Goal: Task Accomplishment & Management: Manage account settings

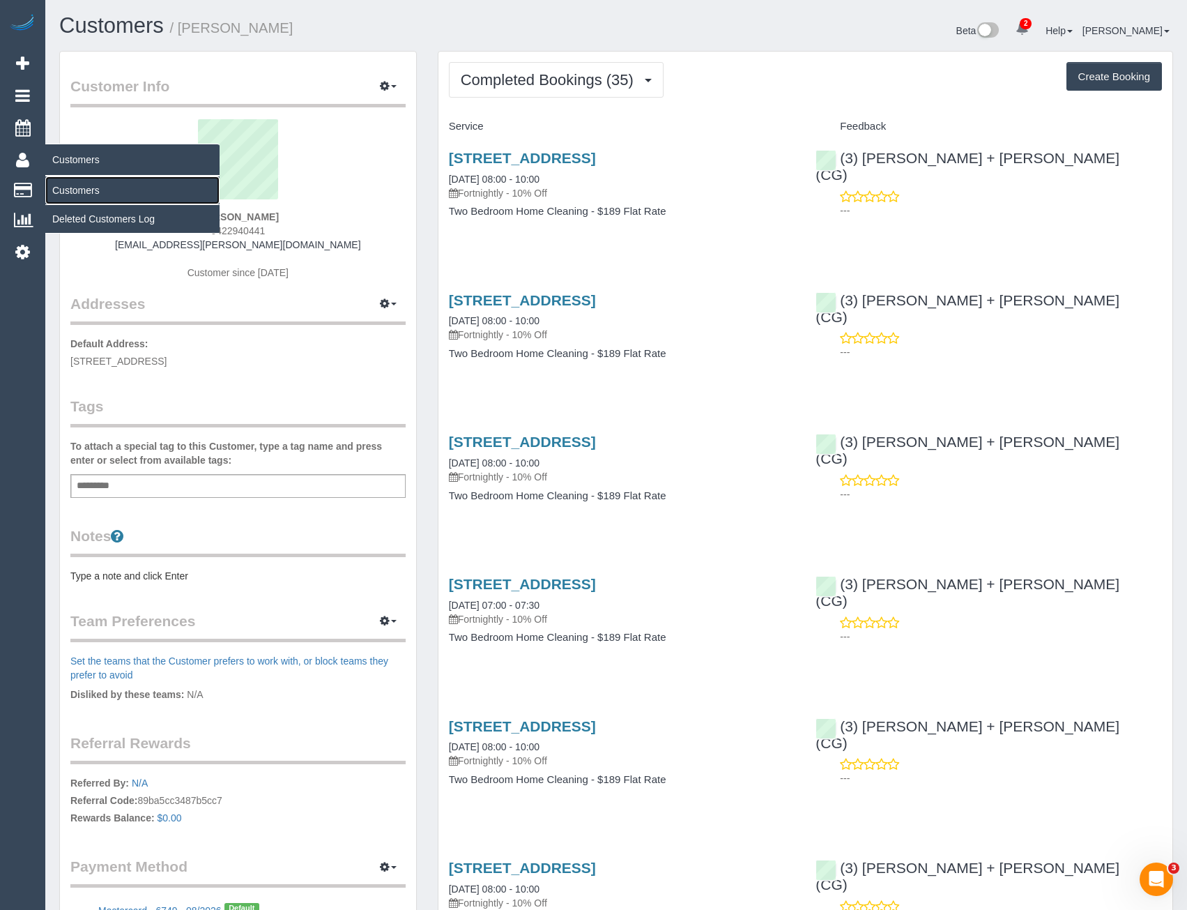
click at [89, 194] on link "Customers" at bounding box center [132, 190] width 174 height 28
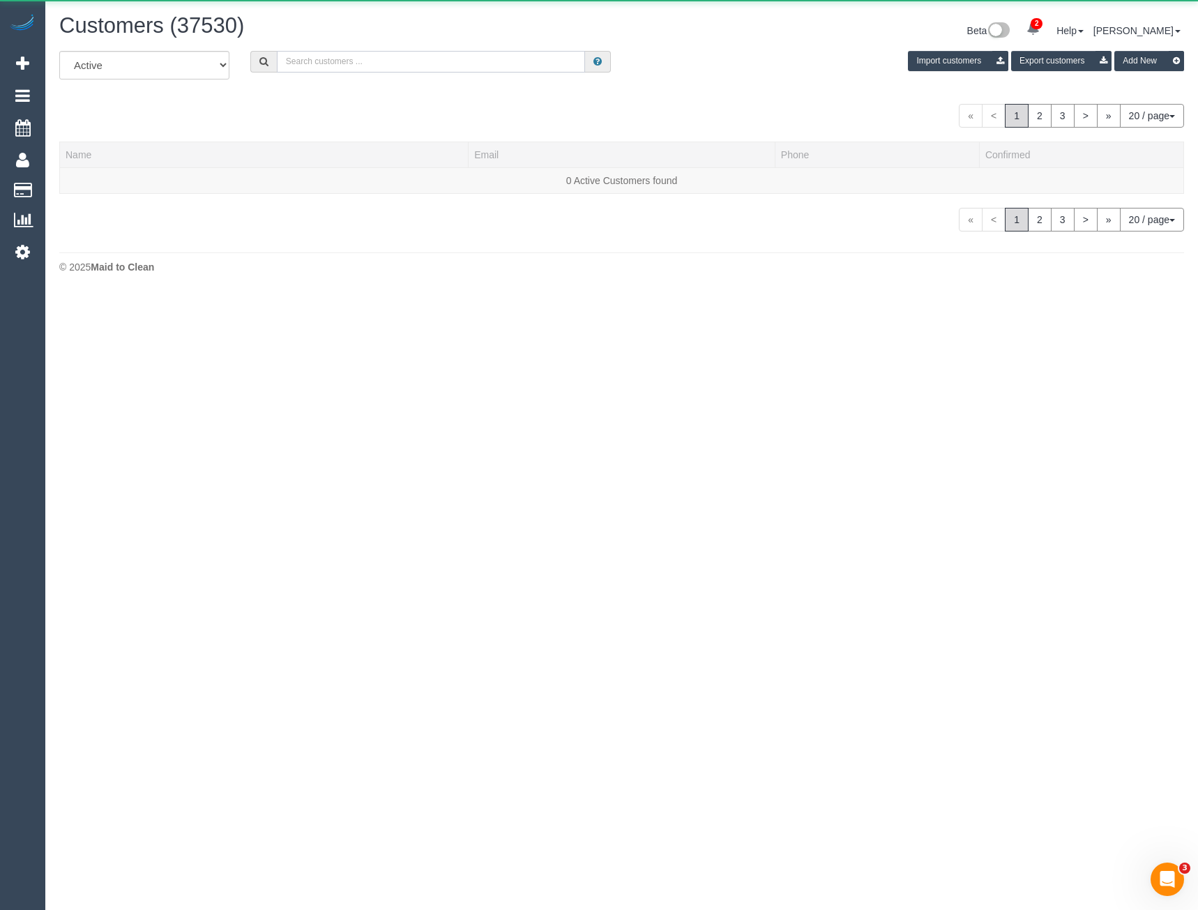
click at [344, 70] on input "text" at bounding box center [431, 62] width 309 height 22
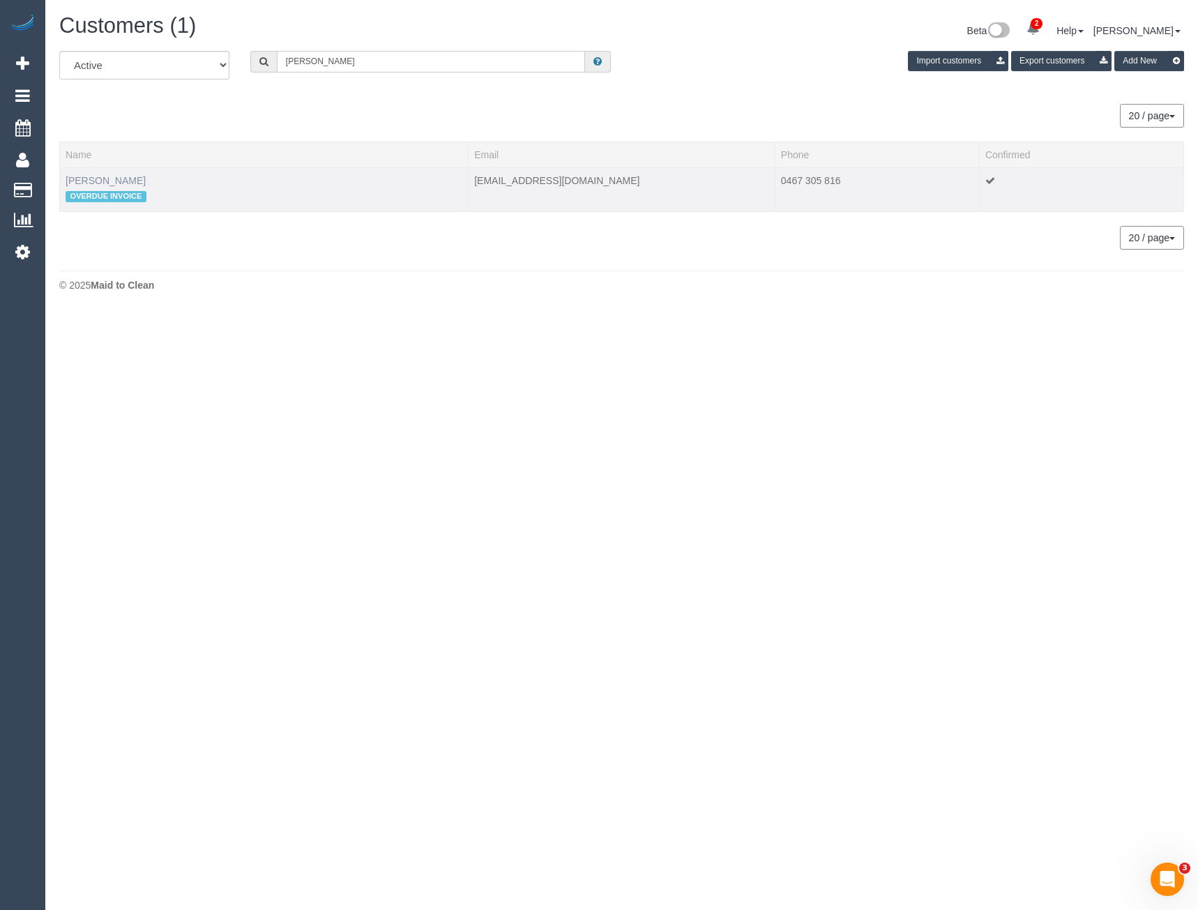
type input "Jack lefroy"
click at [96, 178] on link "Jack Lefroy" at bounding box center [106, 180] width 80 height 11
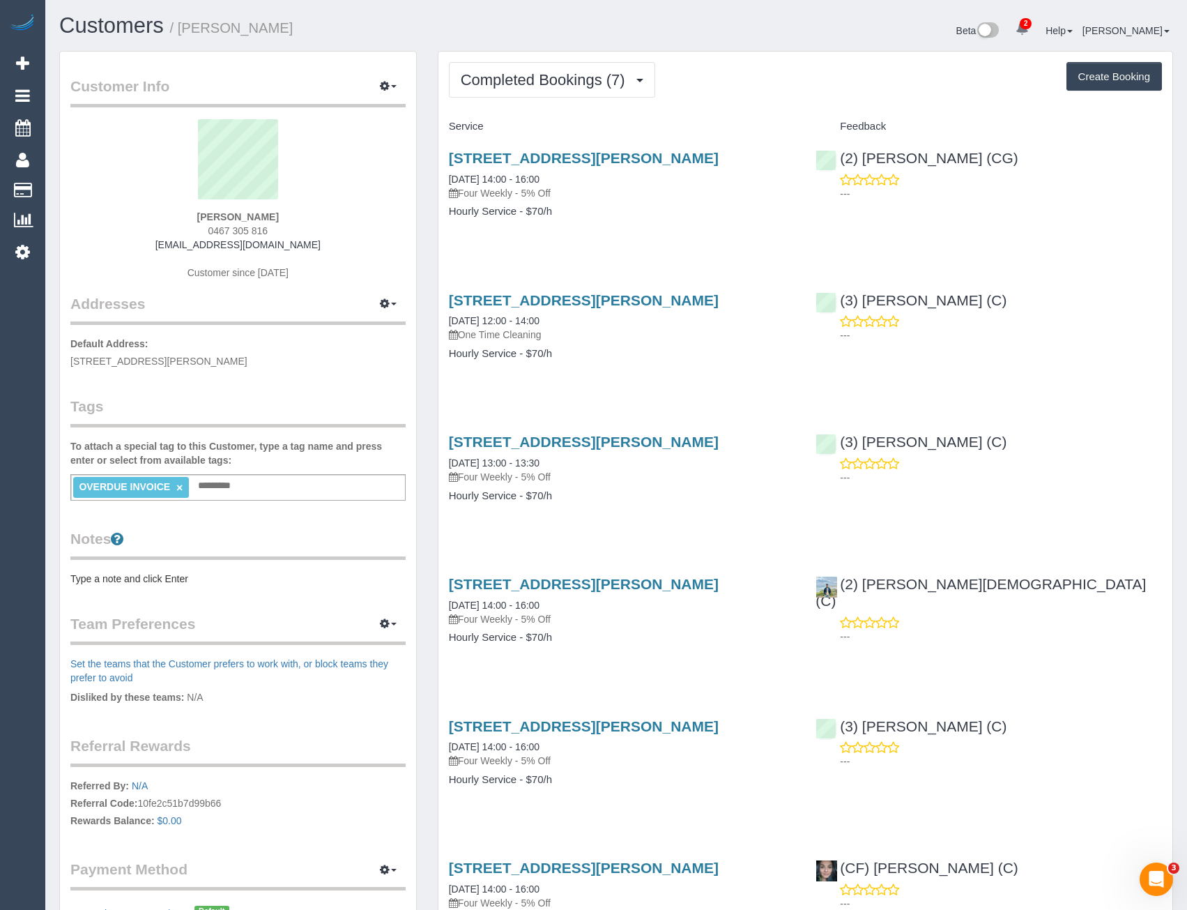
click at [581, 101] on div "Completed Bookings (7) Completed Bookings (7) Upcoming Bookings (11) Cancelled …" at bounding box center [805, 597] width 734 height 1091
click at [584, 86] on span "Completed Bookings (7)" at bounding box center [546, 79] width 171 height 17
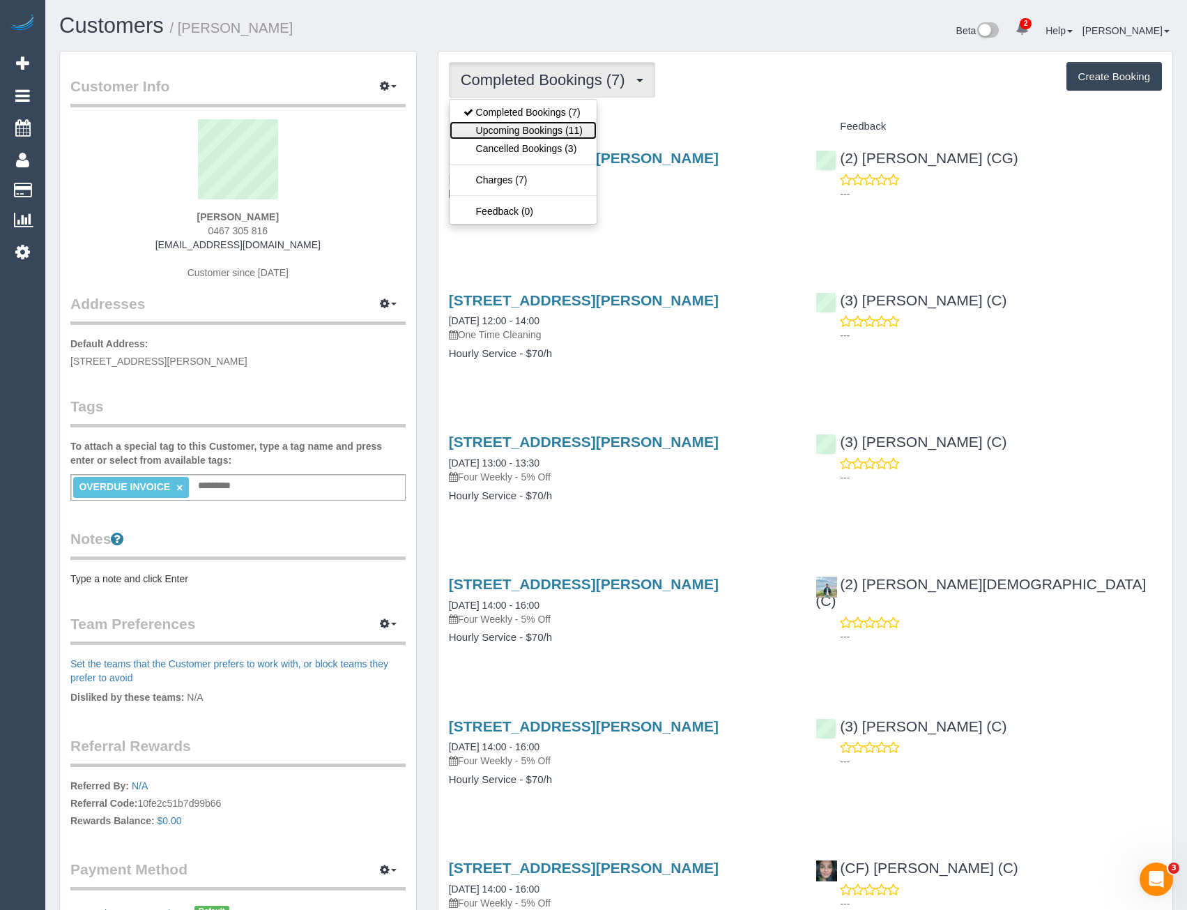
click at [550, 132] on link "Upcoming Bookings (11)" at bounding box center [523, 130] width 147 height 18
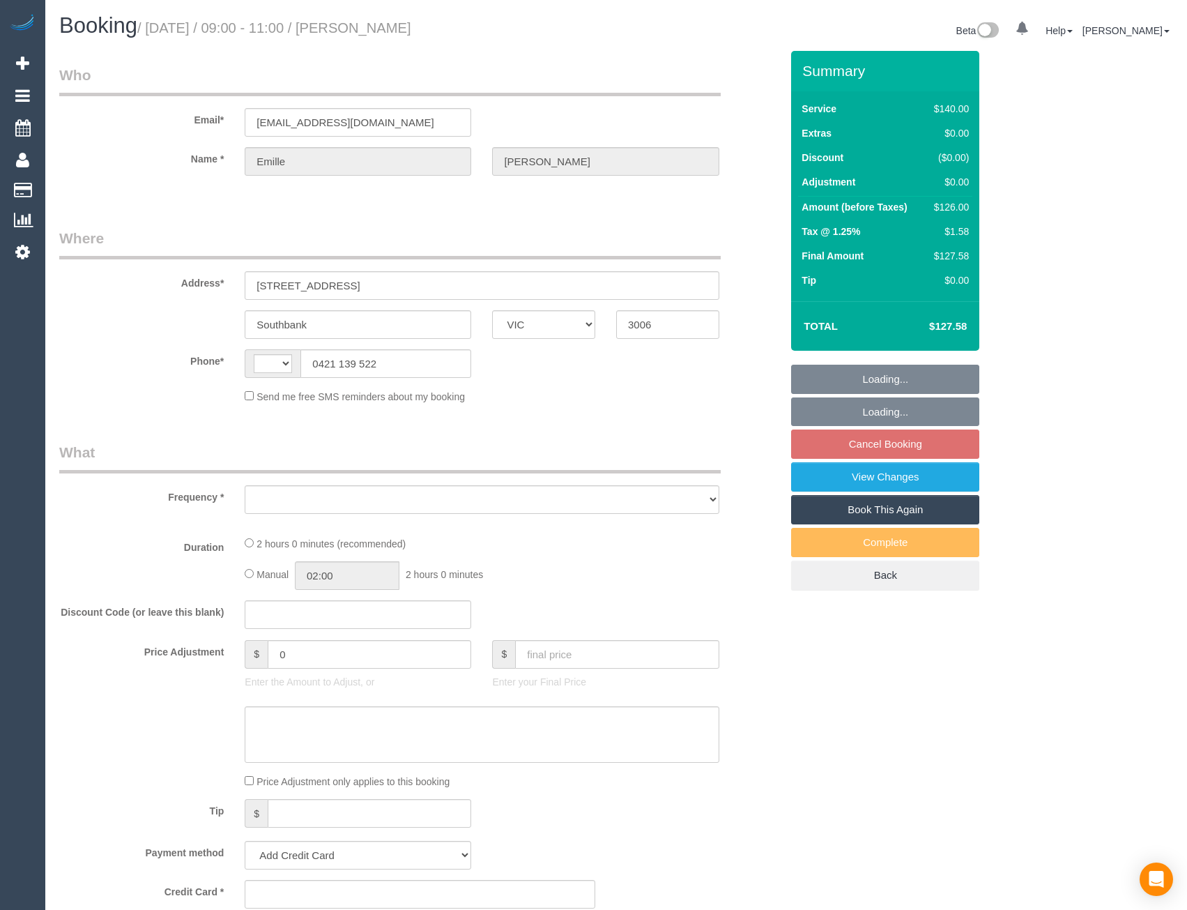
select select "VIC"
select select "string:AU"
select select "object:314"
select select "string:stripe-pm_1QmkmF2GScqysDRViGzNvg6r"
select select "number:28"
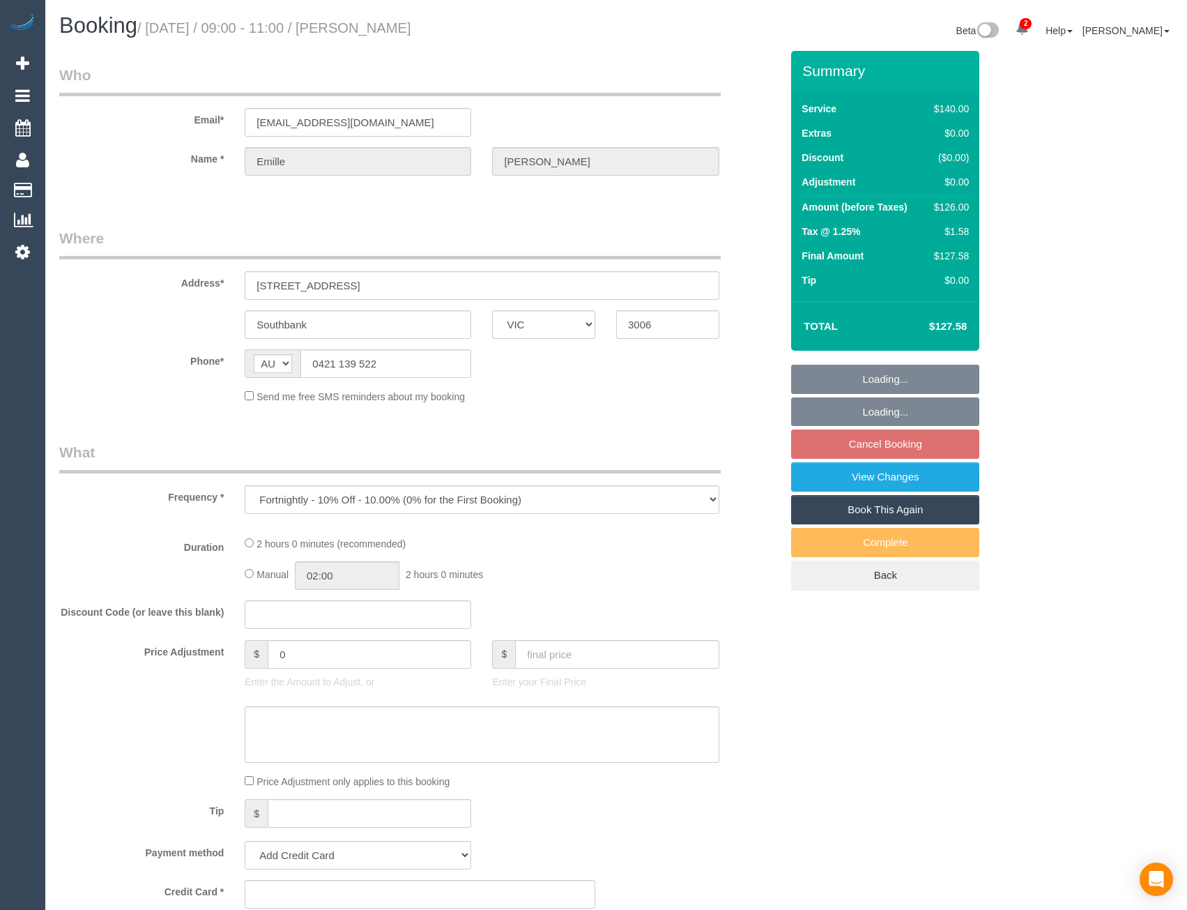
select select "number:14"
select select "number:18"
select select "number:36"
select select "number:33"
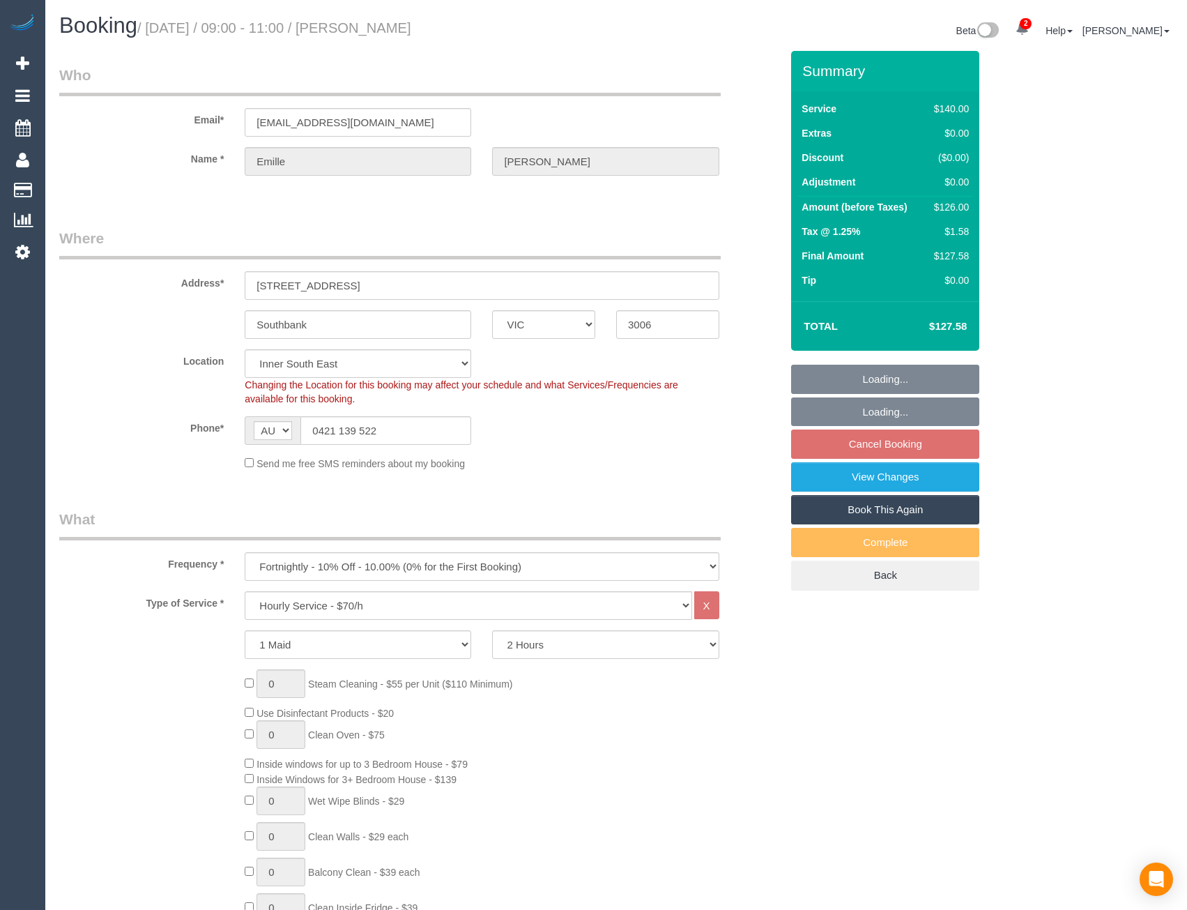
select select "object:1473"
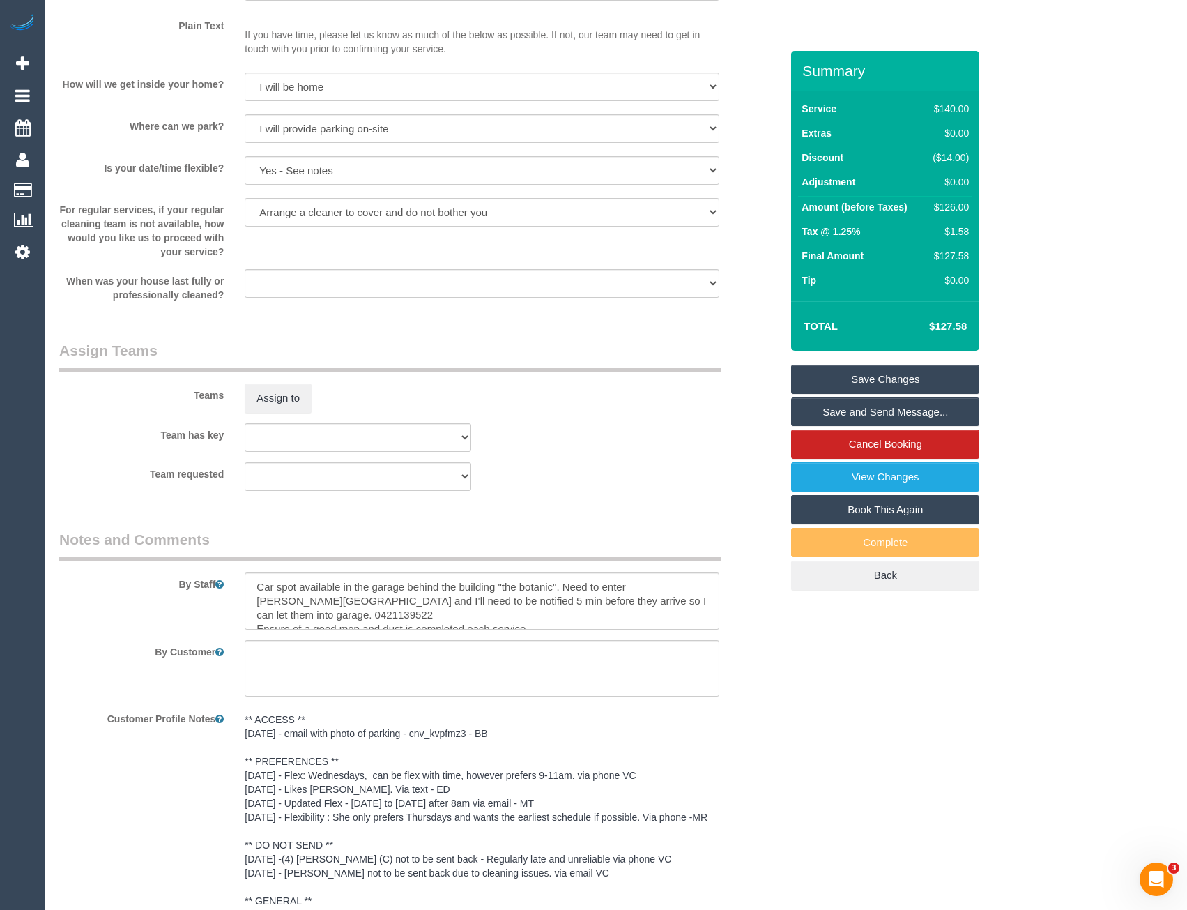
scroll to position [1952, 0]
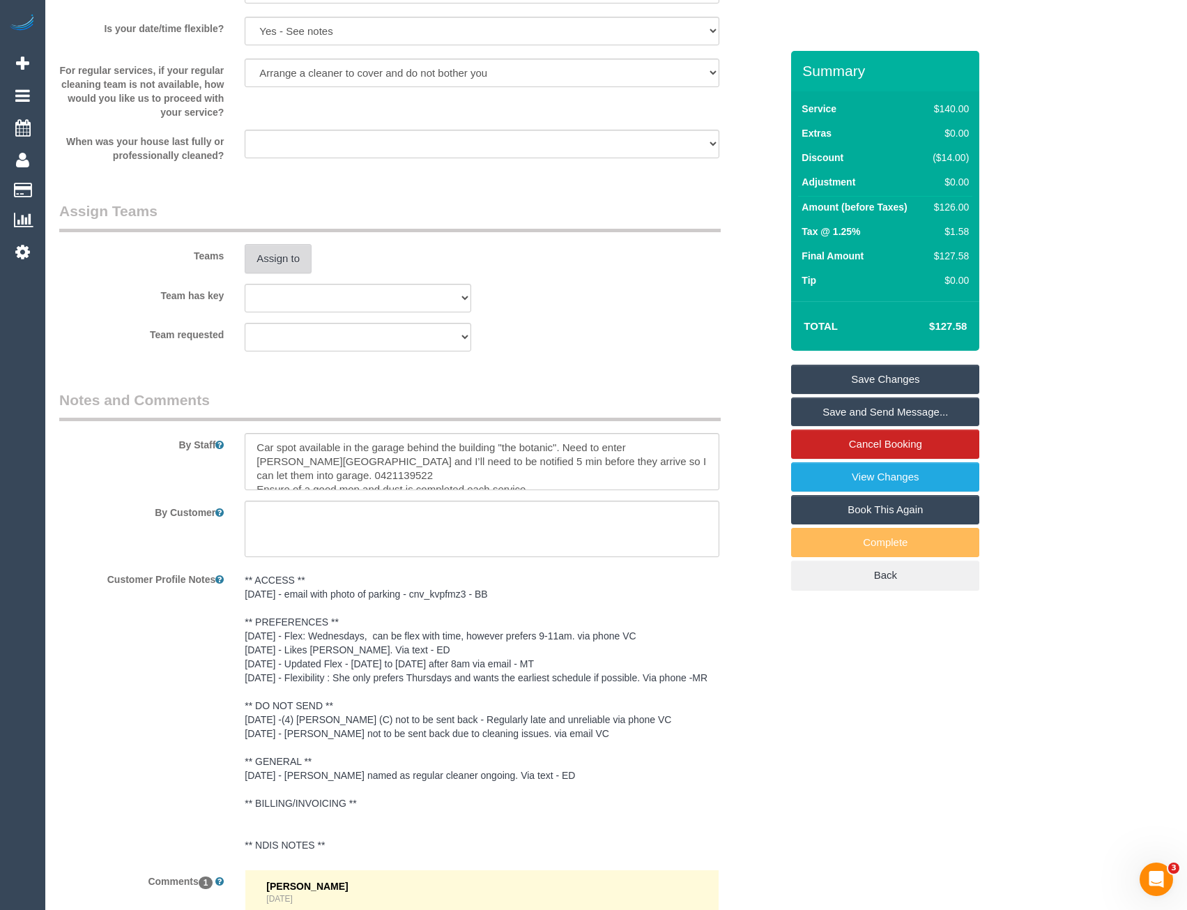
click at [290, 254] on button "Assign to" at bounding box center [278, 258] width 67 height 29
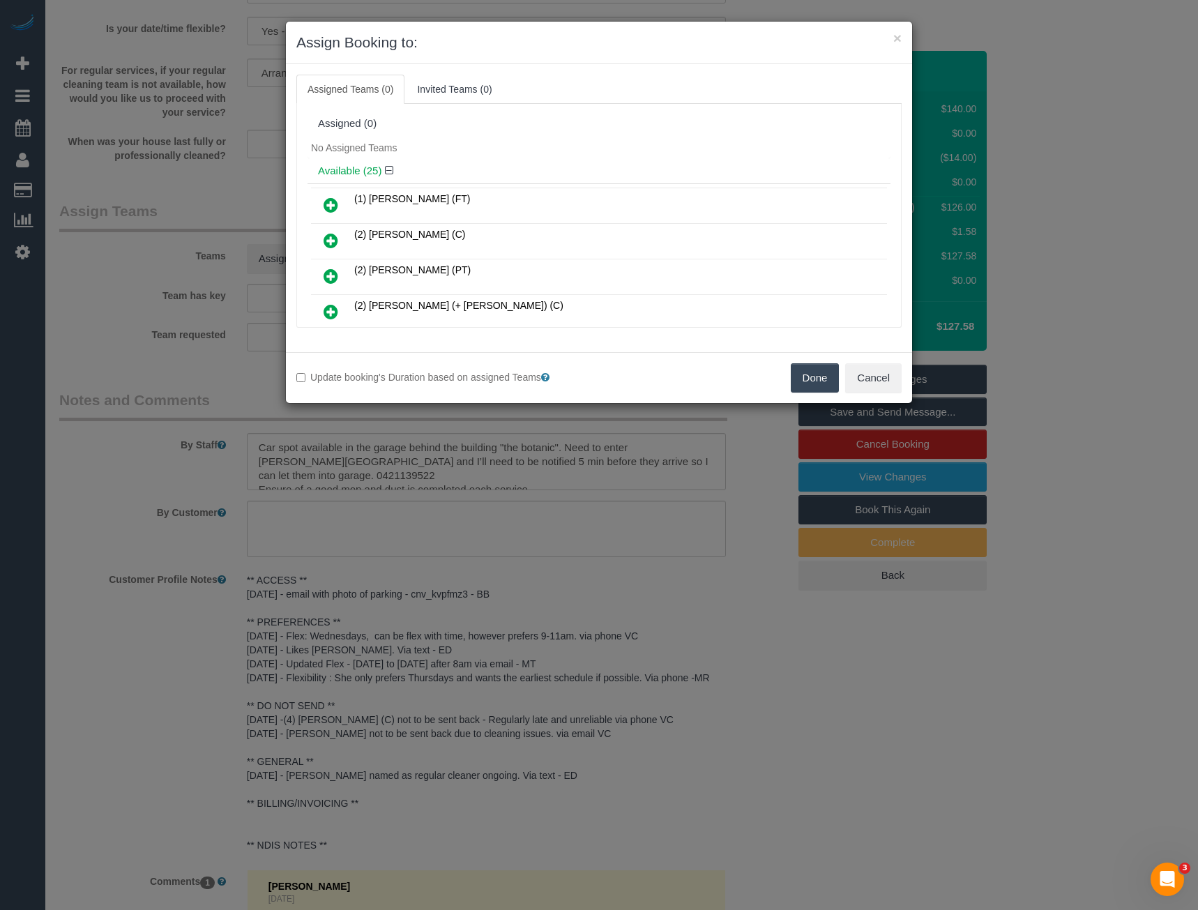
click at [328, 274] on icon at bounding box center [330, 276] width 15 height 17
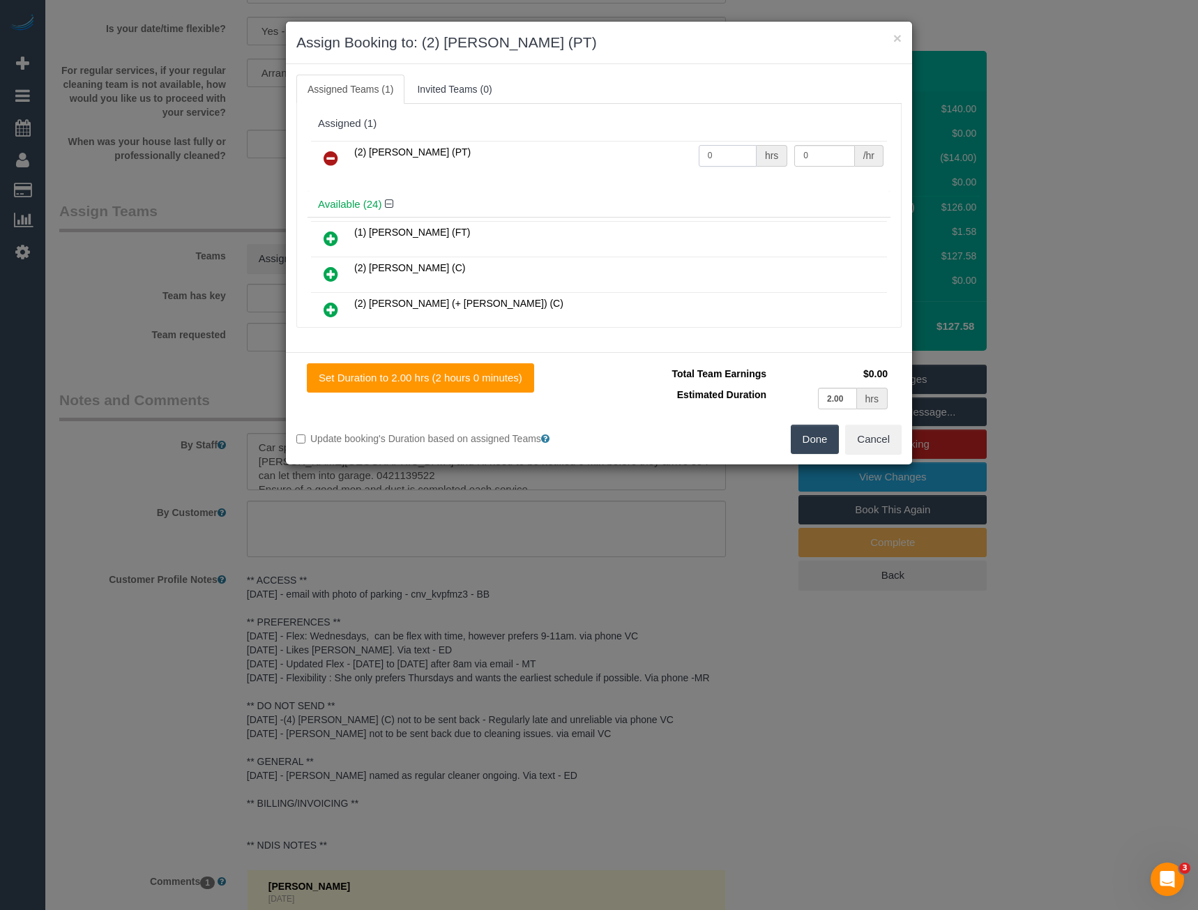
drag, startPoint x: 719, startPoint y: 158, endPoint x: 654, endPoint y: 163, distance: 65.0
click at [667, 163] on tr "(2) Azwad Raza (PT) 0 hrs 0 /hr" at bounding box center [599, 159] width 576 height 36
type input "2"
type input "37.5"
click at [815, 448] on button "Done" at bounding box center [815, 439] width 49 height 29
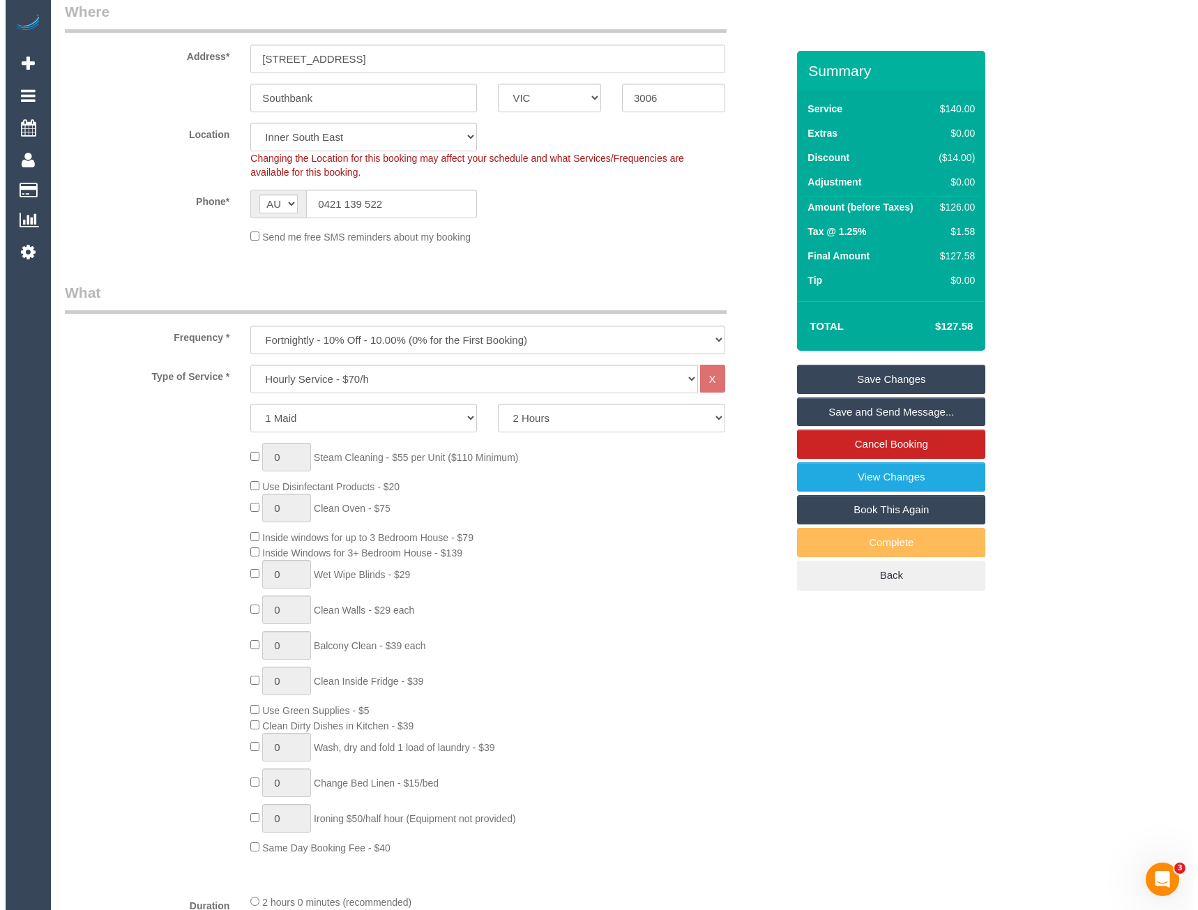
scroll to position [0, 0]
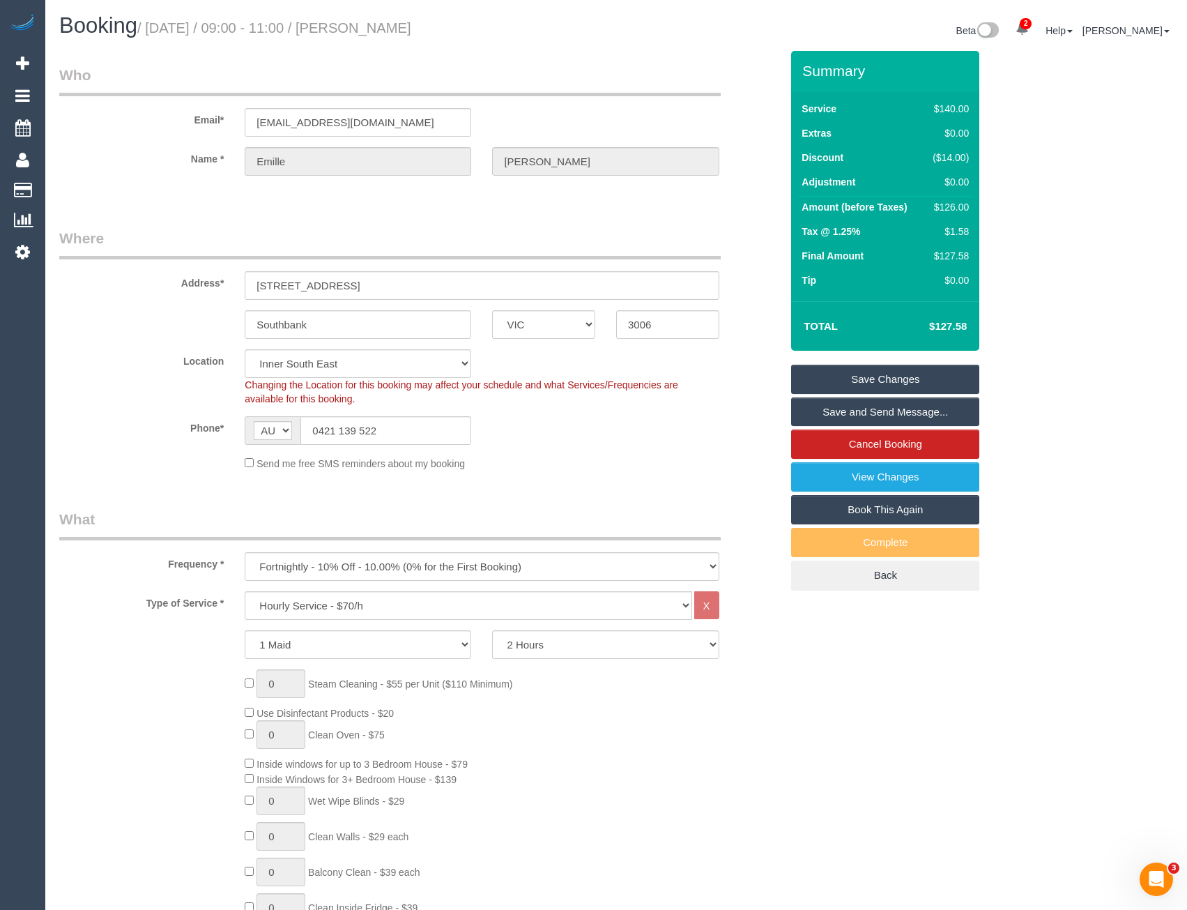
click at [860, 420] on link "Save and Send Message..." at bounding box center [885, 411] width 188 height 29
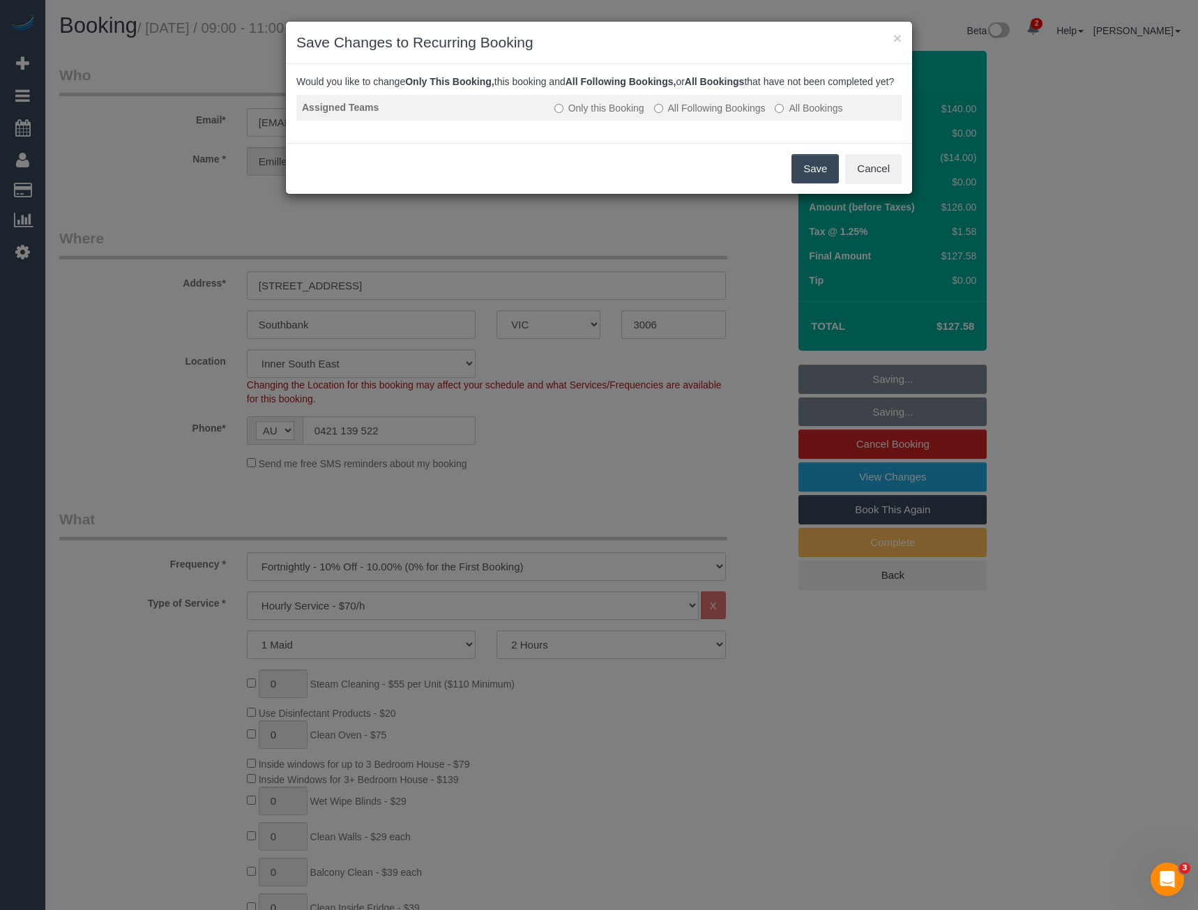
click at [703, 115] on label "All Following Bookings" at bounding box center [710, 108] width 112 height 14
click at [815, 175] on button "Save" at bounding box center [814, 168] width 47 height 29
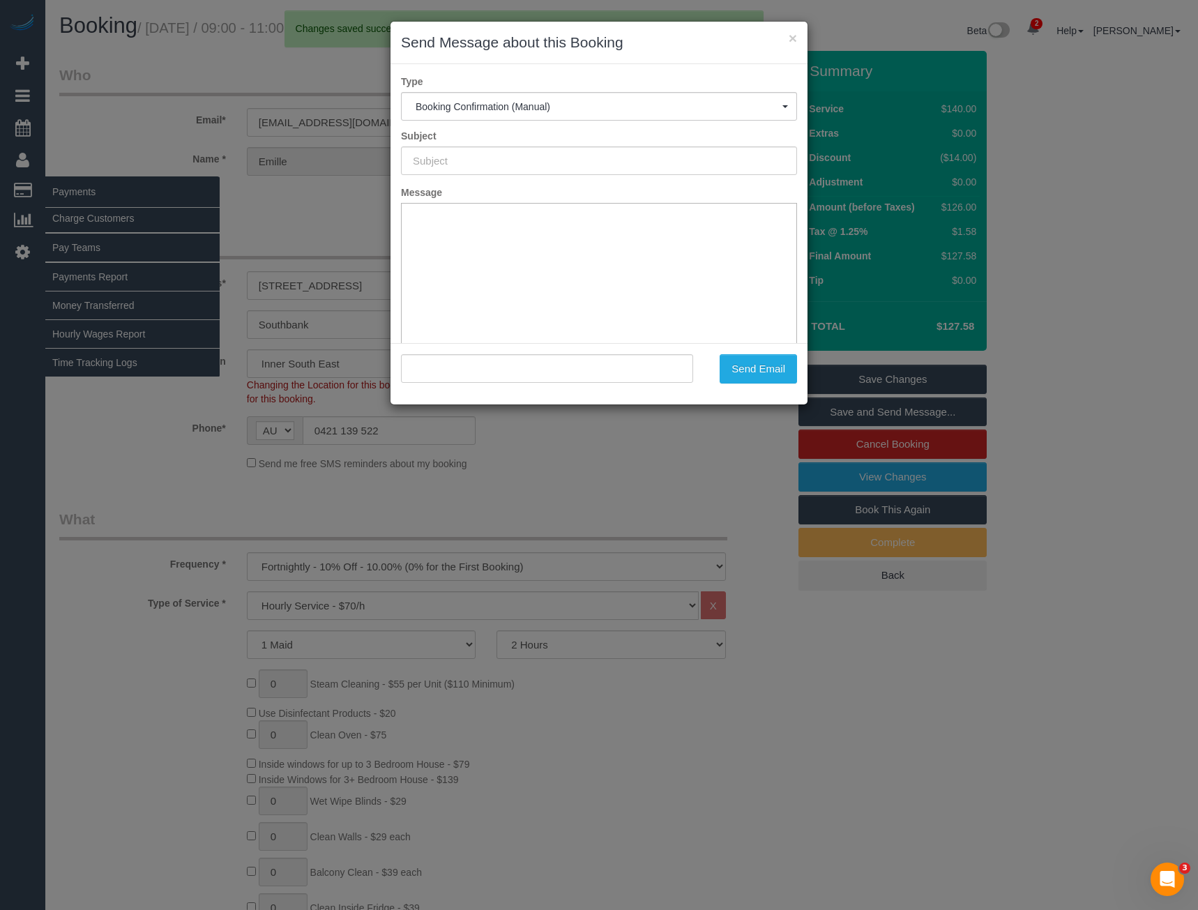
type input "Booking Confirmed"
type input ""Emille Mendoza" <emille_8@hotmail.com>"
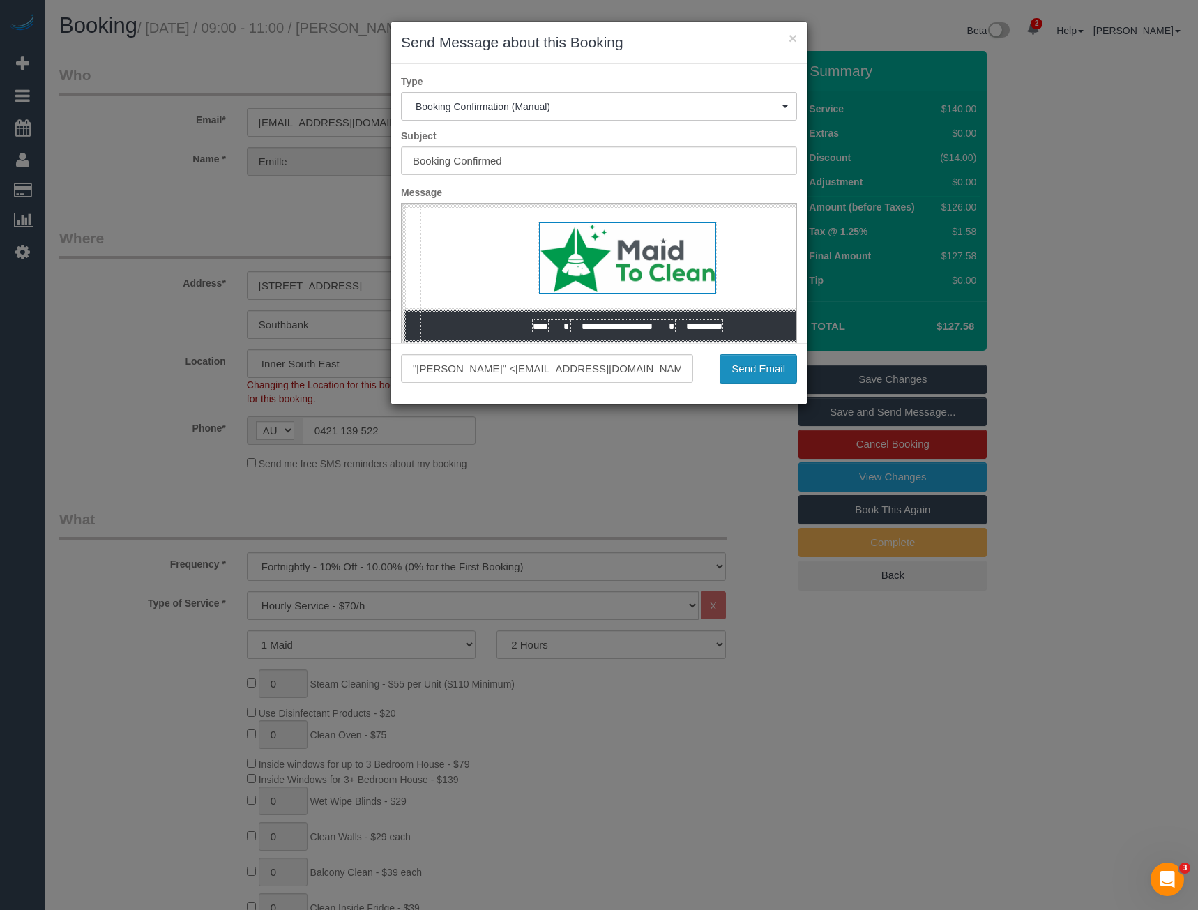
click at [739, 367] on button "Send Email" at bounding box center [757, 368] width 77 height 29
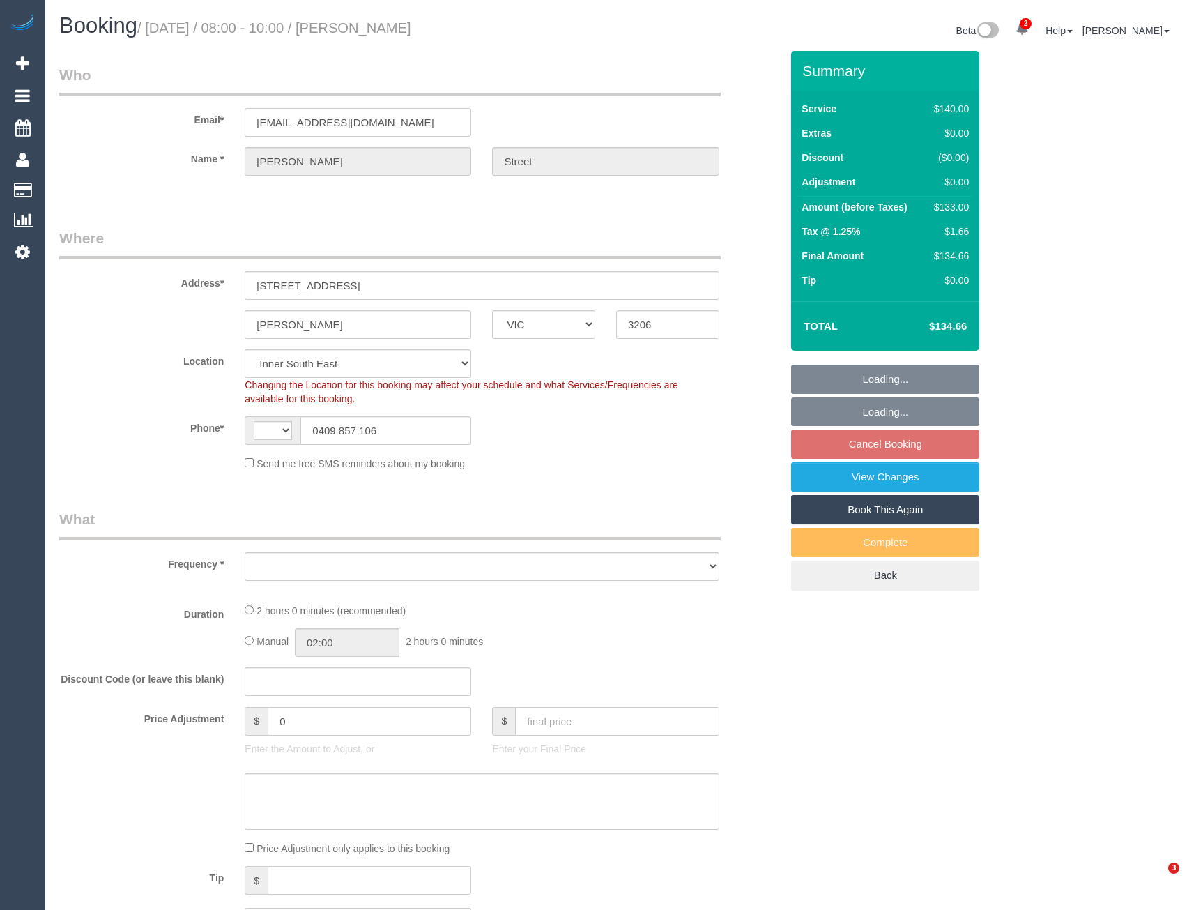
select select "VIC"
select select "string:AU"
select select "string:stripe-pm_1OCbFb2GScqysDRV25fST3ox"
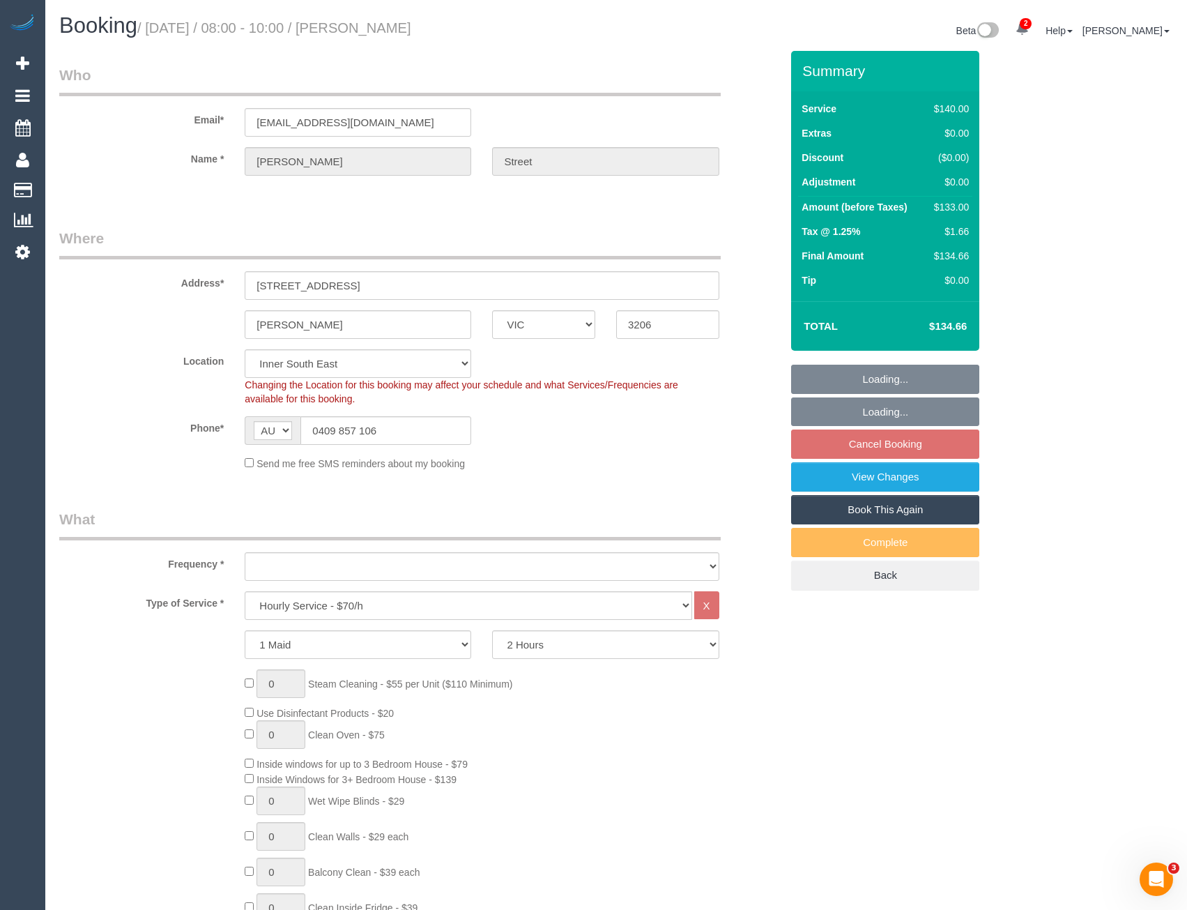
select select "object:706"
select select "number:28"
select select "number:14"
select select "number:19"
select select "number:22"
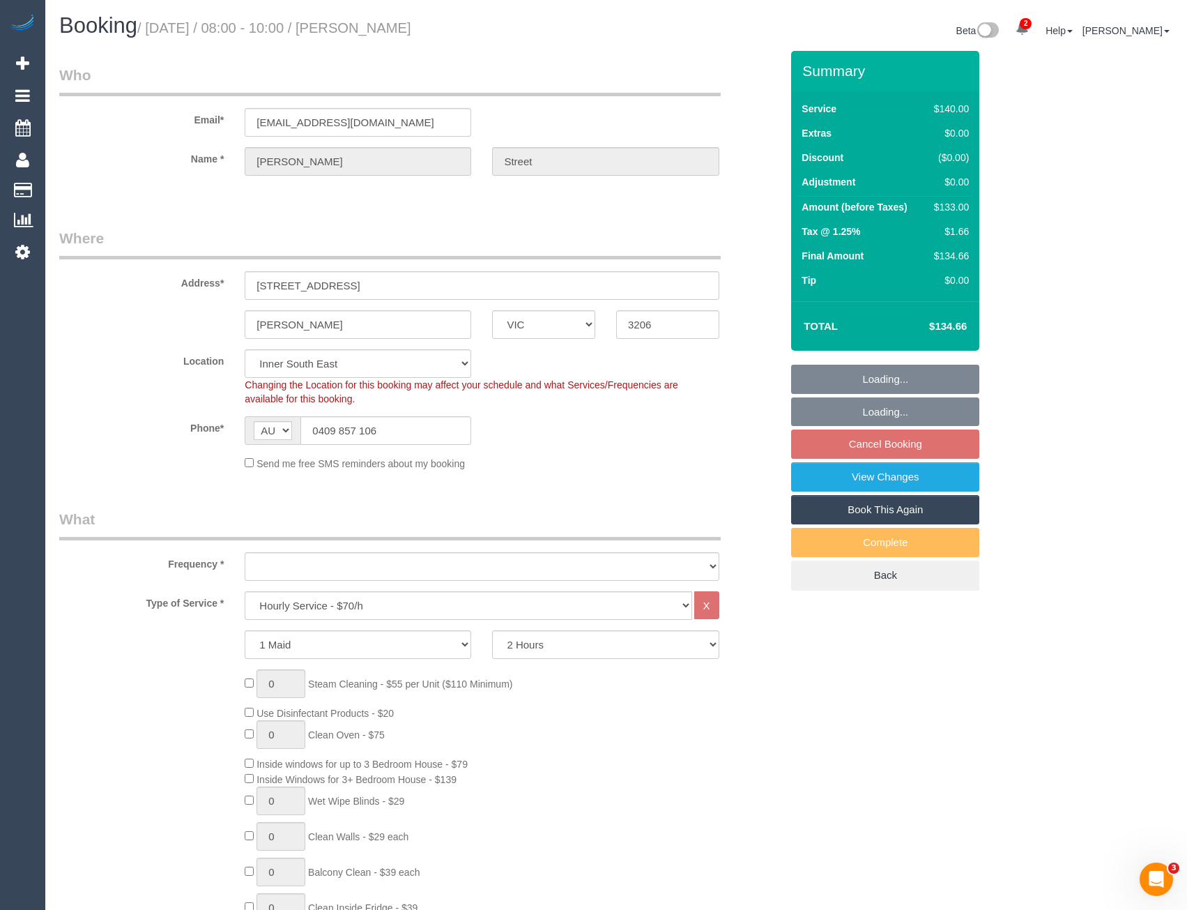
select select "number:34"
select select "object:1443"
select select "spot2"
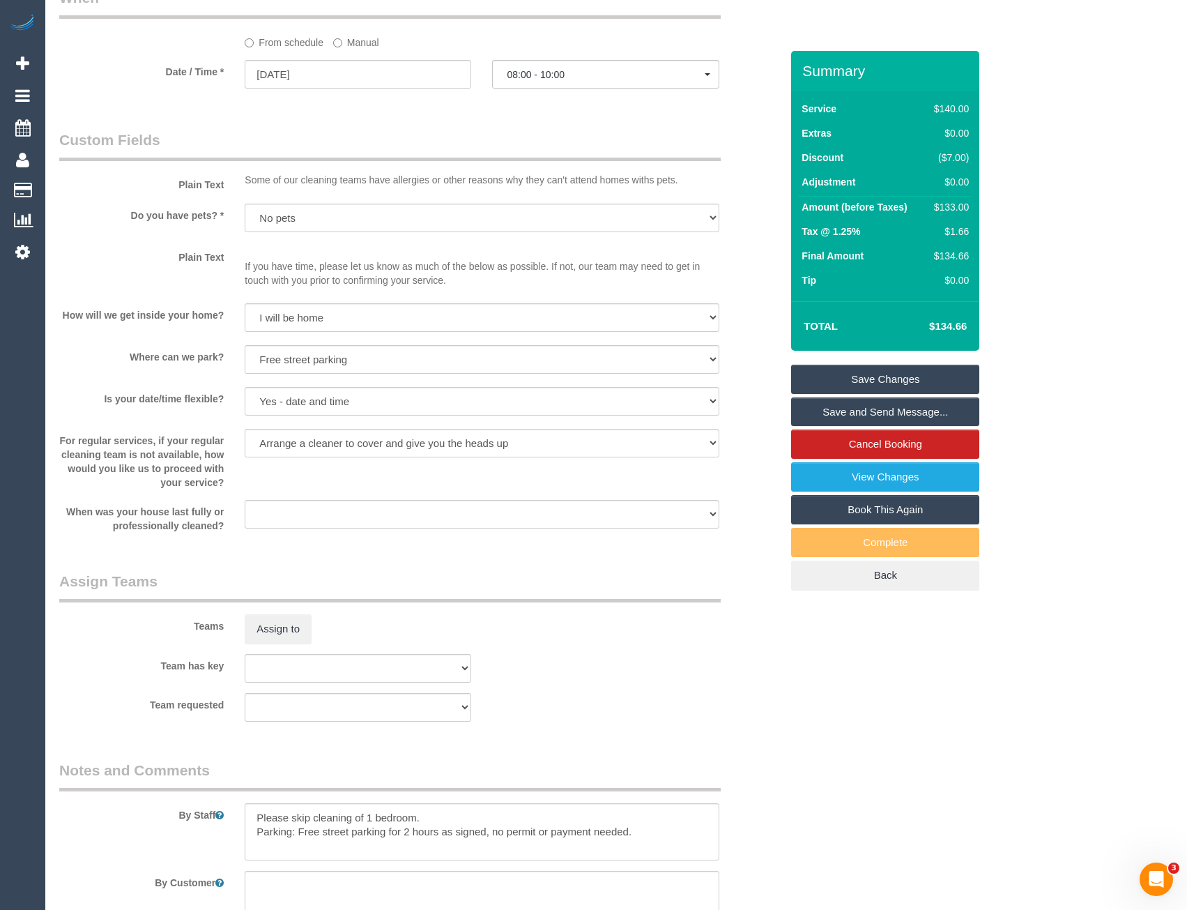
scroll to position [1603, 0]
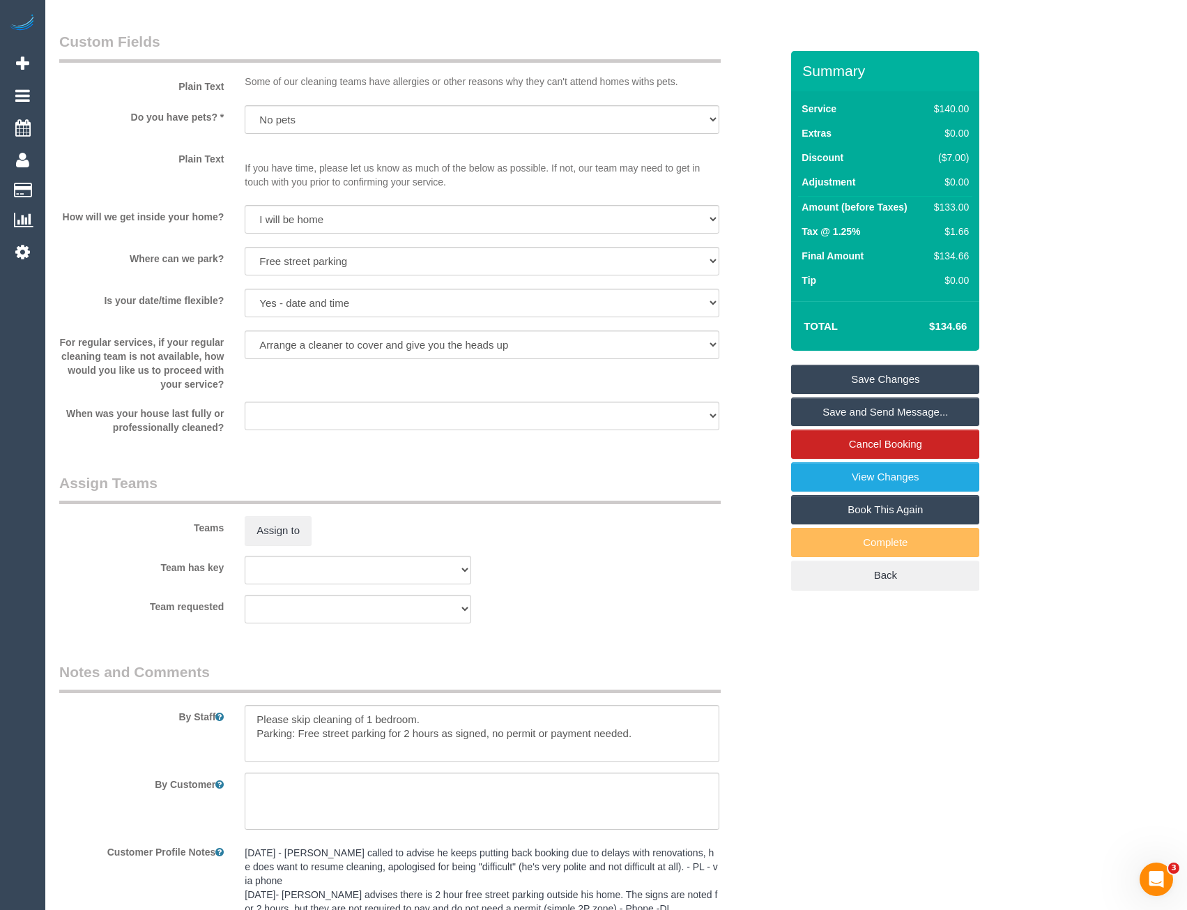
click at [313, 544] on div "Assign to" at bounding box center [357, 530] width 247 height 29
click at [289, 536] on button "Assign to" at bounding box center [278, 530] width 67 height 29
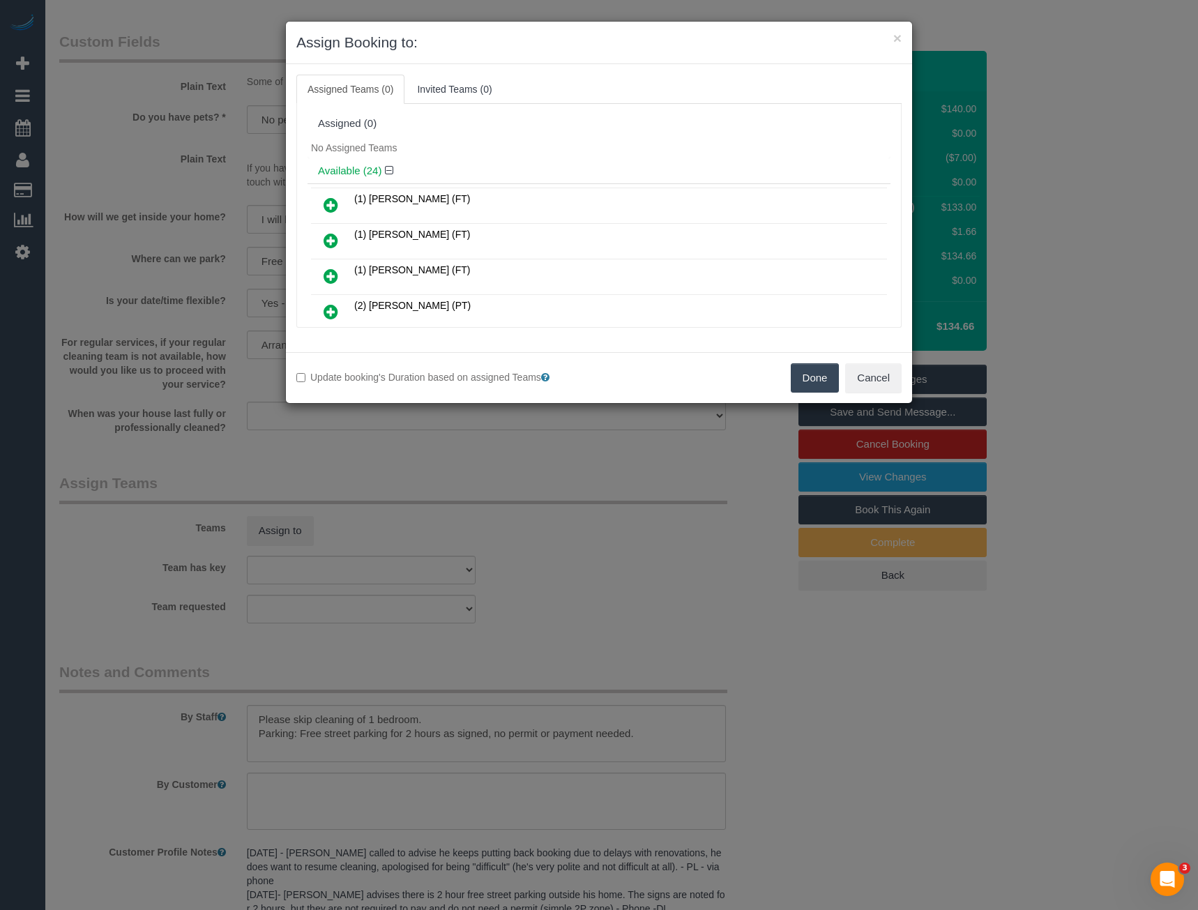
click at [330, 311] on icon at bounding box center [330, 311] width 15 height 17
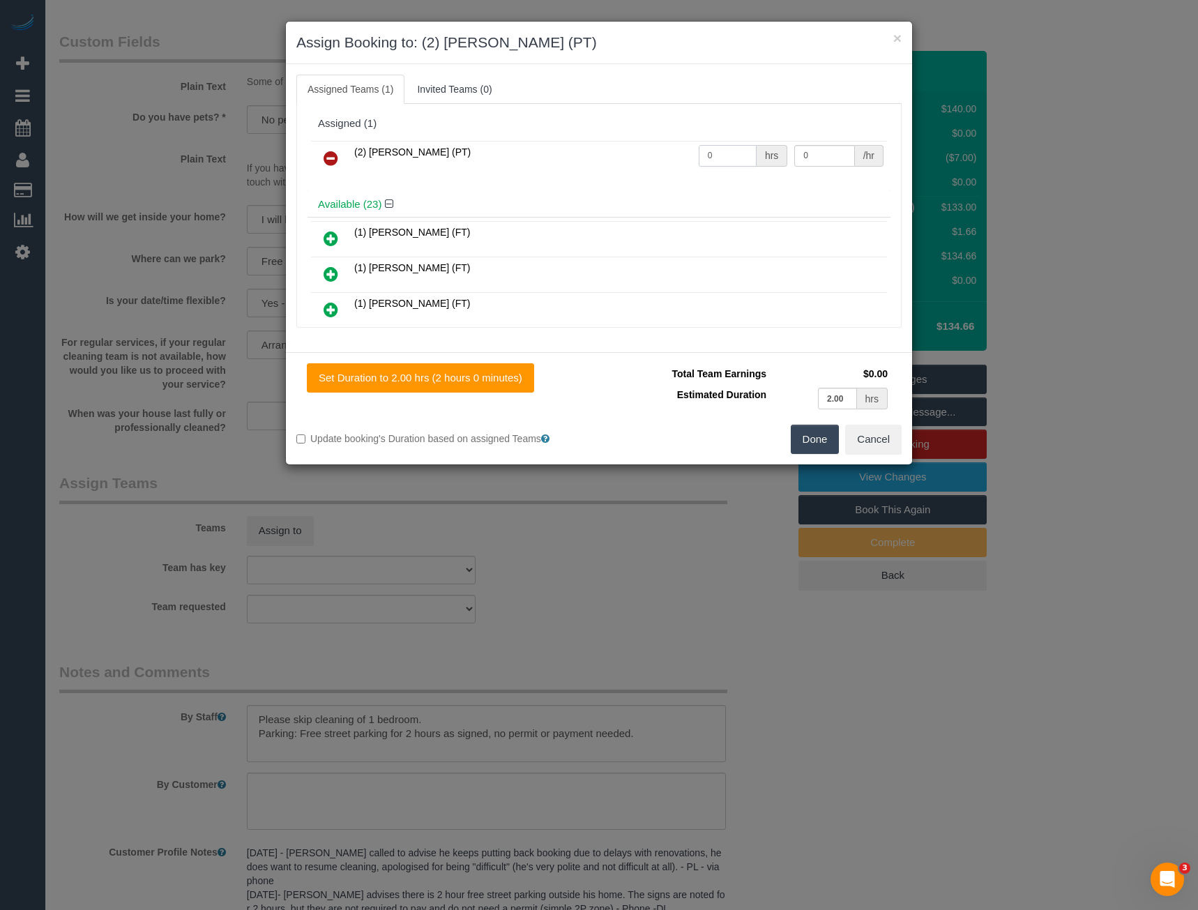
drag, startPoint x: 727, startPoint y: 162, endPoint x: 586, endPoint y: 178, distance: 141.7
click at [602, 177] on div "(2) Azwad Raza (PT) 0 hrs 0 /hr" at bounding box center [598, 164] width 583 height 54
type input "2"
type input "37.5"
click at [811, 434] on button "Done" at bounding box center [815, 439] width 49 height 29
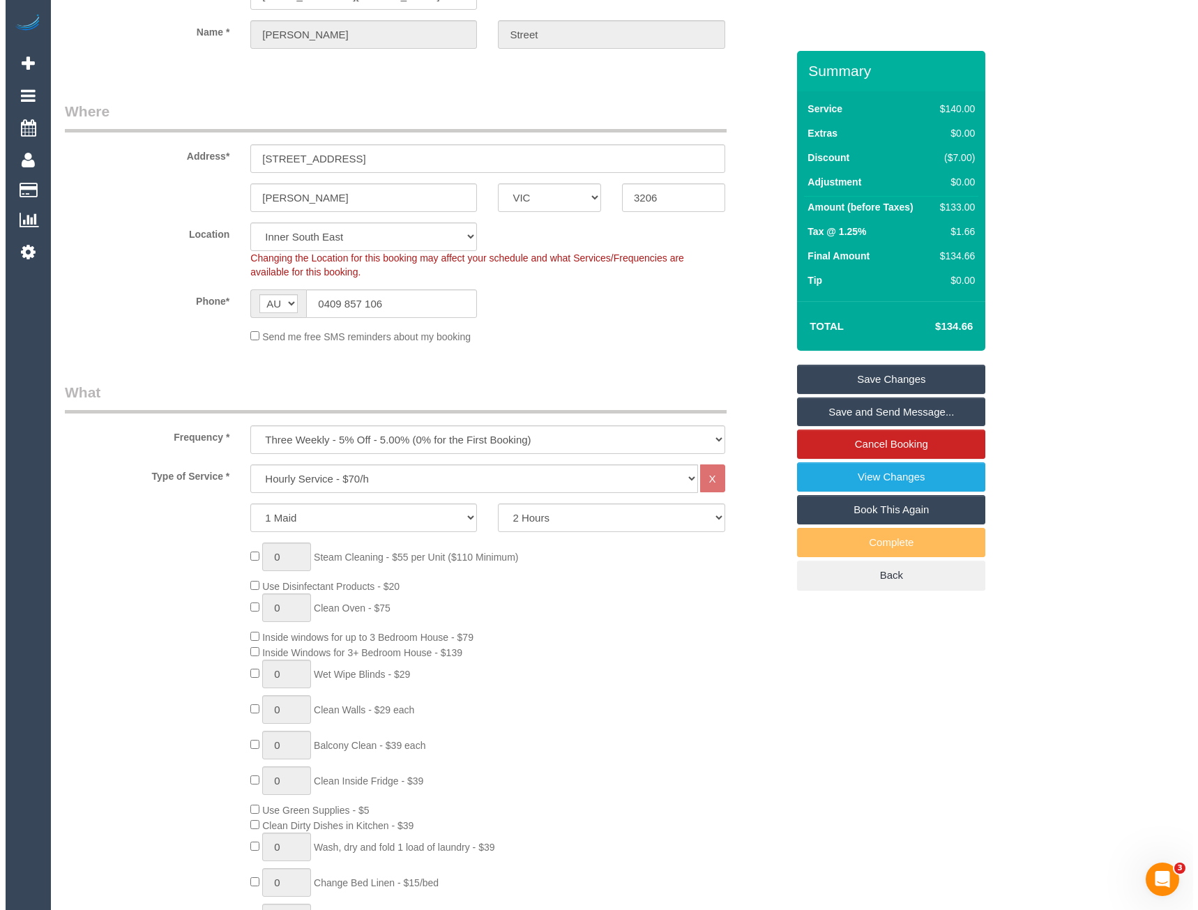
scroll to position [0, 0]
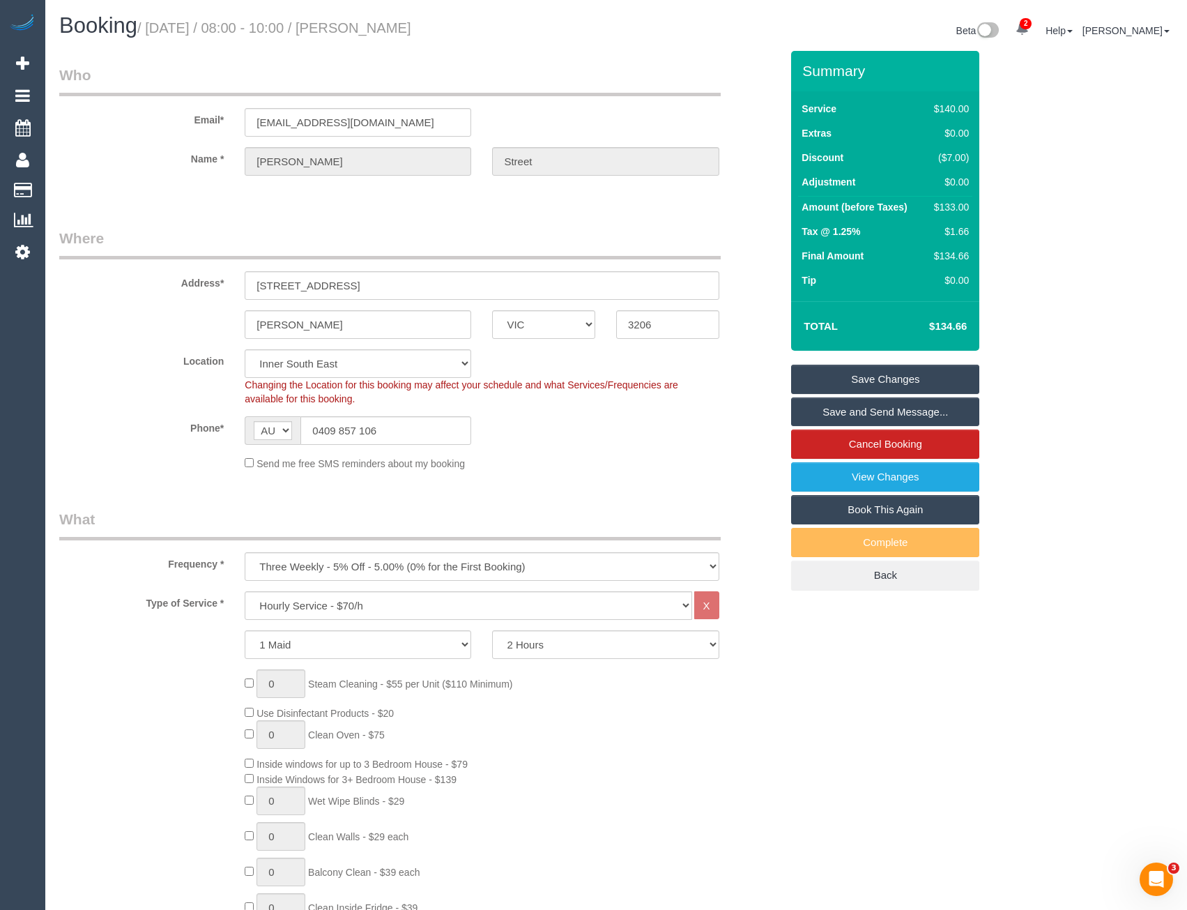
click at [834, 412] on link "Save and Send Message..." at bounding box center [885, 411] width 188 height 29
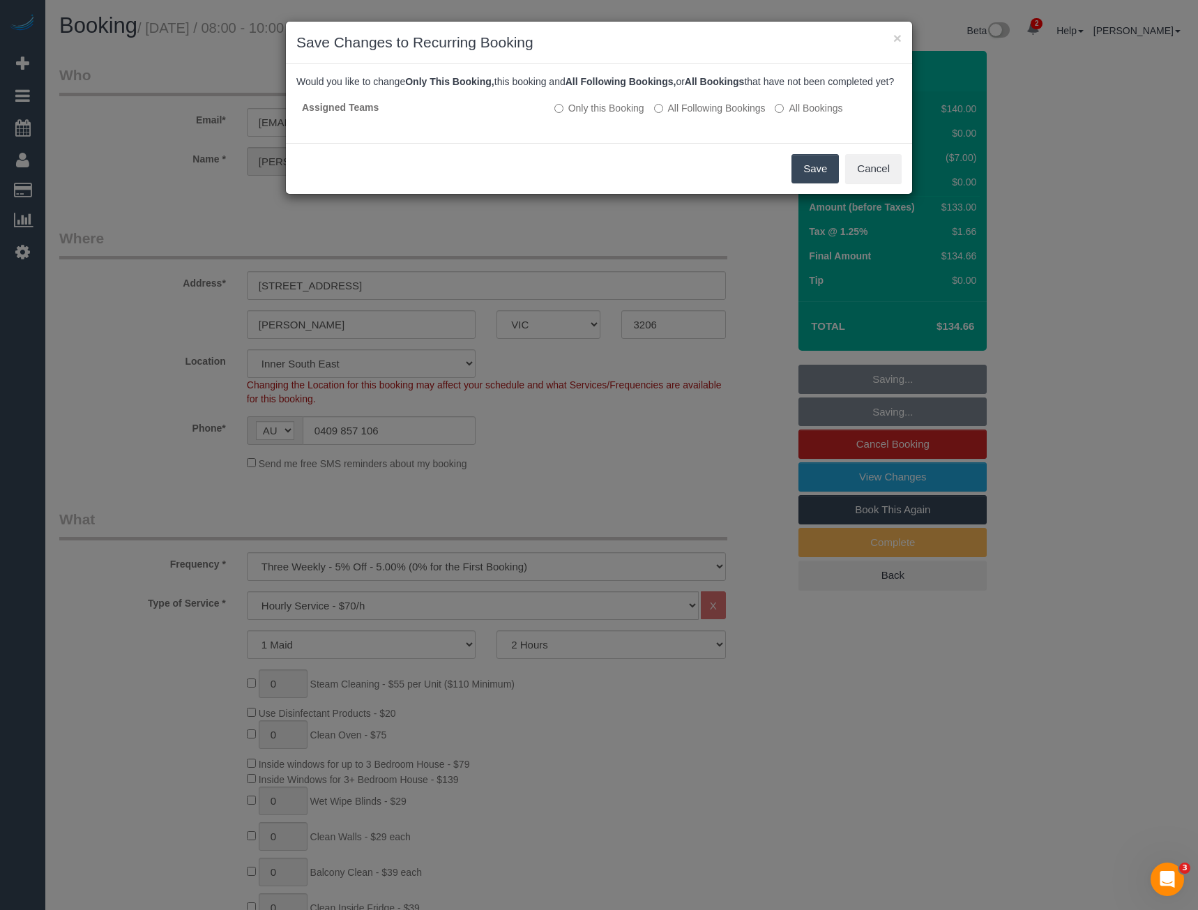
drag, startPoint x: 813, startPoint y: 188, endPoint x: 786, endPoint y: 176, distance: 29.7
click at [813, 183] on button "Save" at bounding box center [814, 168] width 47 height 29
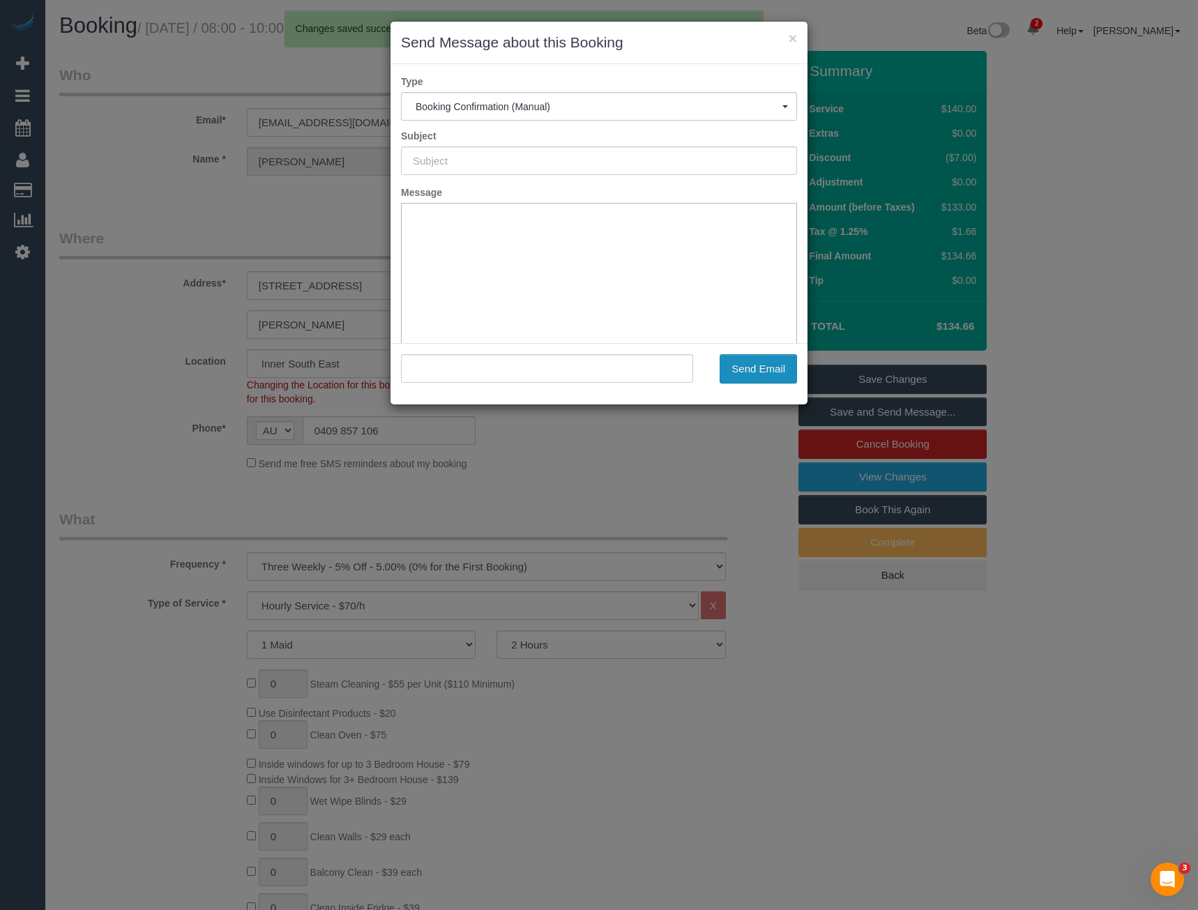
type input "Booking Confirmed"
type input ""Alan Street" <alcust55@gmail.com>"
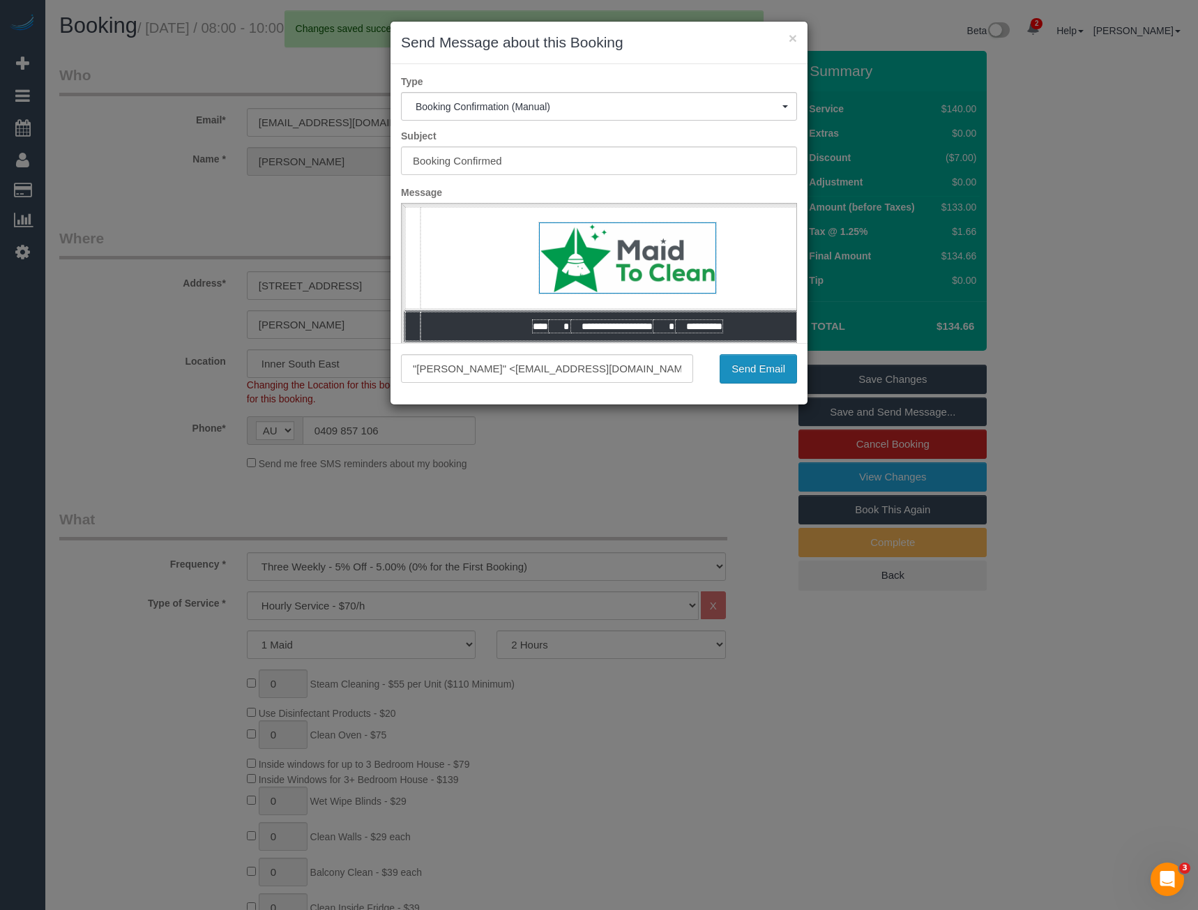
click at [744, 361] on button "Send Email" at bounding box center [757, 368] width 77 height 29
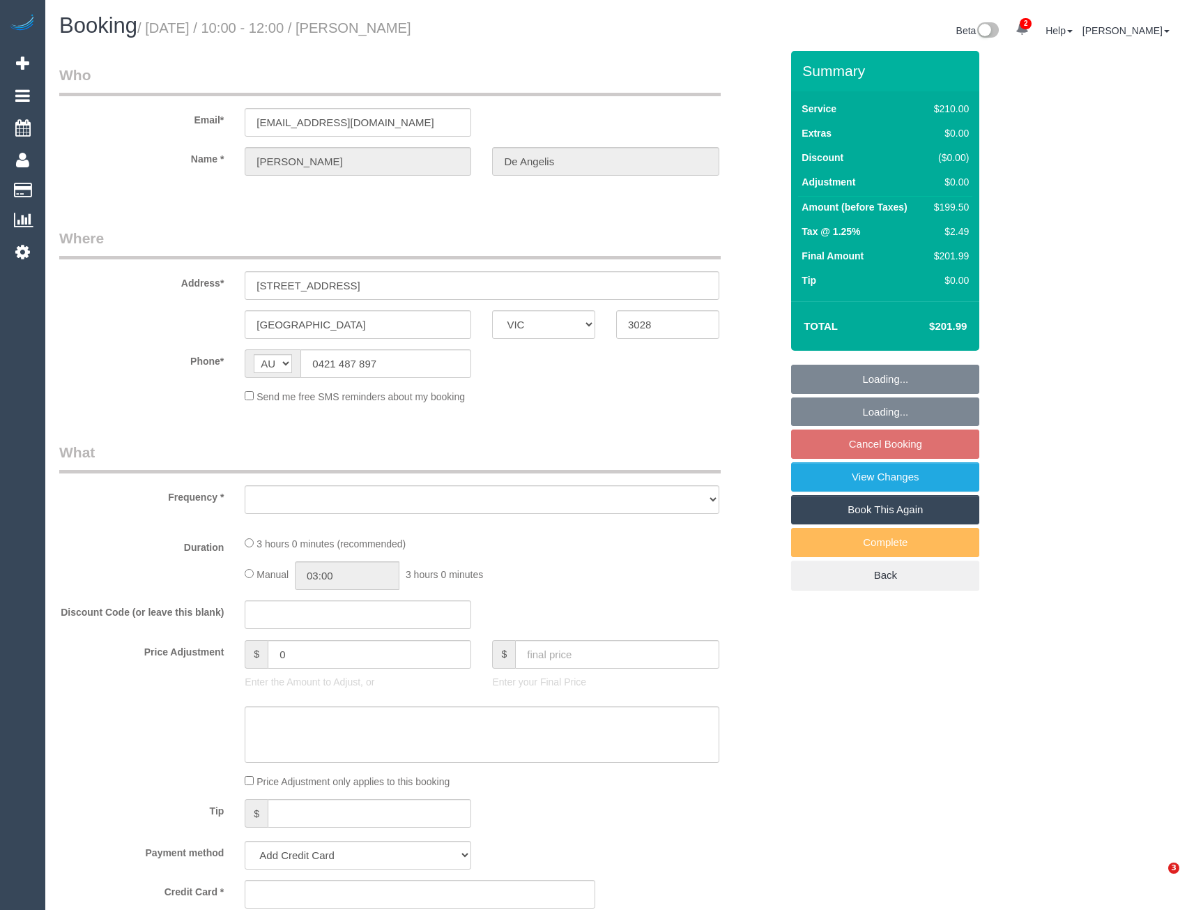
select select "VIC"
select select "object:534"
select select "string:stripe-pm_1RUHDC2GScqysDRVXo1JRMbW"
select select "180"
select select "number:27"
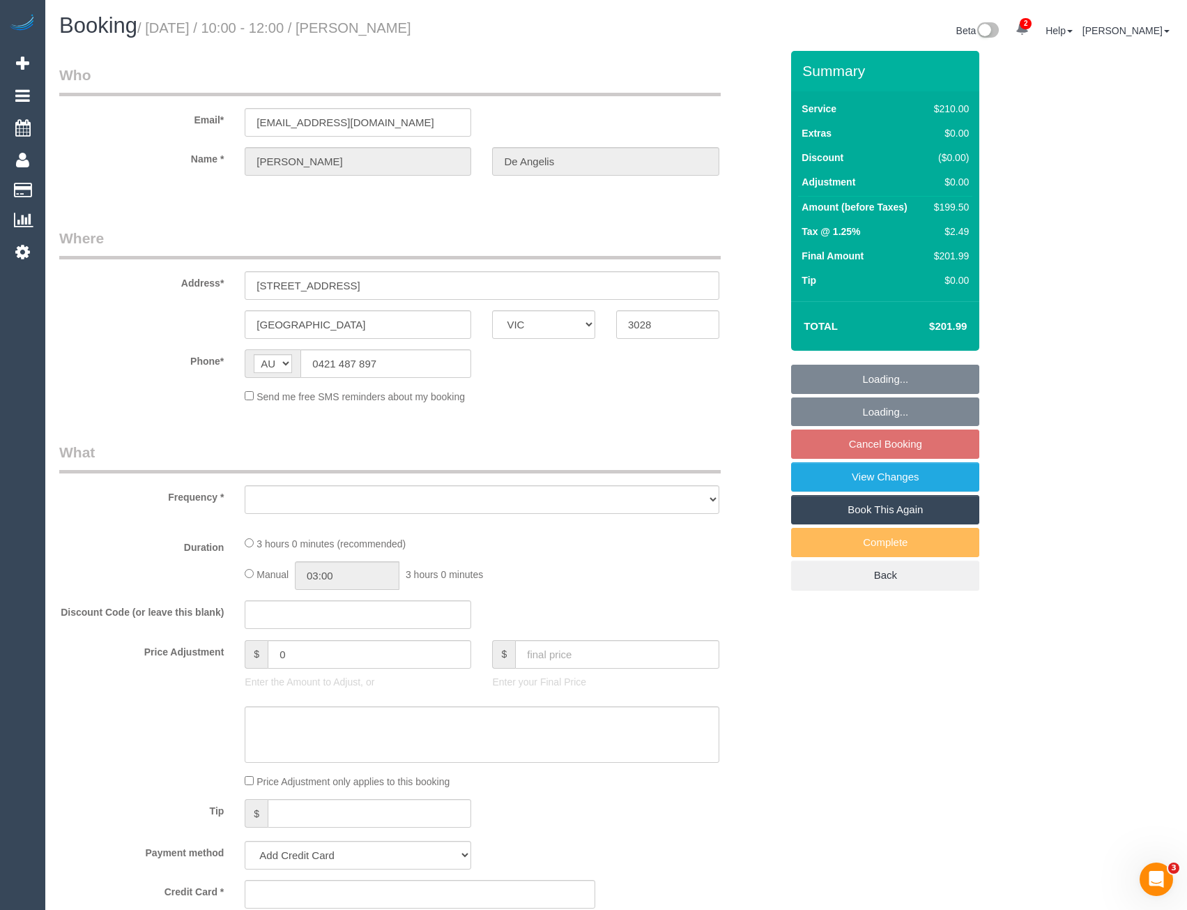
select select "number:14"
select select "number:19"
select select "number:22"
select select "number:34"
select select "number:13"
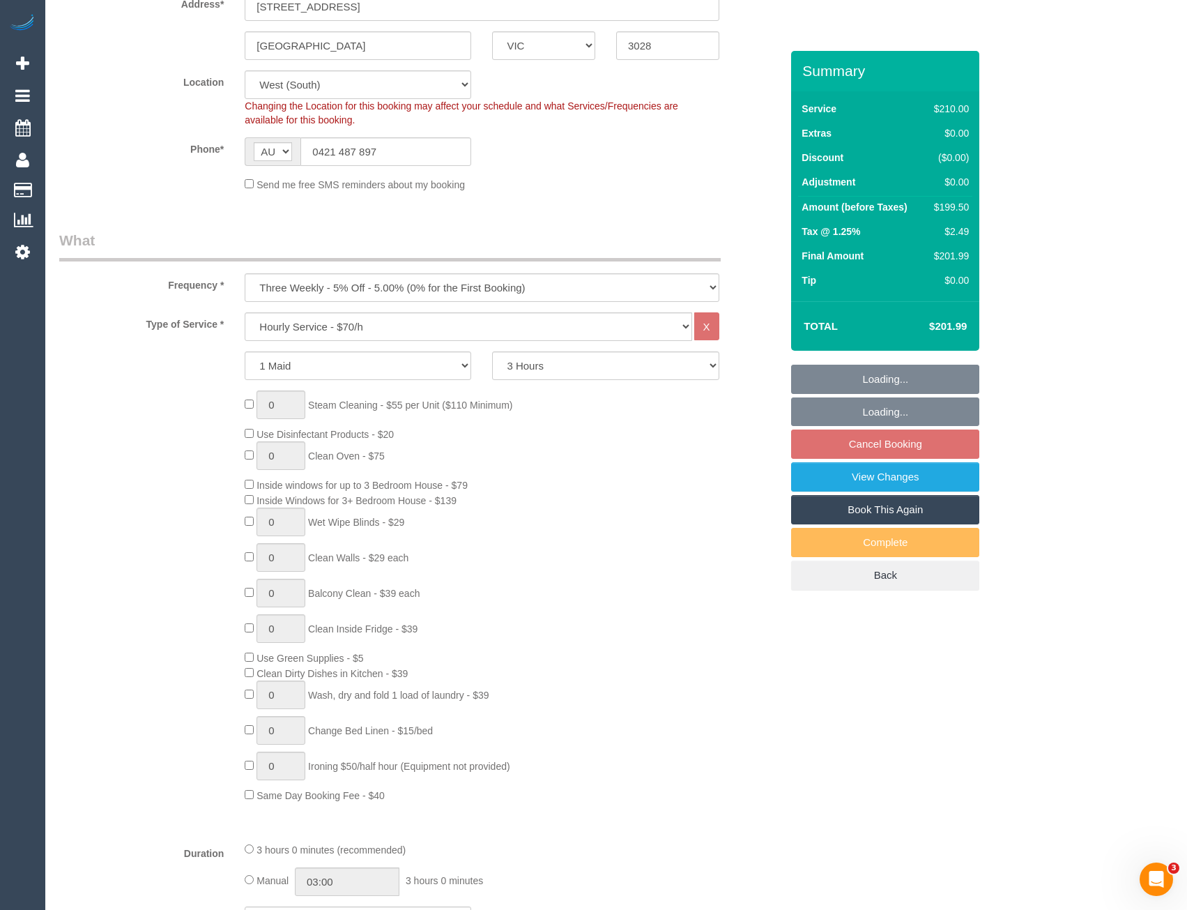
select select "object:857"
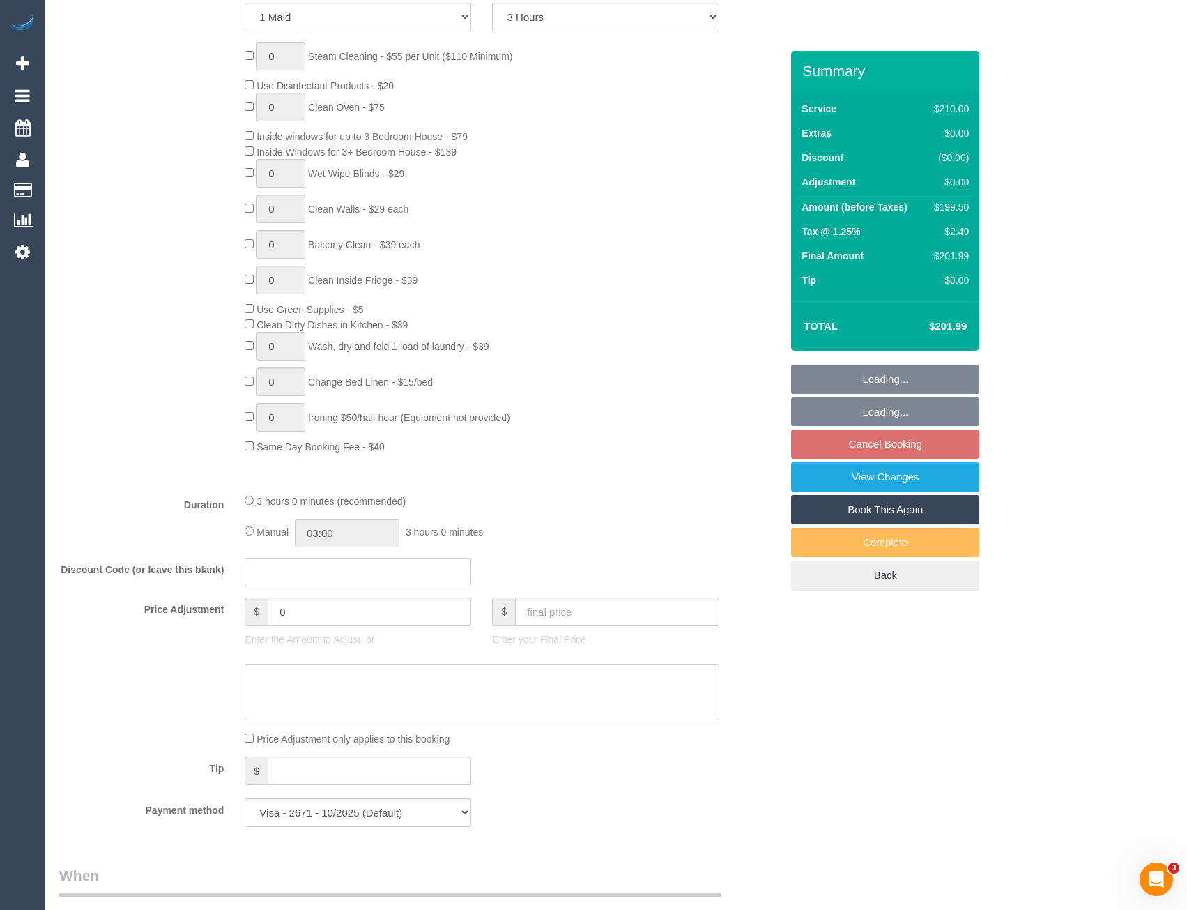
select select "spot3"
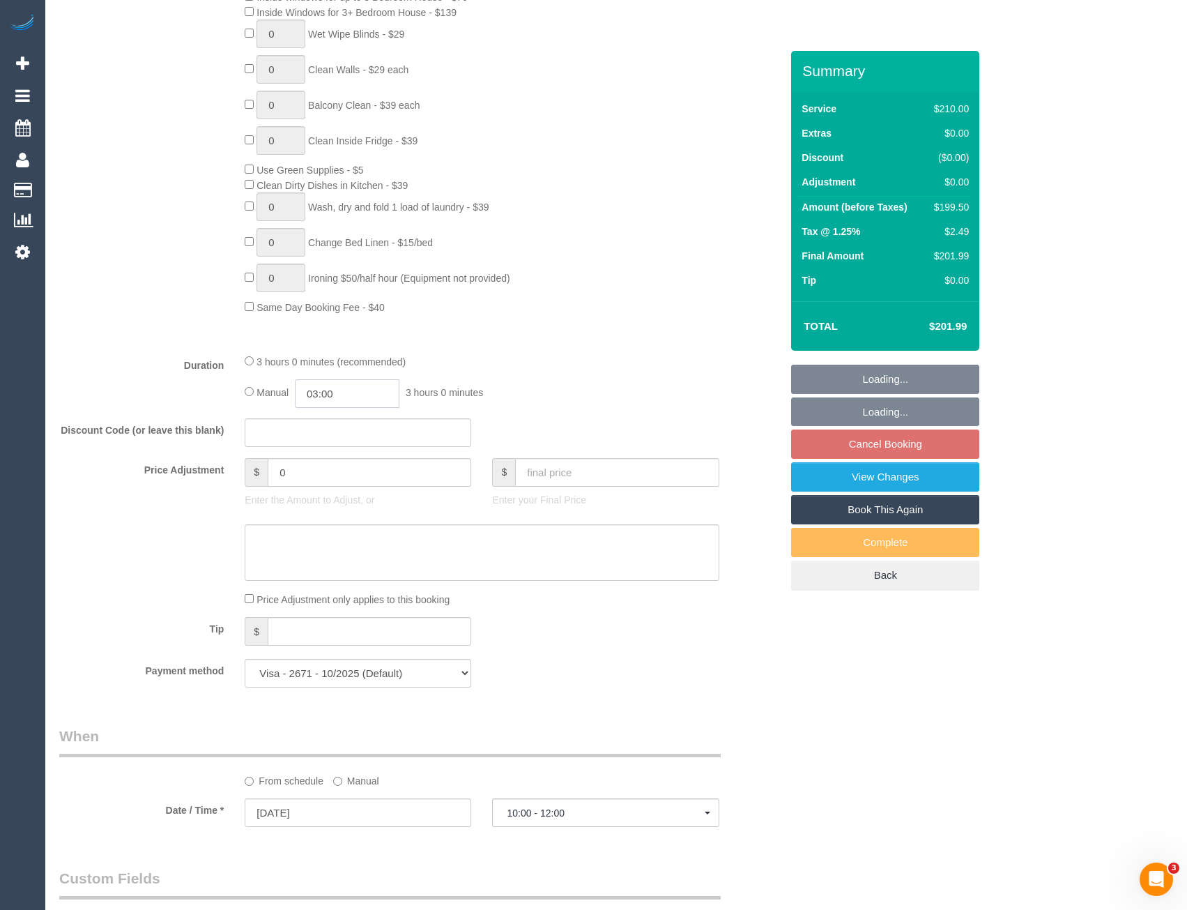
click at [373, 397] on input "03:00" at bounding box center [347, 393] width 105 height 29
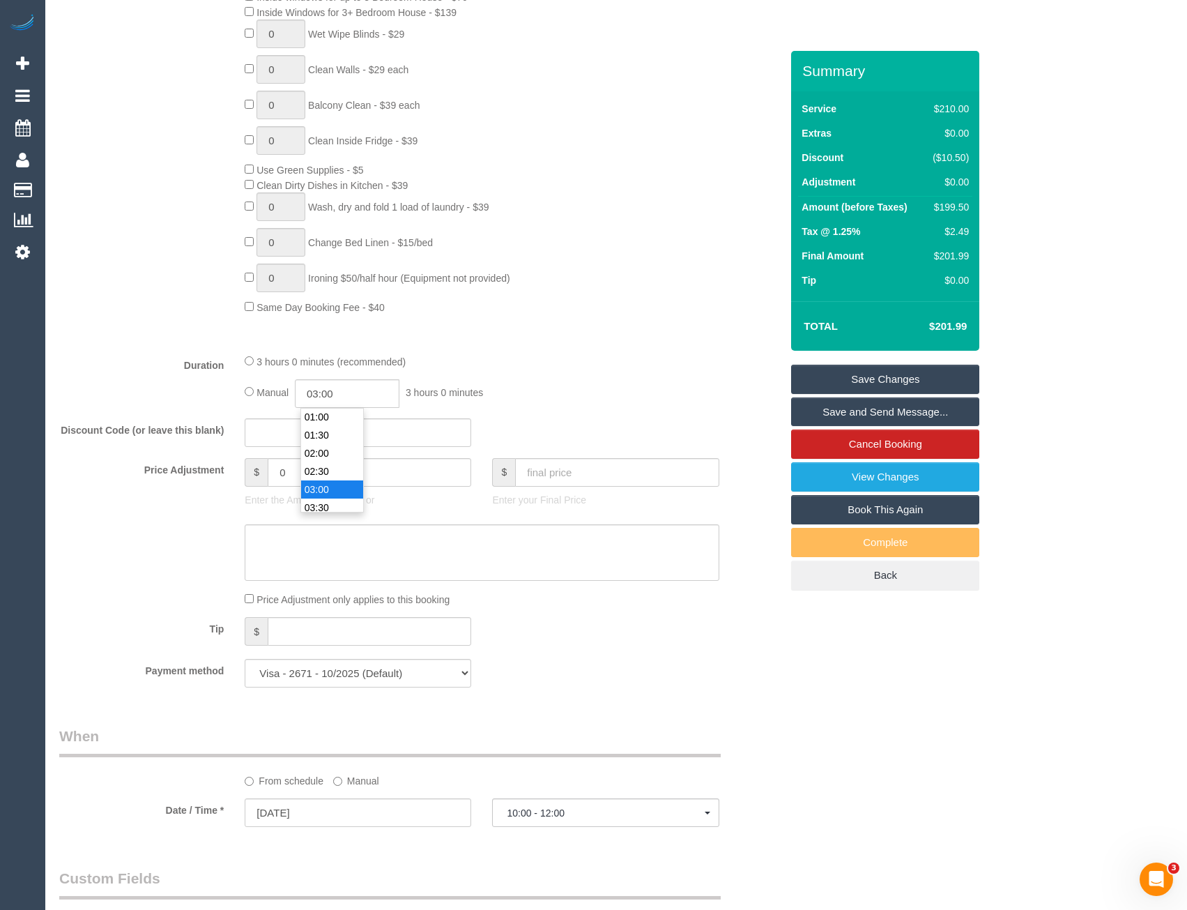
scroll to position [35, 0]
type input "01:30"
click at [340, 436] on li "01:30" at bounding box center [332, 437] width 62 height 18
click at [546, 404] on div "Manual 01:30 1 hour 30 minutes" at bounding box center [482, 393] width 474 height 29
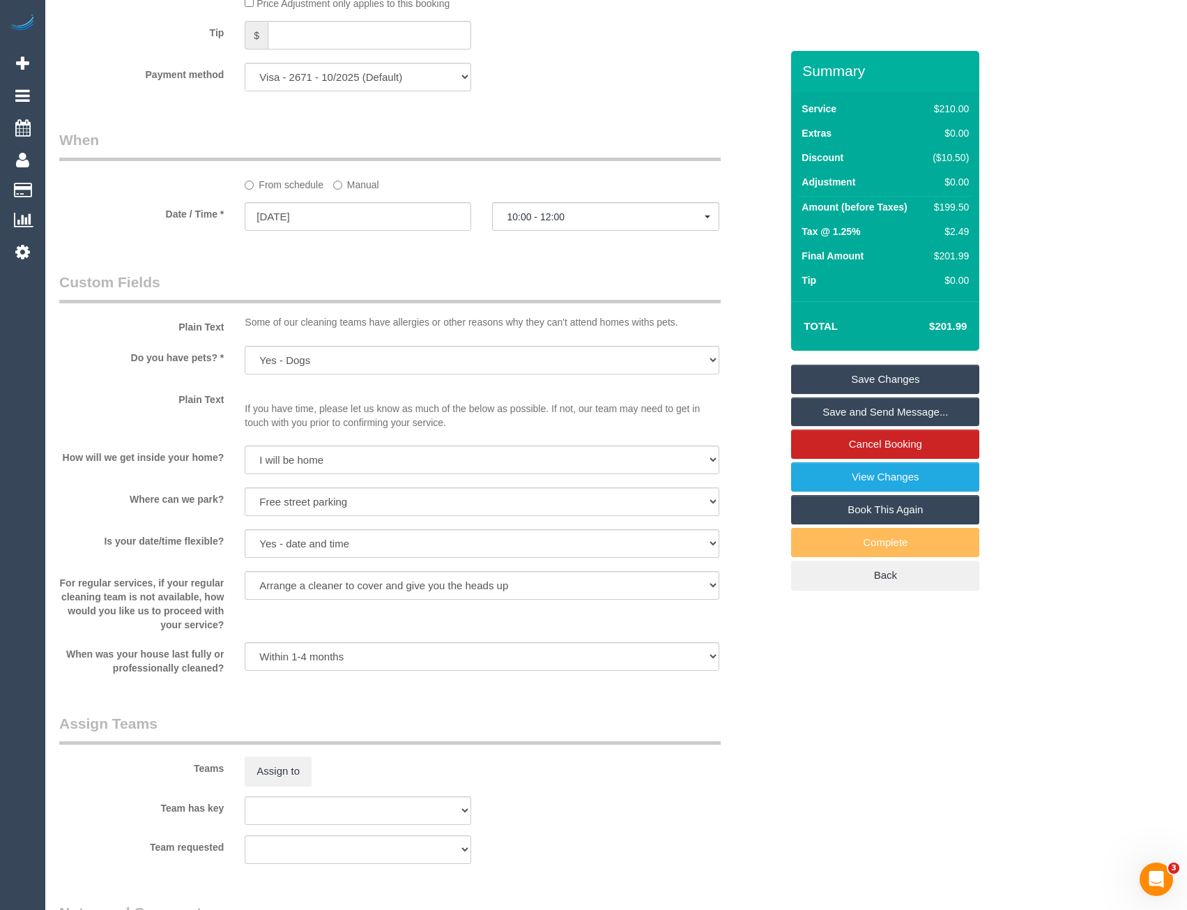
select select "spot20"
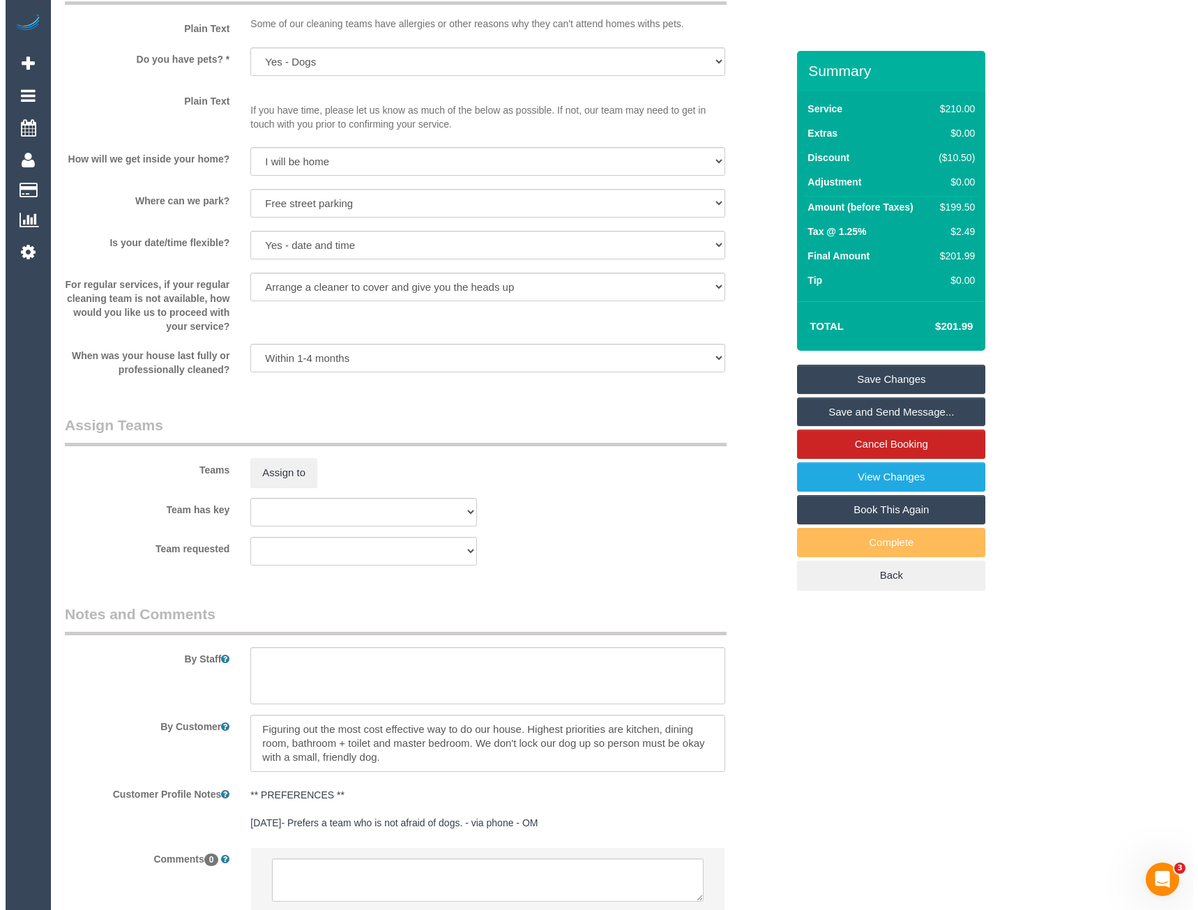
scroll to position [1743, 0]
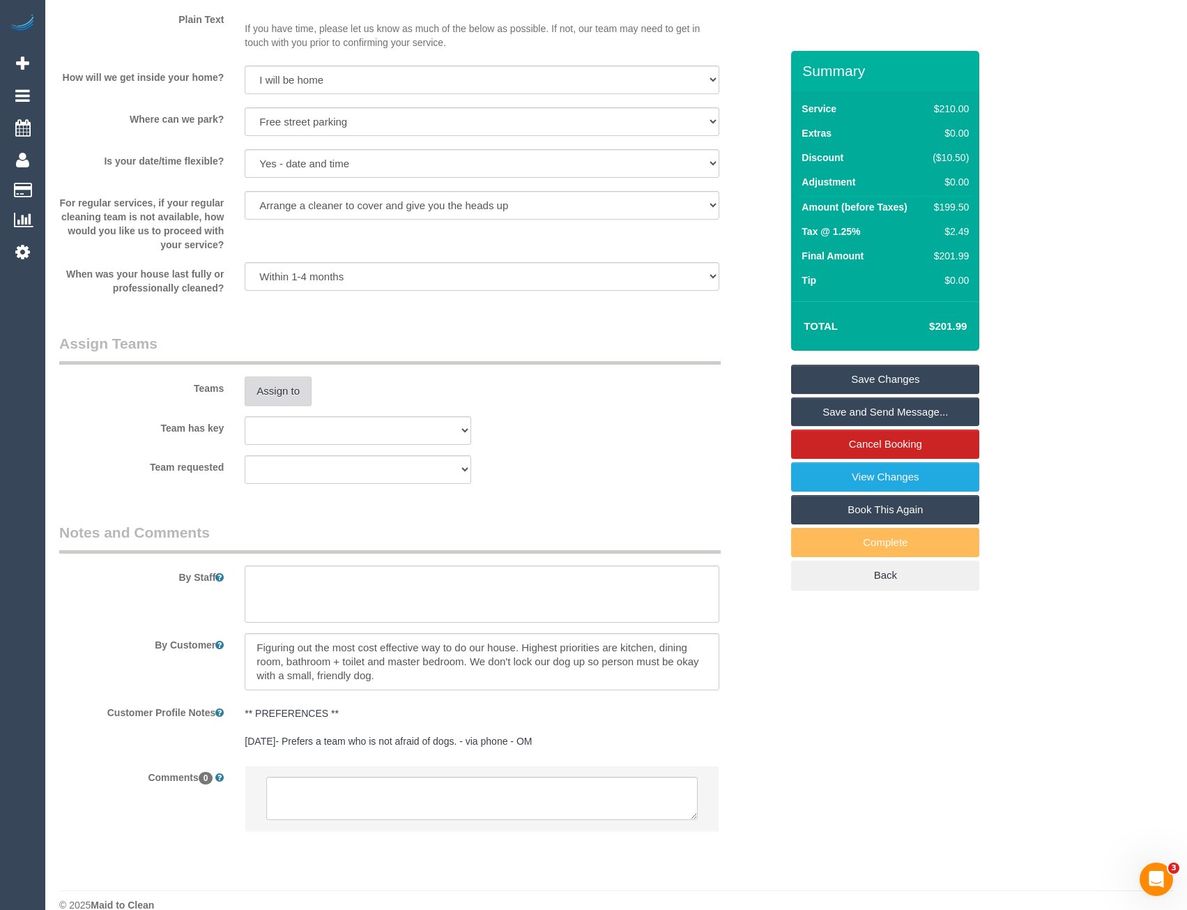
click at [263, 395] on button "Assign to" at bounding box center [278, 390] width 67 height 29
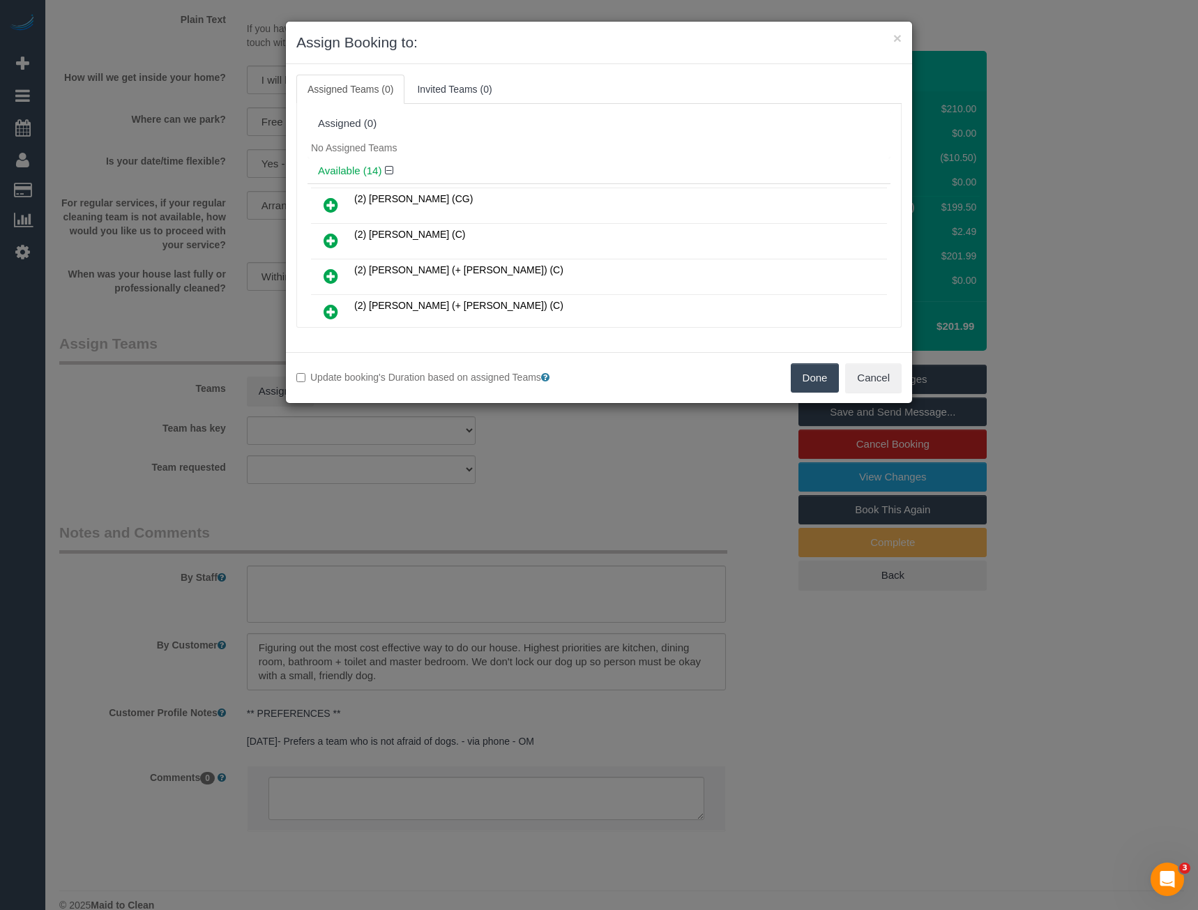
scroll to position [1120, 0]
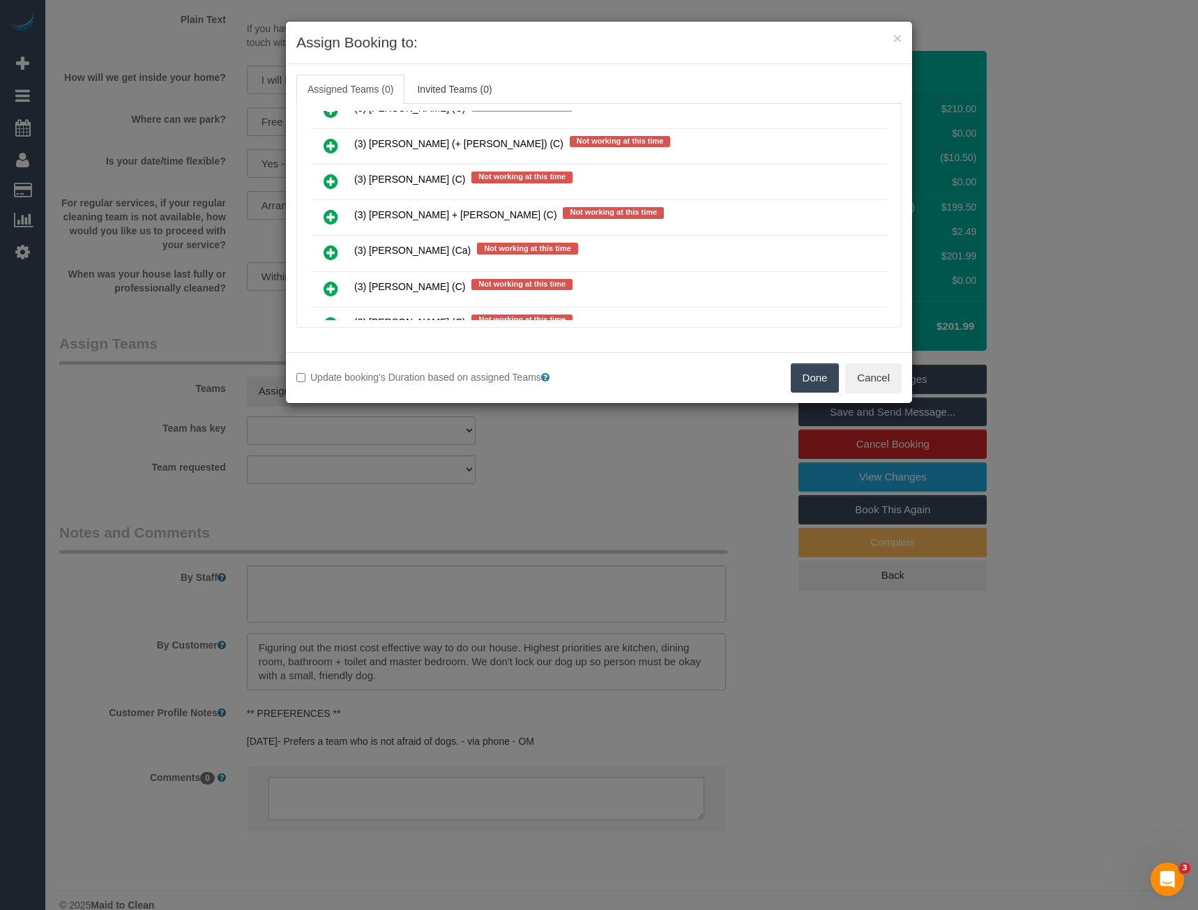
click at [336, 218] on icon at bounding box center [330, 216] width 15 height 17
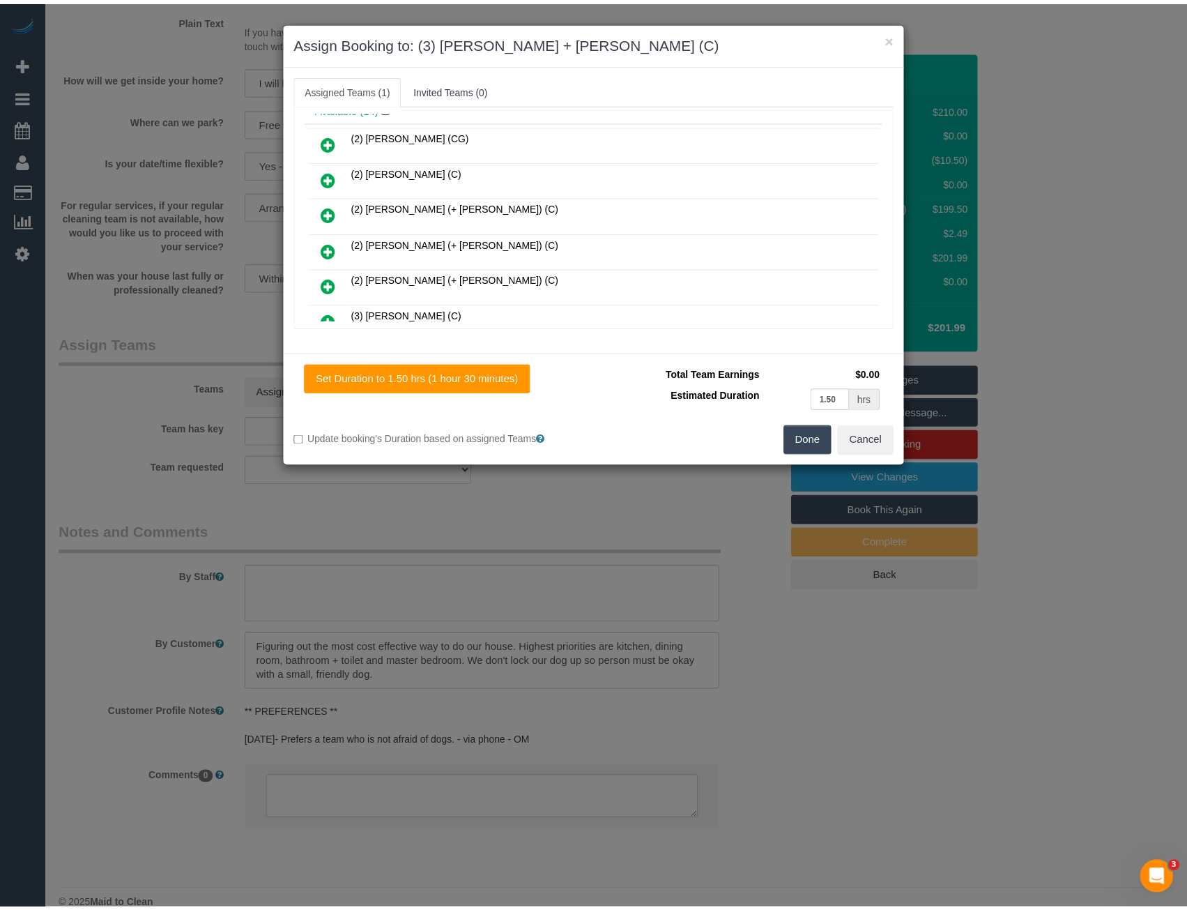
scroll to position [0, 0]
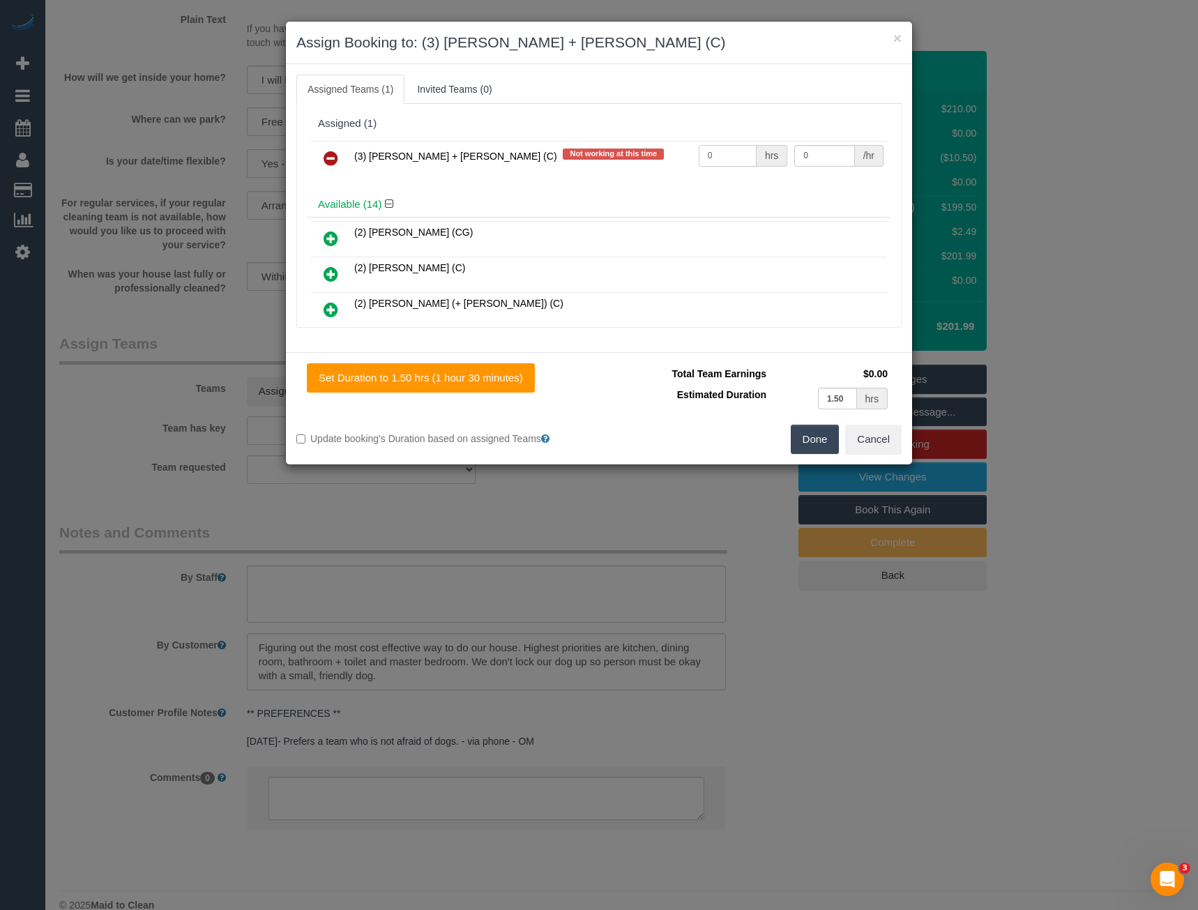
drag, startPoint x: 719, startPoint y: 149, endPoint x: 633, endPoint y: 175, distance: 89.5
click at [634, 175] on tr "(3) Gurdeep + Kamalpreet (C) Not working at this time 0 hrs 0 /hr" at bounding box center [599, 159] width 576 height 36
type input "3"
type input "35"
click at [800, 434] on button "Done" at bounding box center [815, 439] width 49 height 29
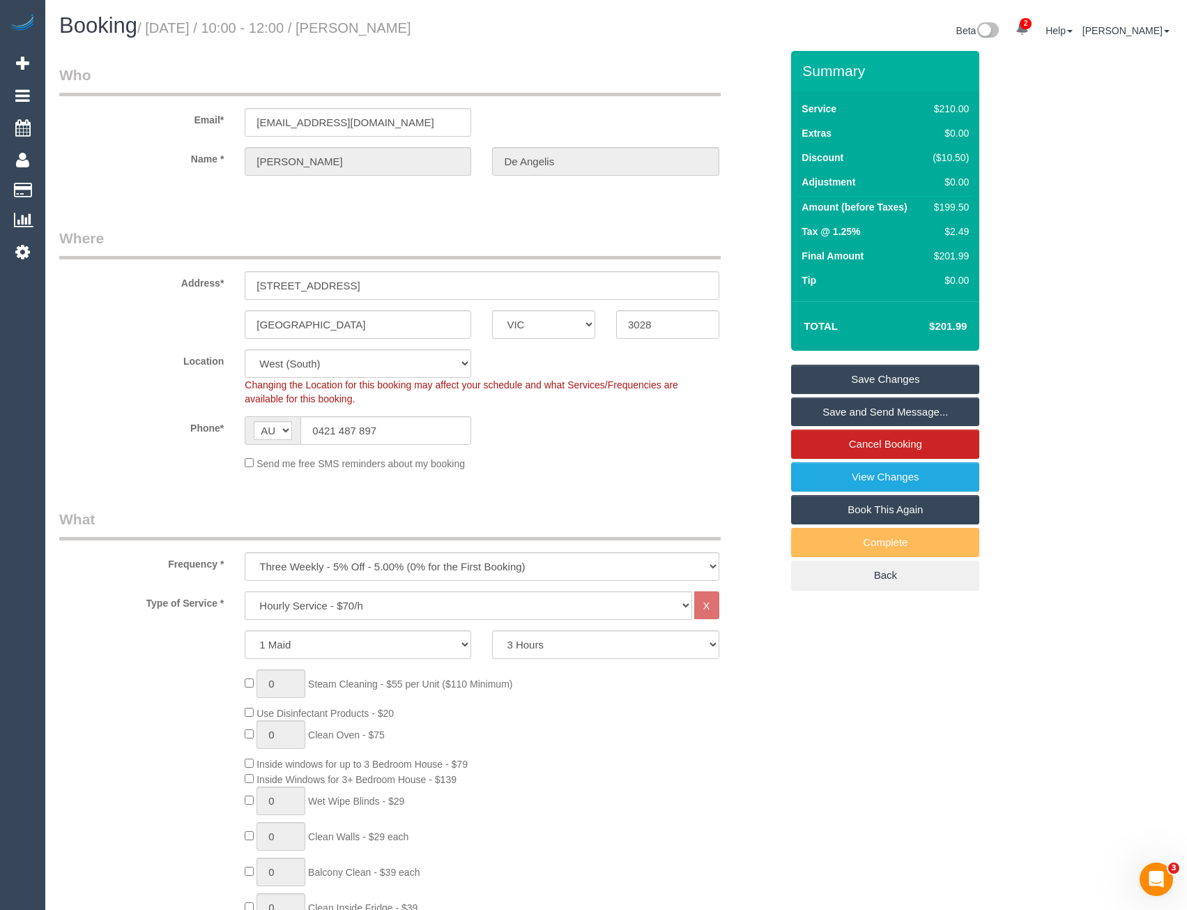
click at [846, 411] on link "Save and Send Message..." at bounding box center [885, 411] width 188 height 29
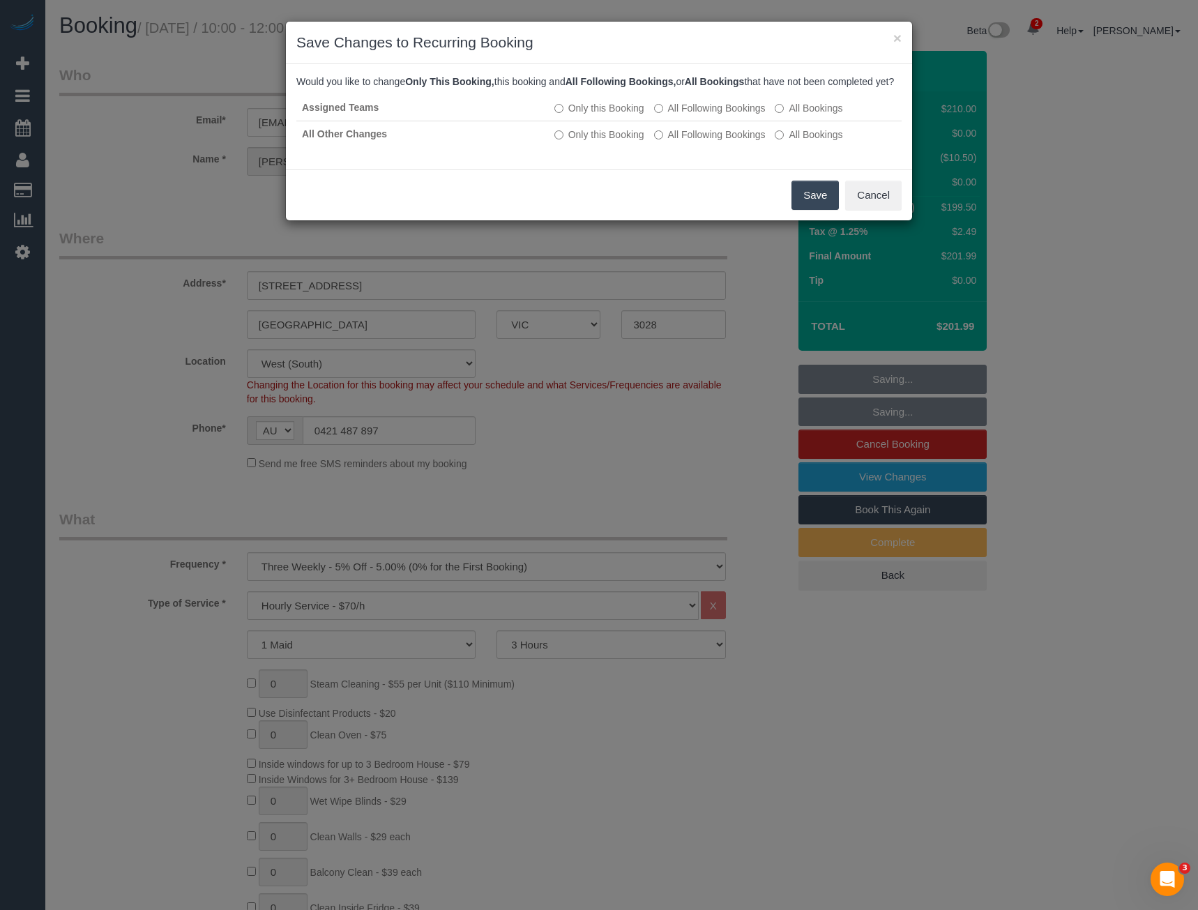
click at [821, 206] on button "Save" at bounding box center [814, 195] width 47 height 29
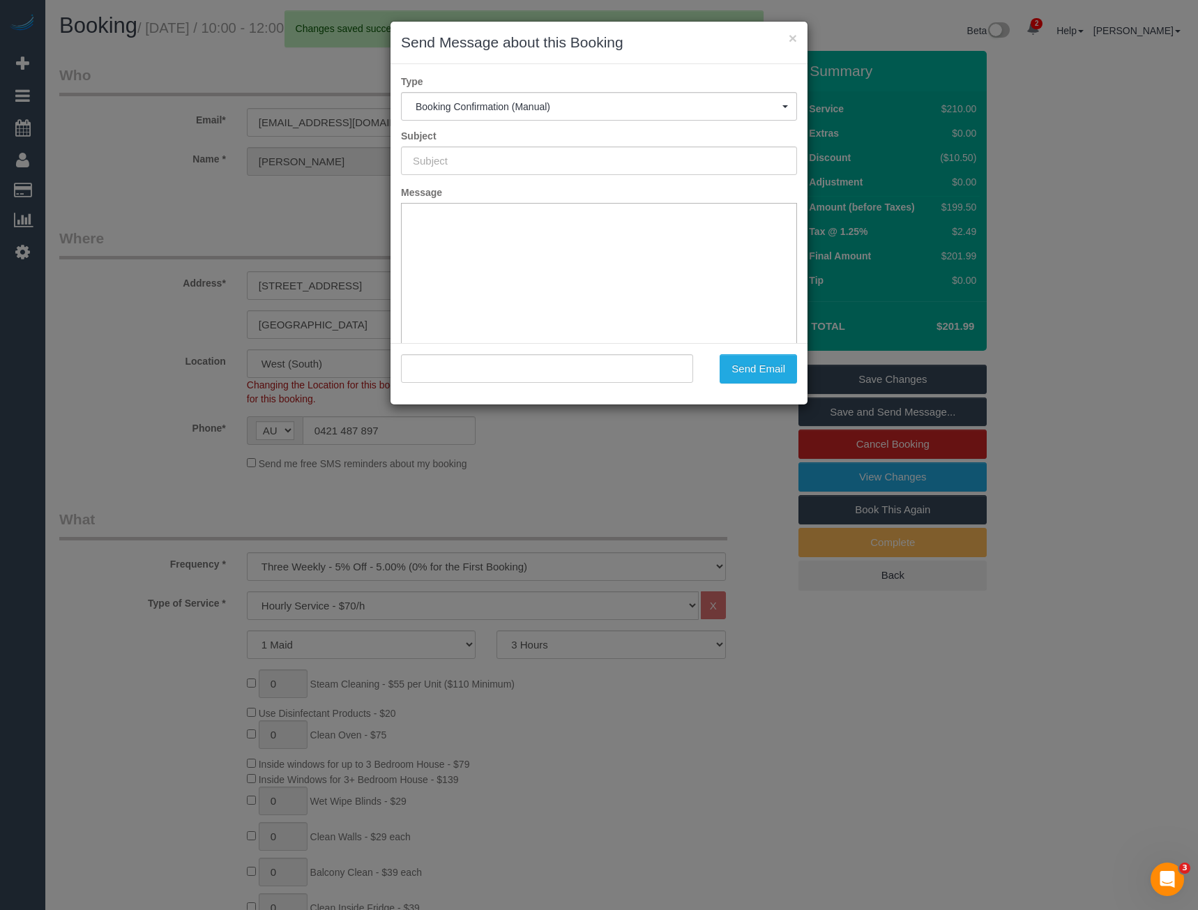
type input "Booking Confirmed"
type input ""Luca De Angelis" <lucadeangl@gmail.com>"
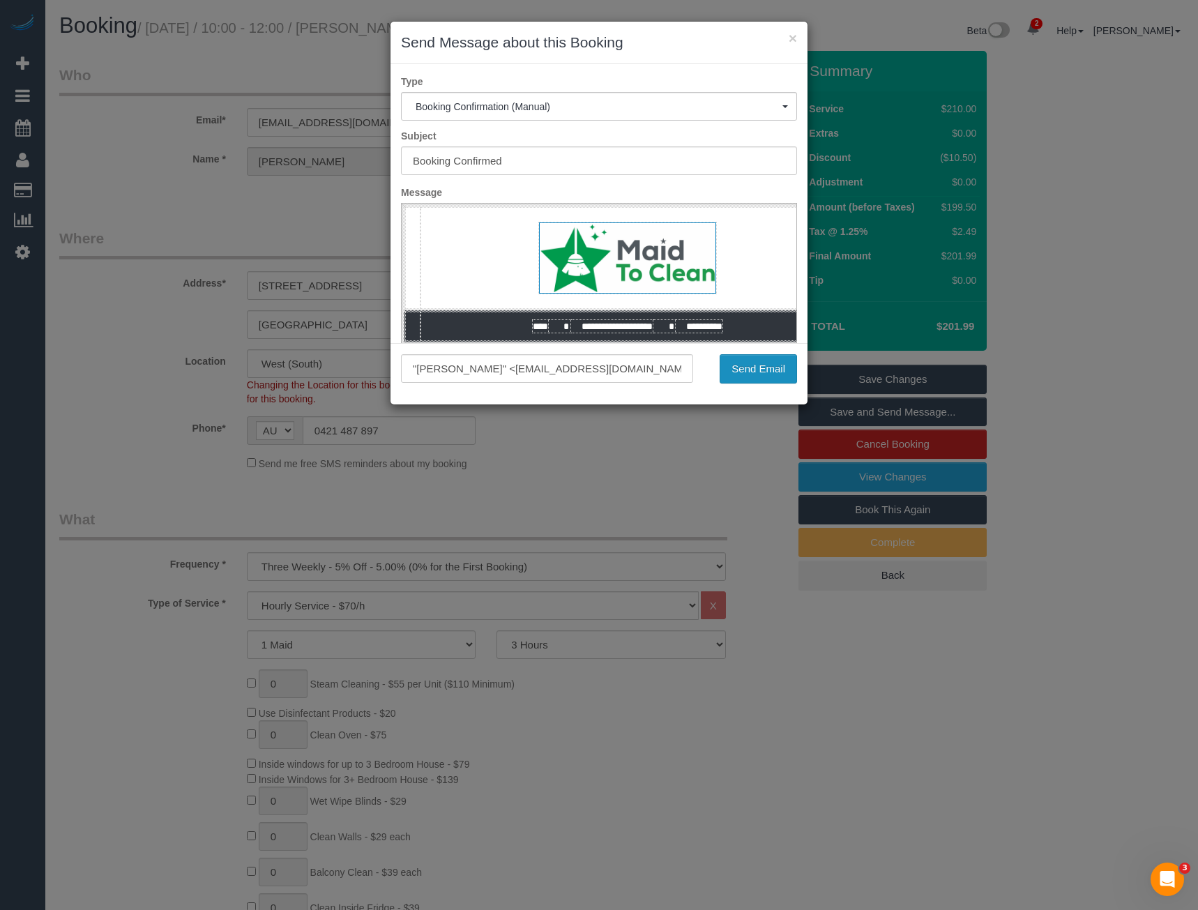
click at [763, 365] on button "Send Email" at bounding box center [757, 368] width 77 height 29
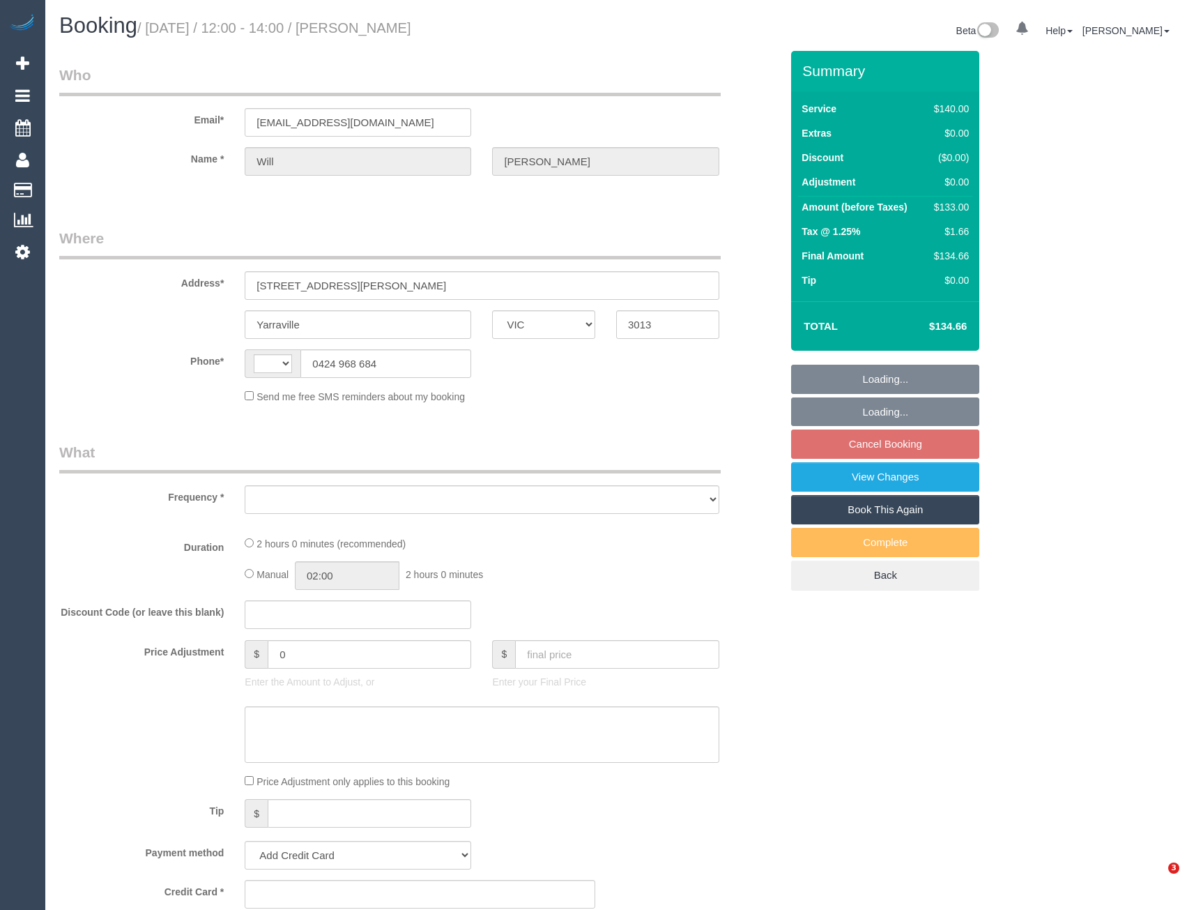
select select "VIC"
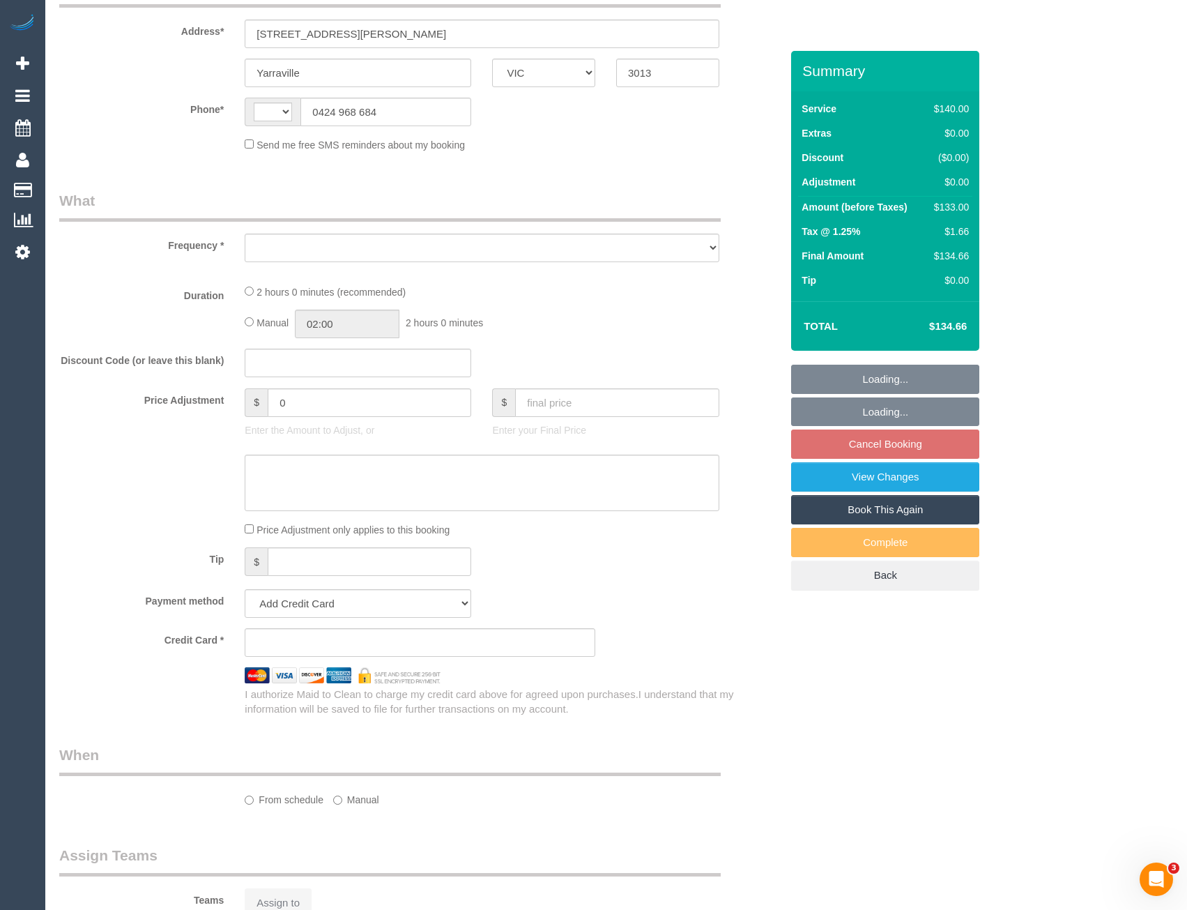
select select "string:AU"
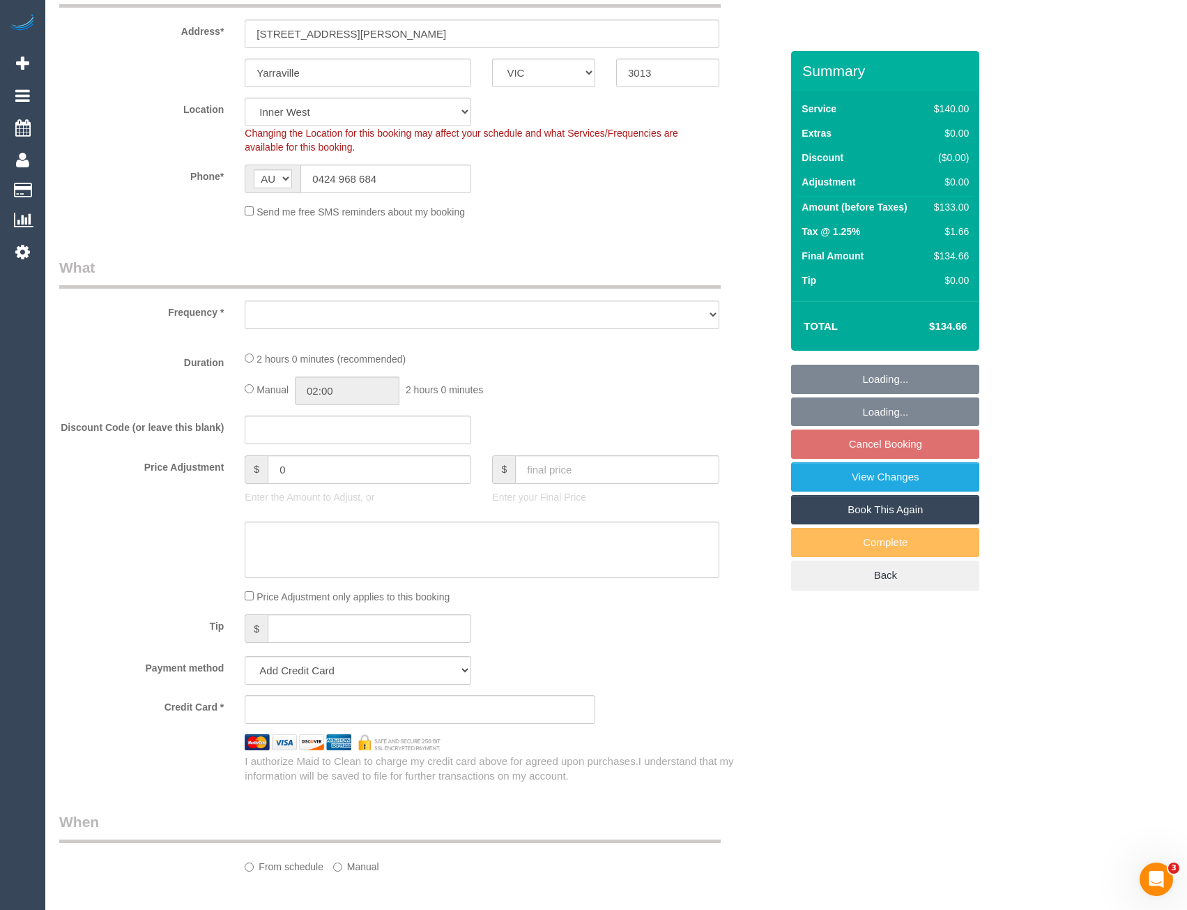
scroll to position [415, 0]
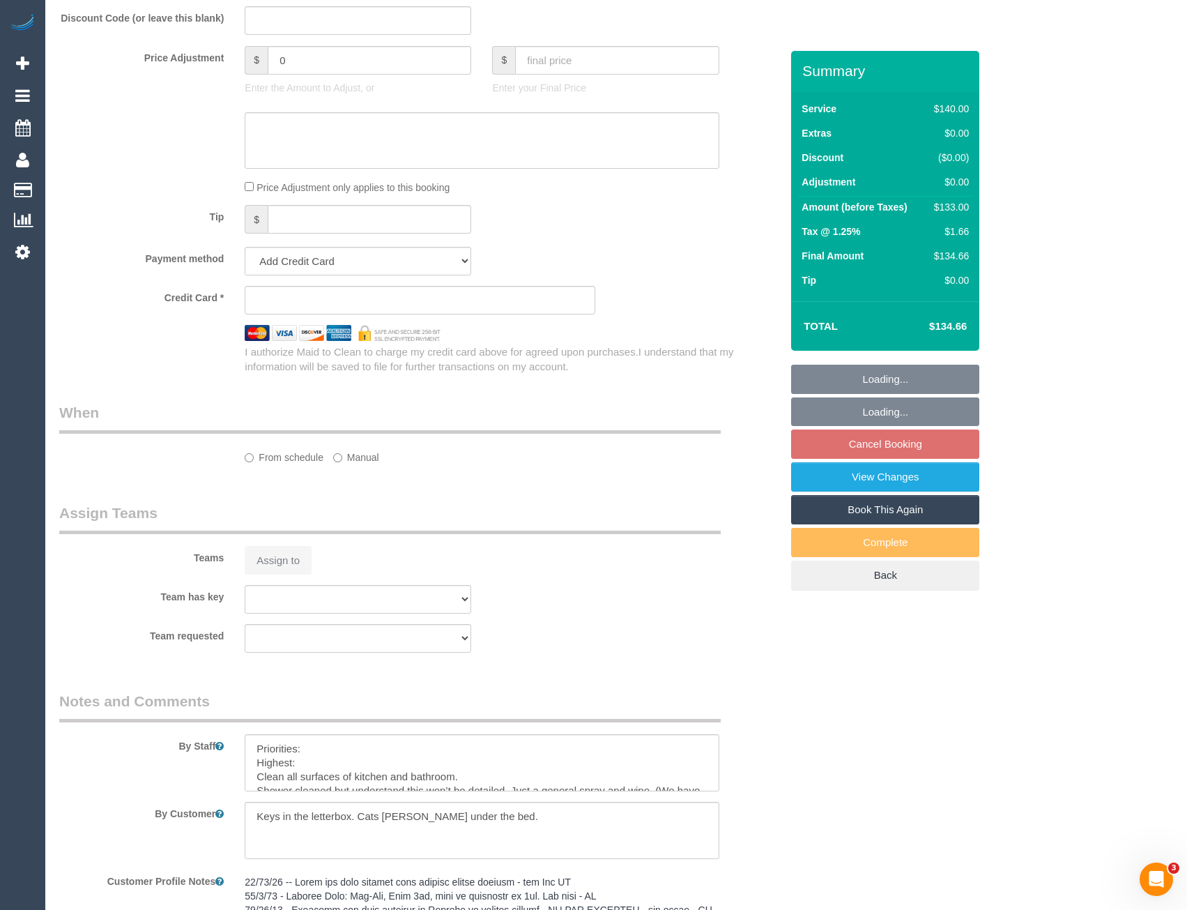
select select "string:stripe-pm_1NTX6T2GScqysDRV3uOnJ3sV"
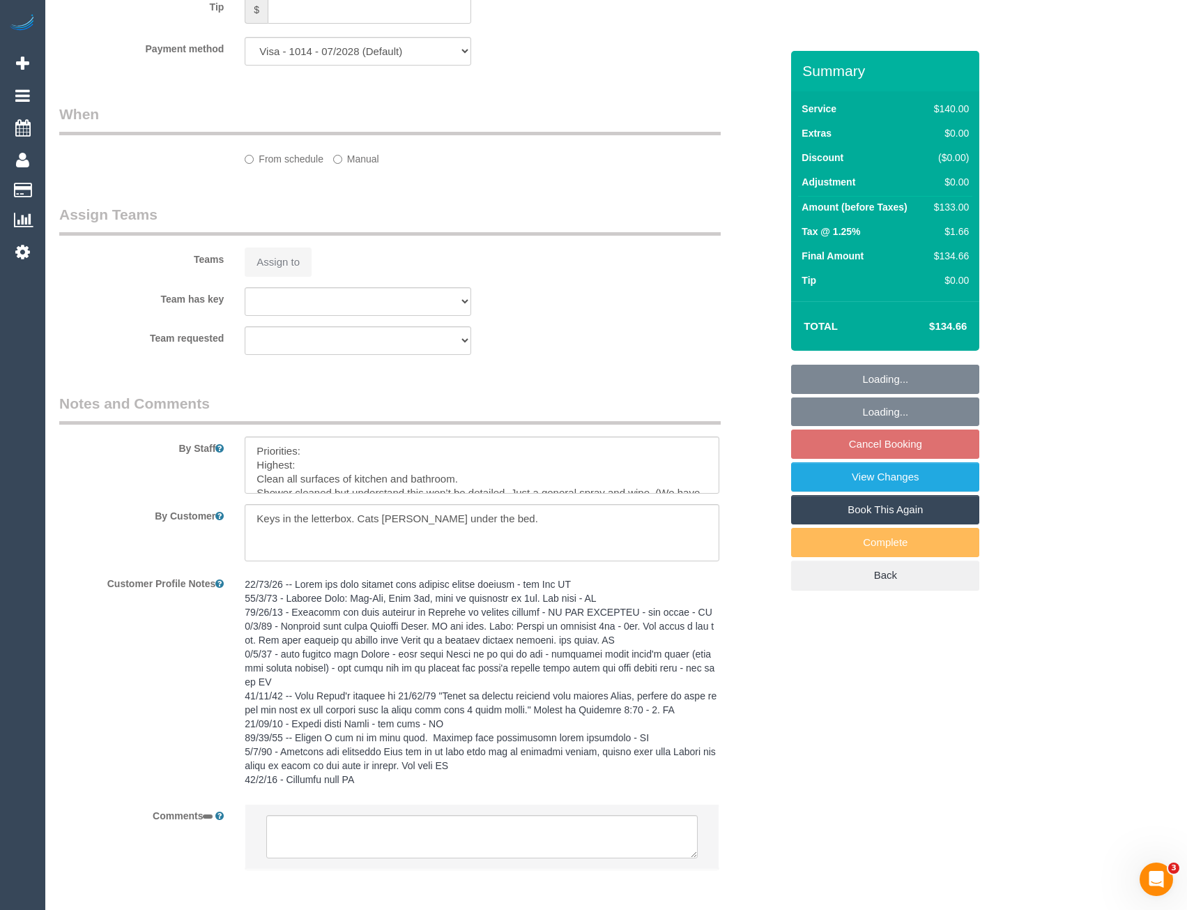
select select "object:542"
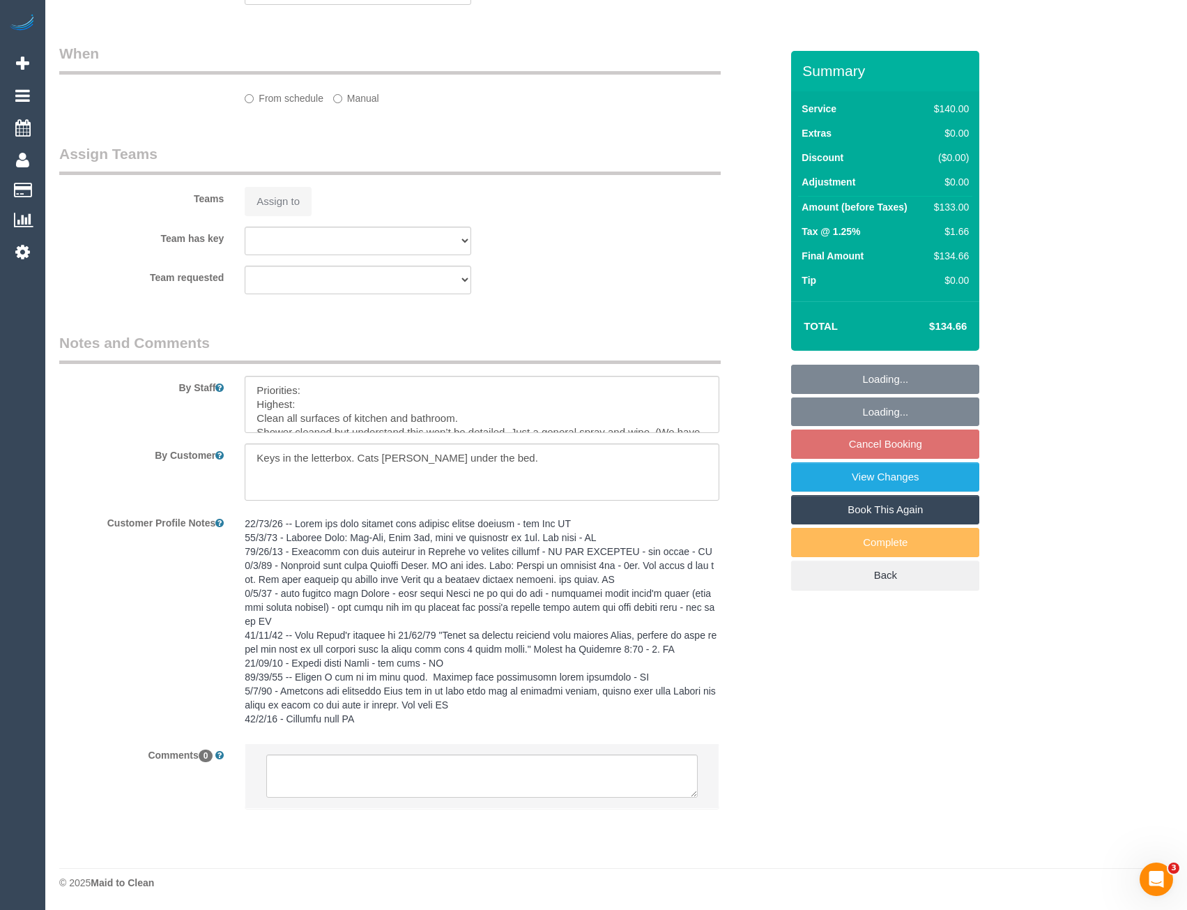
select select "number:29"
select select "number:15"
select select "number:19"
select select "number:22"
select select "number:33"
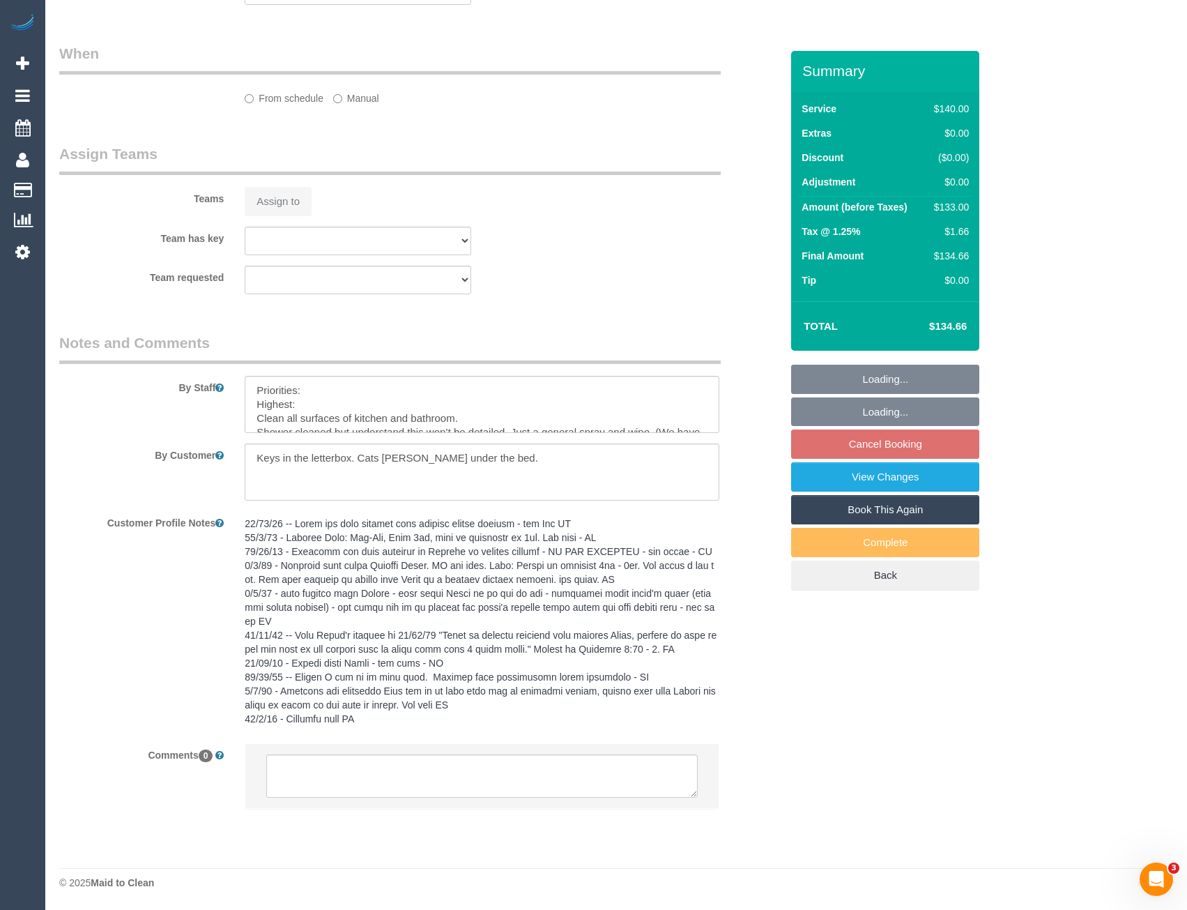
select select "number:13"
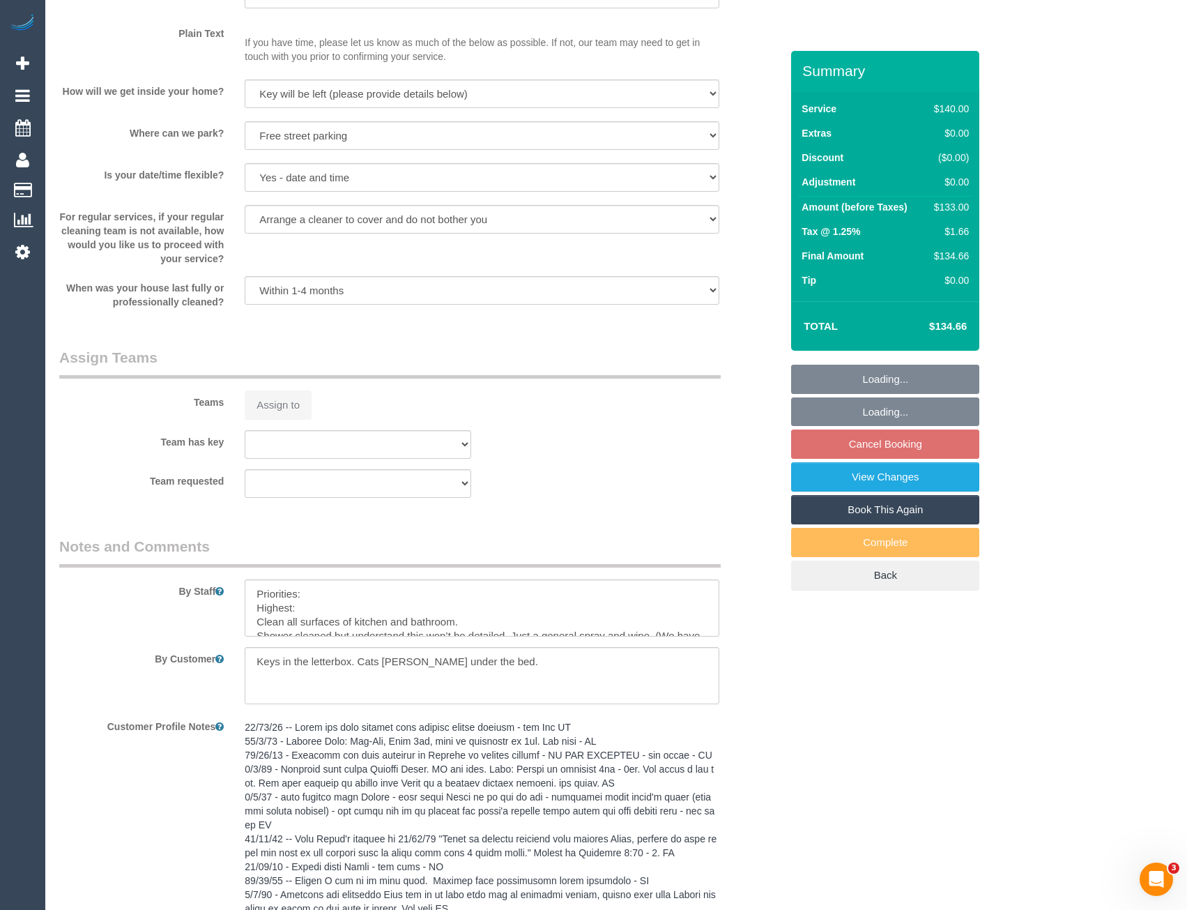
select select "object:857"
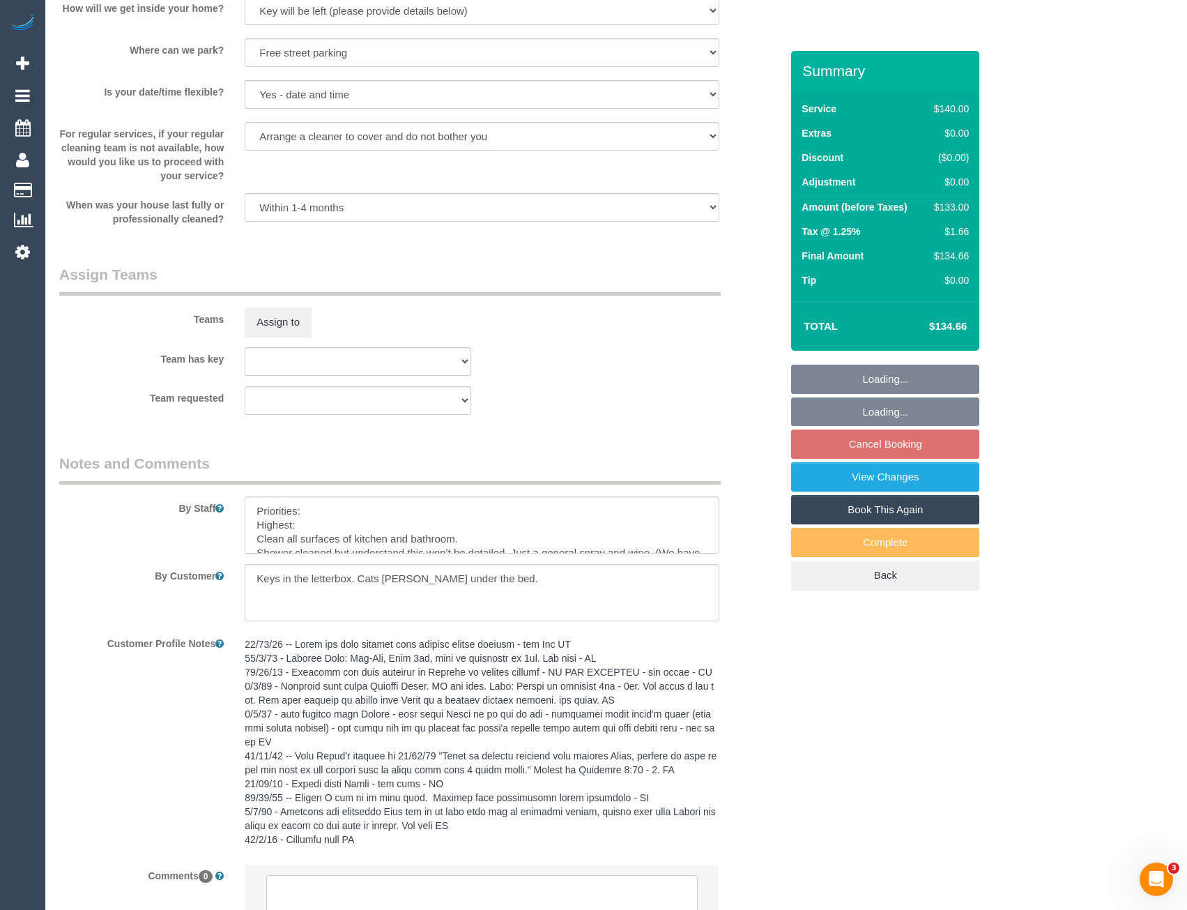
select select "spot4"
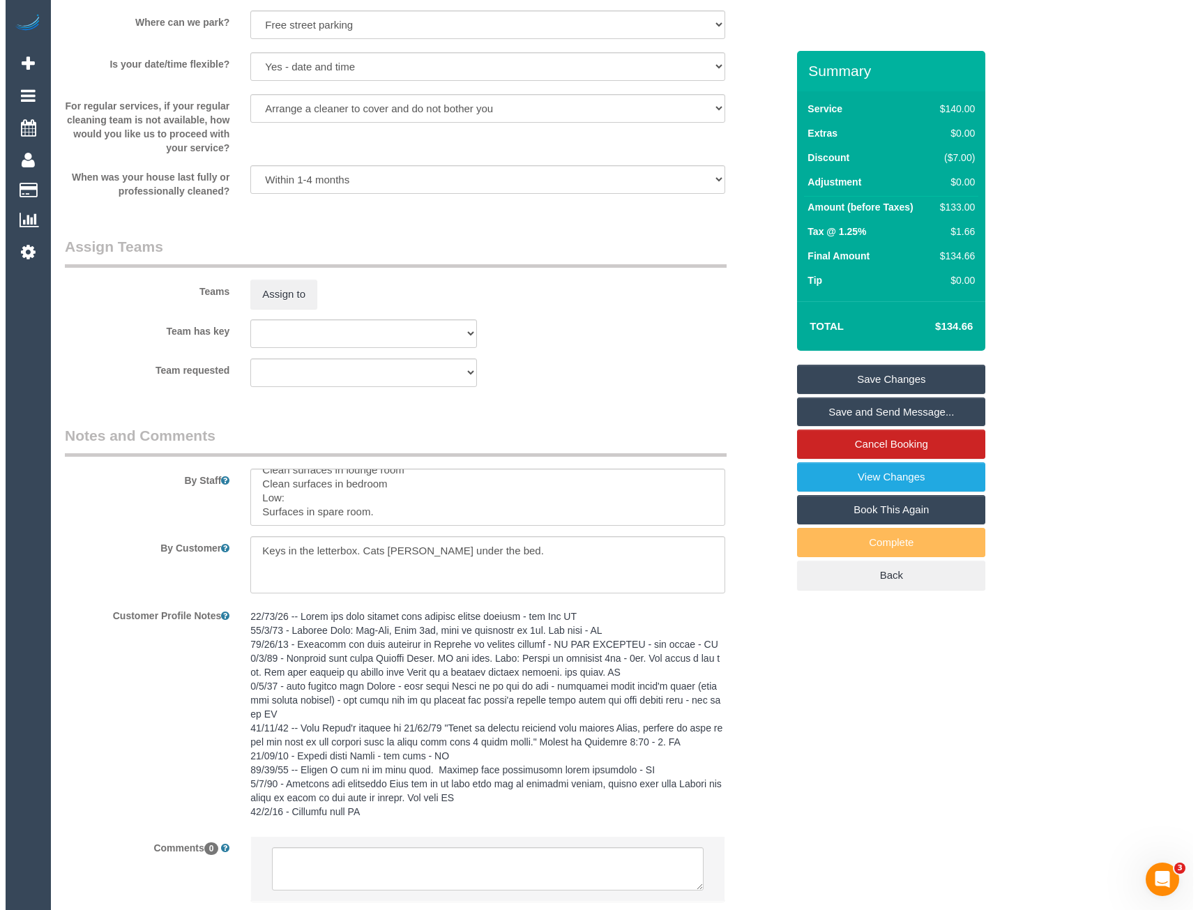
scroll to position [0, 0]
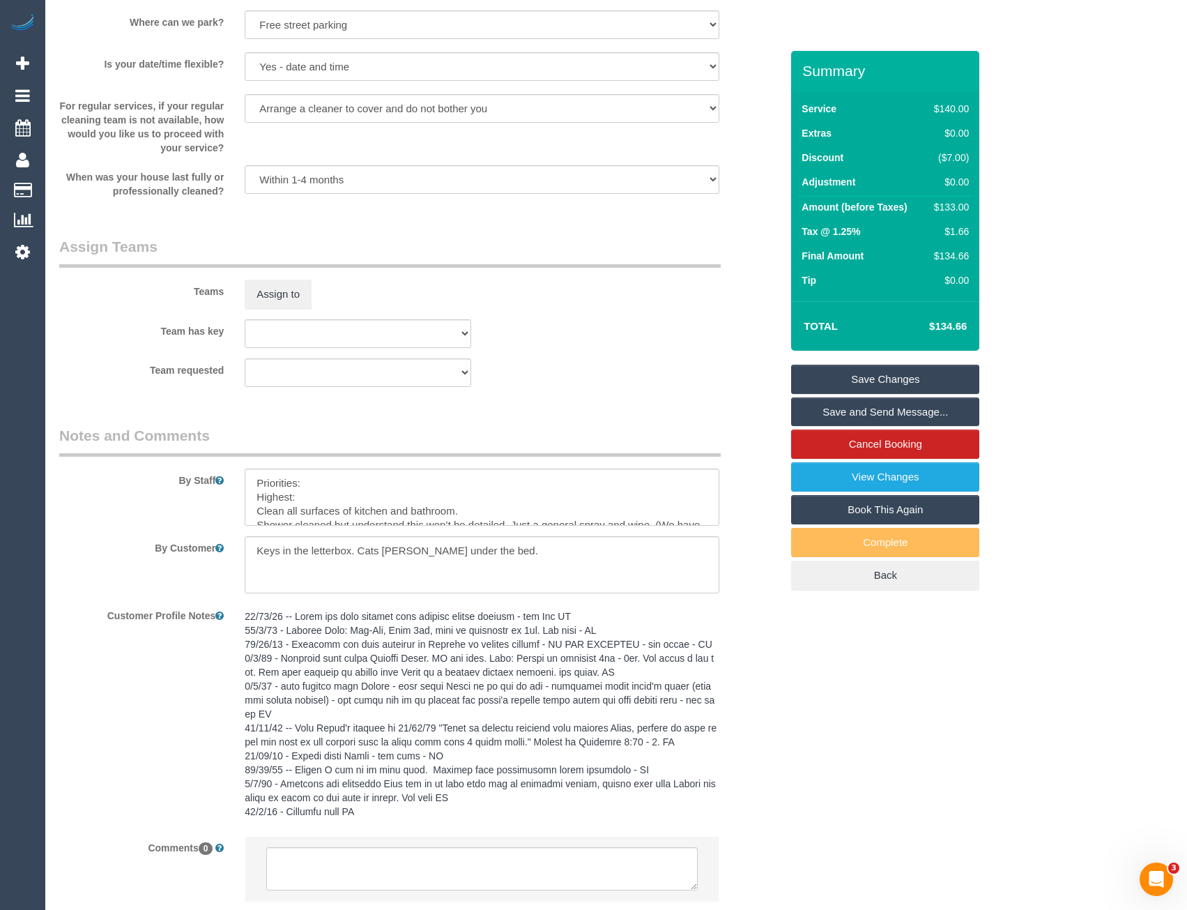
click at [269, 268] on legend "Assign Teams" at bounding box center [390, 251] width 662 height 31
click at [277, 284] on button "Assign to" at bounding box center [278, 294] width 67 height 29
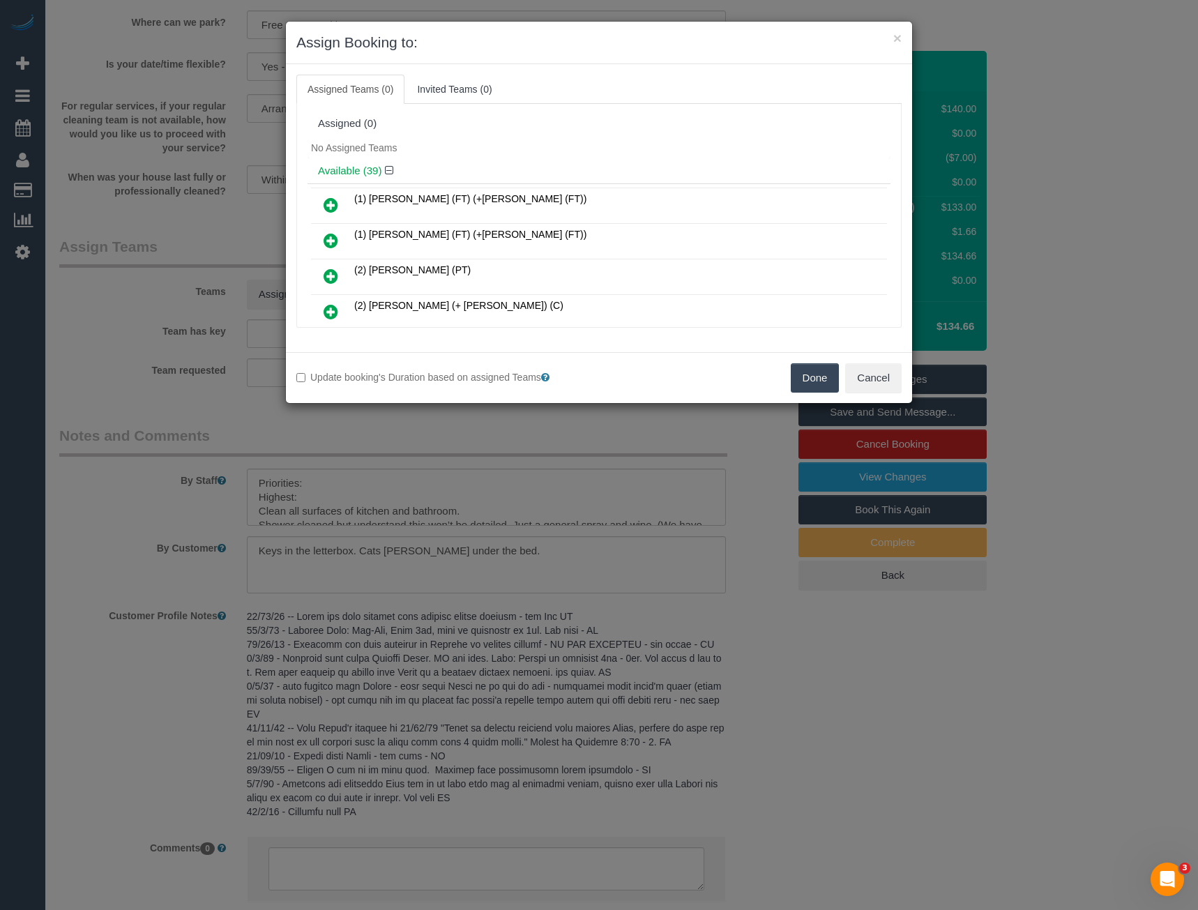
scroll to position [1160, 0]
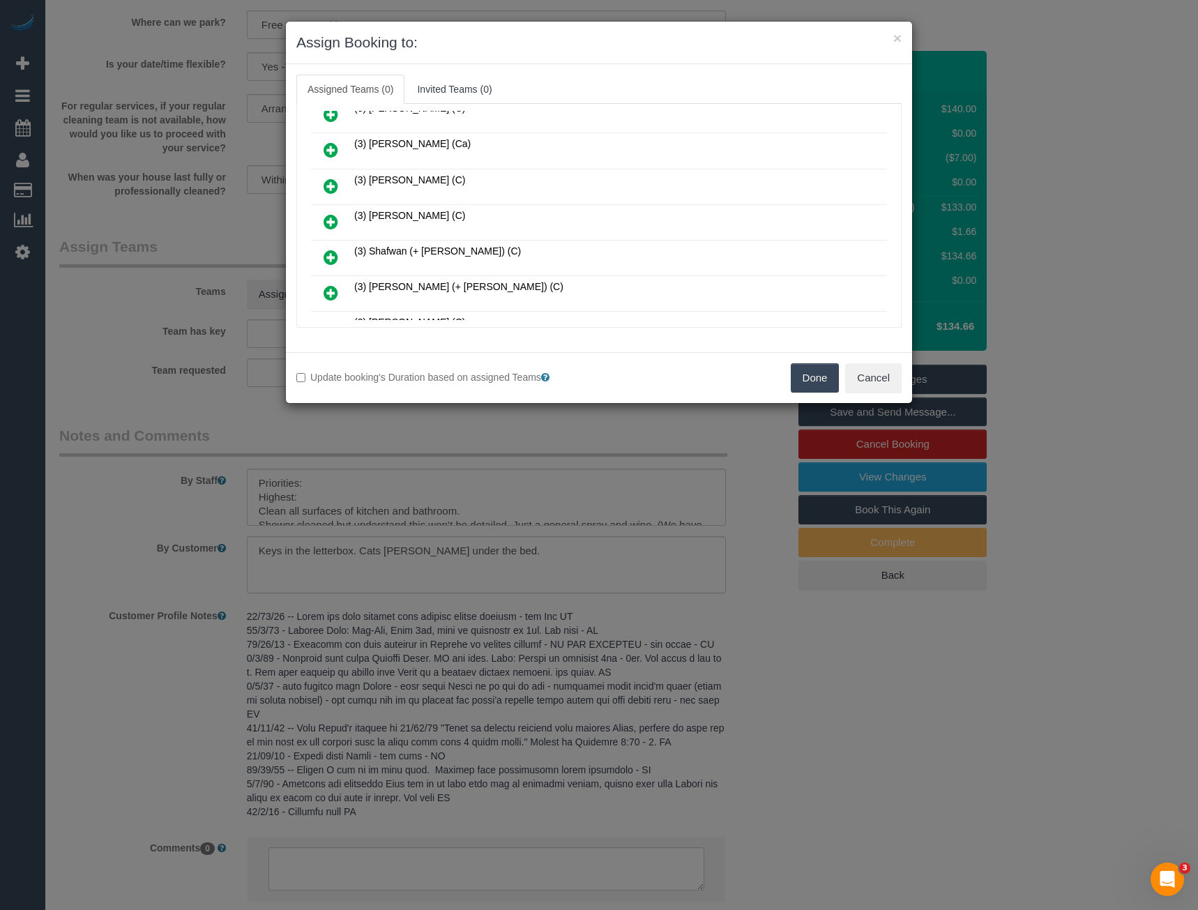
click at [332, 222] on icon at bounding box center [330, 221] width 15 height 17
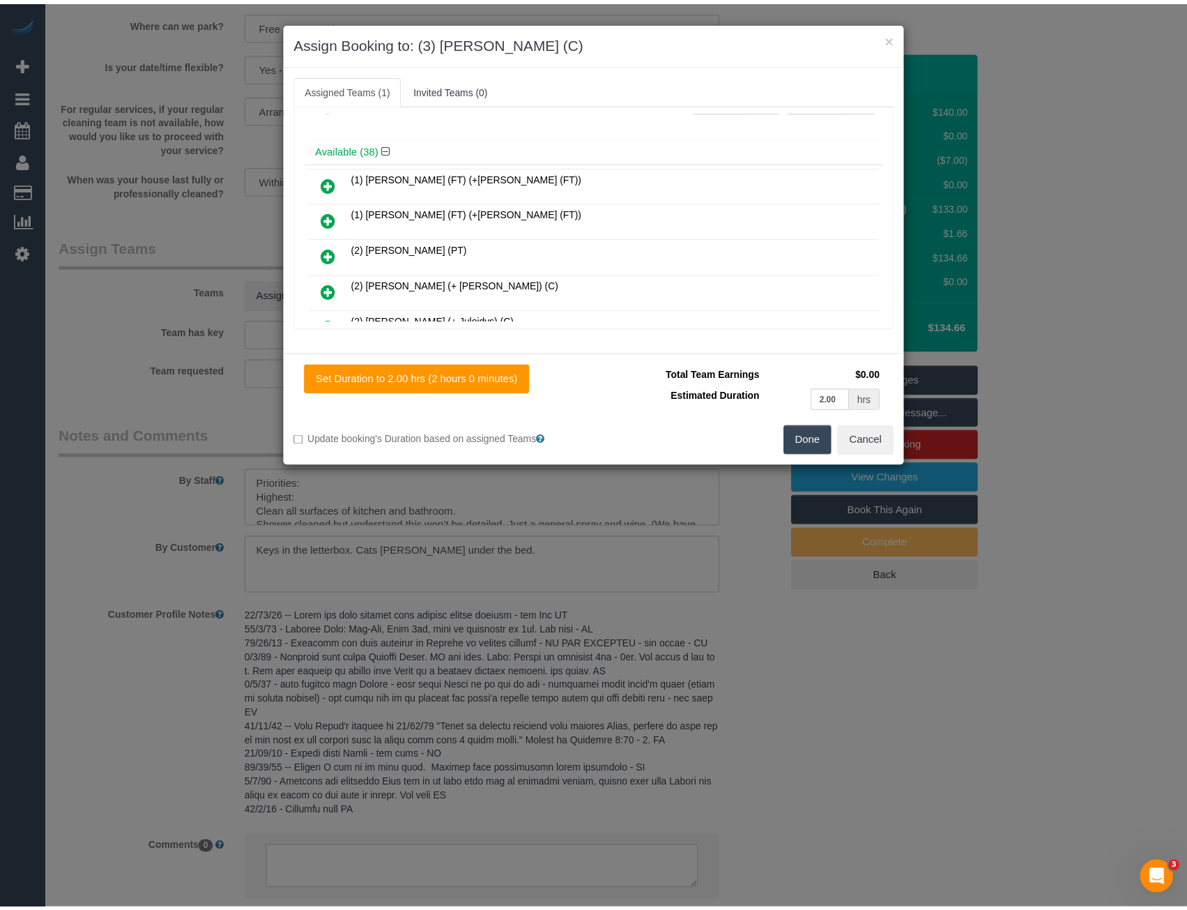
scroll to position [0, 0]
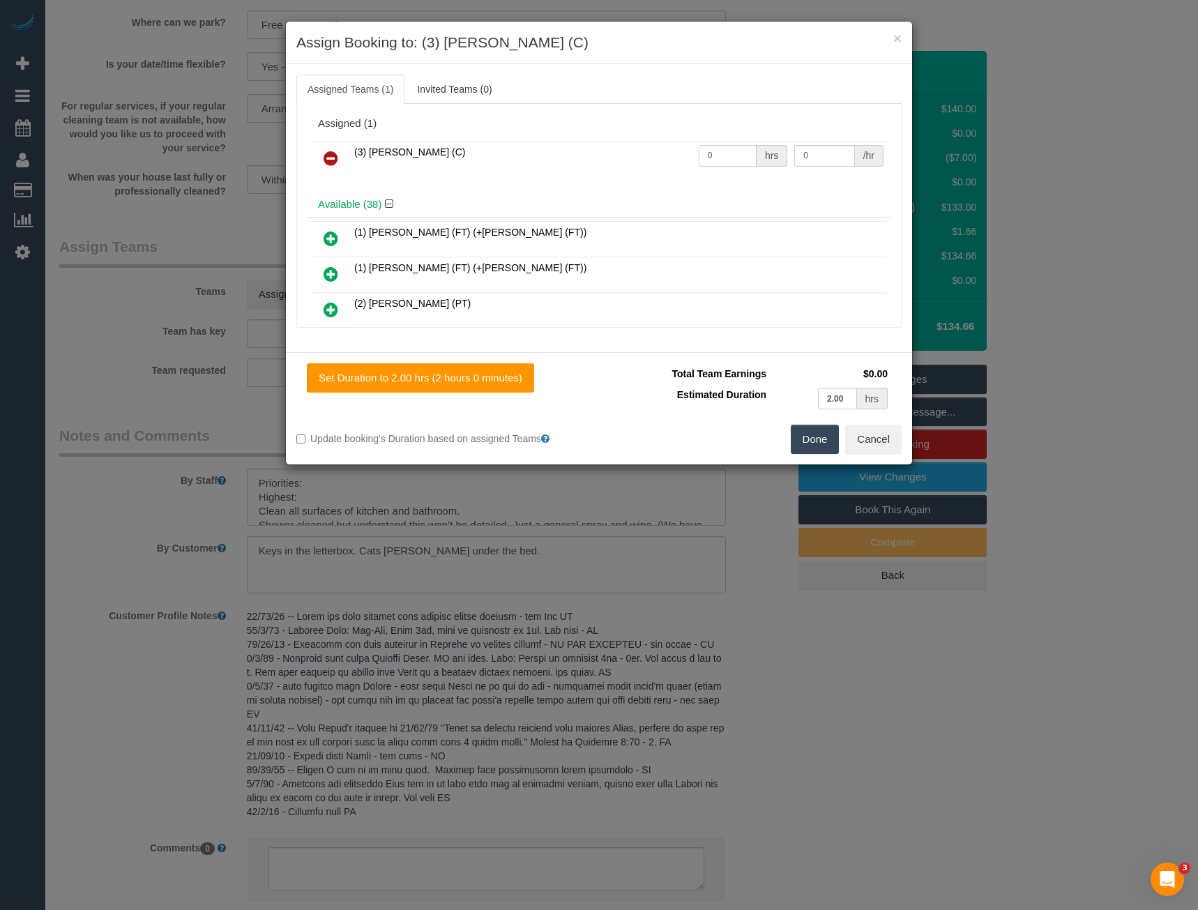
drag, startPoint x: 708, startPoint y: 159, endPoint x: 663, endPoint y: 167, distance: 46.1
click at [663, 167] on tr "(3) Sathmi Kusalya (C) 0 hrs 0 /hr" at bounding box center [599, 159] width 576 height 36
type input "2"
type input "35"
click at [816, 444] on button "Done" at bounding box center [815, 439] width 49 height 29
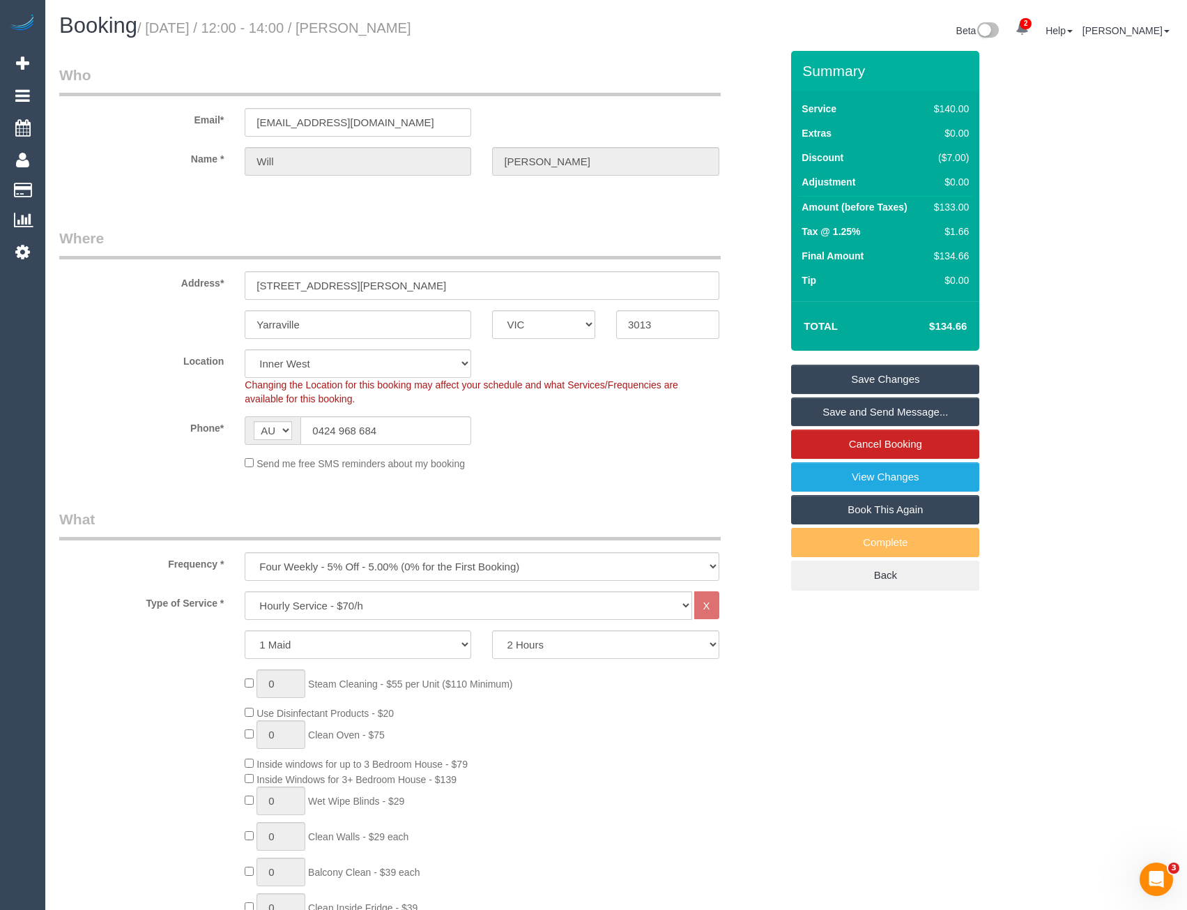
click at [815, 421] on link "Save and Send Message..." at bounding box center [885, 411] width 188 height 29
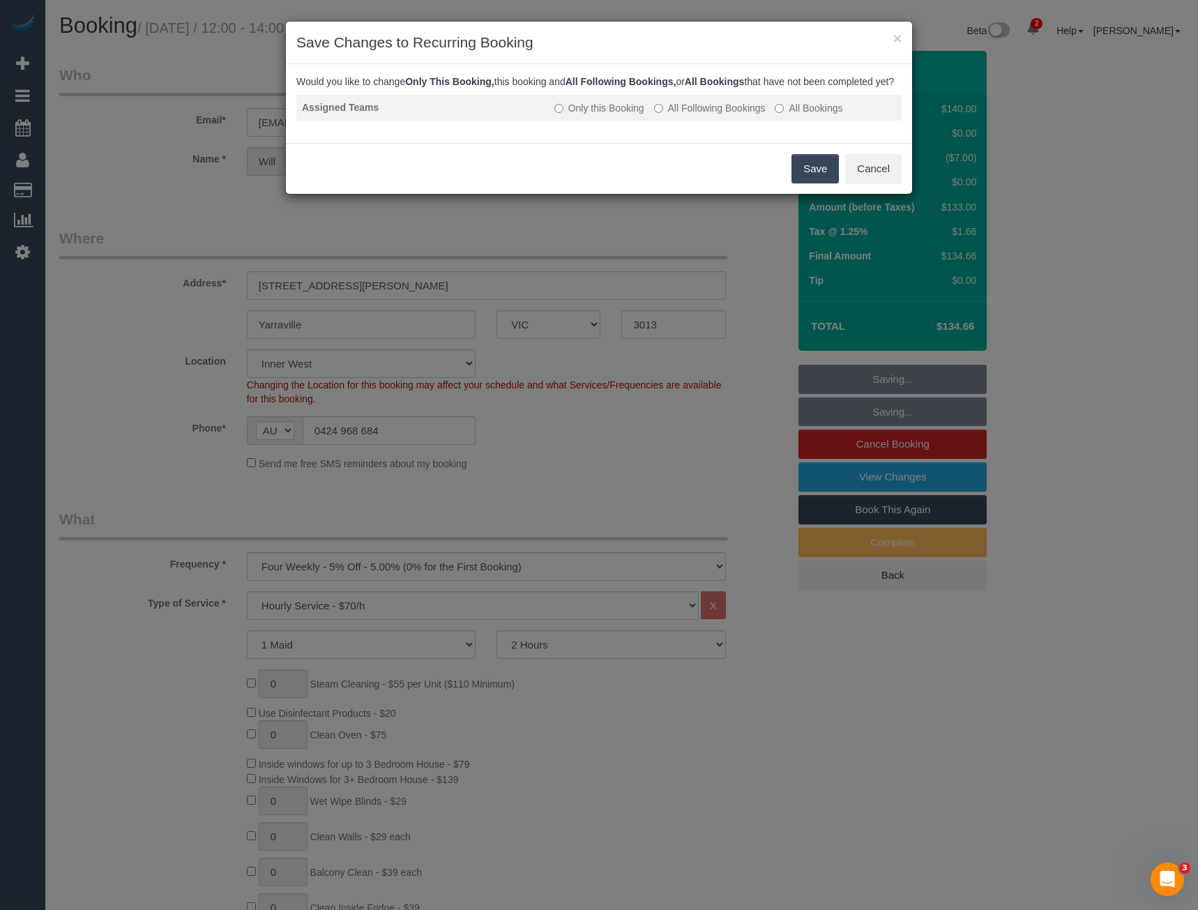
click at [678, 115] on label "All Following Bookings" at bounding box center [710, 108] width 112 height 14
click at [829, 174] on button "Save" at bounding box center [814, 168] width 47 height 29
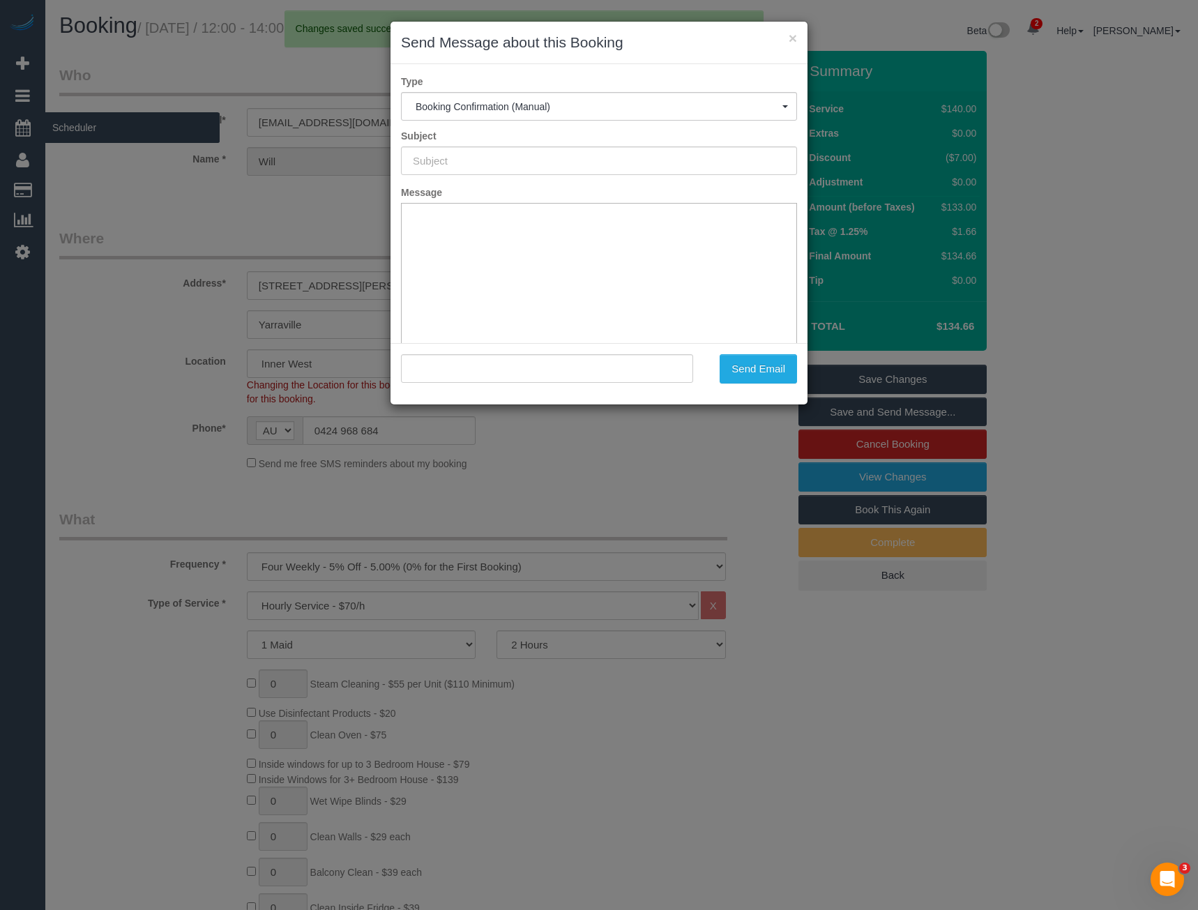
type input "Booking Confirmed"
type input ""Will Saunders" <will.saunders92@gmail.com>"
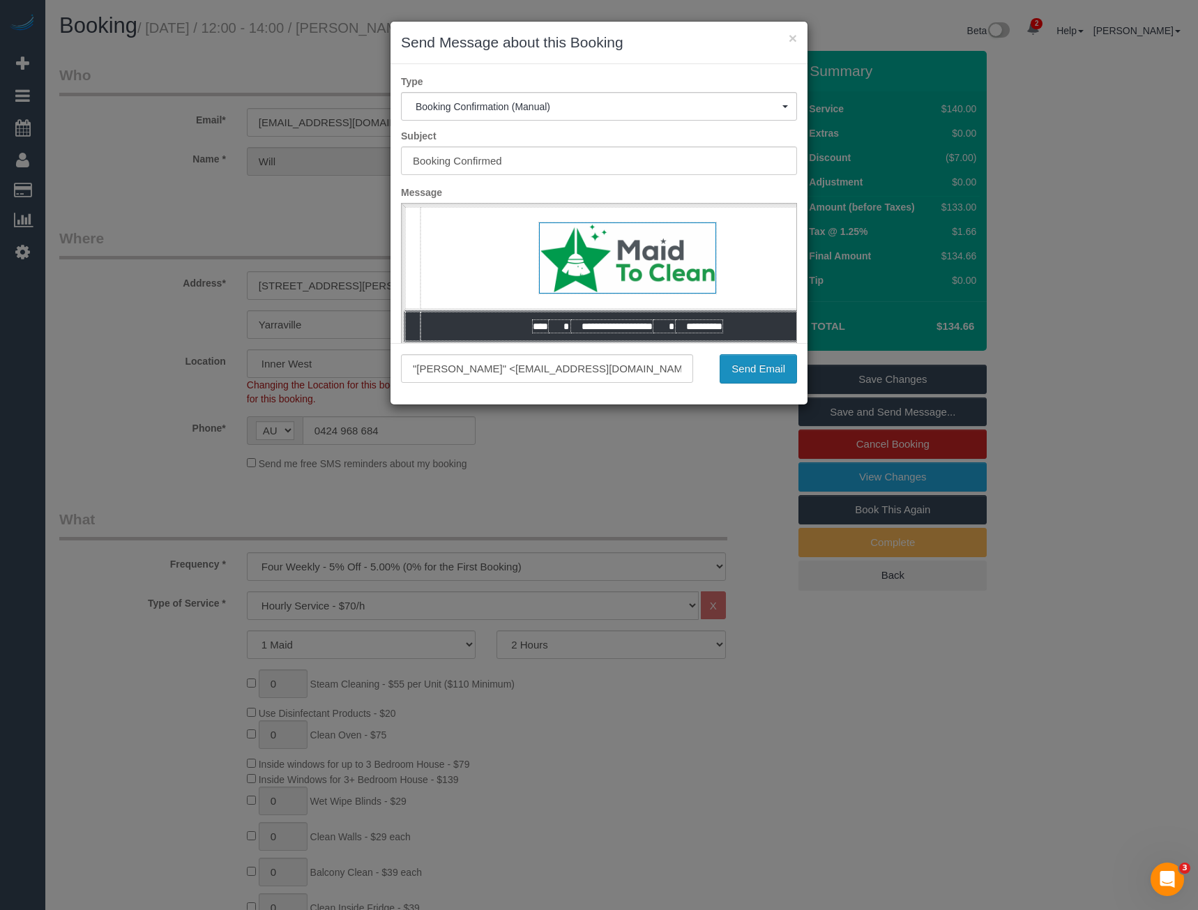
click button "Send Email"
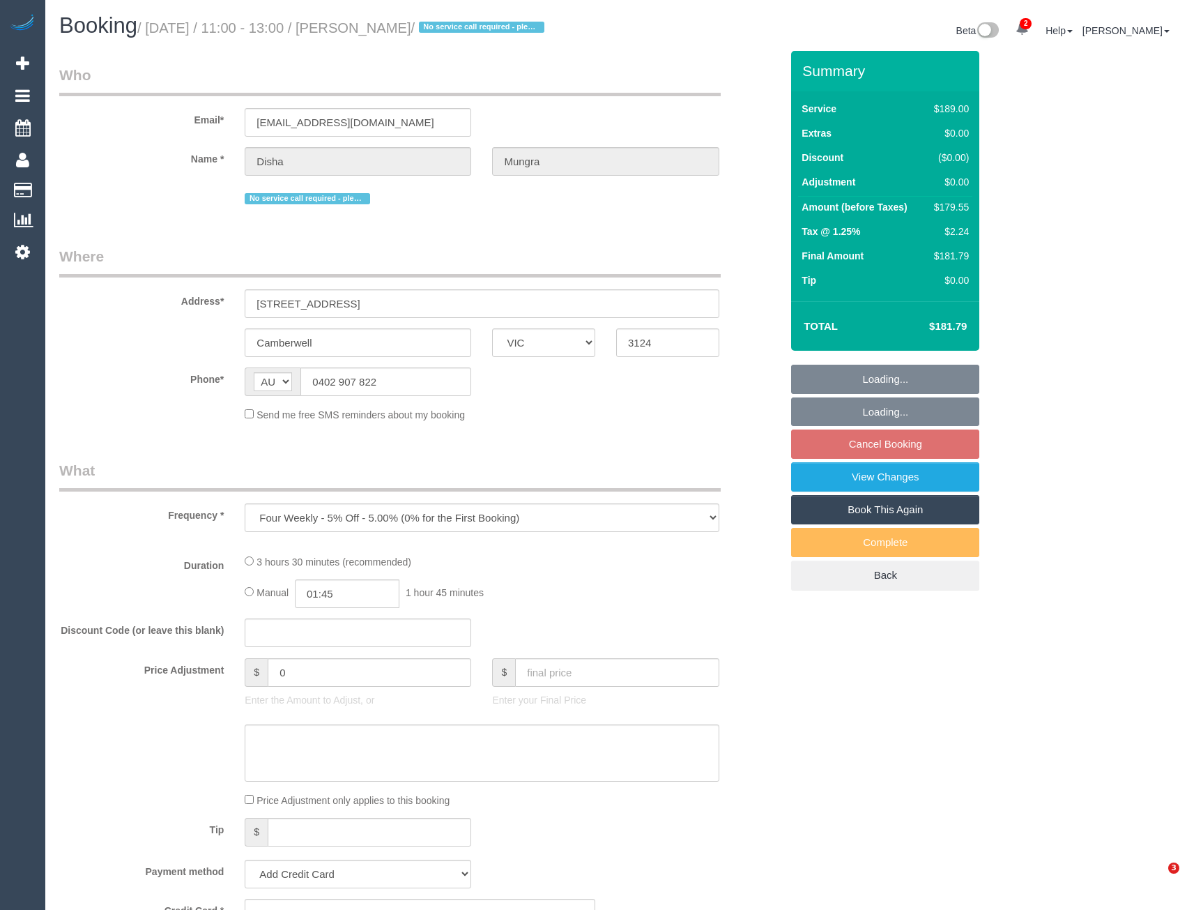
select select "VIC"
select select "string:stripe-pm_1RgbCQ2GScqysDRV5j9Qnxrp"
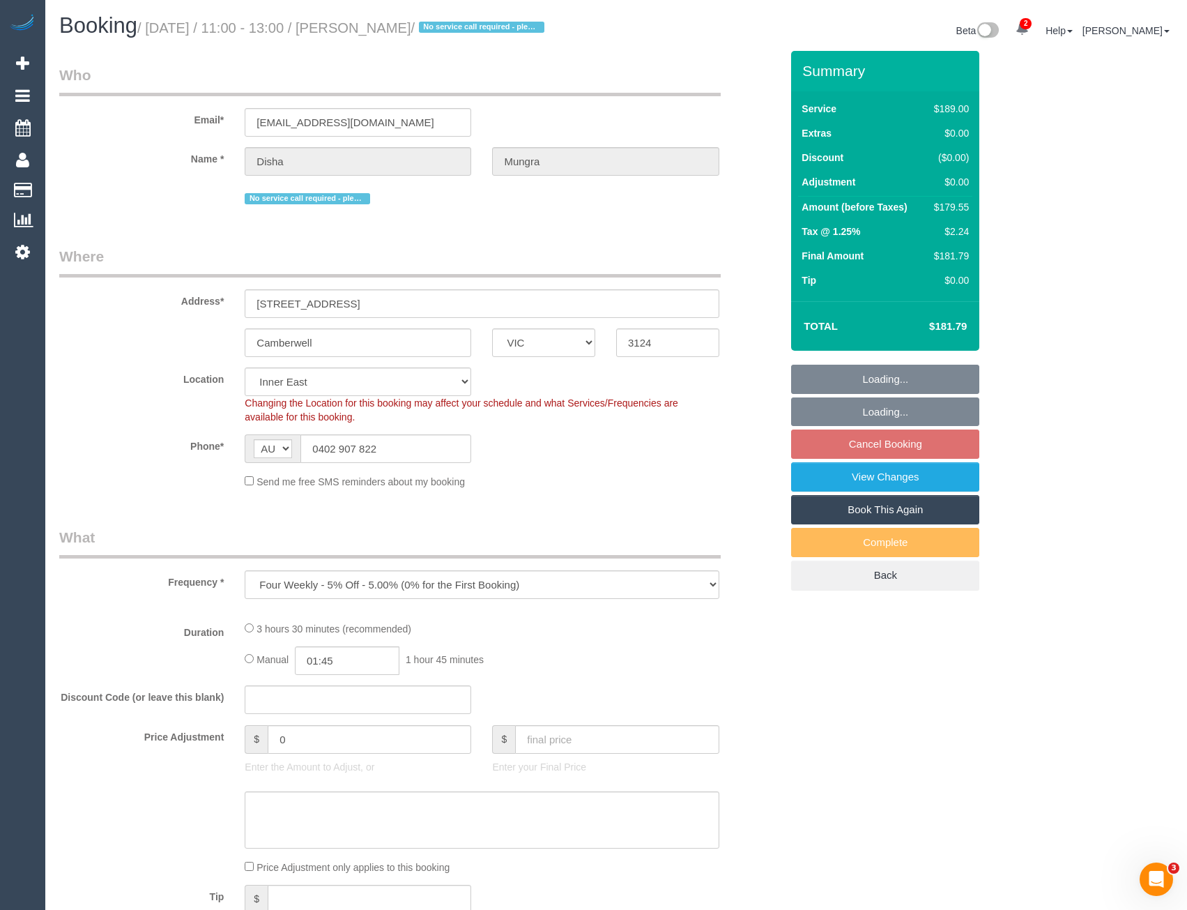
select select "object:595"
select select "number:28"
select select "number:14"
select select "number:19"
select select "number:22"
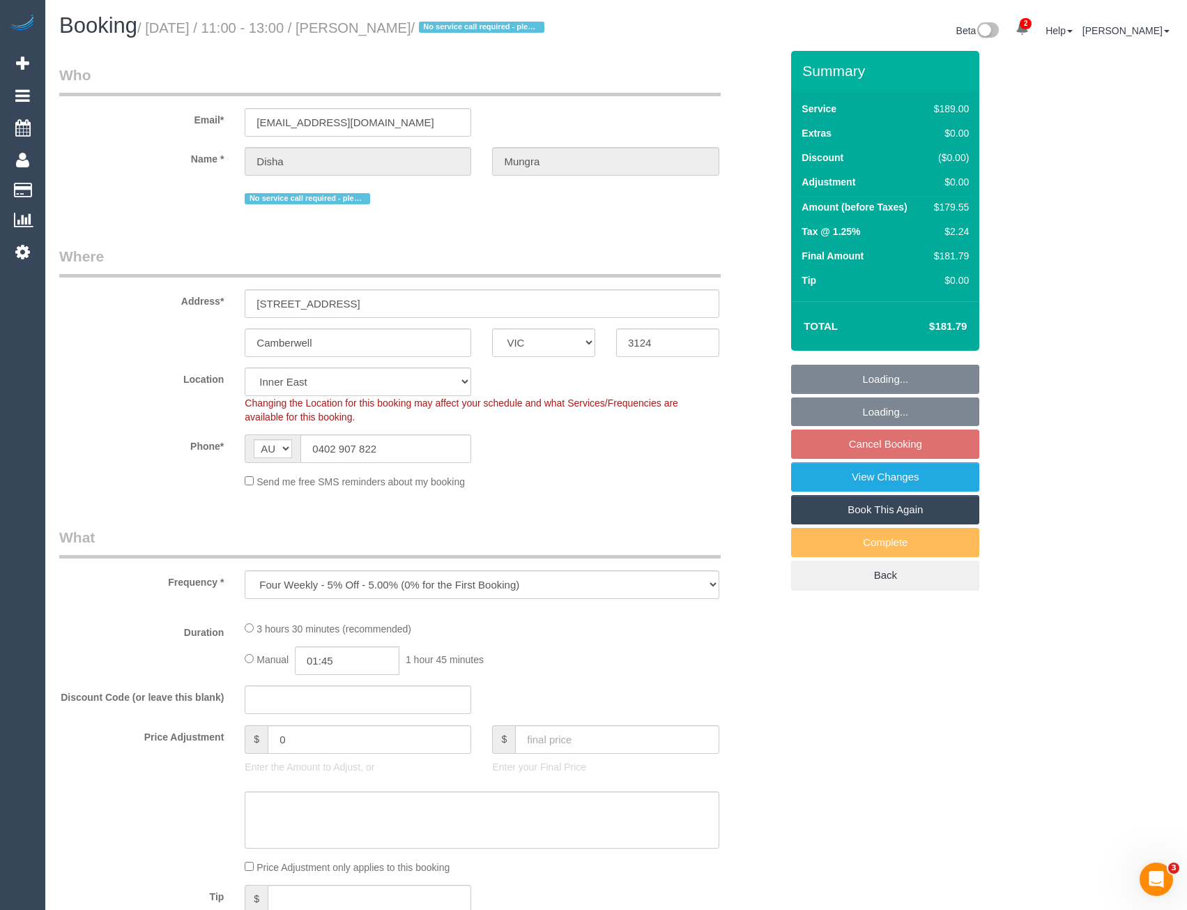
select select "number:35"
select select "number:12"
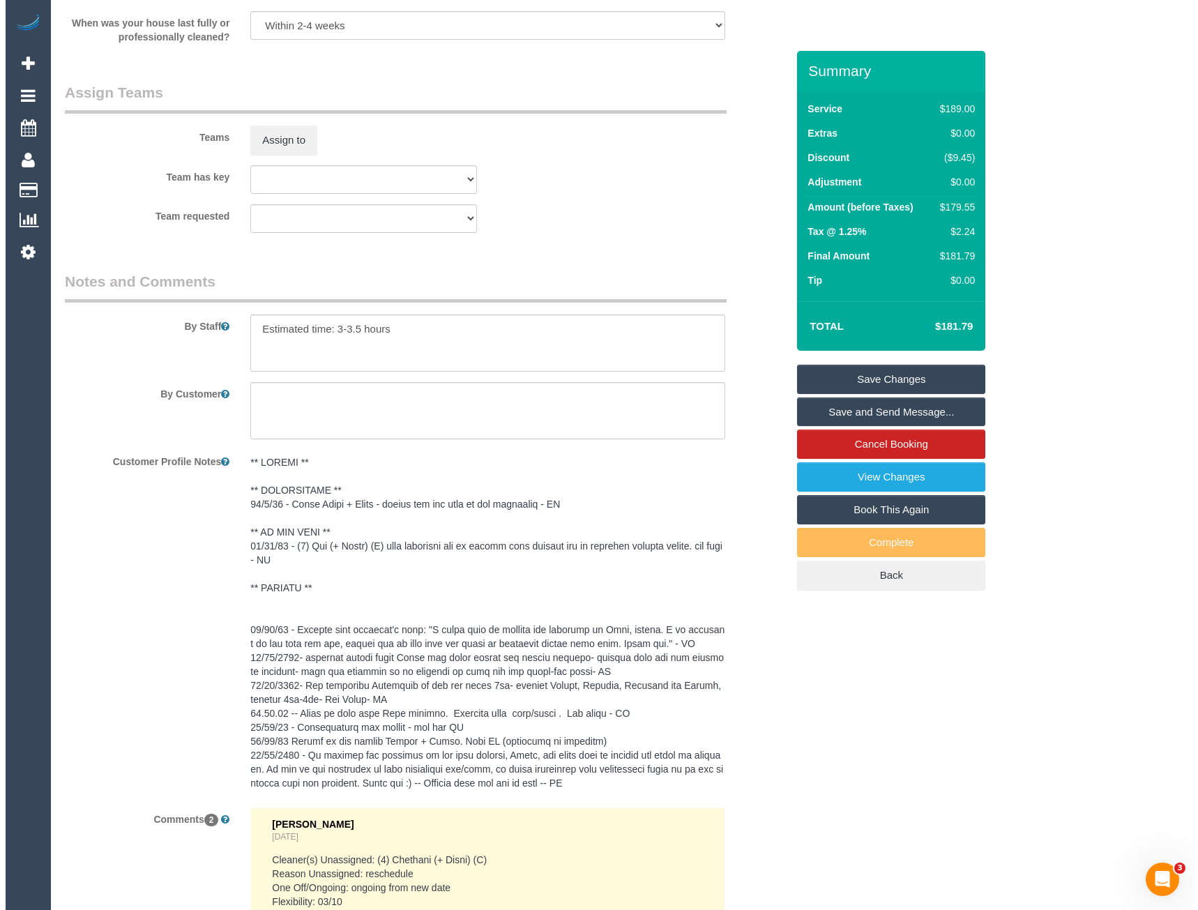
scroll to position [2022, 0]
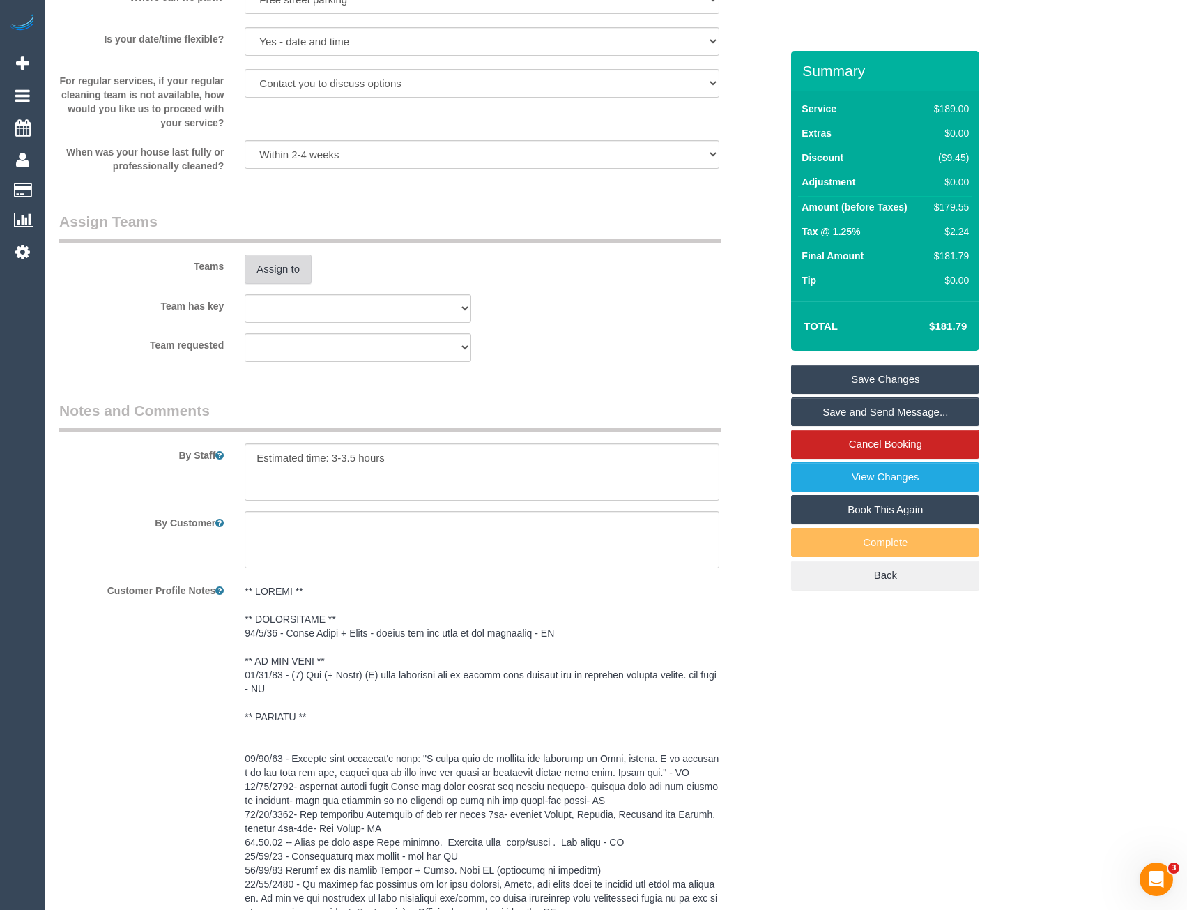
click at [287, 284] on button "Assign to" at bounding box center [278, 268] width 67 height 29
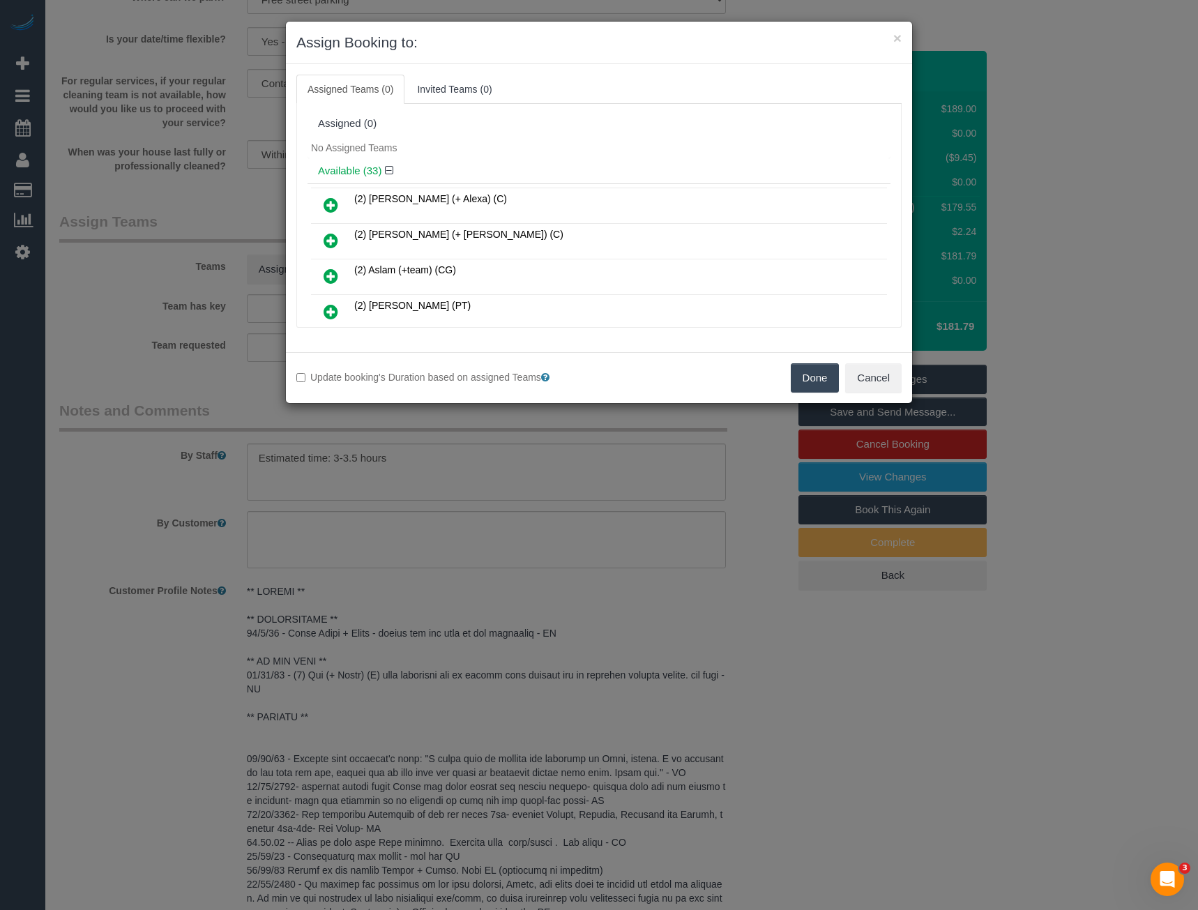
scroll to position [804, 0]
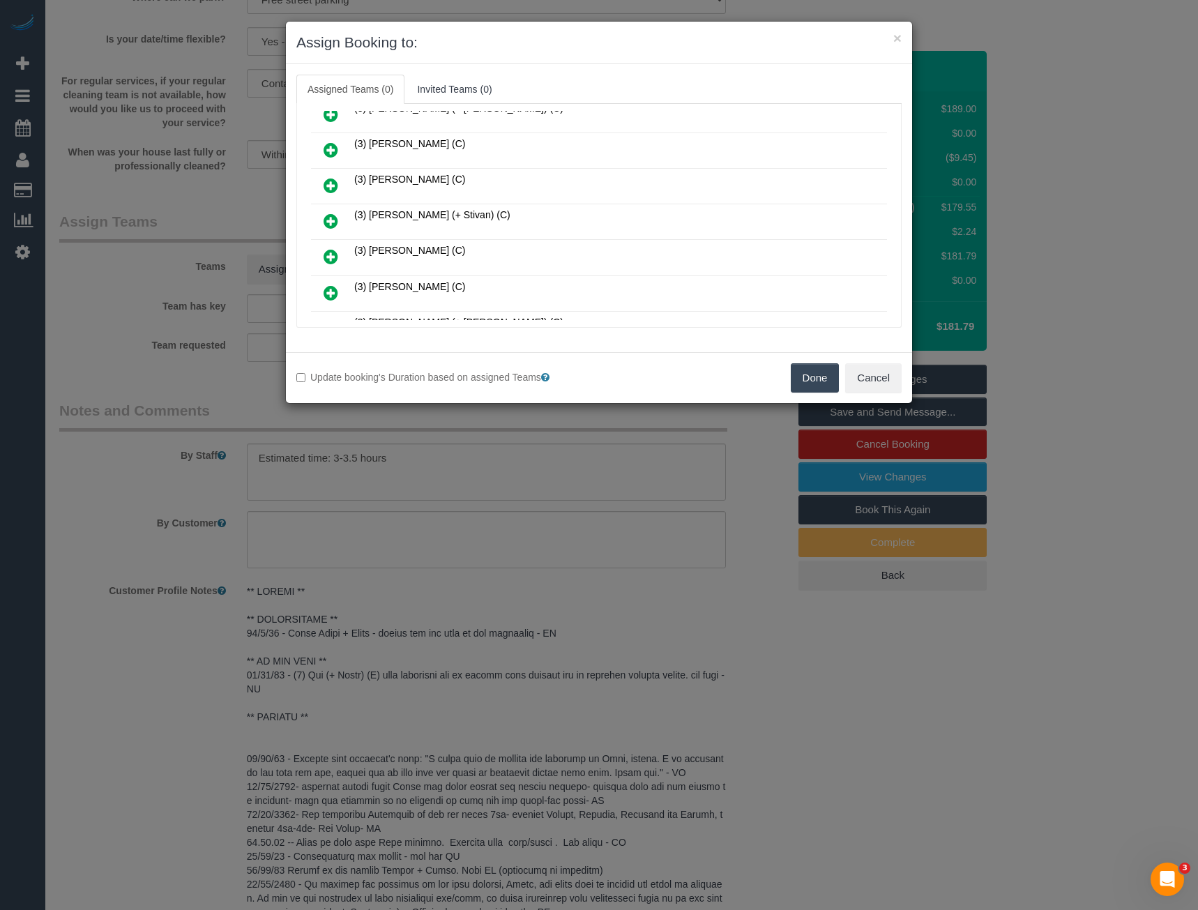
click at [328, 224] on icon at bounding box center [330, 221] width 15 height 17
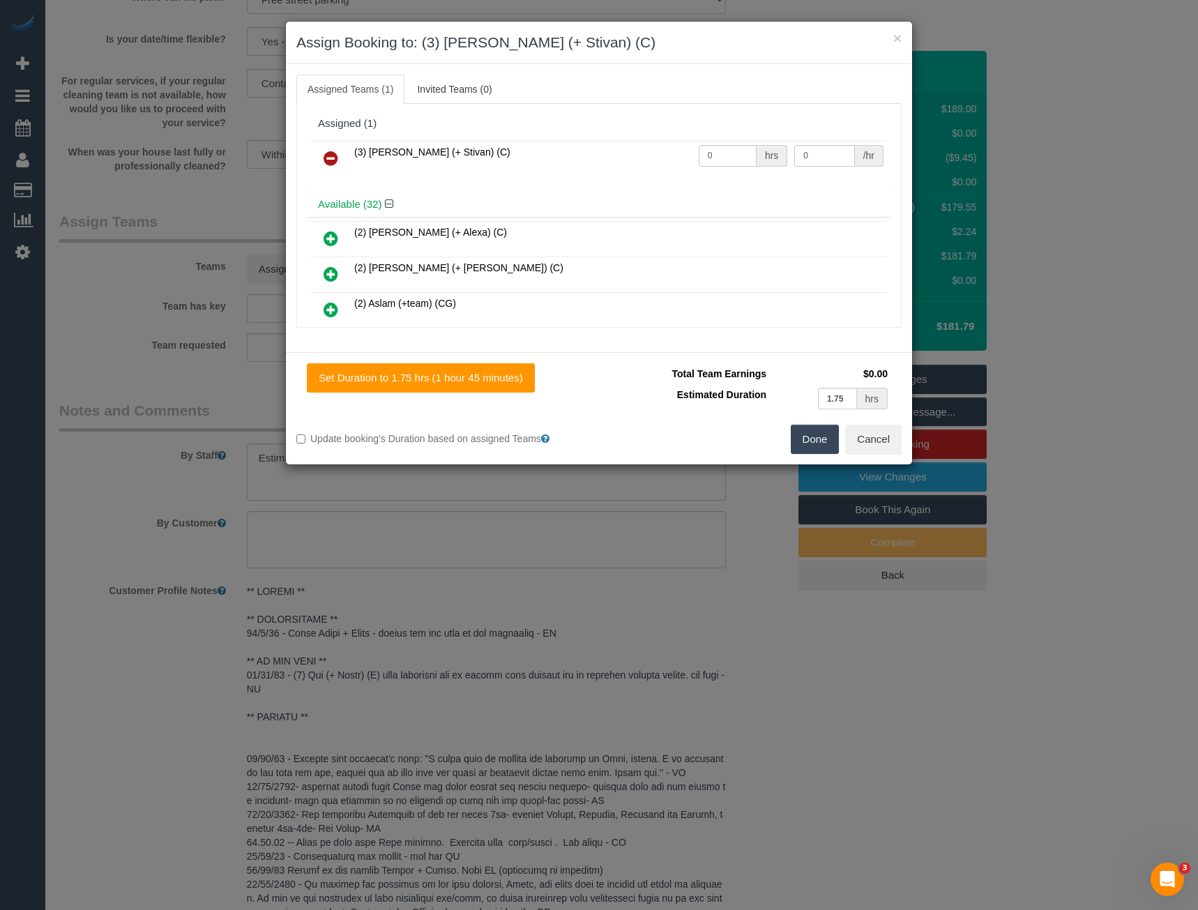
scroll to position [1016, 0]
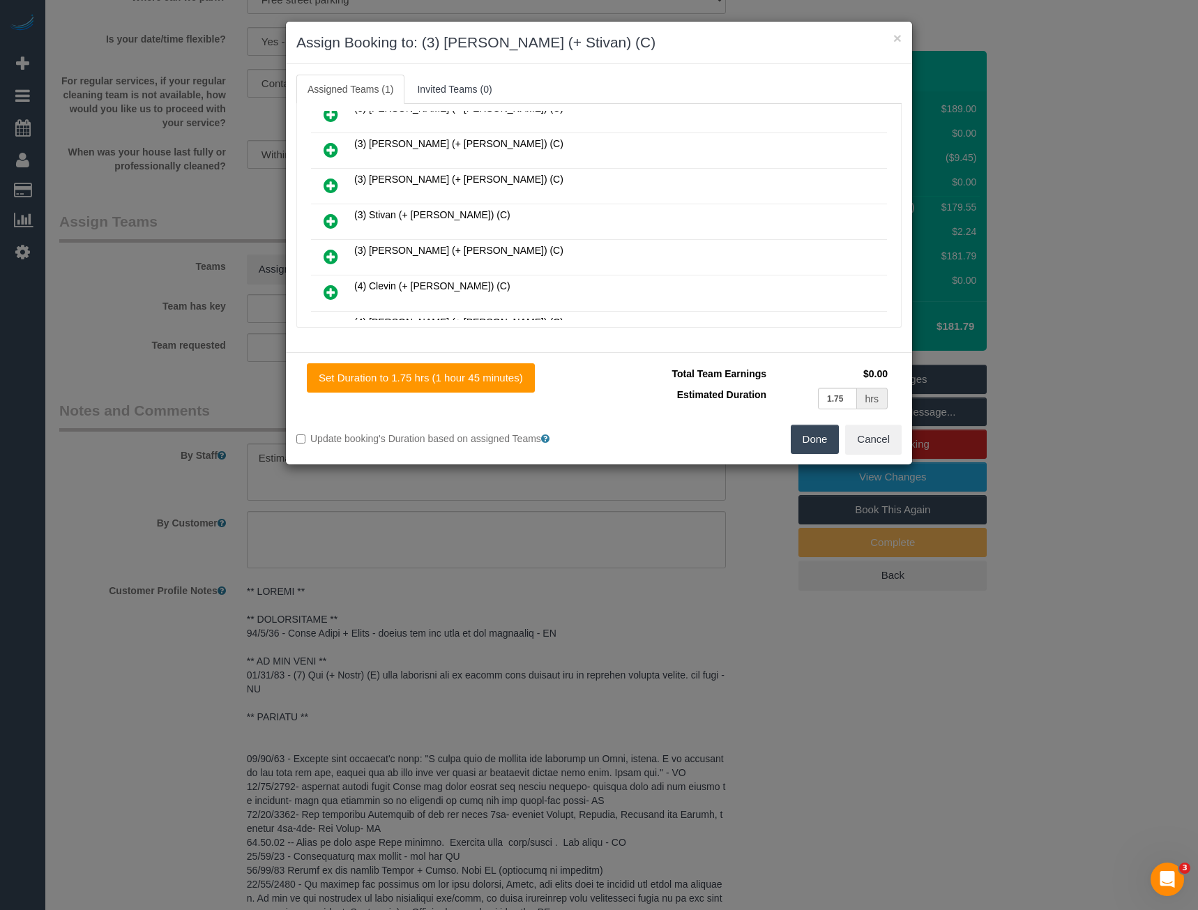
click at [337, 222] on icon at bounding box center [330, 221] width 15 height 17
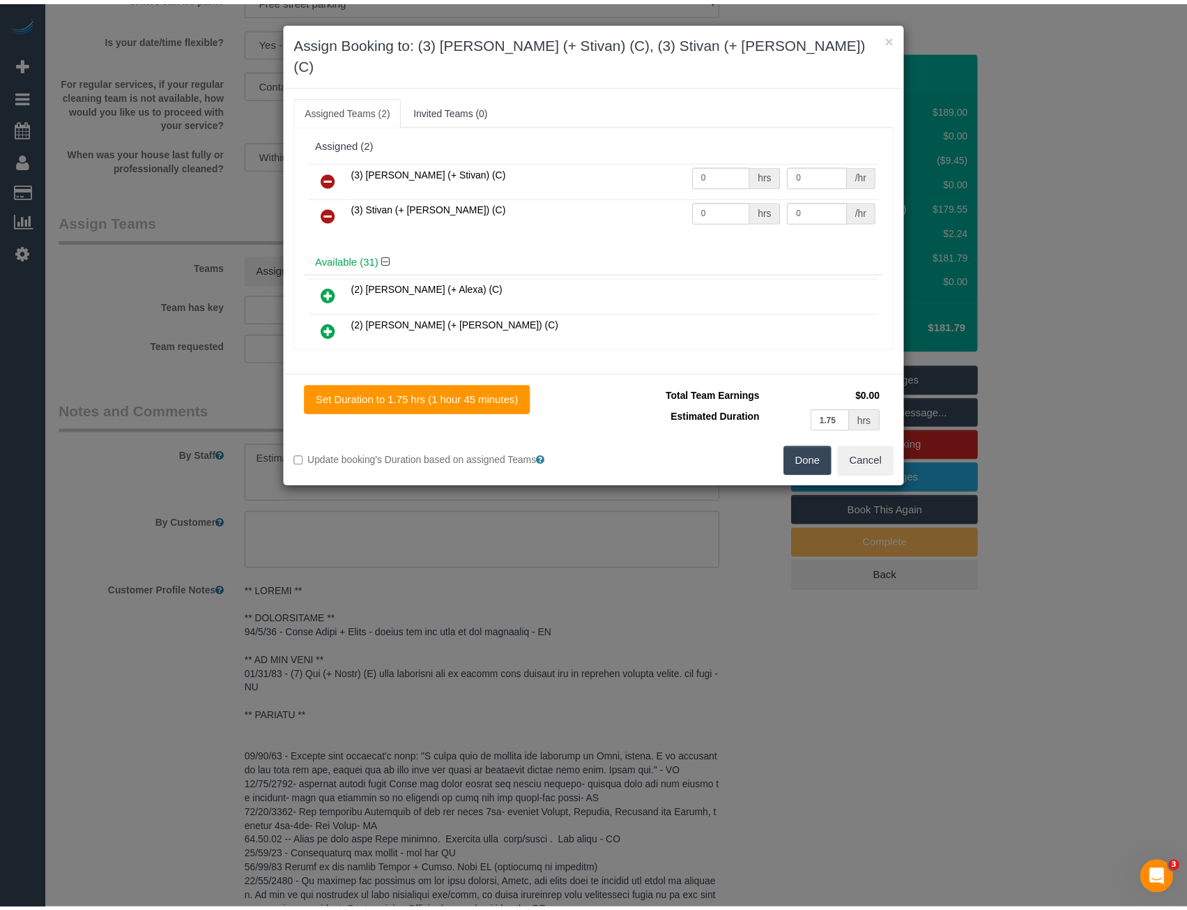
scroll to position [0, 0]
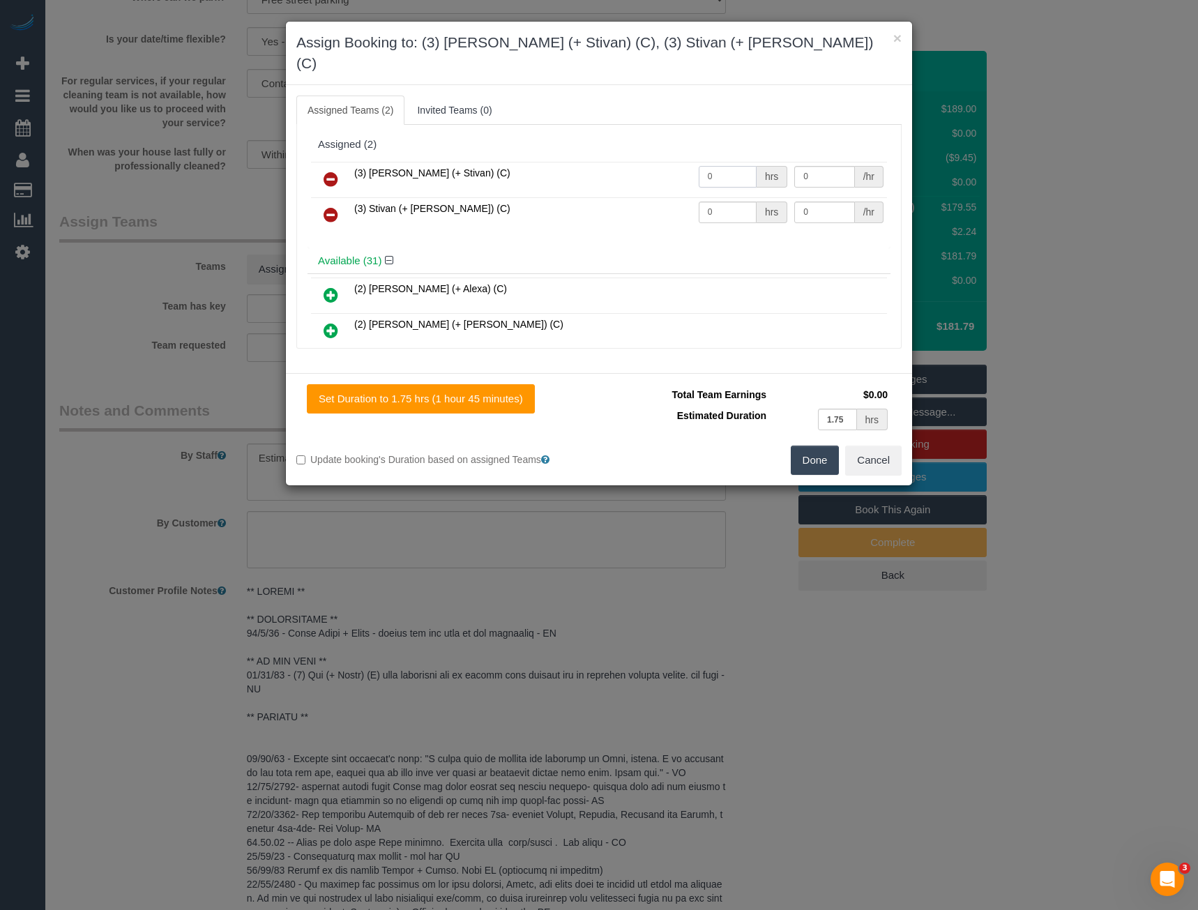
drag, startPoint x: 712, startPoint y: 159, endPoint x: 636, endPoint y: 160, distance: 76.0
click at [659, 162] on tr "(3) Krunal (+ Stivan) (C) 0 hrs 0 /hr" at bounding box center [599, 180] width 576 height 36
type input "1"
type input "57.5"
drag, startPoint x: 711, startPoint y: 192, endPoint x: 642, endPoint y: 197, distance: 69.1
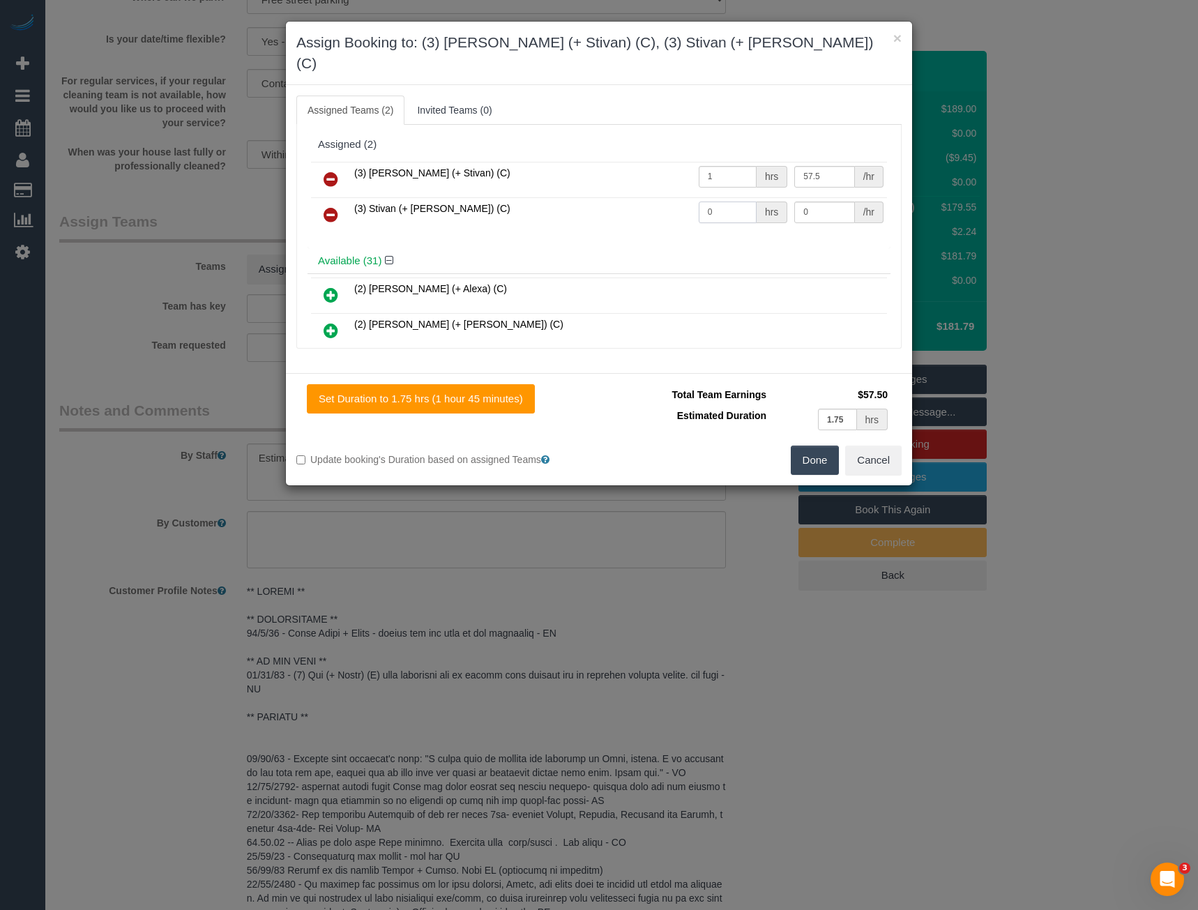
click at [667, 197] on tr "(3) Stivan (+ Krunal) (C) 0 hrs 0 /hr" at bounding box center [599, 215] width 576 height 36
type input "1"
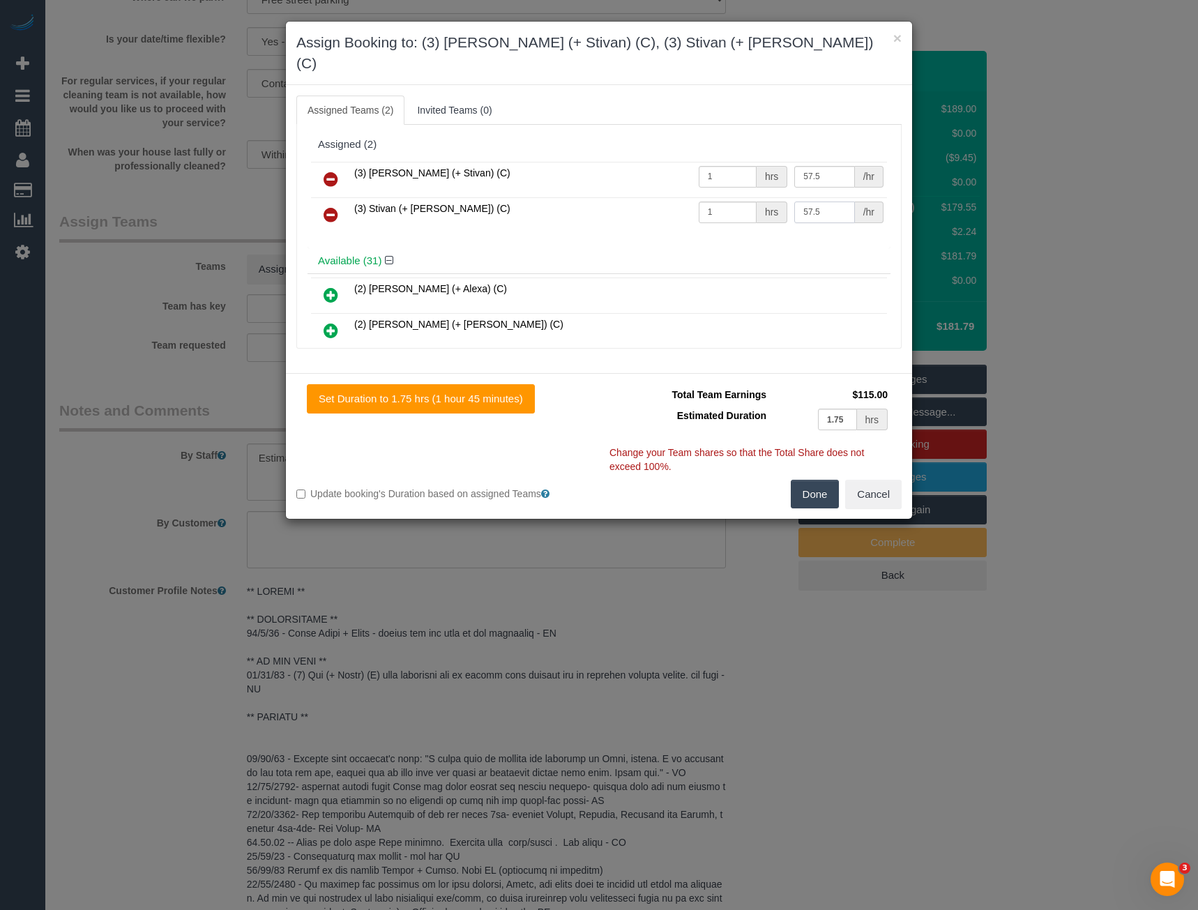
type input "57.5"
click at [815, 480] on button "Done" at bounding box center [815, 494] width 49 height 29
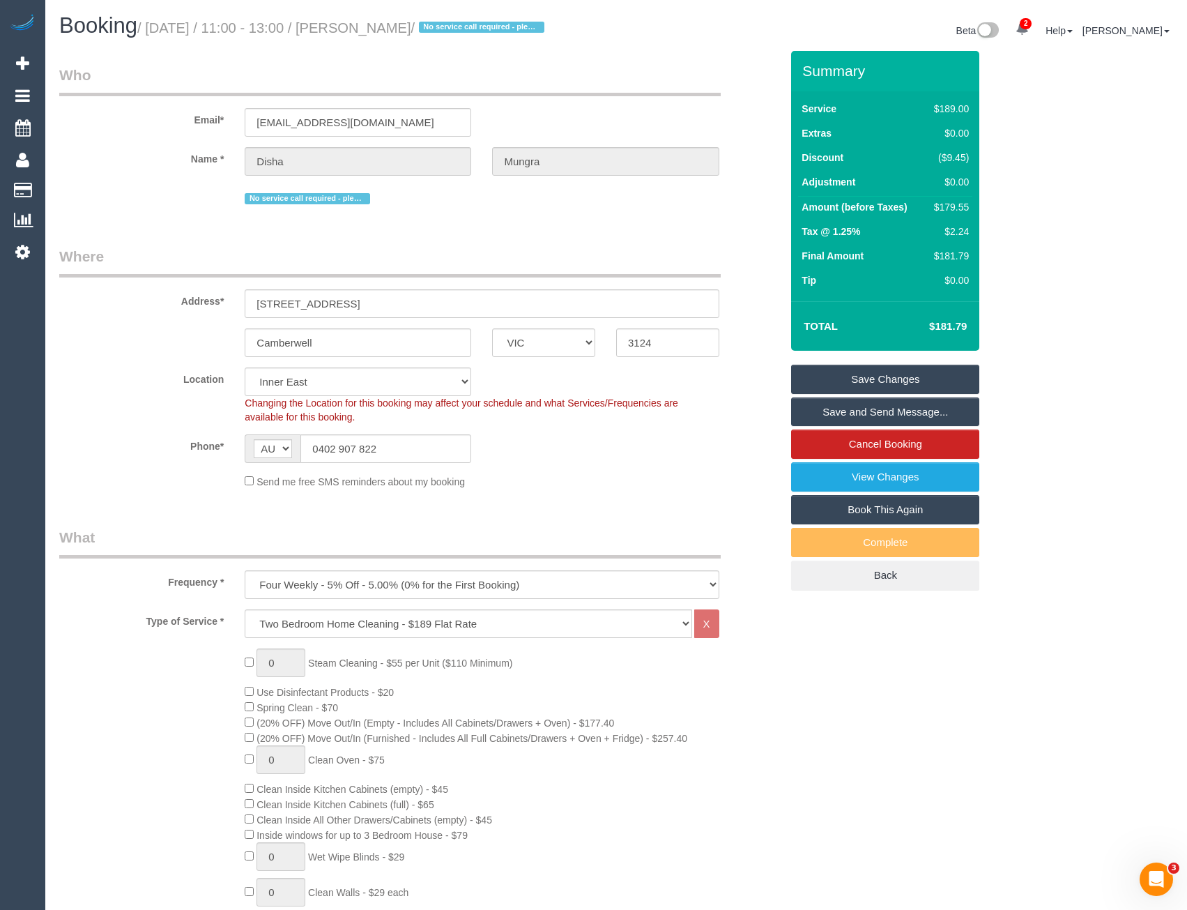
click at [866, 427] on link "Save and Send Message..." at bounding box center [885, 411] width 188 height 29
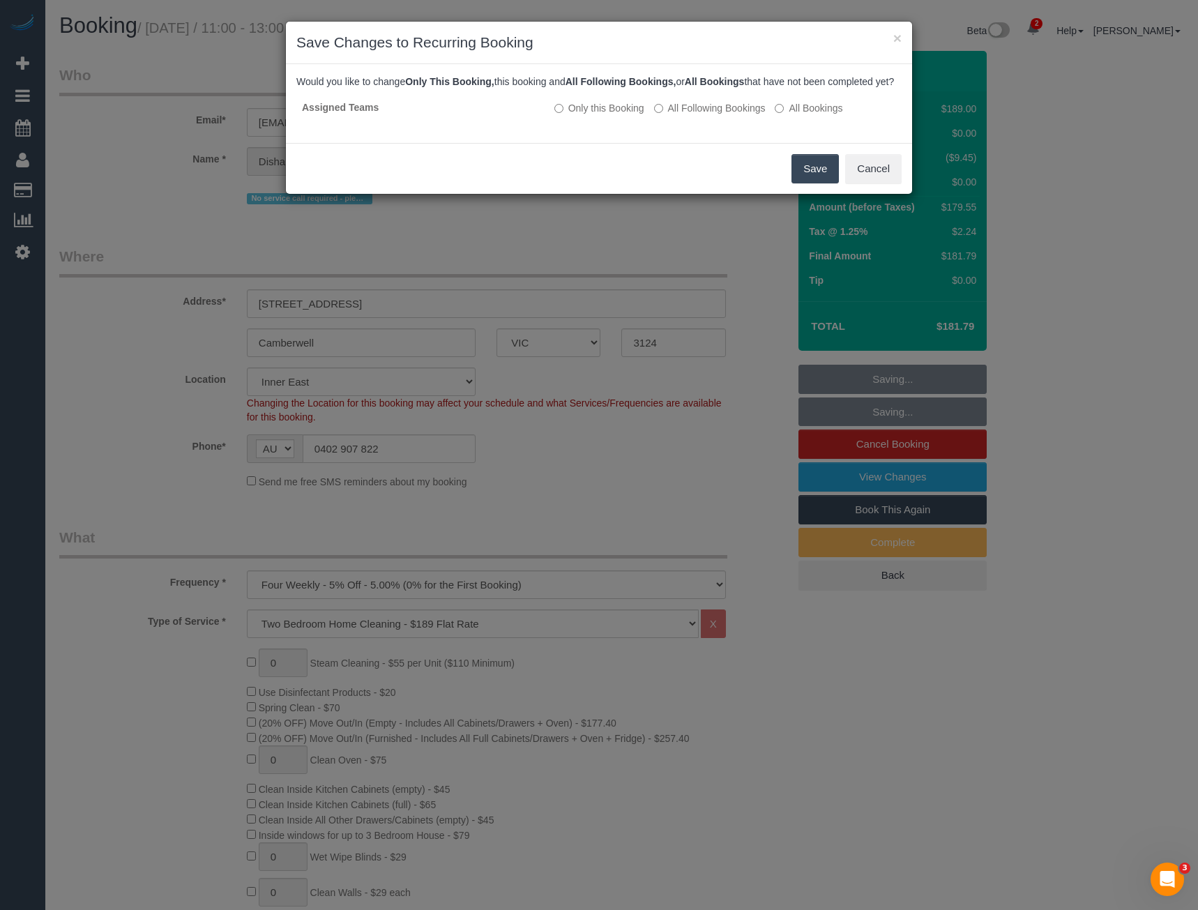
click at [808, 183] on button "Save" at bounding box center [814, 168] width 47 height 29
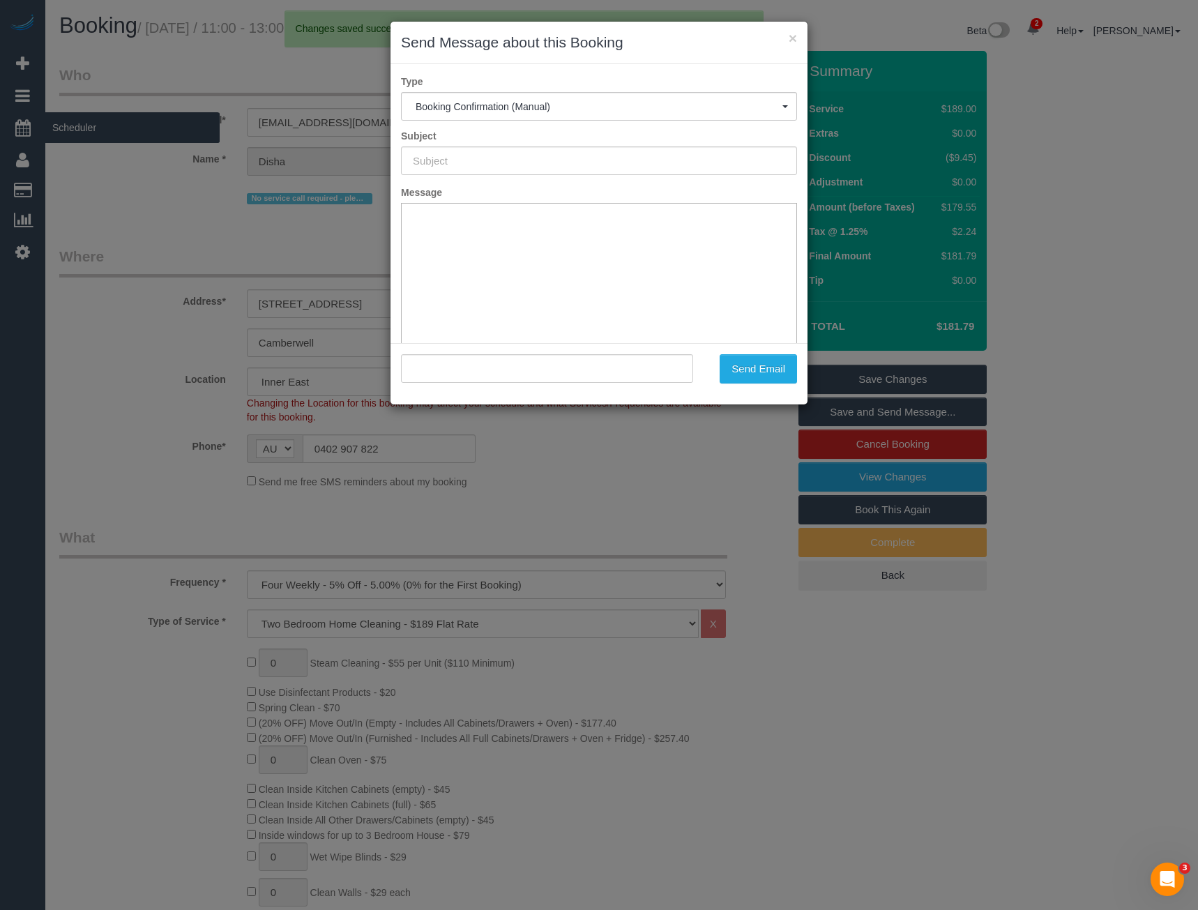
type input "Booking Confirmed"
type input ""Disha Mungra" <mdisha_36@yahoo.com>"
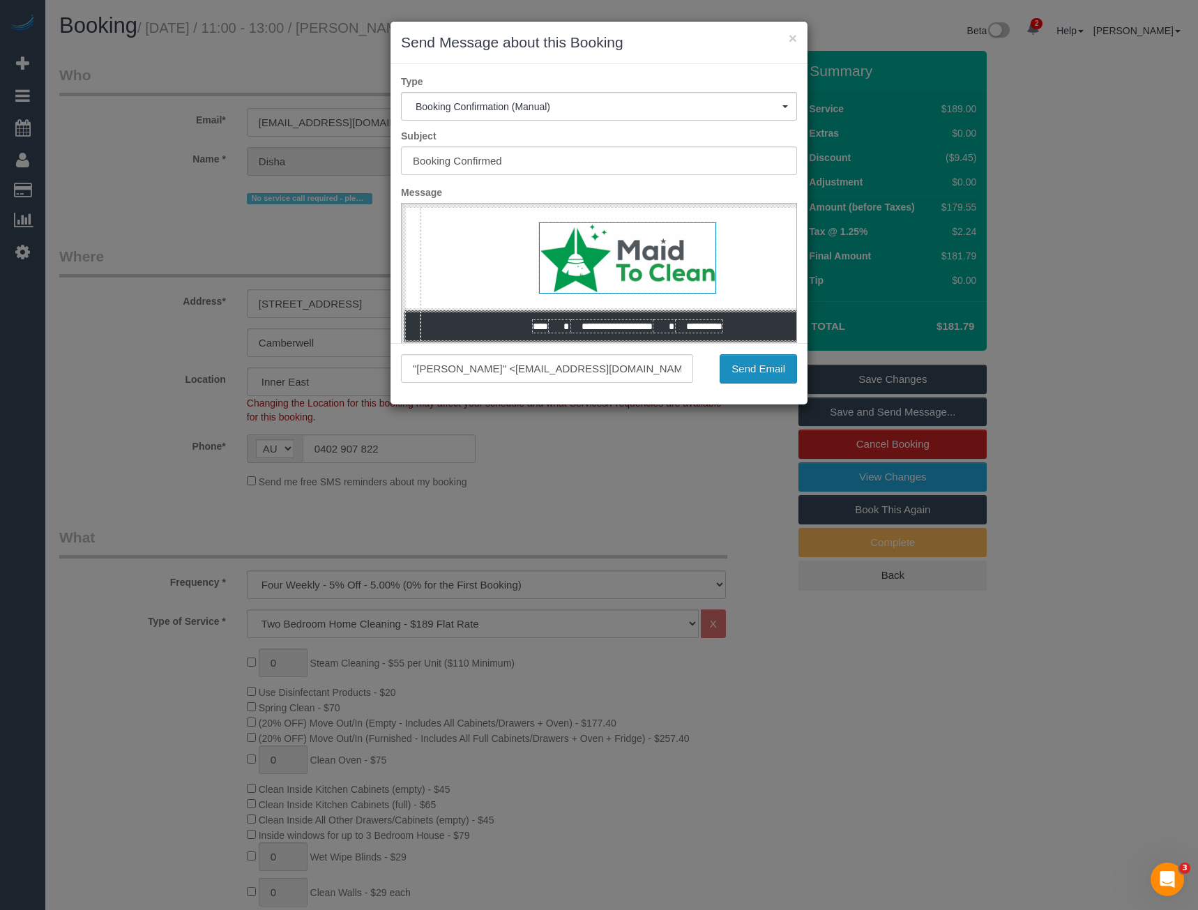
drag, startPoint x: 790, startPoint y: 379, endPoint x: 772, endPoint y: 375, distance: 18.5
click at [786, 379] on button "Send Email" at bounding box center [757, 368] width 77 height 29
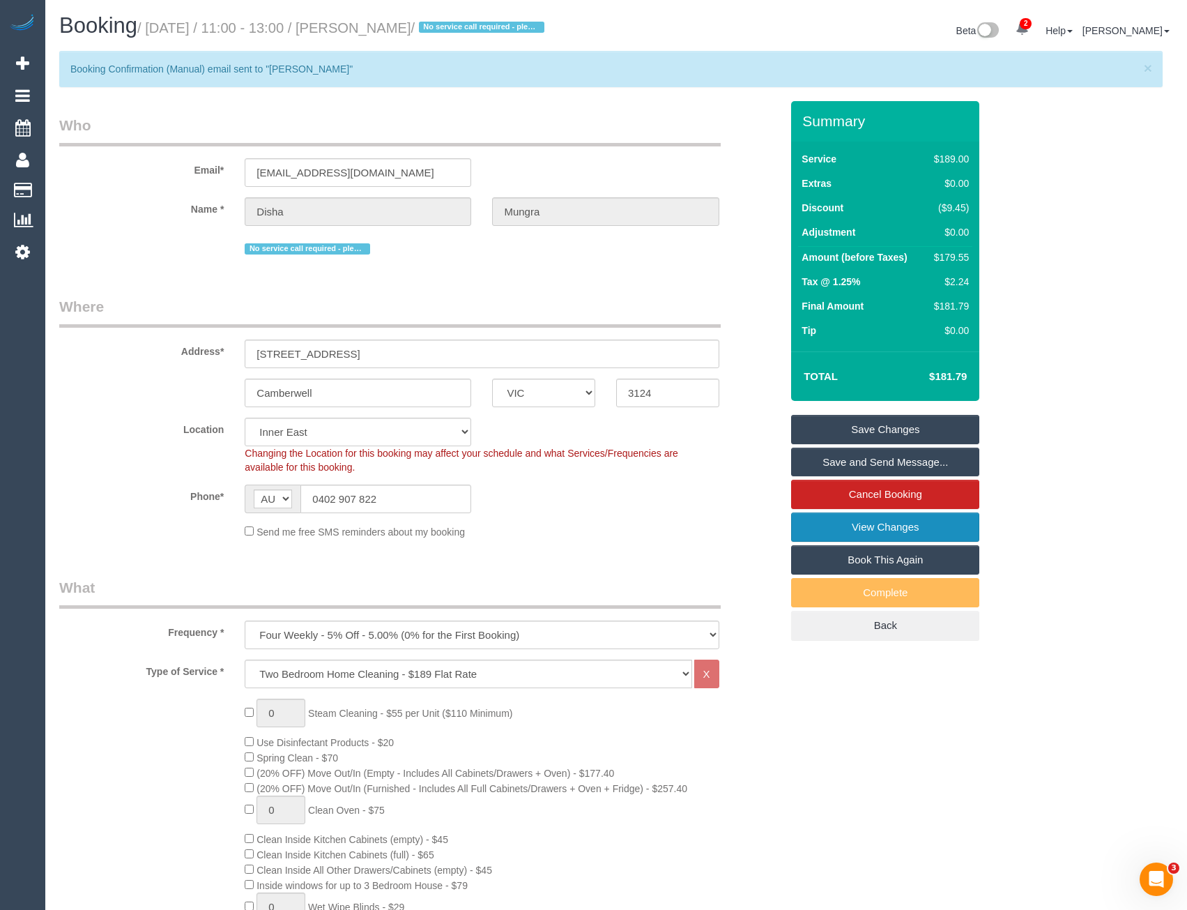
click at [841, 542] on link "View Changes" at bounding box center [885, 526] width 188 height 29
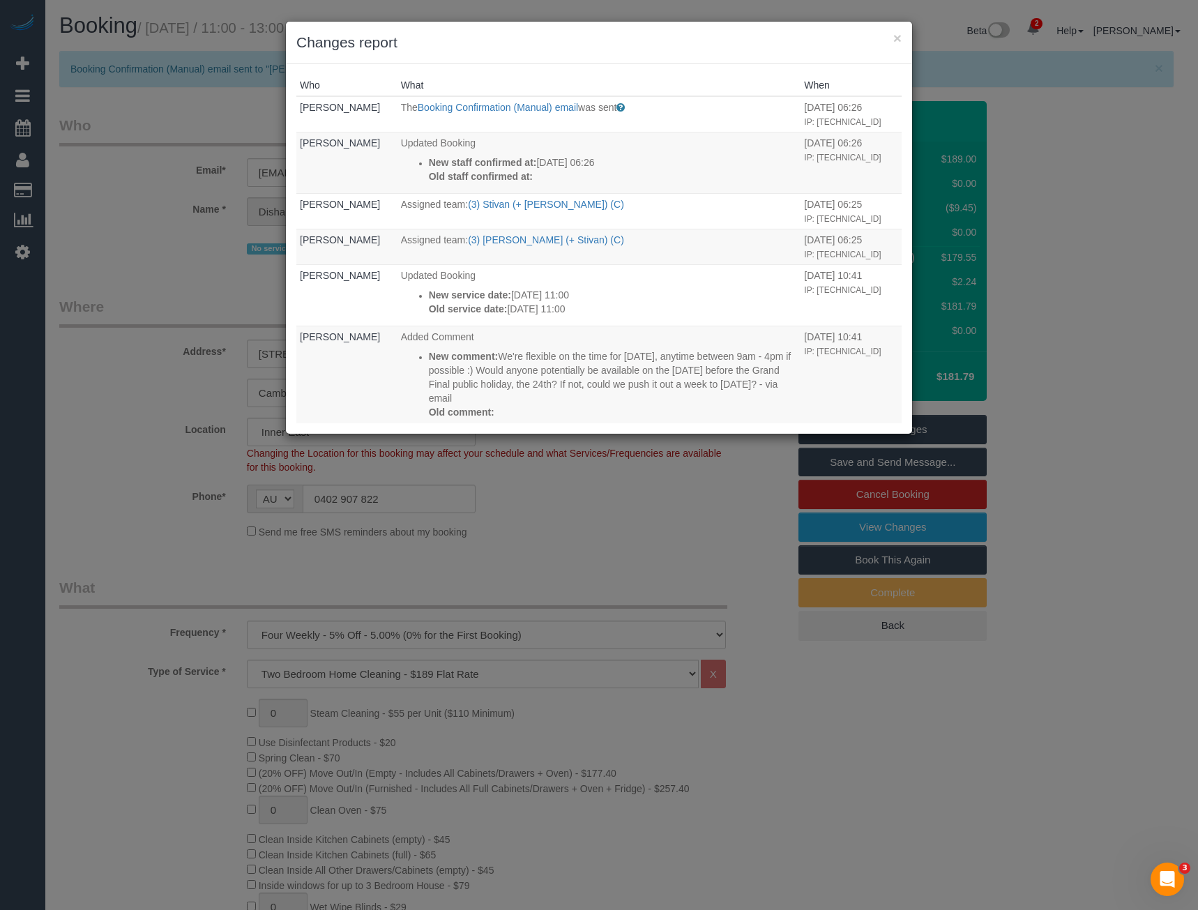
click at [582, 512] on div "× Changes report Who What When Bronie Bryant The Booking Confirmation (Manual) …" at bounding box center [599, 455] width 1198 height 910
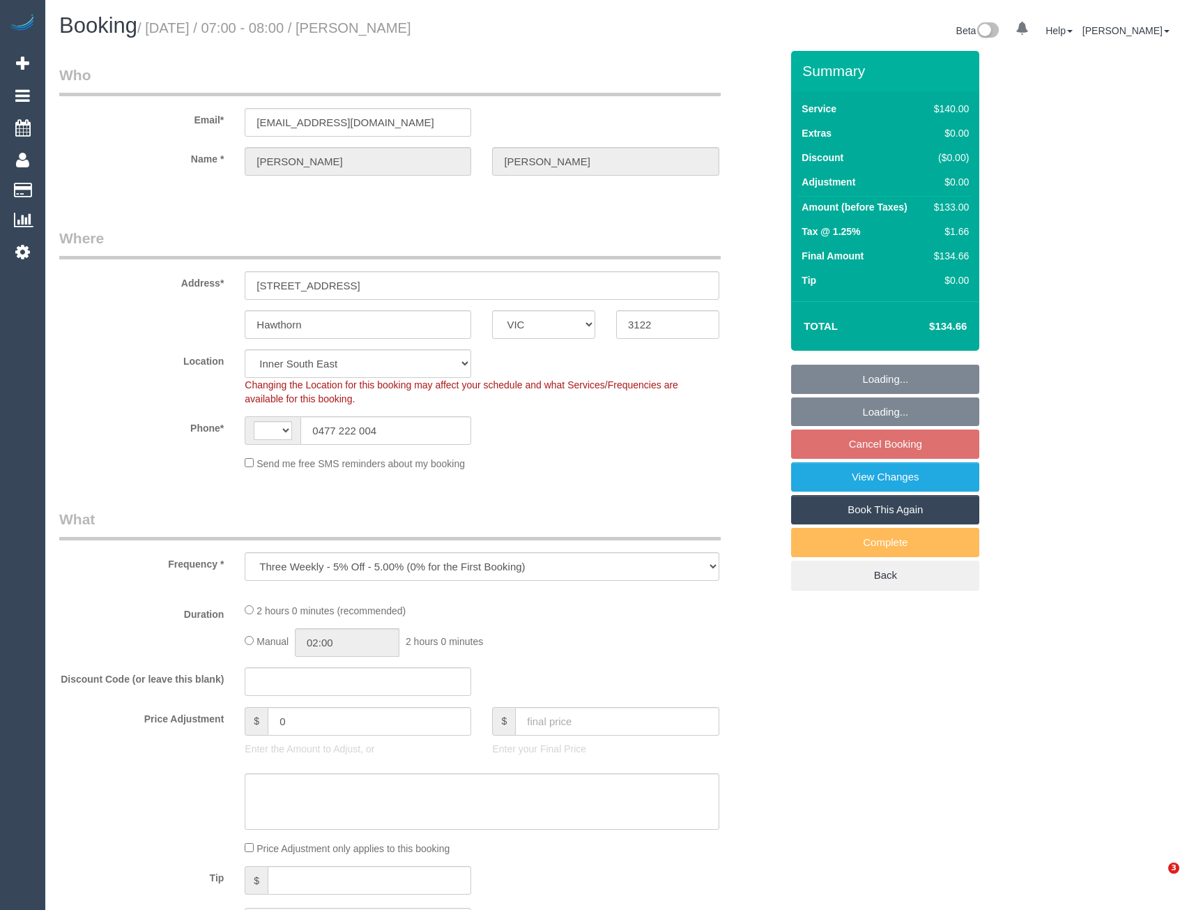
select select "VIC"
select select "string:stripe-pm_1Q1HZT2GScqysDRVbd2H2VUO"
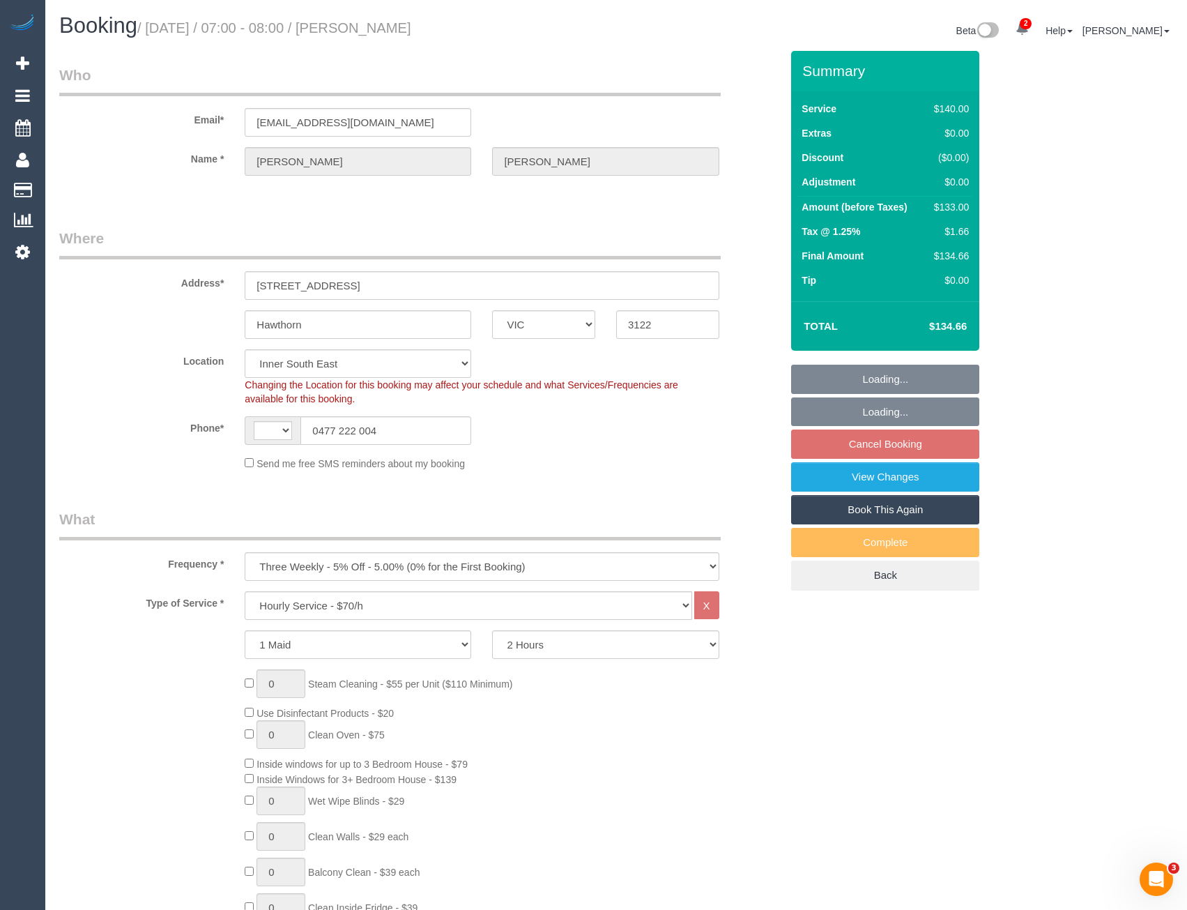
select select "spot1"
select select "object:716"
select select "string:AU"
select select "number:28"
select select "number:14"
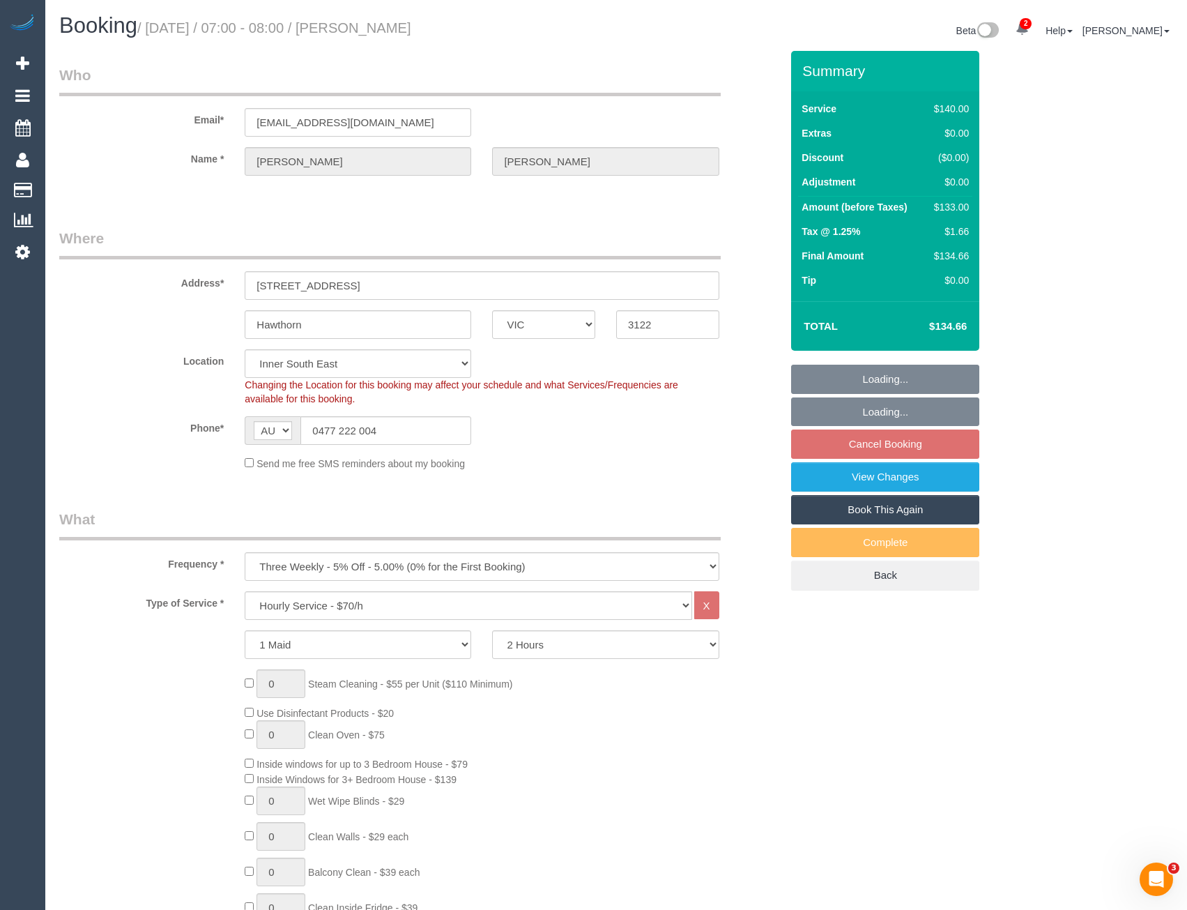
select select "number:19"
select select "number:23"
select select "number:34"
select select "number:26"
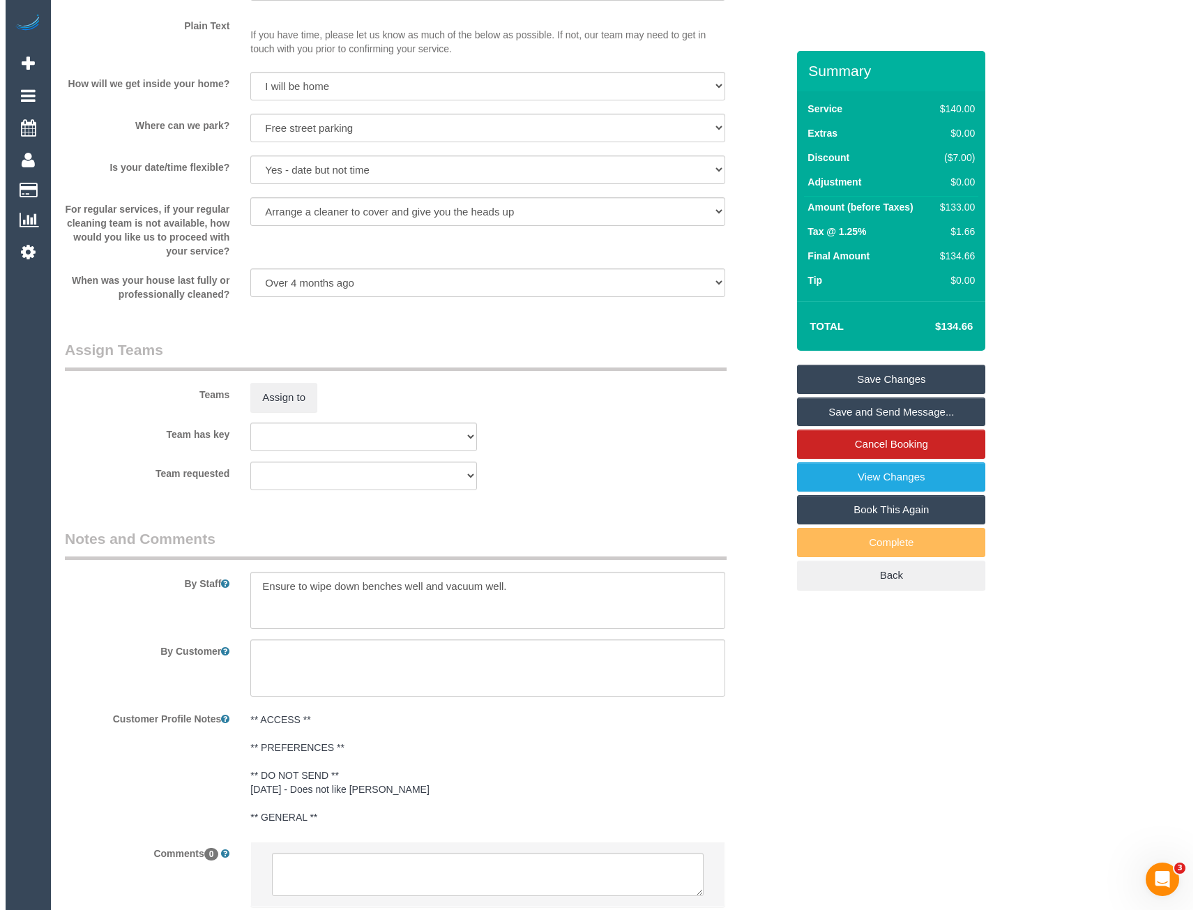
scroll to position [1835, 0]
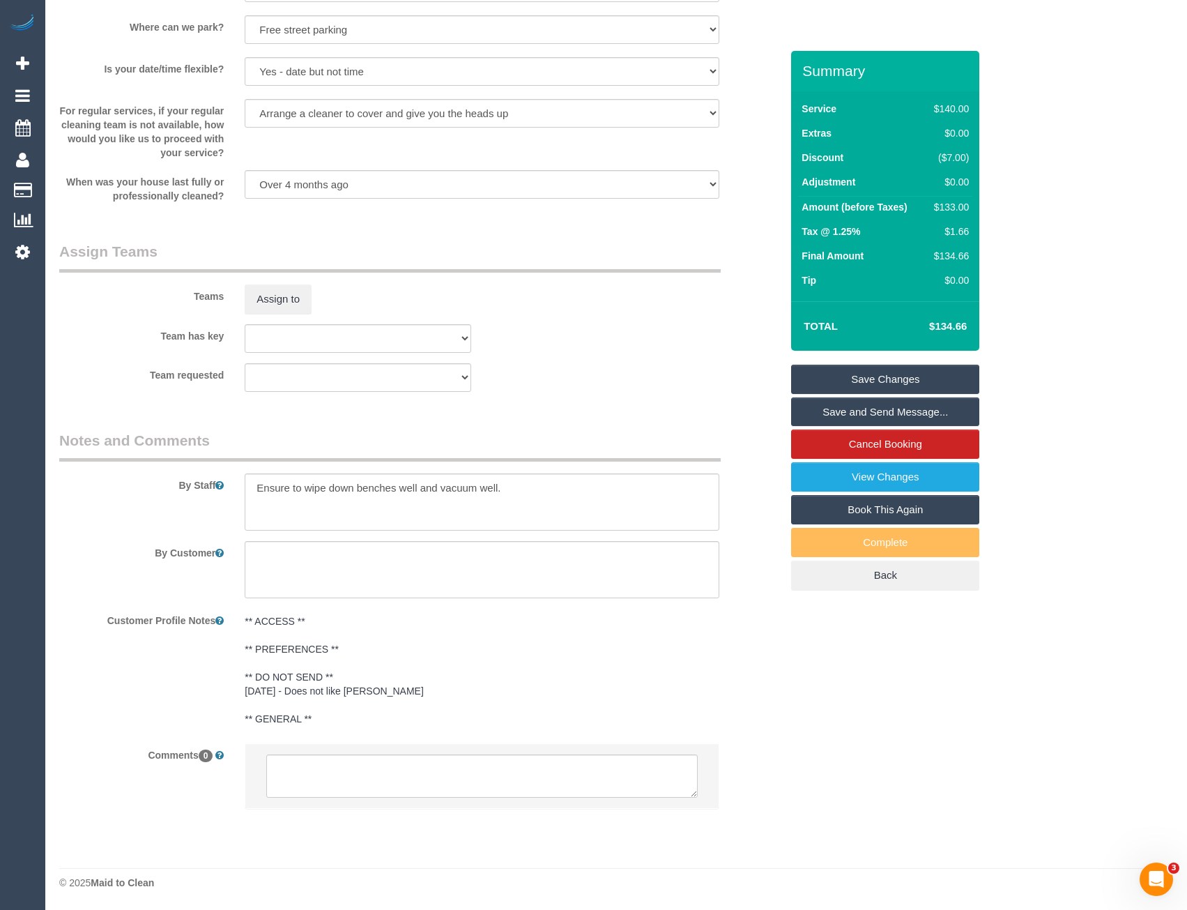
click at [274, 321] on sui-booking-teams "Teams Assign to Team has key (0) Office (1) [PERSON_NAME] (FT) (1) [PERSON_NAME…" at bounding box center [420, 316] width 722 height 151
click at [273, 306] on button "Assign to" at bounding box center [278, 298] width 67 height 29
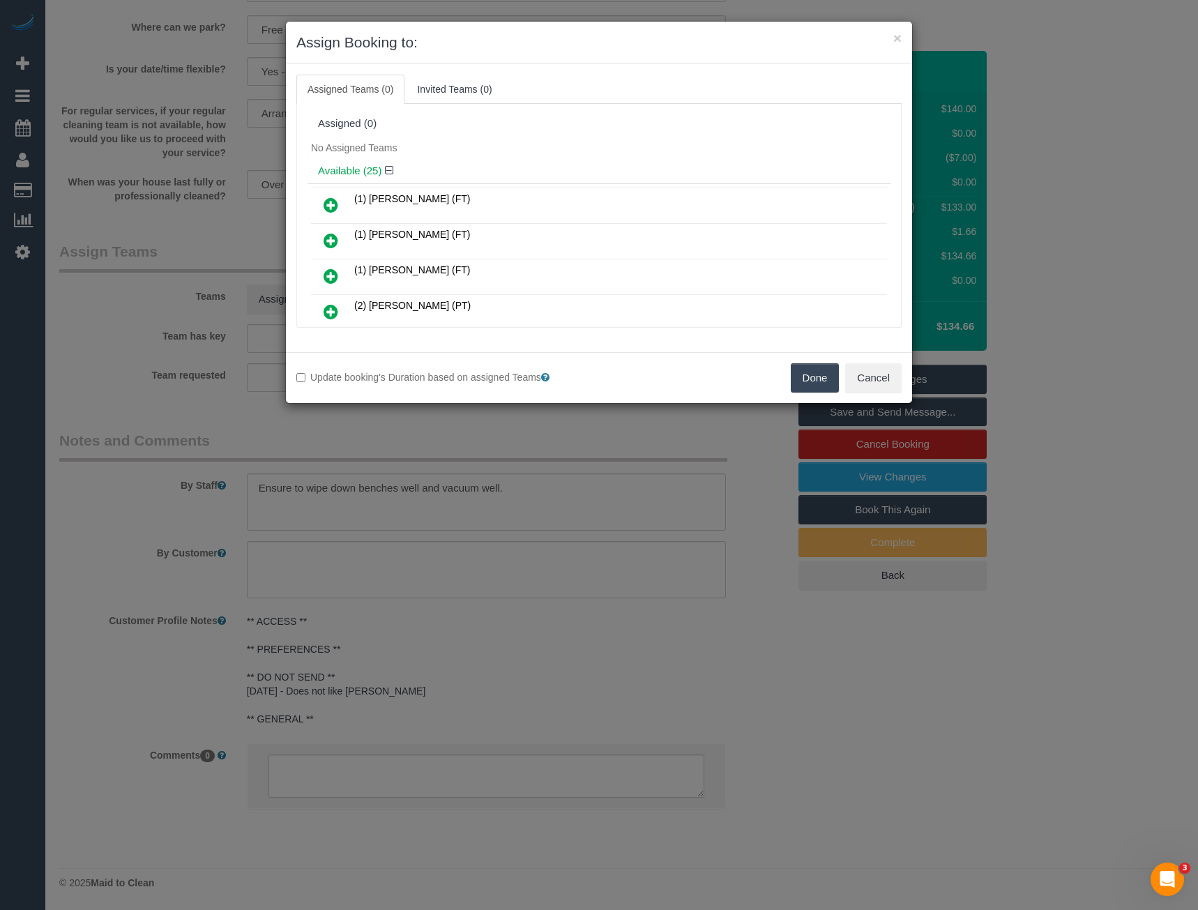
scroll to position [519, 0]
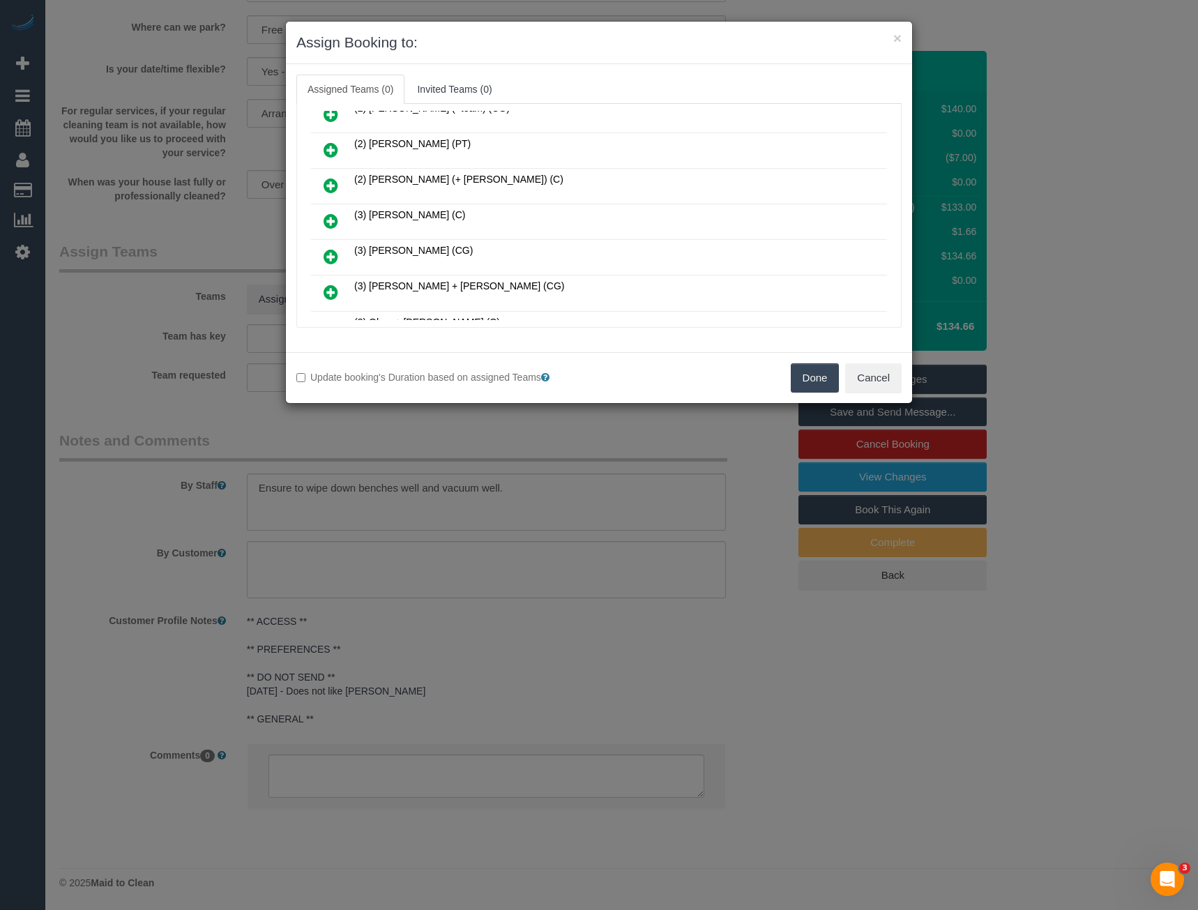
click at [328, 215] on icon at bounding box center [330, 221] width 15 height 17
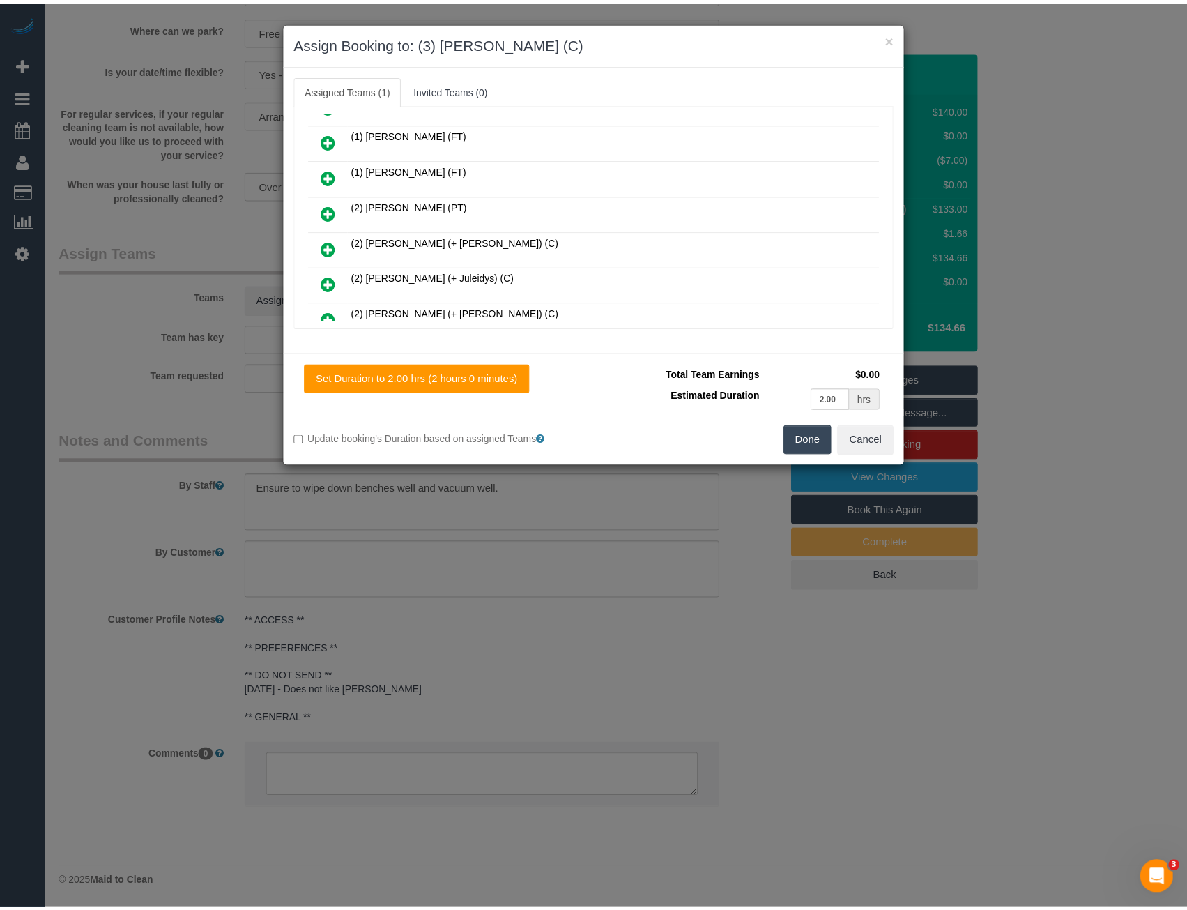
scroll to position [0, 0]
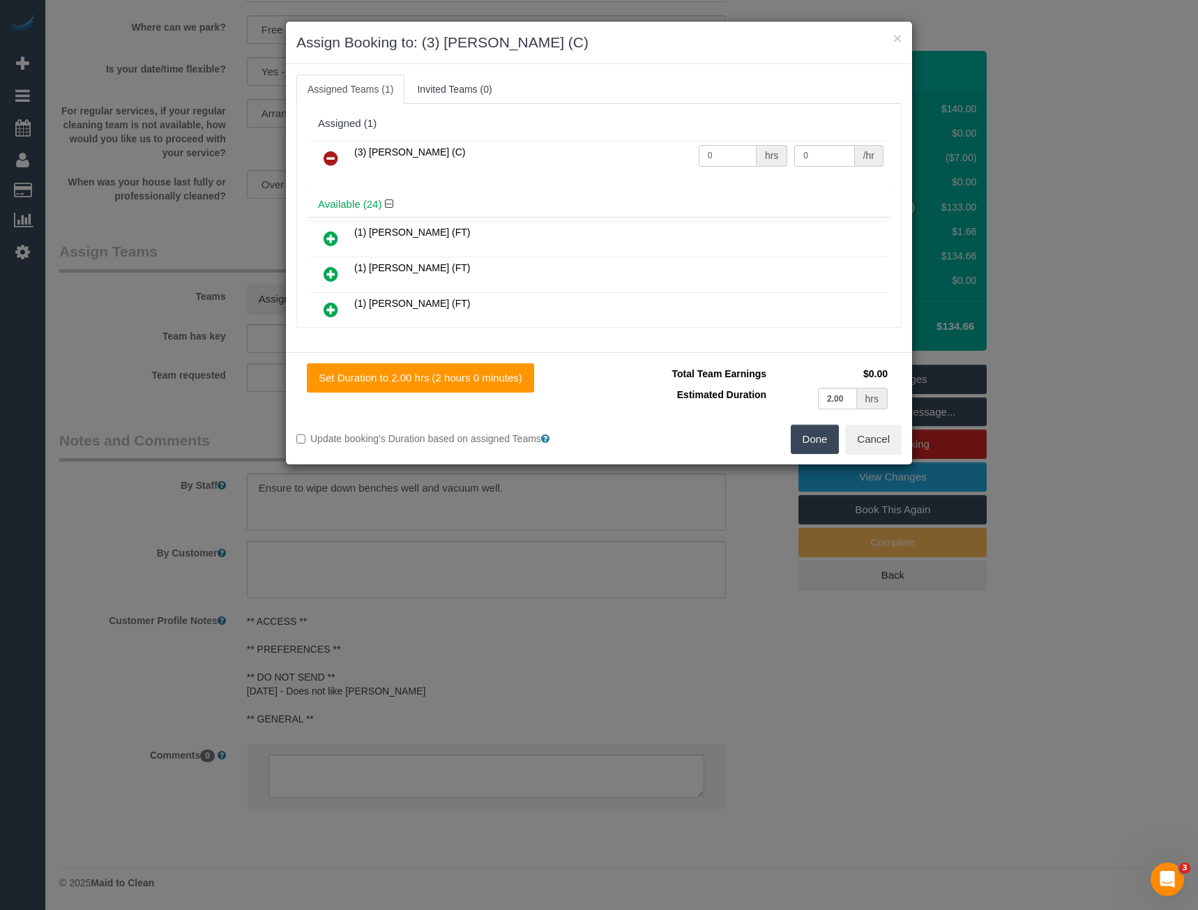
drag, startPoint x: 726, startPoint y: 157, endPoint x: 651, endPoint y: 165, distance: 75.8
click at [652, 165] on tr "(3) [PERSON_NAME] (C) 0 hrs 0 /hr" at bounding box center [599, 159] width 576 height 36
type input "2"
type input "35"
click at [829, 441] on button "Done" at bounding box center [815, 439] width 49 height 29
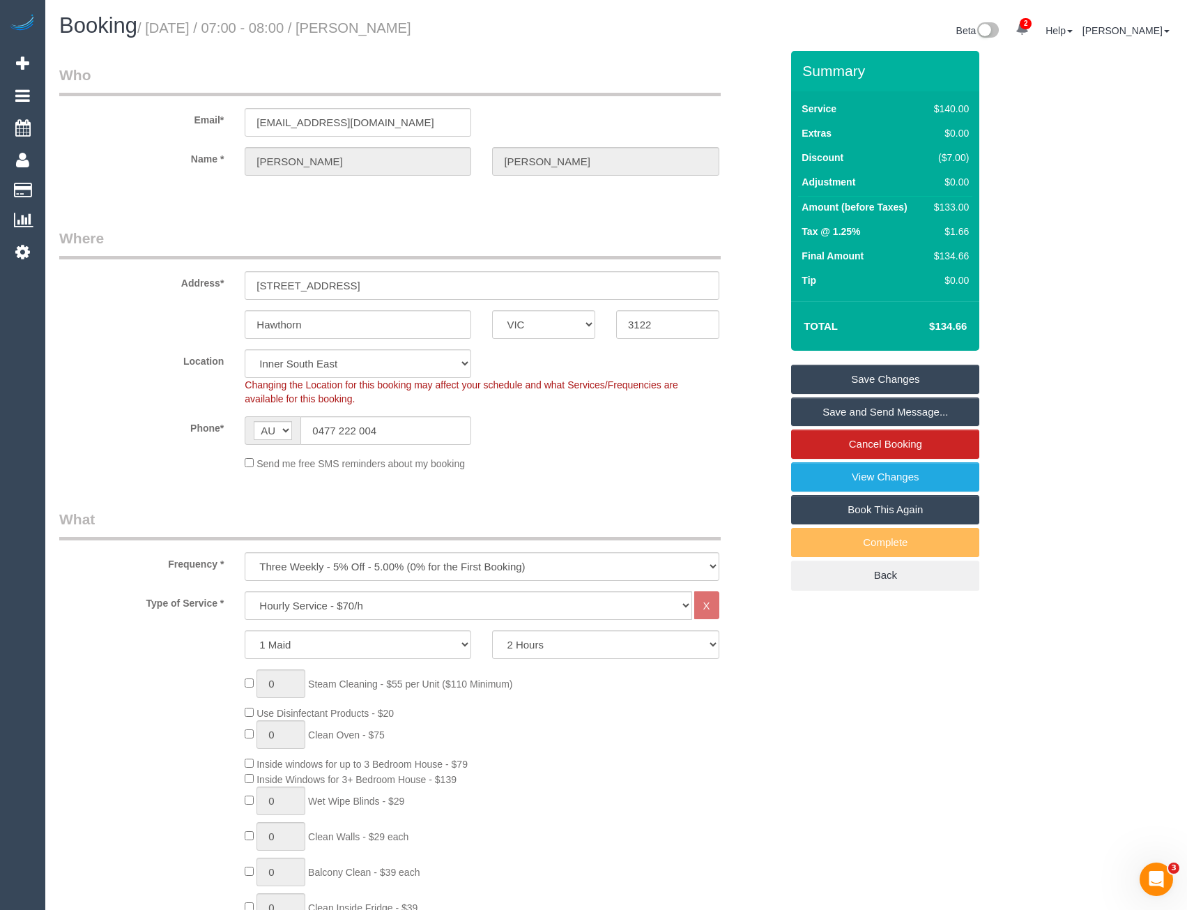
click at [856, 412] on link "Save and Send Message..." at bounding box center [885, 411] width 188 height 29
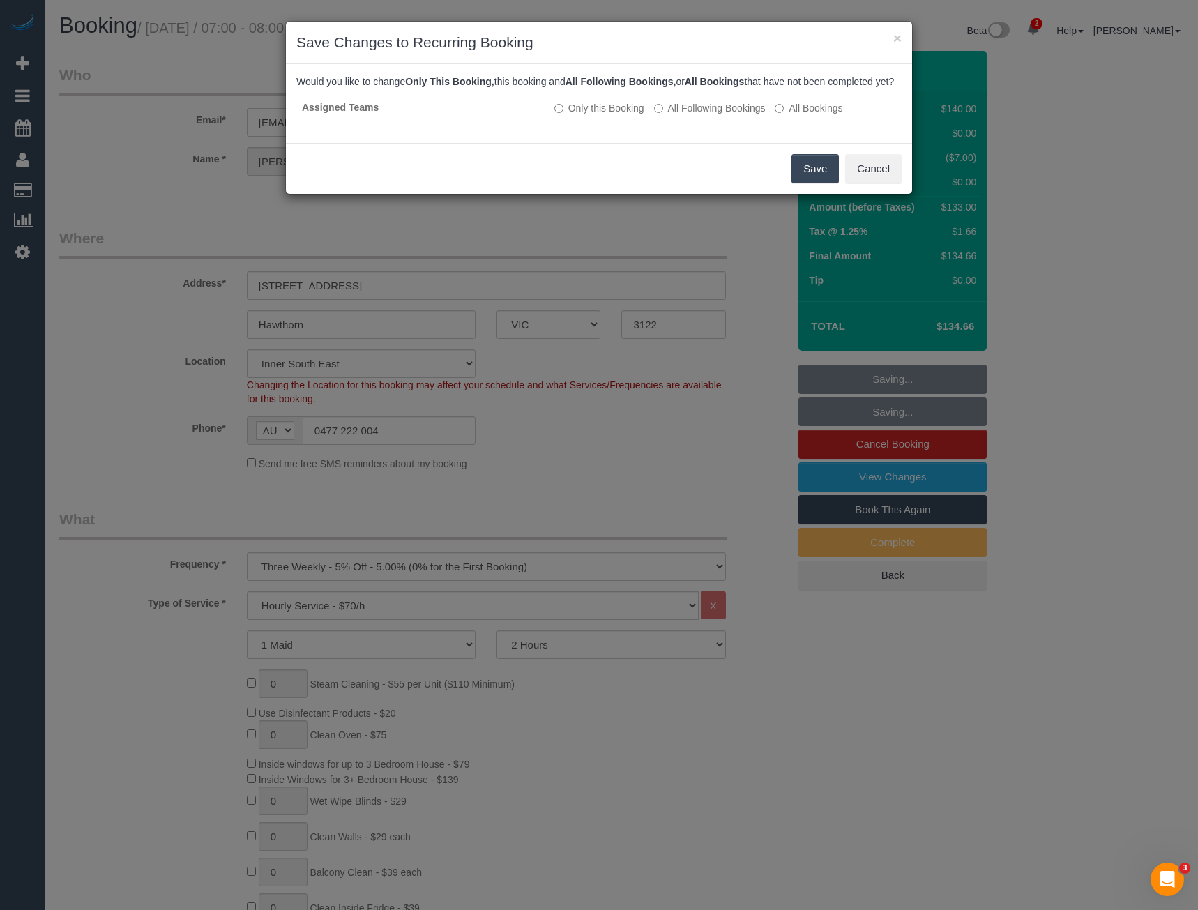
drag, startPoint x: 811, startPoint y: 181, endPoint x: 784, endPoint y: 151, distance: 40.0
click at [811, 181] on button "Save" at bounding box center [814, 168] width 47 height 29
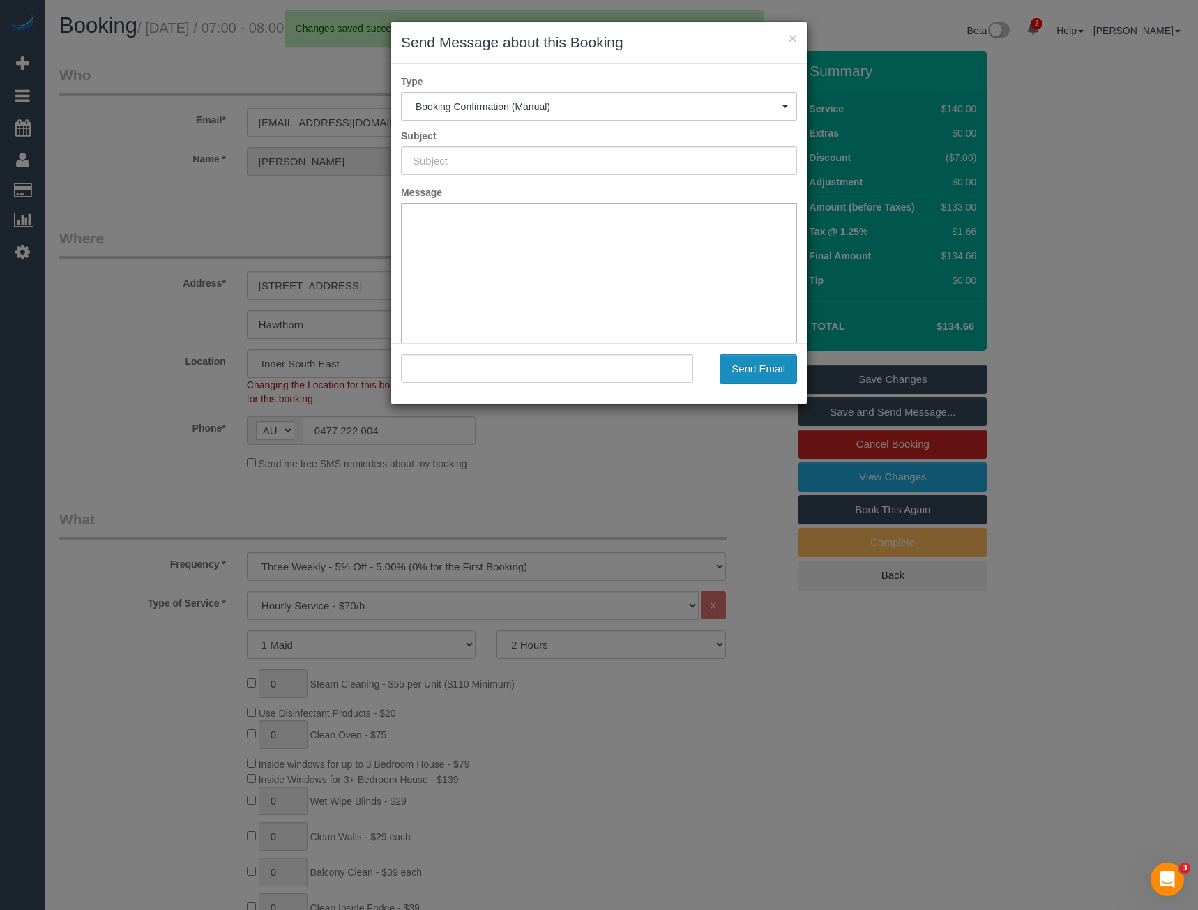
type input "Booking Confirmed"
type input ""Luke Zagami" <lukezag@hotmail.com>"
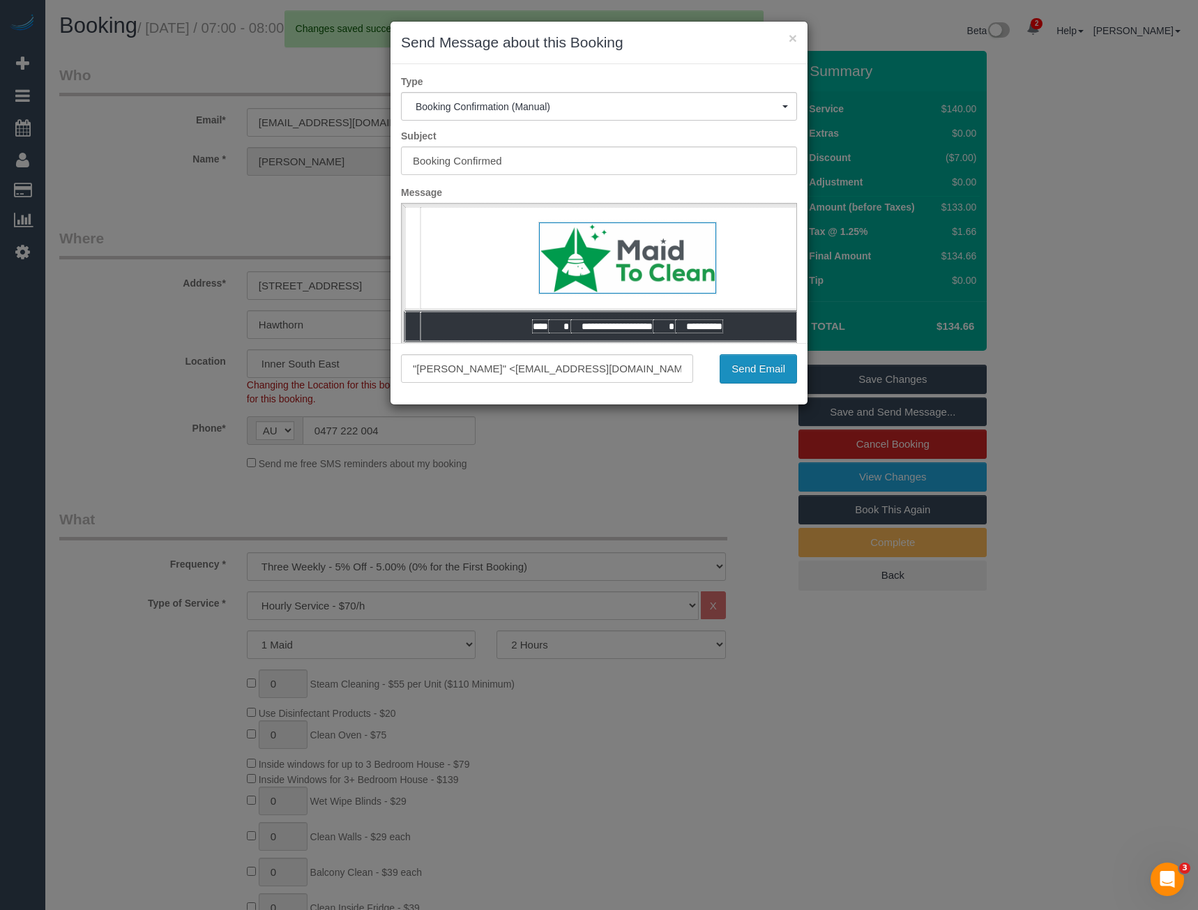
click at [770, 375] on button "Send Email" at bounding box center [757, 368] width 77 height 29
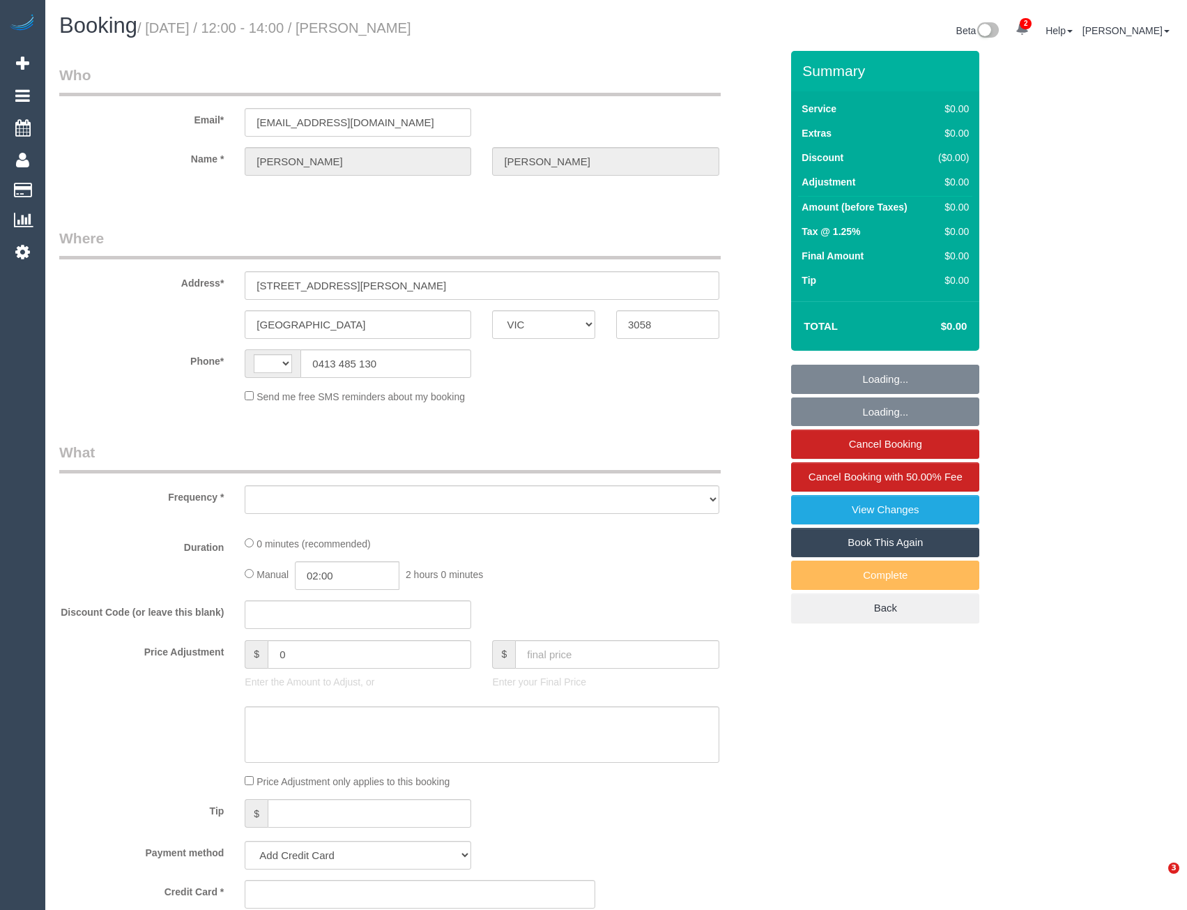
select select "VIC"
select select "string:AU"
select select "object:1927"
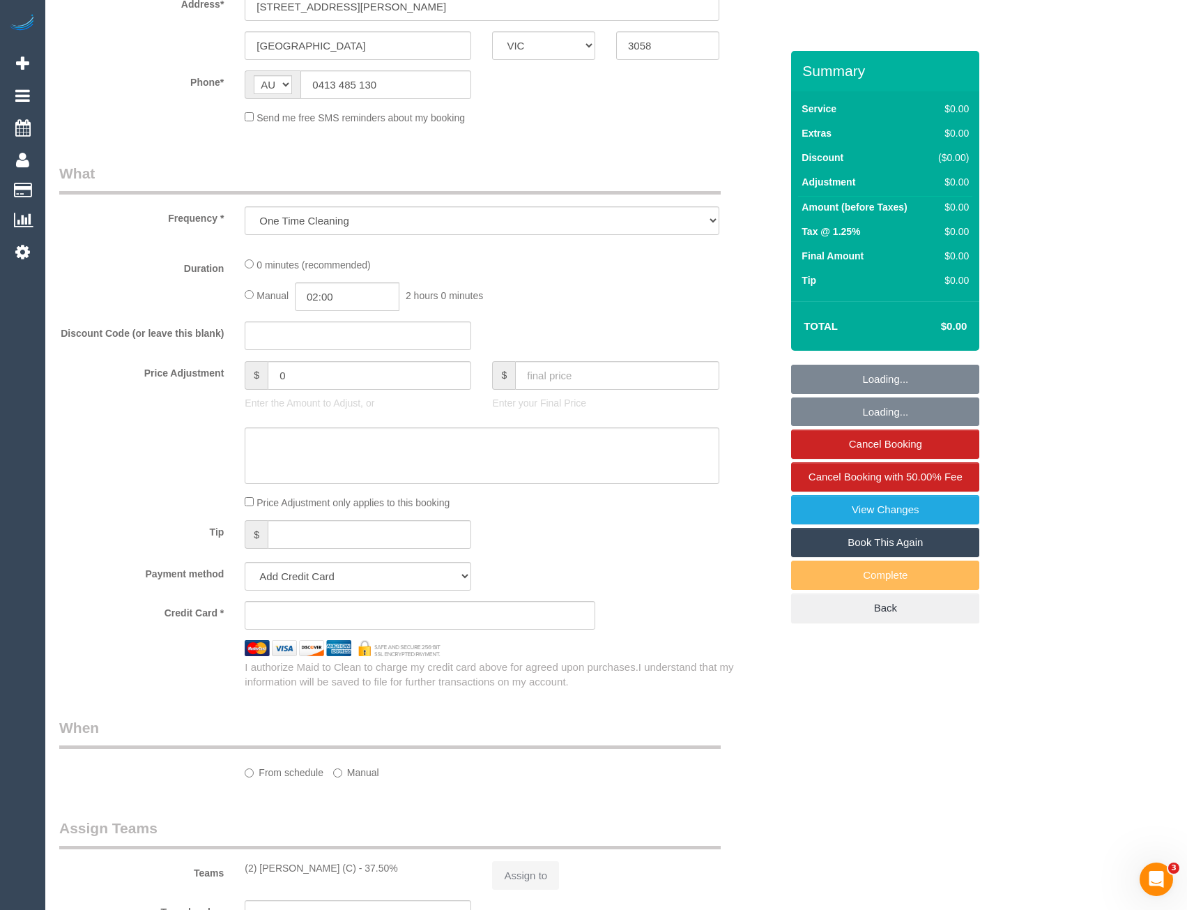
scroll to position [627, 0]
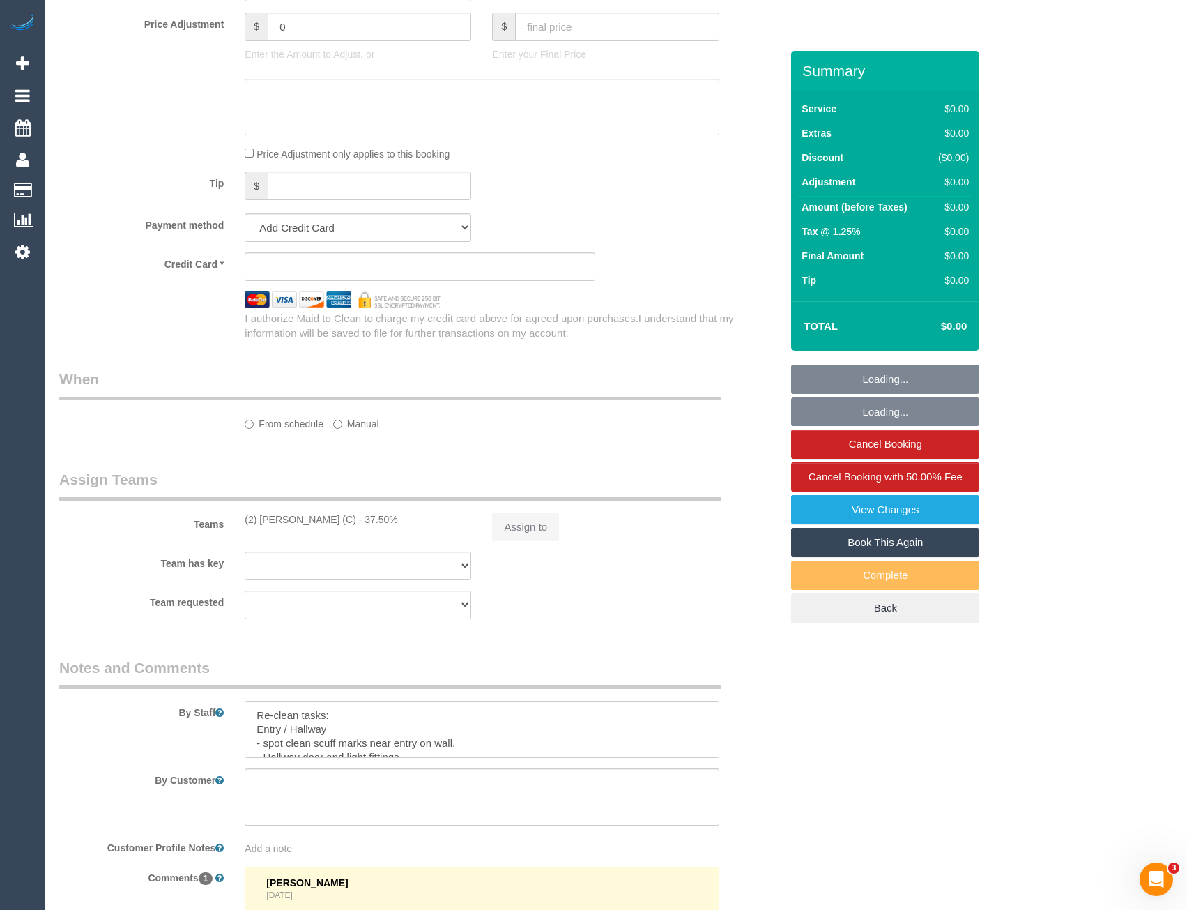
select select "string:stripe-pm_1Ry1ER2GScqysDRVt0ZAC5Tt"
select select "number:28"
select select "number:17"
select select "number:18"
select select "number:24"
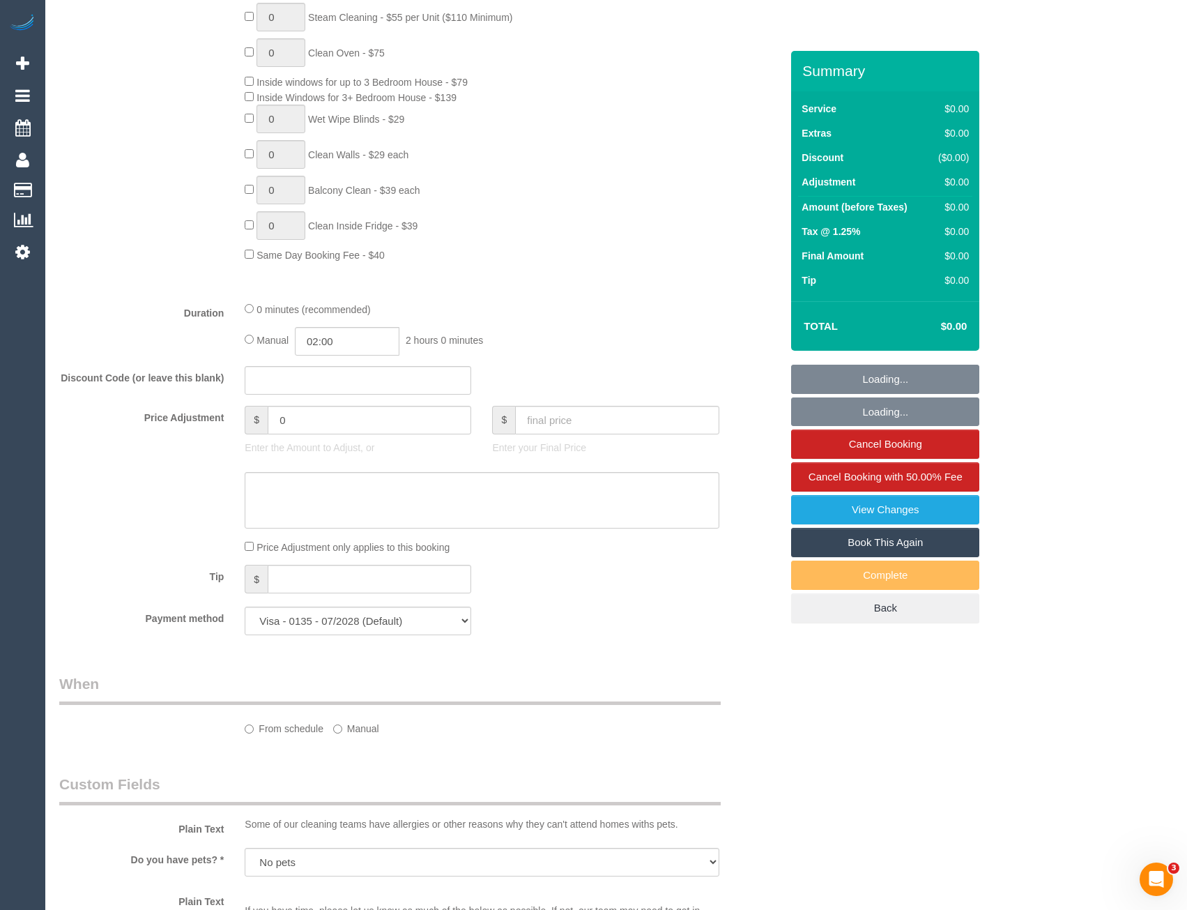
select select "object:2137"
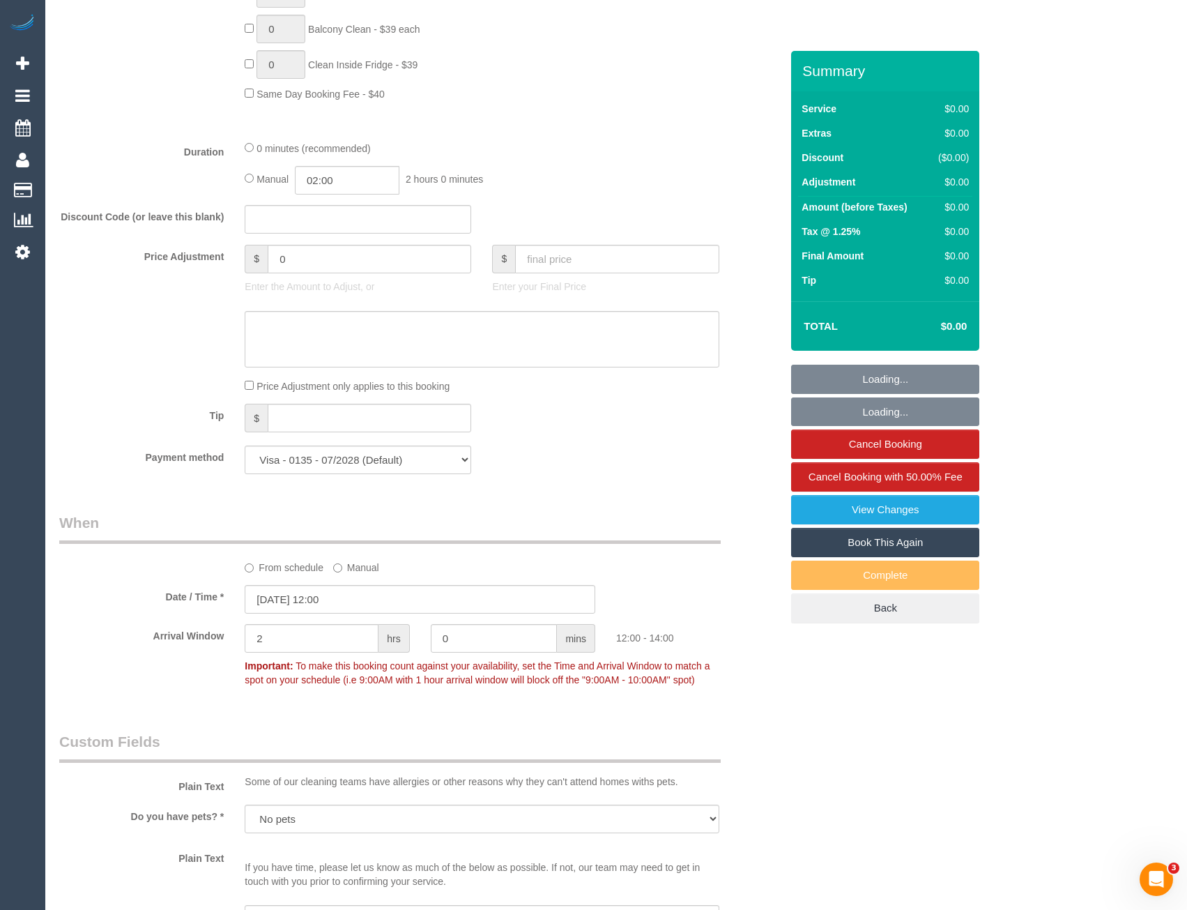
scroll to position [1046, 0]
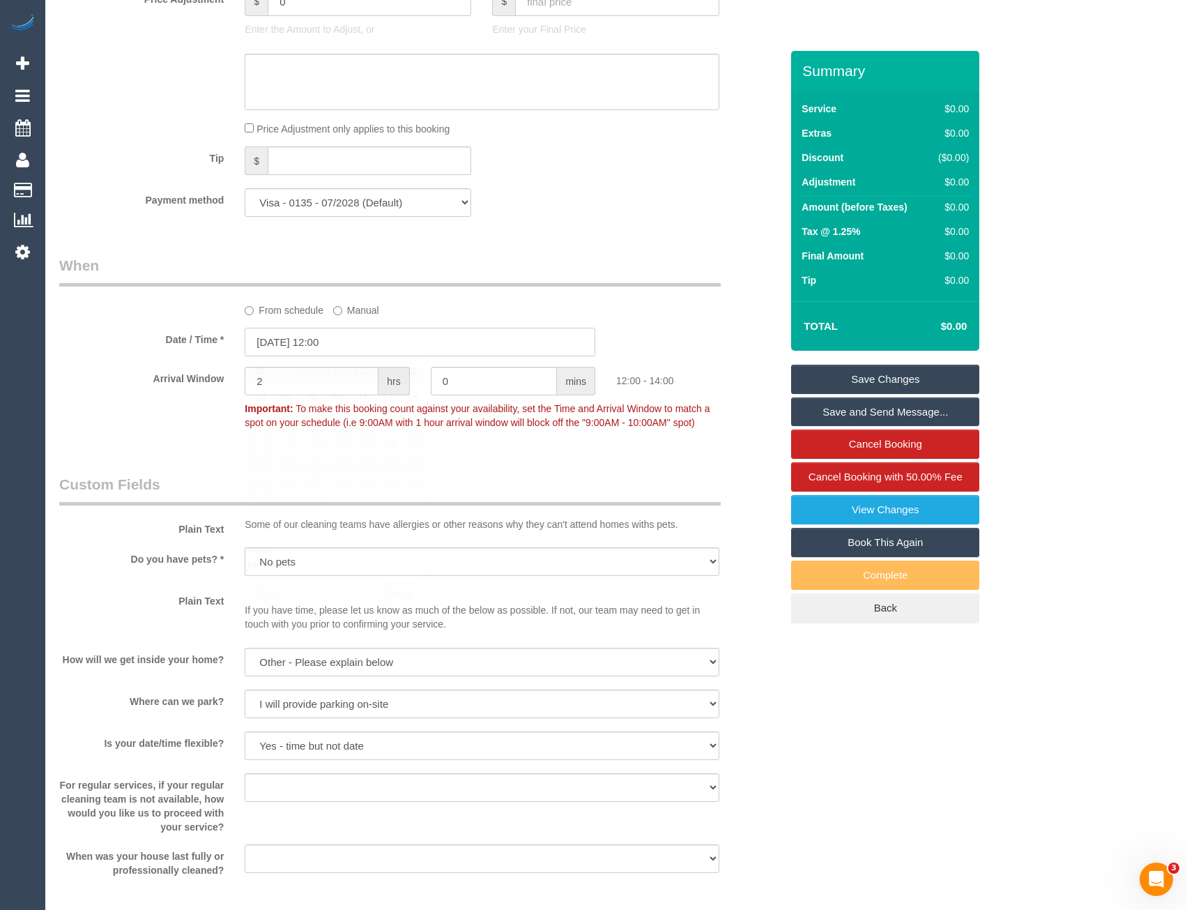
click at [357, 343] on input "12/09/2025 12:00" at bounding box center [420, 342] width 351 height 29
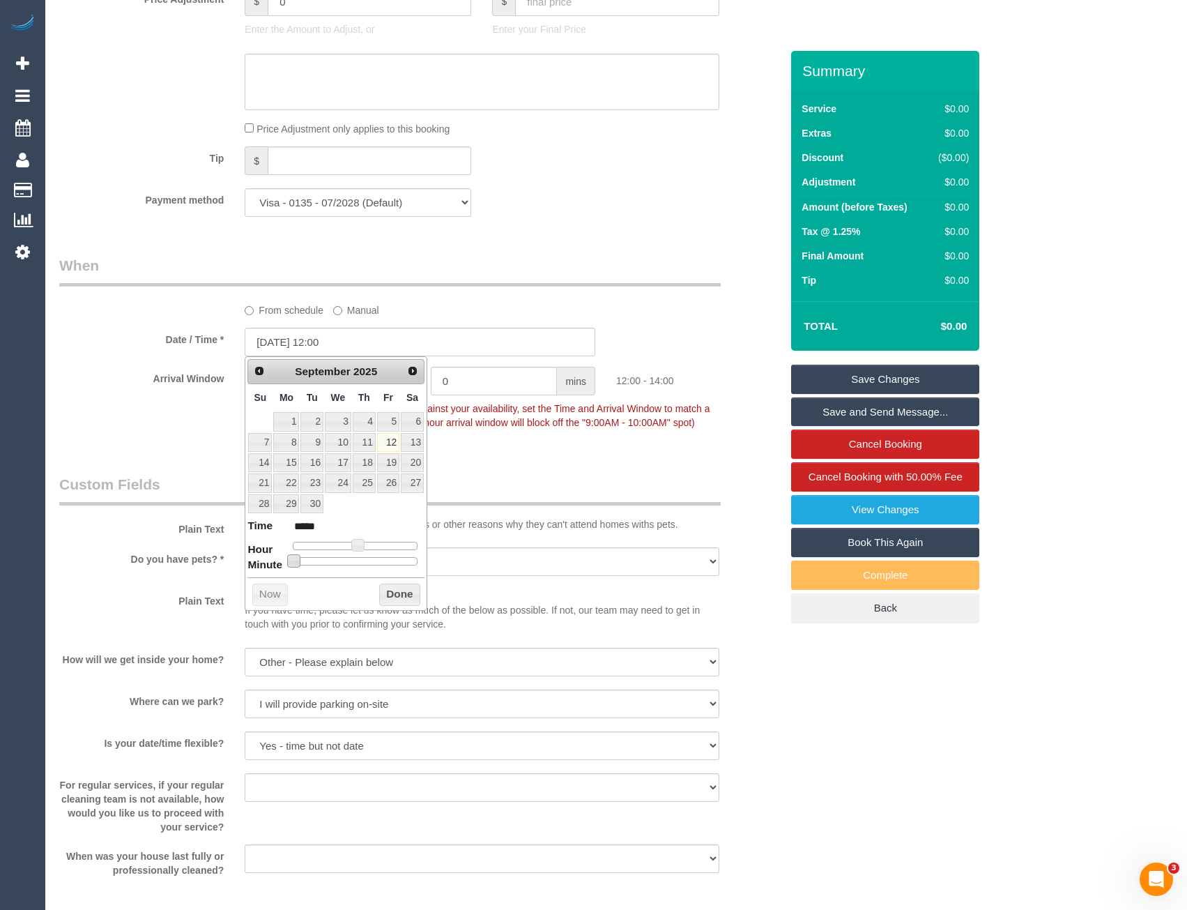
type input "12/09/2025 12:05"
type input "*****"
type input "12/09/2025 12:10"
type input "*****"
type input "12/09/2025 12:20"
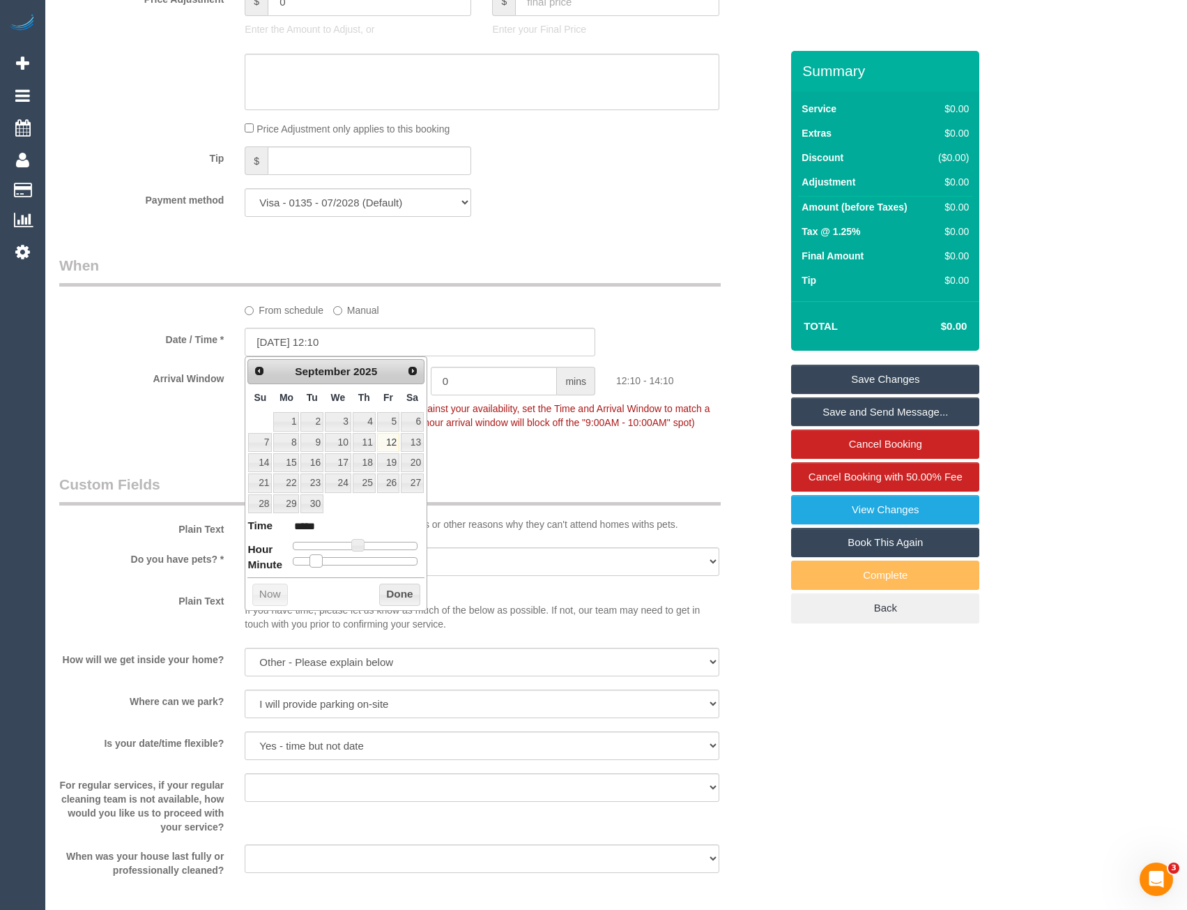
type input "*****"
type input "12/09/2025 12:25"
type input "*****"
type input "12/09/2025 12:30"
type input "*****"
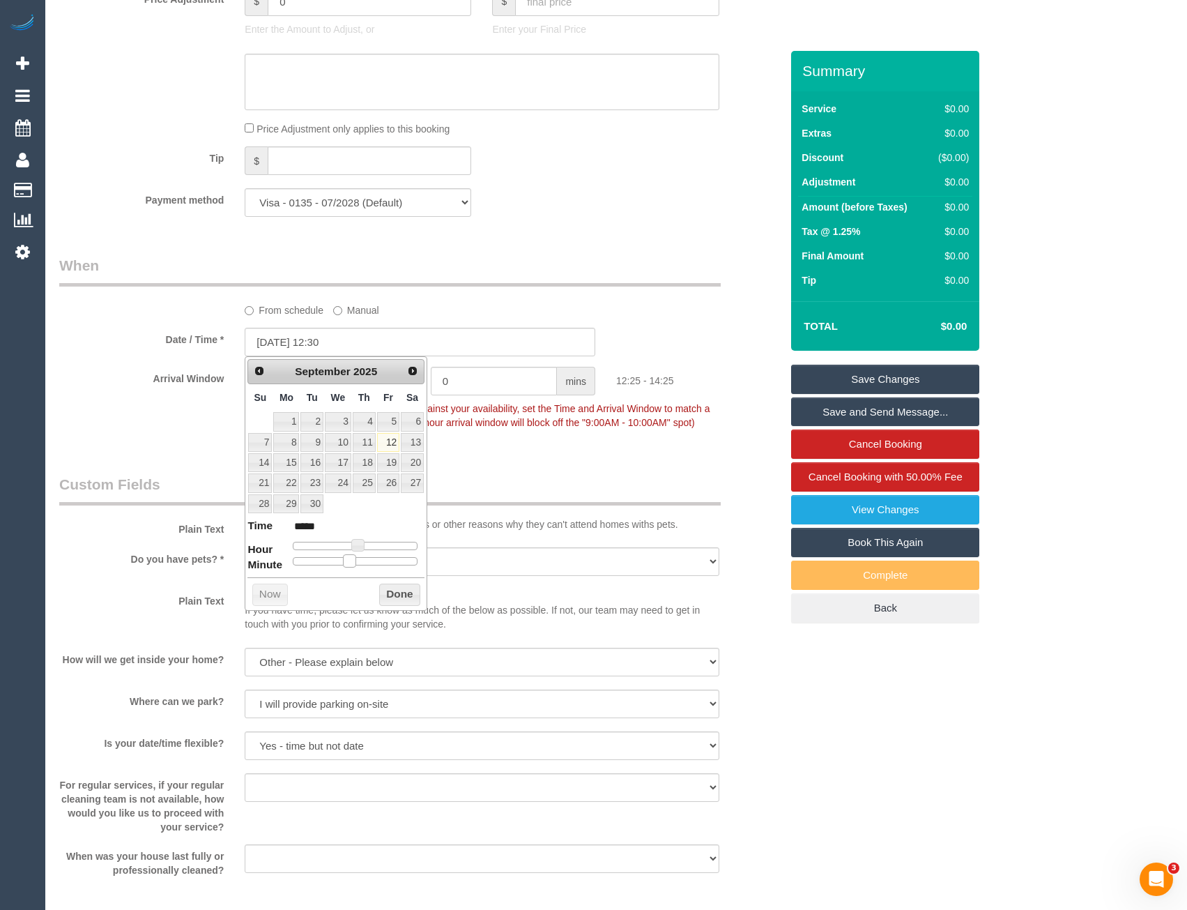
type input "12/09/2025 12:35"
type input "*****"
type input "12/09/2025 12:30"
type input "*****"
drag, startPoint x: 292, startPoint y: 559, endPoint x: 364, endPoint y: 562, distance: 71.9
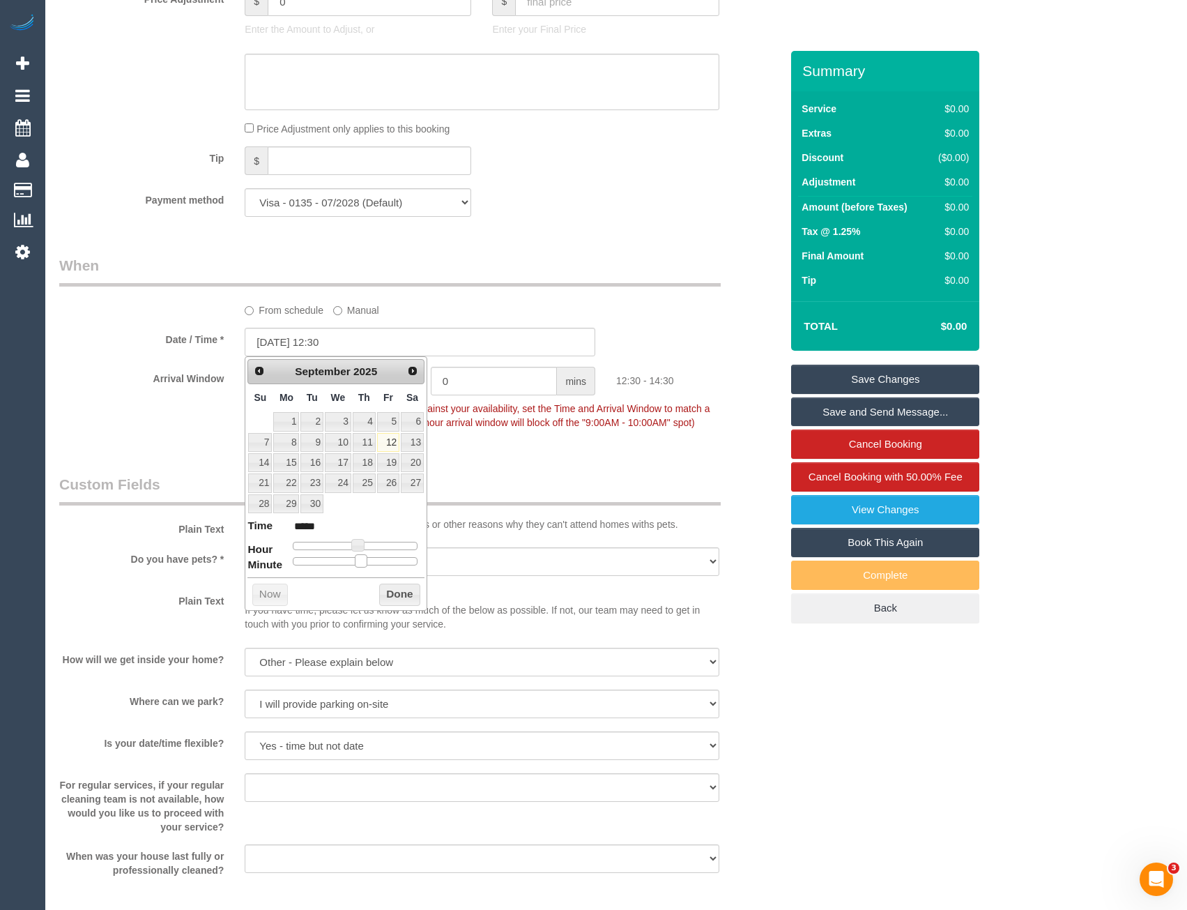
click at [364, 562] on span at bounding box center [361, 560] width 13 height 13
click at [397, 599] on button "Done" at bounding box center [399, 594] width 41 height 22
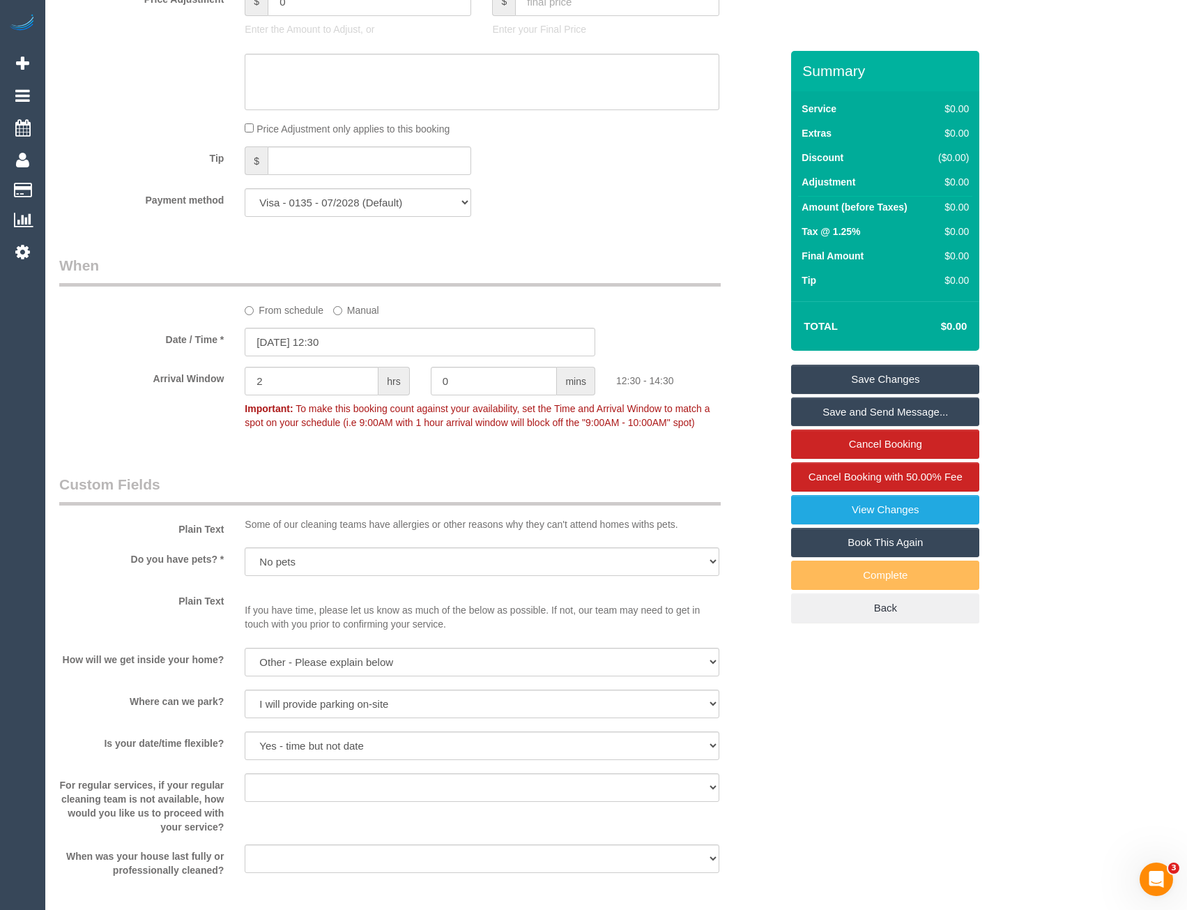
click at [857, 379] on link "Save Changes" at bounding box center [885, 379] width 188 height 29
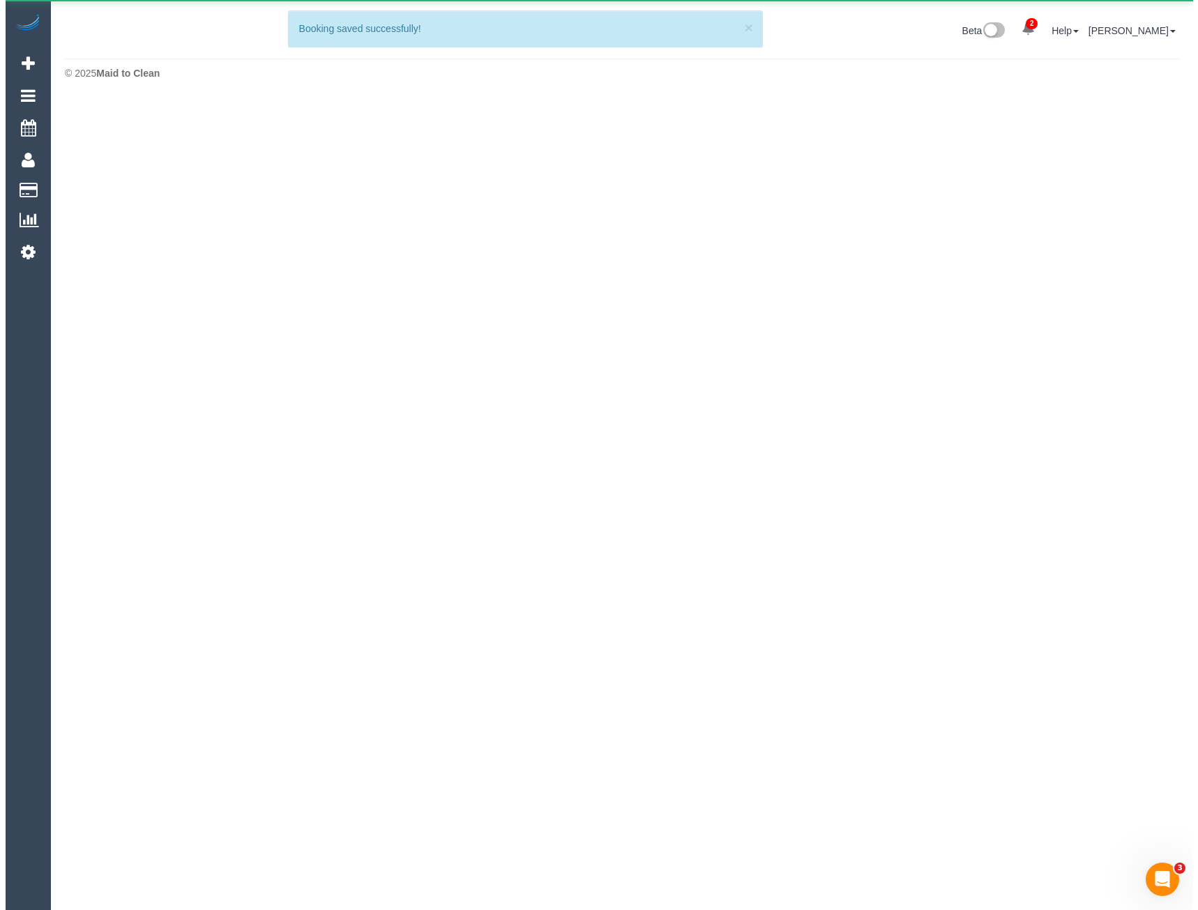
scroll to position [0, 0]
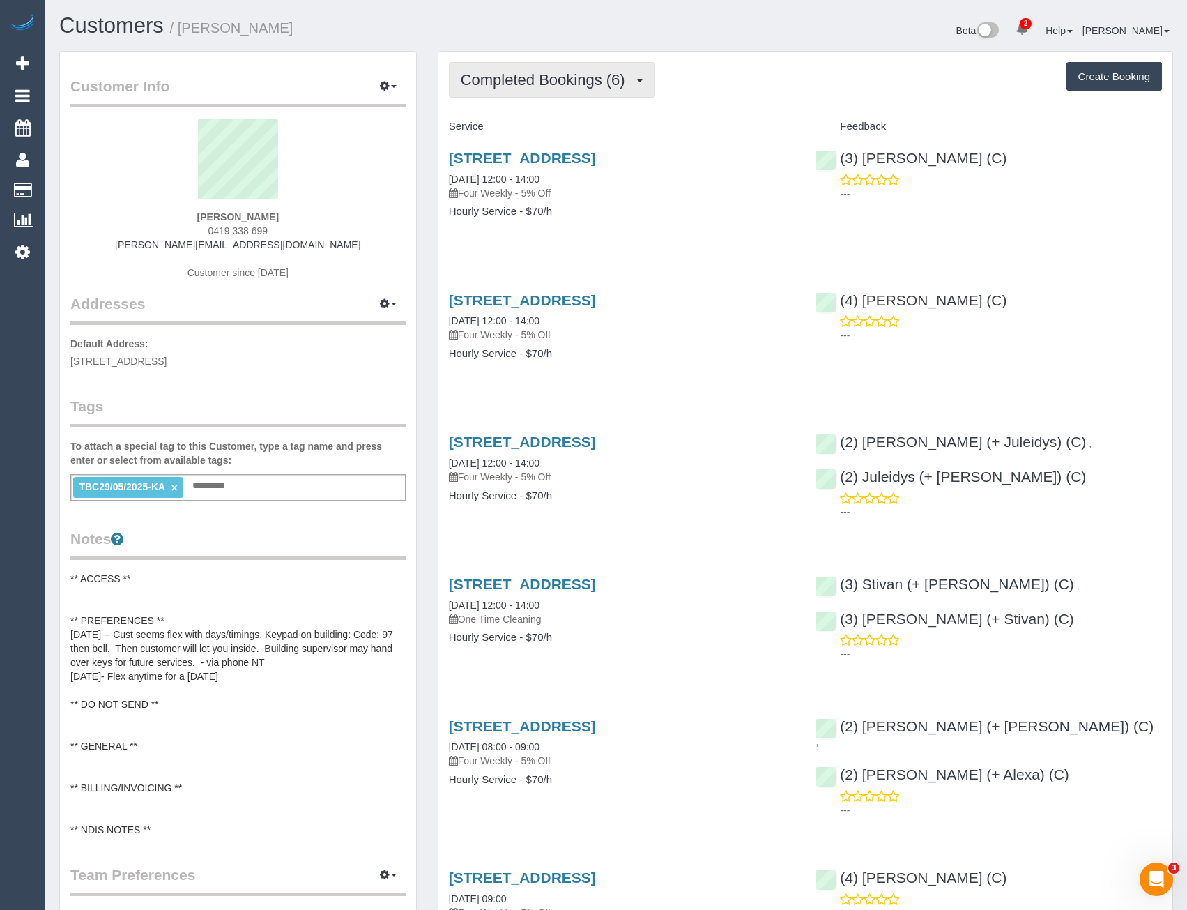
click at [561, 79] on span "Completed Bookings (6)" at bounding box center [546, 79] width 171 height 17
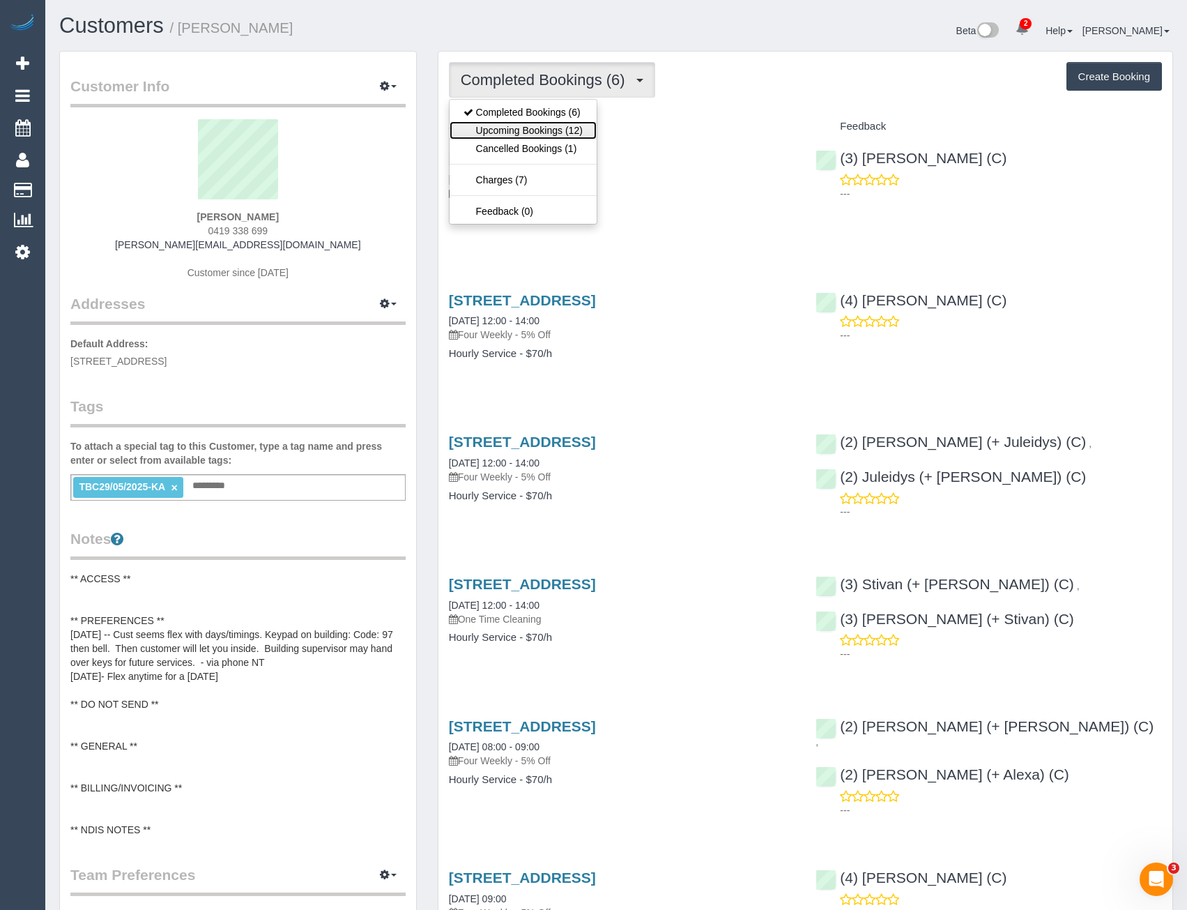
click at [560, 129] on link "Upcoming Bookings (12)" at bounding box center [523, 130] width 147 height 18
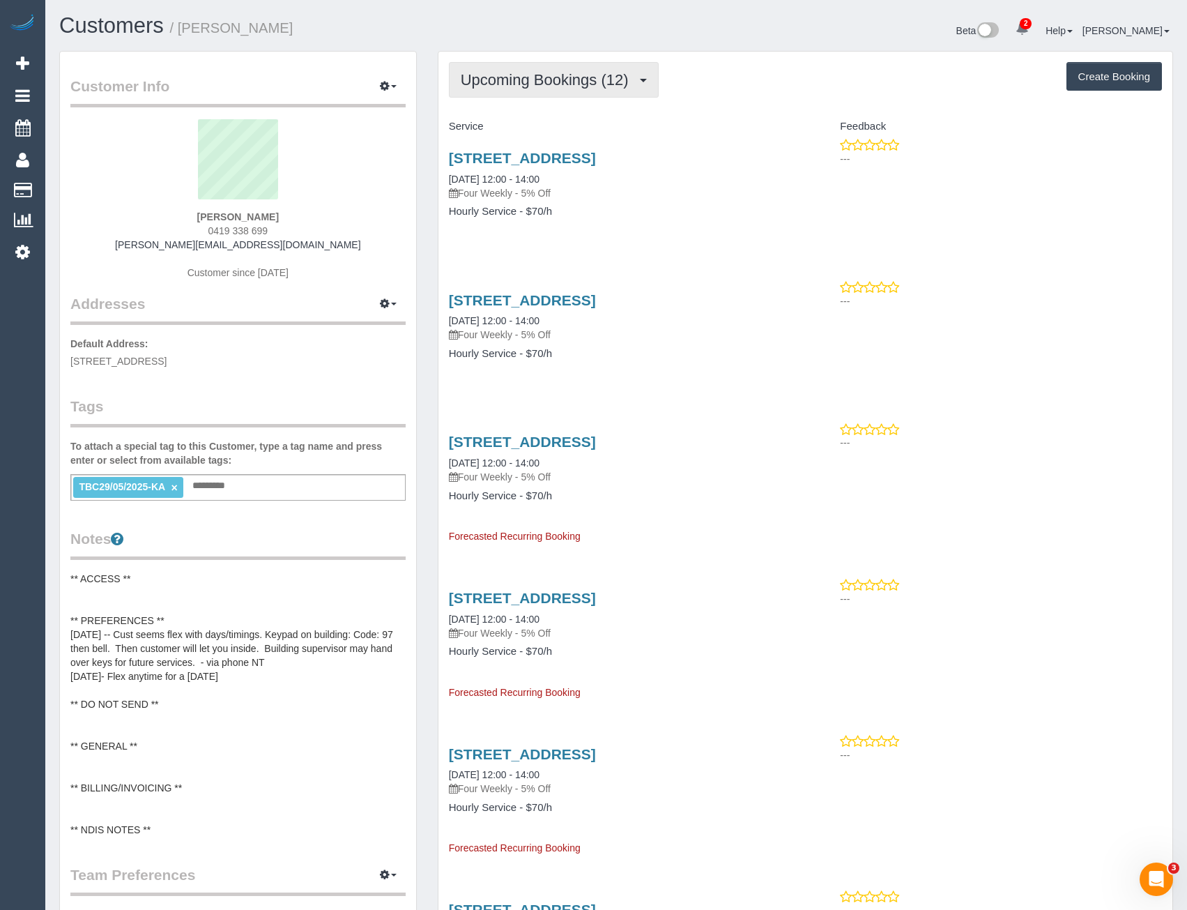
drag, startPoint x: 533, startPoint y: 81, endPoint x: 528, endPoint y: 94, distance: 13.9
click at [533, 81] on span "Upcoming Bookings (12)" at bounding box center [548, 79] width 175 height 17
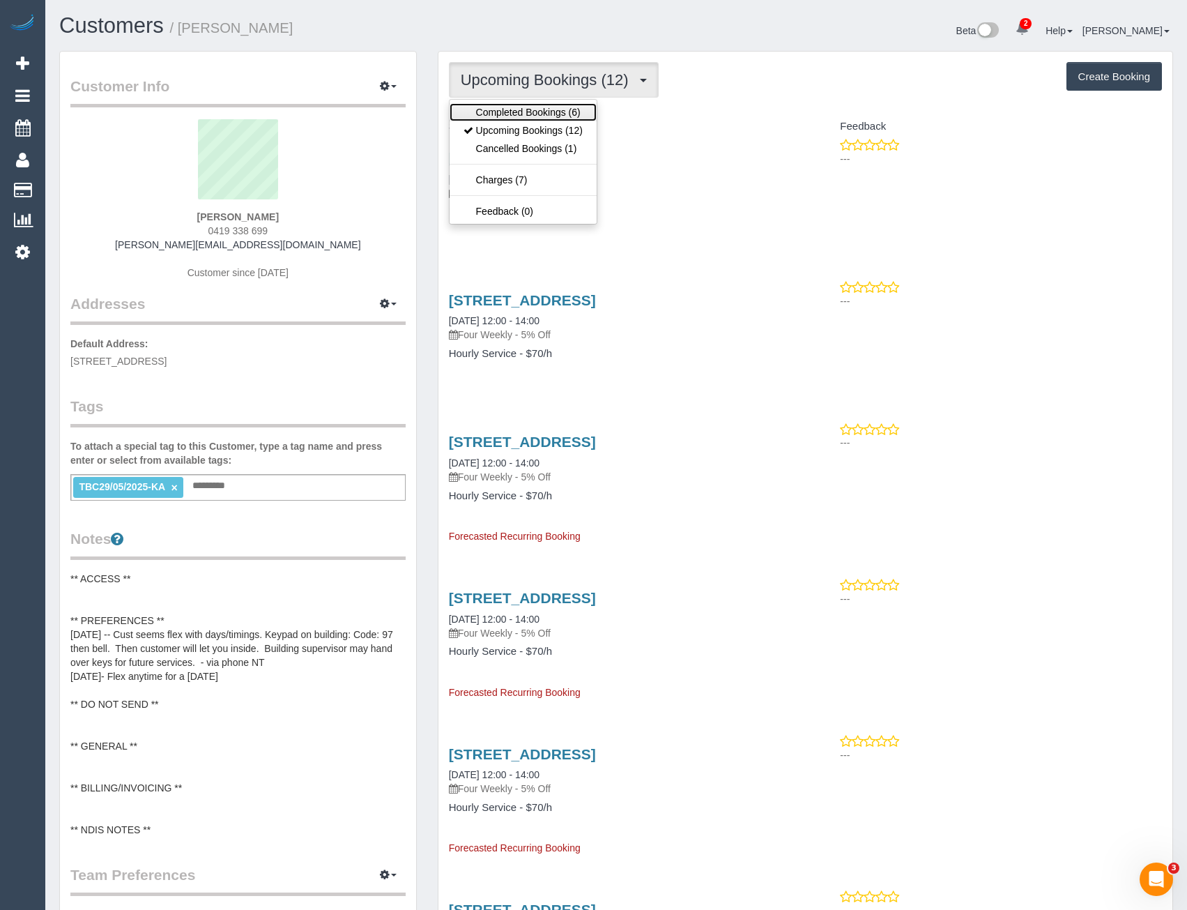
click at [526, 104] on link "Completed Bookings (6)" at bounding box center [523, 112] width 147 height 18
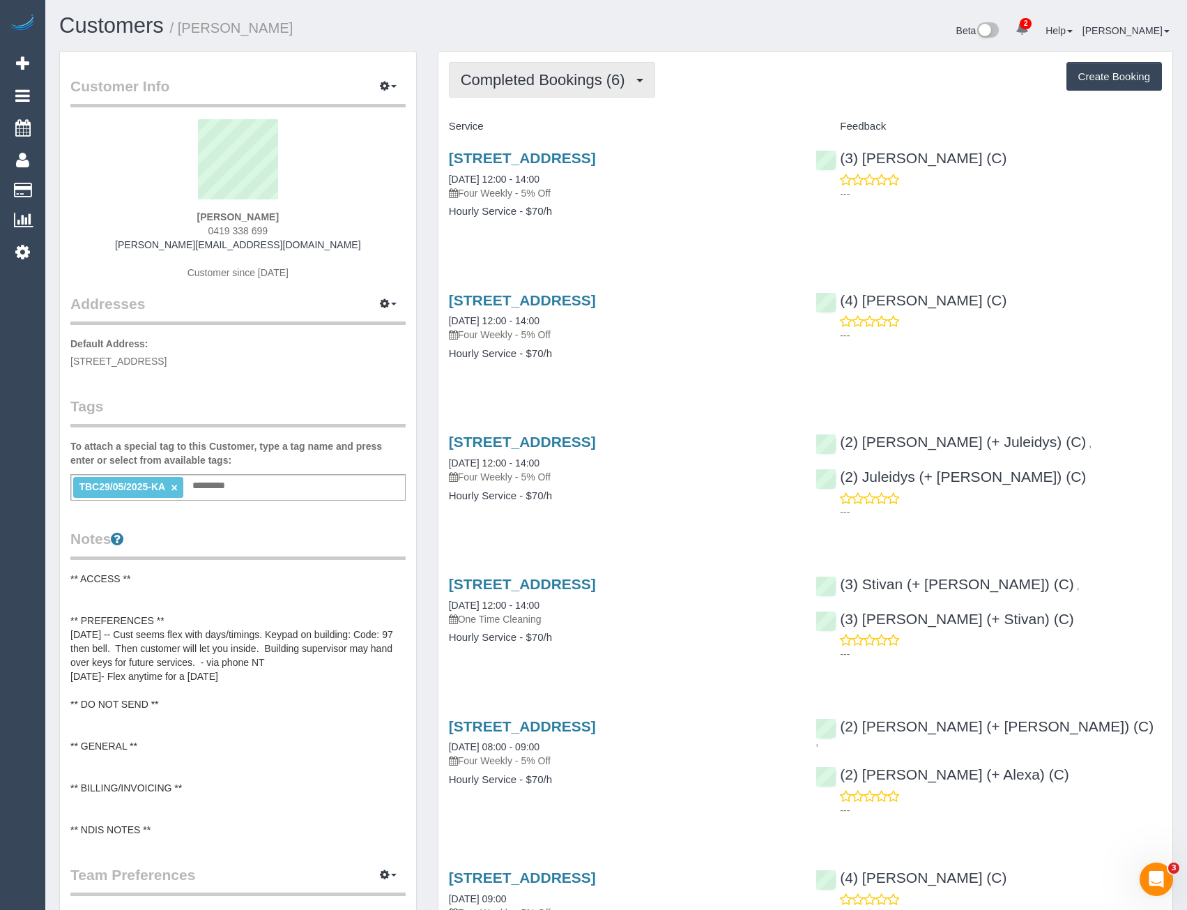
click at [494, 66] on button "Completed Bookings (6)" at bounding box center [552, 80] width 206 height 36
click at [528, 150] on link "Cancelled Bookings (1)" at bounding box center [523, 148] width 147 height 18
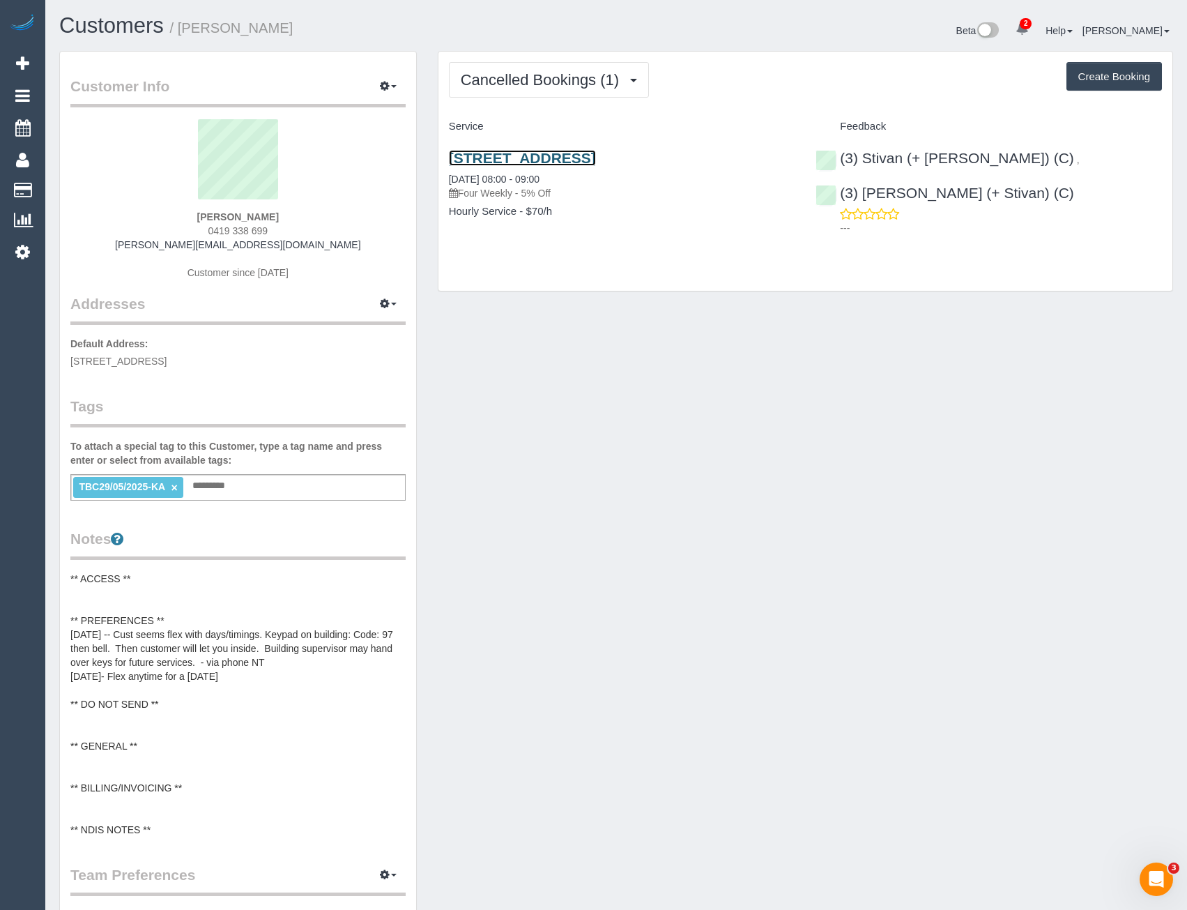
click at [528, 160] on link "28 Southgate Avenue, 97, Southbank, VIC 3006" at bounding box center [522, 158] width 147 height 16
click at [392, 93] on button "button" at bounding box center [388, 87] width 35 height 22
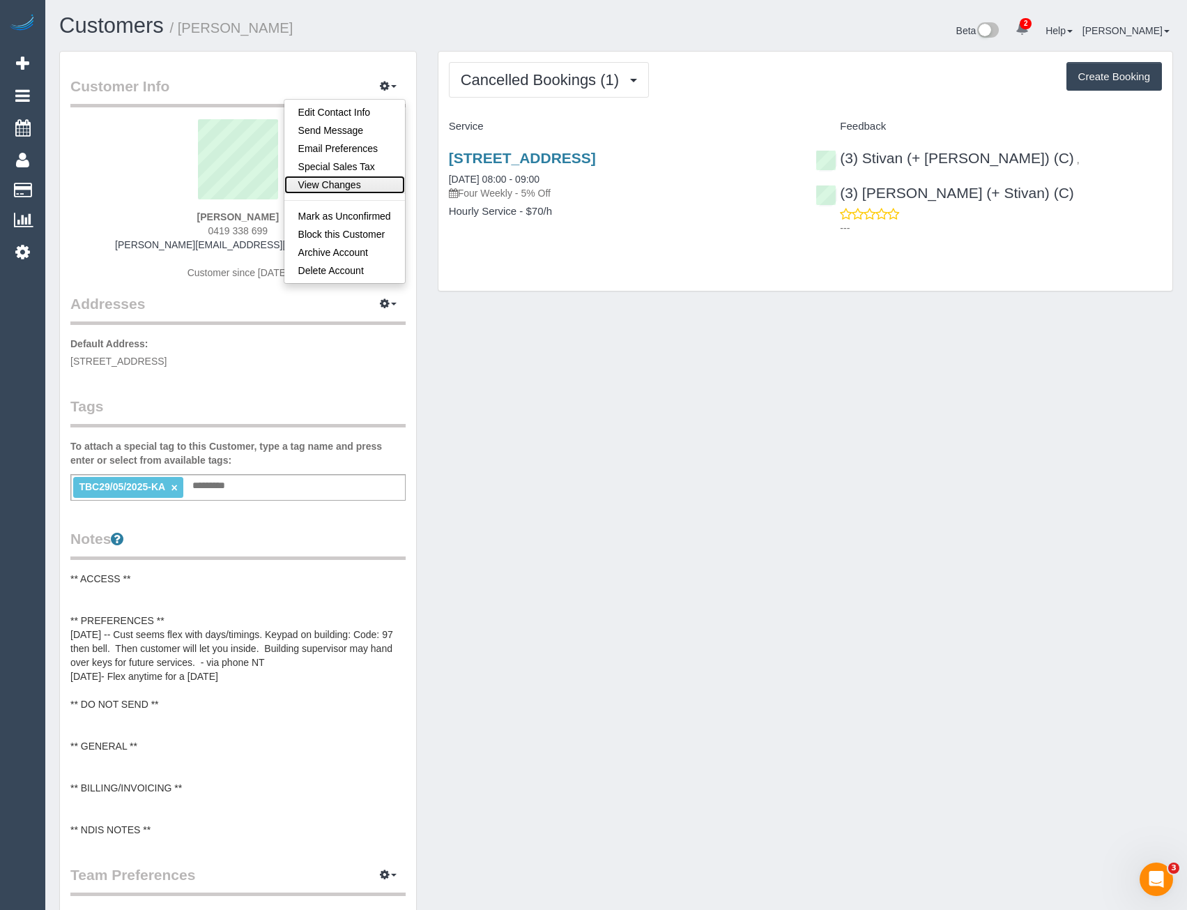
click at [330, 185] on link "View Changes" at bounding box center [344, 185] width 121 height 18
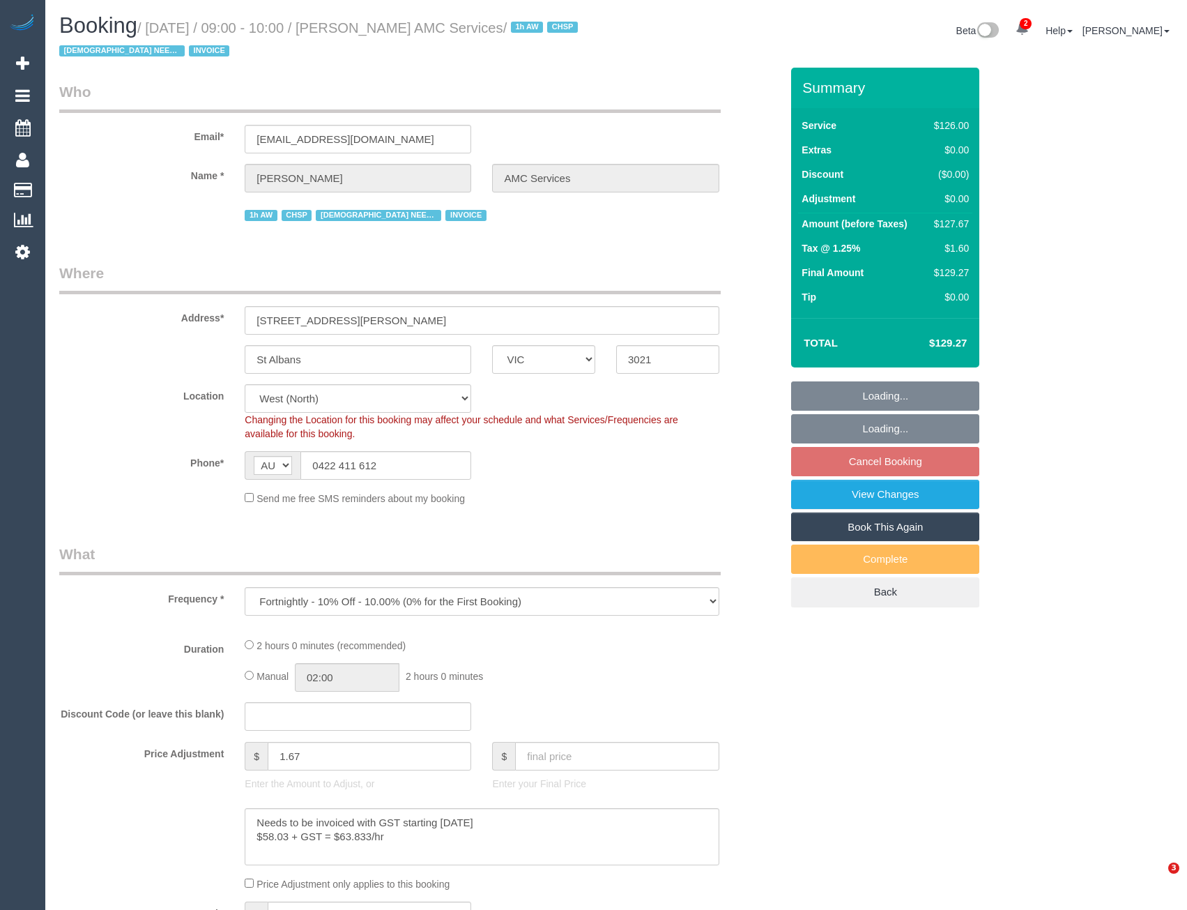
select select "VIC"
select select "number:28"
select select "number:14"
select select "number:19"
select select "number:25"
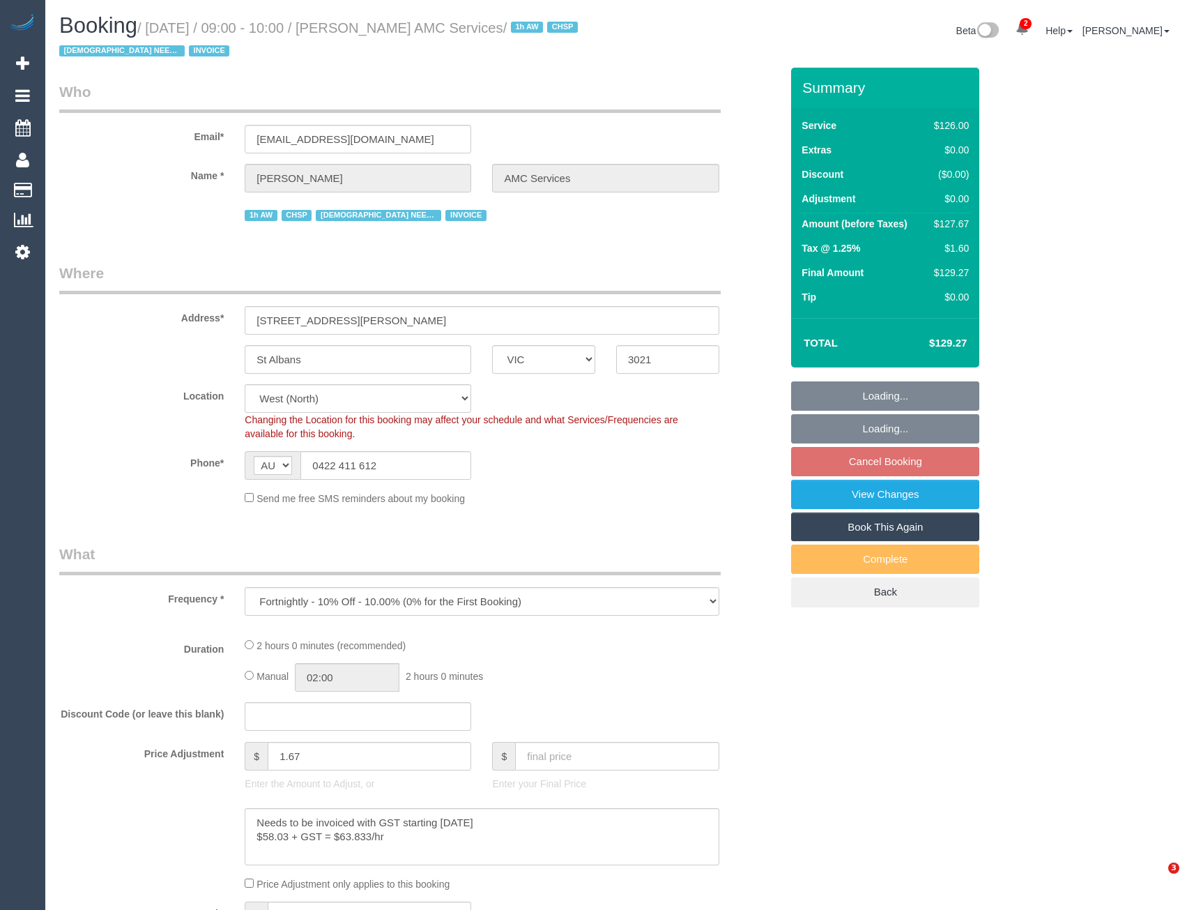
select select "number:35"
select select "120"
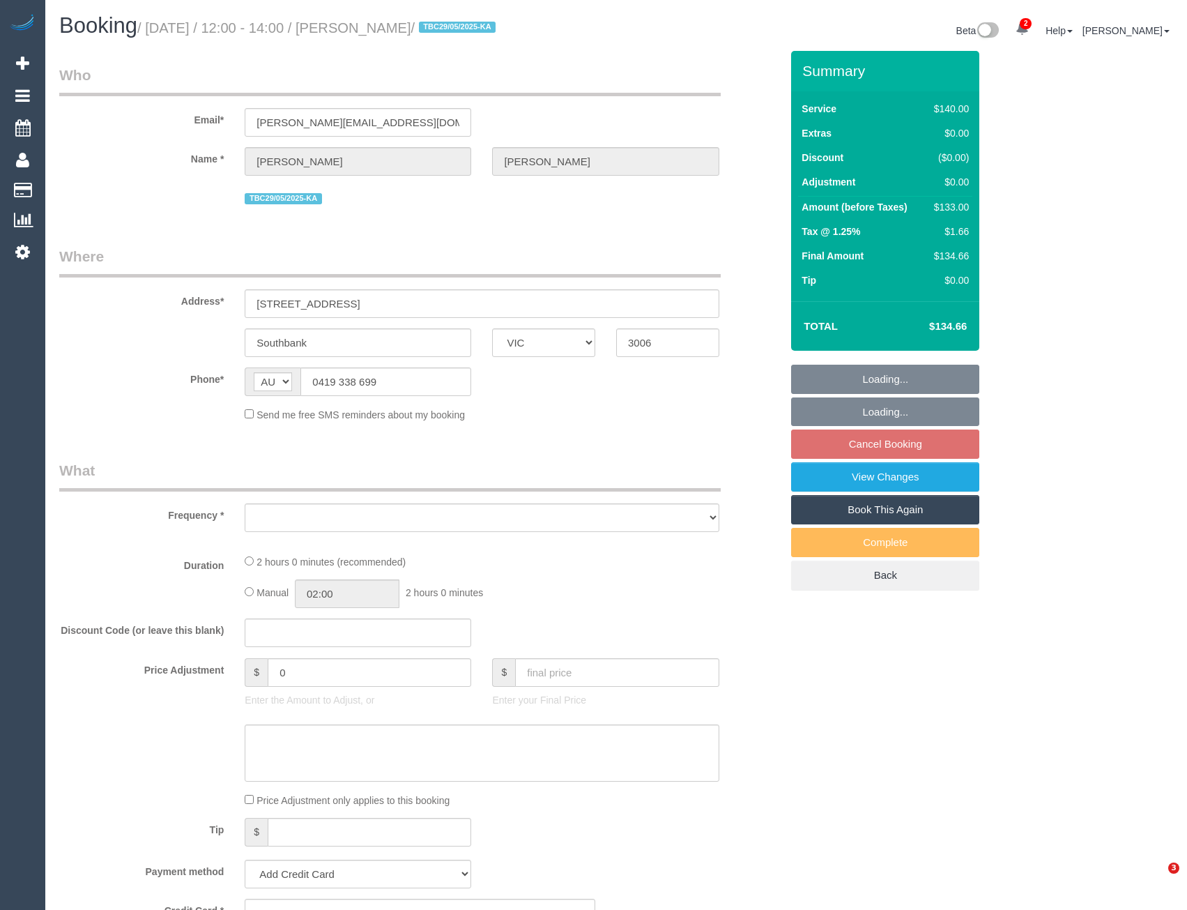
select select "VIC"
select select "object:549"
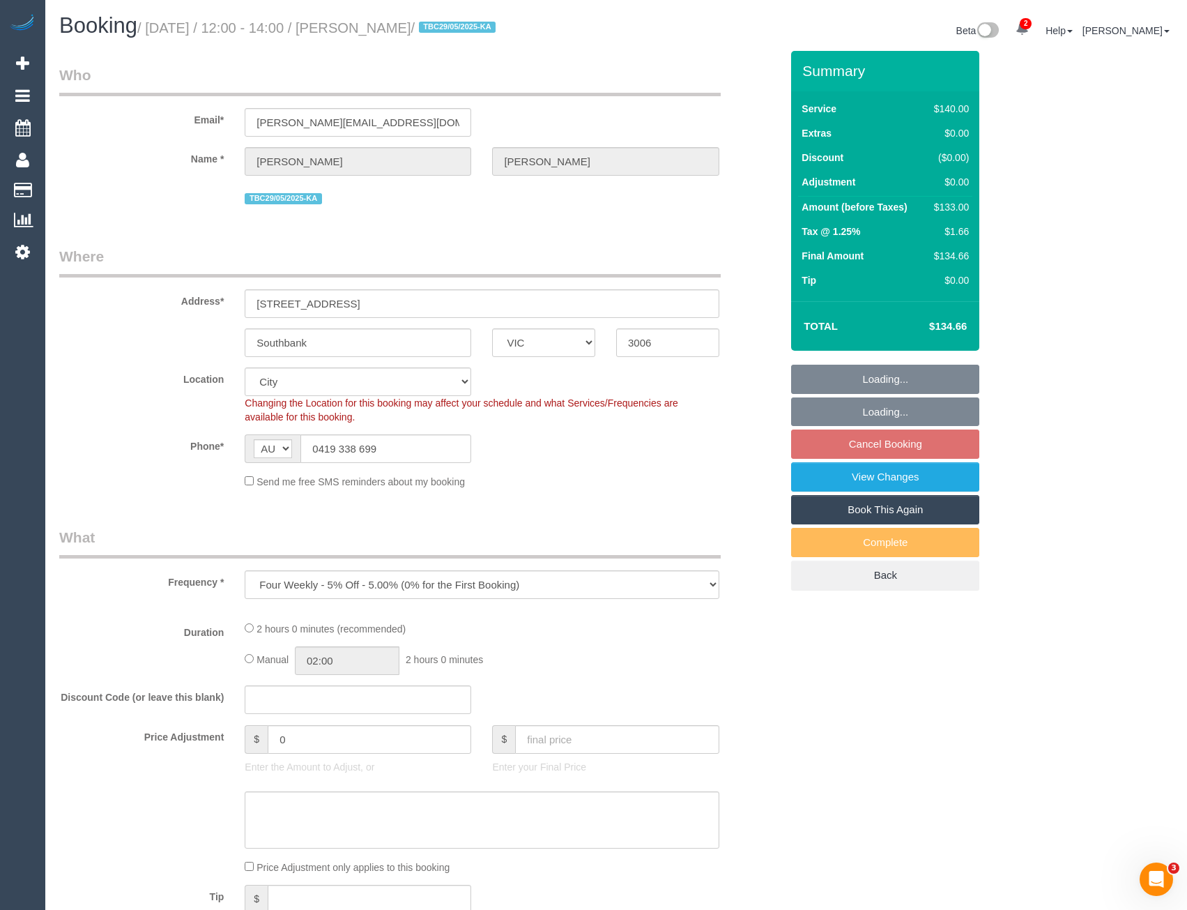
select select "string:stripe-pm_1R5Kjc2GScqysDRVVAHSd6G2"
select select "spot4"
select select "number:27"
select select "number:15"
select select "number:18"
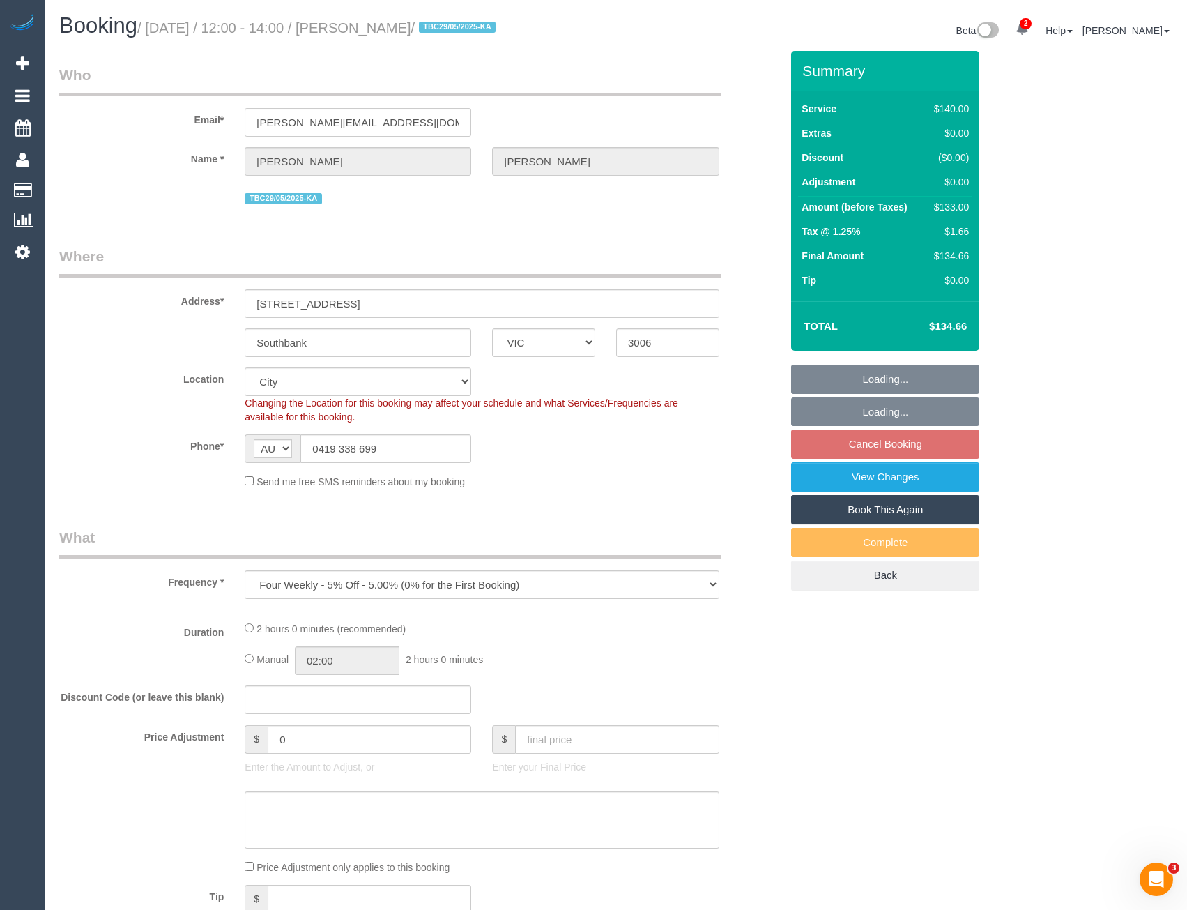
select select "number:22"
select select "number:33"
select select "number:13"
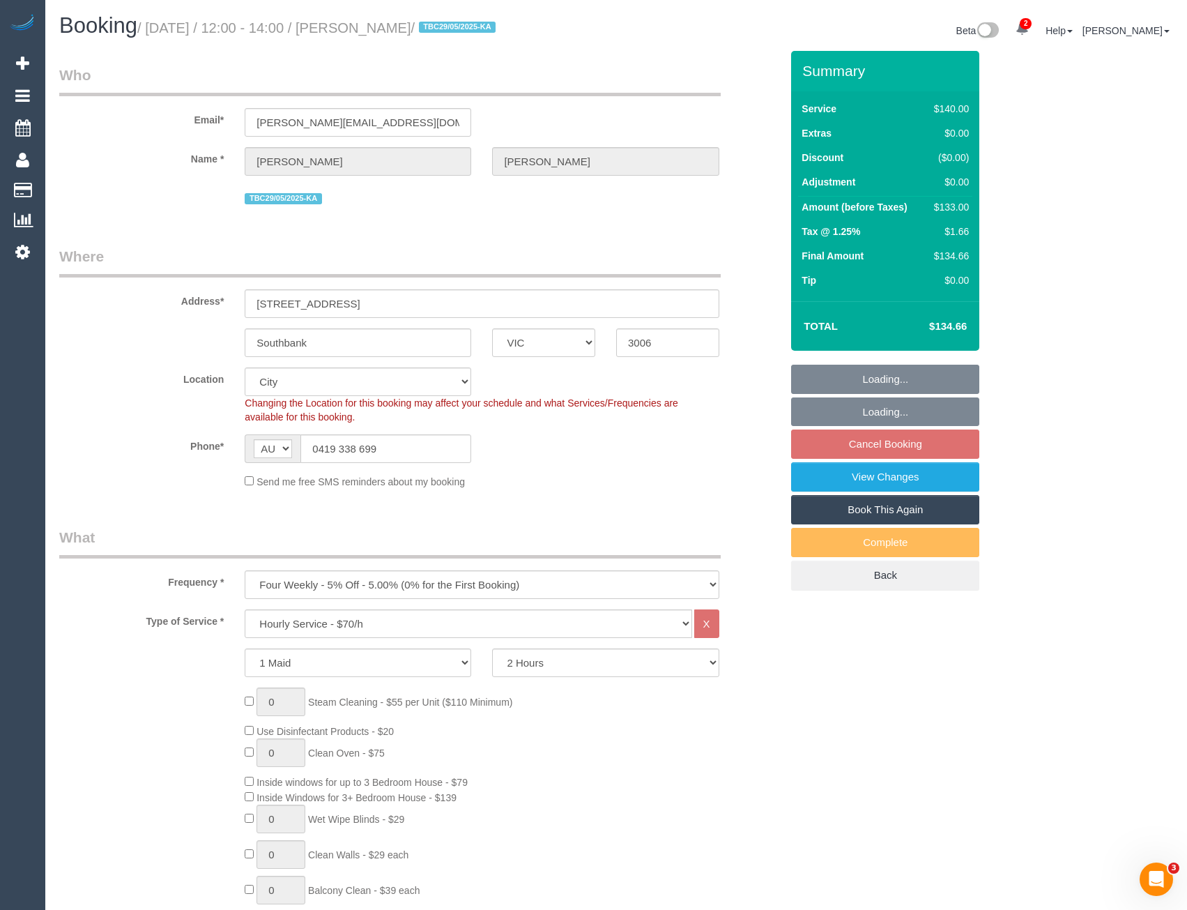
select select "object:871"
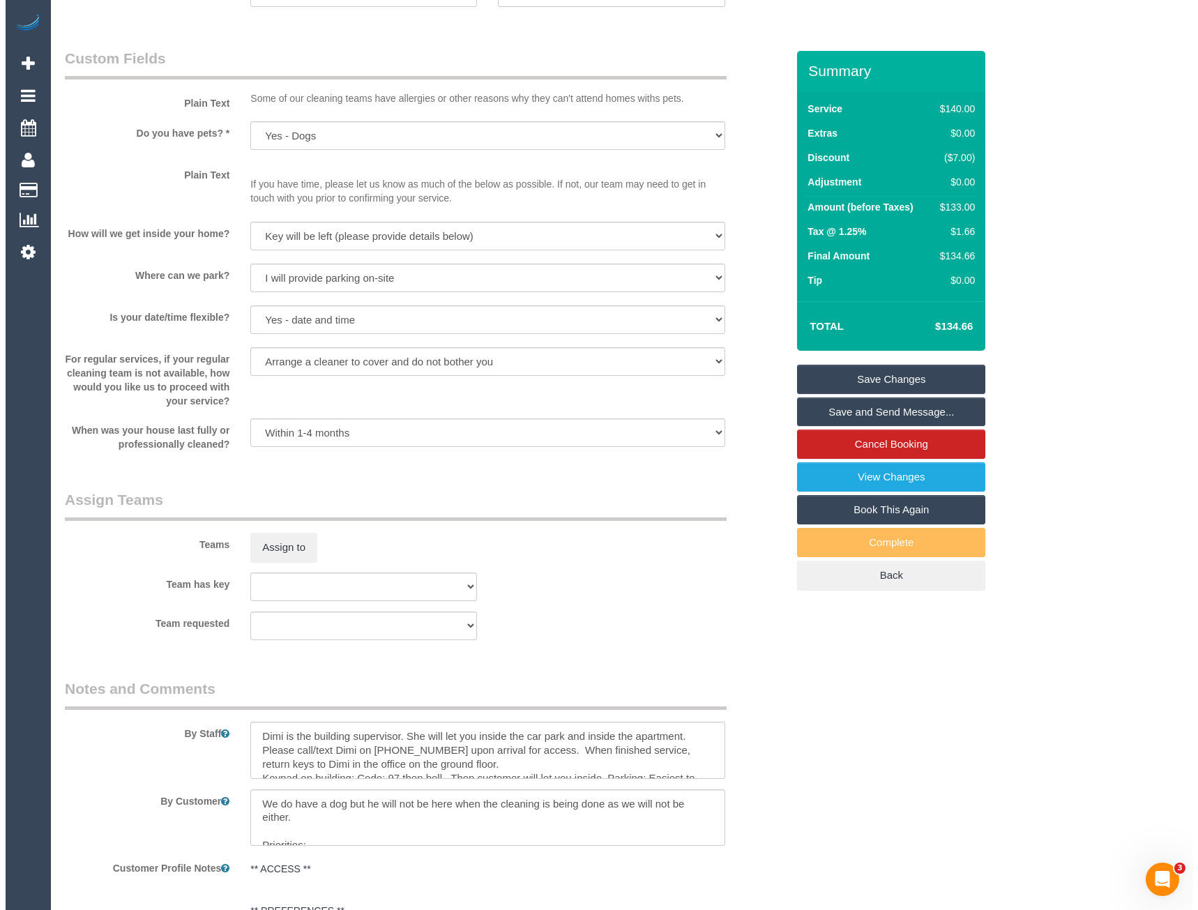
scroll to position [1813, 0]
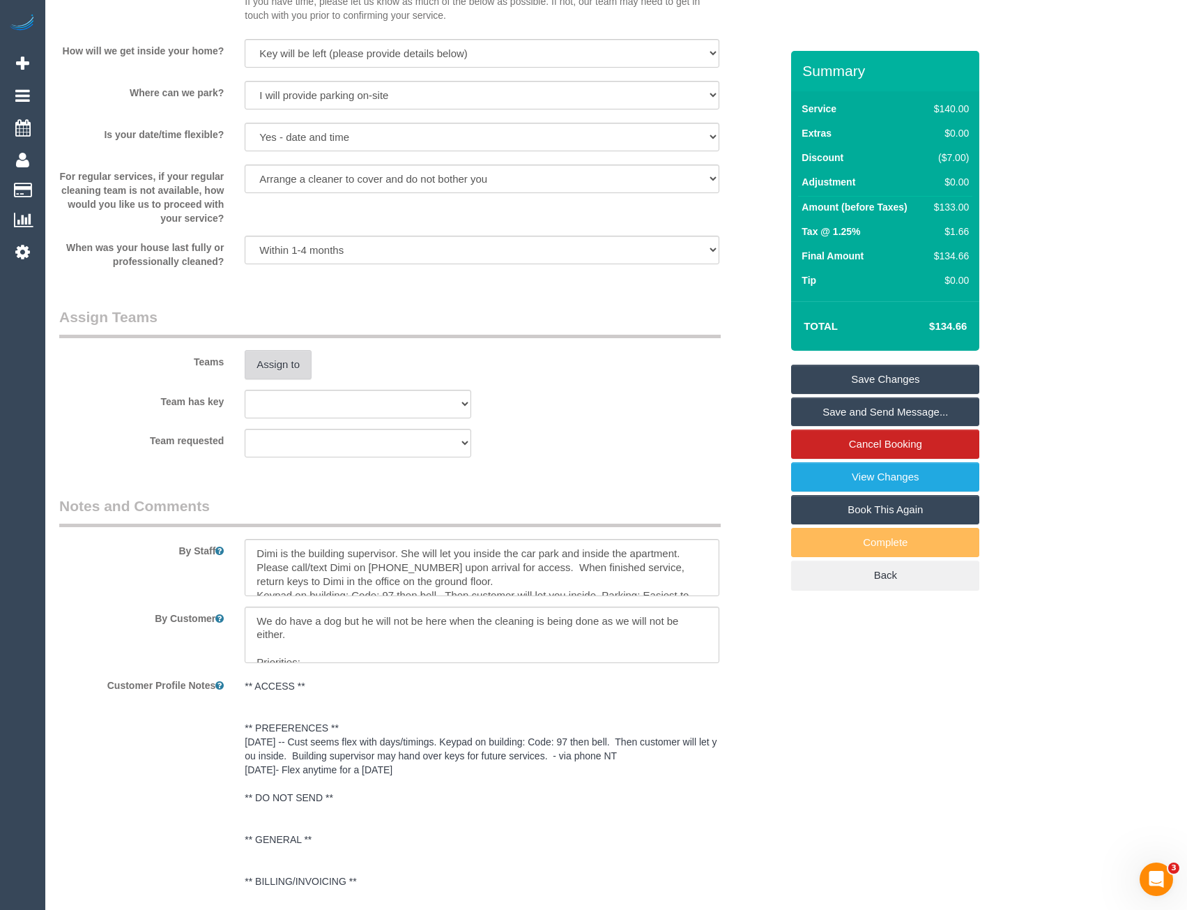
click at [291, 361] on button "Assign to" at bounding box center [278, 364] width 67 height 29
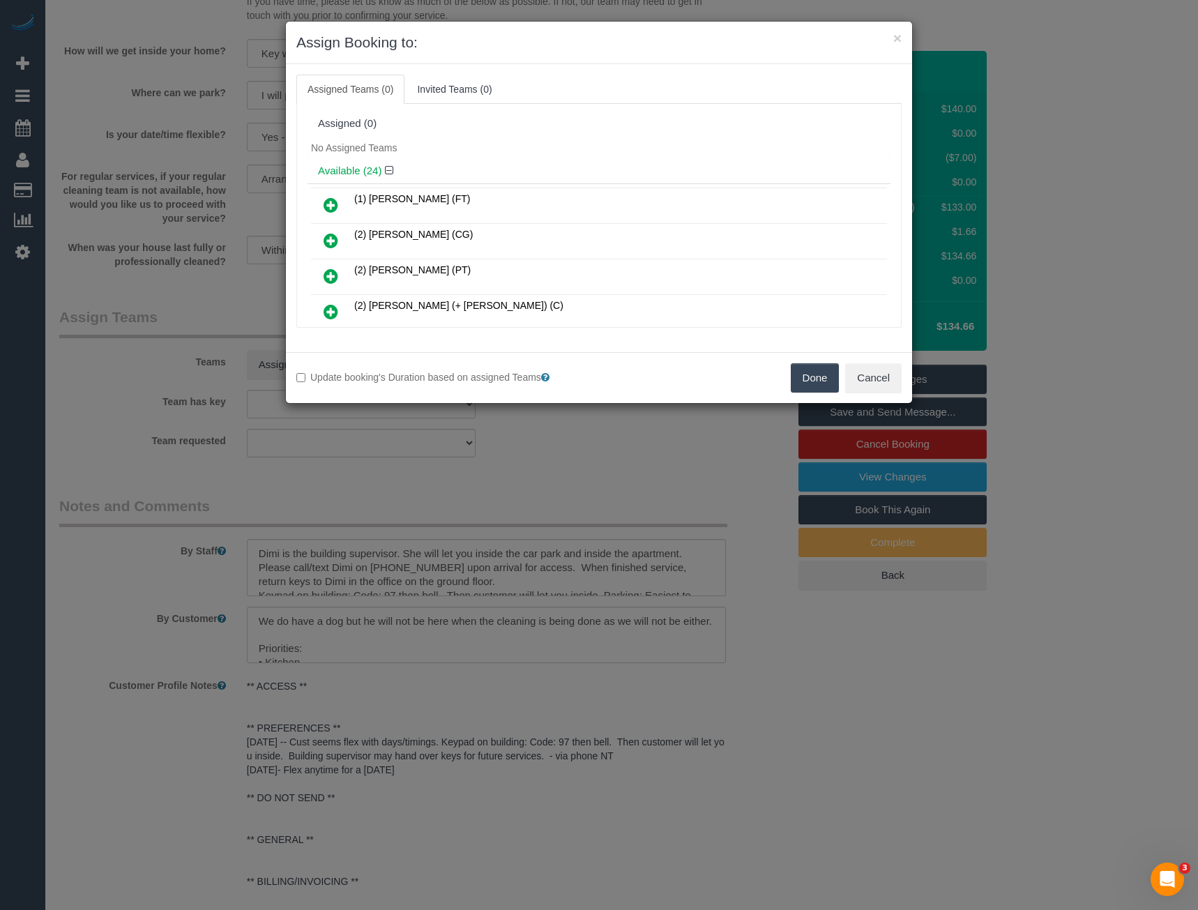
scroll to position [447, 0]
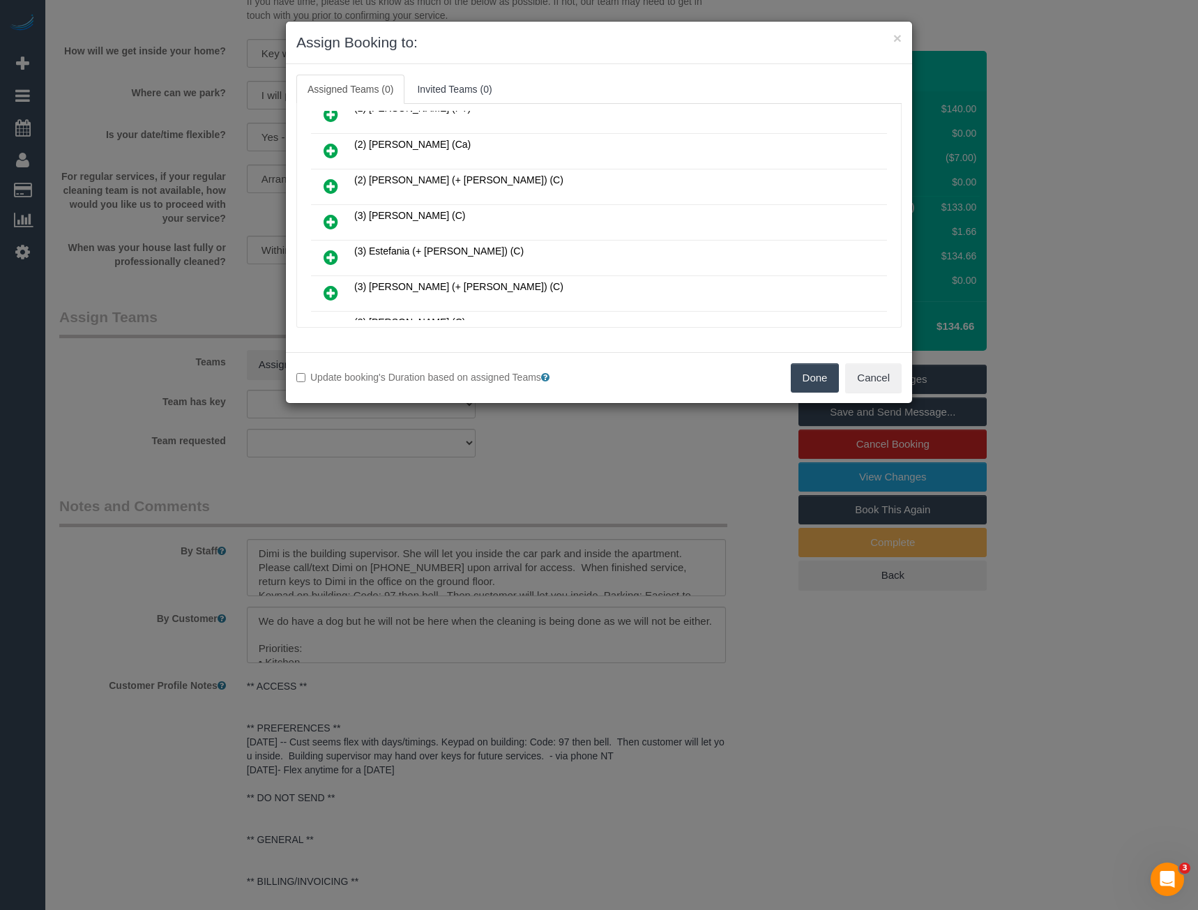
click at [334, 221] on icon at bounding box center [330, 221] width 15 height 17
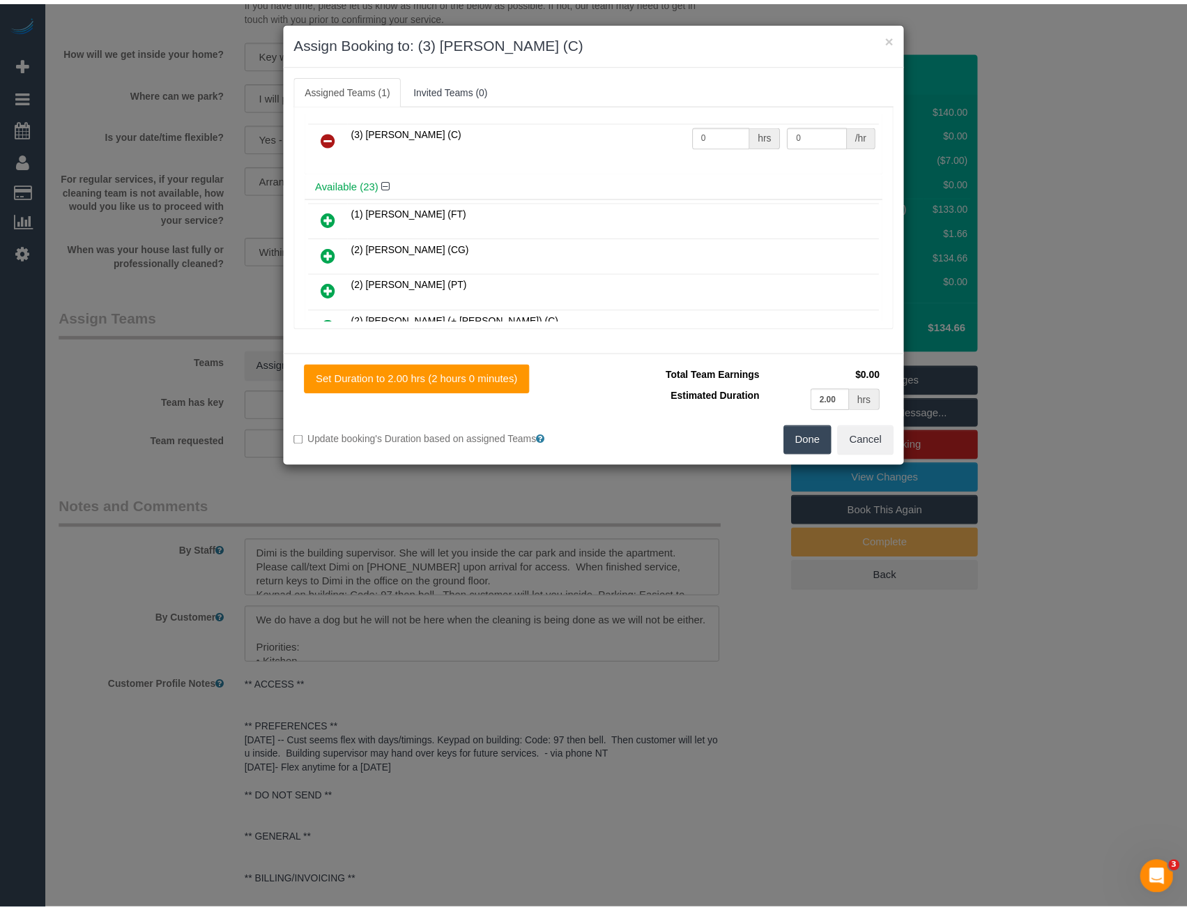
scroll to position [0, 0]
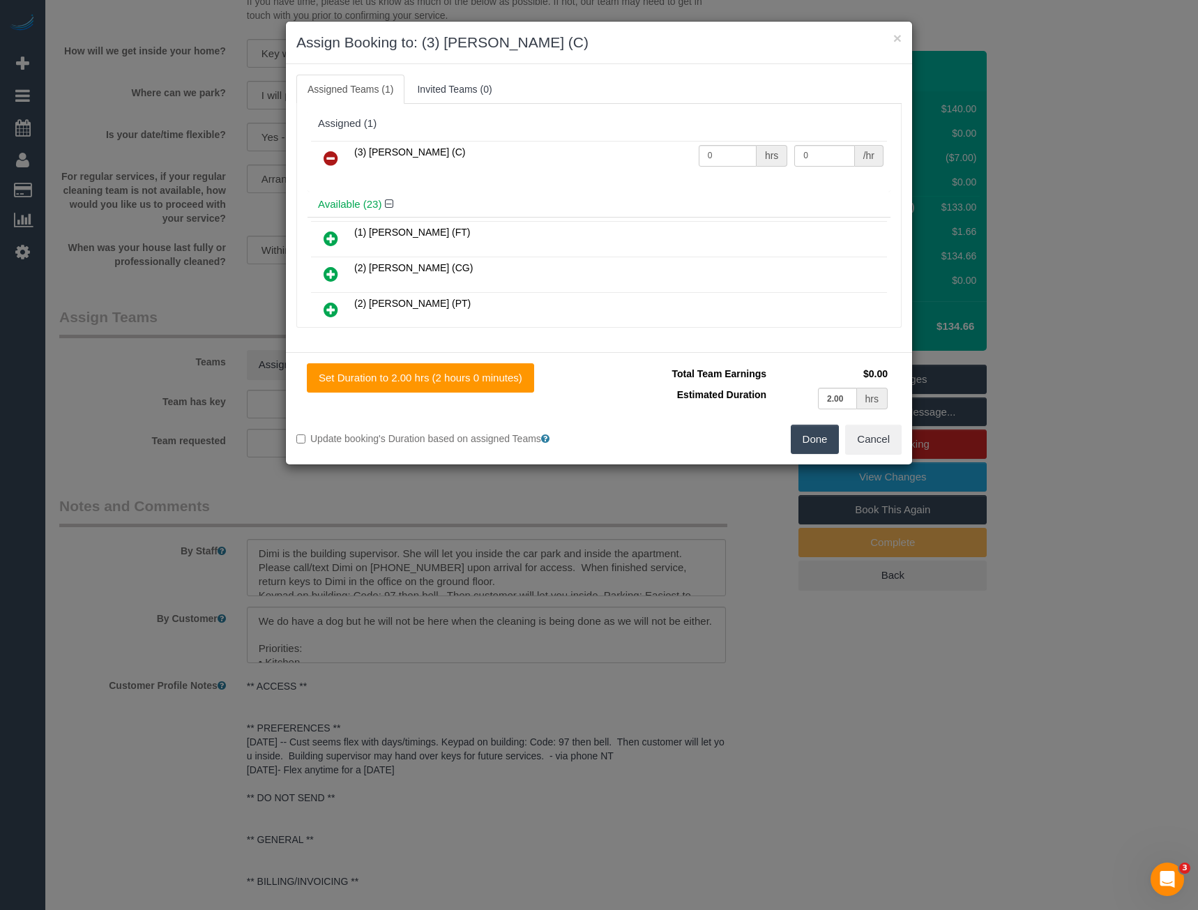
drag, startPoint x: 689, startPoint y: 168, endPoint x: 636, endPoint y: 162, distance: 53.3
click at [644, 171] on tr "(3) Andres Arredondo (C) 0 hrs 0 /hr" at bounding box center [599, 159] width 576 height 36
drag, startPoint x: 722, startPoint y: 160, endPoint x: 653, endPoint y: 163, distance: 69.8
click at [665, 162] on tr "(3) Andres Arredondo (C) 0 hrs 0 /hr" at bounding box center [599, 159] width 576 height 36
type input "2"
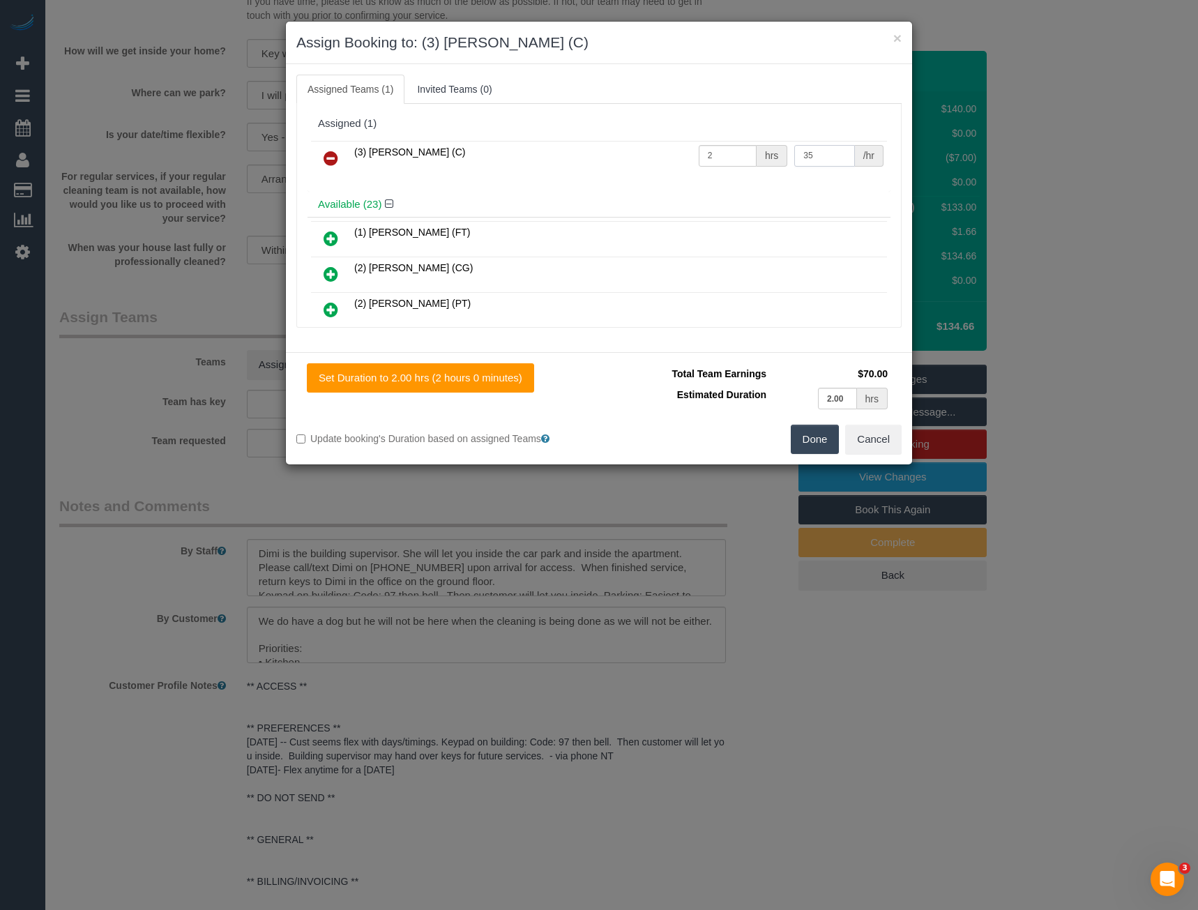
type input "35"
click at [809, 441] on button "Done" at bounding box center [815, 439] width 49 height 29
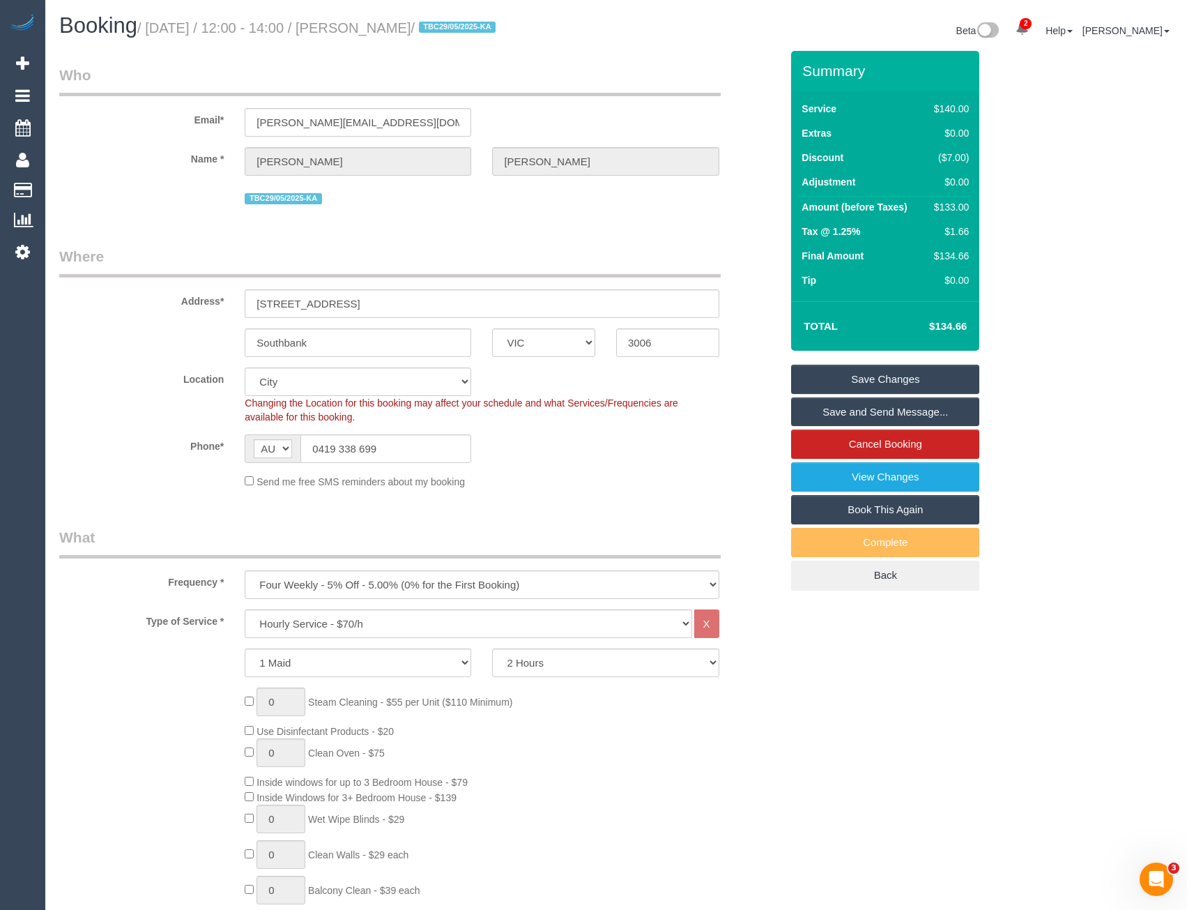
click at [843, 414] on link "Save and Send Message..." at bounding box center [885, 411] width 188 height 29
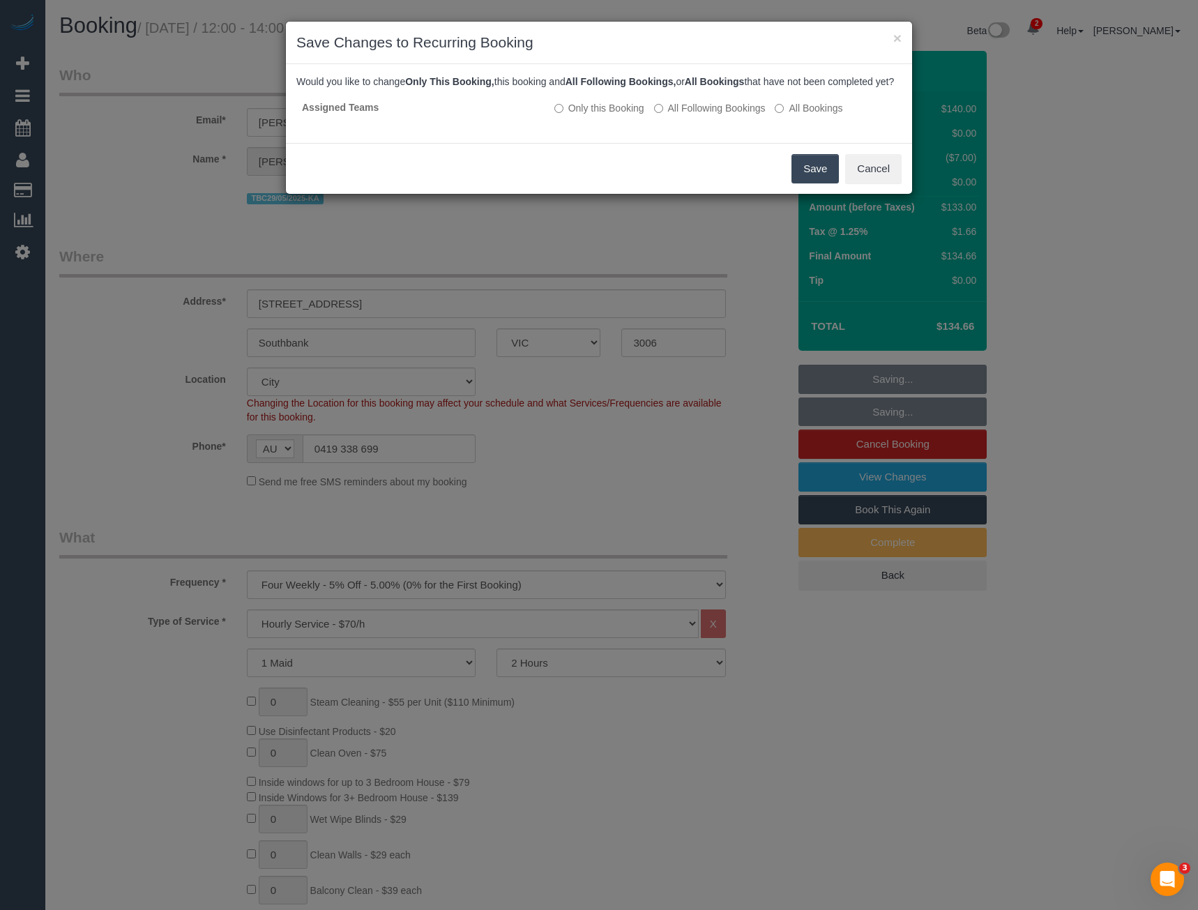
drag, startPoint x: 814, startPoint y: 187, endPoint x: 792, endPoint y: 179, distance: 22.9
click at [814, 183] on button "Save" at bounding box center [814, 168] width 47 height 29
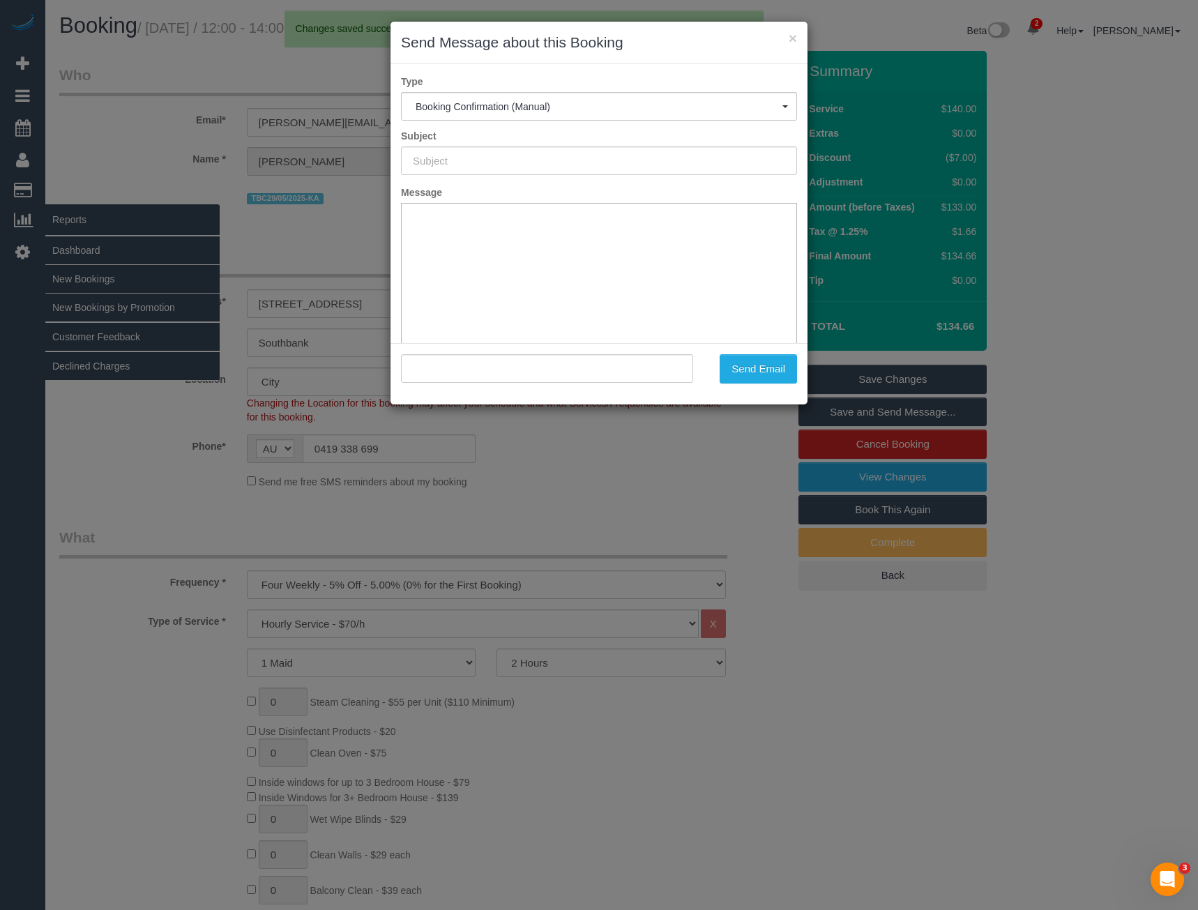
type input "Booking Confirmed"
type input ""Brent Thomas" <brent@brentron.net>"
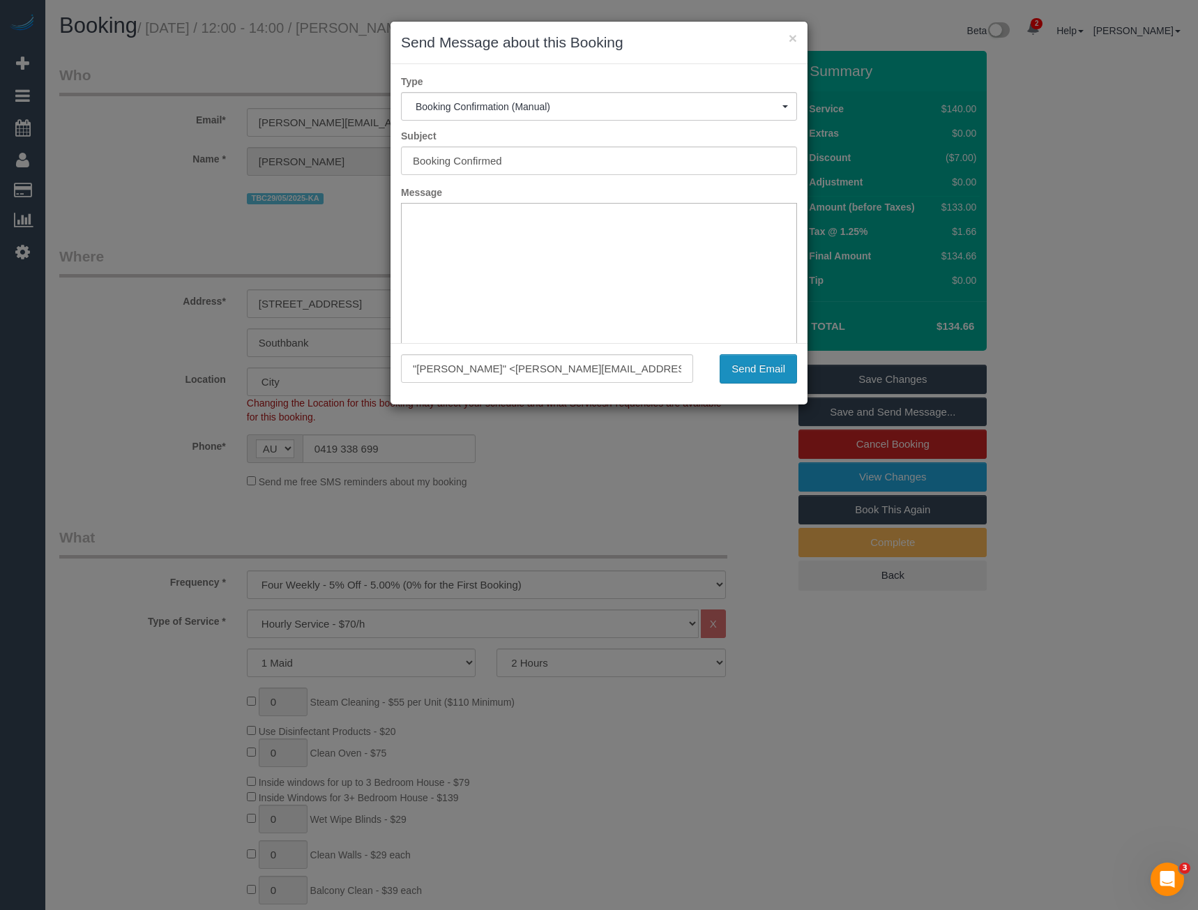
click at [751, 373] on button "Send Email" at bounding box center [757, 368] width 77 height 29
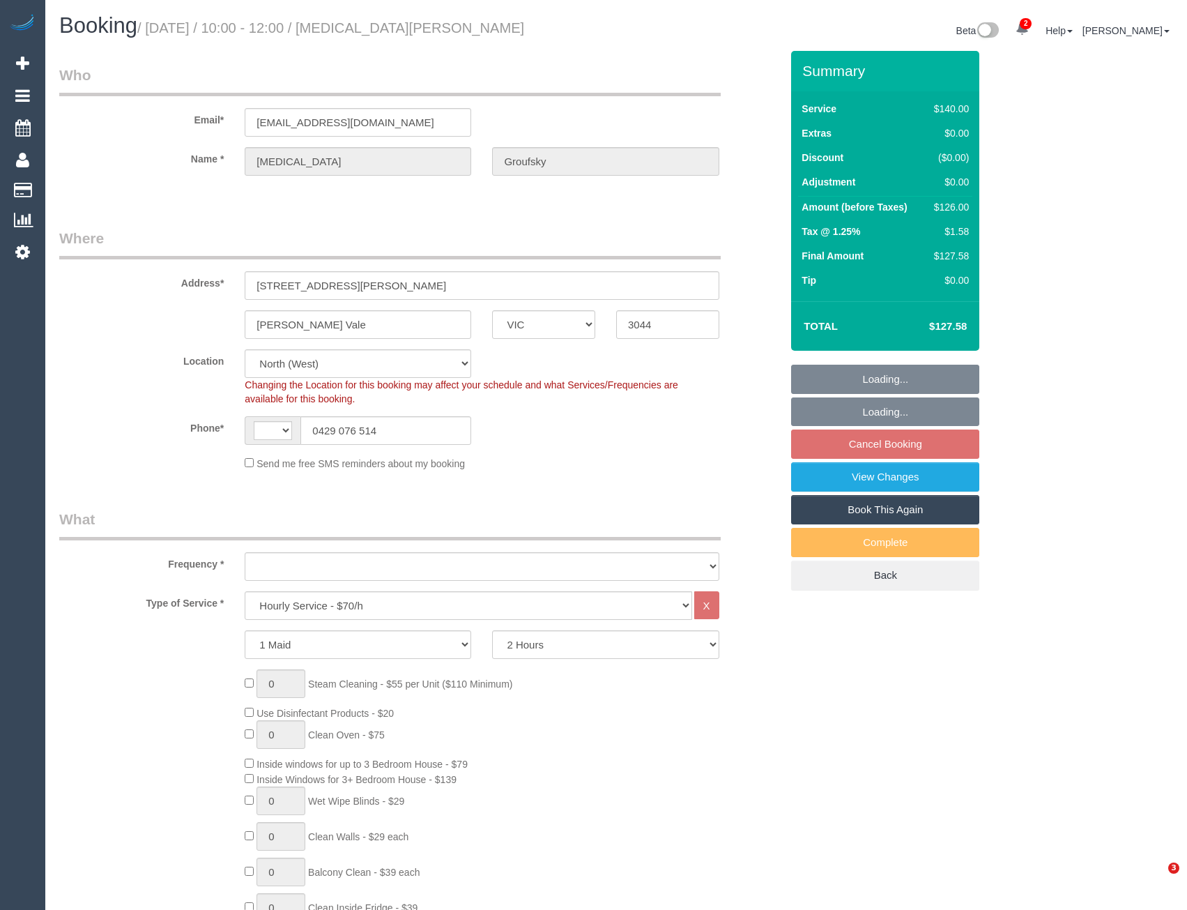
select select "VIC"
select select "string:AU"
select select "object:727"
select select "number:27"
select select "number:14"
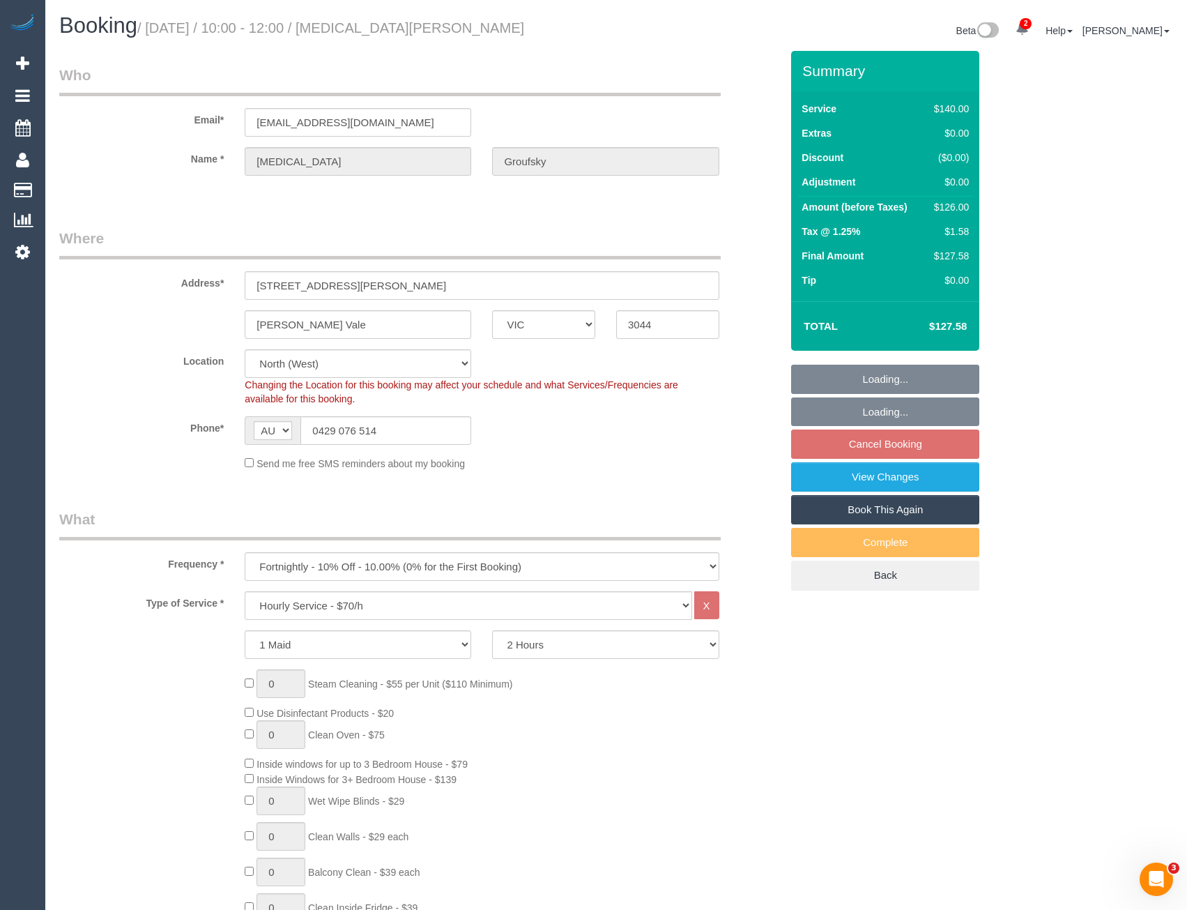
select select "number:18"
select select "number:22"
select select "number:34"
select select "number:13"
select select "object:878"
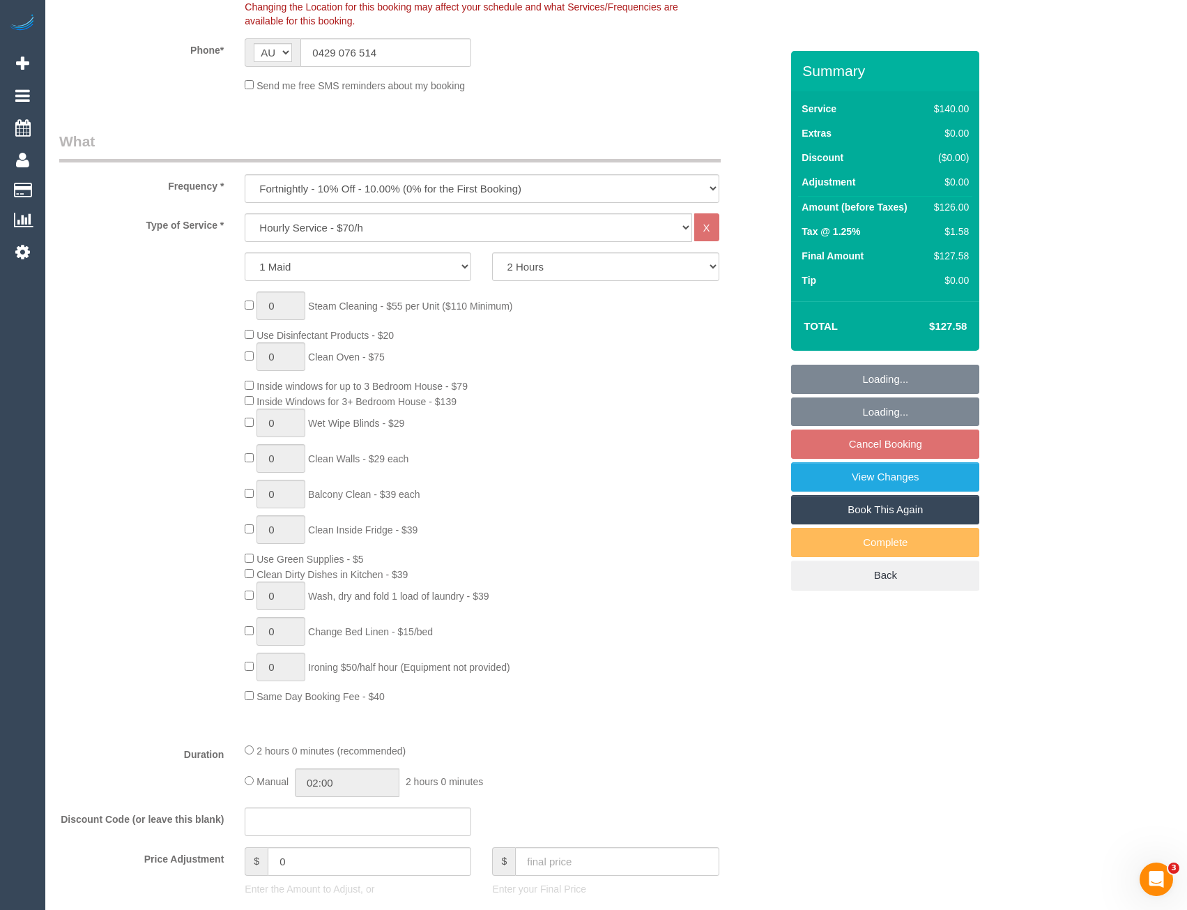
select select "spot3"
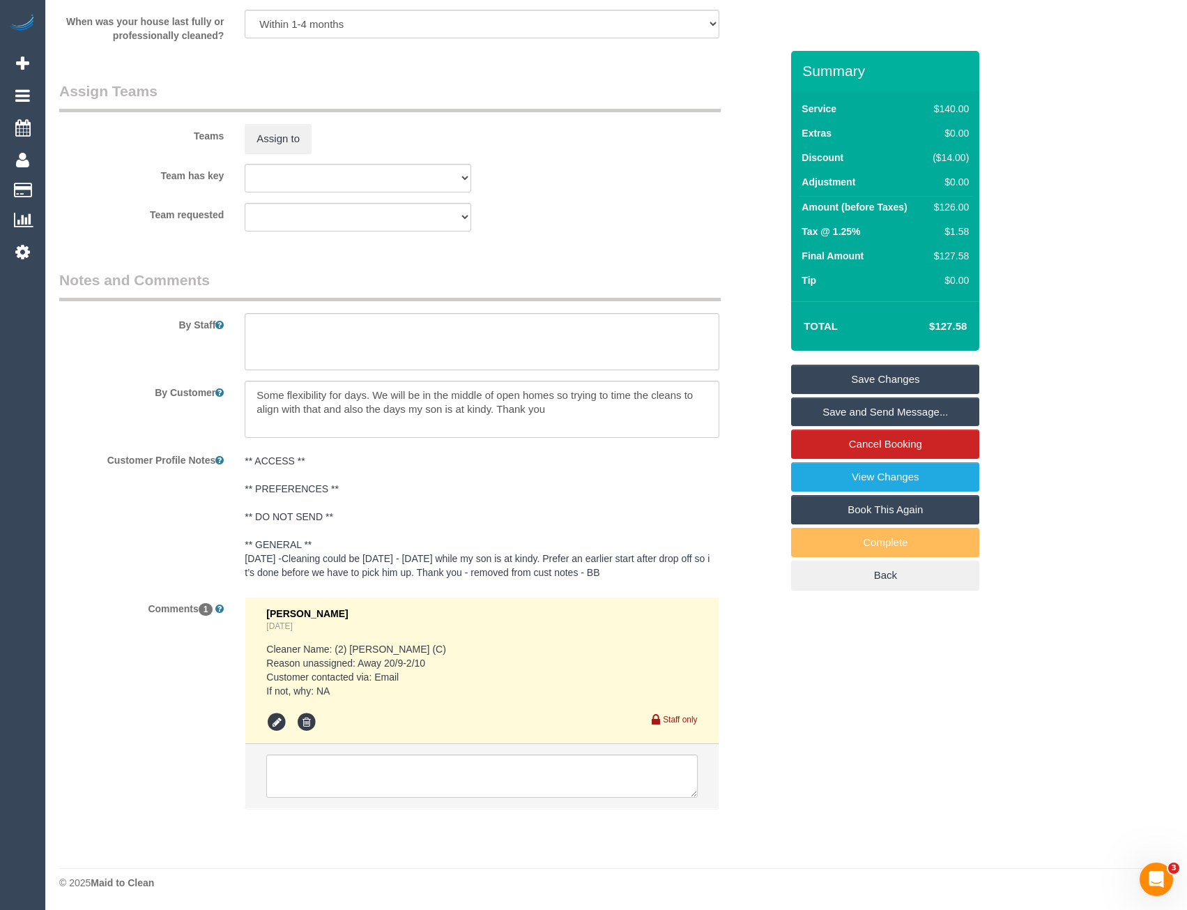
scroll to position [1741, 0]
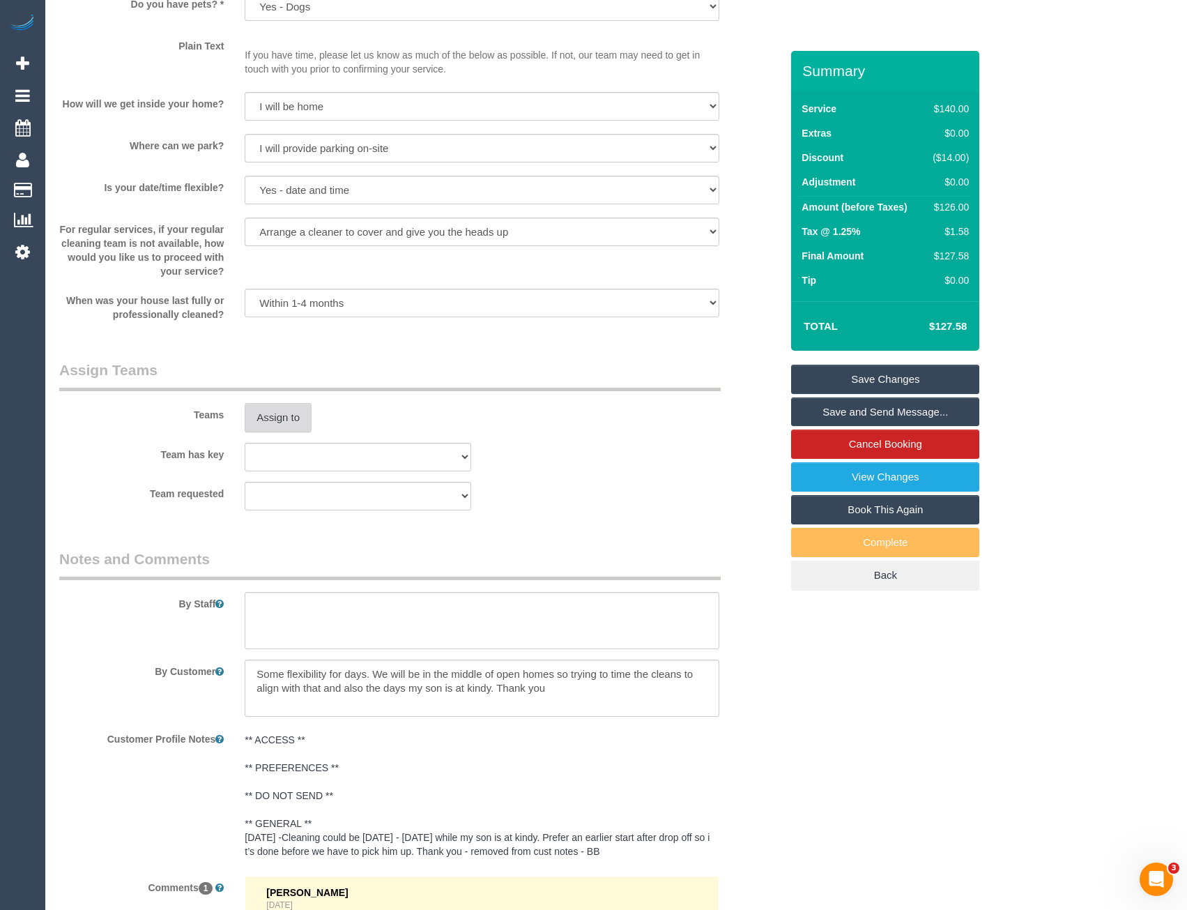
click at [275, 415] on button "Assign to" at bounding box center [278, 417] width 67 height 29
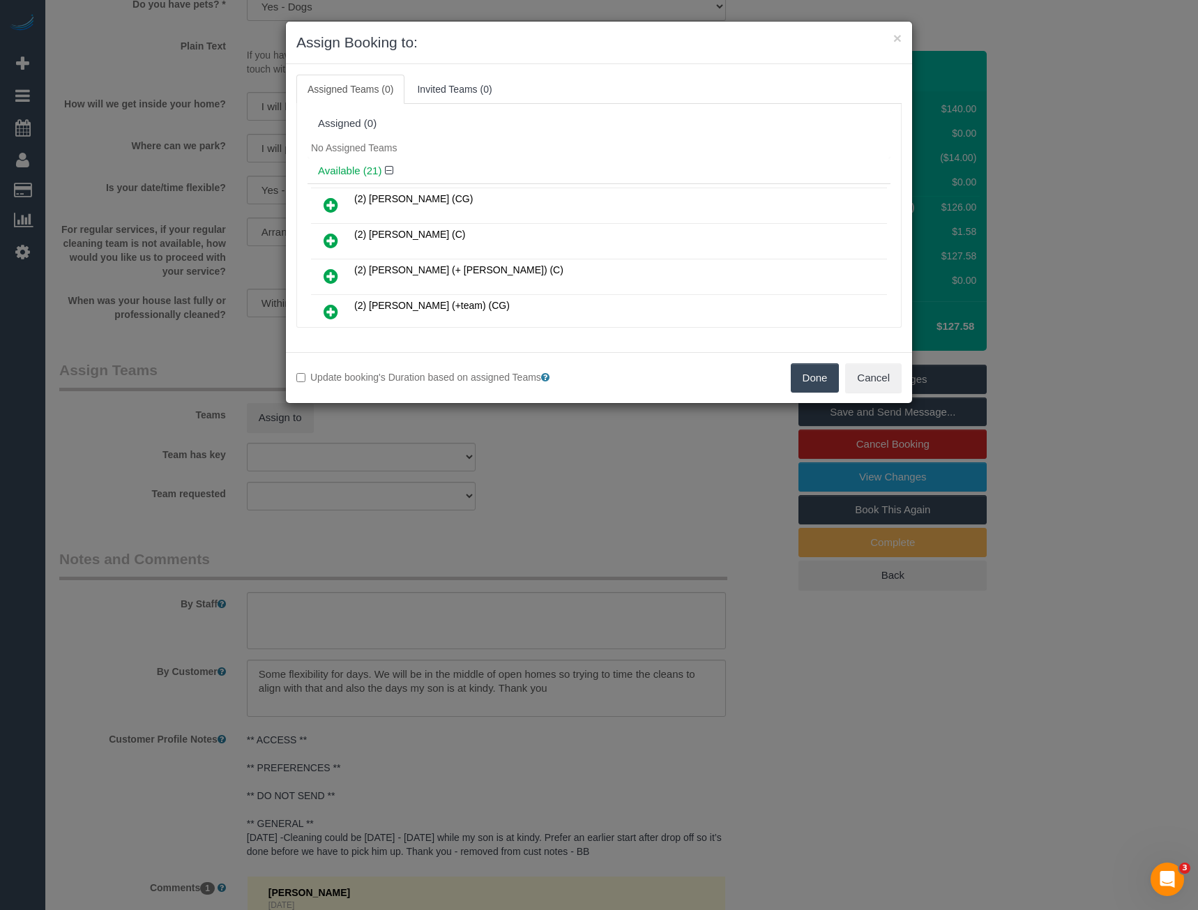
click at [331, 236] on icon at bounding box center [330, 240] width 15 height 17
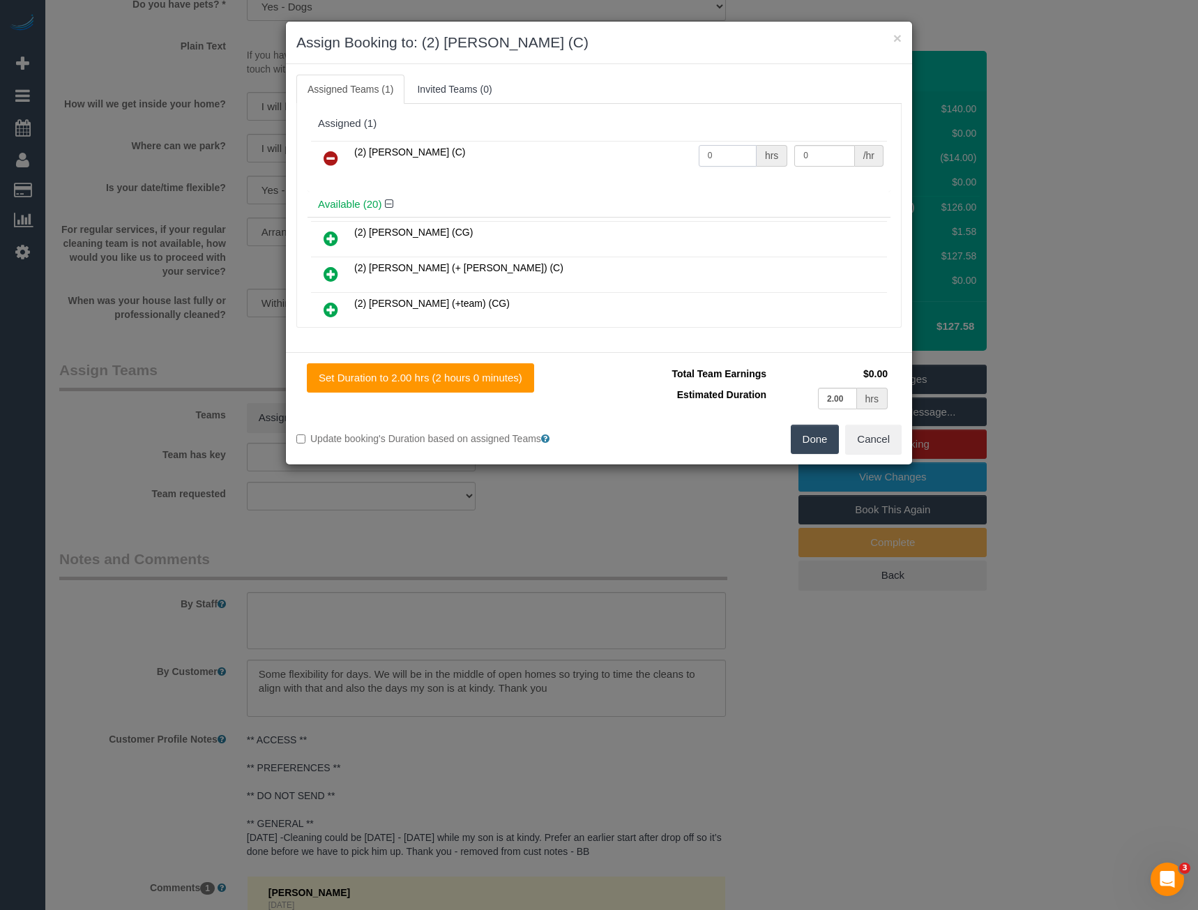
drag, startPoint x: 718, startPoint y: 151, endPoint x: 680, endPoint y: 150, distance: 37.7
click at [699, 153] on input "0" at bounding box center [728, 156] width 58 height 22
type input "2"
type input "37.5"
click at [817, 441] on button "Done" at bounding box center [815, 439] width 49 height 29
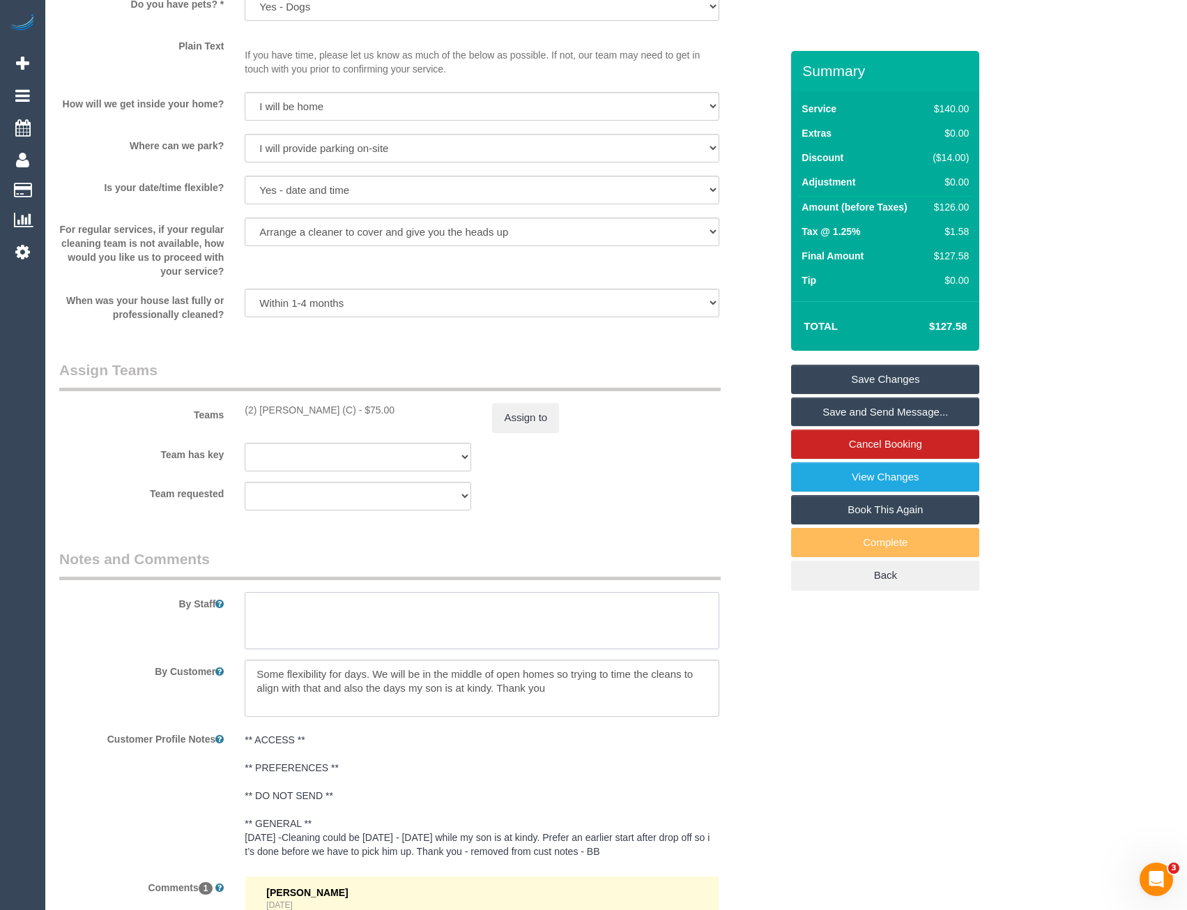
click at [455, 607] on textarea at bounding box center [482, 620] width 474 height 57
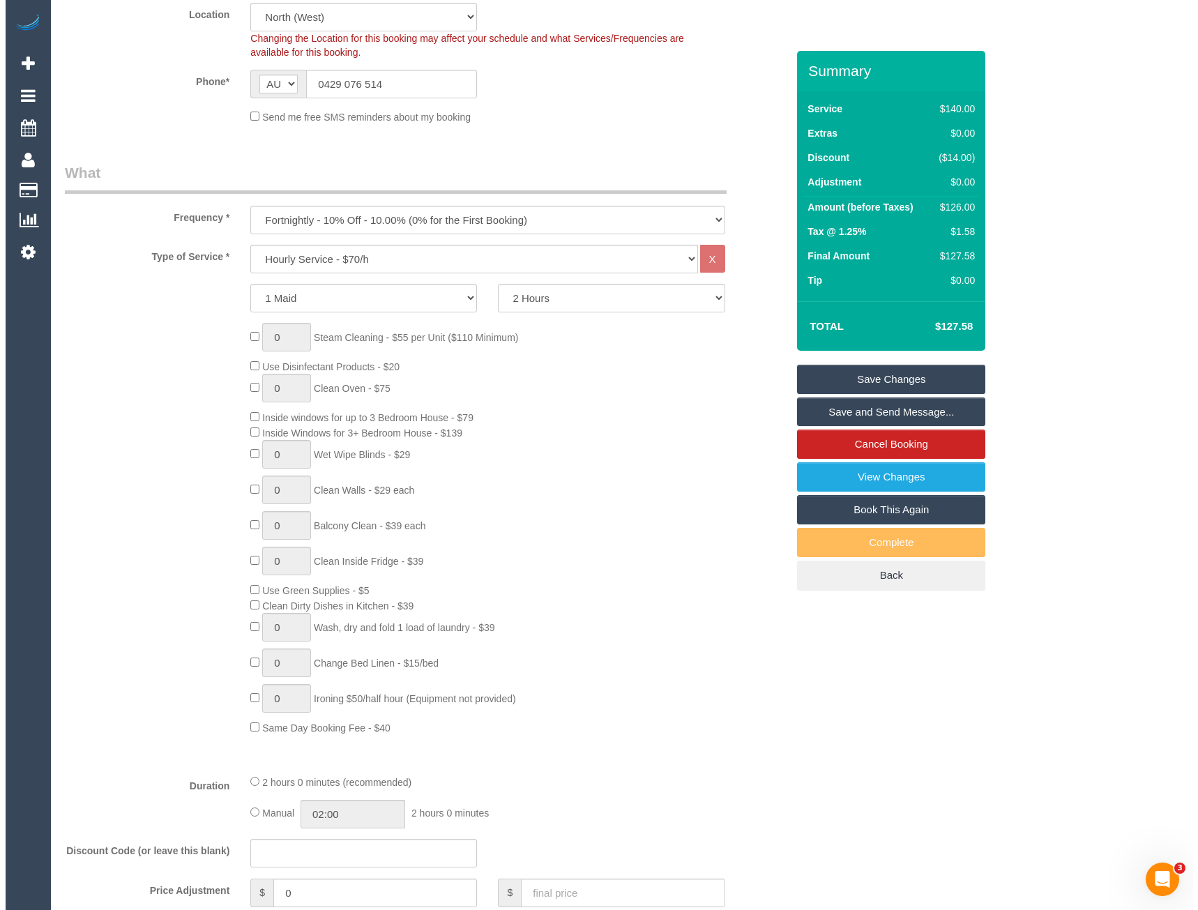
scroll to position [0, 0]
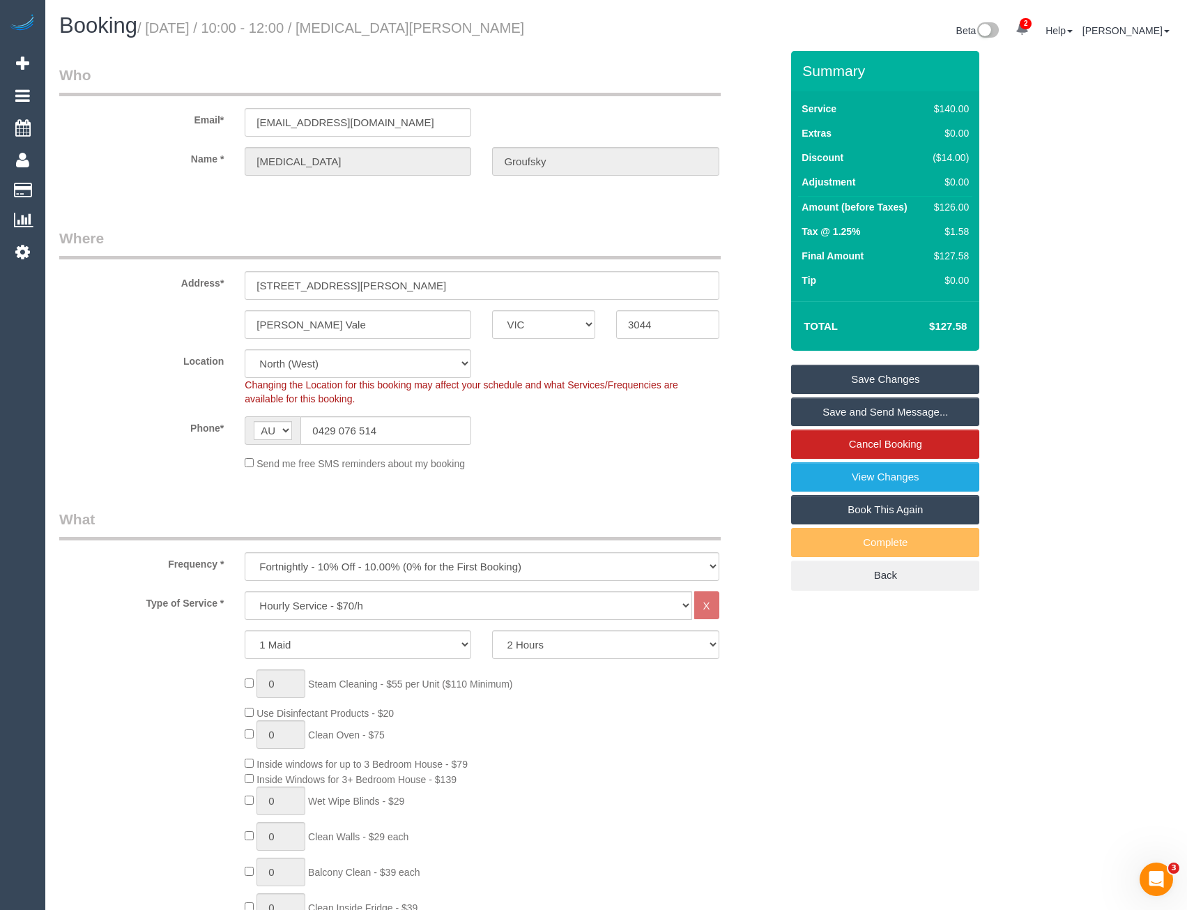
type textarea "*cover*"
click at [820, 411] on link "Save and Send Message..." at bounding box center [885, 411] width 188 height 29
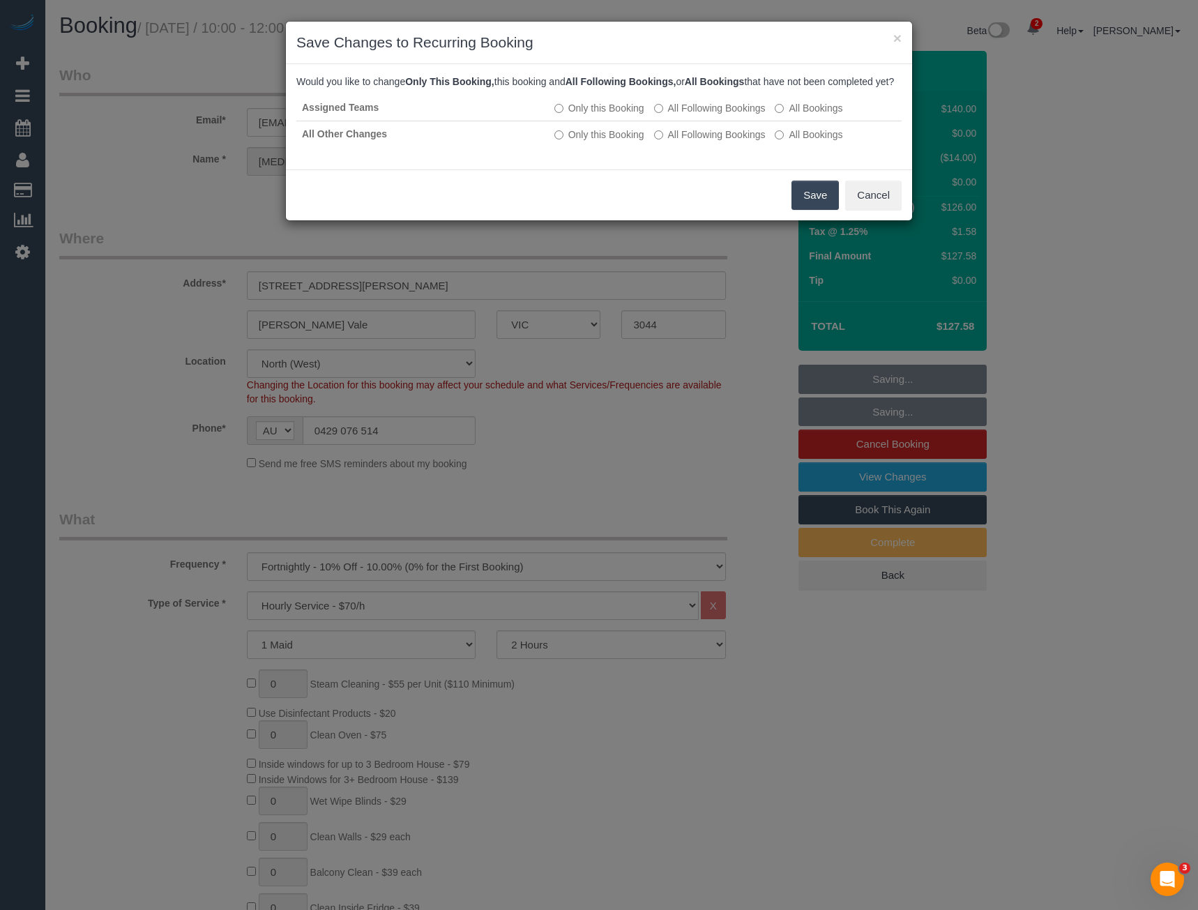
click at [820, 202] on button "Save" at bounding box center [814, 195] width 47 height 29
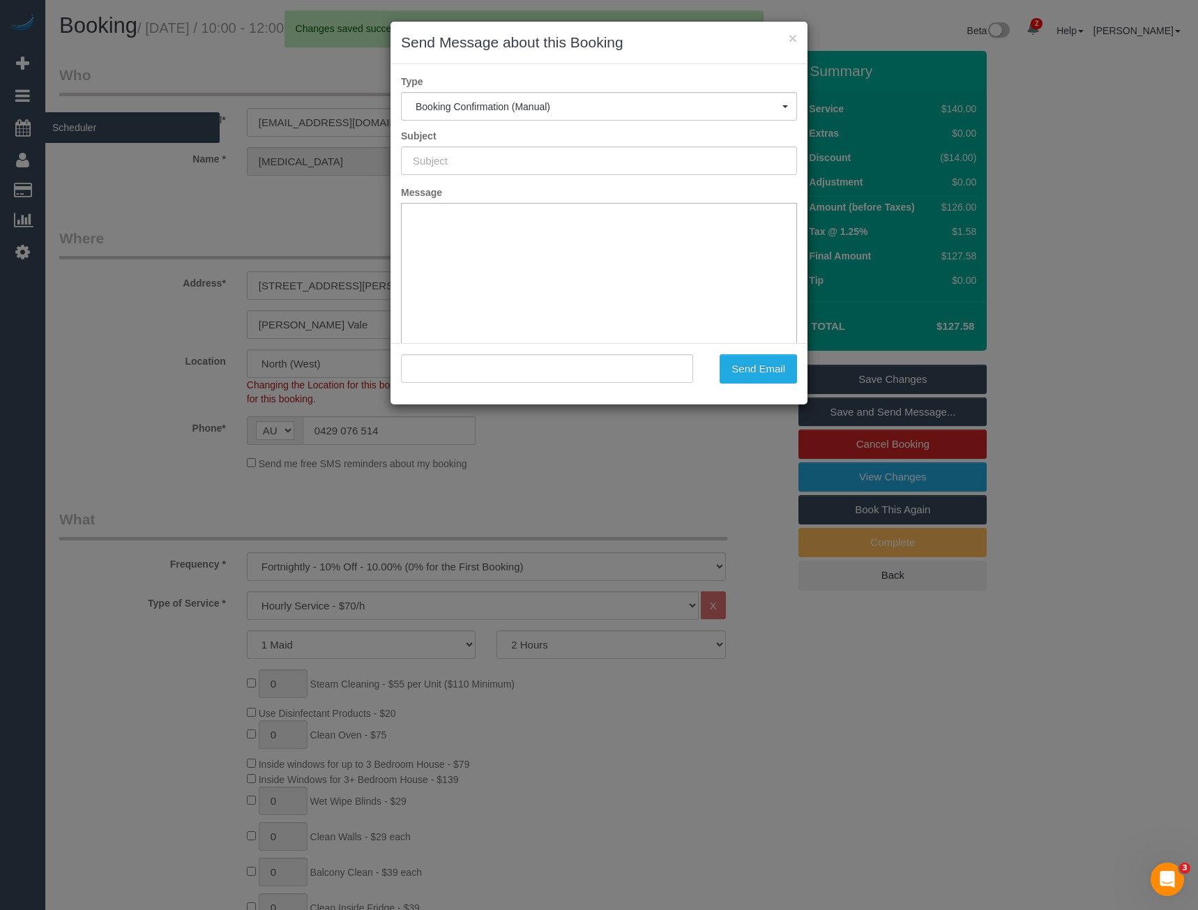
type input "Booking Confirmed"
type input ""[MEDICAL_DATA][PERSON_NAME]" <[EMAIL_ADDRESS][DOMAIN_NAME]>"
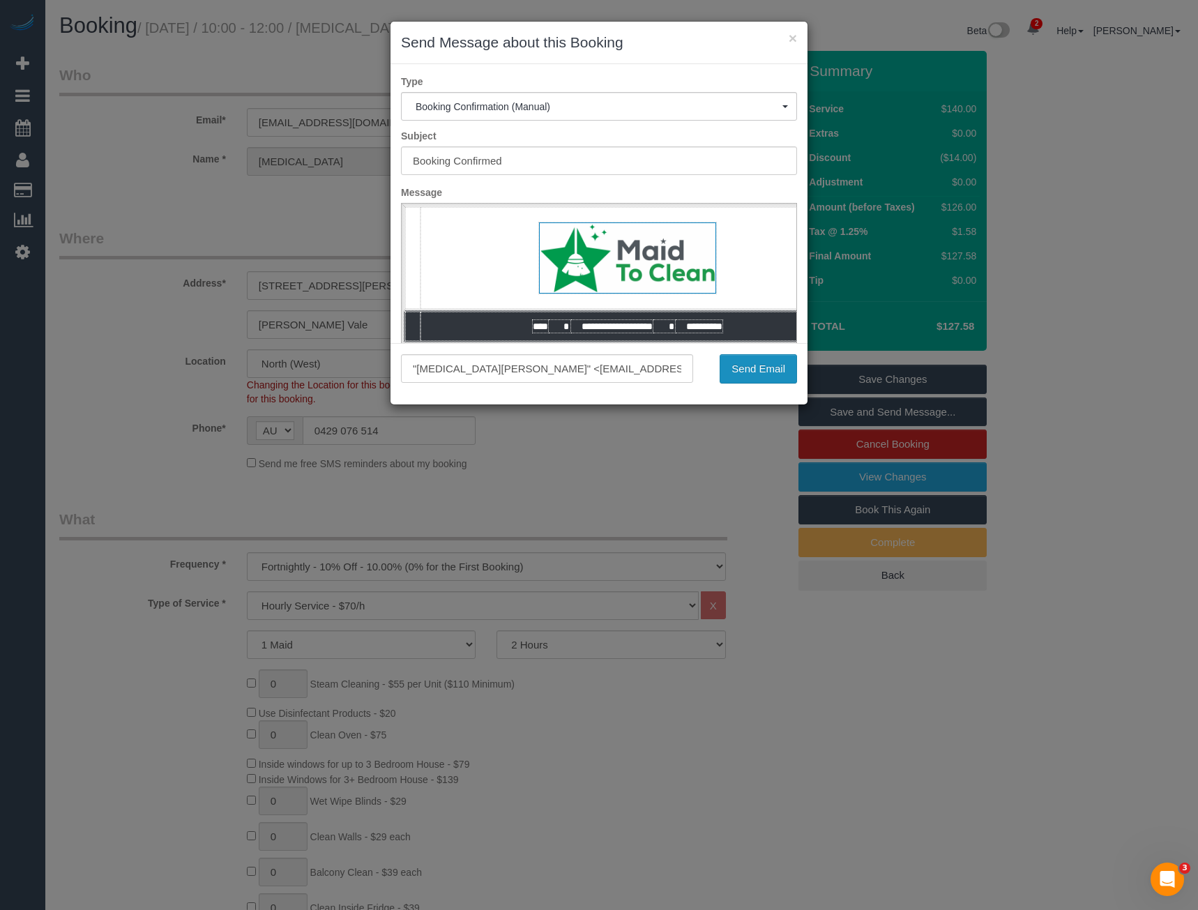
click at [755, 371] on button "Send Email" at bounding box center [757, 368] width 77 height 29
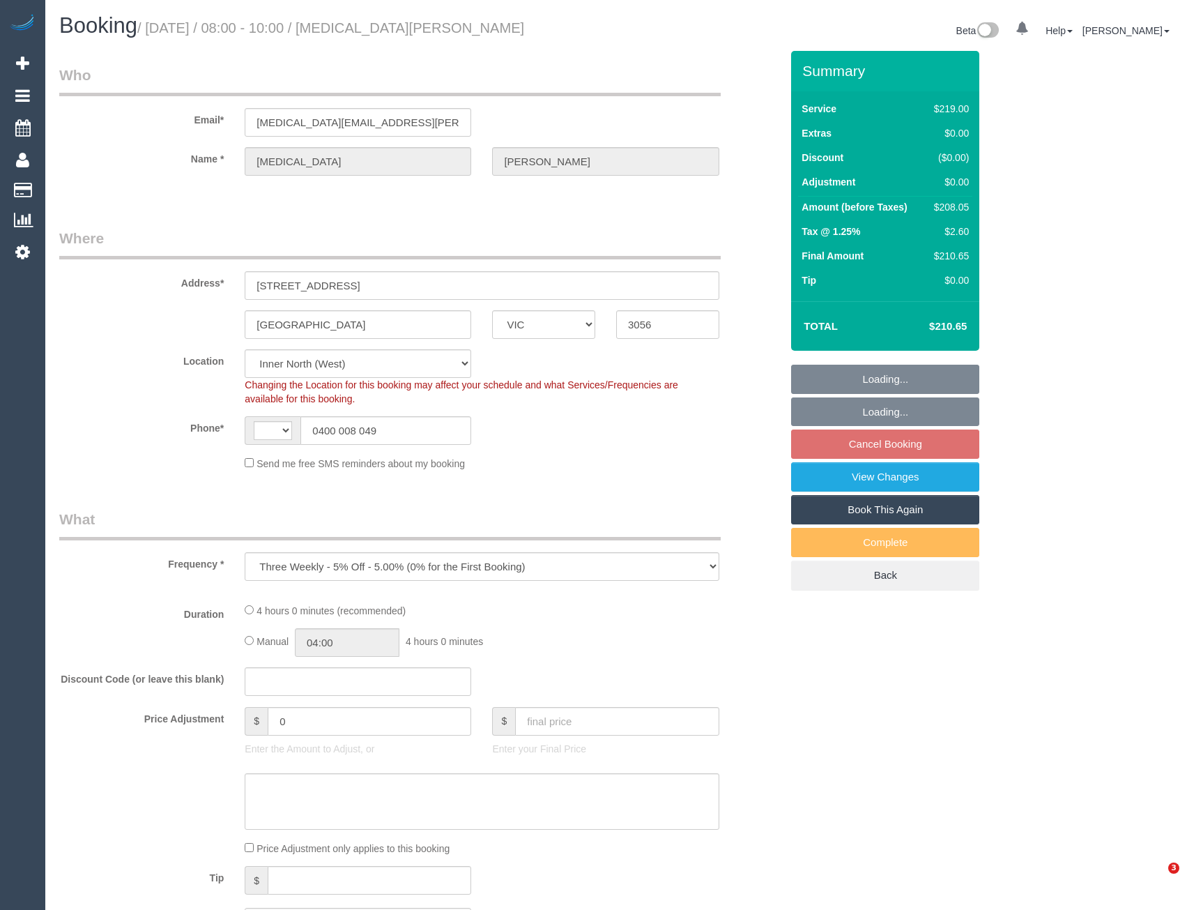
select select "VIC"
select select "number:29"
select select "number:14"
select select "number:19"
select select "number:22"
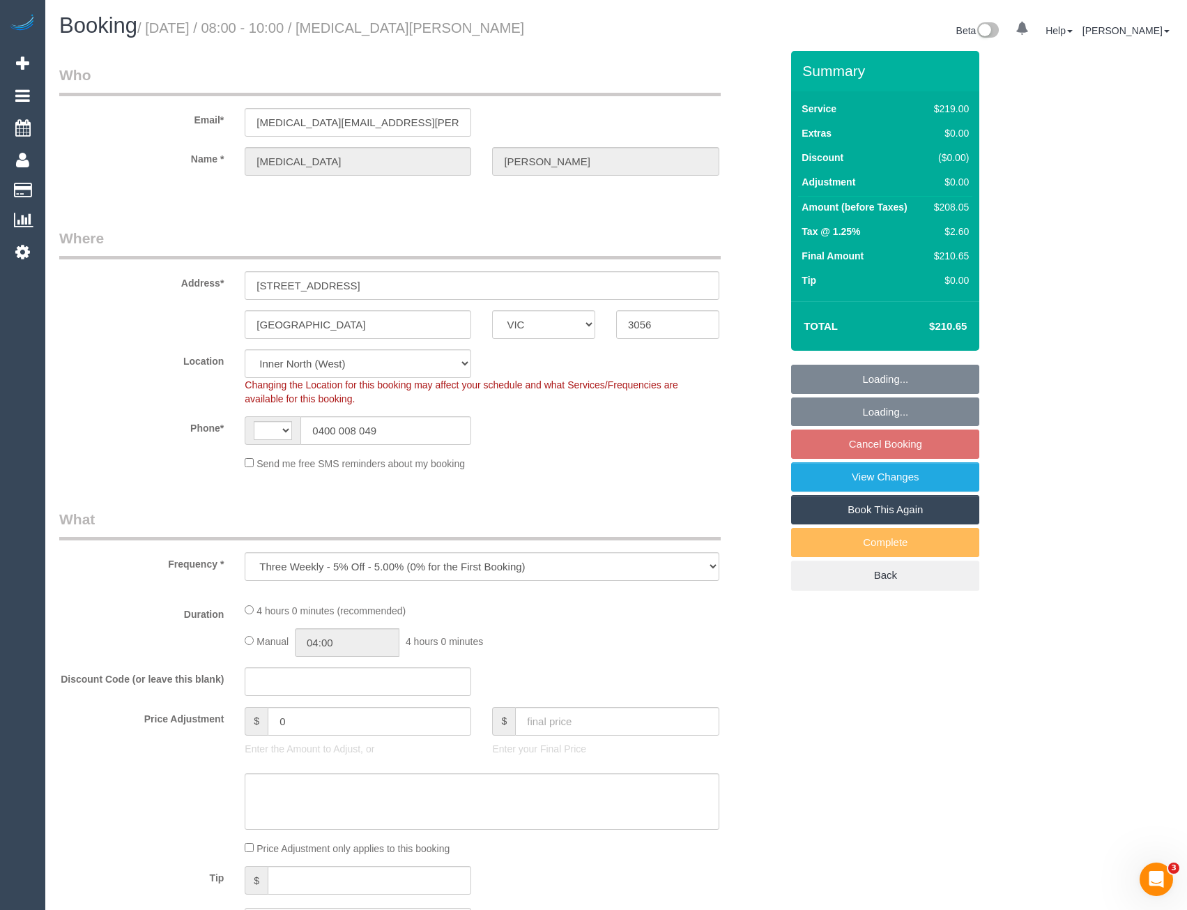
select select "number:33"
select select "number:12"
select select "object:693"
select select "string:AU"
select select "string:stripe-pm_1QTb952GScqysDRVWgze6aJp"
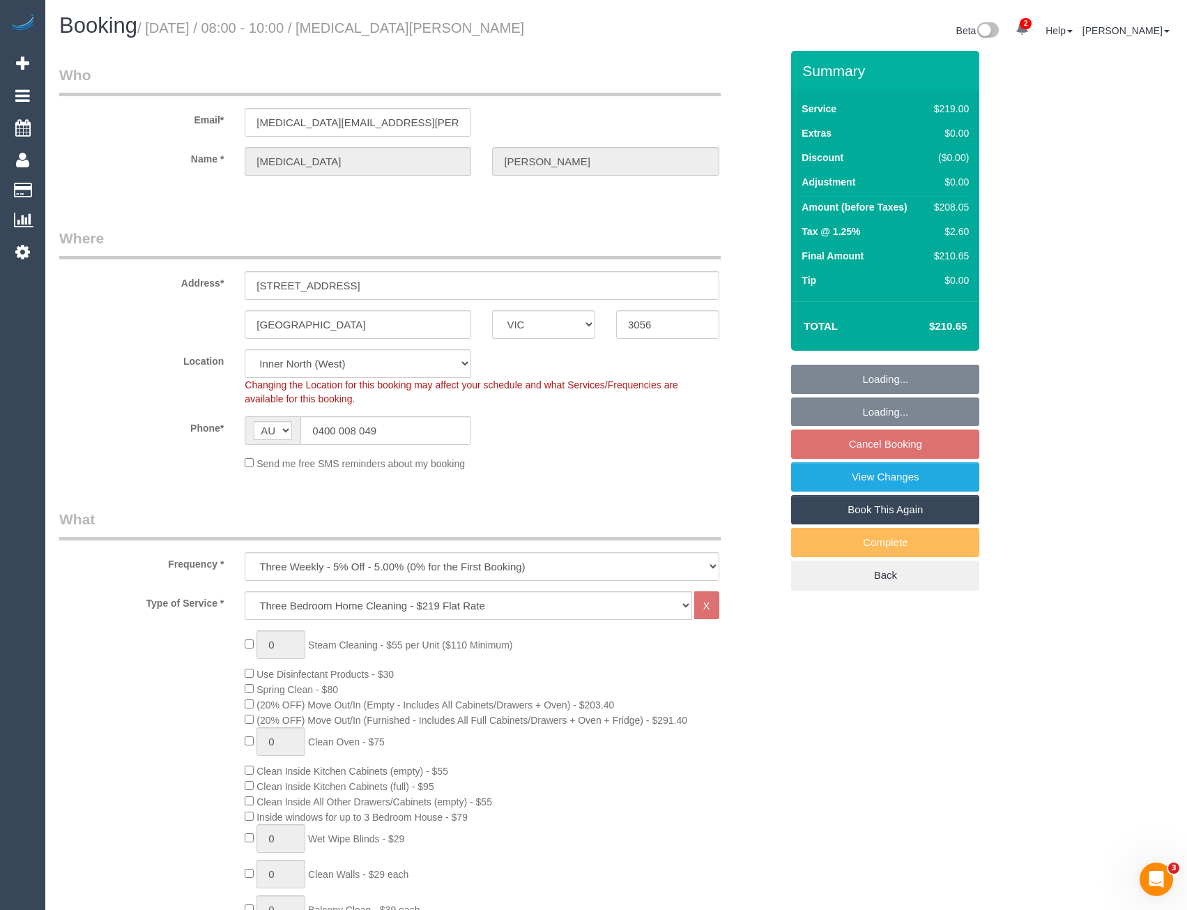
select select "spot2"
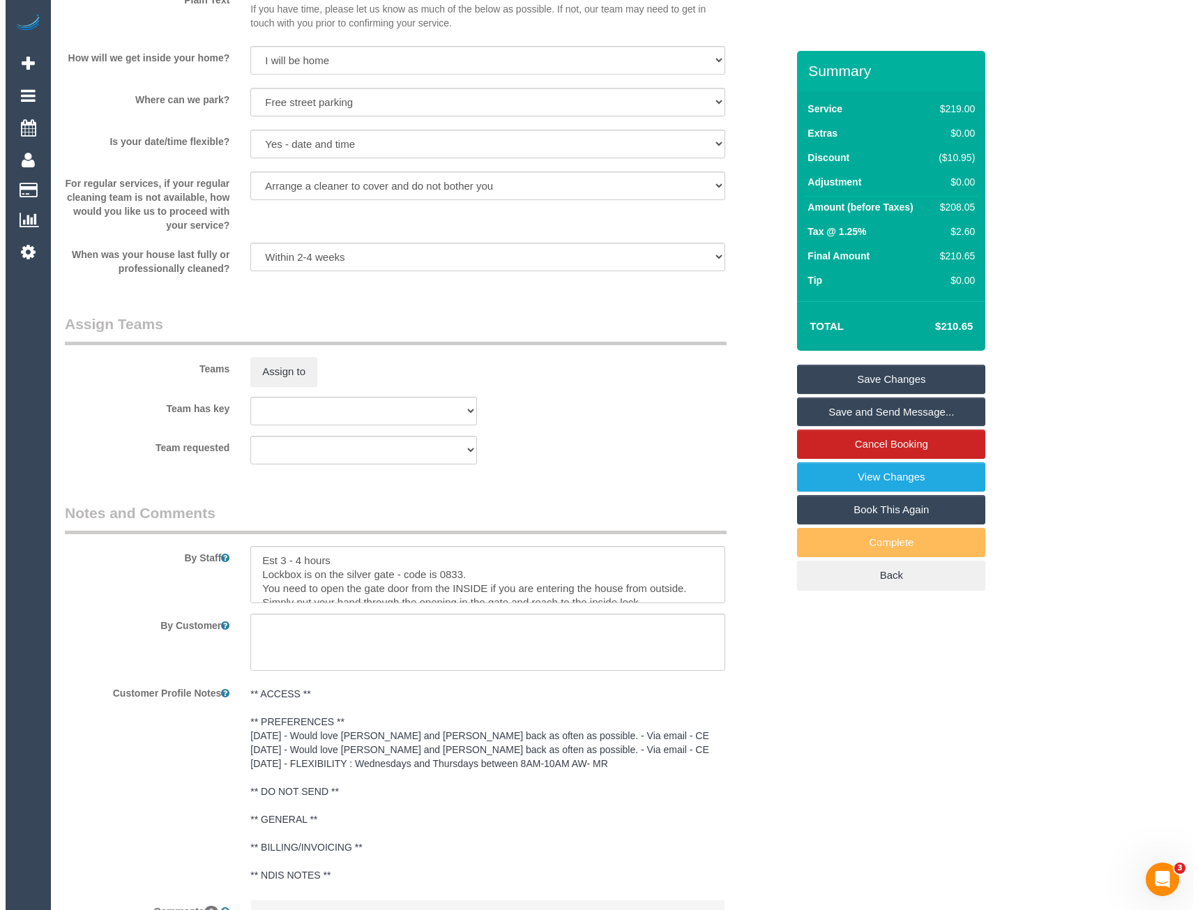
scroll to position [1677, 0]
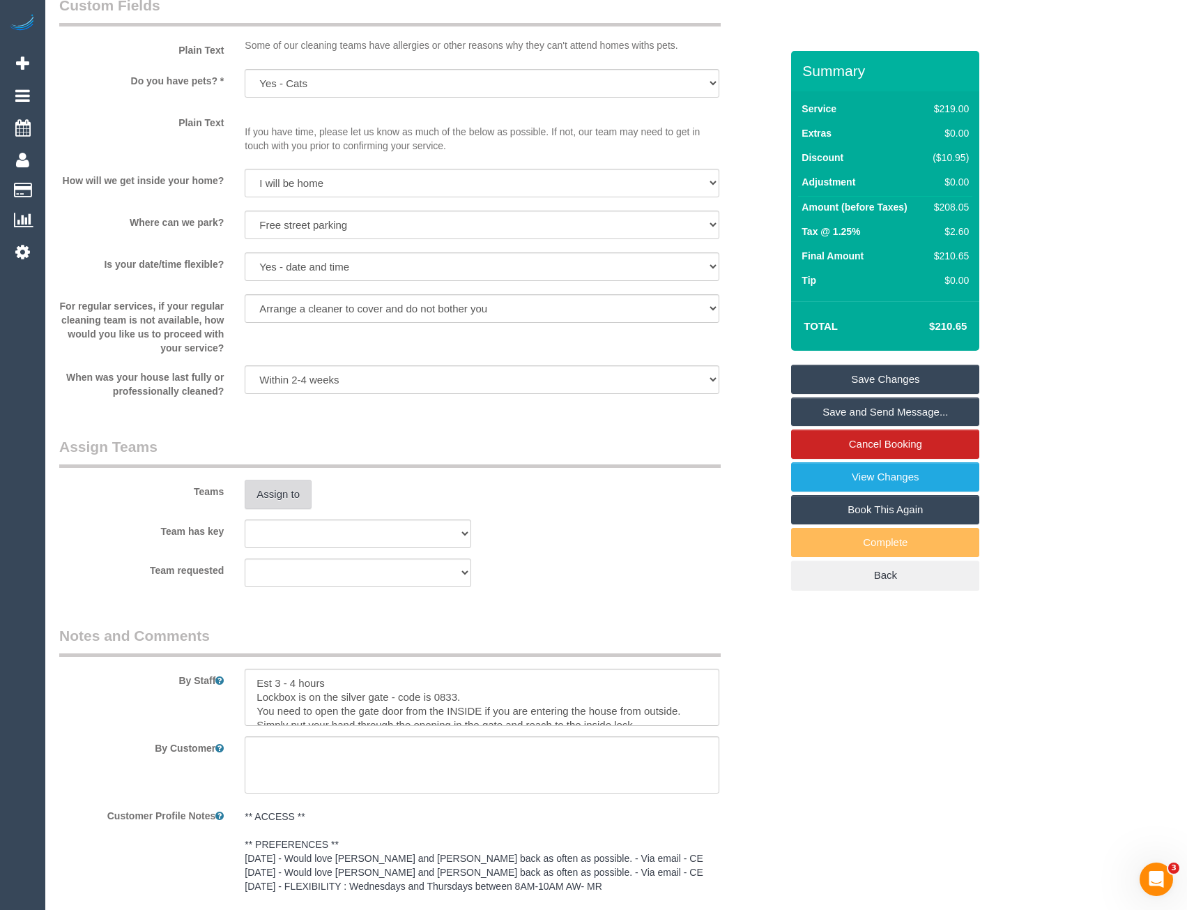
click at [277, 498] on button "Assign to" at bounding box center [278, 494] width 67 height 29
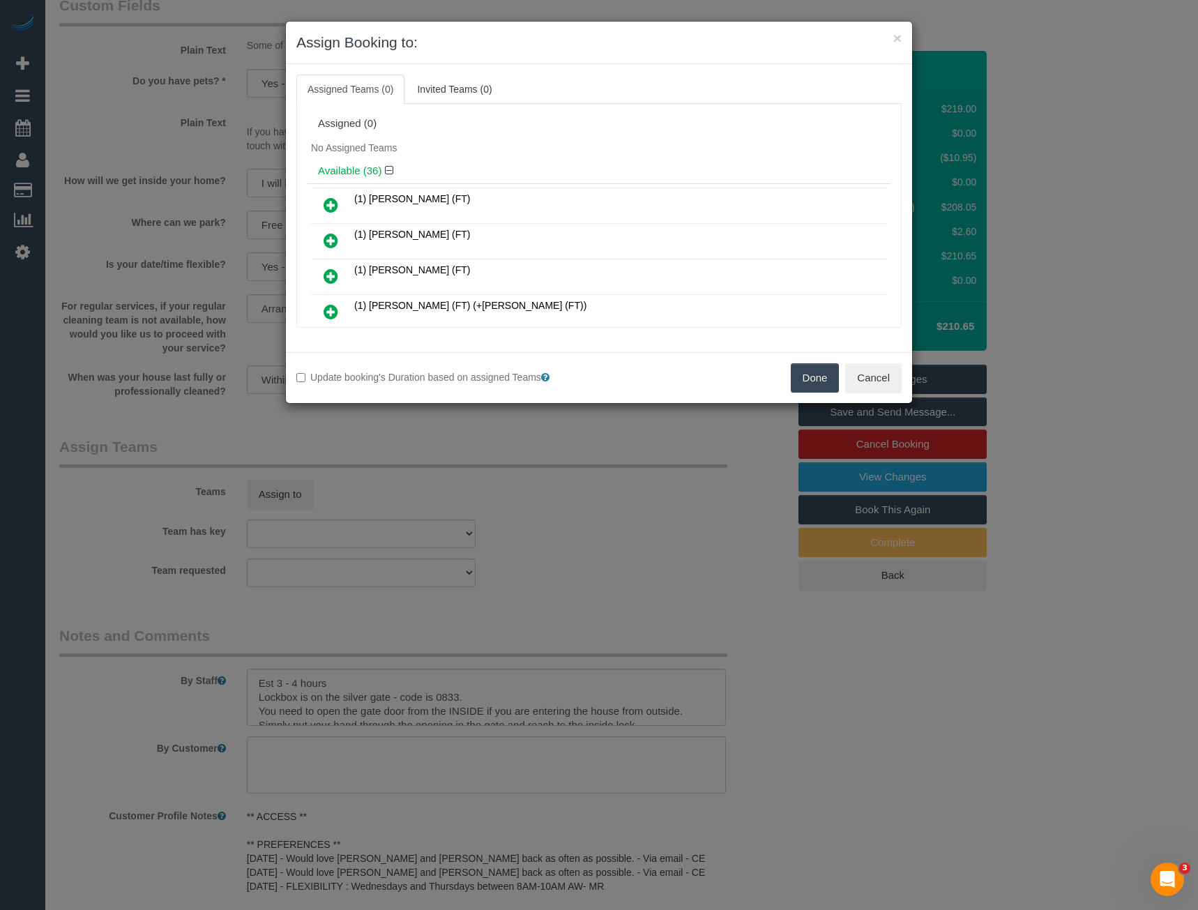
scroll to position [2403, 0]
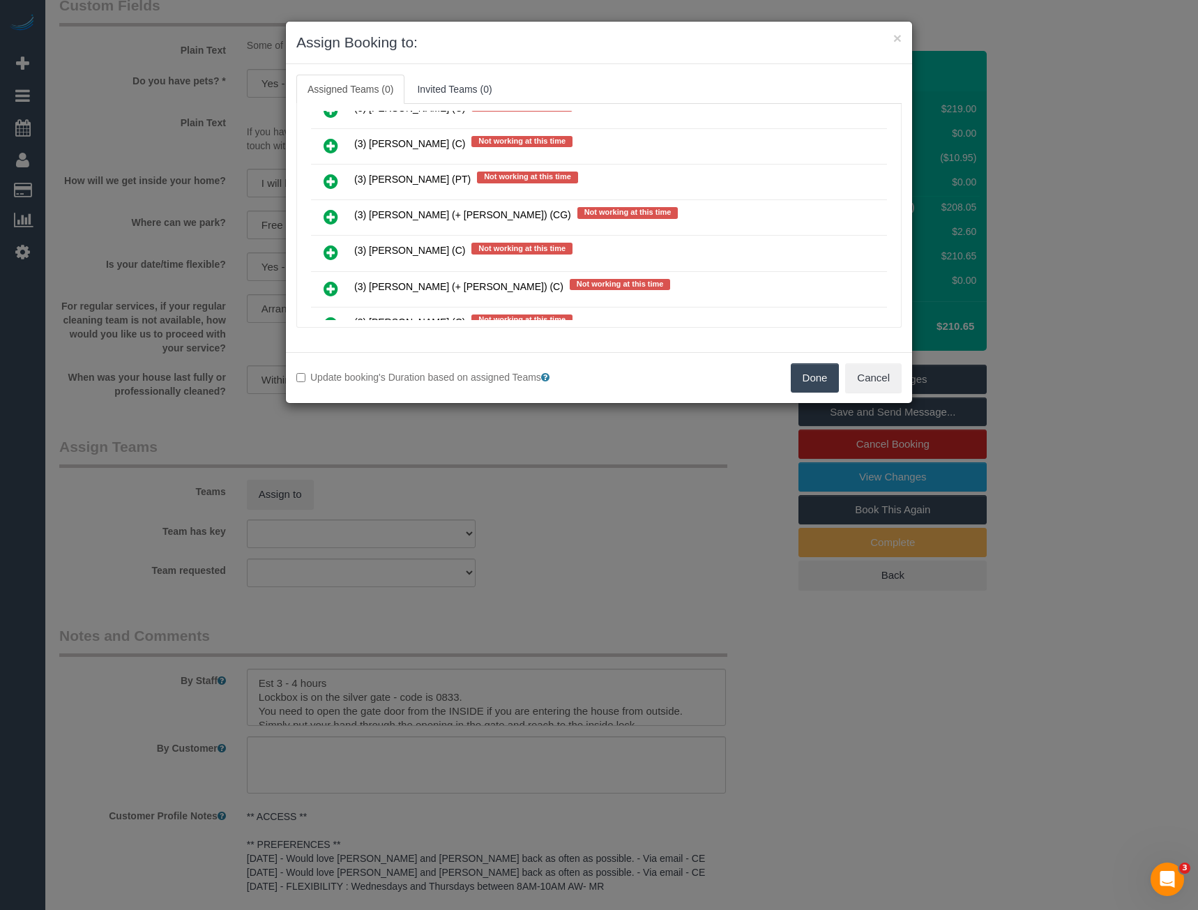
click at [328, 212] on icon at bounding box center [330, 216] width 15 height 17
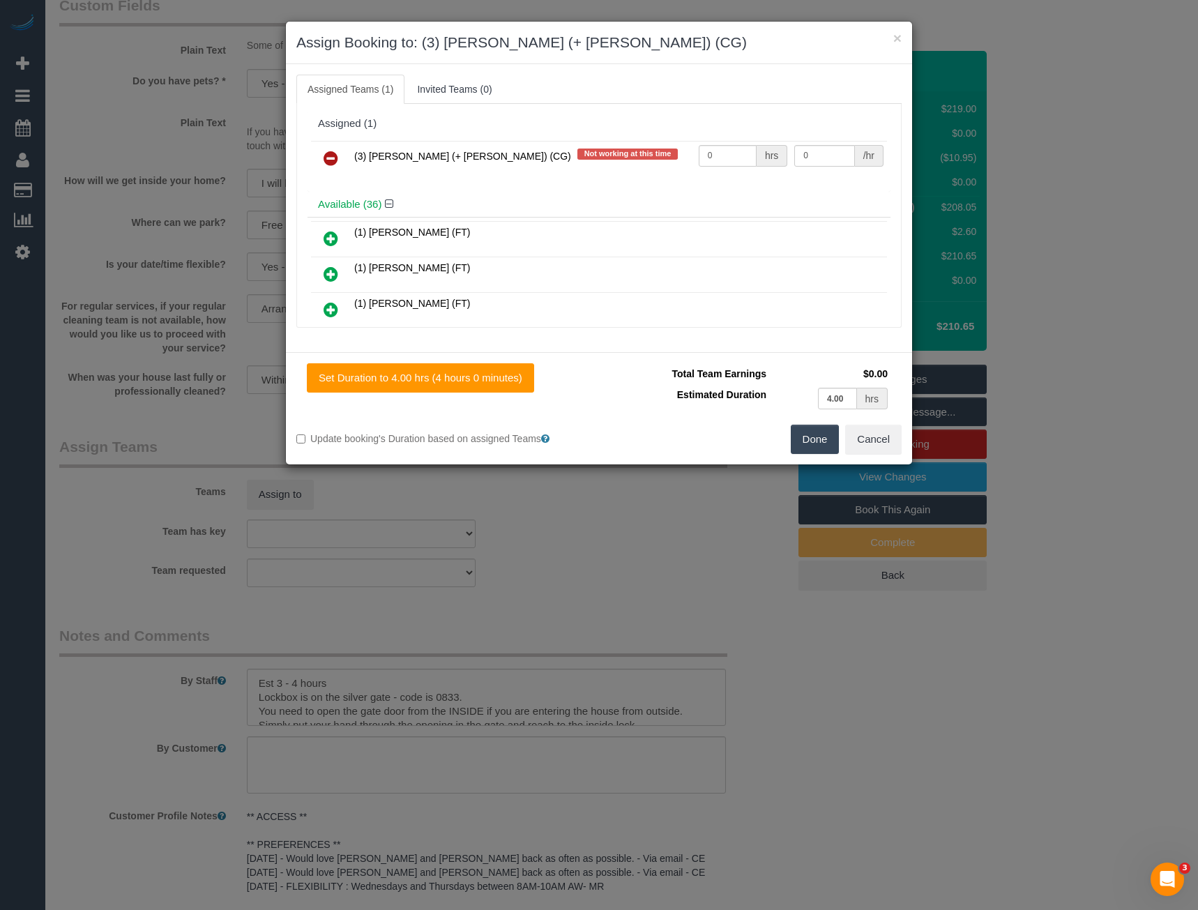
scroll to position [3863, 0]
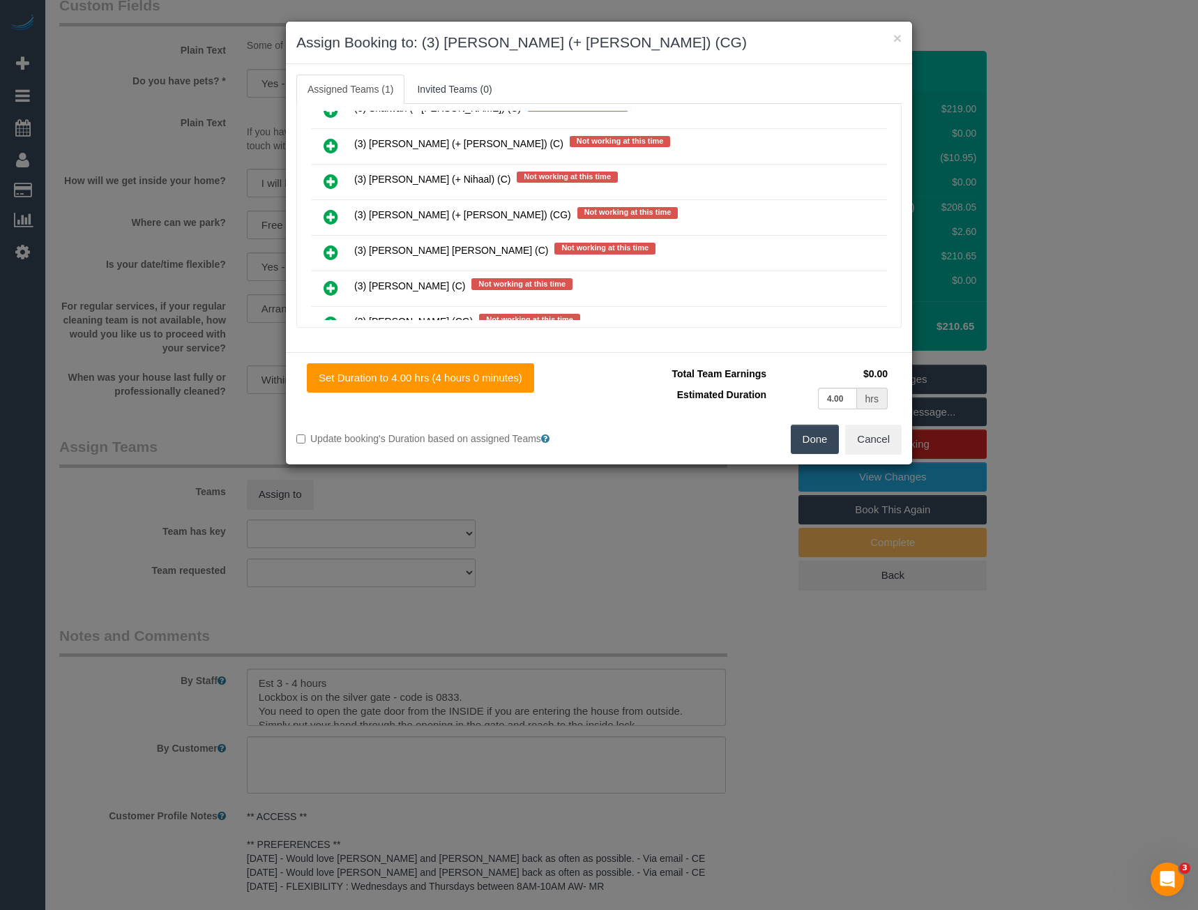
click at [329, 215] on icon at bounding box center [330, 216] width 15 height 17
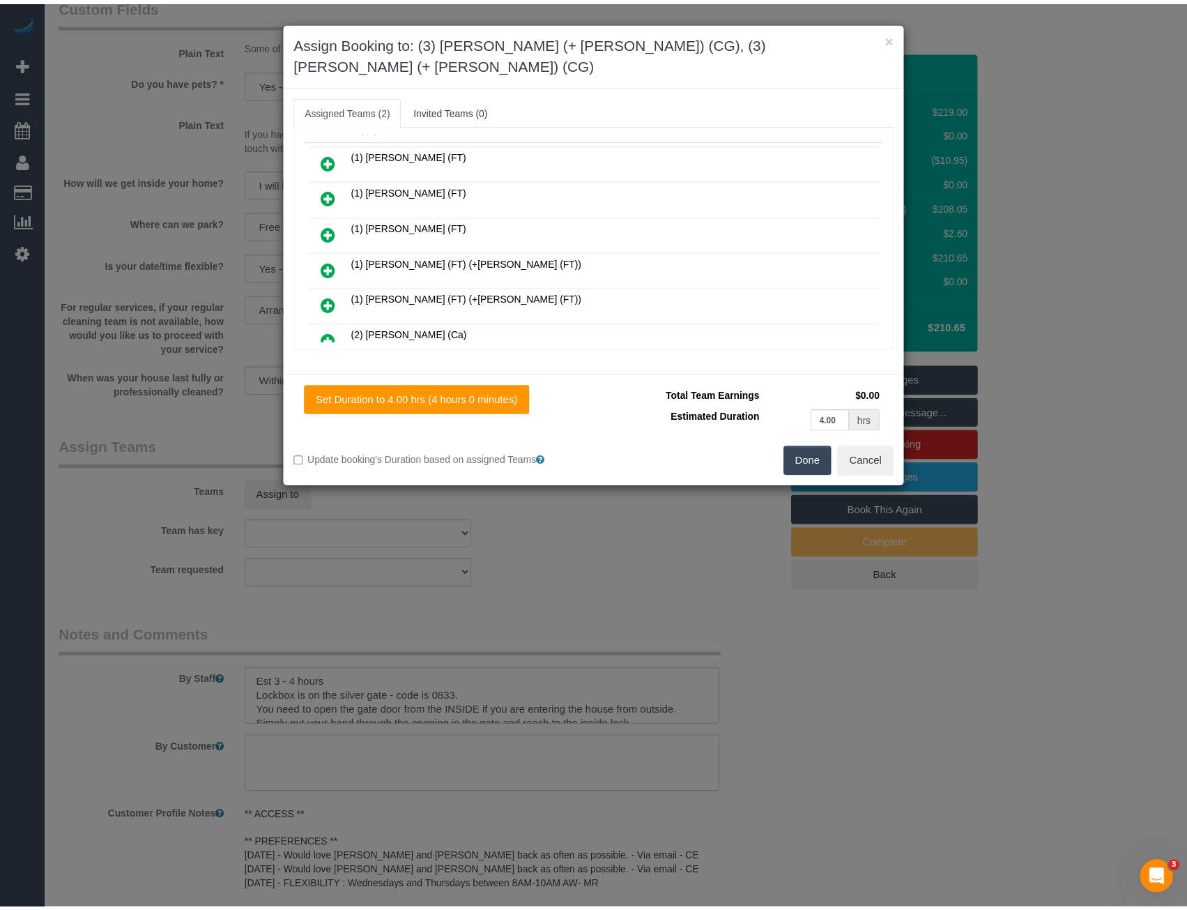
scroll to position [0, 0]
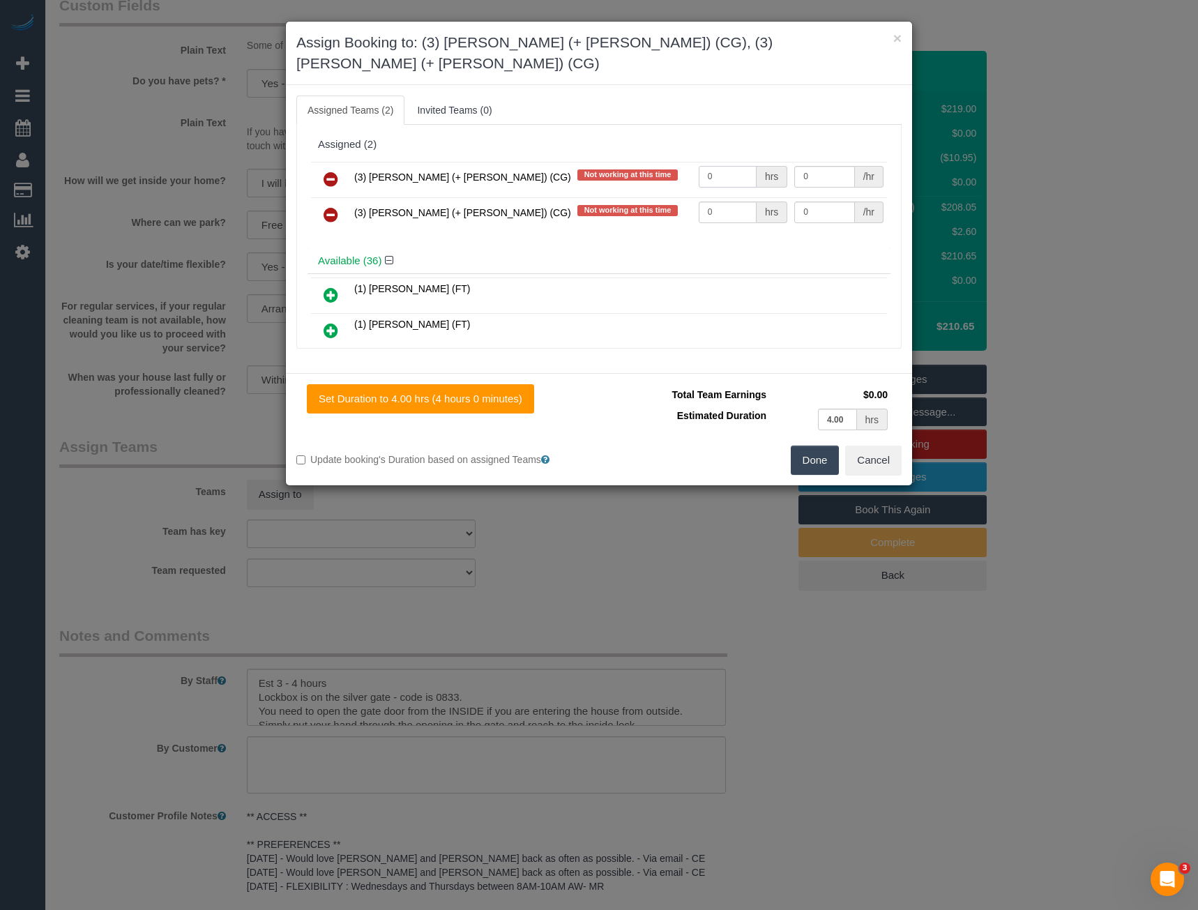
drag, startPoint x: 712, startPoint y: 152, endPoint x: 673, endPoint y: 158, distance: 39.5
click at [678, 162] on tr "(3) Amninder (+ Sohail) (CG) Not working at this time 0 hrs 0 /hr" at bounding box center [599, 180] width 576 height 36
type input "1"
type input "72.5"
drag, startPoint x: 704, startPoint y: 195, endPoint x: 649, endPoint y: 197, distance: 55.1
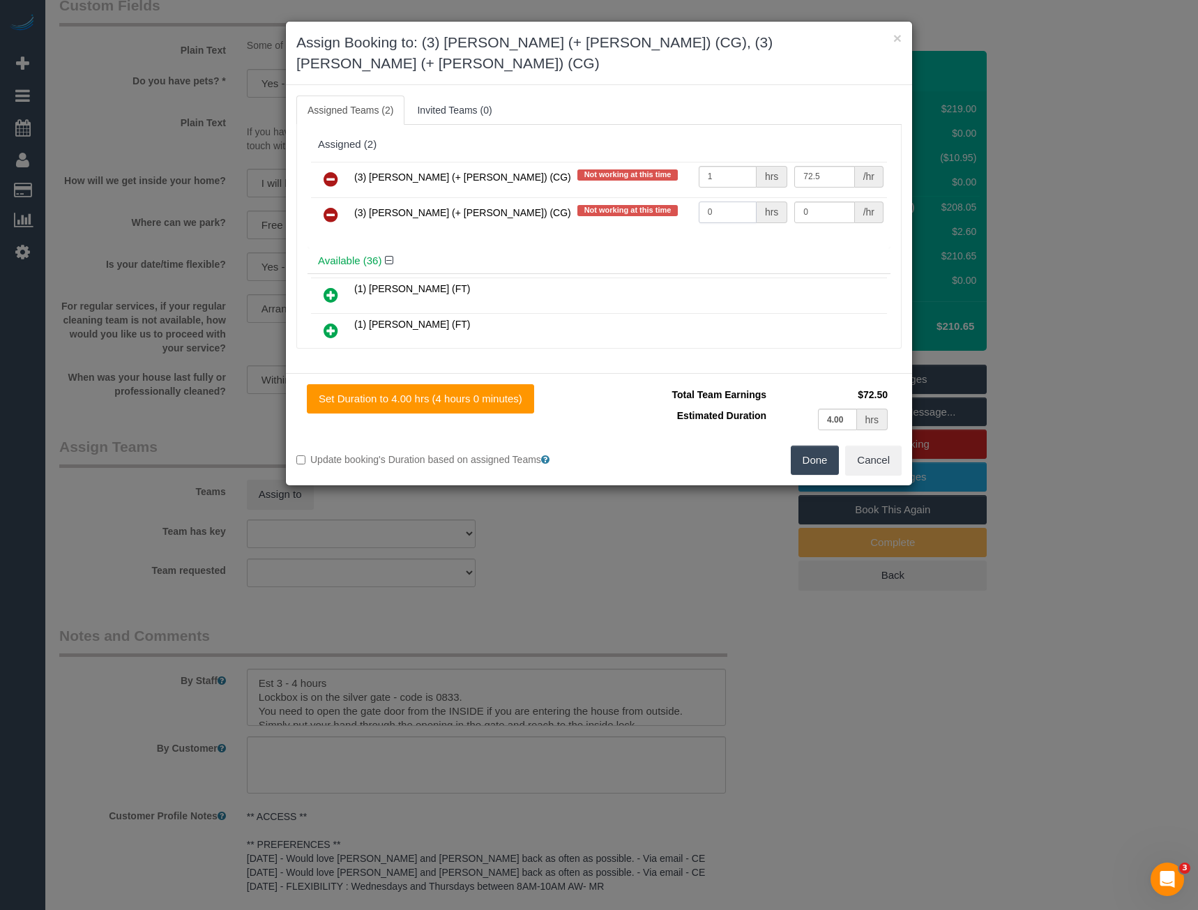
click at [652, 199] on tr "(3) Sohail (+ Amninder) (CG) Not working at this time 0 hrs 0 /hr" at bounding box center [599, 215] width 576 height 36
type input "1"
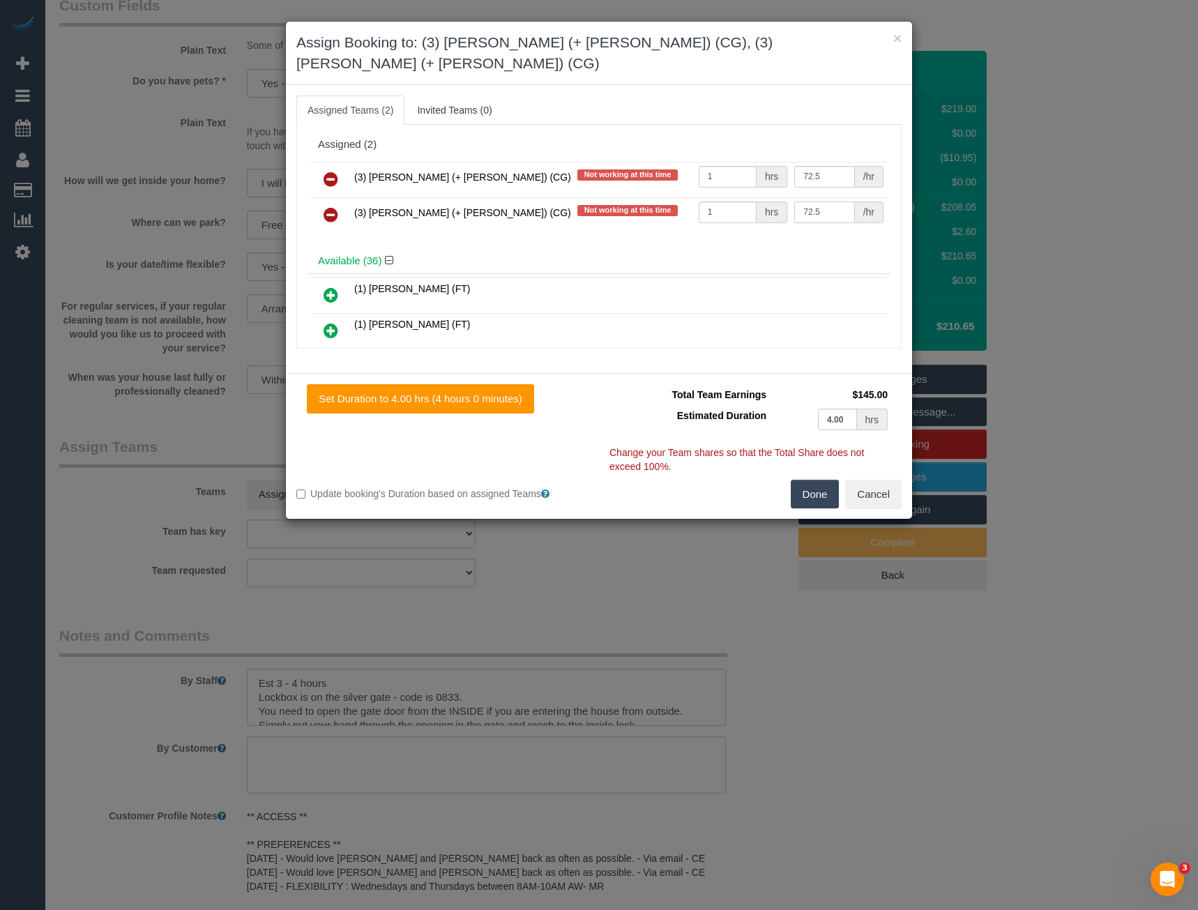
type input "72.5"
click at [807, 480] on button "Done" at bounding box center [815, 494] width 49 height 29
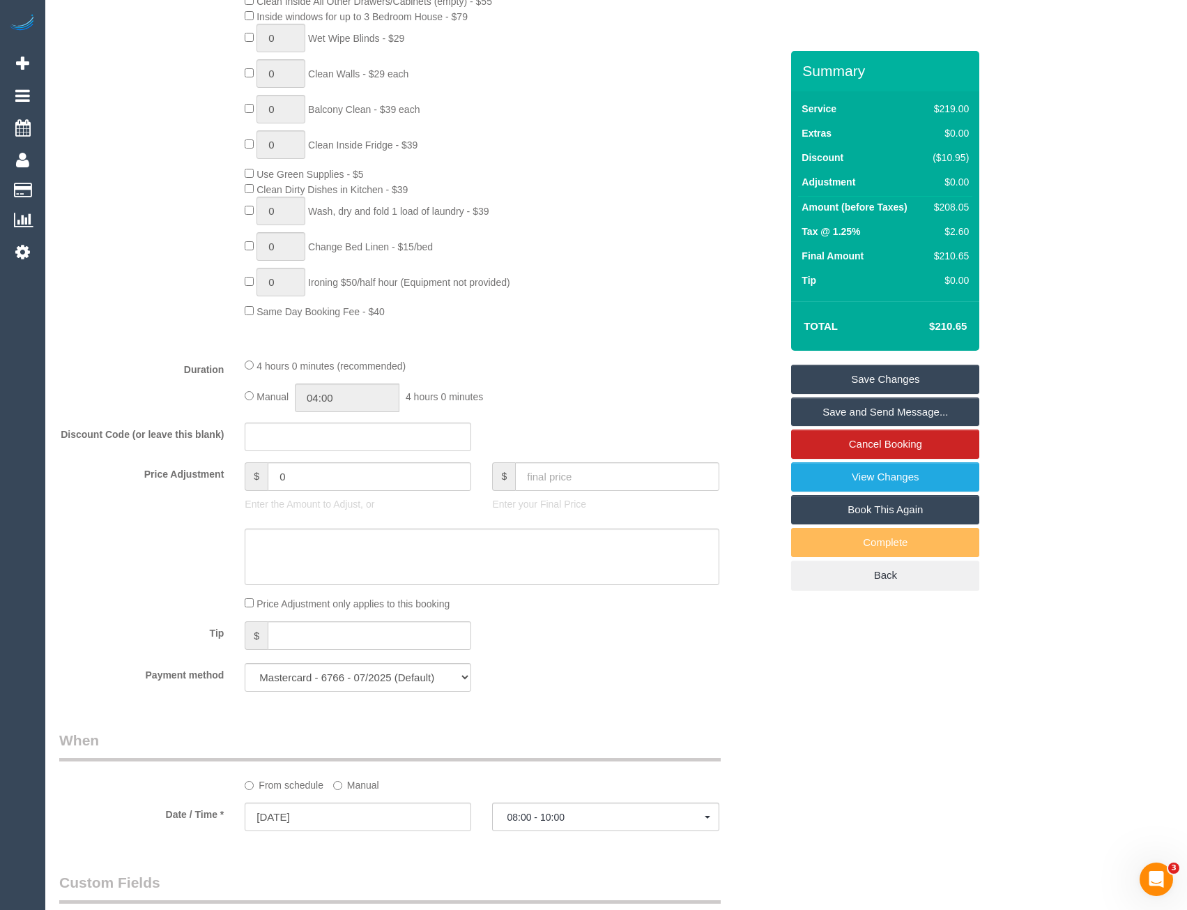
scroll to position [701, 0]
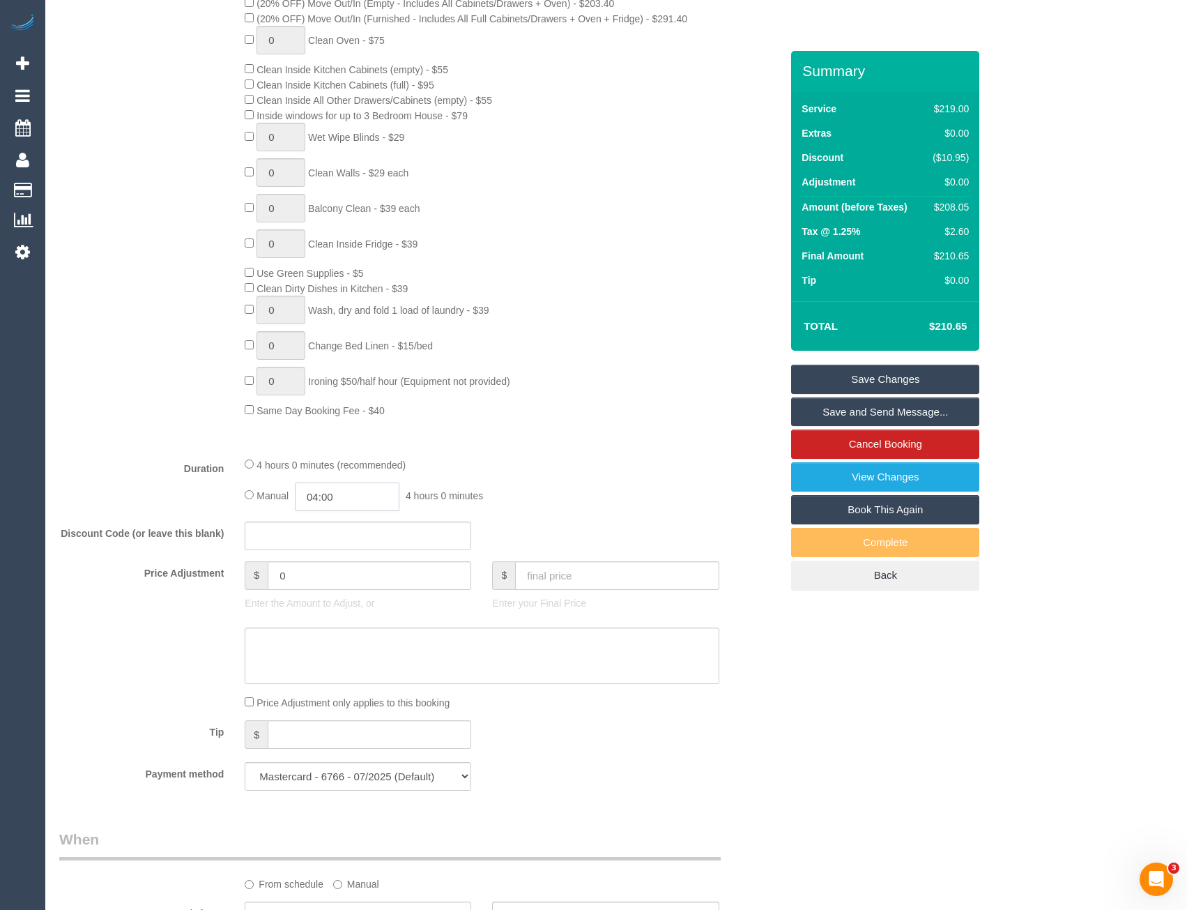
click at [365, 494] on input "04:00" at bounding box center [347, 496] width 105 height 29
type input "02:00"
click at [329, 553] on li "02:00" at bounding box center [332, 550] width 62 height 18
click at [533, 478] on div "4 hours 0 minutes (recommended) Manual 02:00 2 hours 0 minutes" at bounding box center [481, 484] width 495 height 54
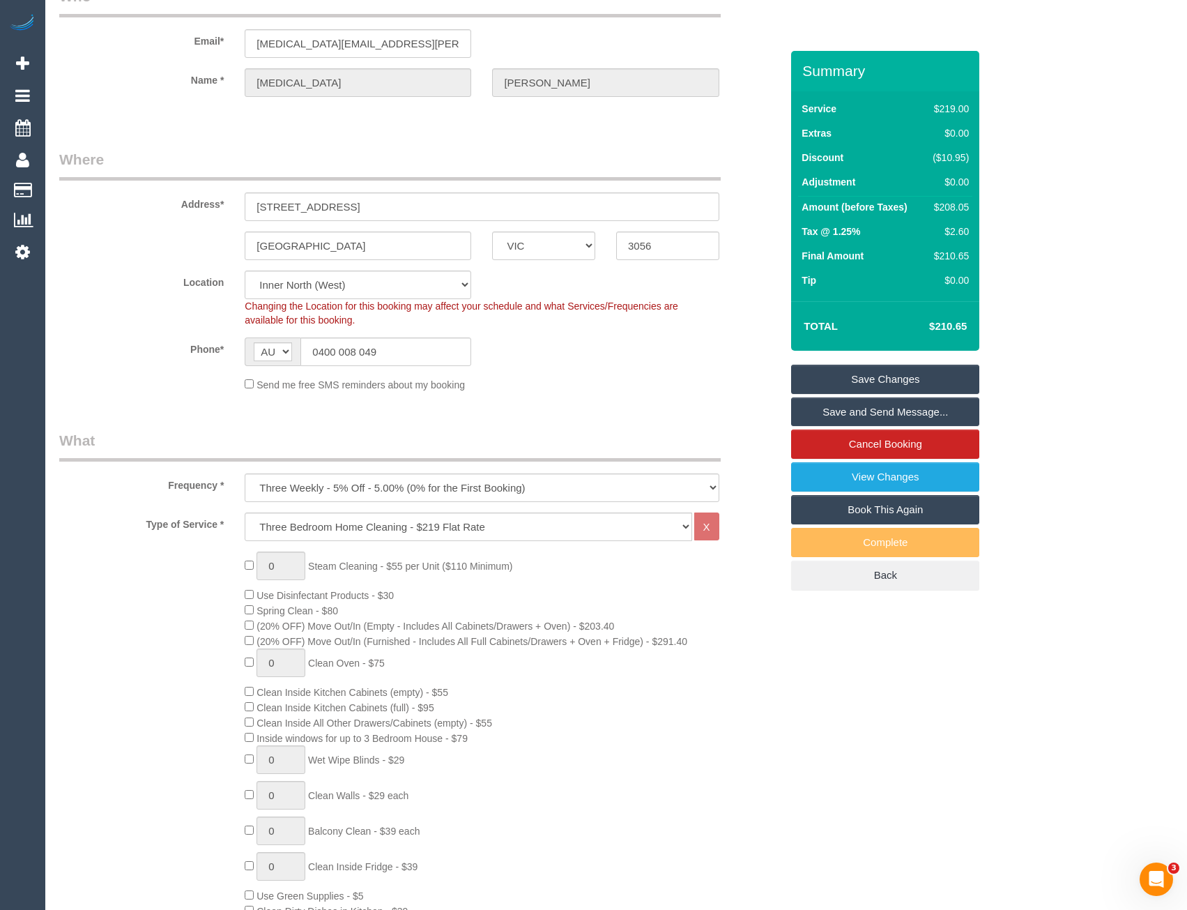
scroll to position [0, 0]
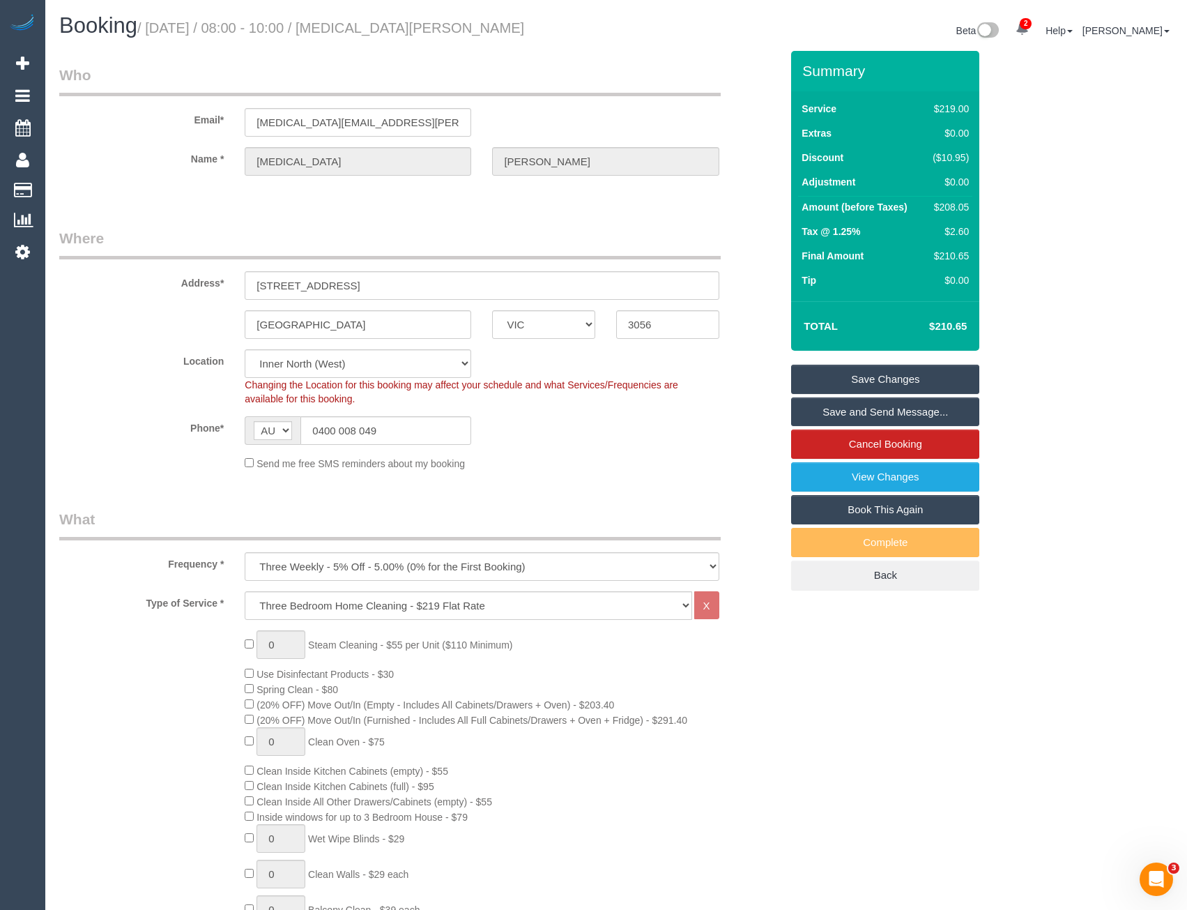
select select "spot28"
click at [846, 408] on link "Save and Send Message..." at bounding box center [885, 411] width 188 height 29
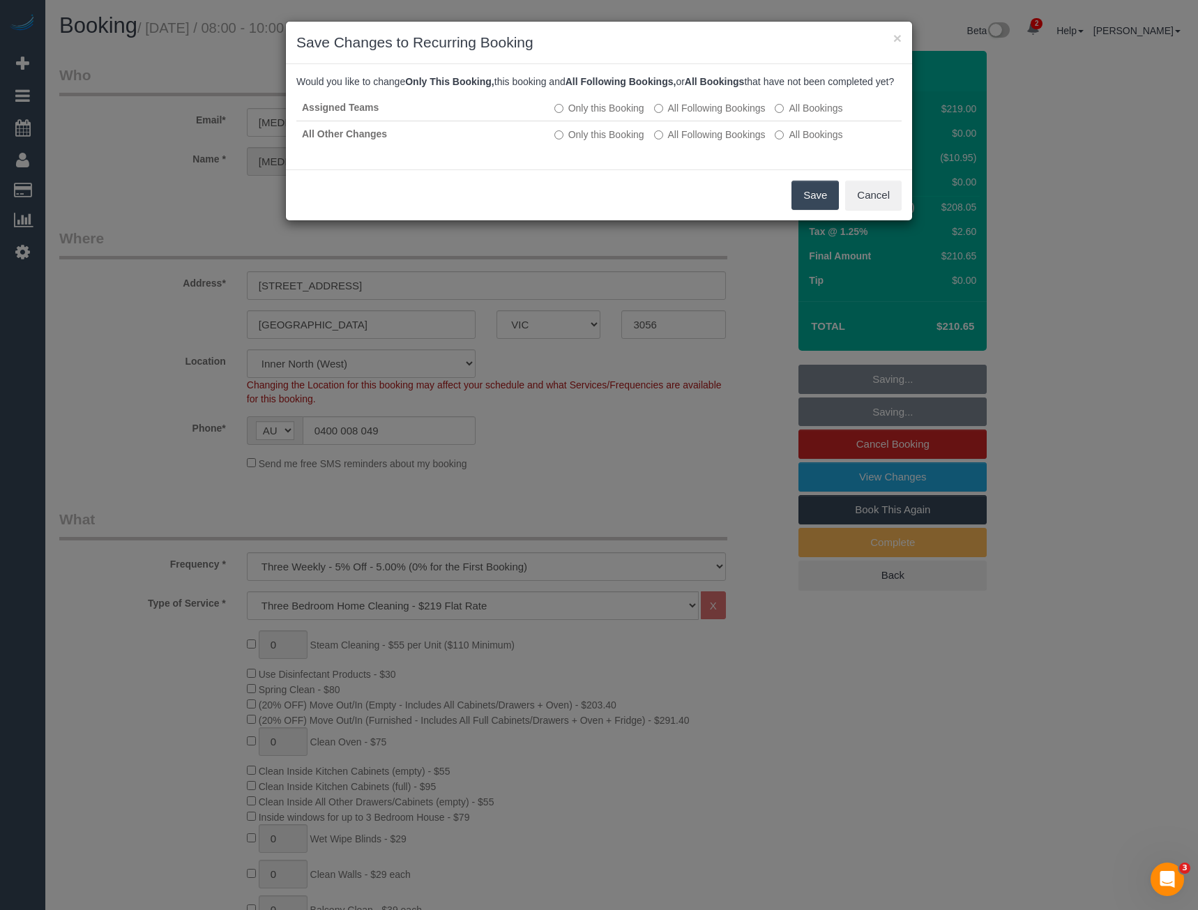
click at [814, 207] on button "Save" at bounding box center [814, 195] width 47 height 29
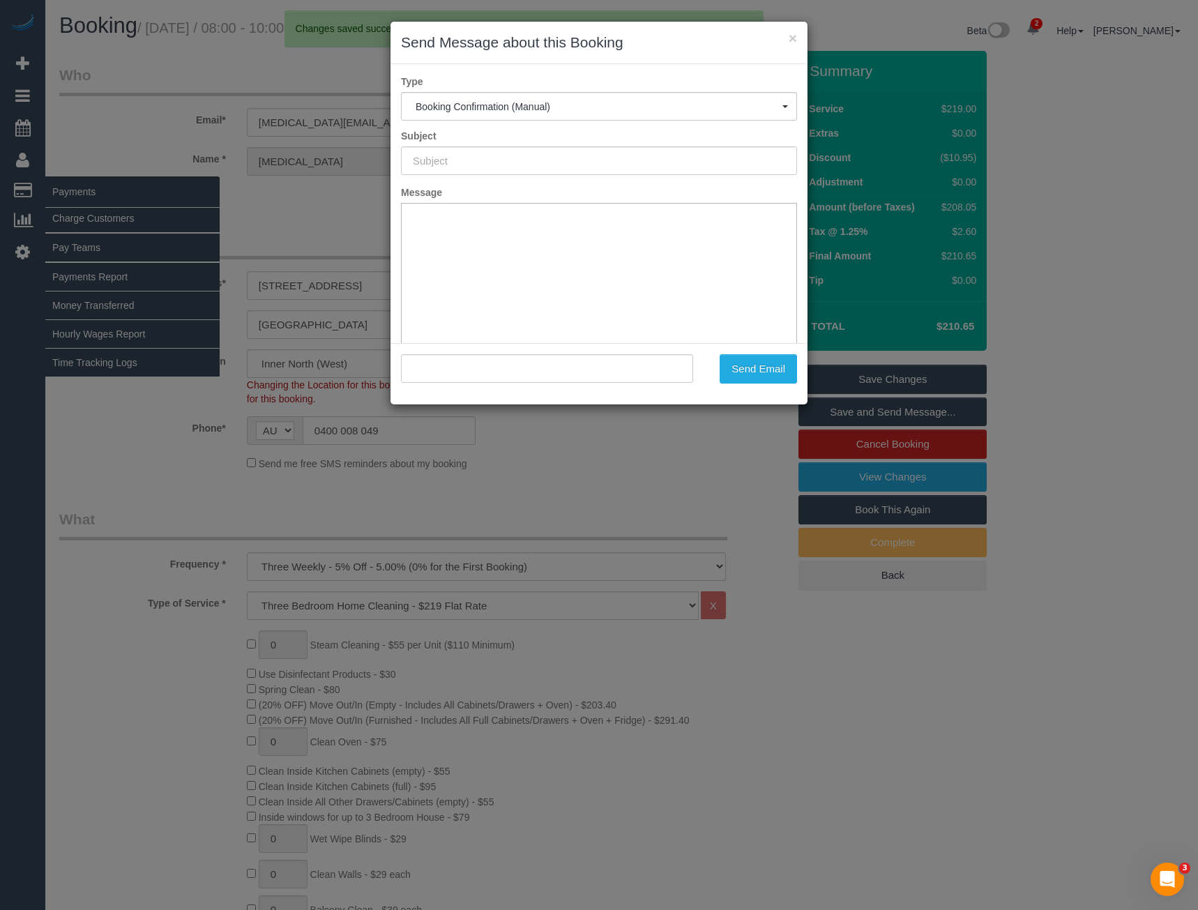
type input "Booking Confirmed"
type input ""Nikita Leigh" <nikita.leigh.pritchard@gmail.com>"
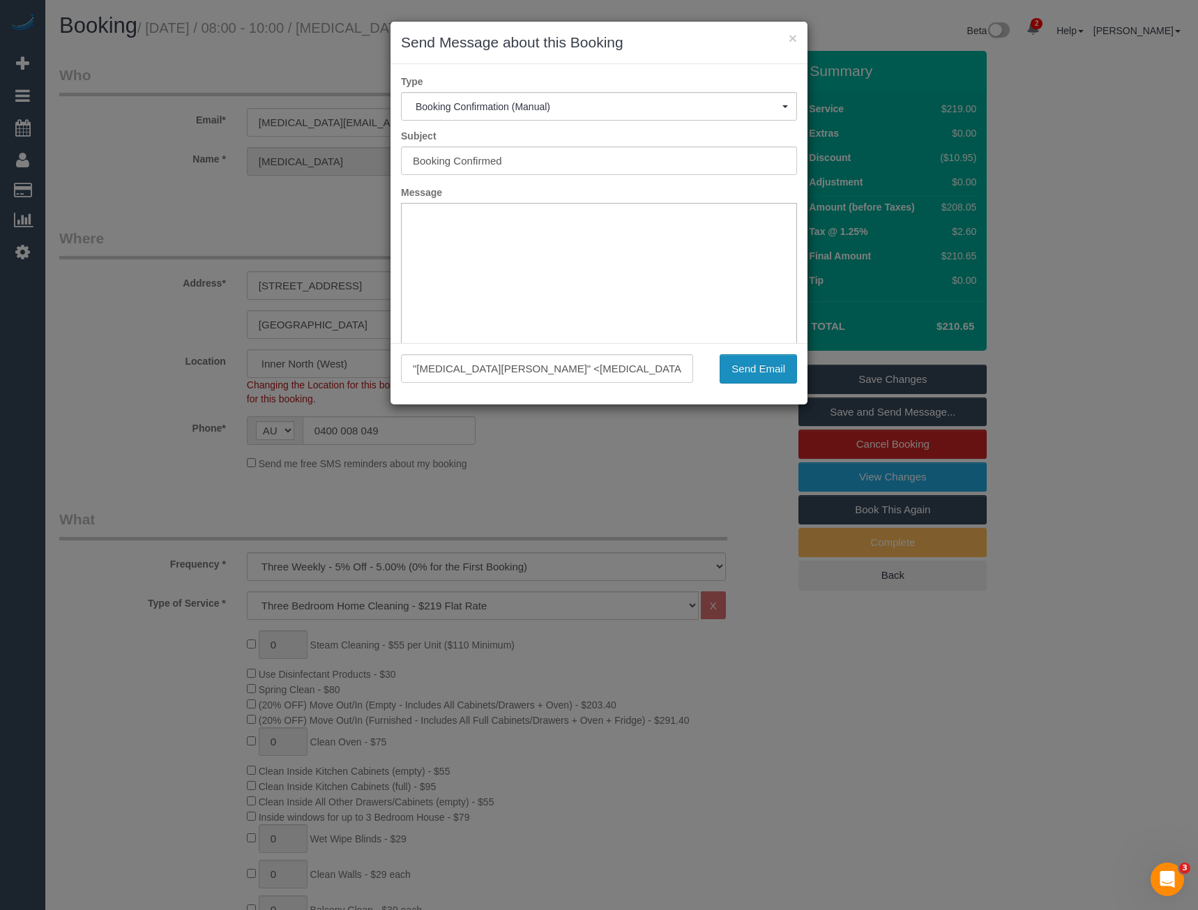
click at [735, 374] on button "Send Email" at bounding box center [757, 368] width 77 height 29
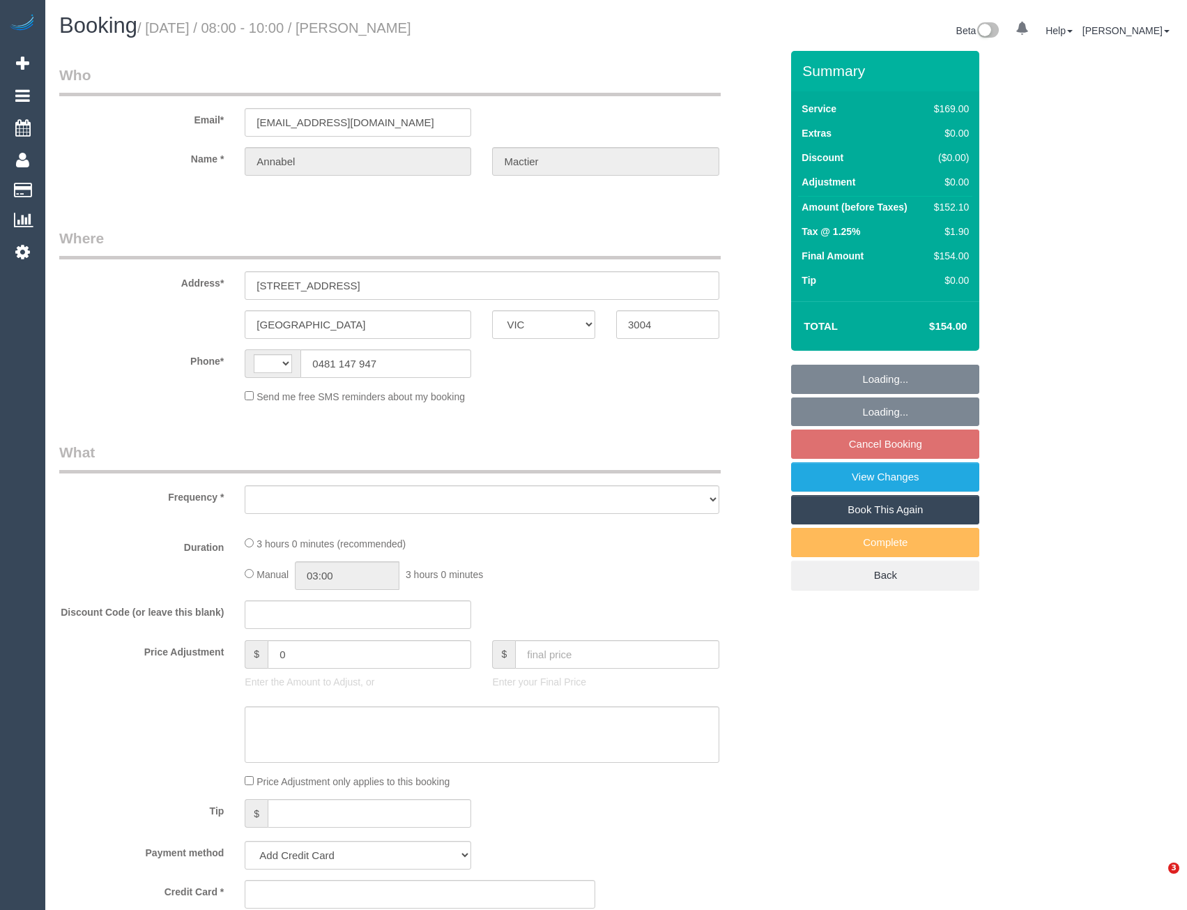
select select "VIC"
select select "string:AU"
select select "object:546"
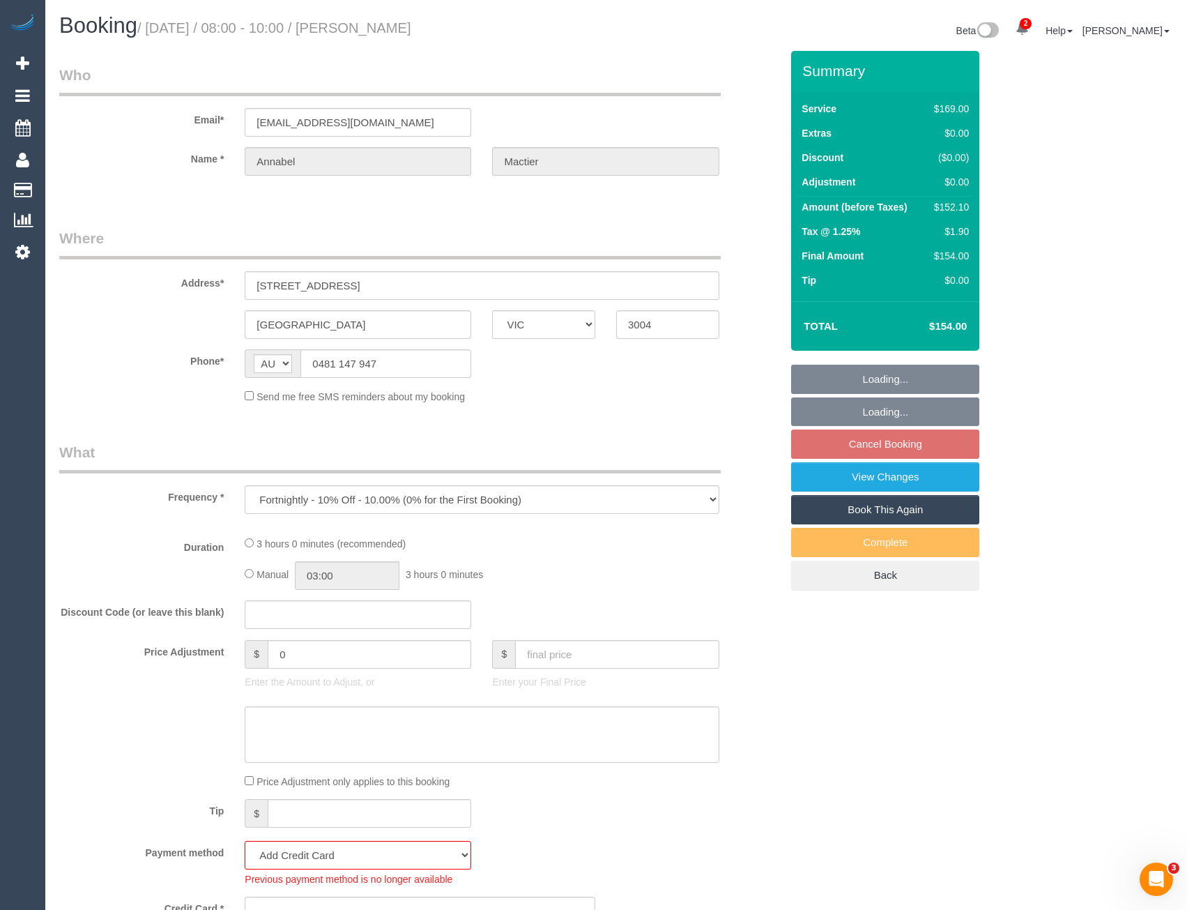
select select "number:27"
select select "number:14"
select select "number:19"
select select "number:22"
select select "number:35"
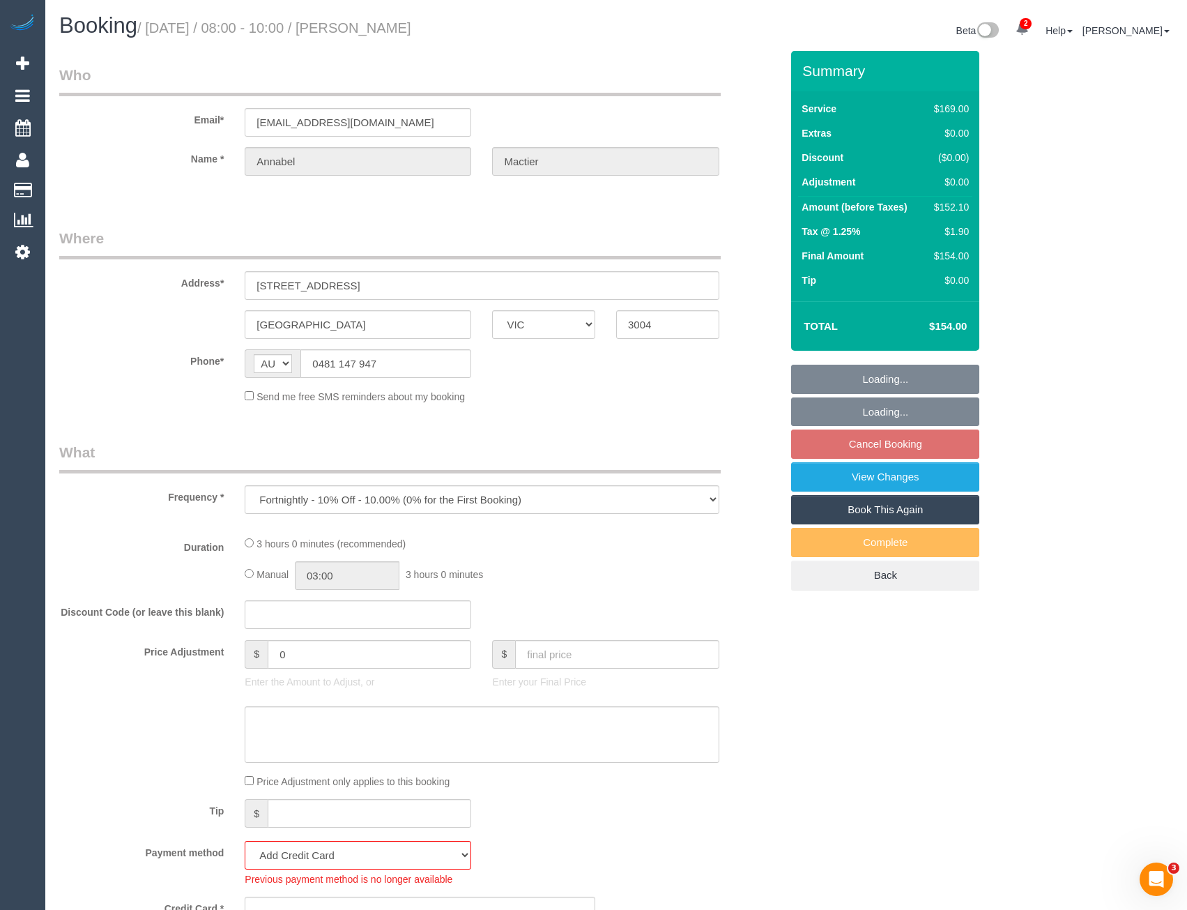
select select "number:26"
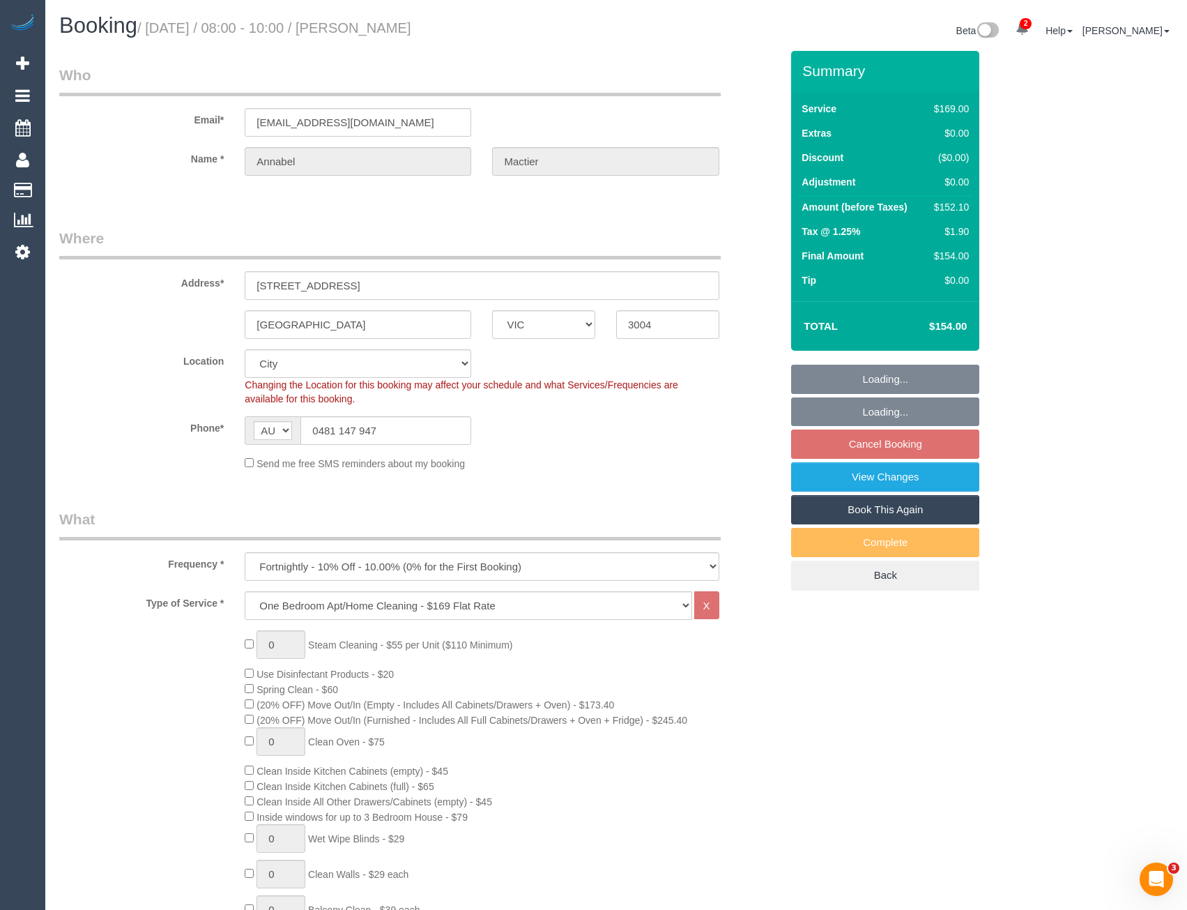
select select "object:1224"
select select "spot1"
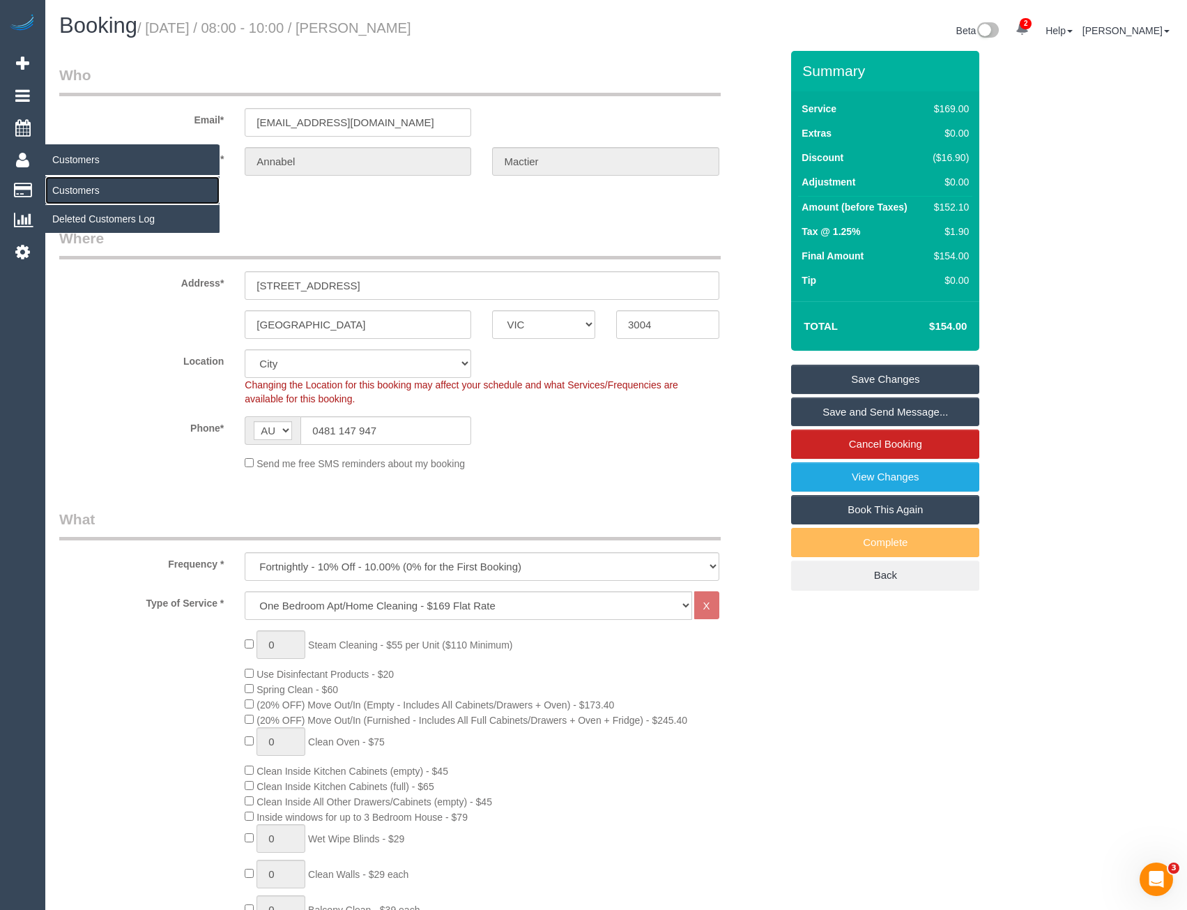
click at [70, 183] on link "Customers" at bounding box center [132, 190] width 174 height 28
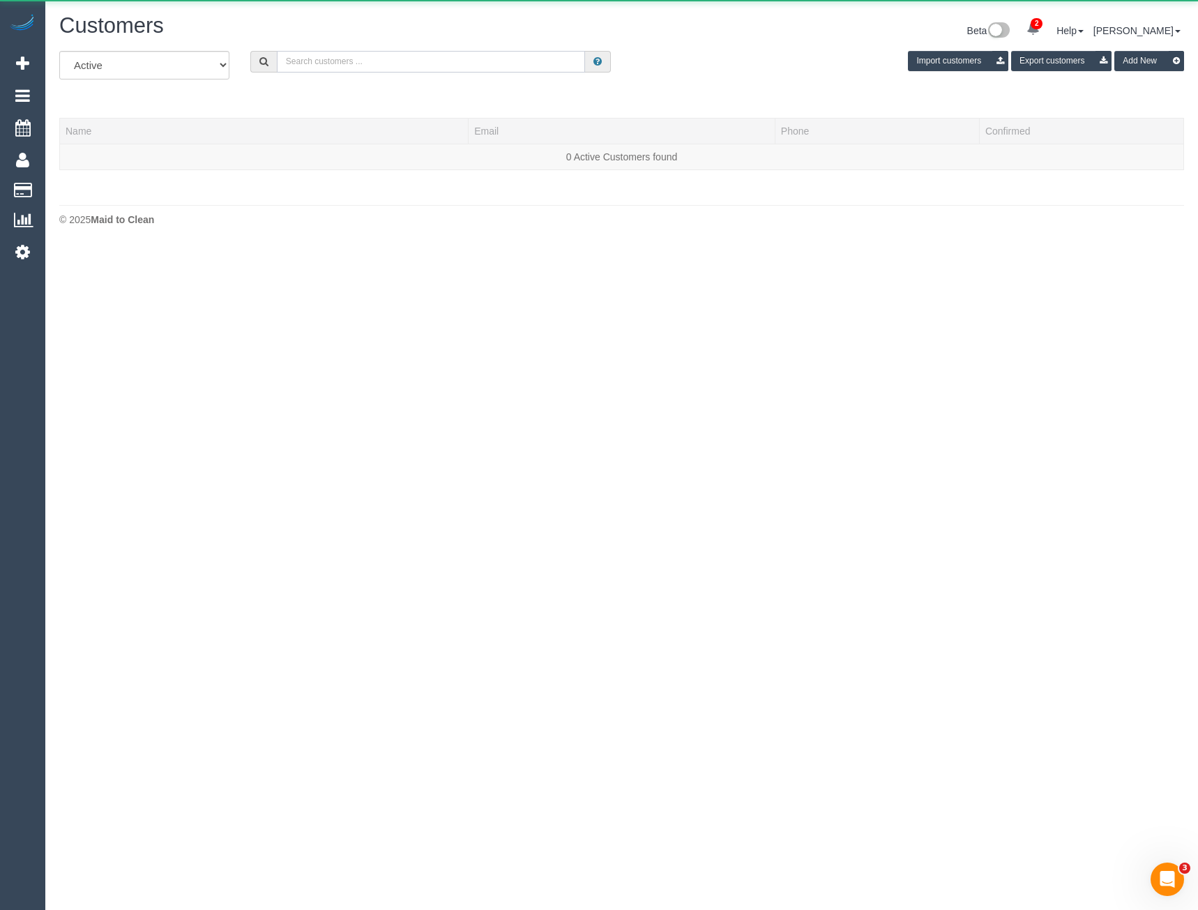
click at [369, 60] on input "text" at bounding box center [431, 62] width 309 height 22
type input "Vishal k"
click at [29, 250] on icon at bounding box center [22, 251] width 15 height 17
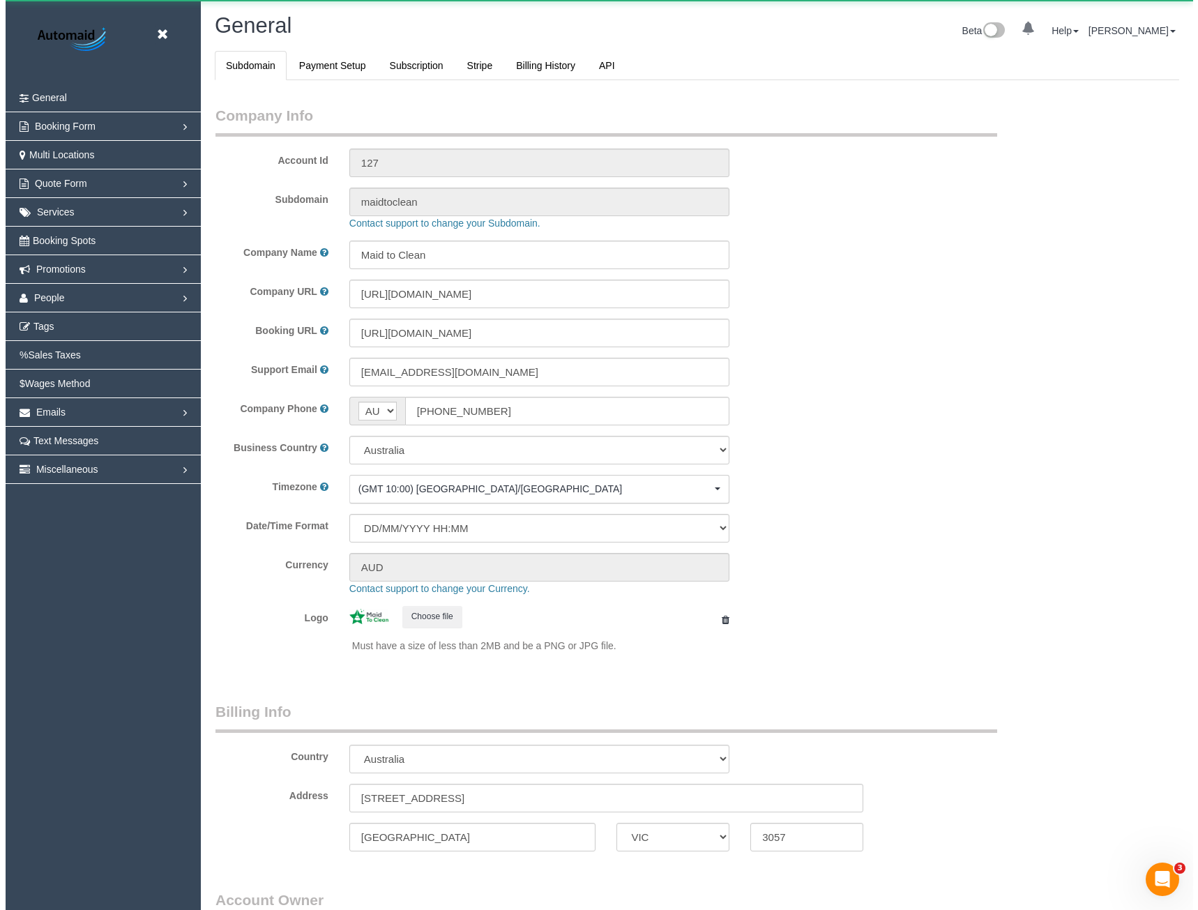
scroll to position [3187, 1187]
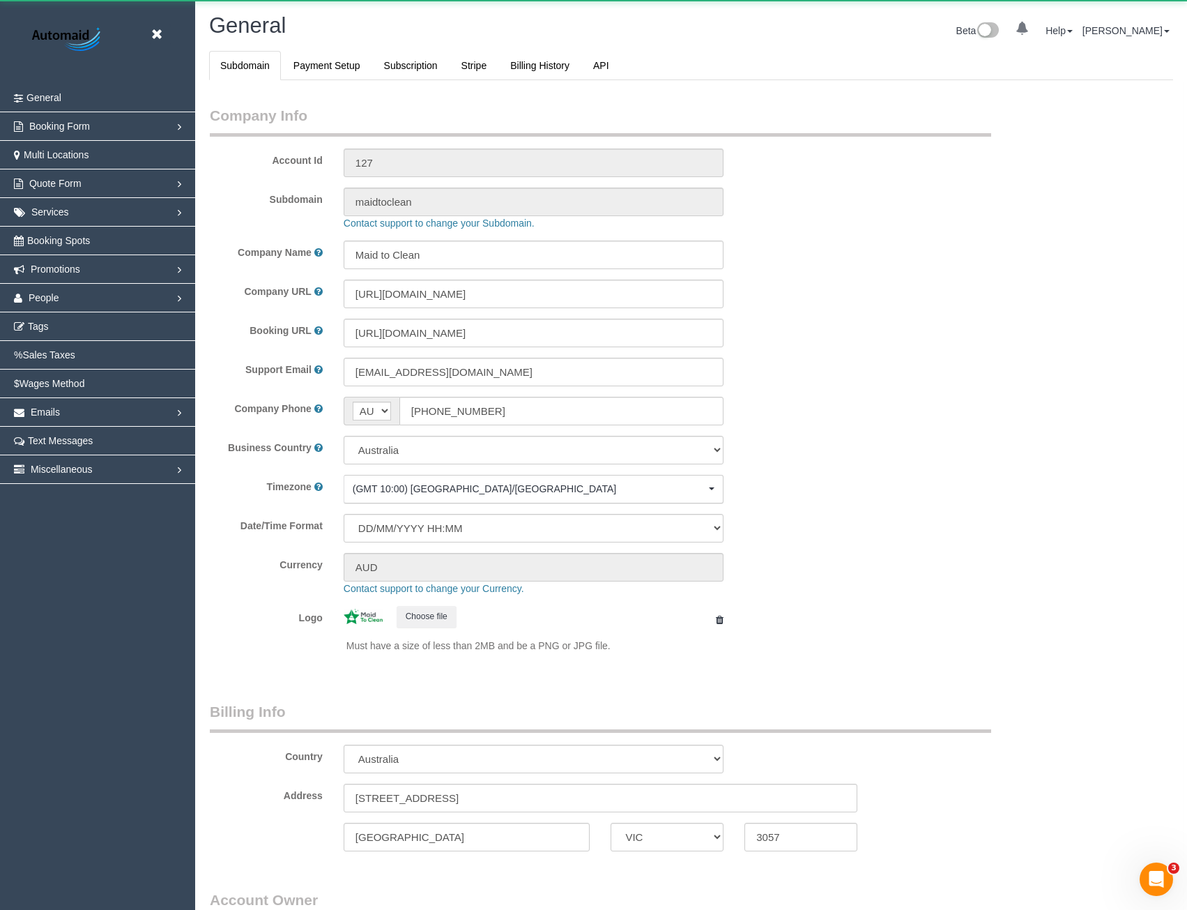
select select "1"
click at [77, 293] on link "People" at bounding box center [97, 298] width 195 height 28
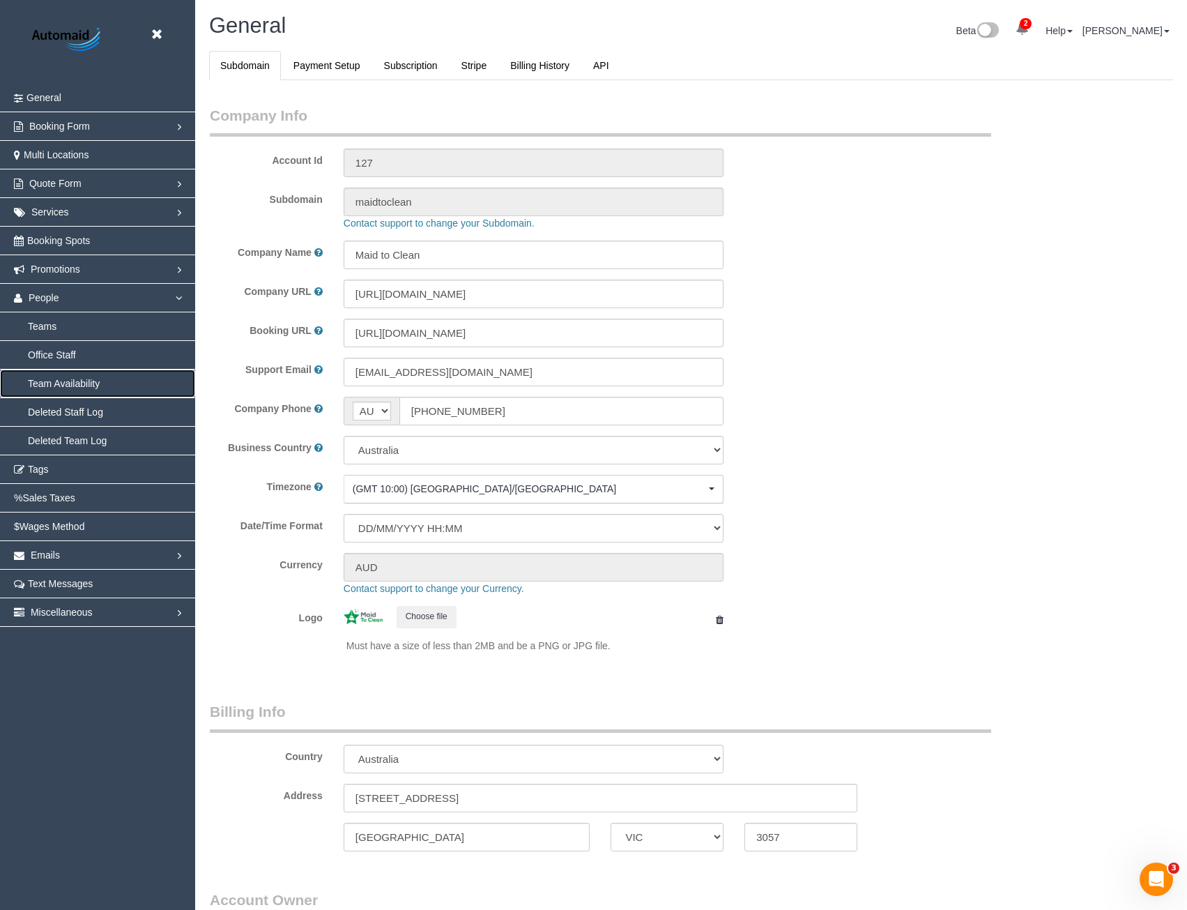
click at [83, 387] on link "Team Availability" at bounding box center [97, 383] width 195 height 28
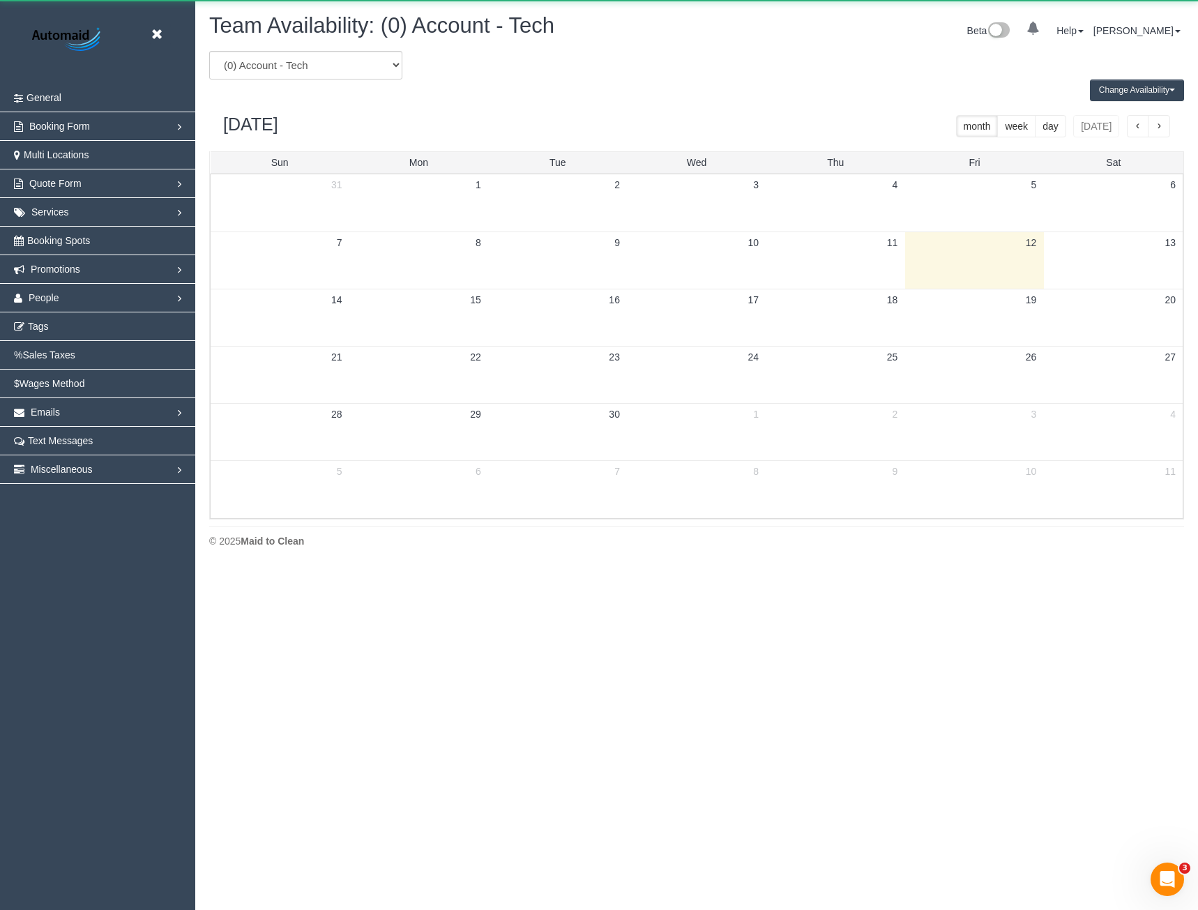
scroll to position [567, 1198]
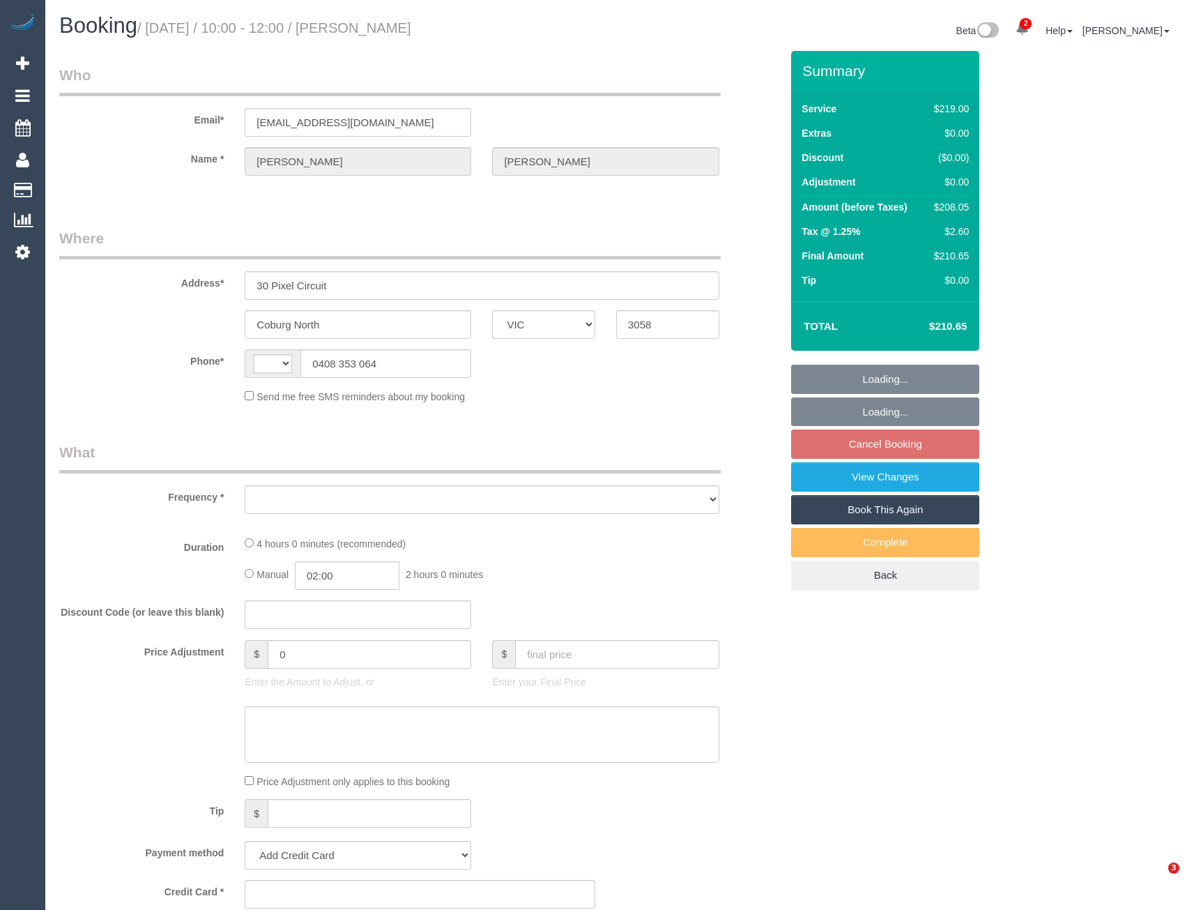
select select "VIC"
select select "string:AU"
select select "object:561"
select select "string:stripe-pm_1QobWq2GScqysDRVDoLHTR9P"
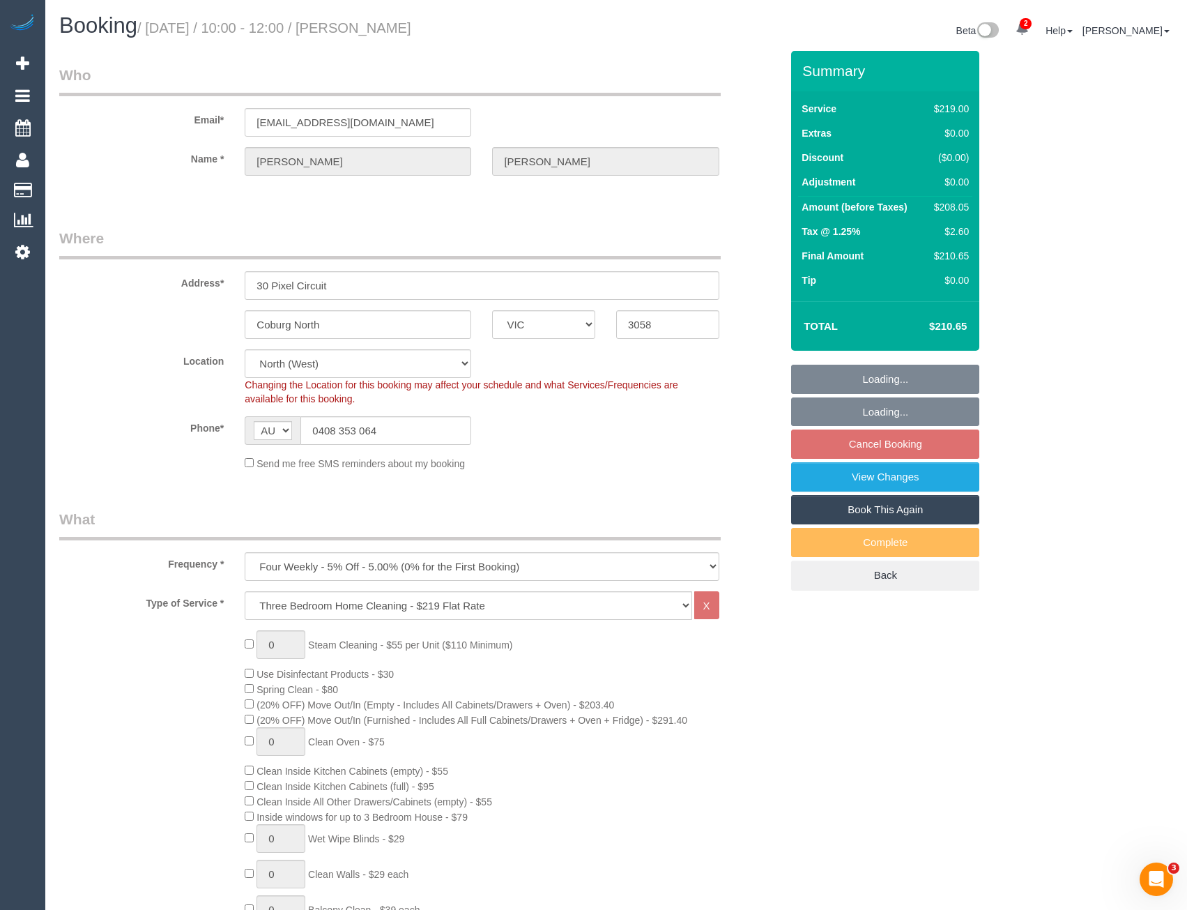
select select "number:28"
select select "number:14"
select select "number:18"
select select "number:36"
select select "number:34"
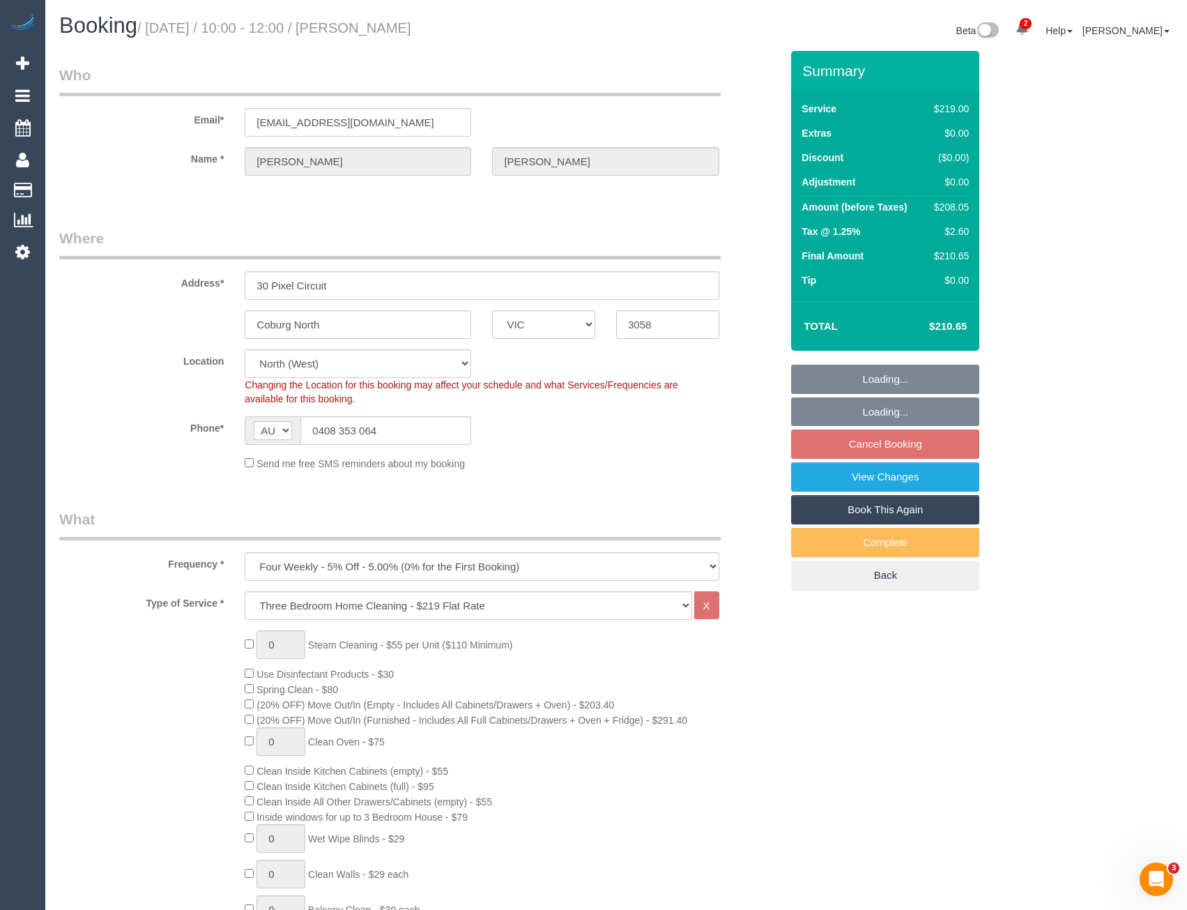
select select "number:13"
select select "object:1551"
select select "spot3"
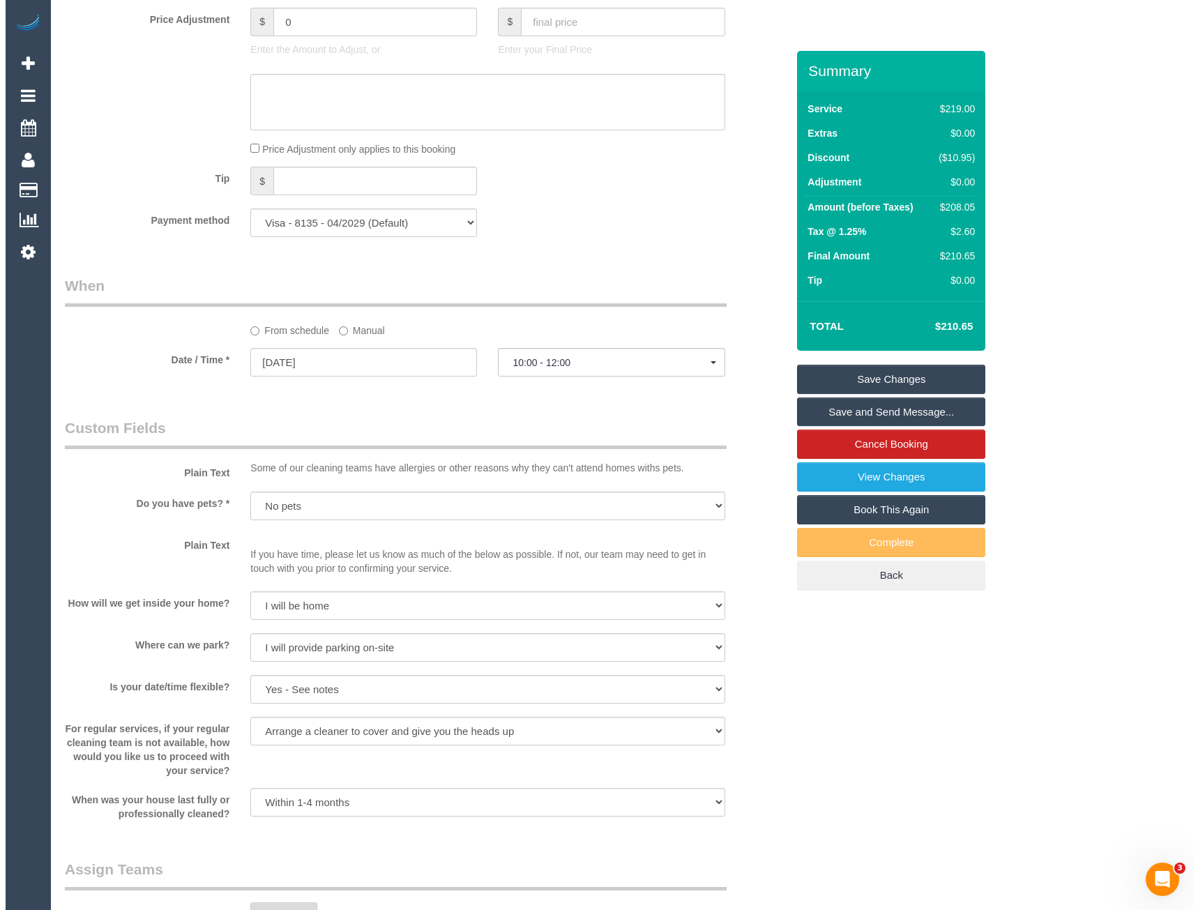
scroll to position [1673, 0]
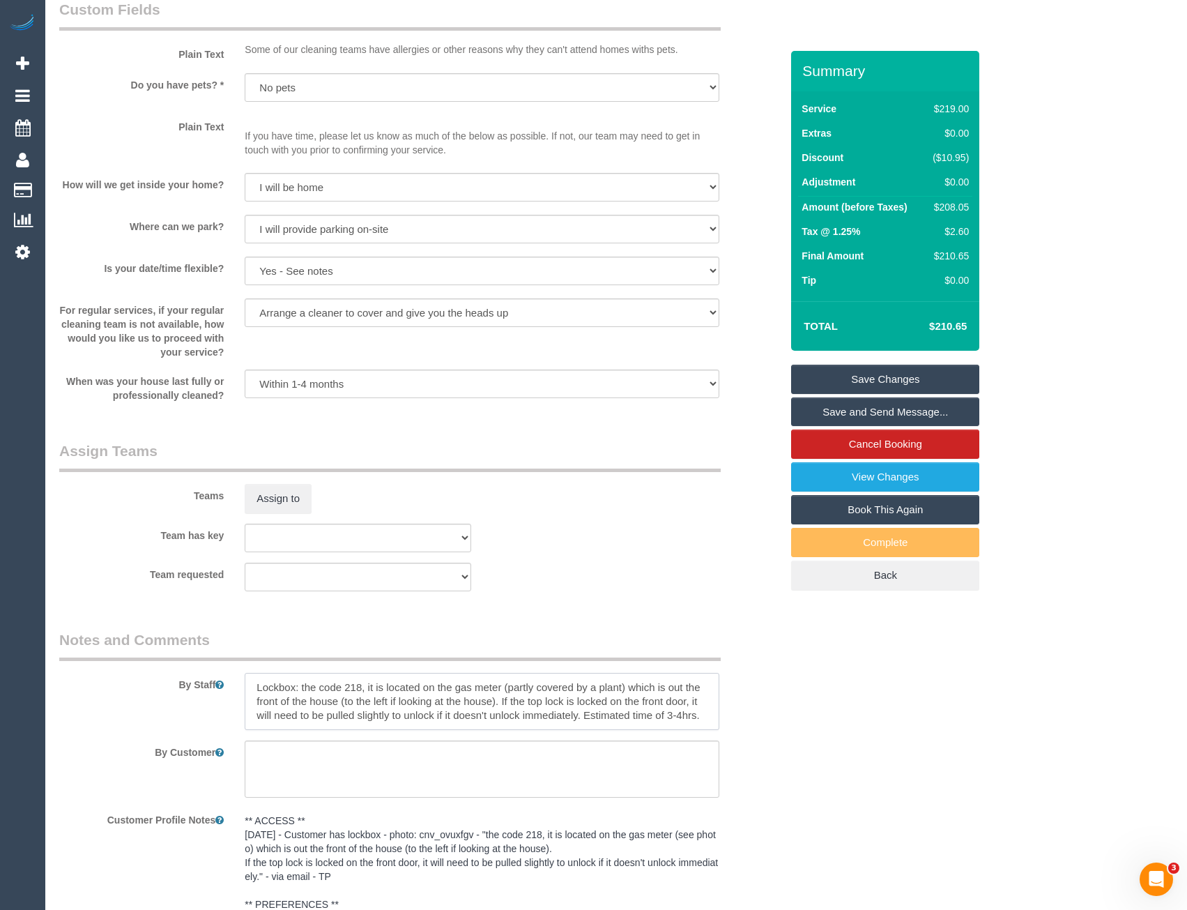
click at [258, 685] on textarea at bounding box center [482, 701] width 474 height 57
click at [275, 502] on button "Assign to" at bounding box center [278, 498] width 67 height 29
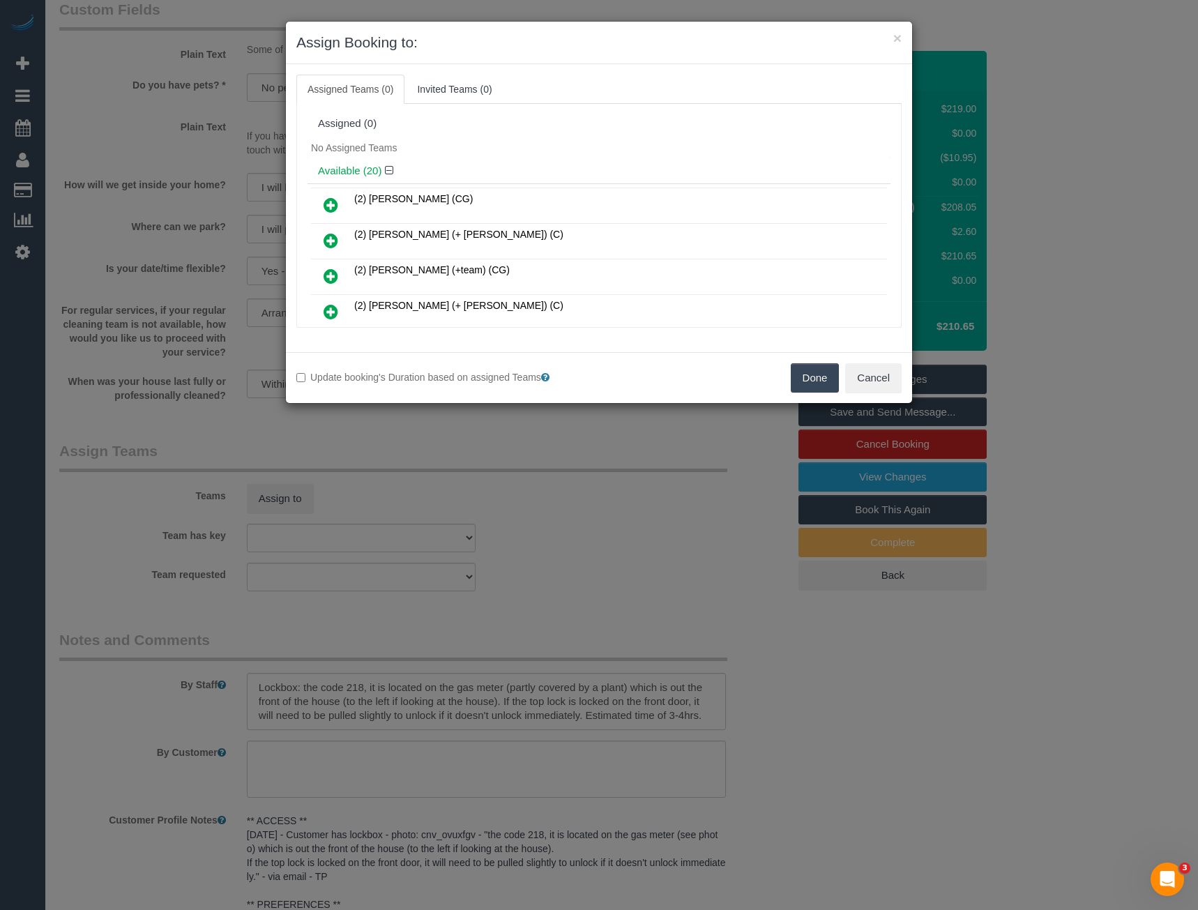
scroll to position [197, 0]
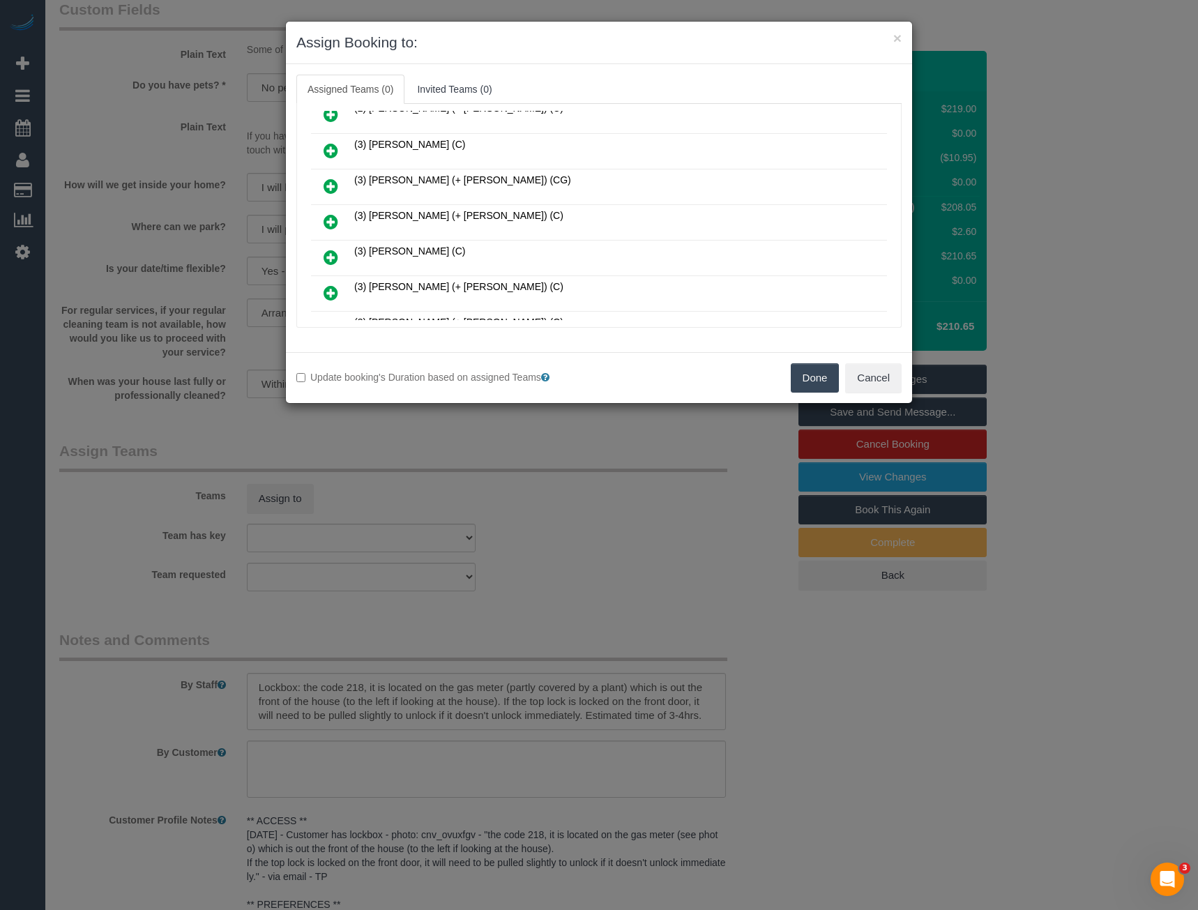
click at [333, 215] on icon at bounding box center [330, 221] width 15 height 17
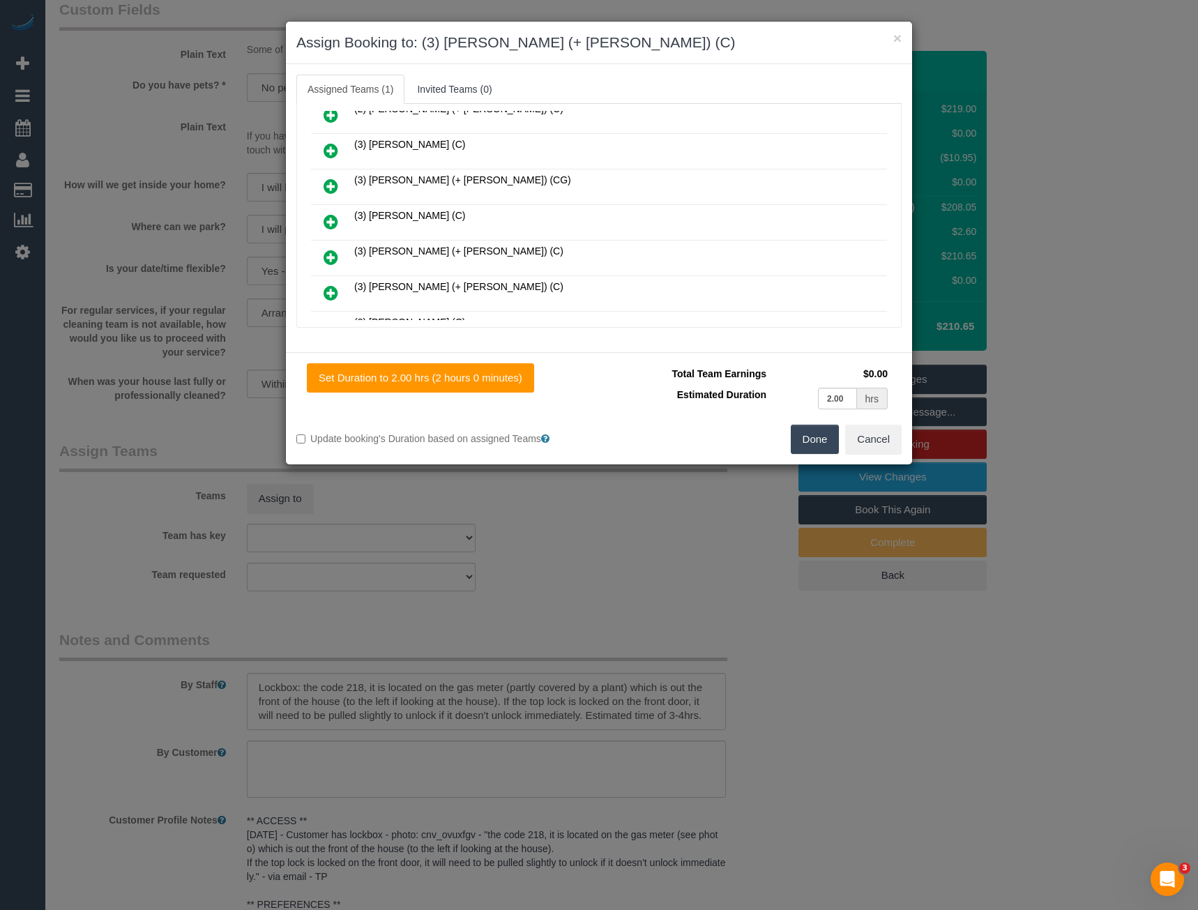
click at [326, 261] on icon at bounding box center [330, 257] width 15 height 17
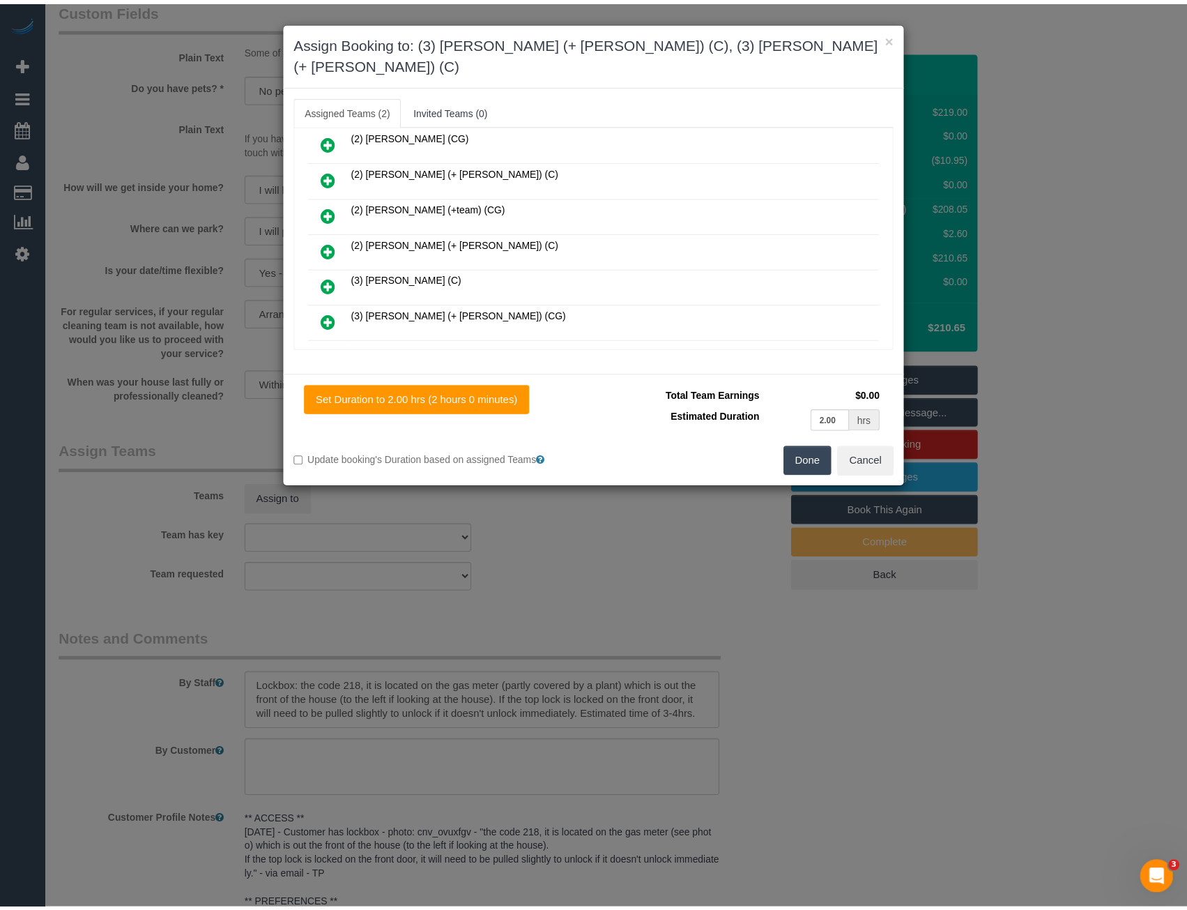
scroll to position [0, 0]
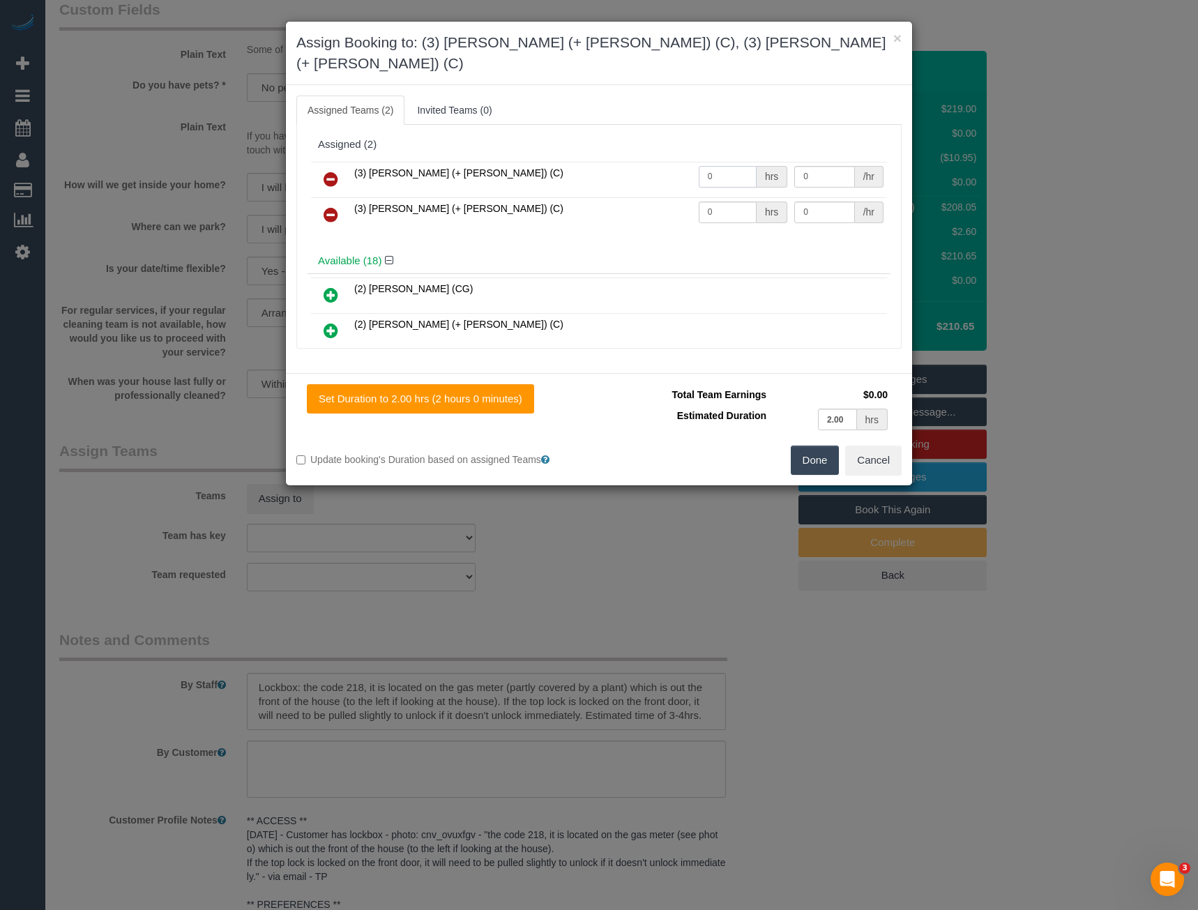
drag, startPoint x: 717, startPoint y: 159, endPoint x: 643, endPoint y: 162, distance: 74.7
click at [643, 163] on tr "(3) Aneta (+ Daniel) (C) 0 hrs 0 /hr" at bounding box center [599, 180] width 576 height 36
type input "1"
type input "65"
drag, startPoint x: 732, startPoint y: 194, endPoint x: 657, endPoint y: 185, distance: 75.8
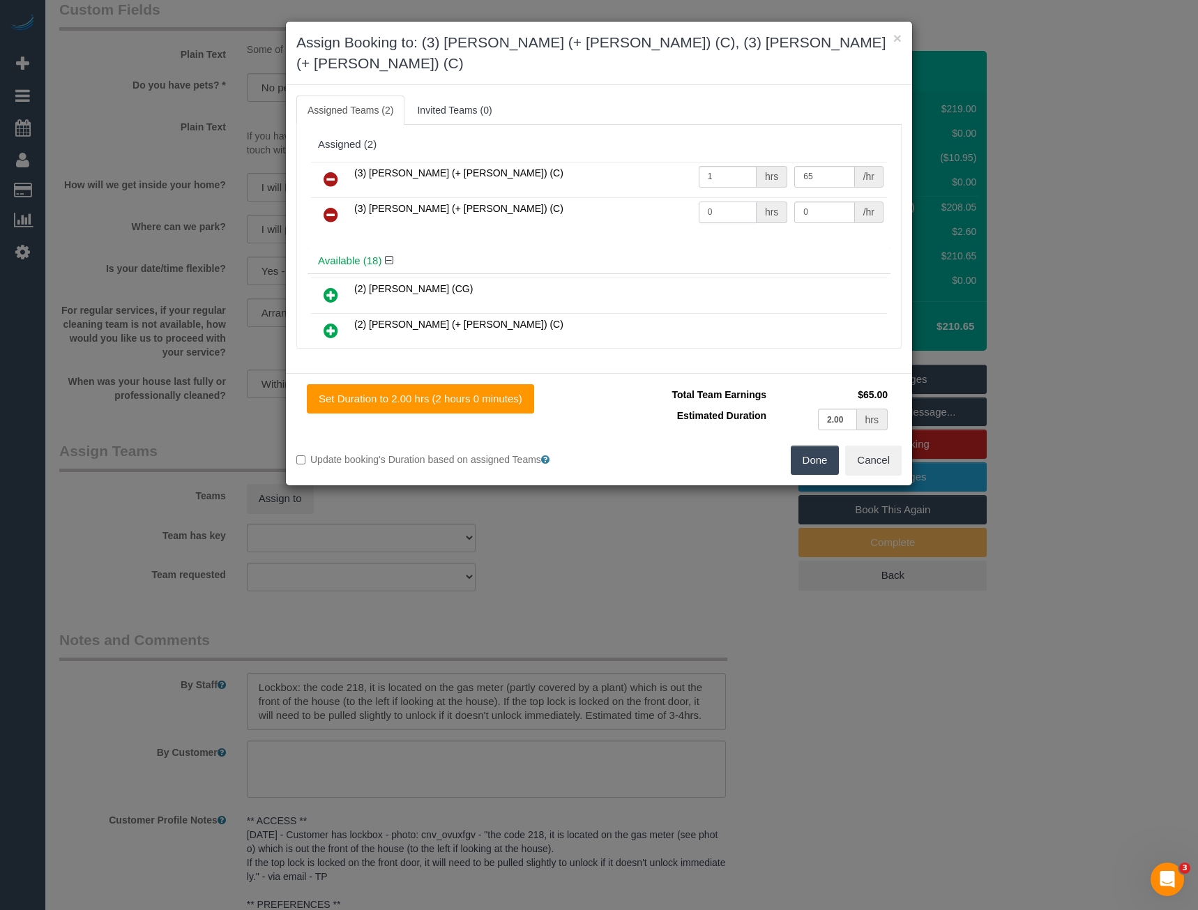
click at [669, 197] on tr "(3) Daniel (+ Aneta) (C) 0 hrs 0 /hr" at bounding box center [599, 215] width 576 height 36
type input "1"
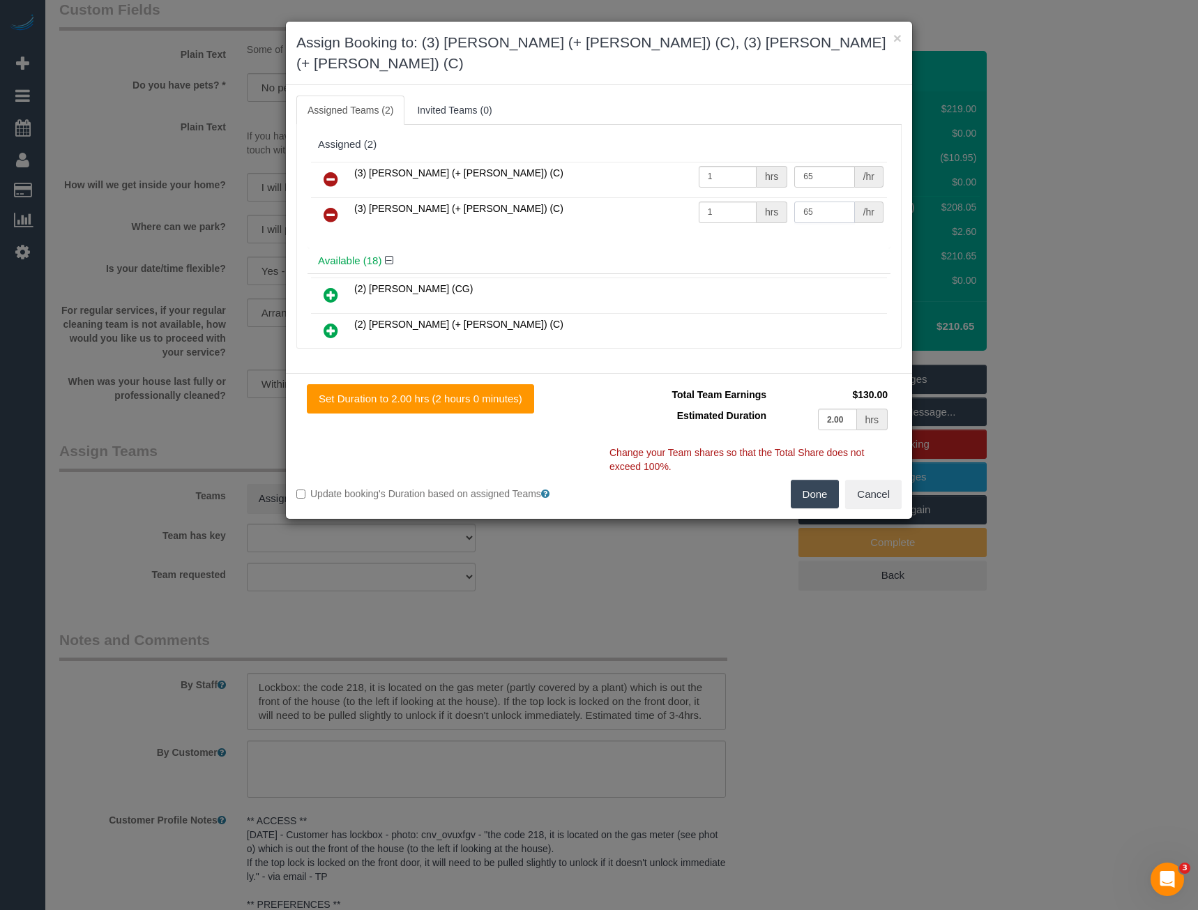
type input "65"
drag, startPoint x: 826, startPoint y: 475, endPoint x: 812, endPoint y: 471, distance: 14.4
click button "Done"
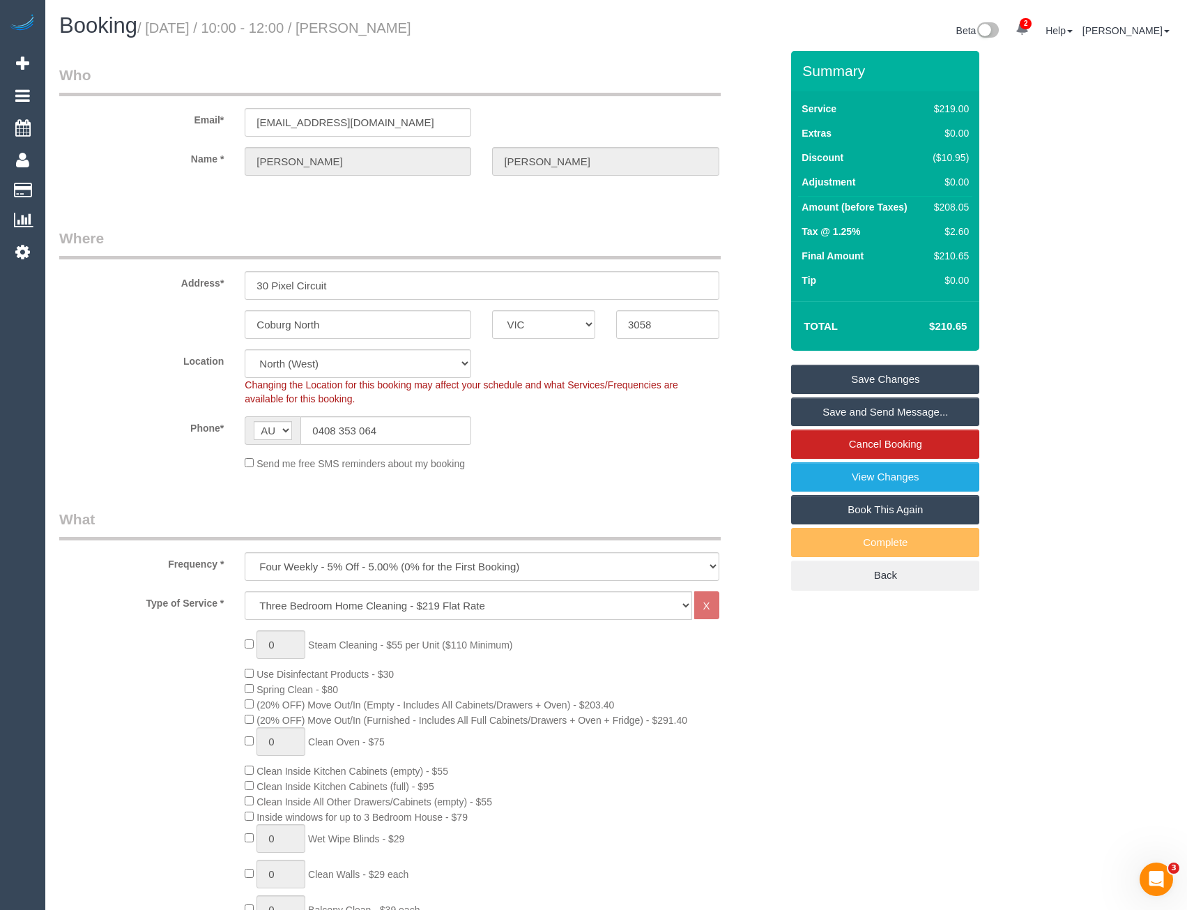
click link "Save and Send Message..."
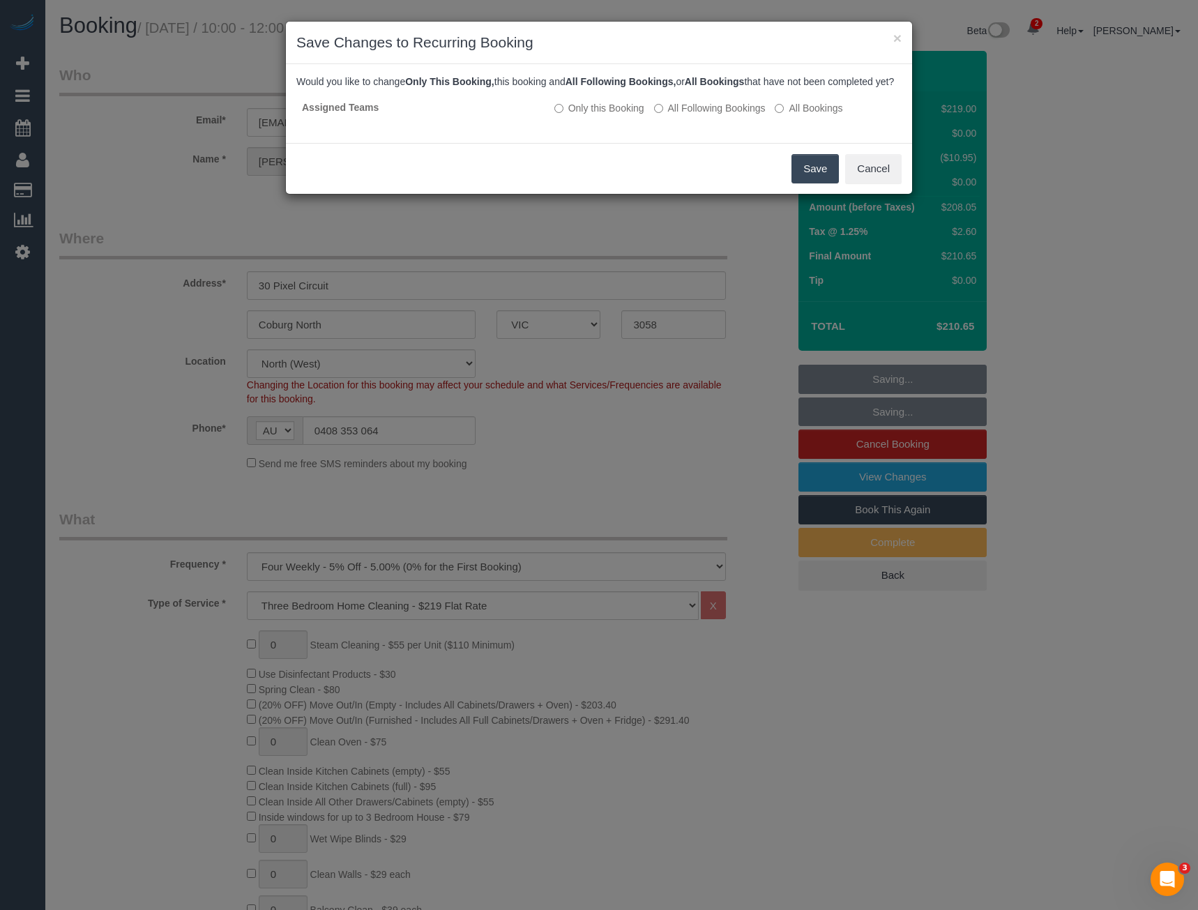
click button "Save"
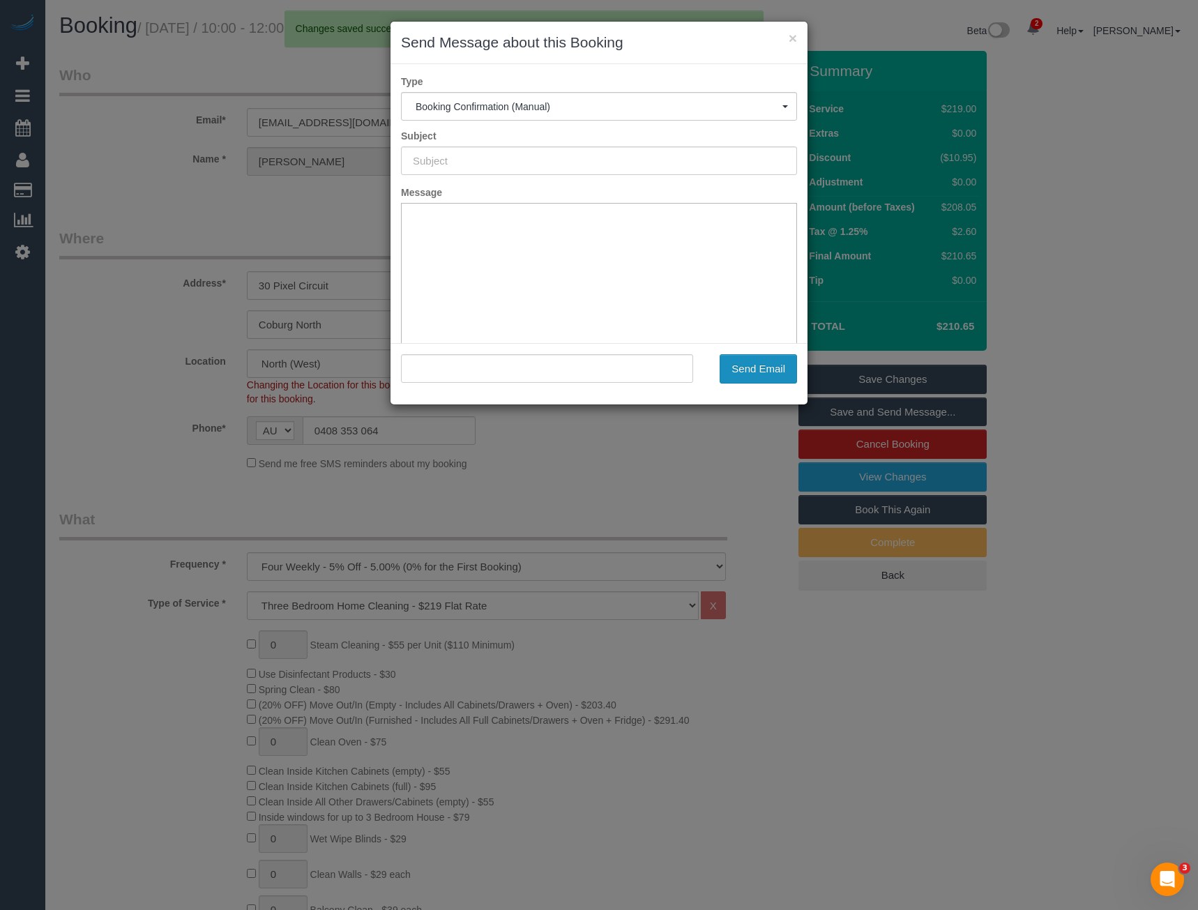
type input "Booking Confirmed"
type input ""Erin Munro" <erinlmunro@gmail.com>"
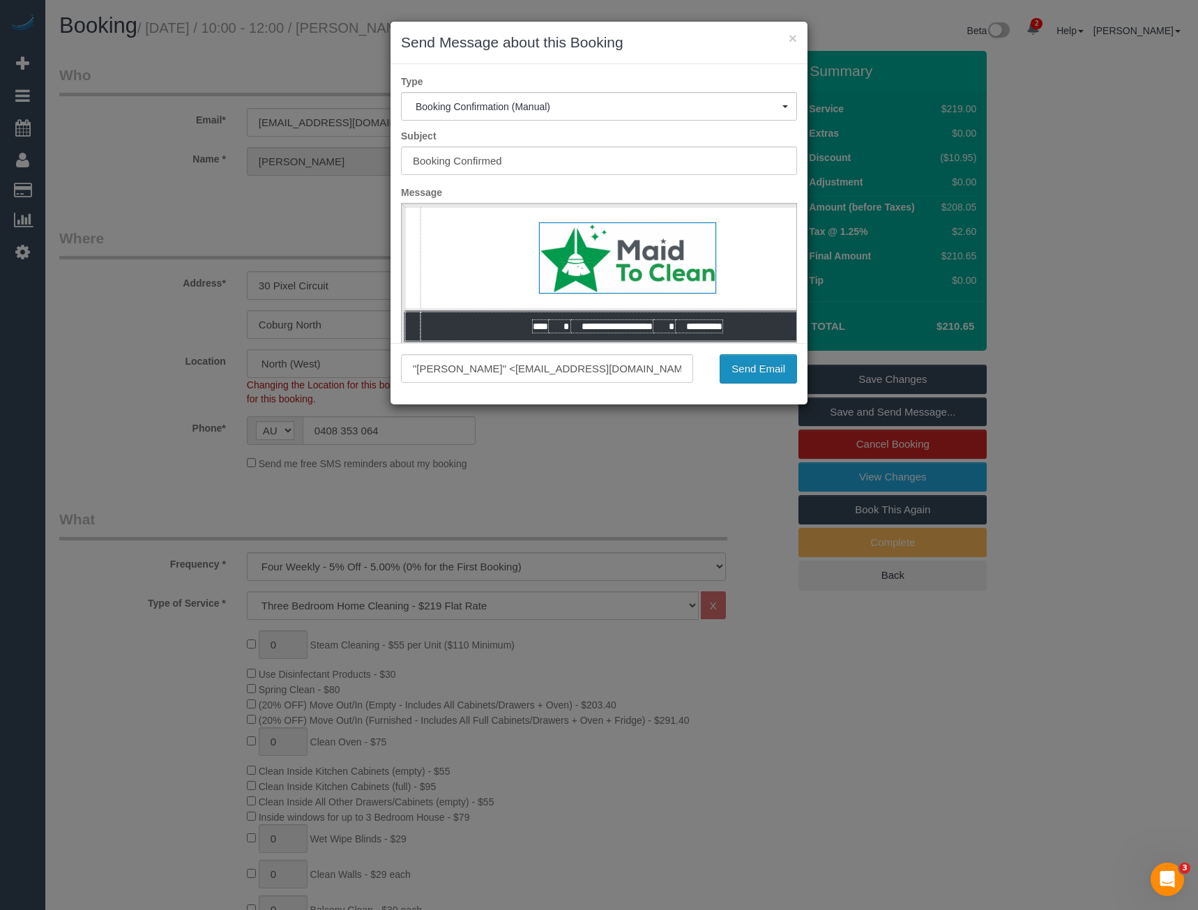
click button "Send Email"
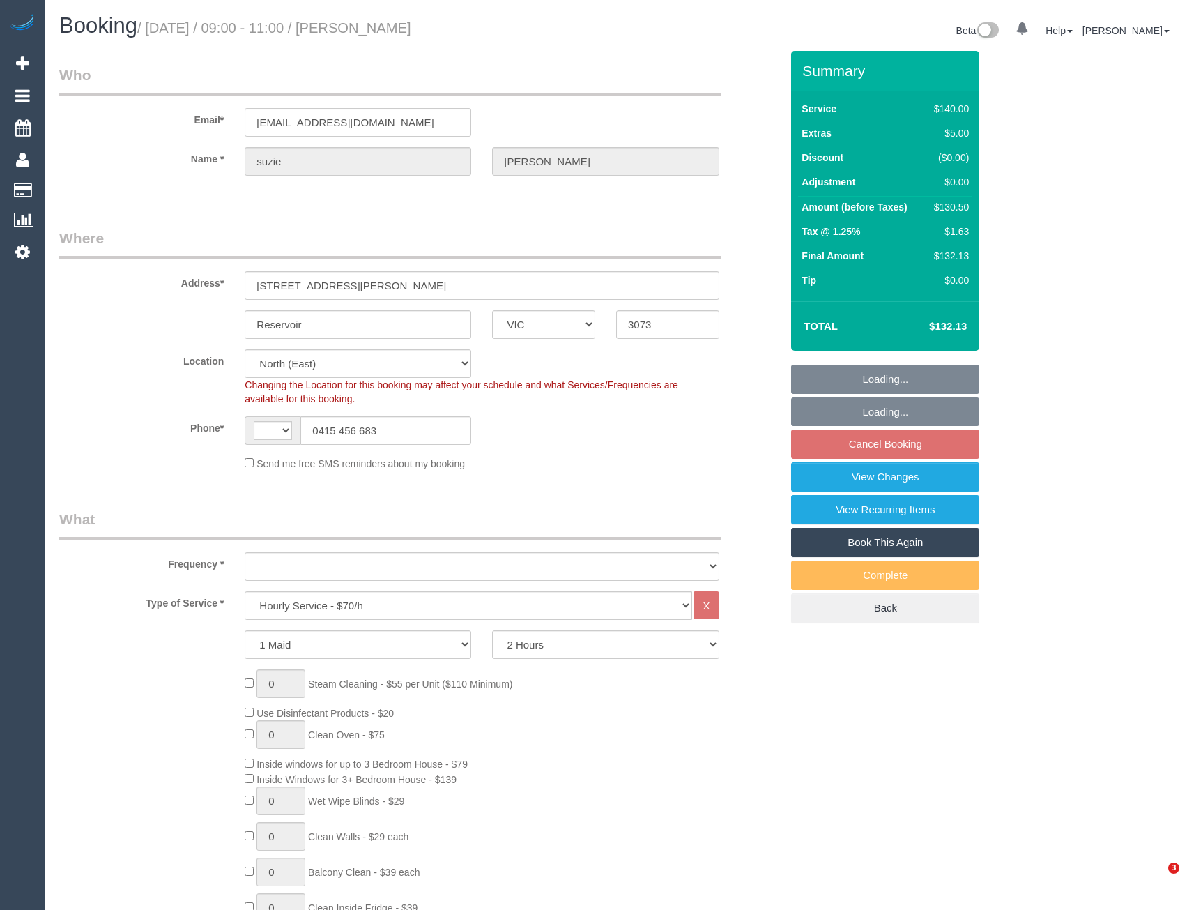
select select "VIC"
select select "string:stripe-pm_1S1flO2GScqysDRVs9jguKDr"
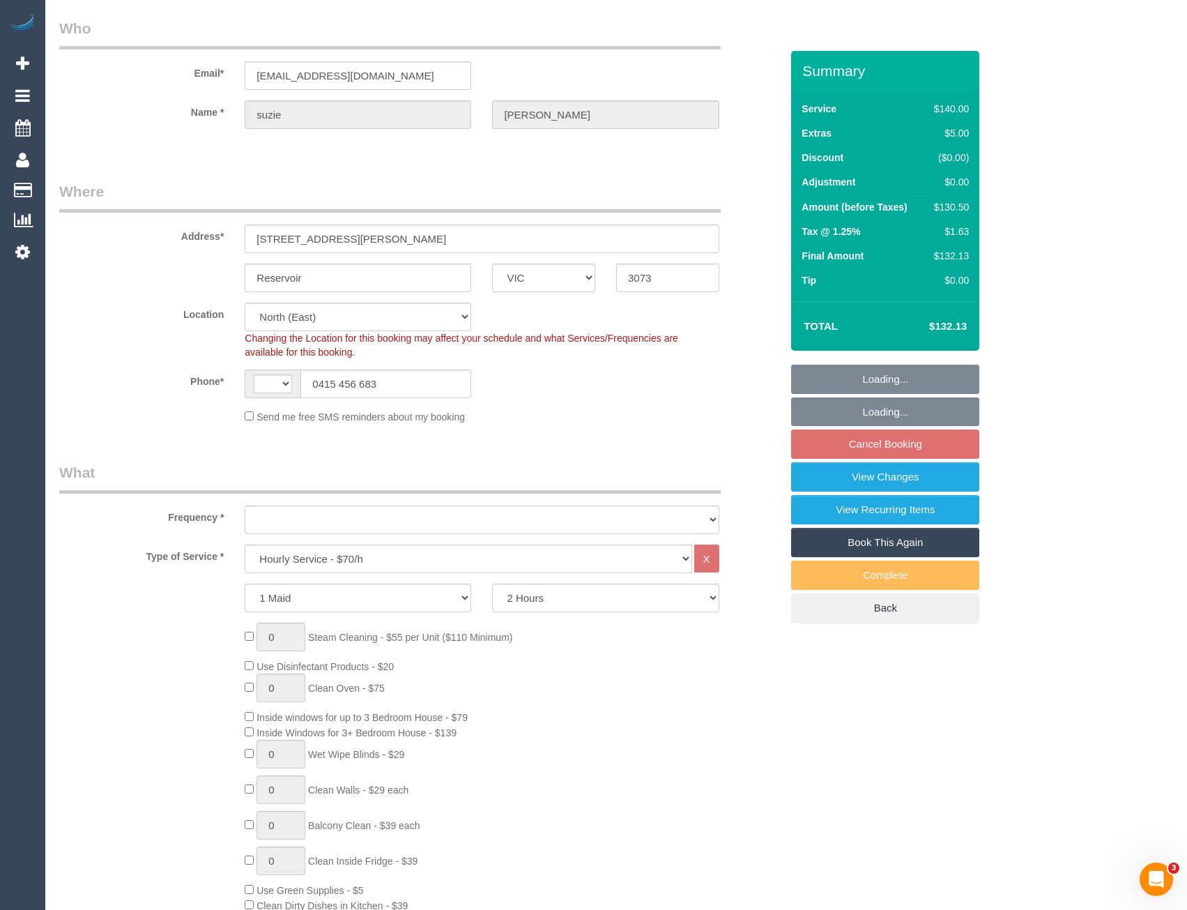
select select "string:AU"
select select "object:1540"
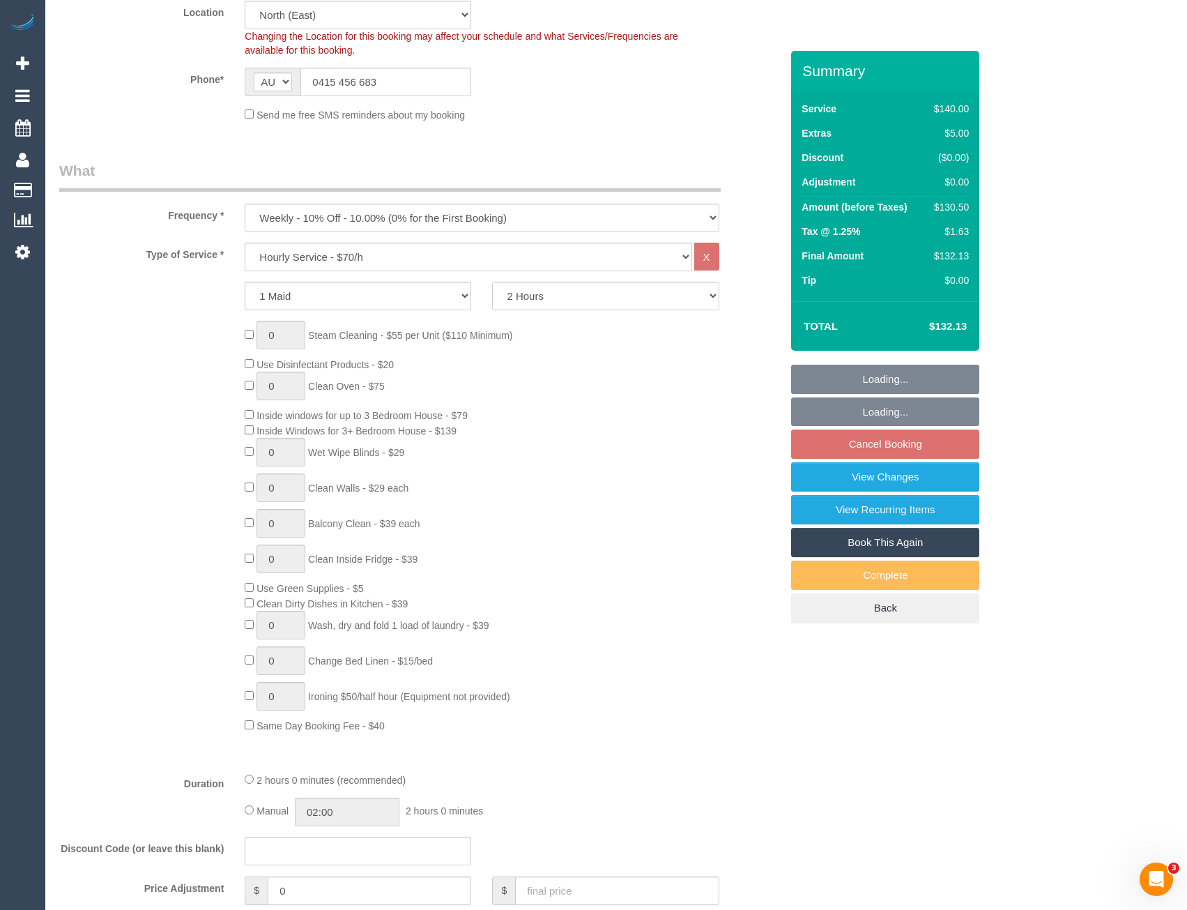
select select "number:27"
select select "number:14"
select select "number:19"
select select "number:23"
select select "number:35"
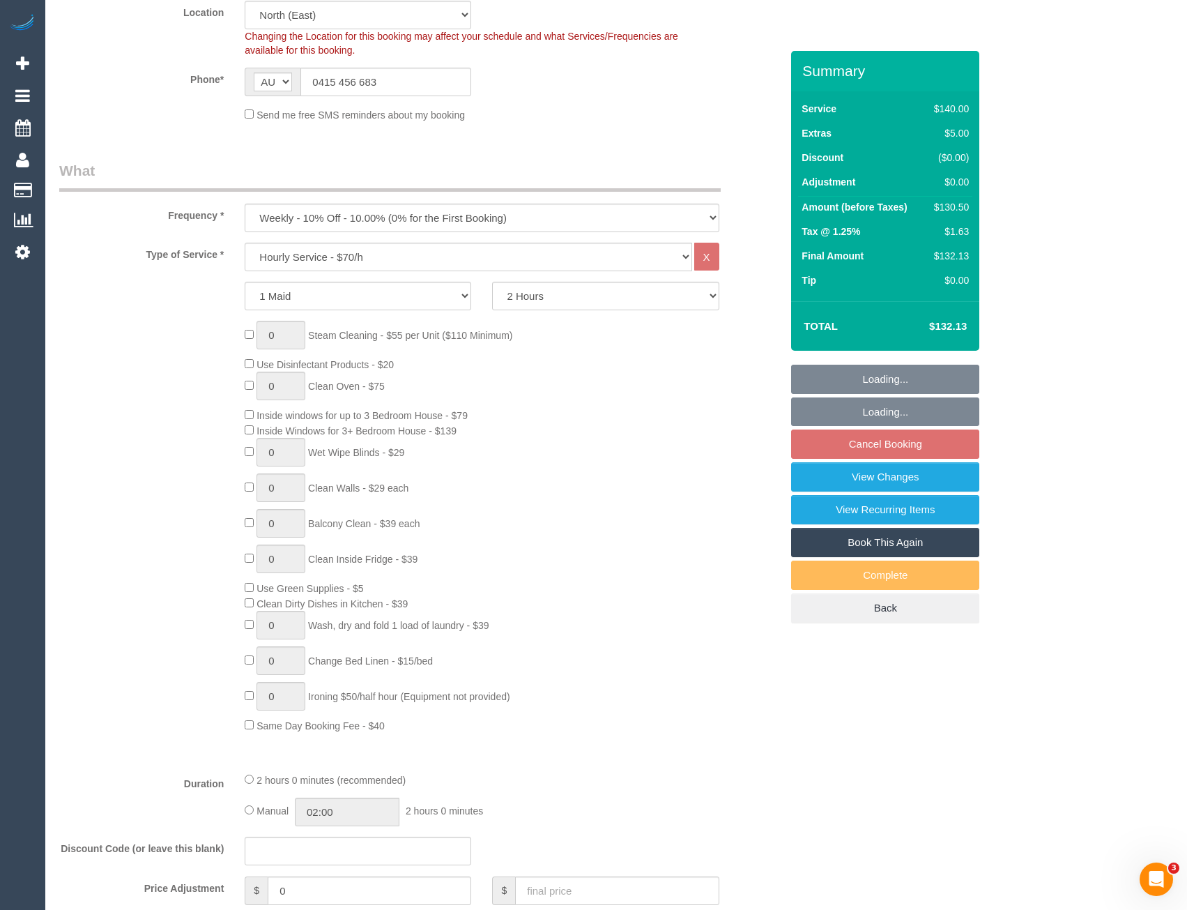
select select "number:12"
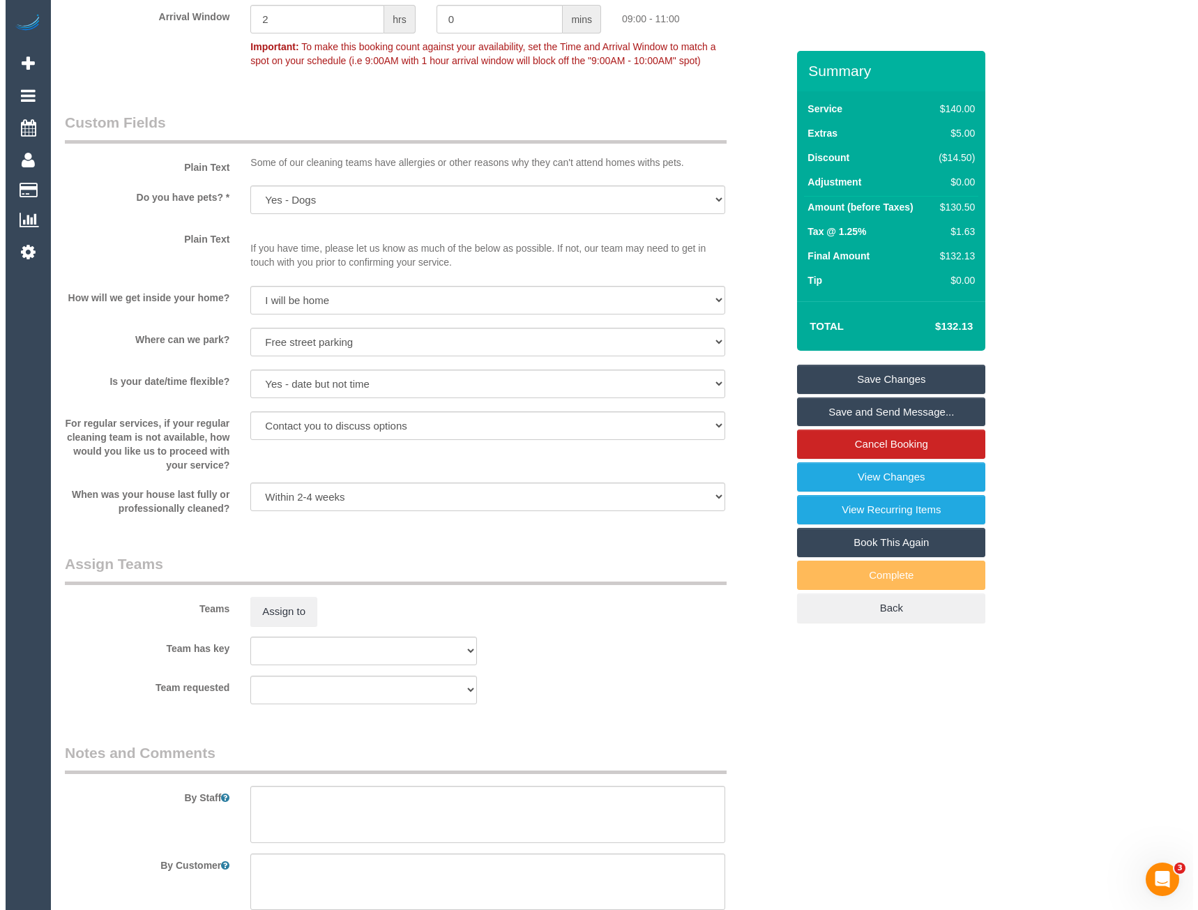
scroll to position [1743, 0]
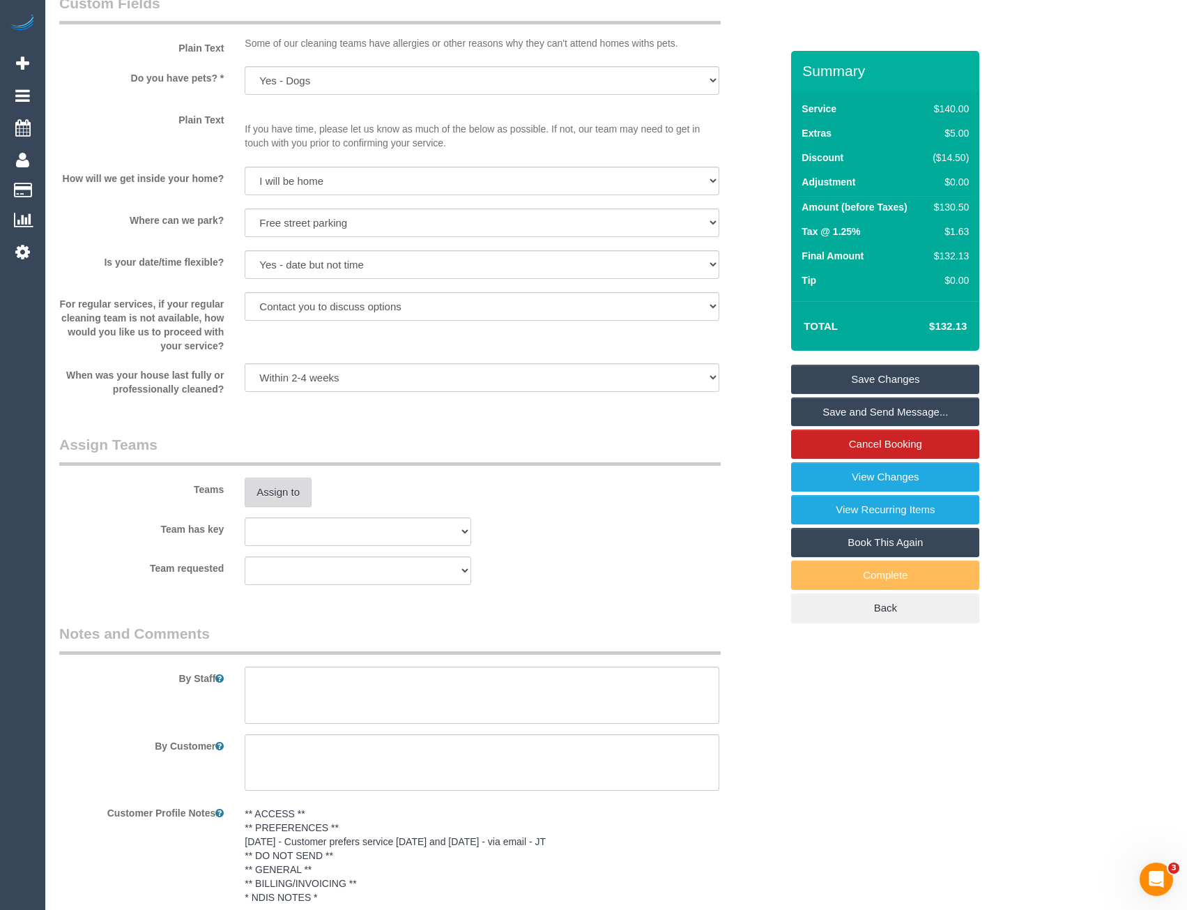
click at [278, 498] on button "Assign to" at bounding box center [278, 492] width 67 height 29
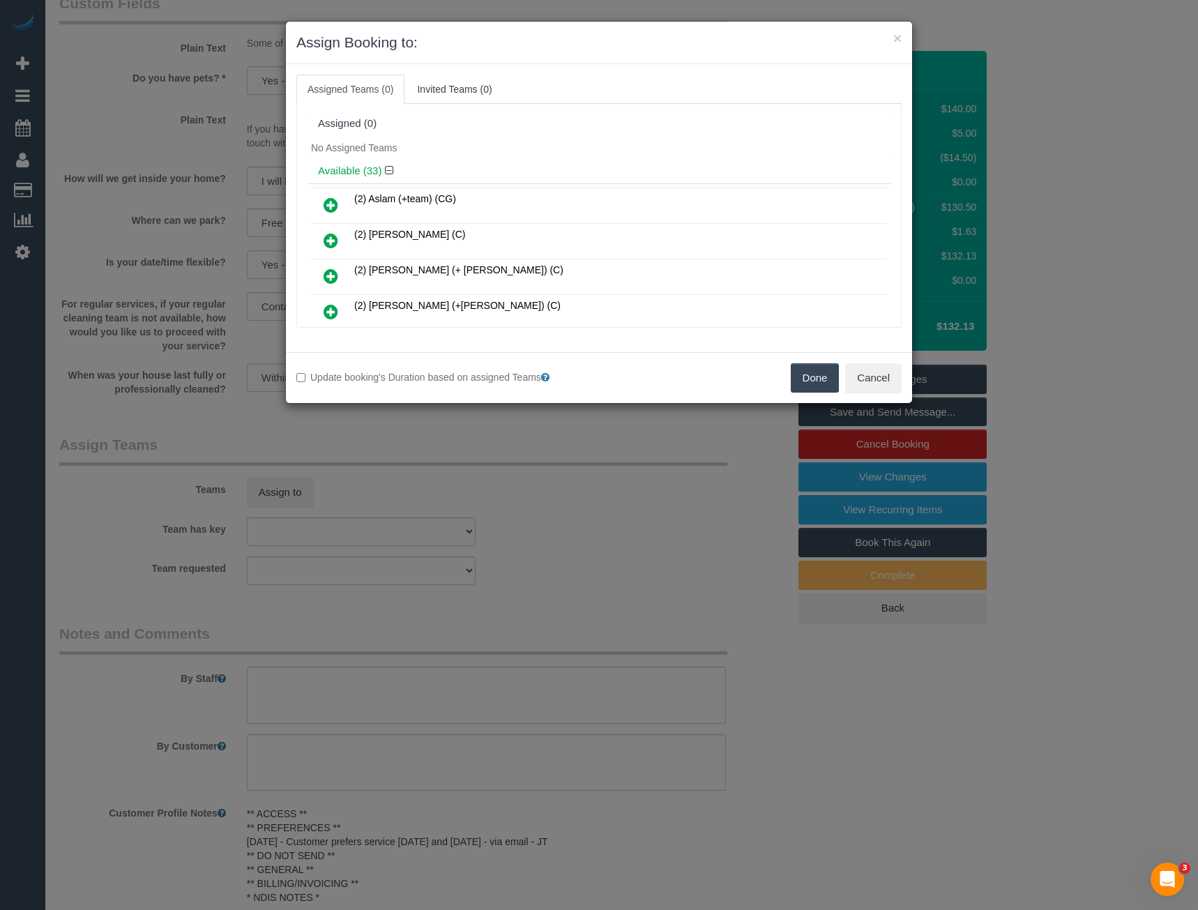
scroll to position [910, 0]
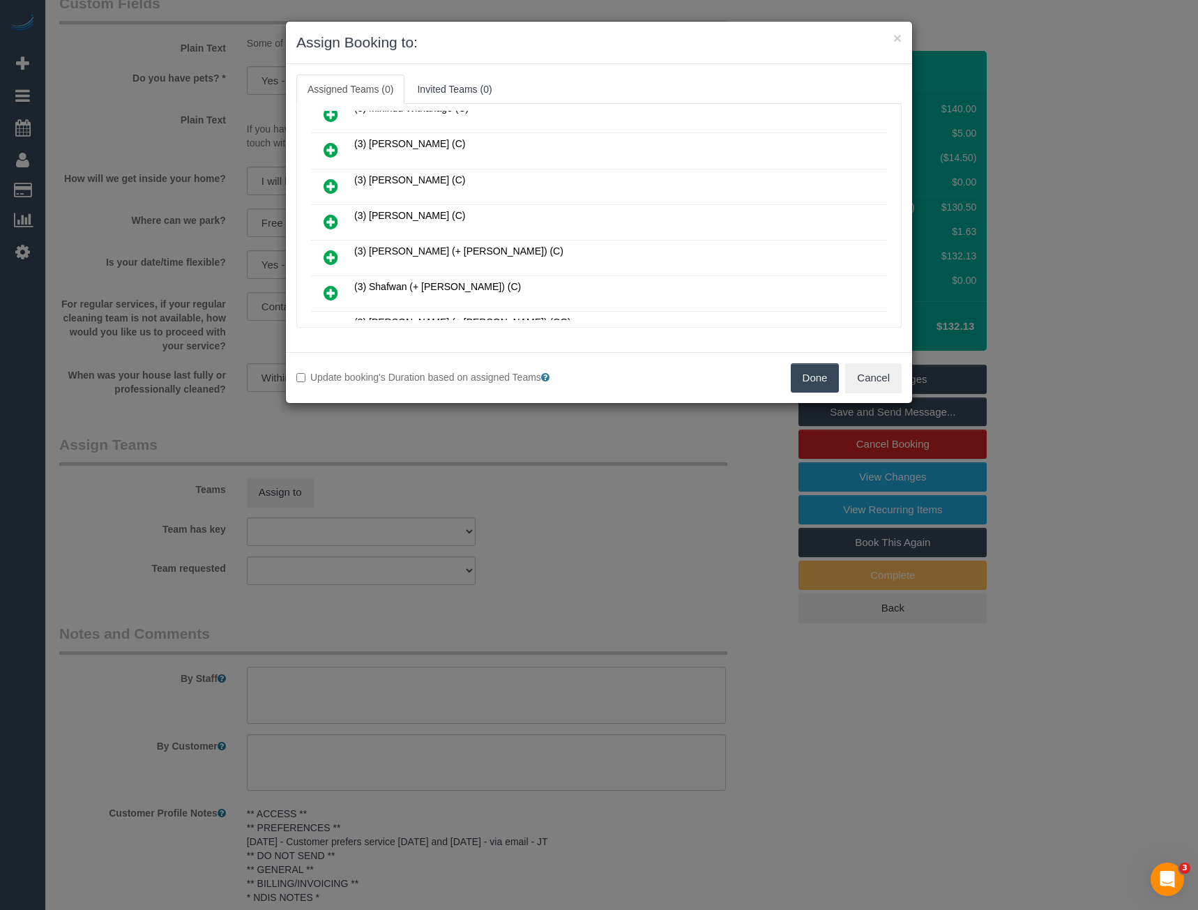
click at [328, 224] on icon at bounding box center [330, 221] width 15 height 17
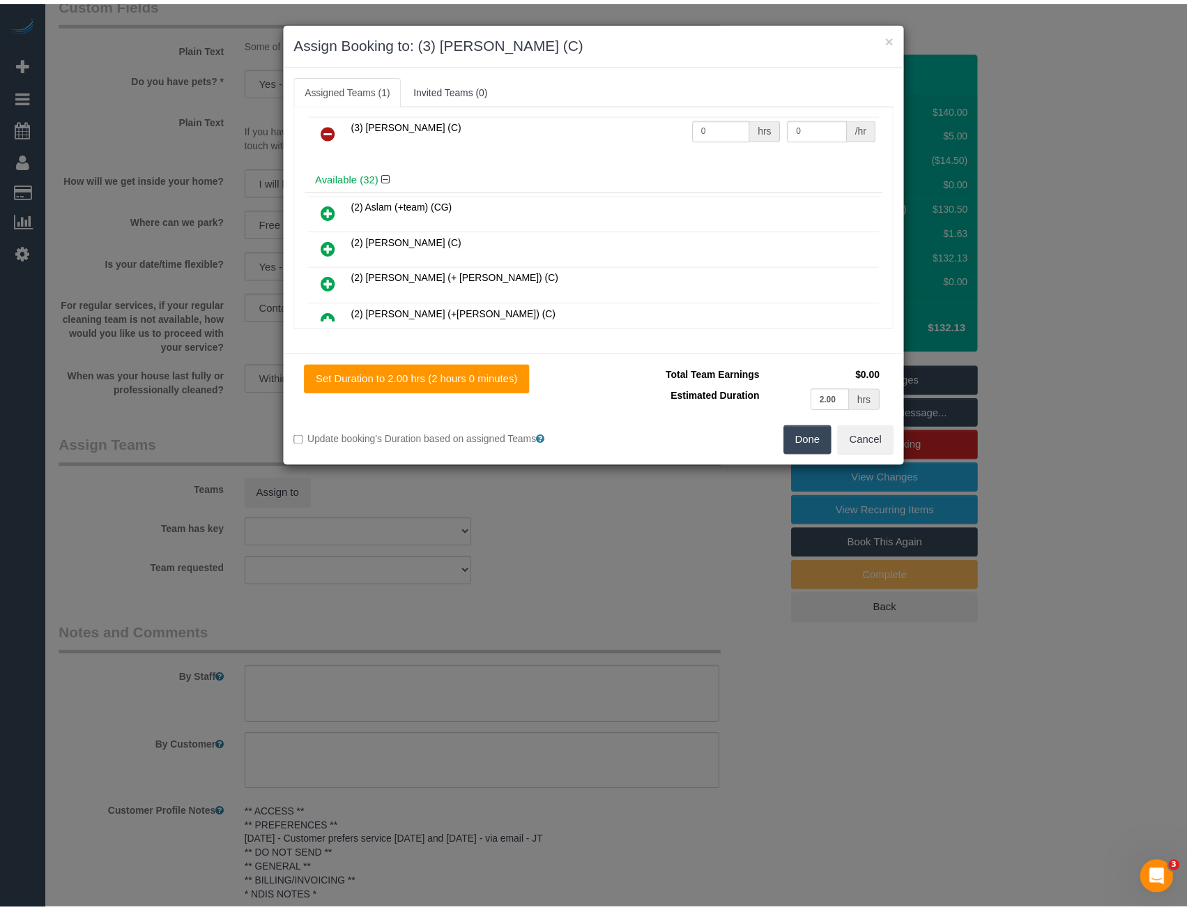
scroll to position [0, 0]
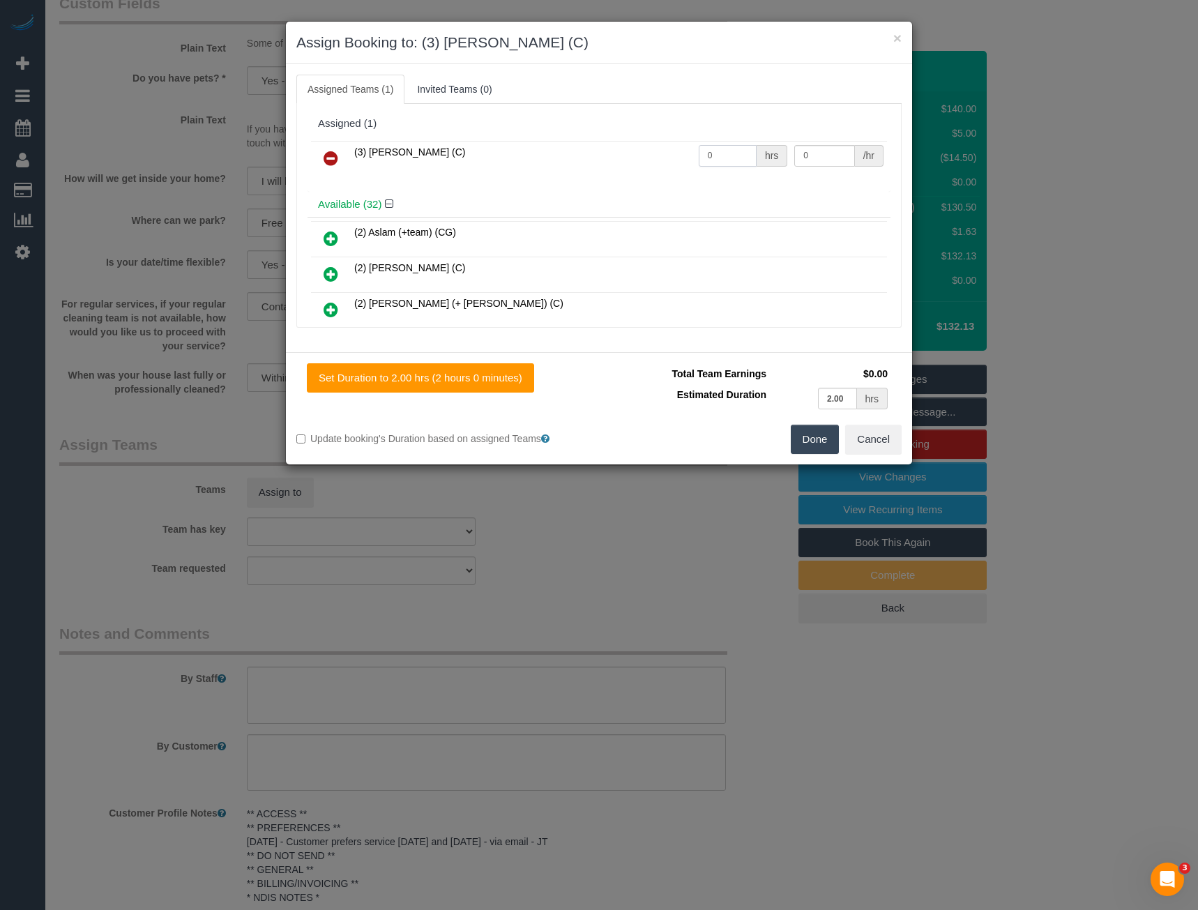
drag, startPoint x: 725, startPoint y: 151, endPoint x: 575, endPoint y: 148, distance: 149.9
click at [632, 153] on tr "(3) Pratham Bagga (C) 0 hrs 0 /hr" at bounding box center [599, 159] width 576 height 36
type input "2"
type input "36.25"
click at [809, 436] on button "Done" at bounding box center [815, 439] width 49 height 29
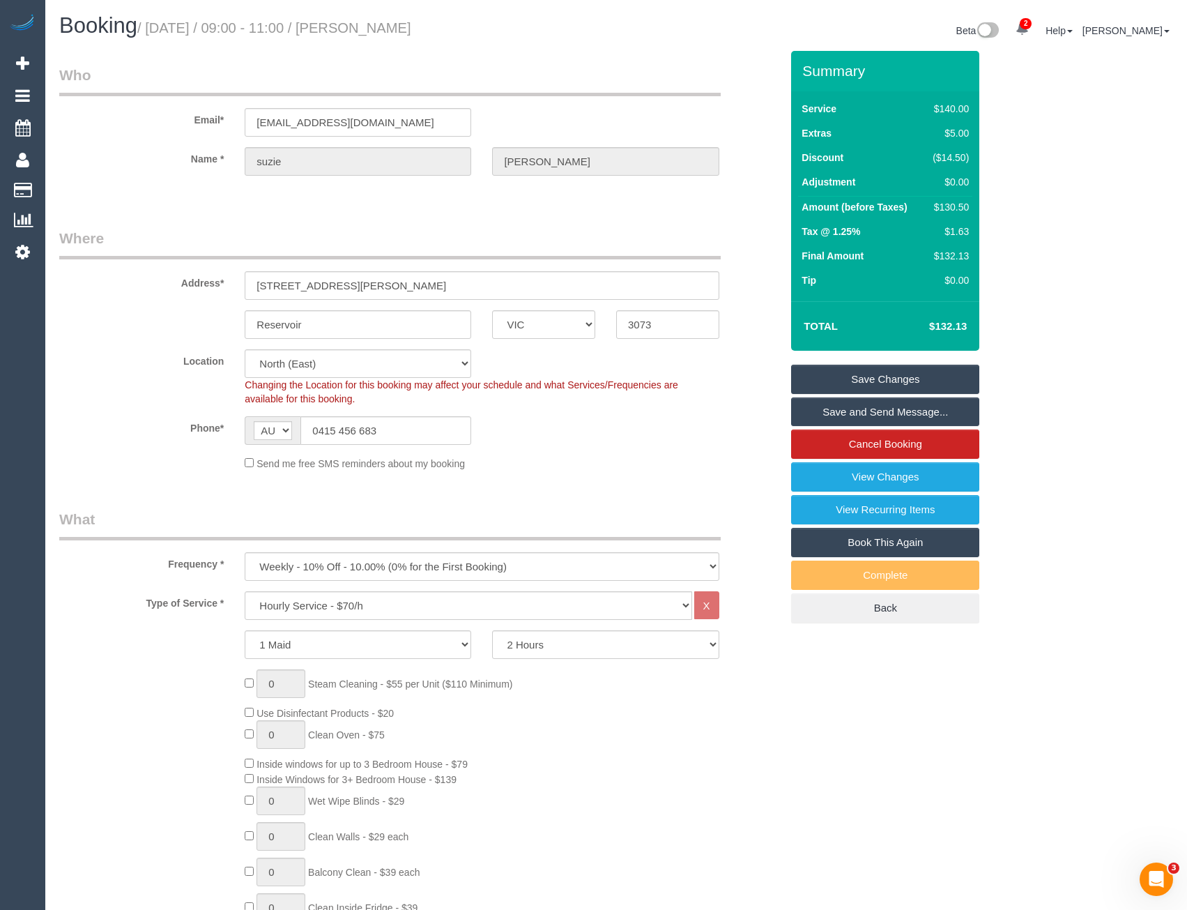
click at [866, 415] on link "Save and Send Message..." at bounding box center [885, 411] width 188 height 29
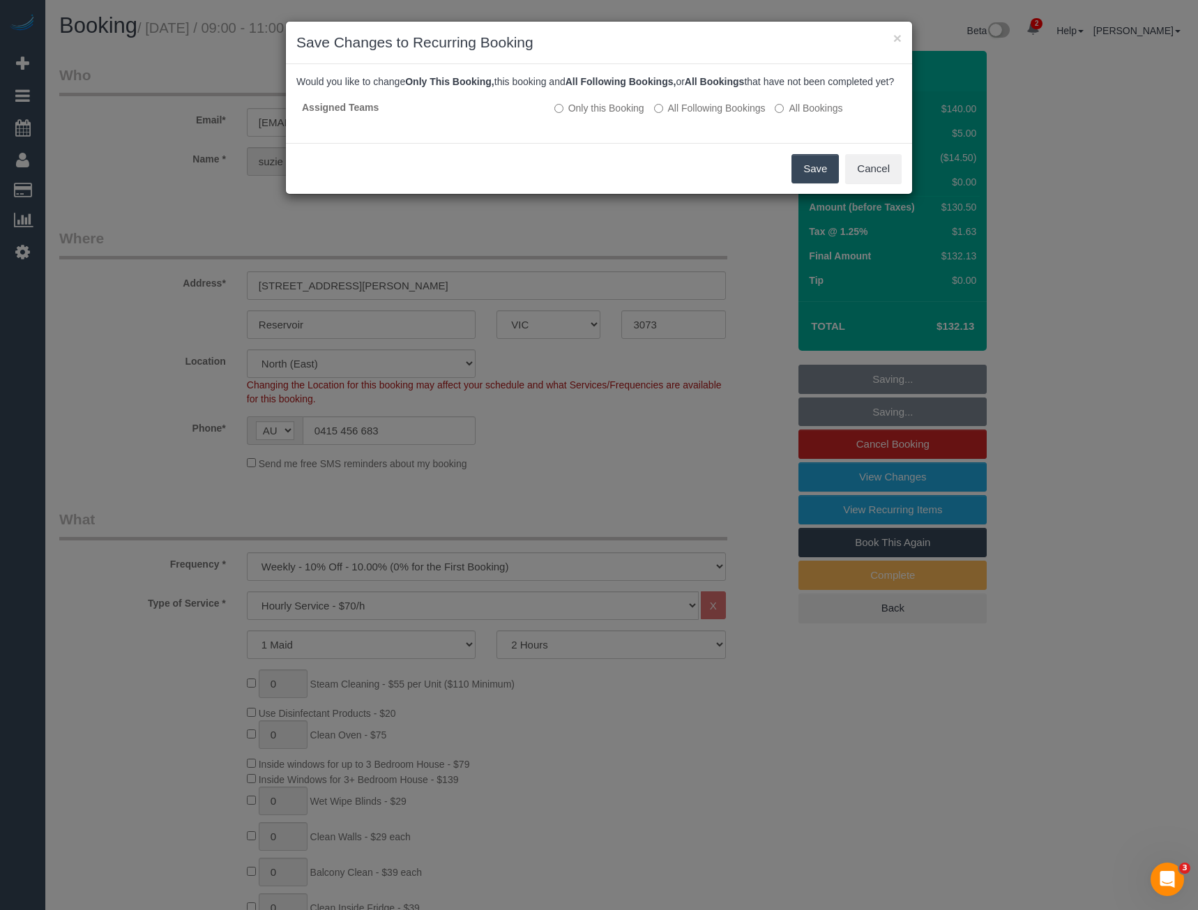
click at [801, 183] on button "Save" at bounding box center [814, 168] width 47 height 29
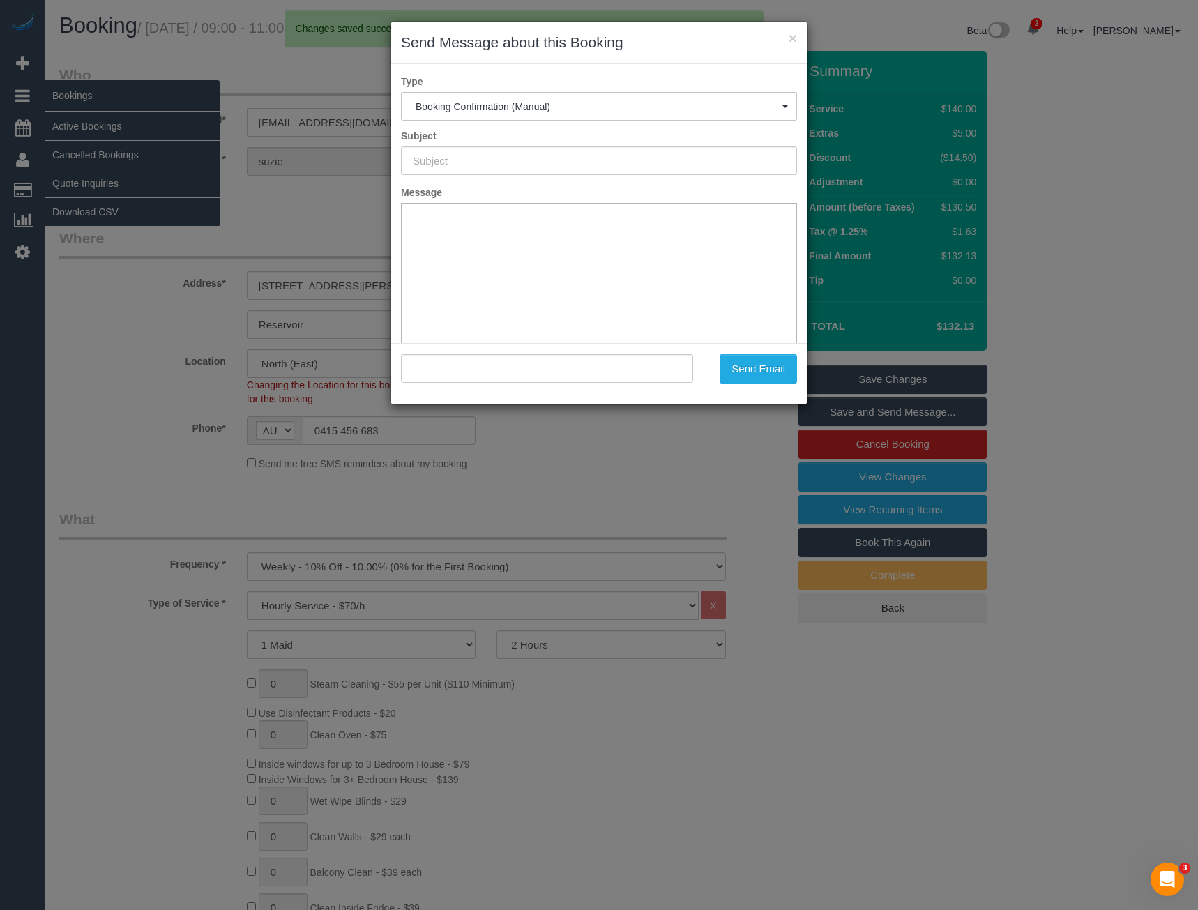
type input "Booking Confirmed"
type input ""suzie britton" <suzie@brittoncosts.com>"
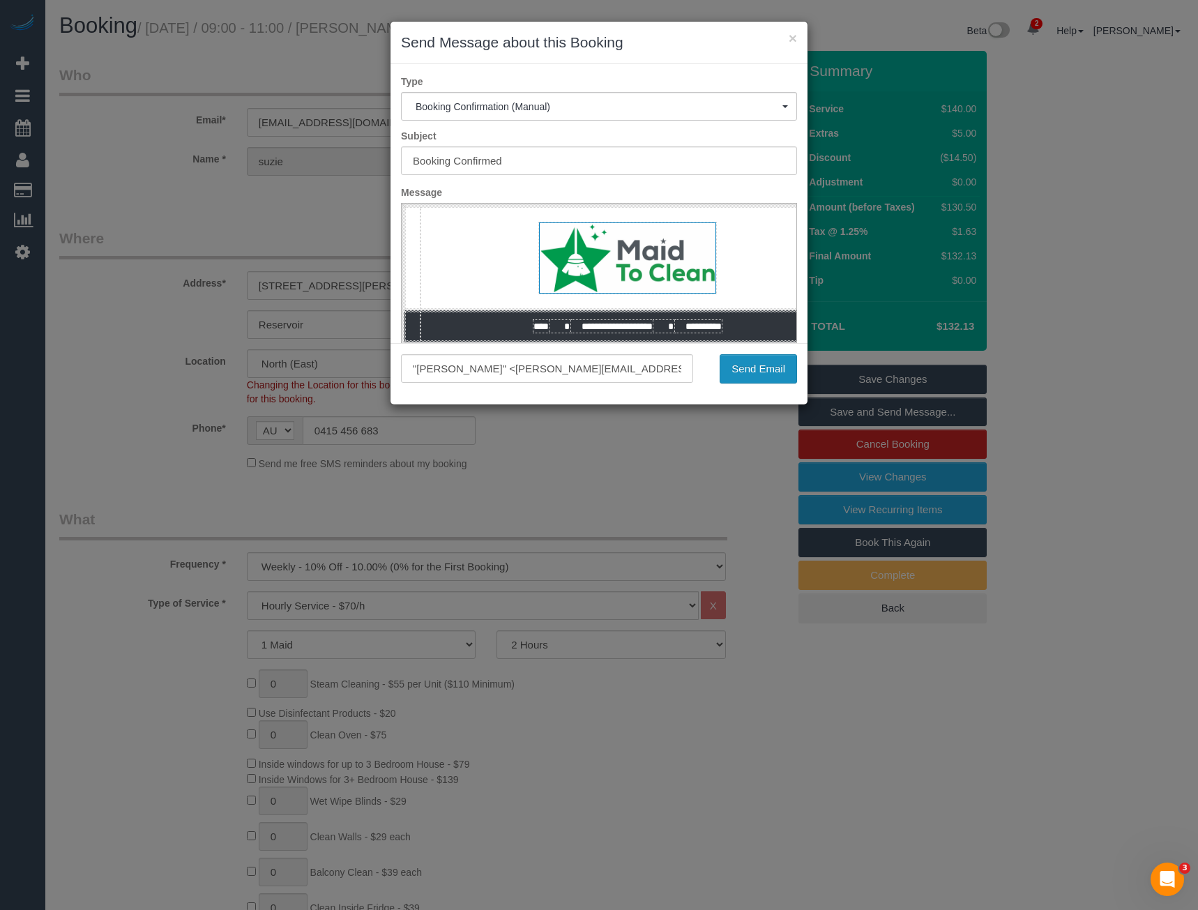
click at [757, 367] on button "Send Email" at bounding box center [757, 368] width 77 height 29
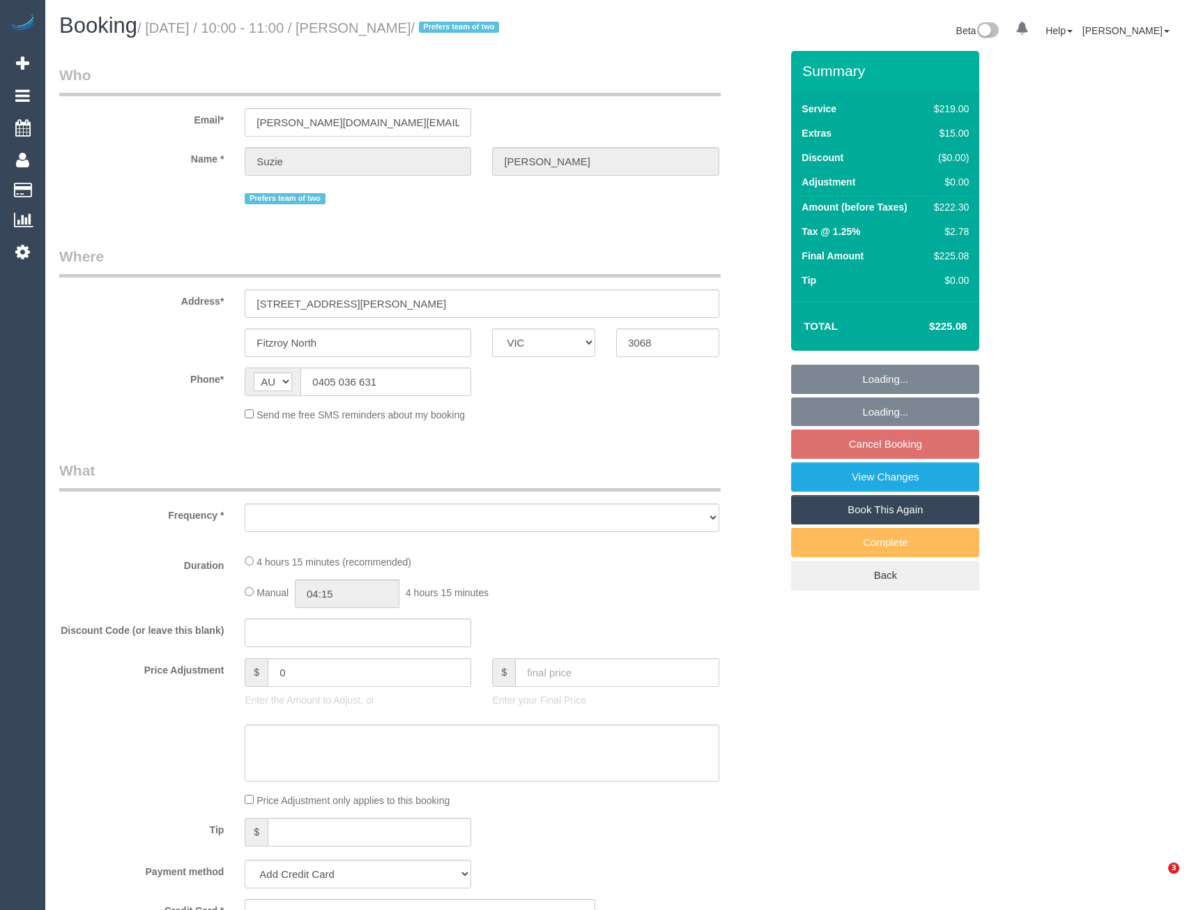
select select "VIC"
select select "string:stripe-pm_1RKA2K2GScqysDRVfuMdeZJH"
select select "number:27"
select select "number:16"
select select "number:19"
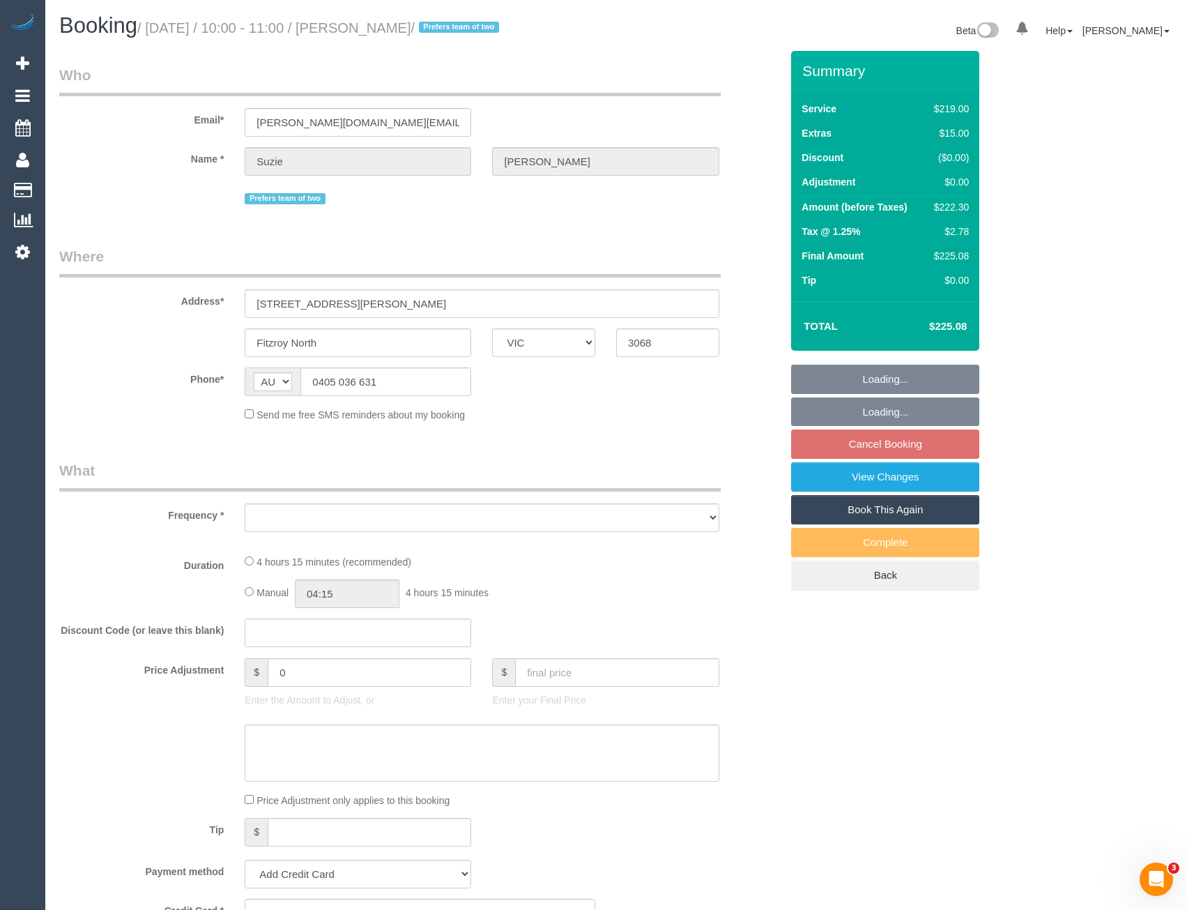
select select "number:24"
select select "number:33"
select select "number:11"
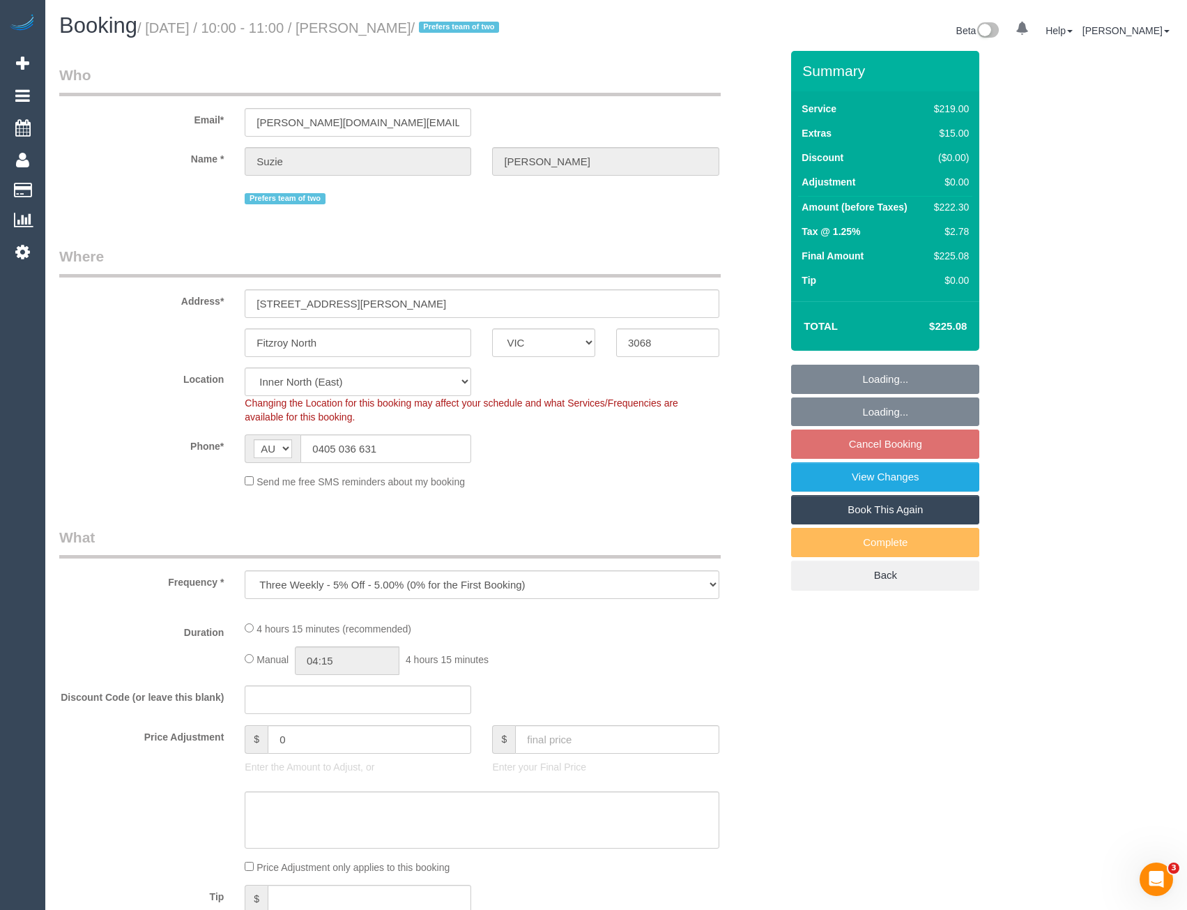
select select "object:726"
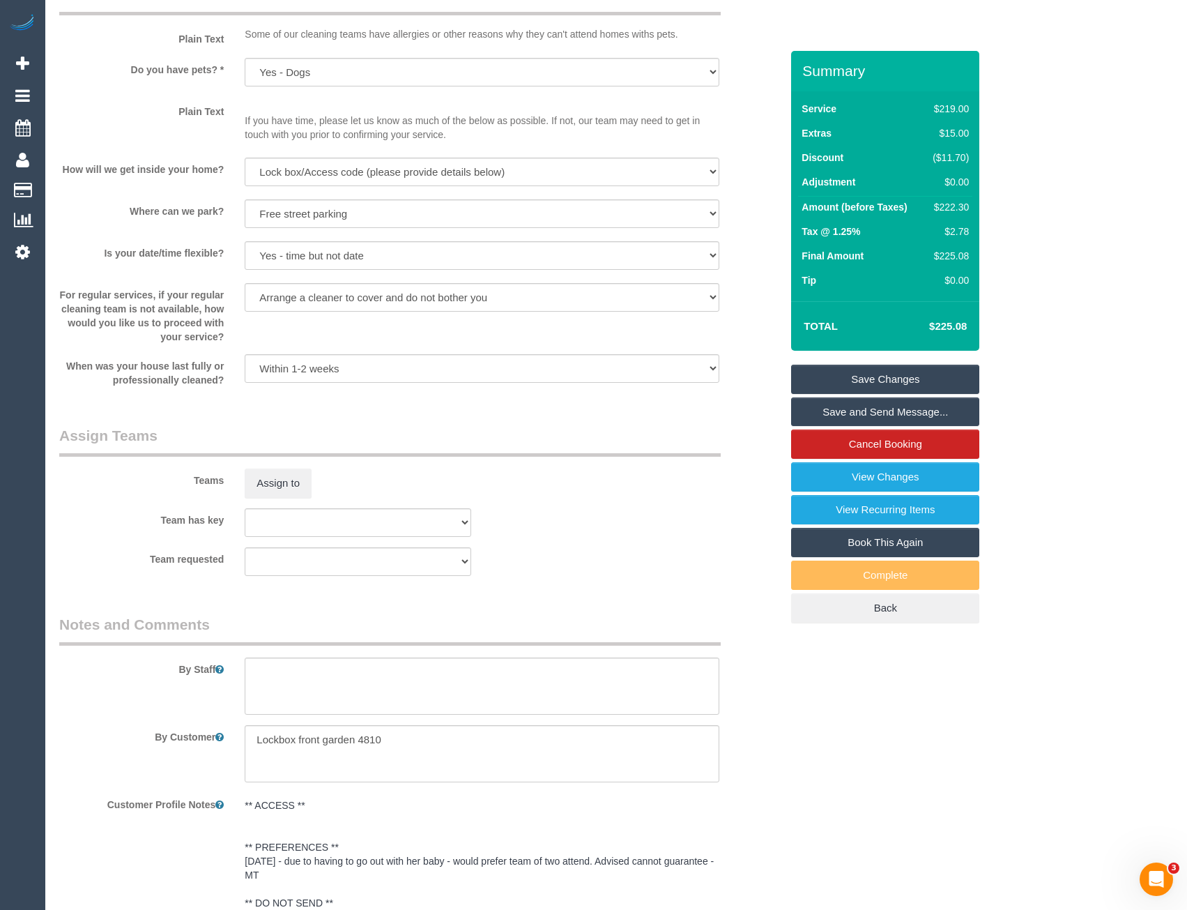
scroll to position [1882, 0]
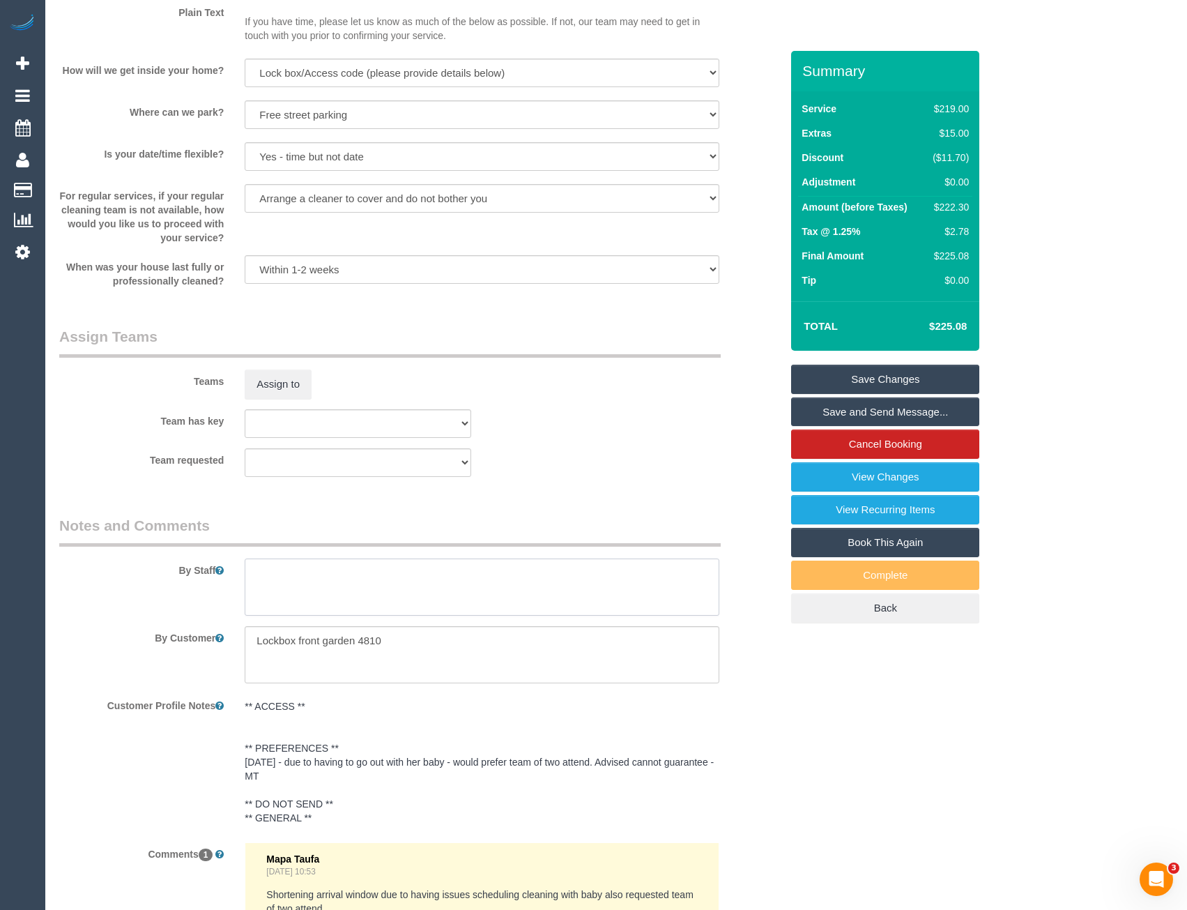
click at [312, 586] on textarea at bounding box center [482, 586] width 474 height 57
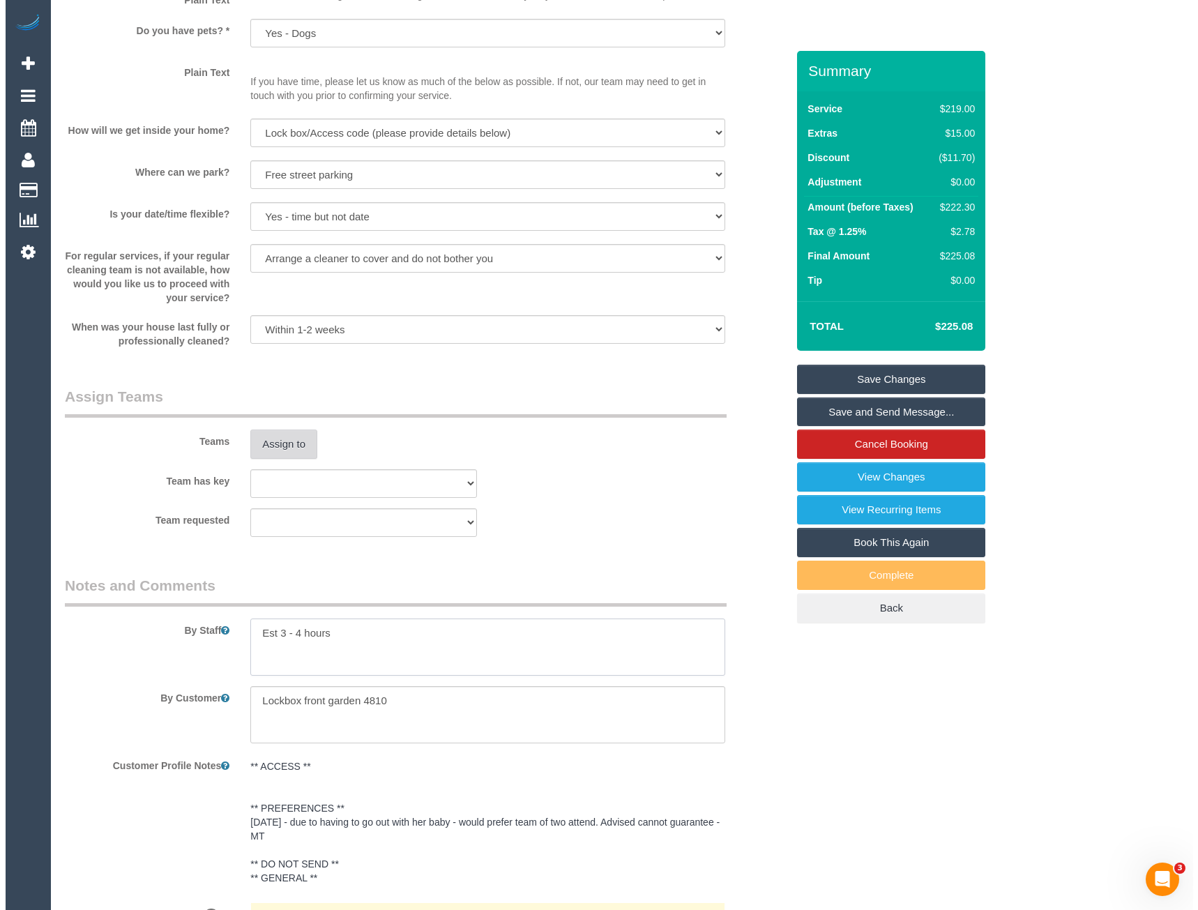
scroll to position [1743, 0]
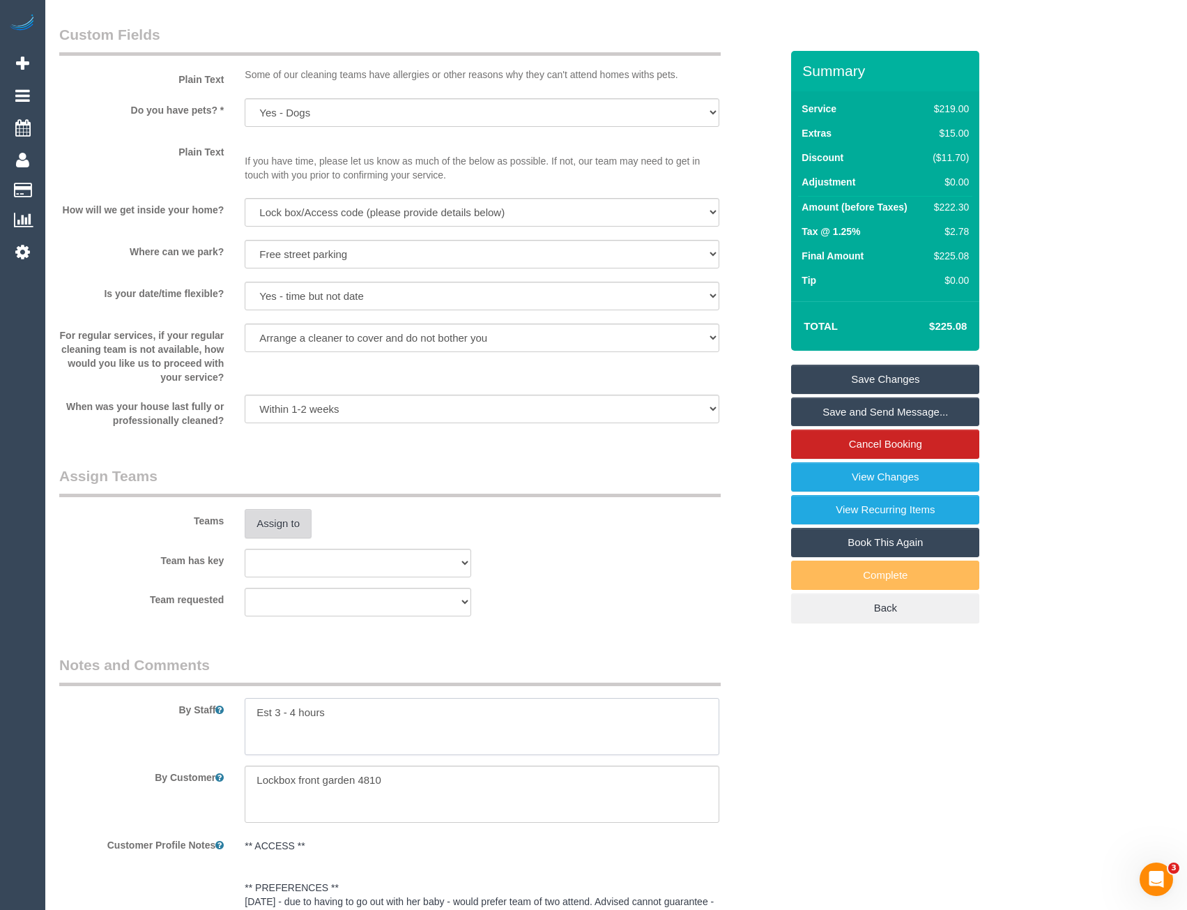
type textarea "Est 3 - 4 hours"
click at [281, 518] on button "Assign to" at bounding box center [278, 523] width 67 height 29
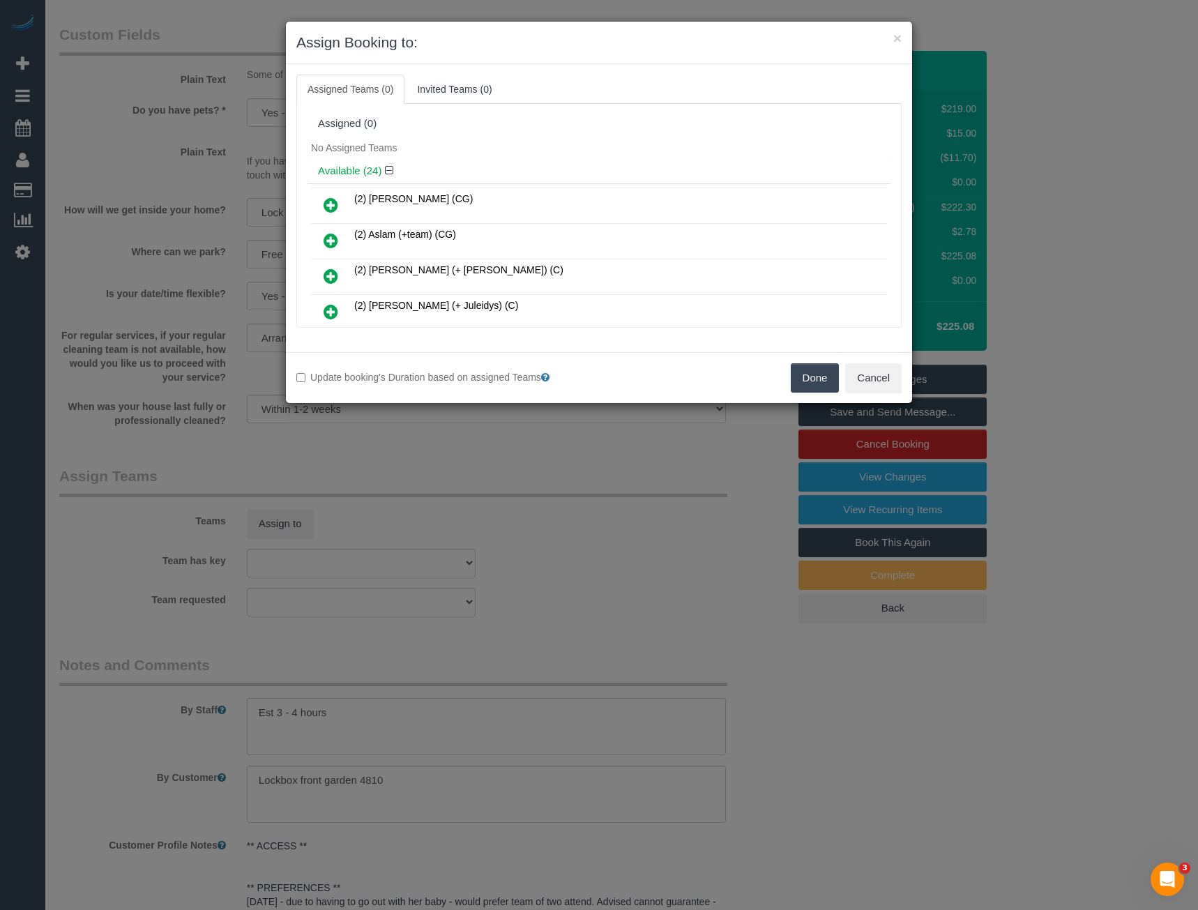
scroll to position [233, 0]
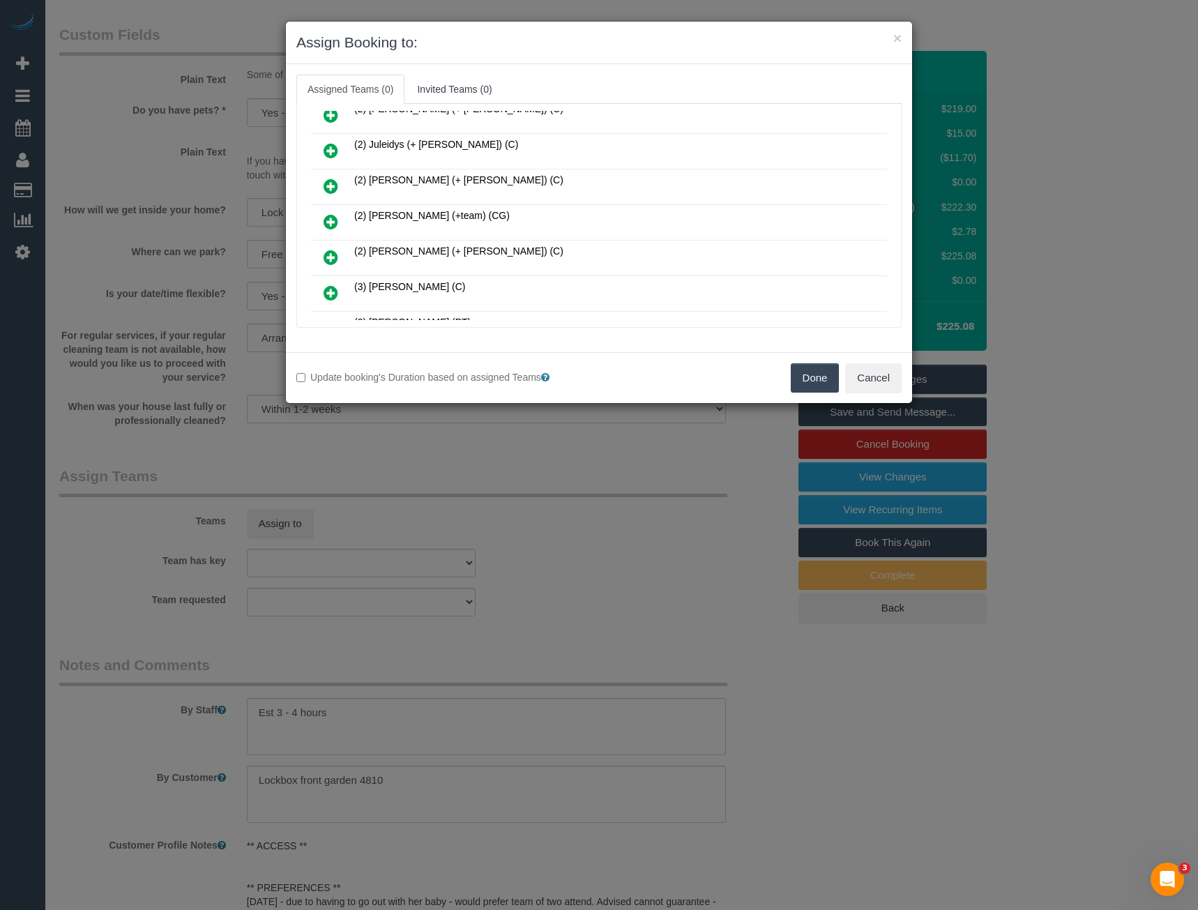
drag, startPoint x: 330, startPoint y: 222, endPoint x: 390, endPoint y: 210, distance: 61.8
click at [329, 222] on icon at bounding box center [330, 221] width 15 height 17
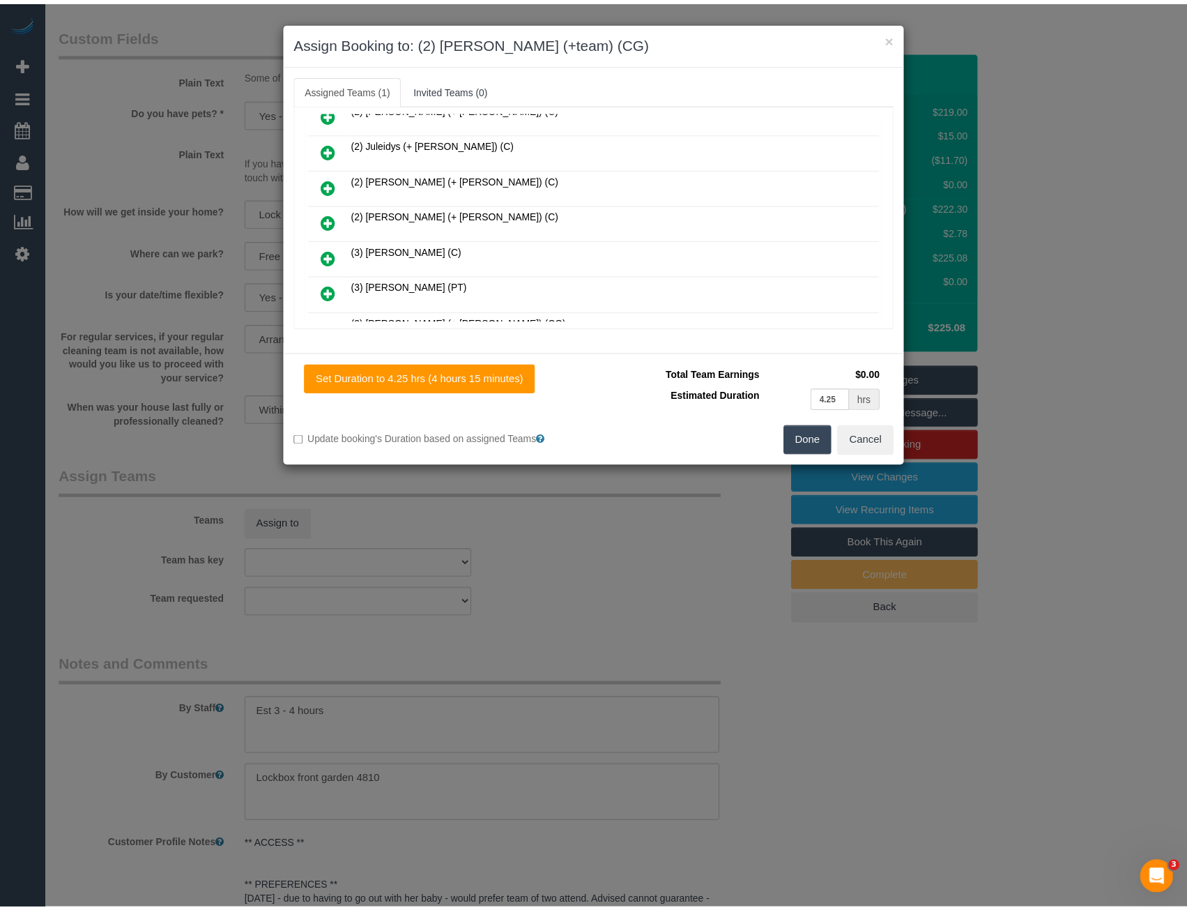
scroll to position [0, 0]
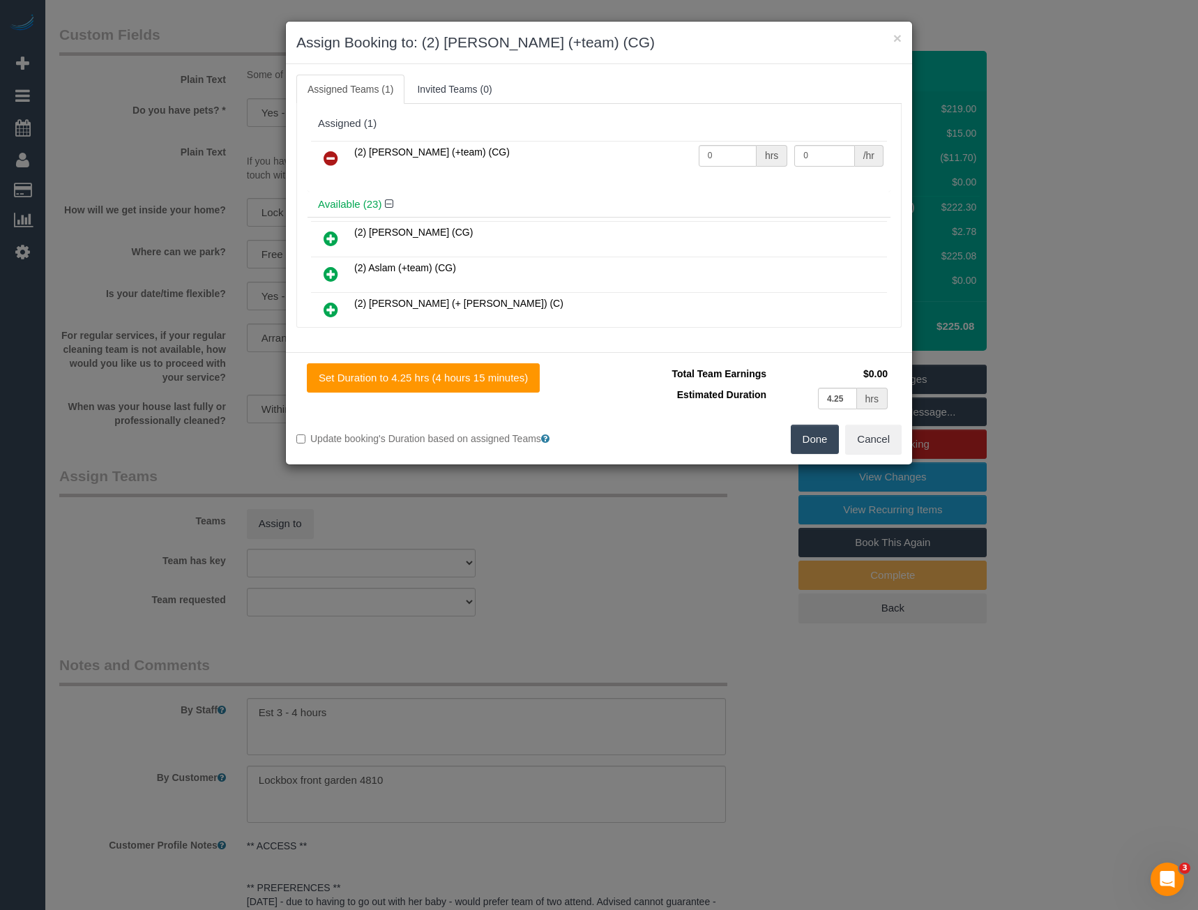
click at [337, 271] on icon at bounding box center [330, 274] width 15 height 17
drag, startPoint x: 699, startPoint y: 167, endPoint x: 651, endPoint y: 169, distance: 47.5
click at [651, 169] on tr "(2) Aslam (+team) (CG) 0 hrs 0 /hr" at bounding box center [599, 159] width 576 height 36
drag, startPoint x: 719, startPoint y: 164, endPoint x: 636, endPoint y: 167, distance: 83.0
click at [639, 167] on tr "(2) Aslam (+team) (CG) 0 hrs 0 /hr" at bounding box center [599, 159] width 576 height 36
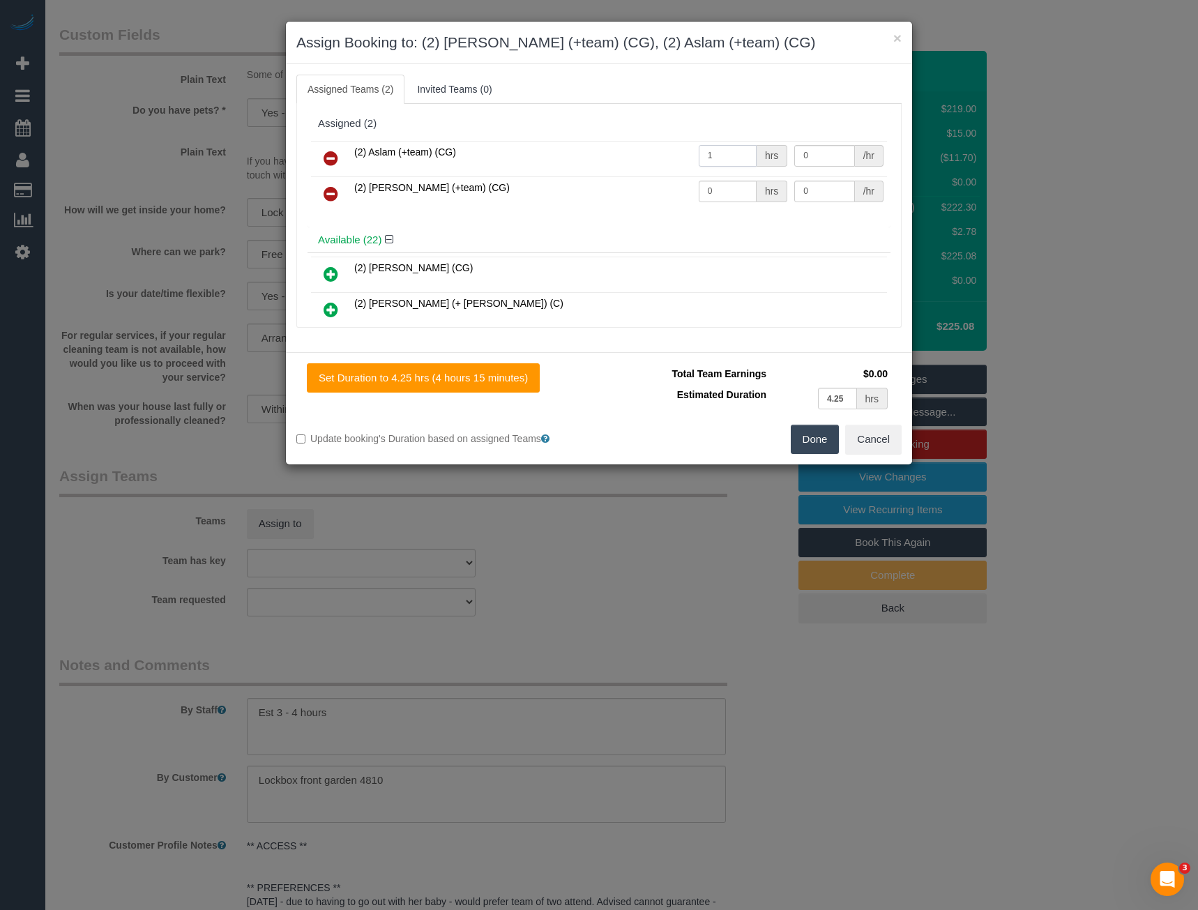
type input "1"
type input "77.5"
drag, startPoint x: 737, startPoint y: 183, endPoint x: 630, endPoint y: 191, distance: 107.6
click at [630, 191] on tr "(2) Maria (+team) (CG) 0 hrs 0 /hr" at bounding box center [599, 194] width 576 height 36
type input "1"
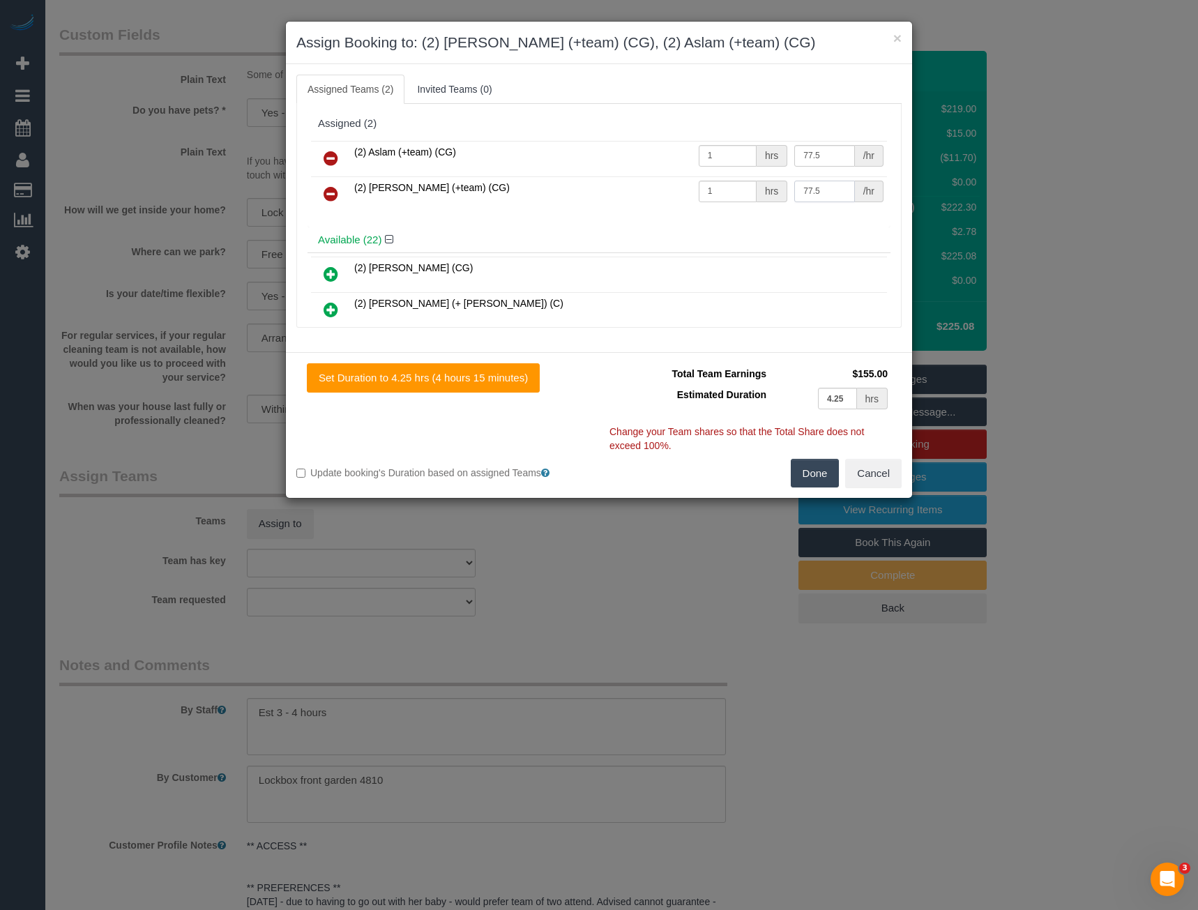
type input "77.5"
click at [811, 467] on button "Done" at bounding box center [815, 473] width 49 height 29
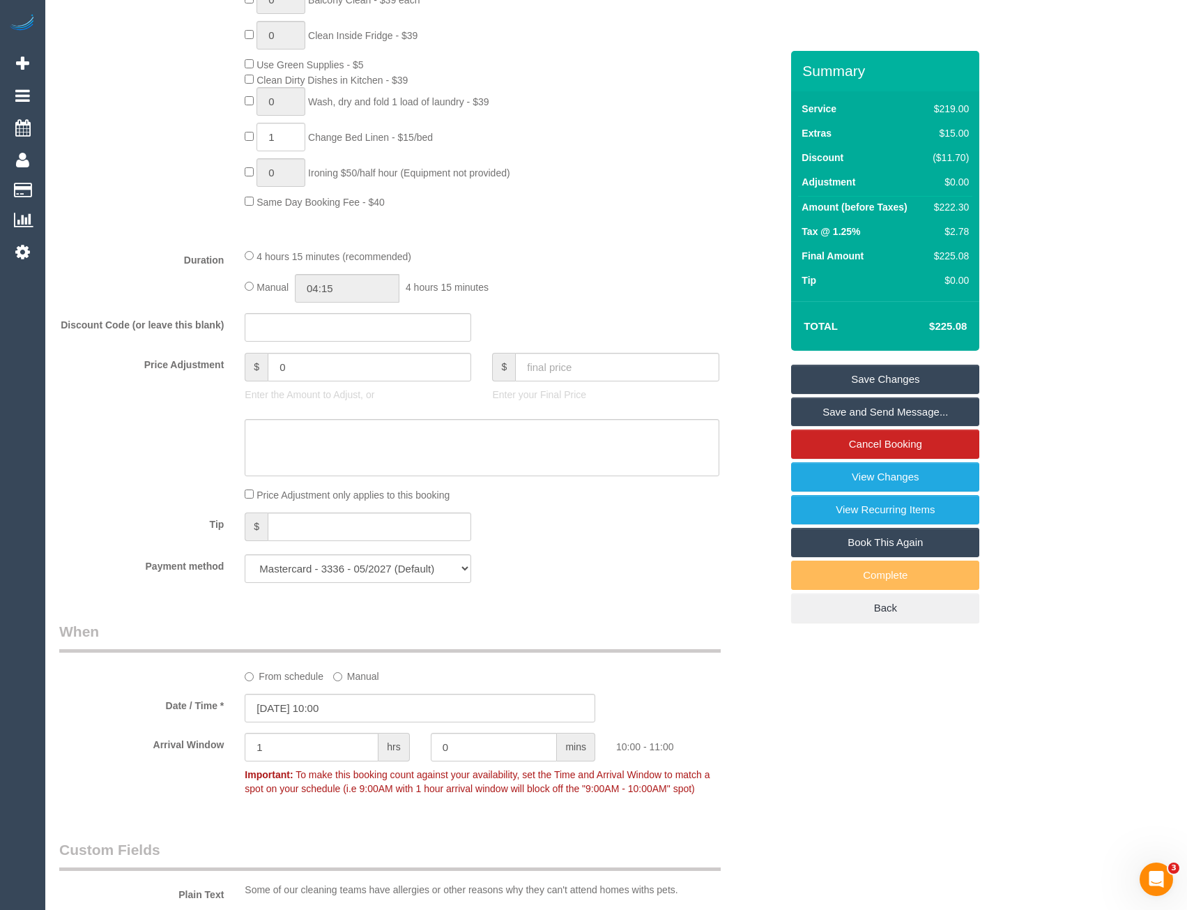
scroll to position [754, 0]
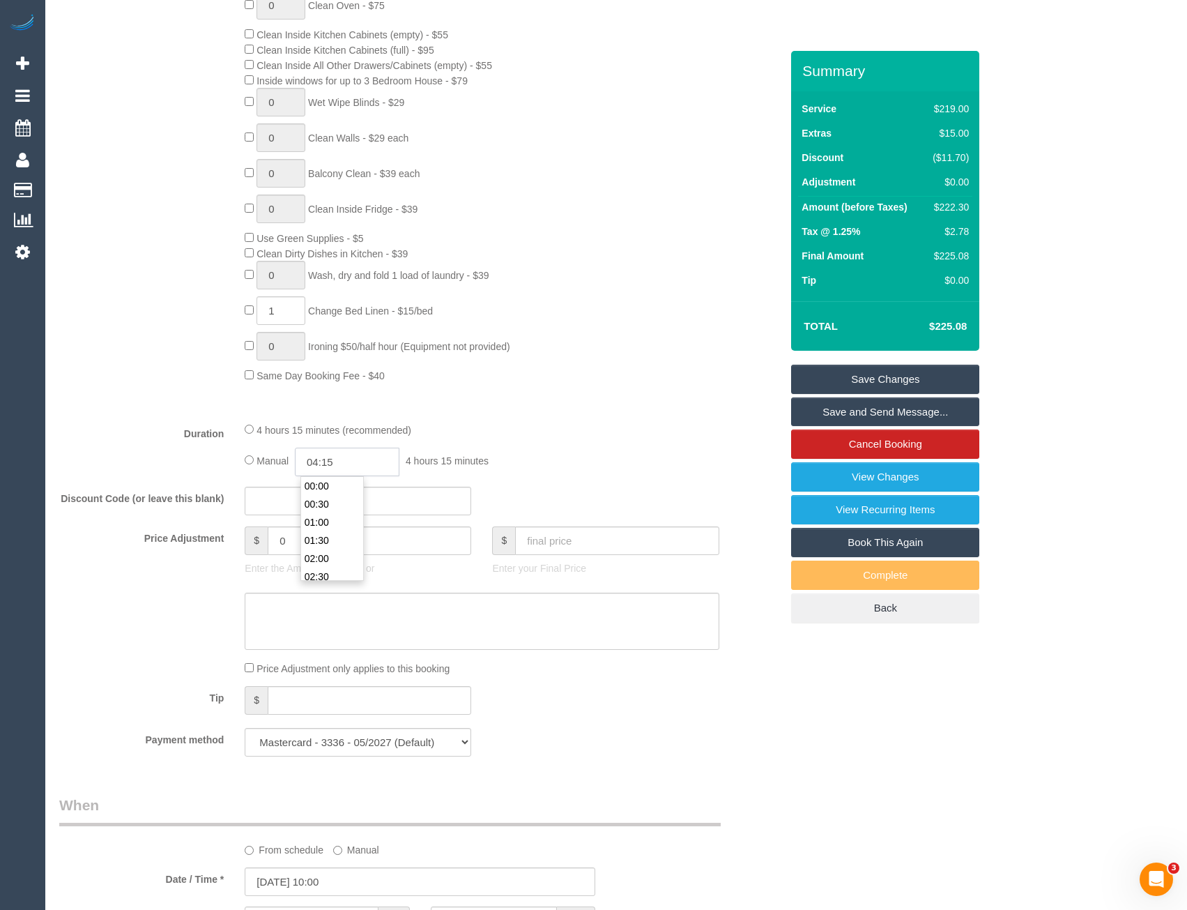
click at [371, 463] on input "04:15" at bounding box center [347, 462] width 105 height 29
type input "02:00"
click at [328, 557] on li "02:00" at bounding box center [332, 558] width 62 height 18
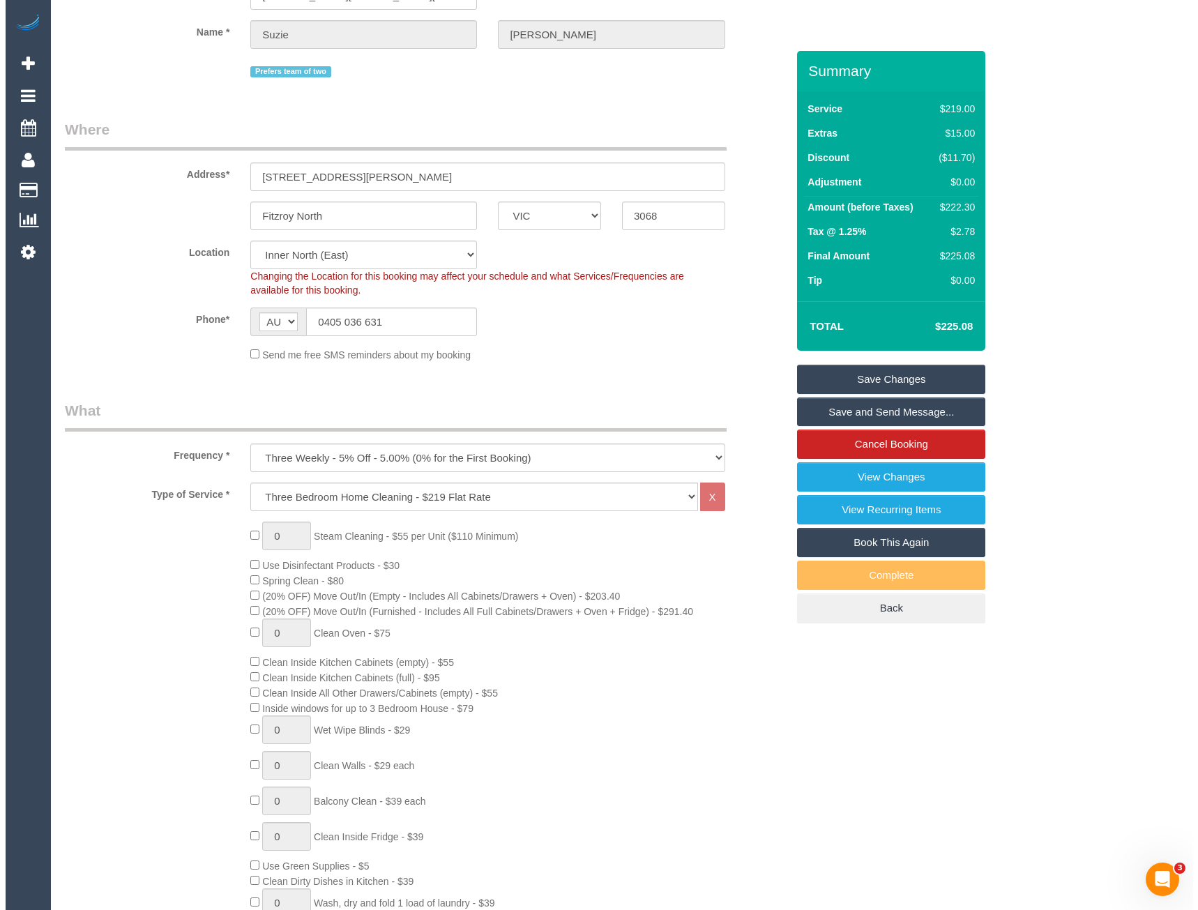
scroll to position [0, 0]
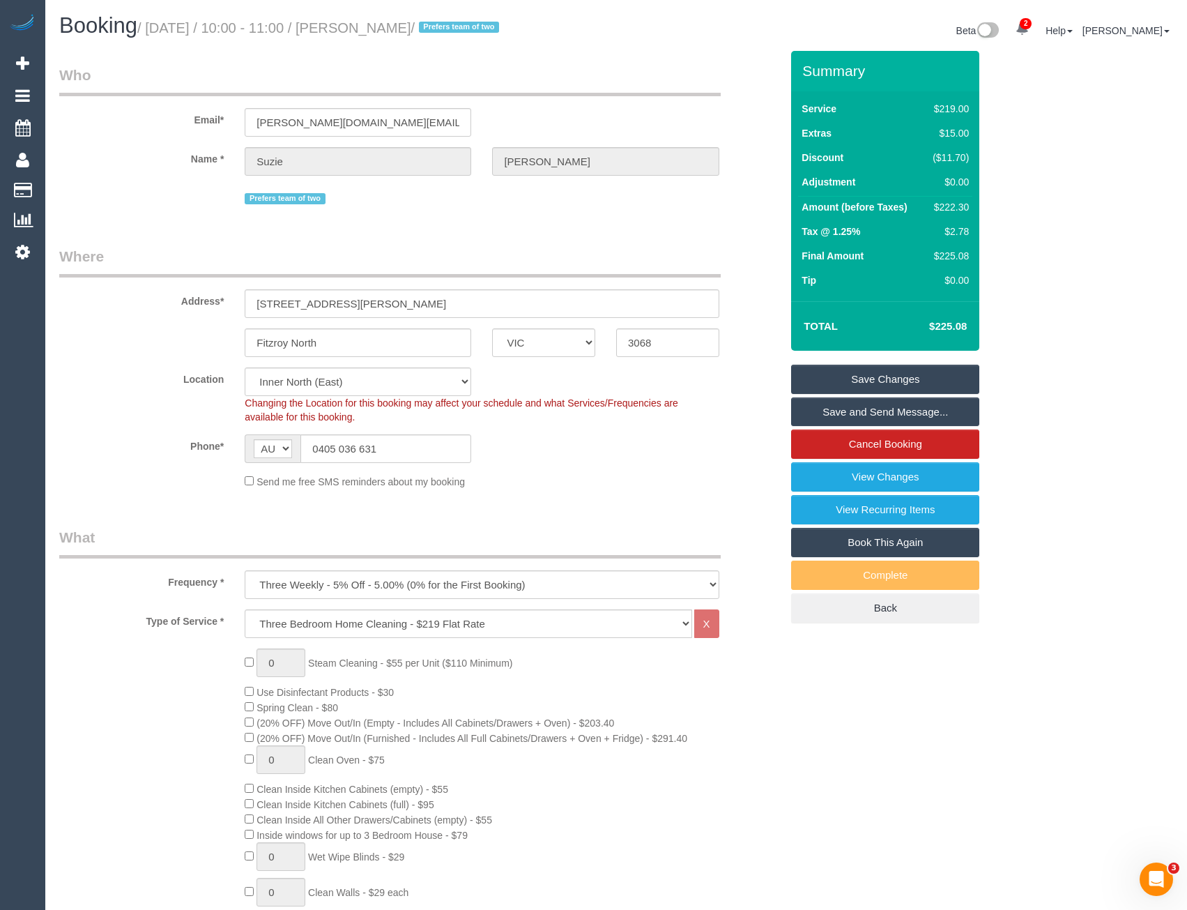
click at [865, 410] on link "Save and Send Message..." at bounding box center [885, 411] width 188 height 29
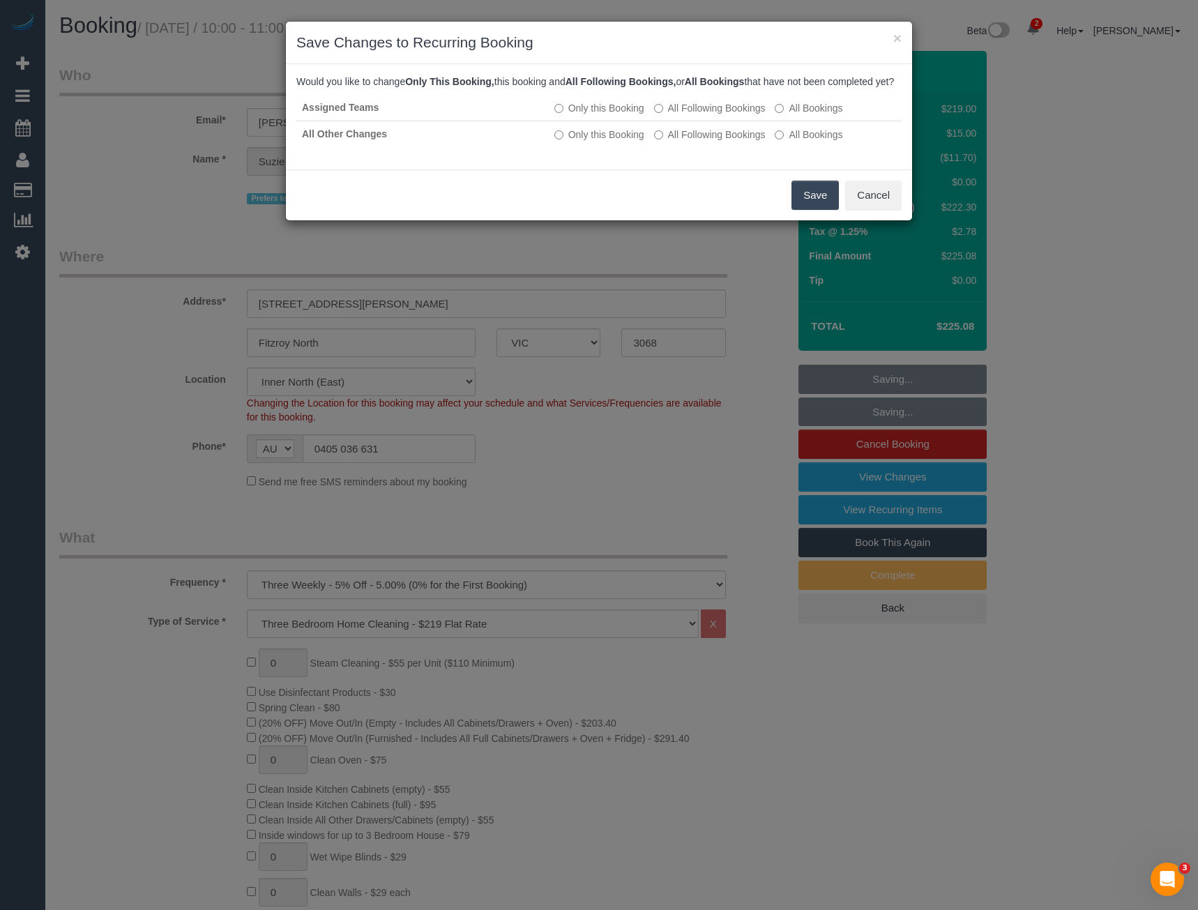
click at [828, 205] on button "Save" at bounding box center [814, 195] width 47 height 29
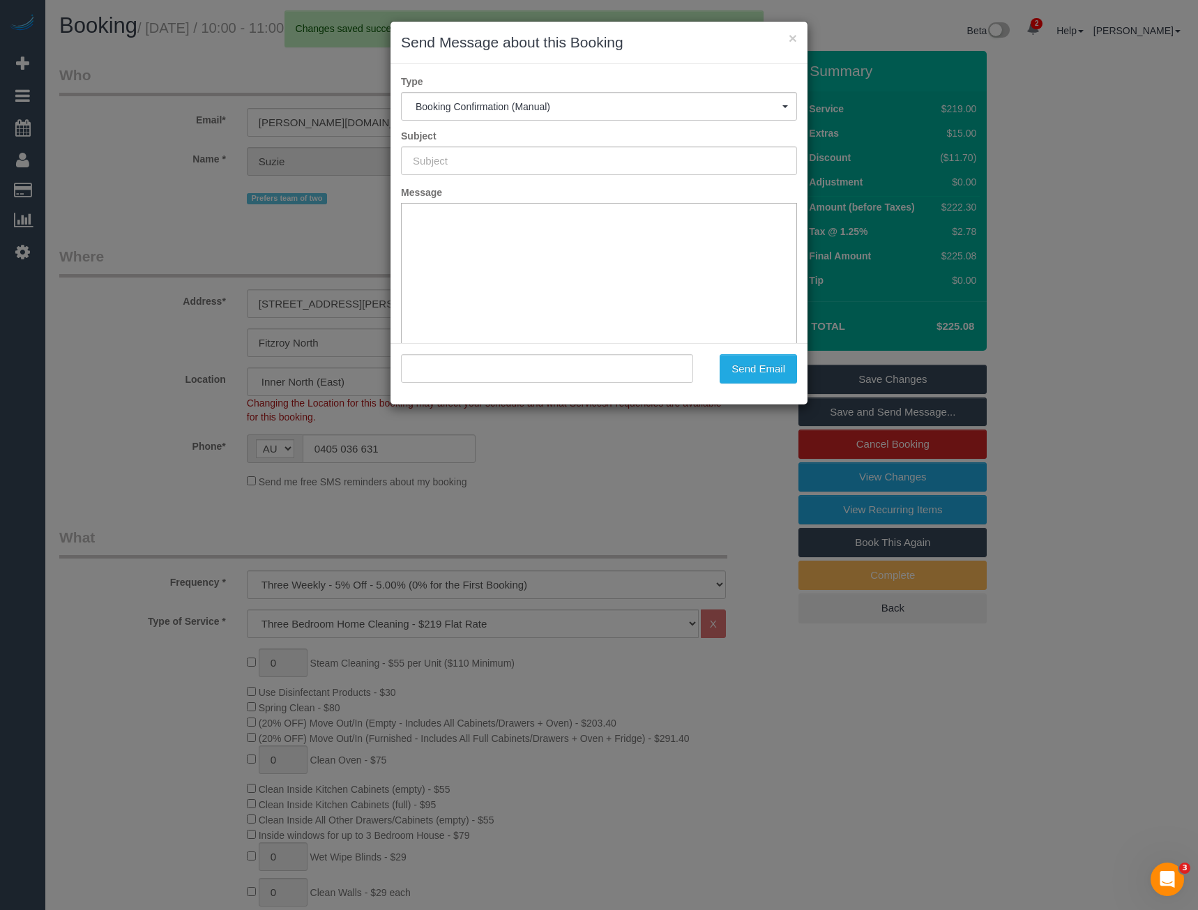
type input "Booking Confirmed"
type input ""Suzie Crossland" <crossland.sm@gmail.com>"
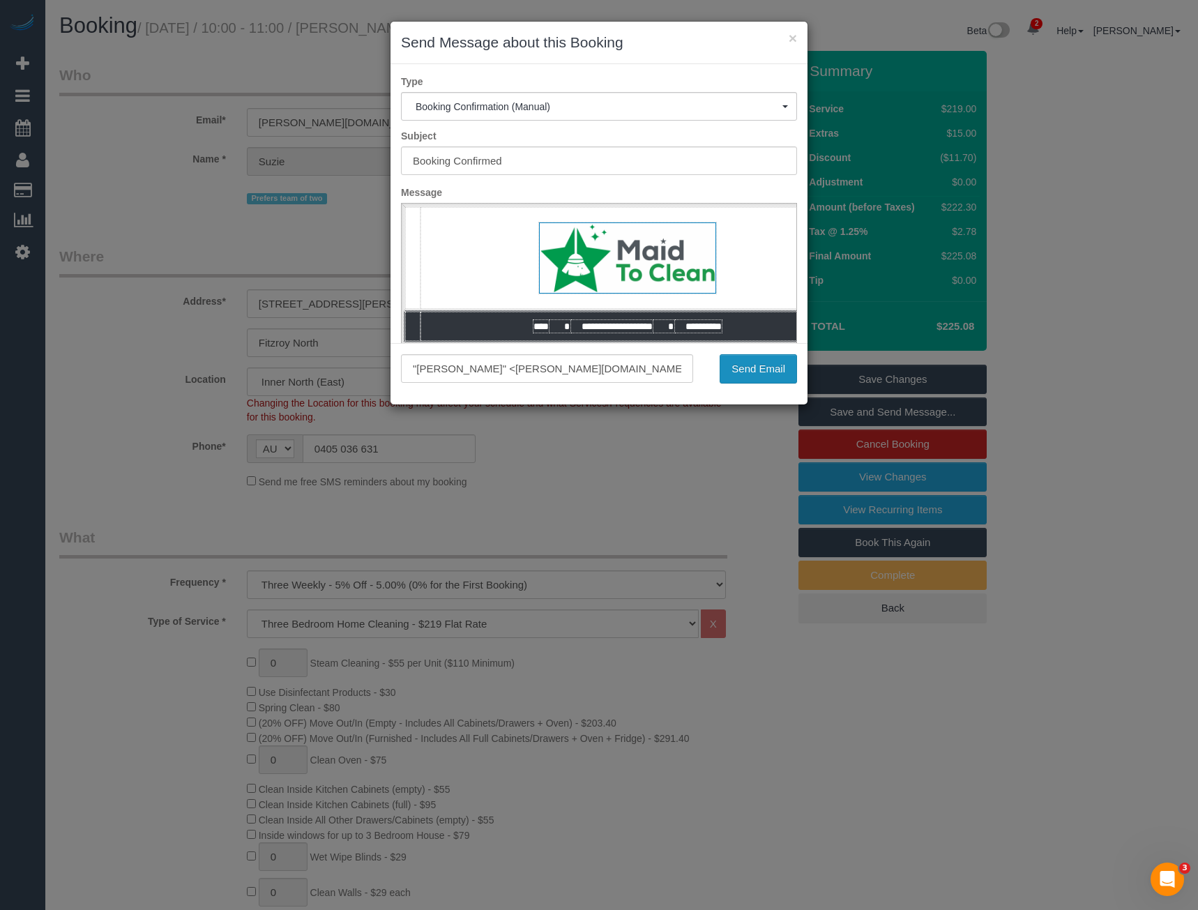
click at [760, 365] on button "Send Email" at bounding box center [757, 368] width 77 height 29
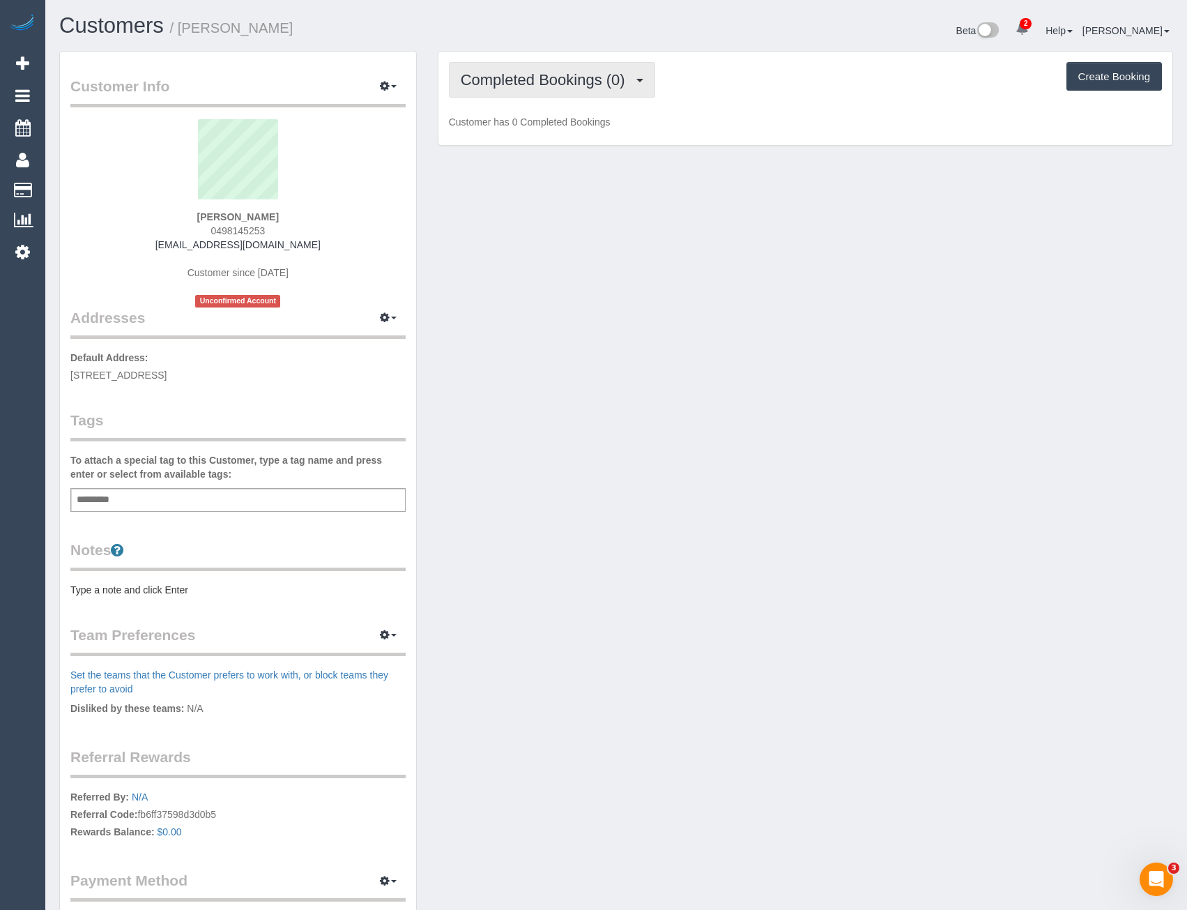
click at [611, 91] on button "Completed Bookings (0)" at bounding box center [552, 80] width 206 height 36
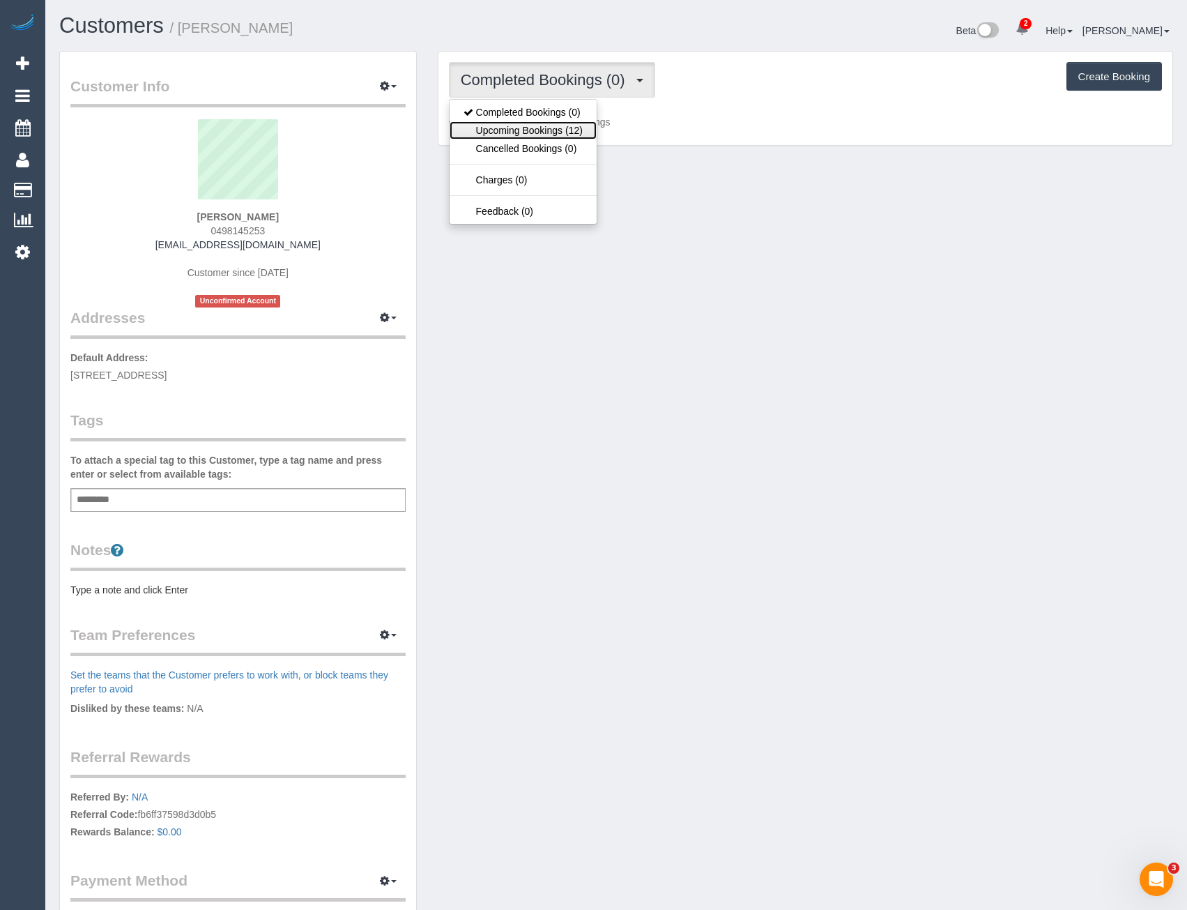
click at [583, 135] on link "Upcoming Bookings (12)" at bounding box center [523, 130] width 147 height 18
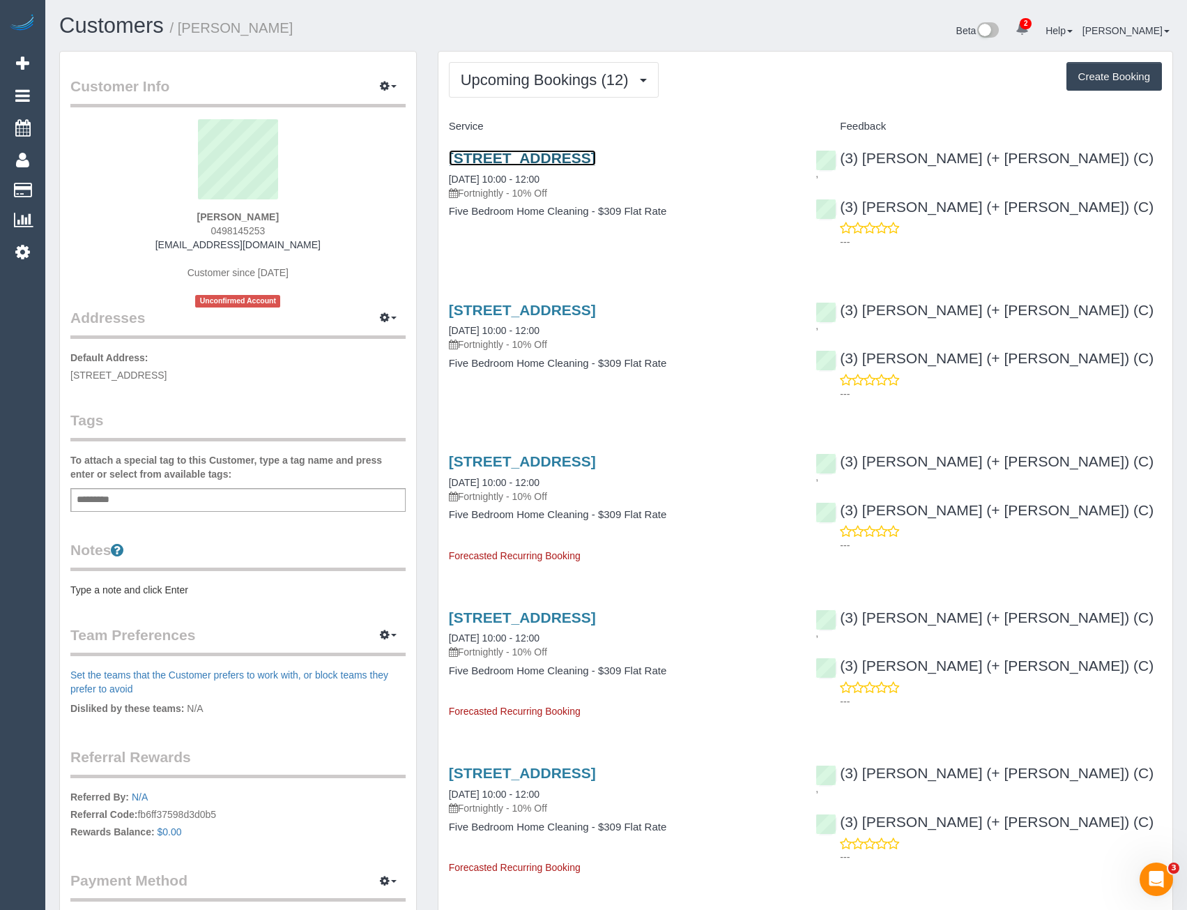
click at [567, 164] on link "[STREET_ADDRESS]" at bounding box center [522, 158] width 147 height 16
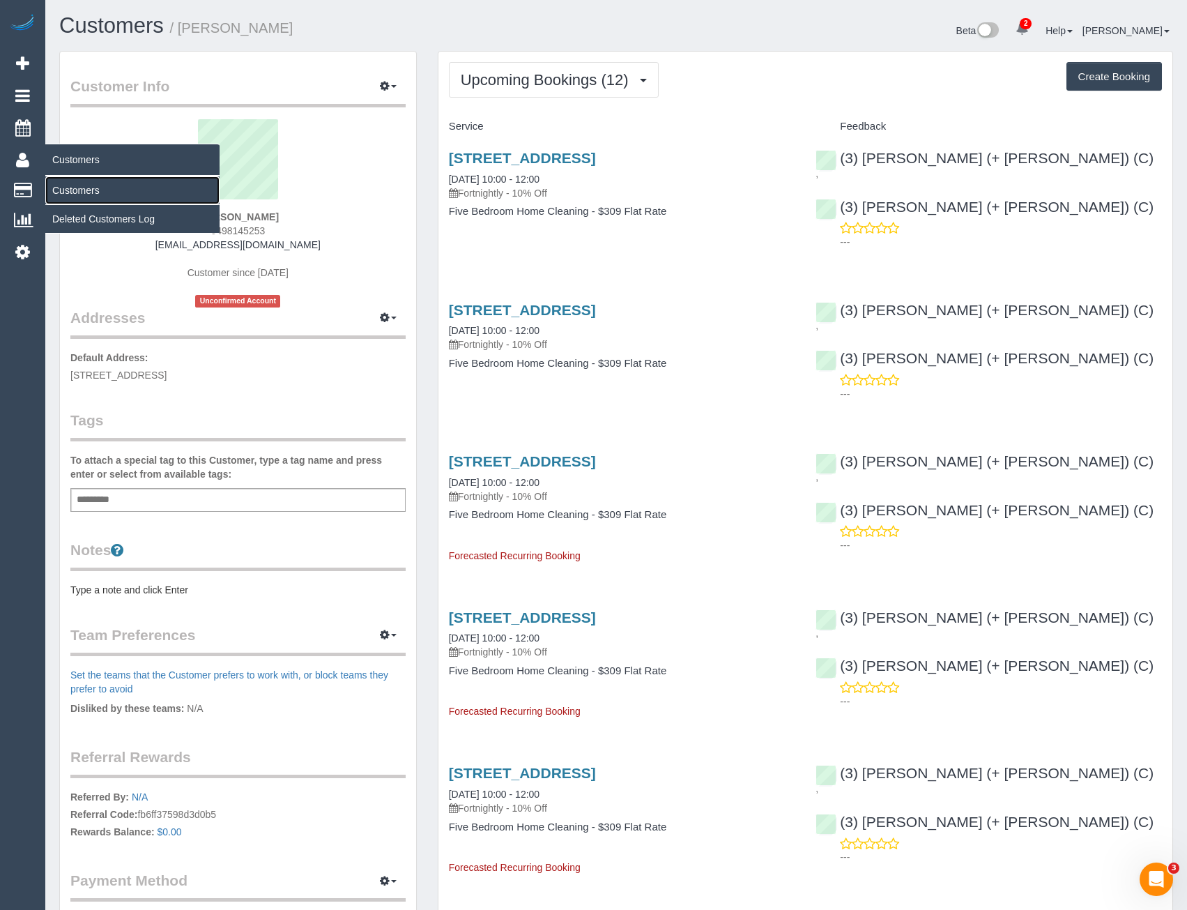
click at [72, 192] on link "Customers" at bounding box center [132, 190] width 174 height 28
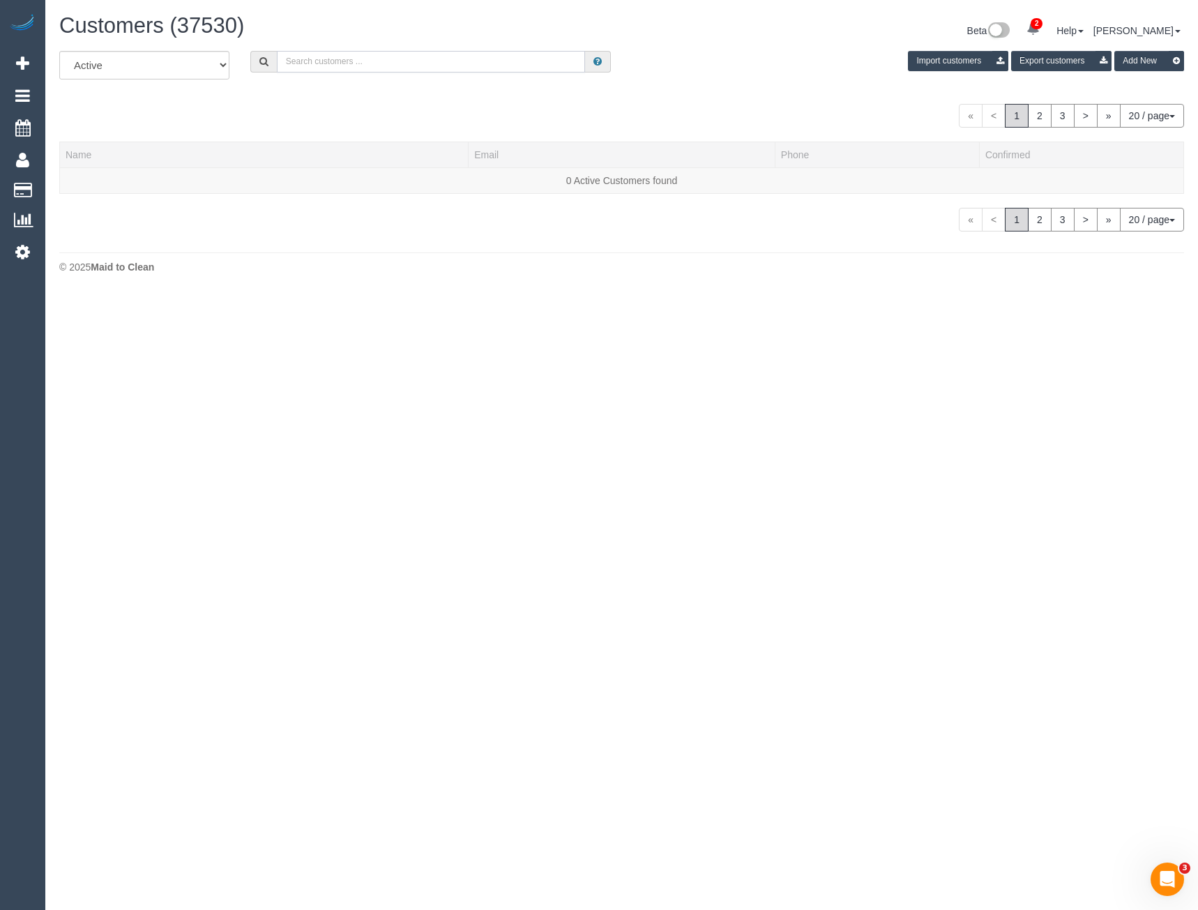
drag, startPoint x: 317, startPoint y: 60, endPoint x: 329, endPoint y: 60, distance: 11.9
click at [318, 60] on input "text" at bounding box center [431, 62] width 309 height 22
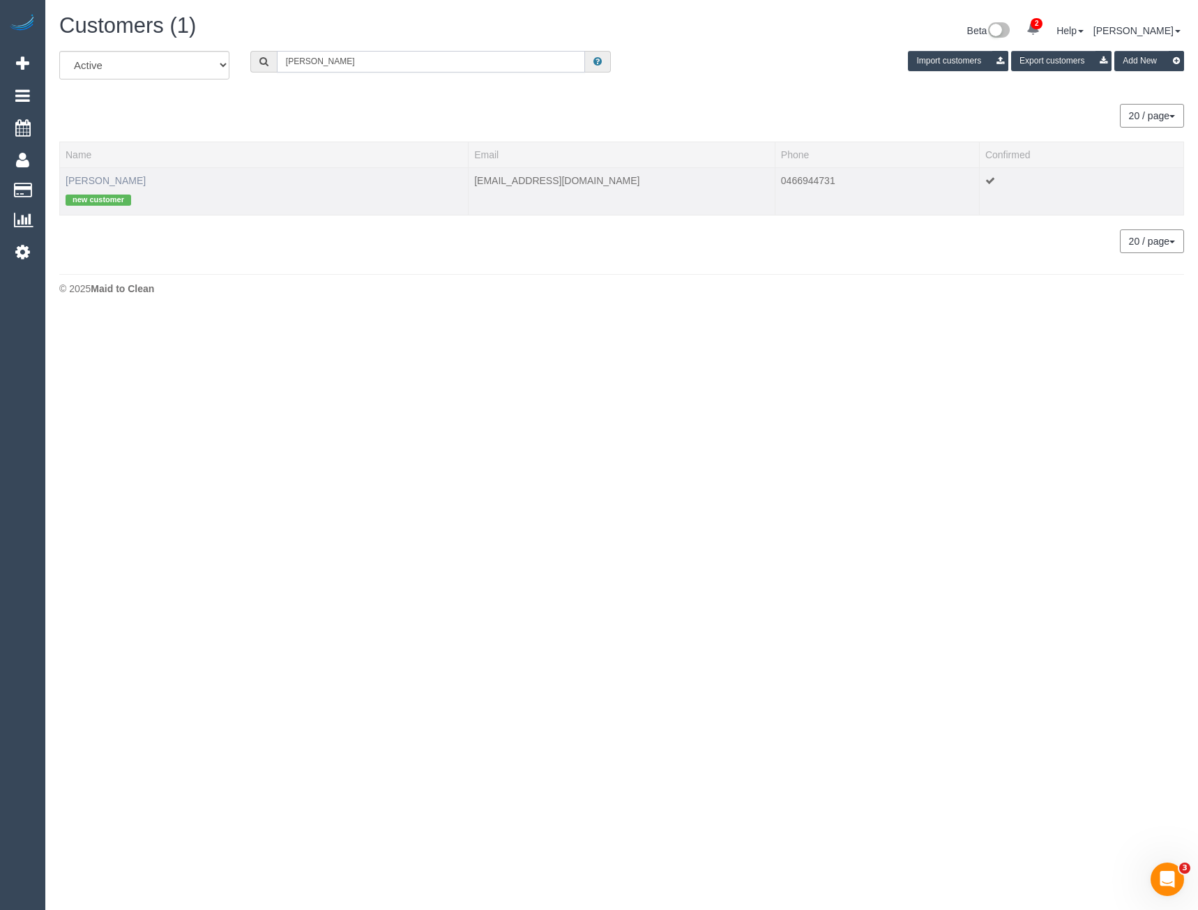
type input "Tom wil"
click at [91, 175] on link "Tom Willetts" at bounding box center [106, 180] width 80 height 11
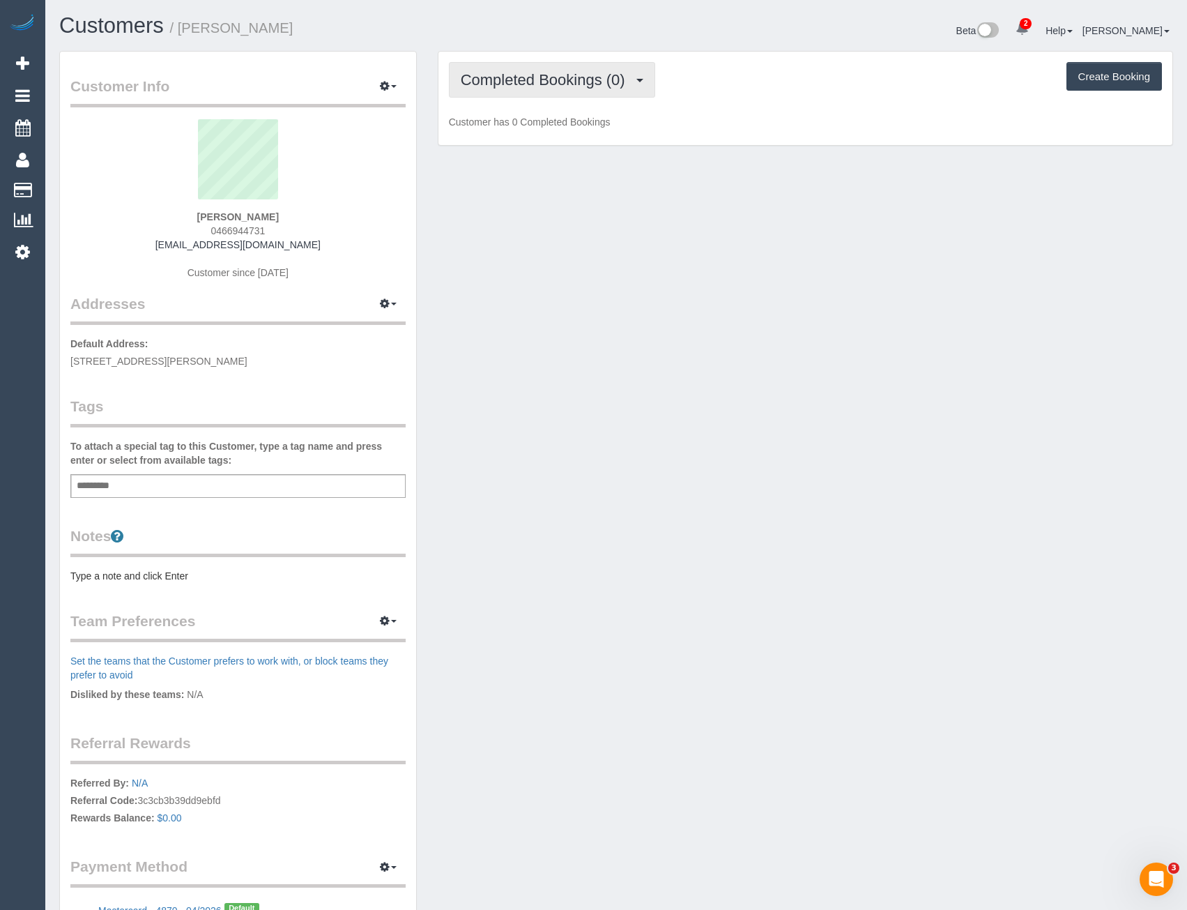
click at [593, 88] on span "Completed Bookings (0)" at bounding box center [546, 79] width 171 height 17
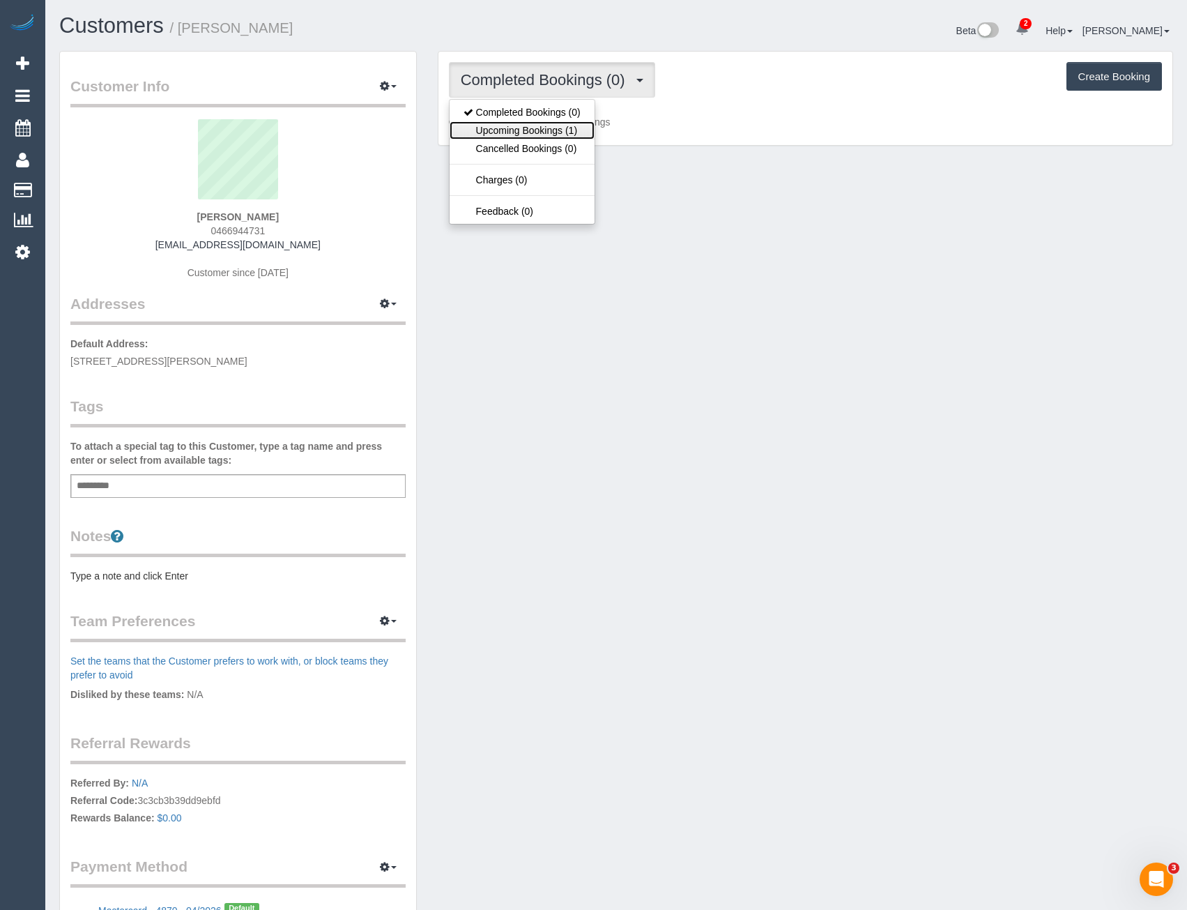
click at [558, 130] on link "Upcoming Bookings (1)" at bounding box center [522, 130] width 145 height 18
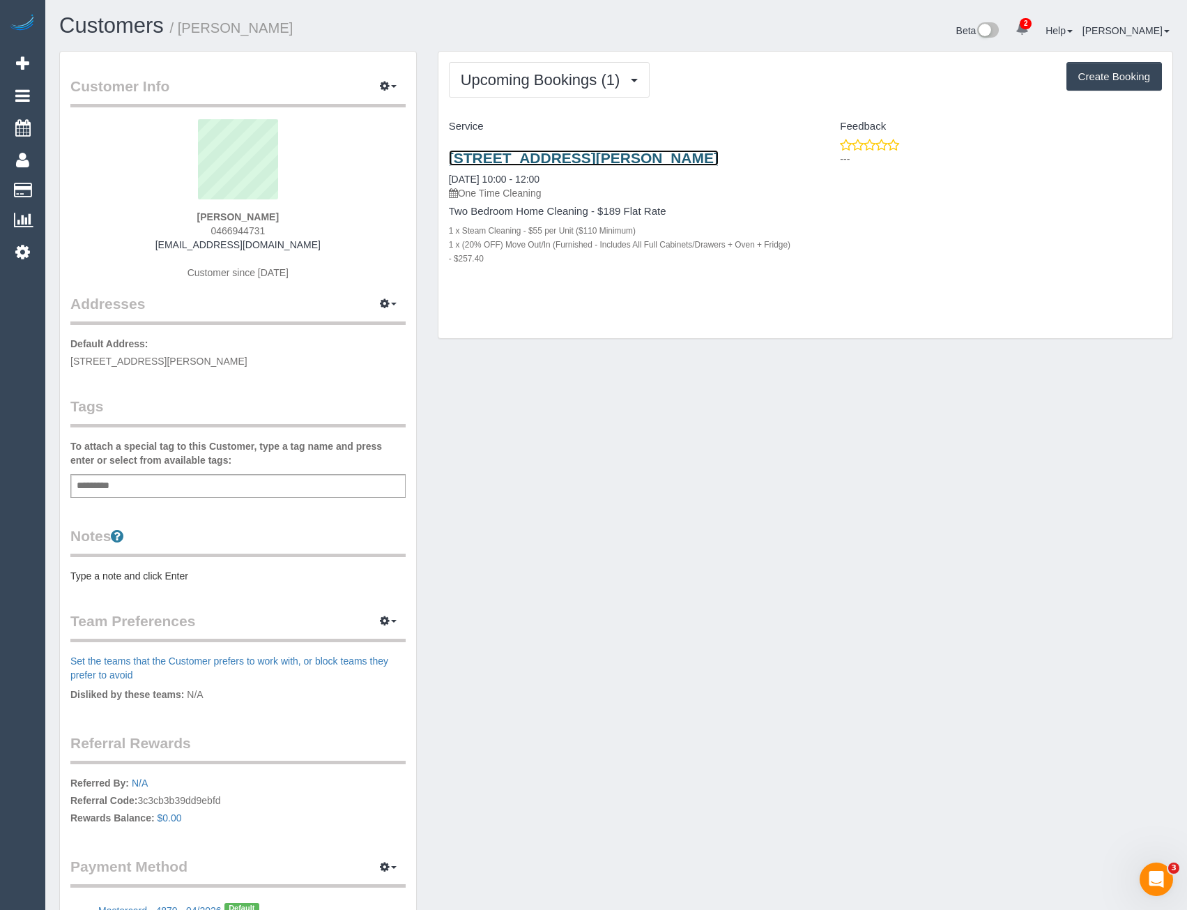
click at [609, 158] on link "45 Clarke Street, 5005, Southbank, VIC 3006" at bounding box center [584, 158] width 270 height 16
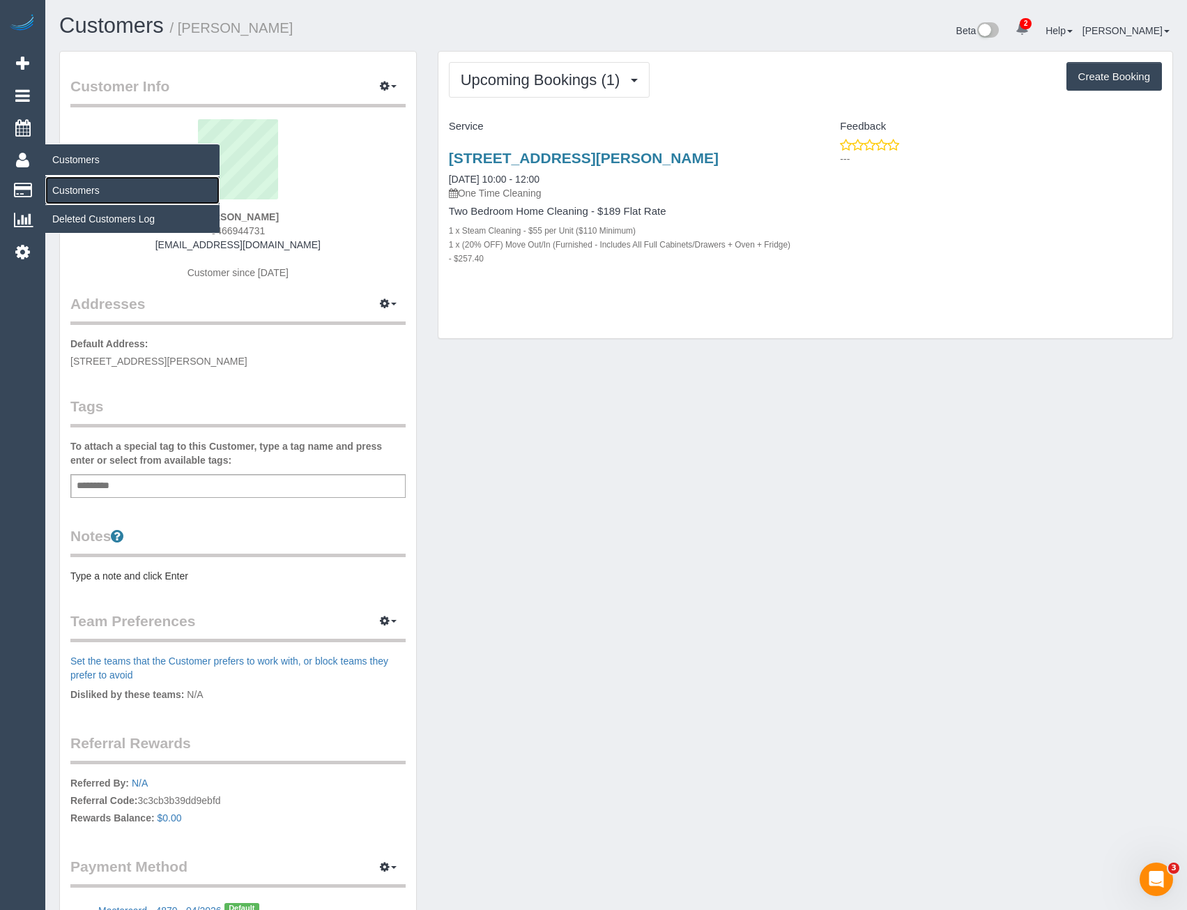
click at [74, 190] on link "Customers" at bounding box center [132, 190] width 174 height 28
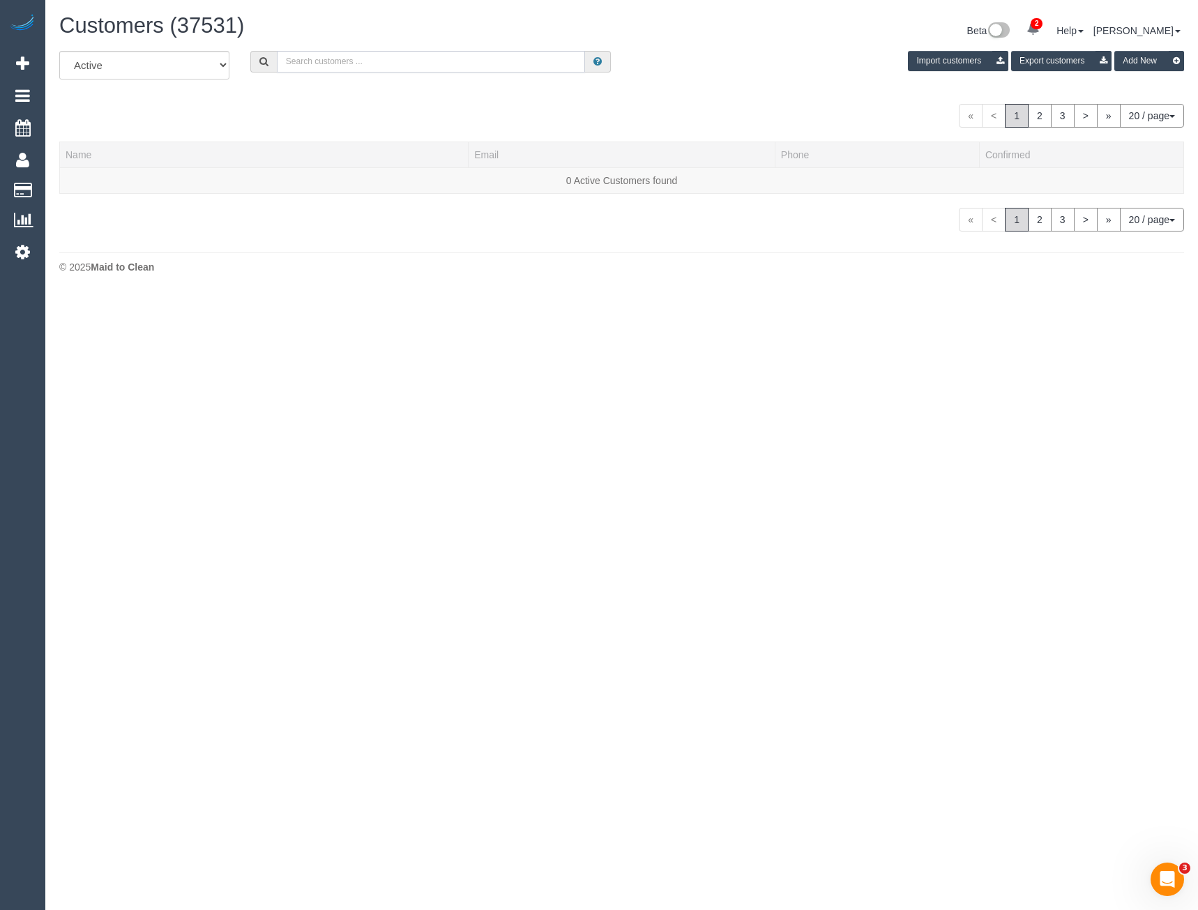
click at [361, 63] on input "text" at bounding box center [431, 62] width 309 height 22
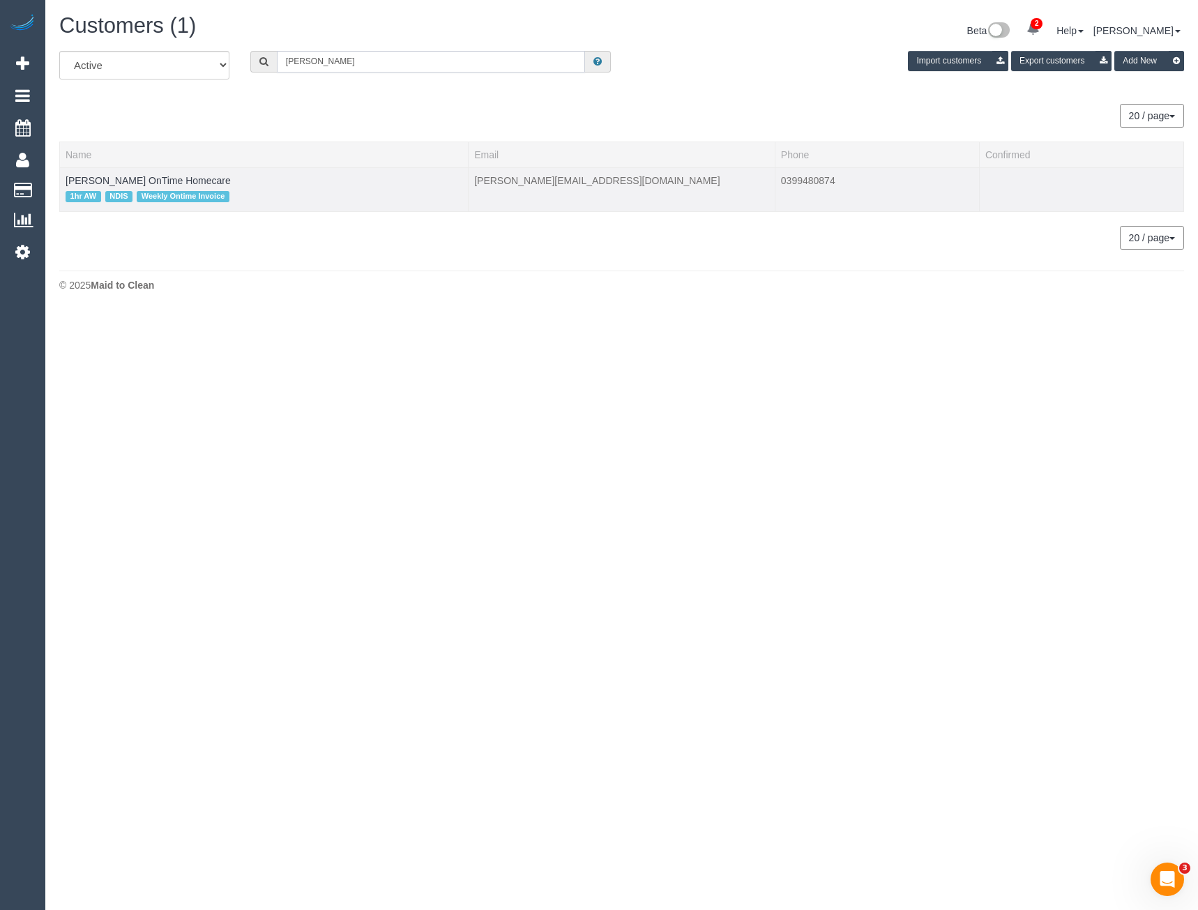
type input "Kenneth Hov"
click at [221, 173] on td "Kenneth Hovenga OnTime Homecare 1hr AW NDIS Weekly Ontime Invoice" at bounding box center [264, 189] width 409 height 44
click at [213, 178] on link "Kenneth Hovenga OnTime Homecare" at bounding box center [148, 180] width 165 height 11
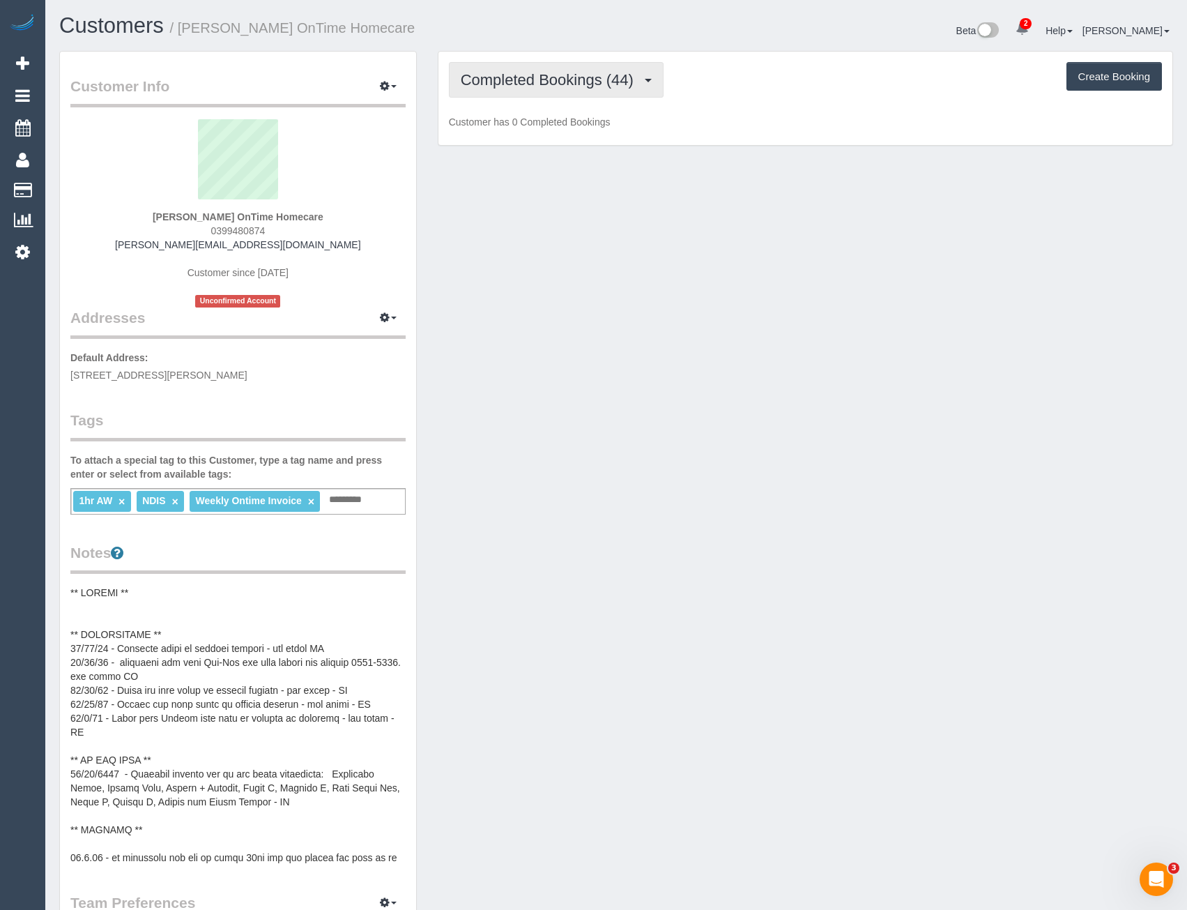
click at [572, 85] on span "Completed Bookings (44)" at bounding box center [551, 79] width 180 height 17
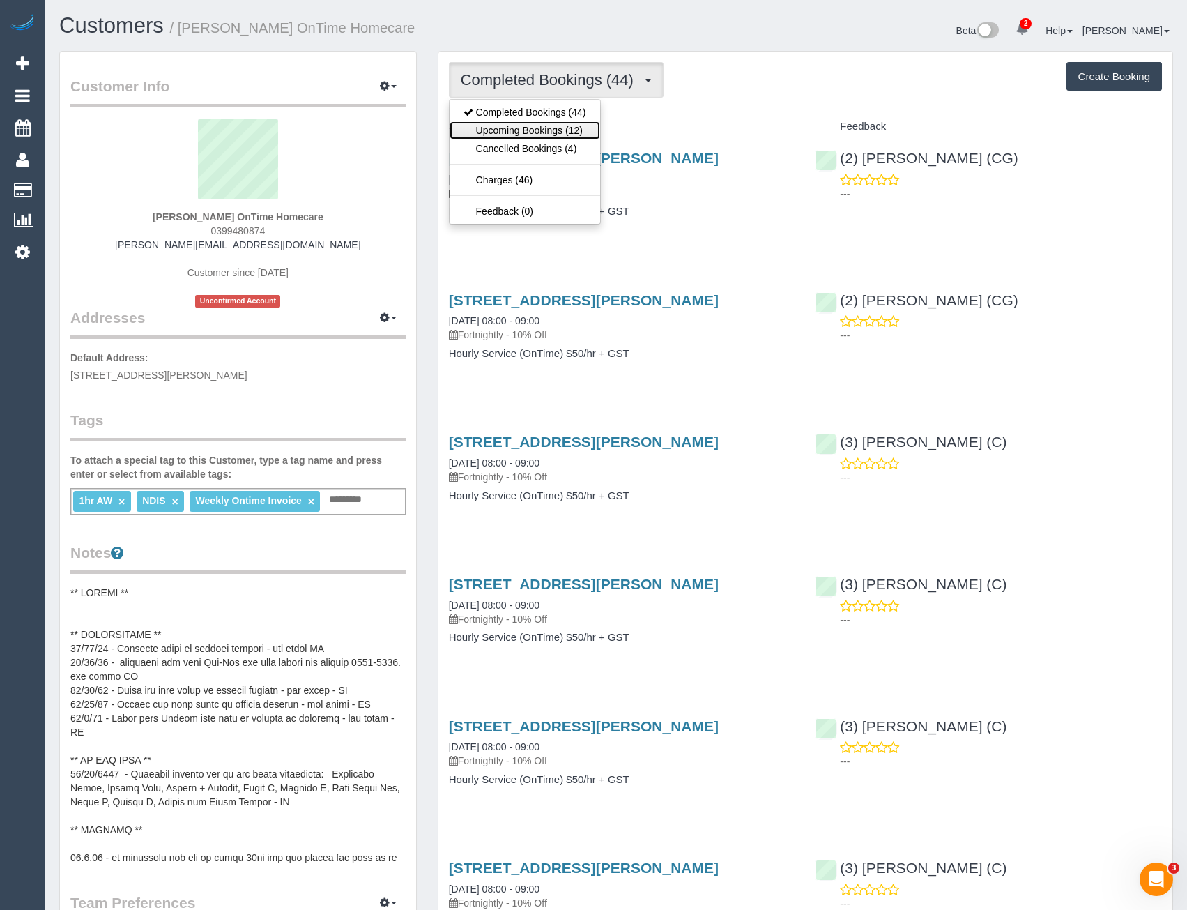
click at [568, 128] on link "Upcoming Bookings (12)" at bounding box center [525, 130] width 151 height 18
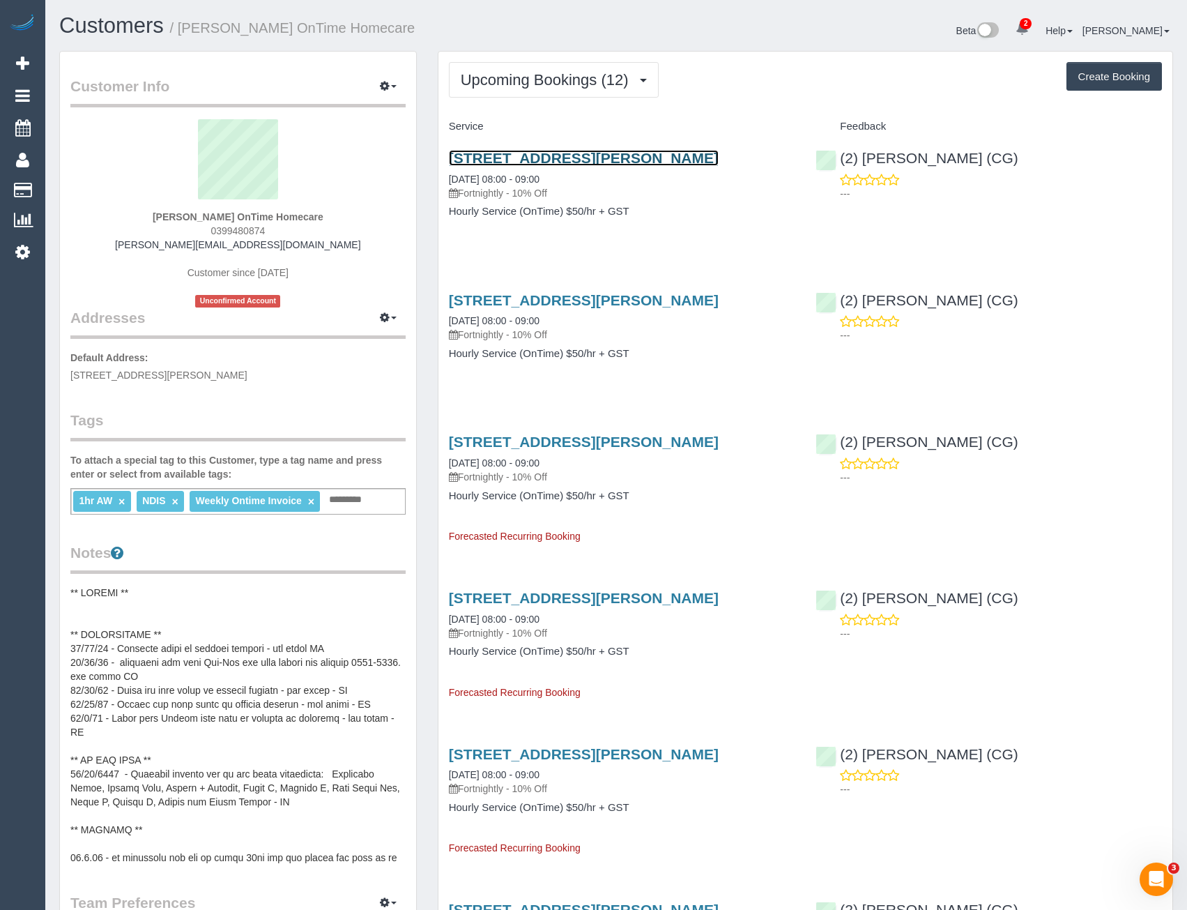
click at [632, 160] on link "Unit 2, 40 Harmon Avenue, St Albans, VIC 3021" at bounding box center [584, 158] width 270 height 16
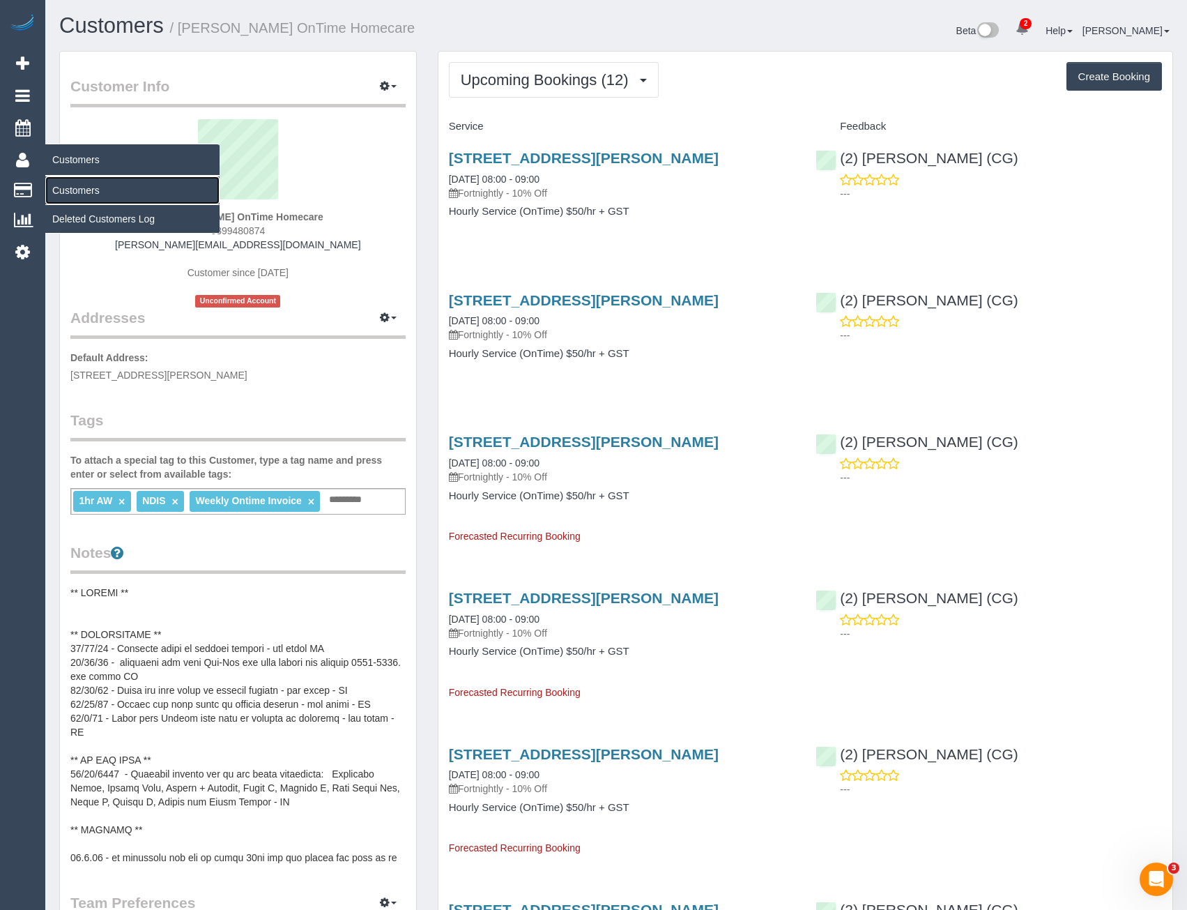
click at [70, 201] on link "Customers" at bounding box center [132, 190] width 174 height 28
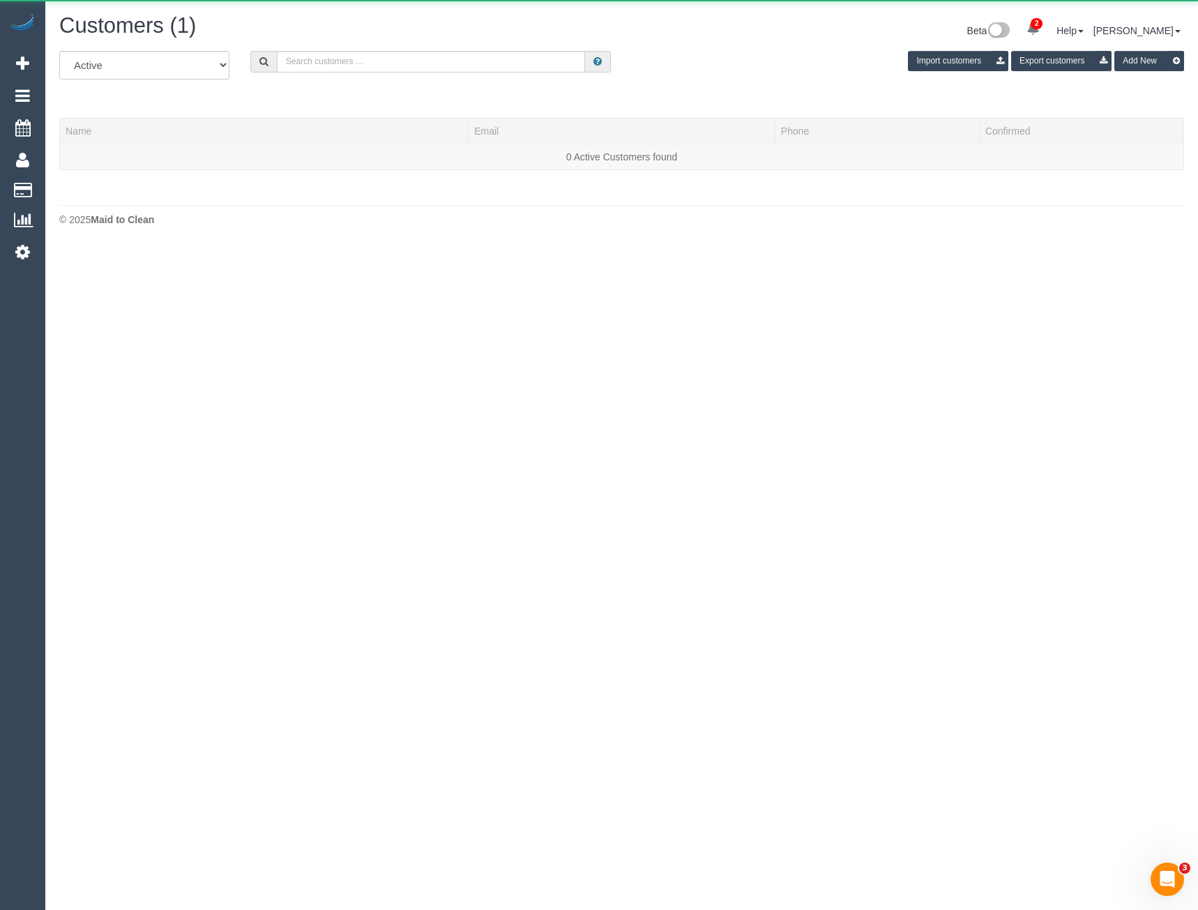
click at [280, 49] on div "Customers (1) Beta 2 Your Notifications You have 0 alerts × You have 2 to charg…" at bounding box center [621, 32] width 1145 height 37
click at [296, 62] on input "text" at bounding box center [431, 62] width 309 height 22
drag, startPoint x: 223, startPoint y: 61, endPoint x: 206, endPoint y: 62, distance: 16.7
click at [198, 63] on div "All Active Archived Lucky b Import customers Export customers Add New" at bounding box center [621, 70] width 1145 height 39
click at [328, 59] on input "Lucky b" at bounding box center [431, 62] width 309 height 22
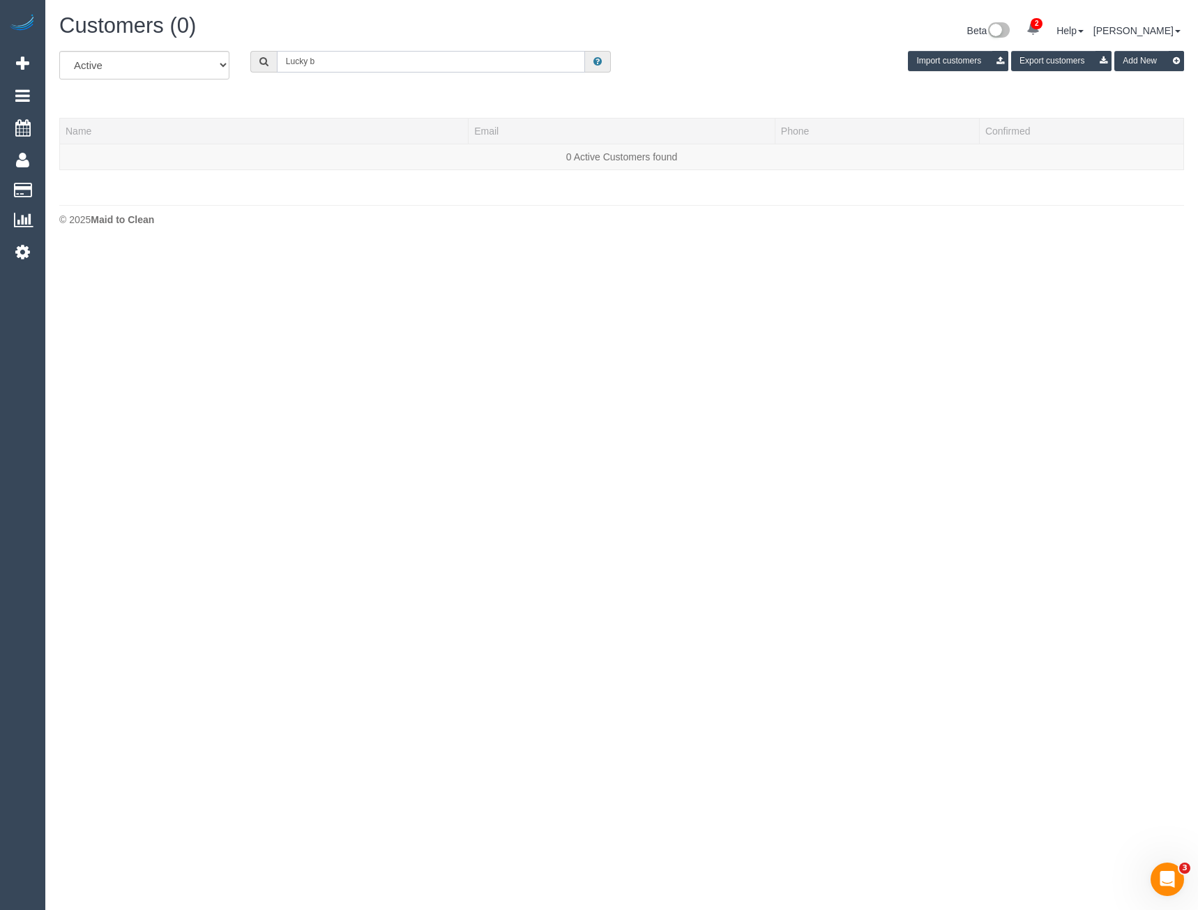
paste input "bollapallelp9@gmail.com"
click at [314, 60] on input "Lucky bbollapallelp9@gmail.com" at bounding box center [431, 62] width 309 height 22
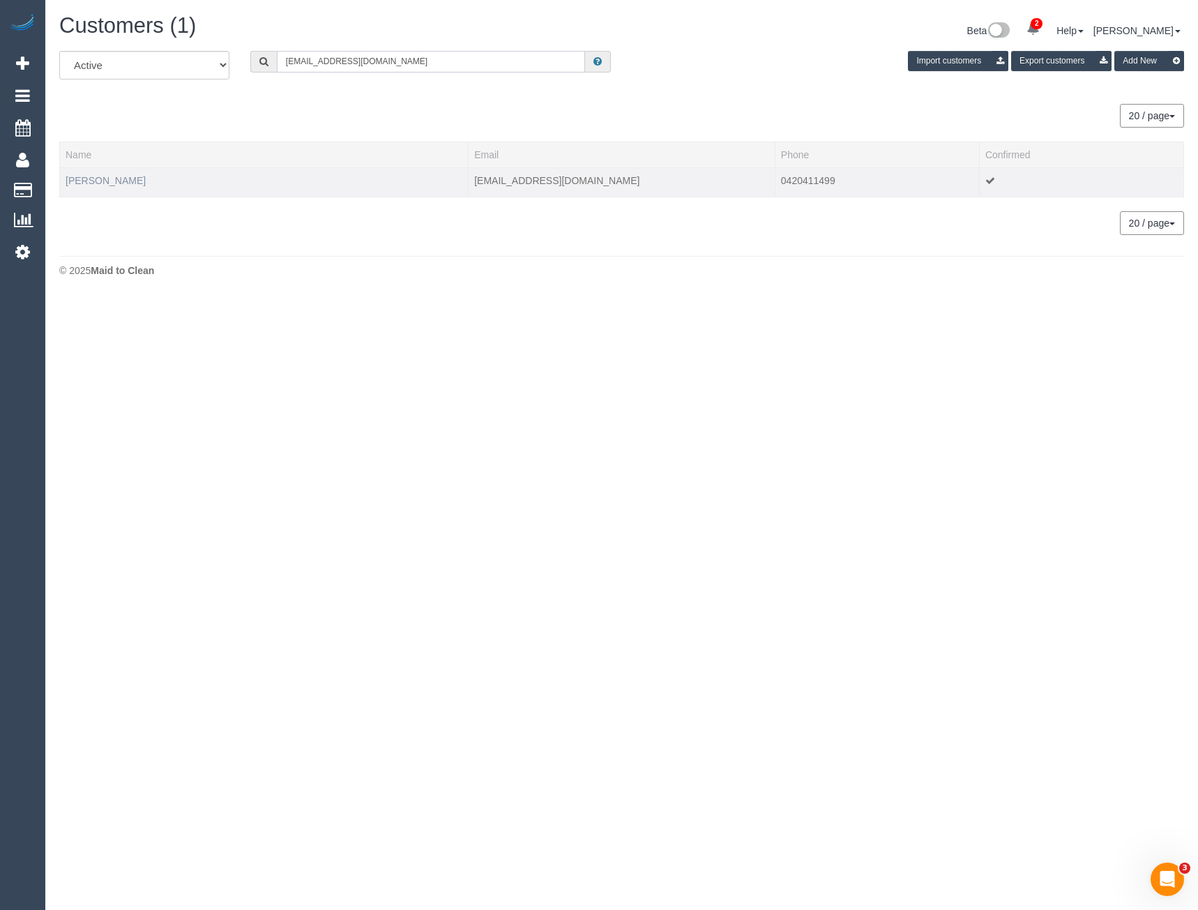
type input "bollapallelp9@gmail.com"
drag, startPoint x: 117, startPoint y: 179, endPoint x: 185, endPoint y: 252, distance: 100.1
click at [116, 179] on link "Lakshmi Bollapalle" at bounding box center [106, 180] width 80 height 11
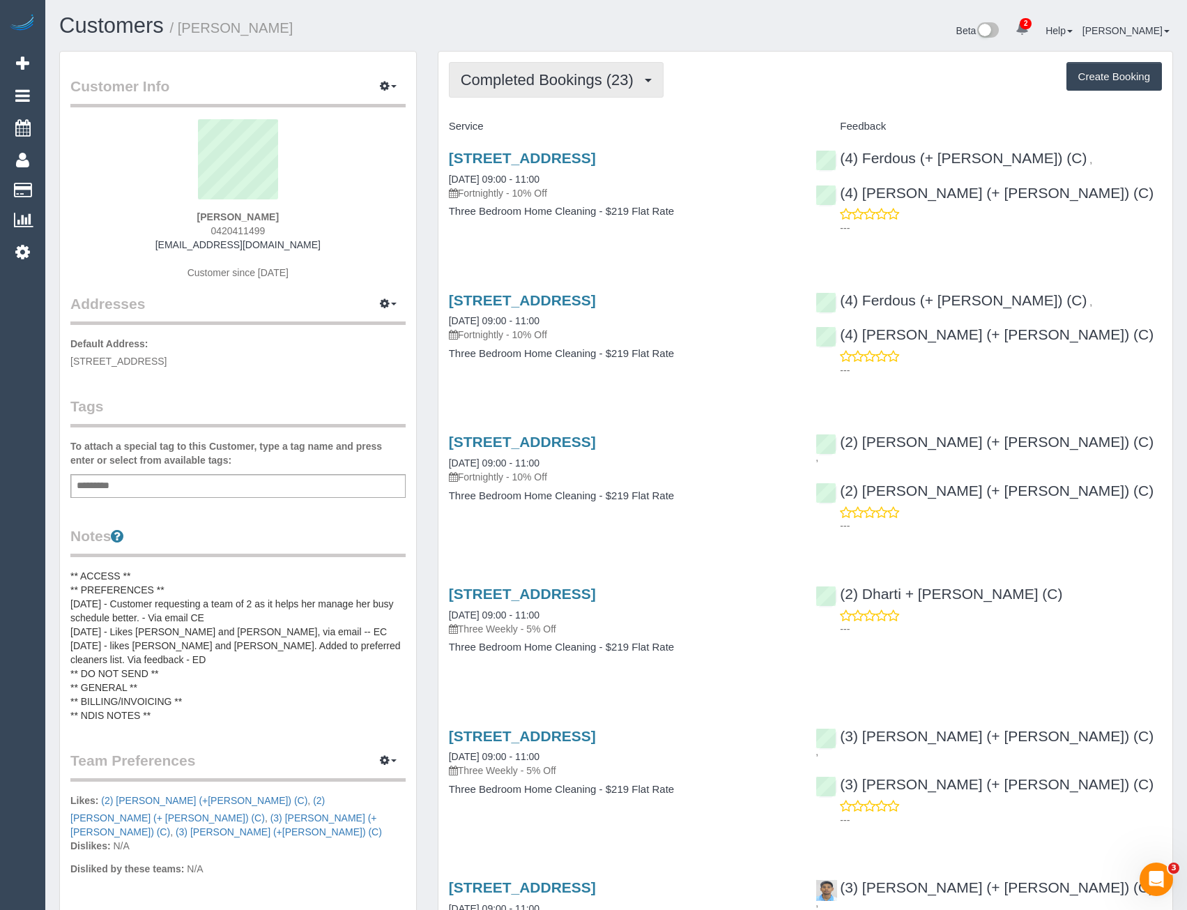
click at [586, 90] on button "Completed Bookings (23)" at bounding box center [556, 80] width 215 height 36
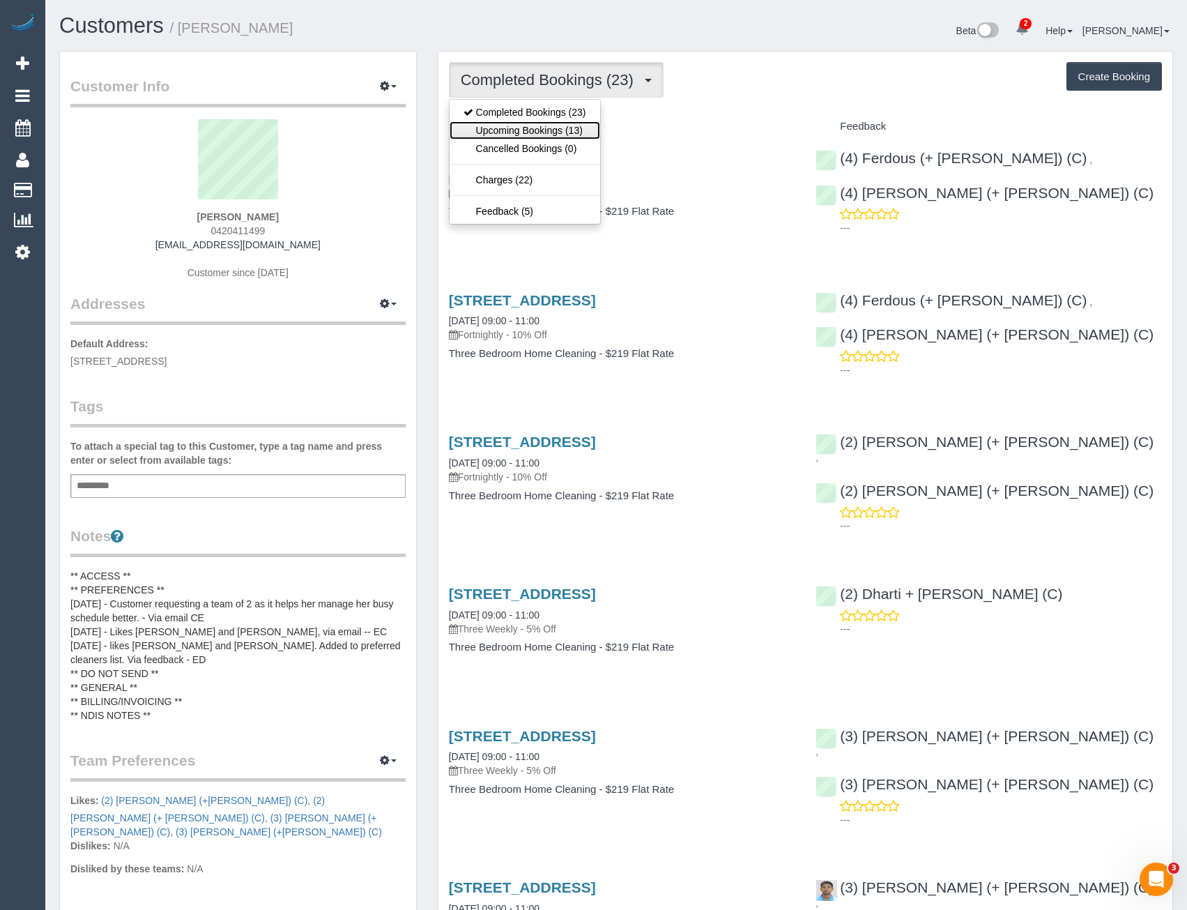
click at [537, 130] on link "Upcoming Bookings (13)" at bounding box center [525, 130] width 151 height 18
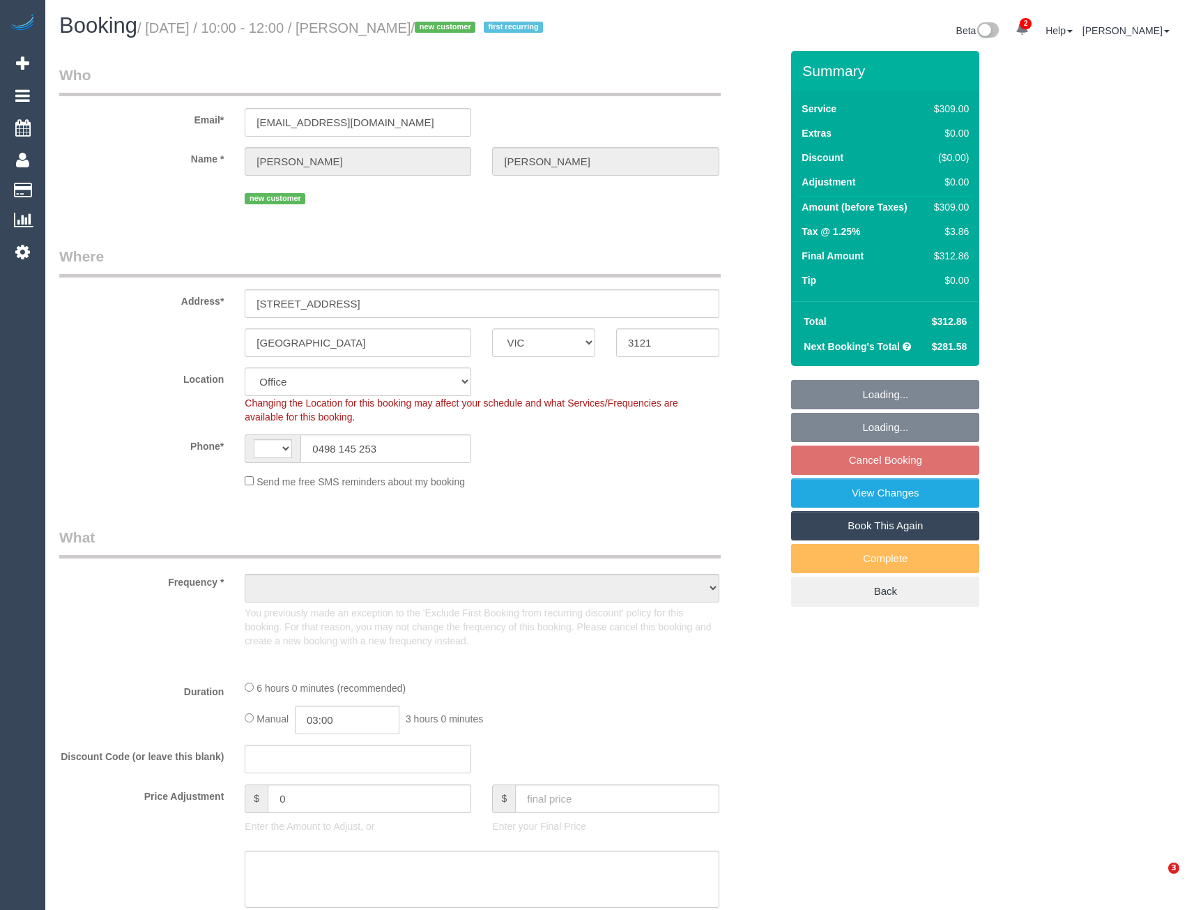
select select "VIC"
select select "string:AU"
select select "object:324"
select select "number:28"
select select "number:14"
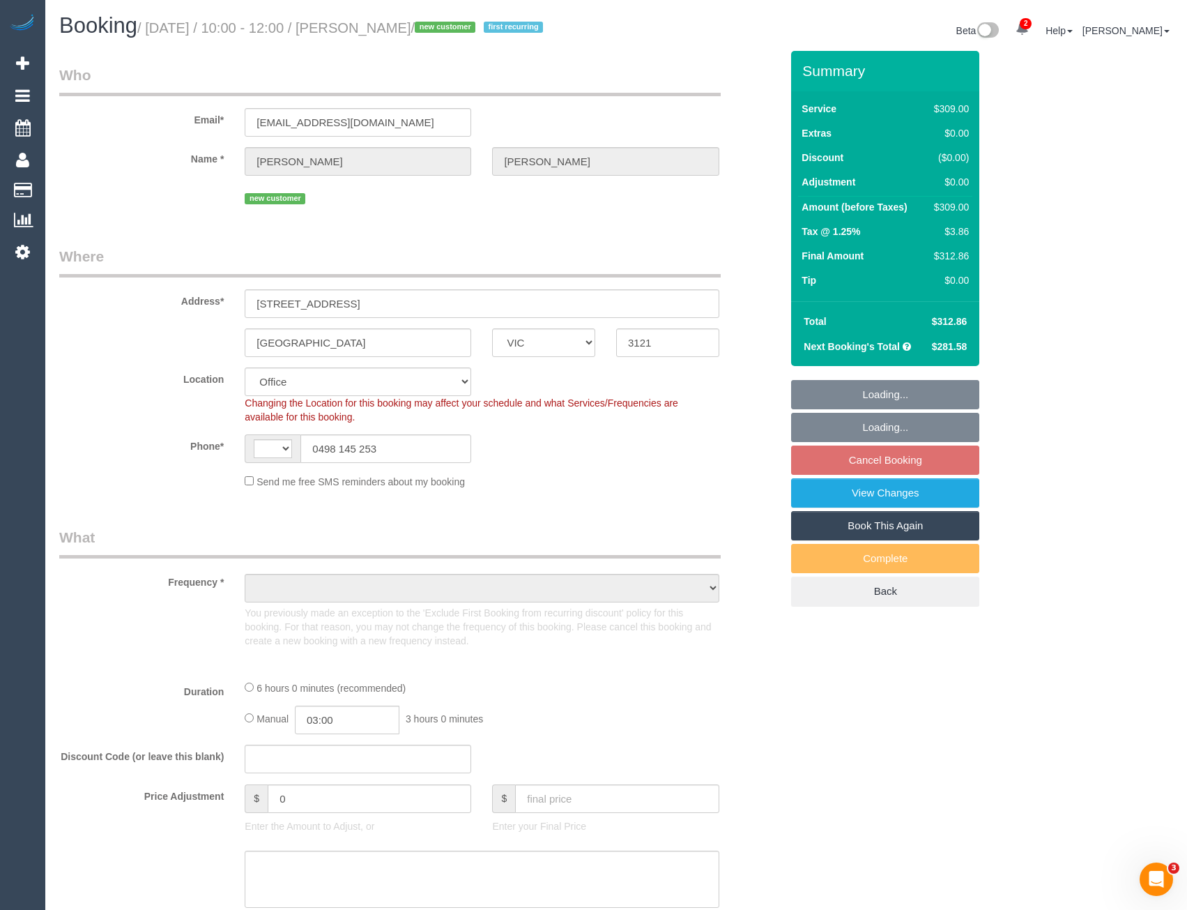
select select "number:20"
select select "number:24"
select select "number:34"
select select "number:13"
select select "object:722"
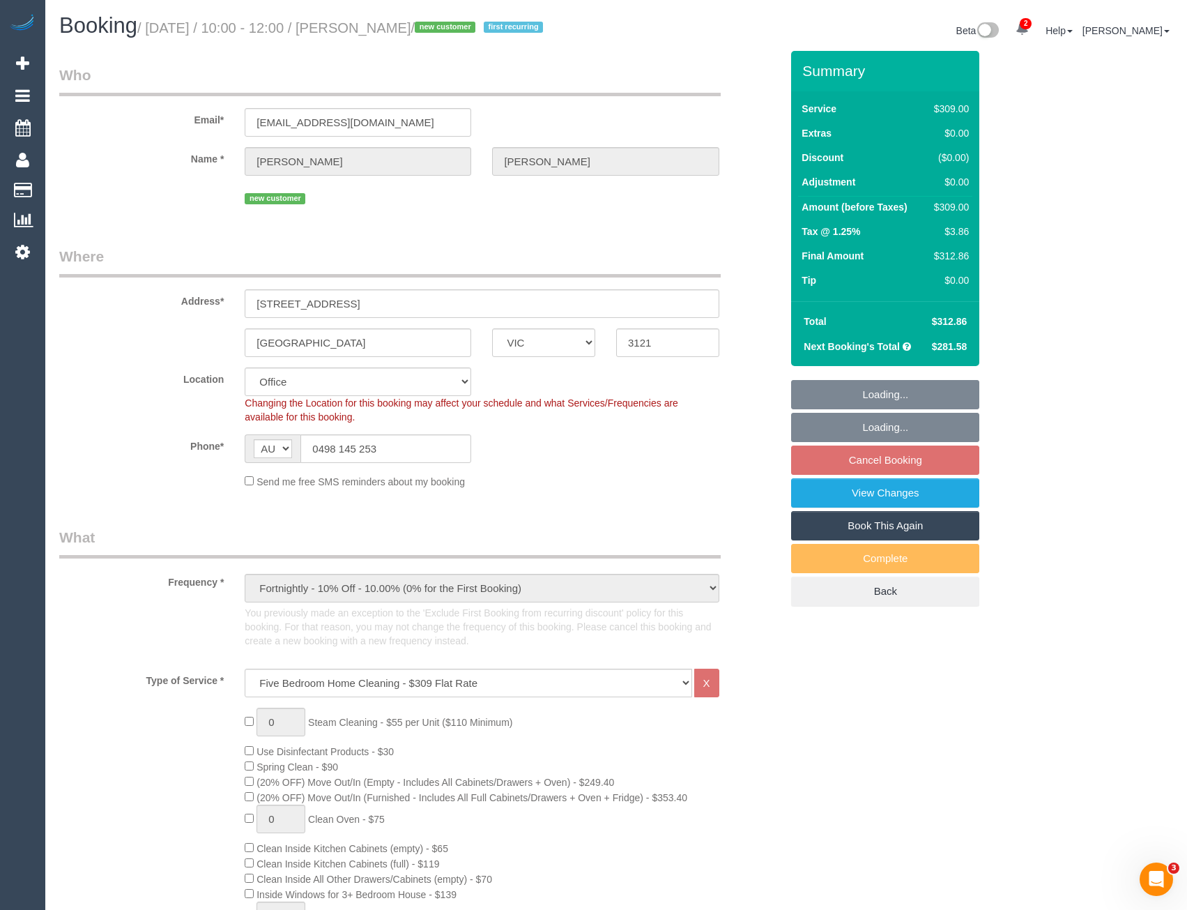
select select "string:stripe-pm_1S53kA2GScqysDRVN4RYpq7h"
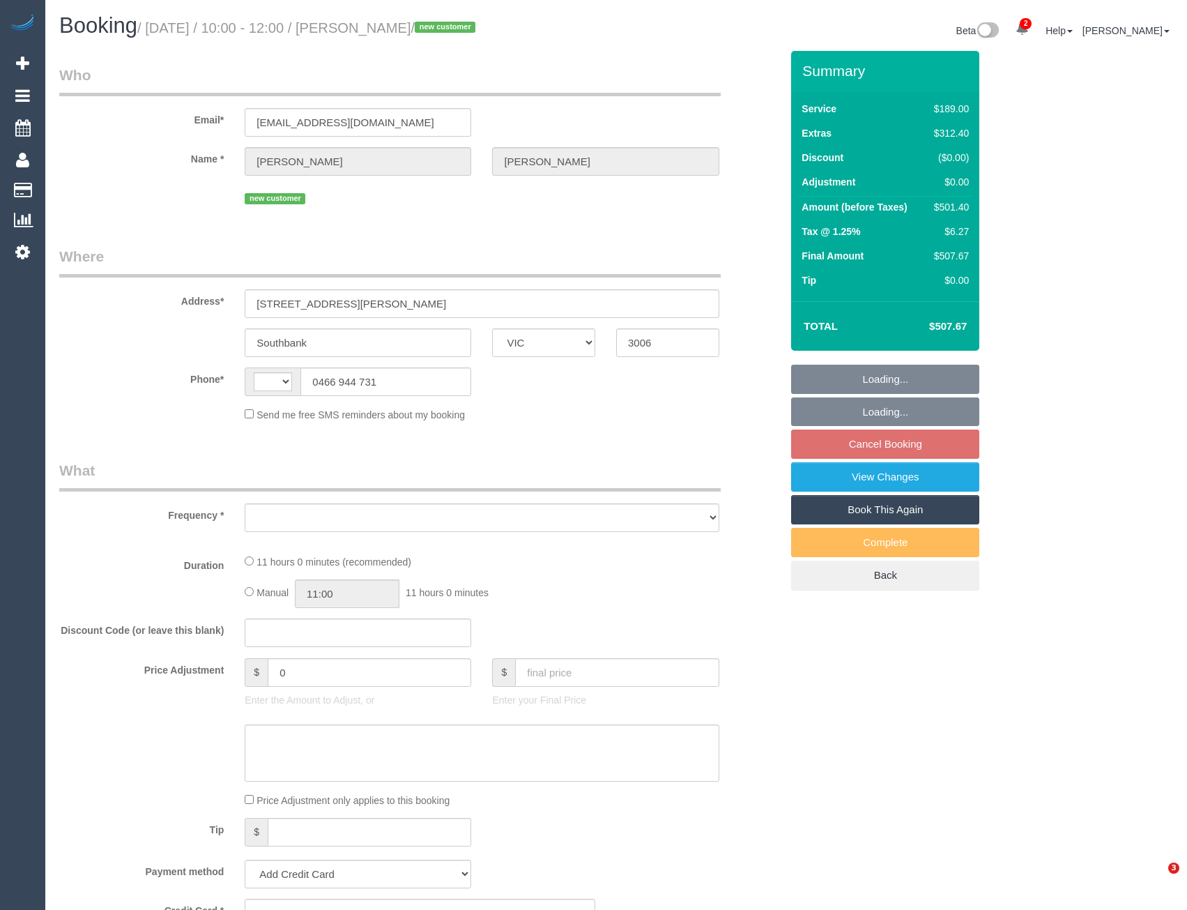
select select "VIC"
select select "string:stripe-pm_1S5iy12GScqysDRVieydaqK8"
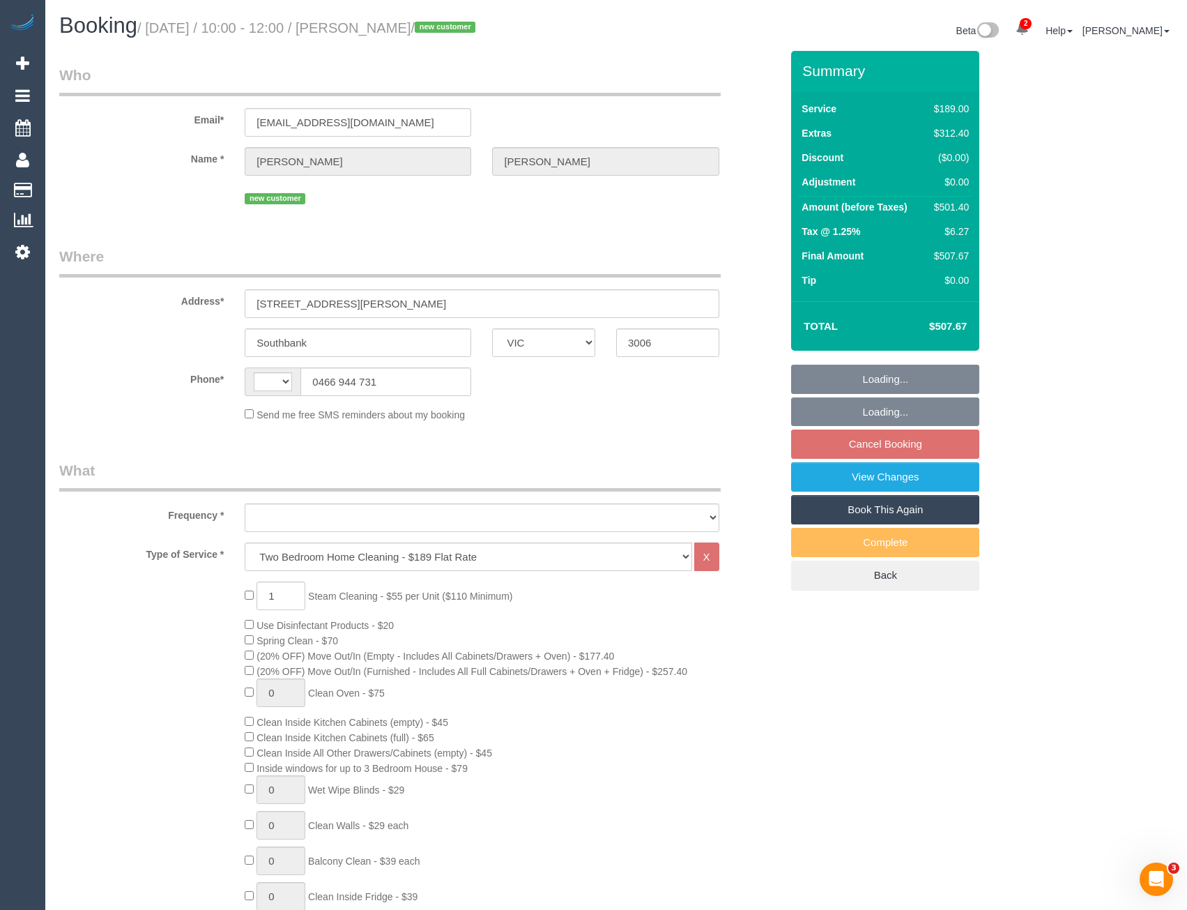
select select "string:AU"
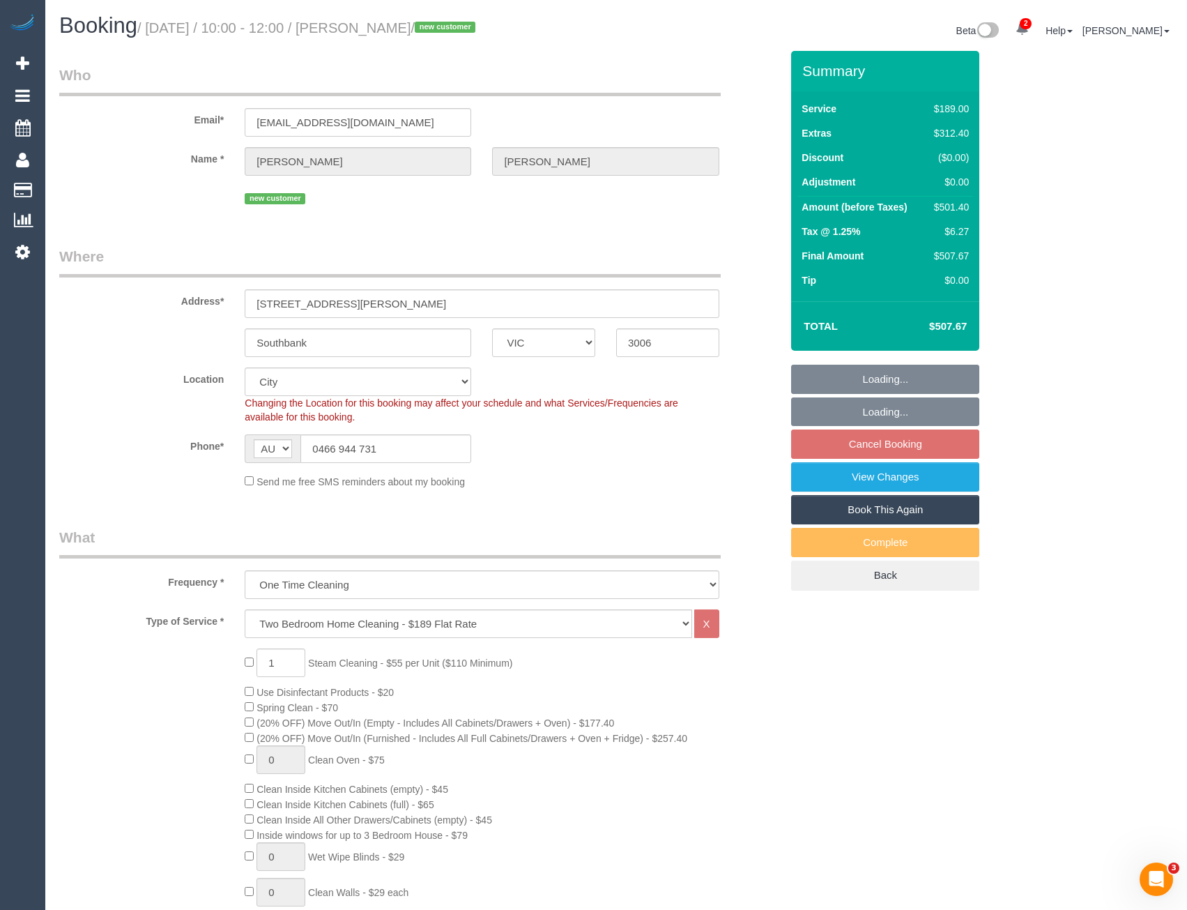
select select "object:1219"
select select "number:28"
select select "number:15"
select select "number:20"
select select "number:24"
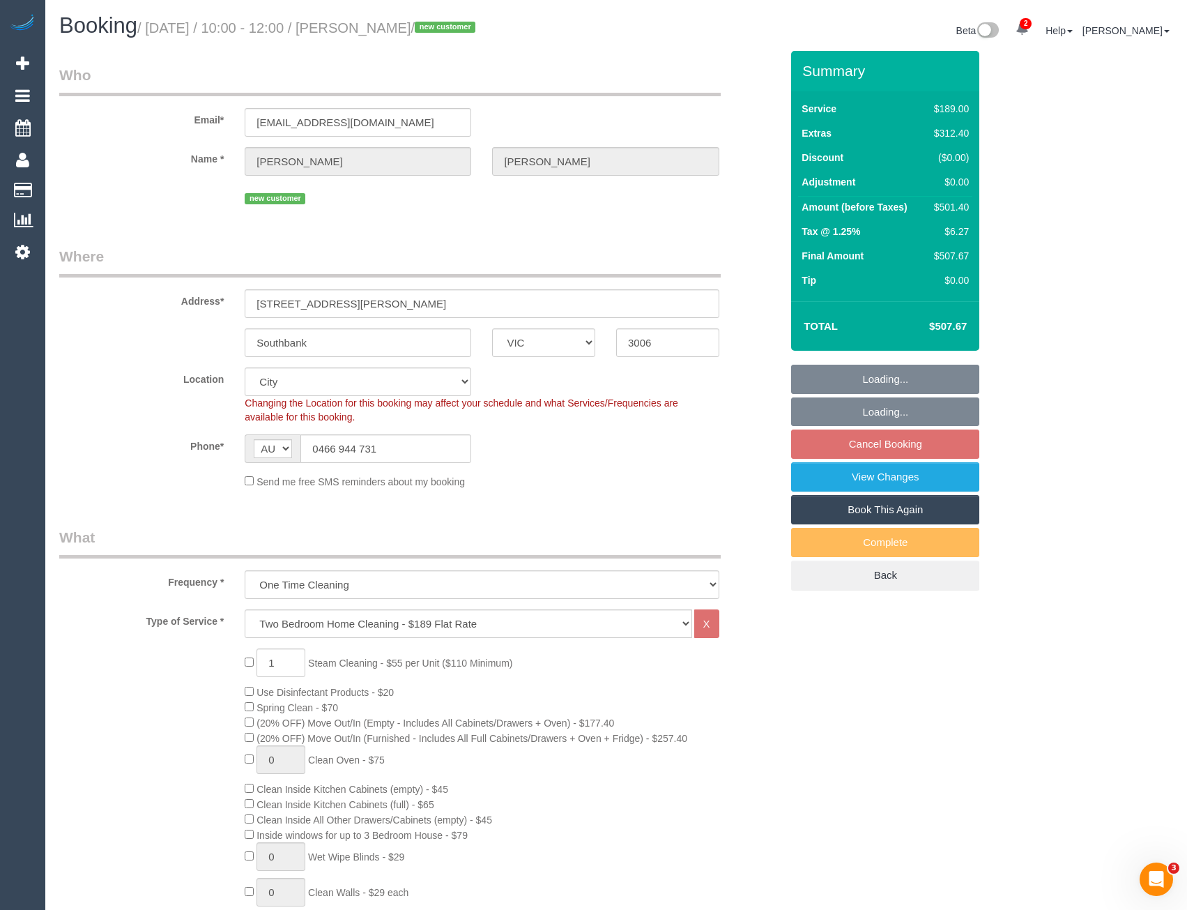
select select "number:26"
select select "spot3"
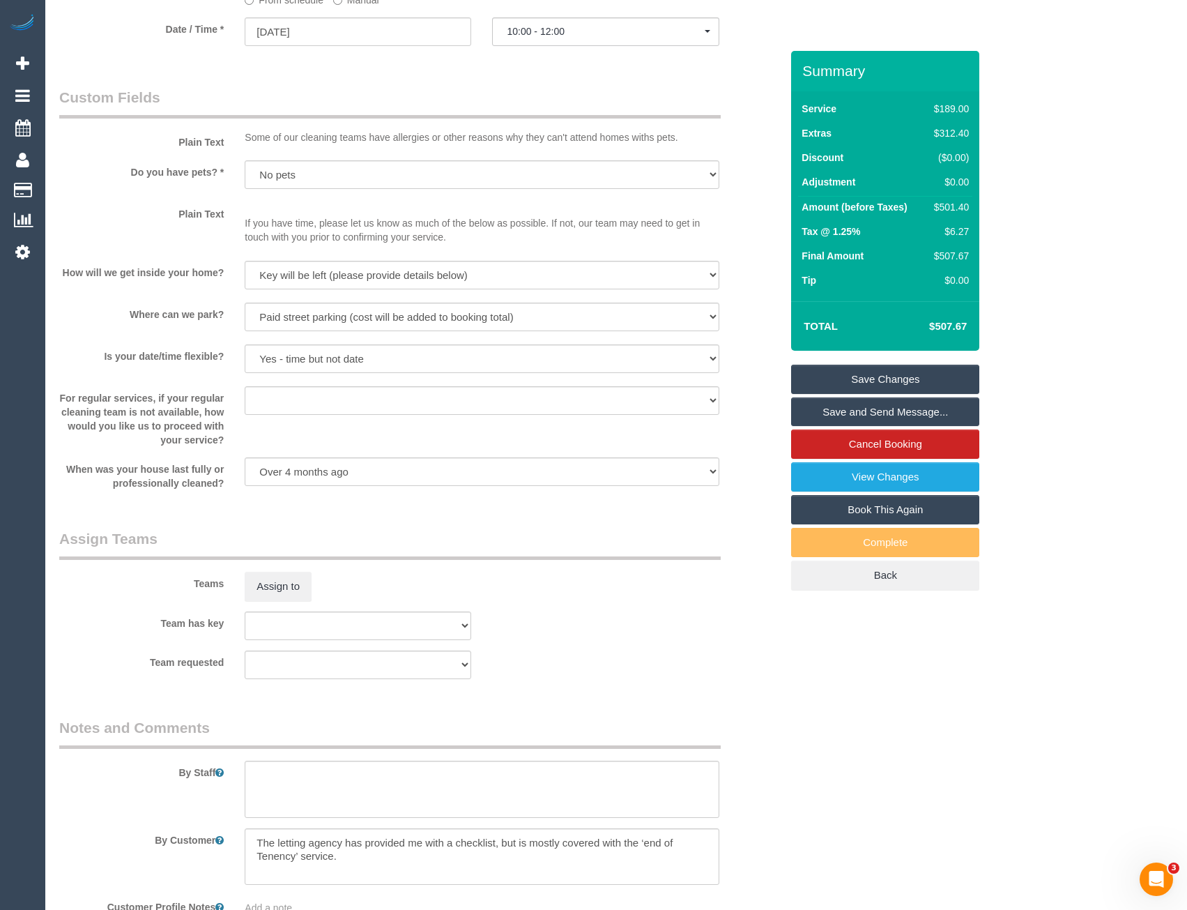
scroll to position [1786, 0]
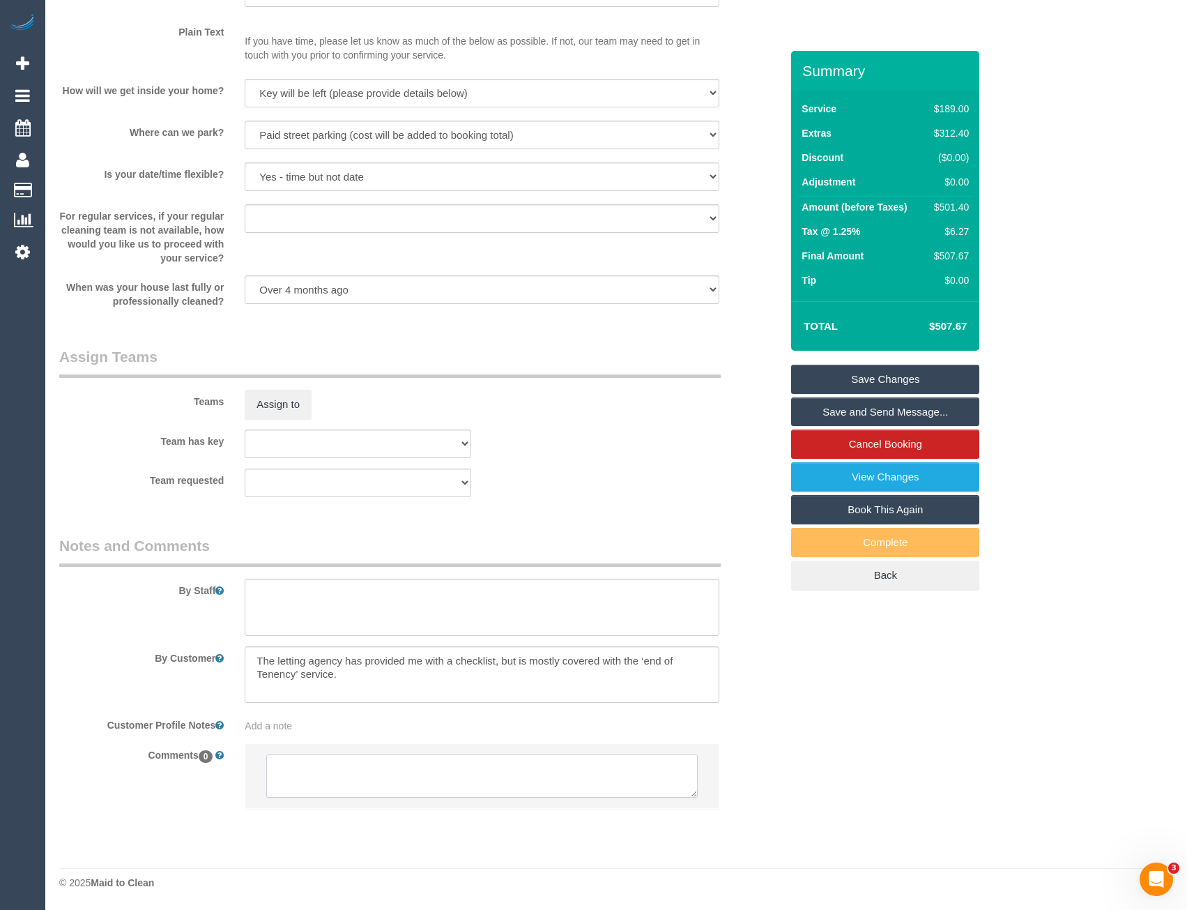
click at [316, 775] on textarea at bounding box center [481, 775] width 431 height 43
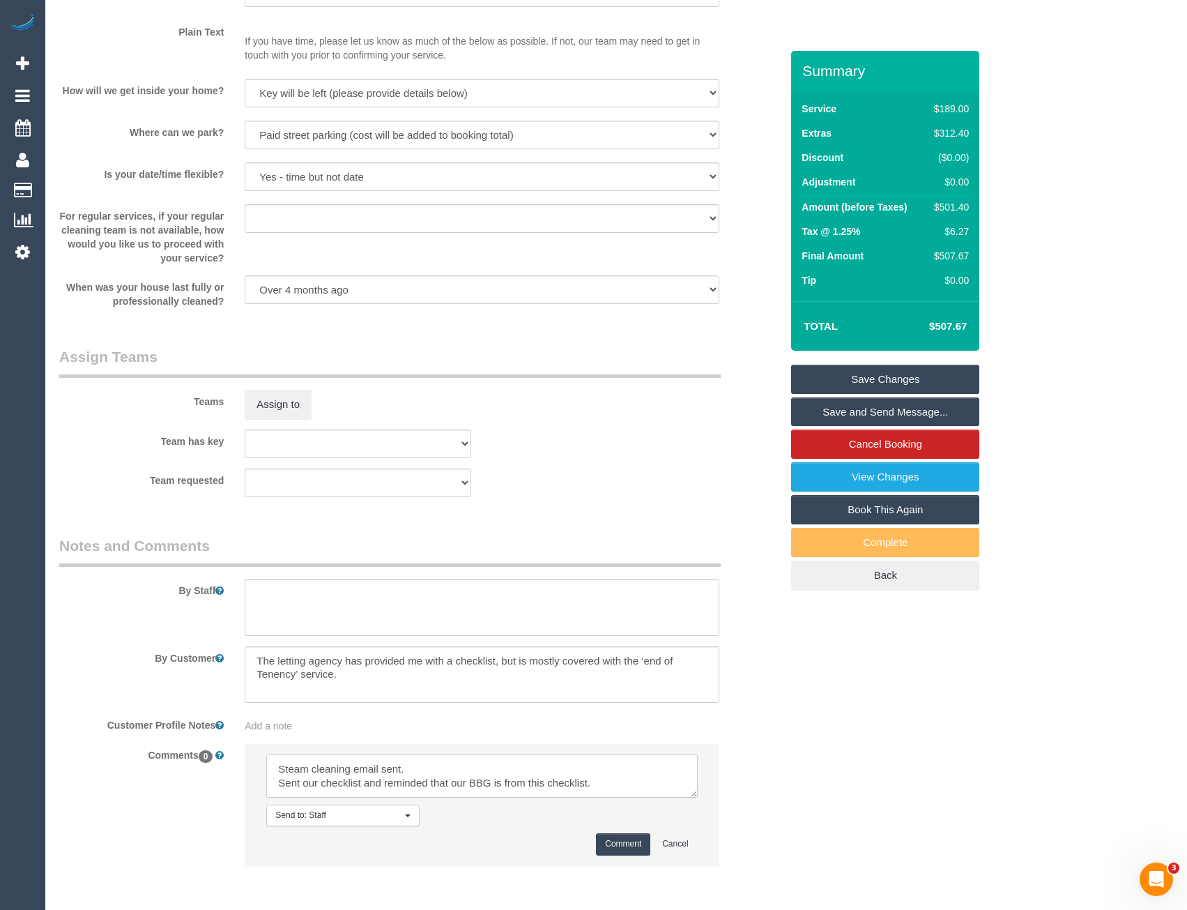
type textarea "Steam cleaning email sent. Sent our checklist and reminded that our BBG is from…"
click at [634, 851] on button "Comment" at bounding box center [623, 844] width 54 height 22
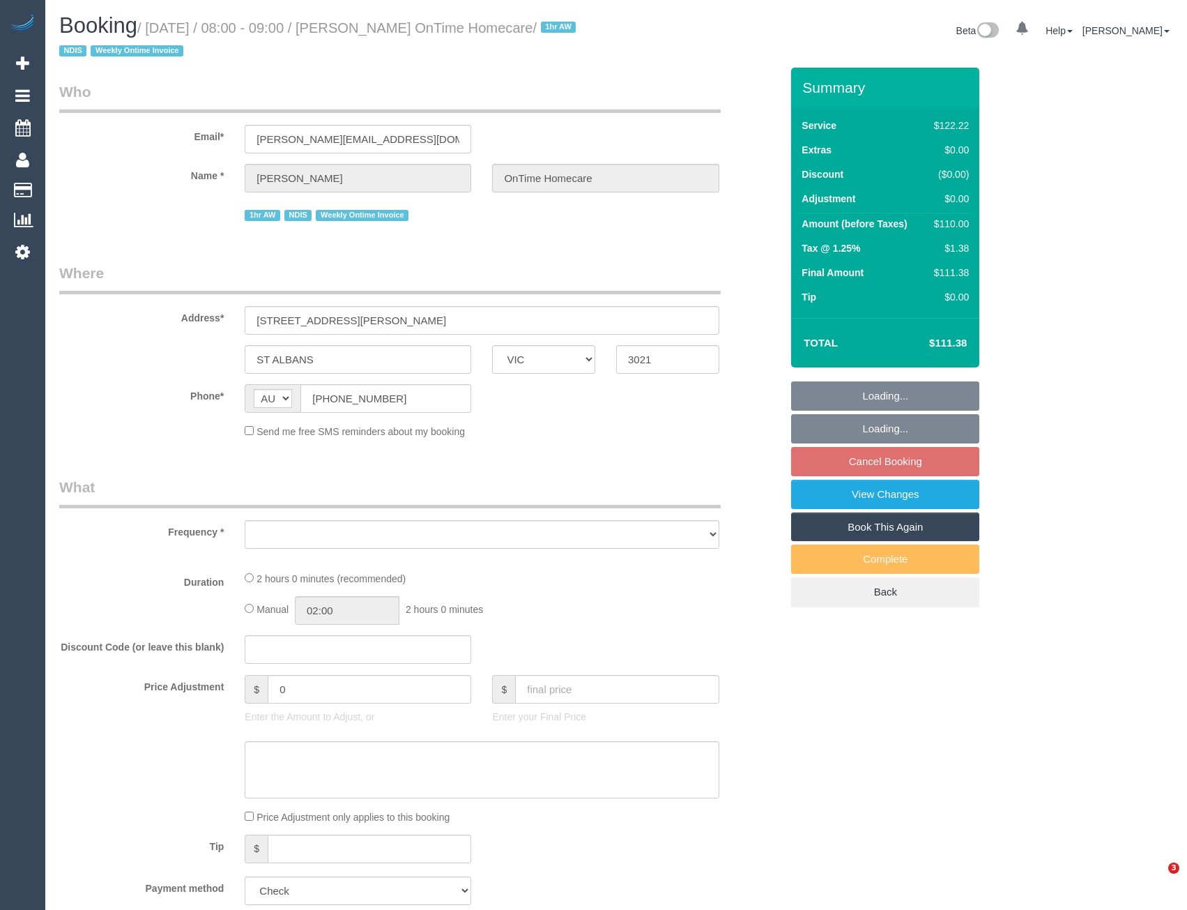
select select "VIC"
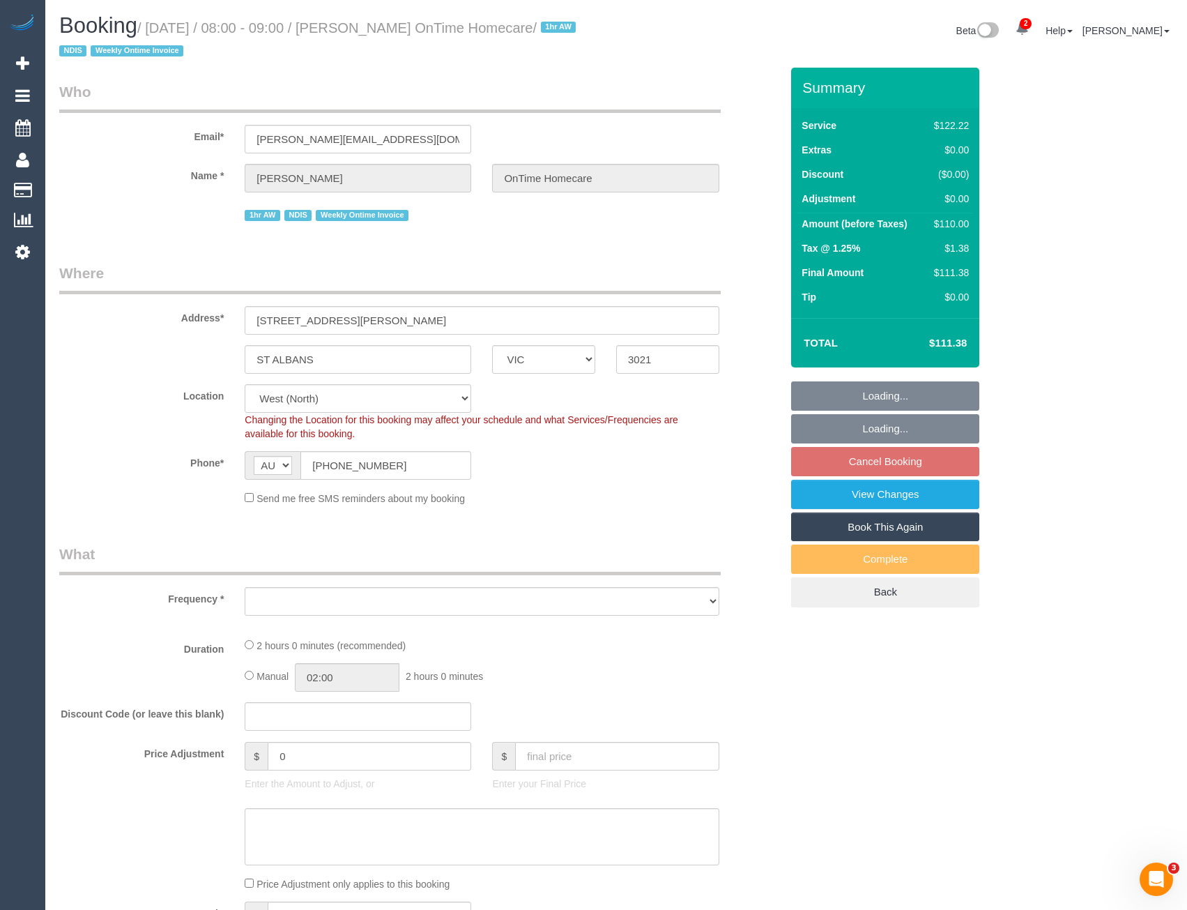
select select "object:570"
select select "number:28"
select select "number:14"
select select "number:19"
select select "number:22"
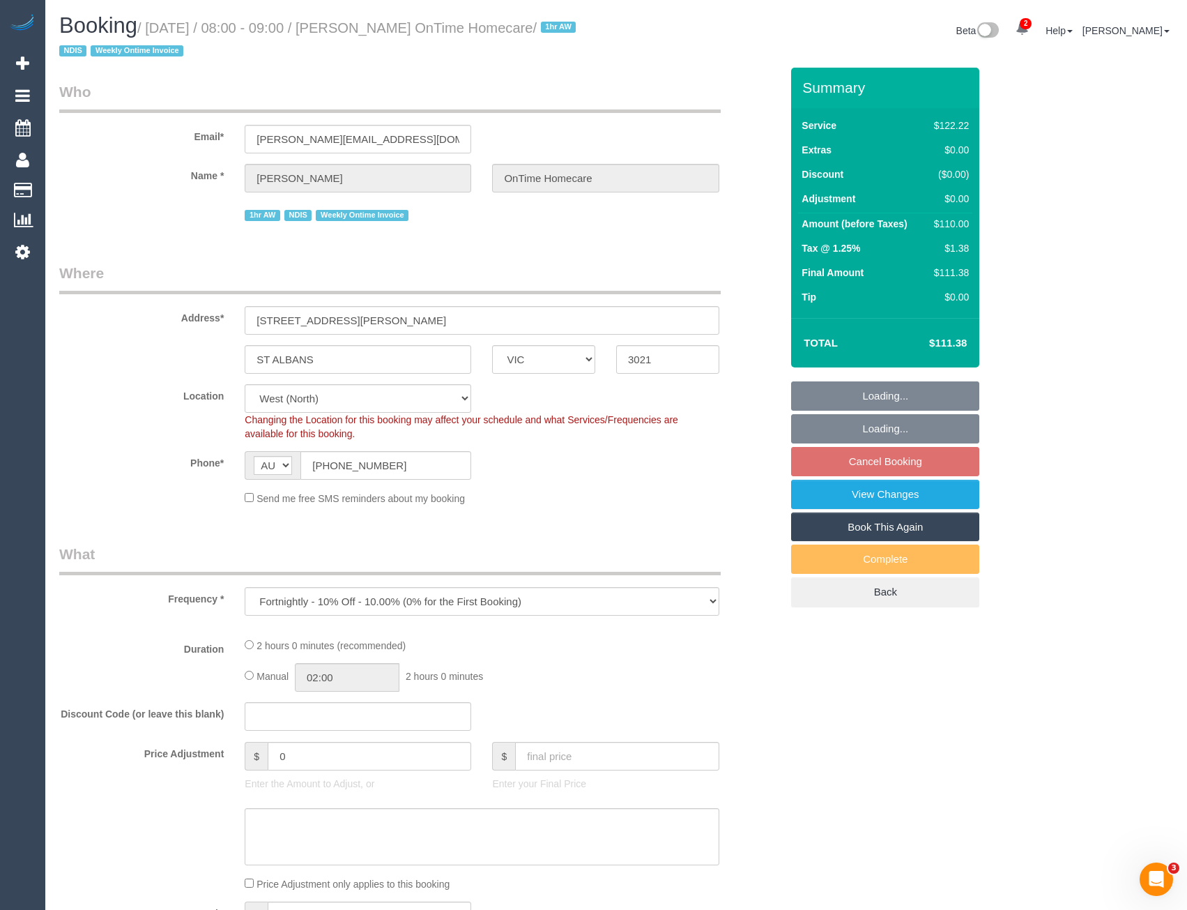
select select "number:35"
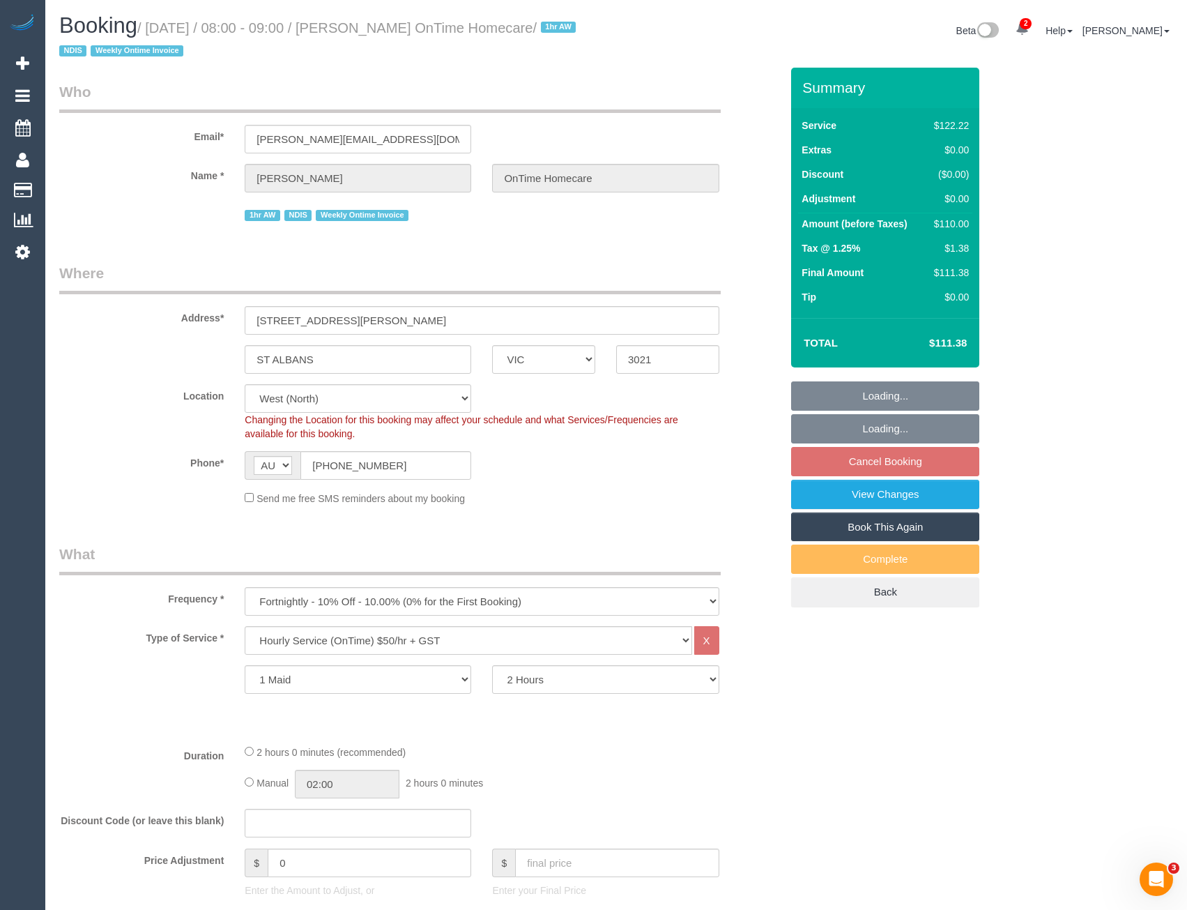
select select "object:1350"
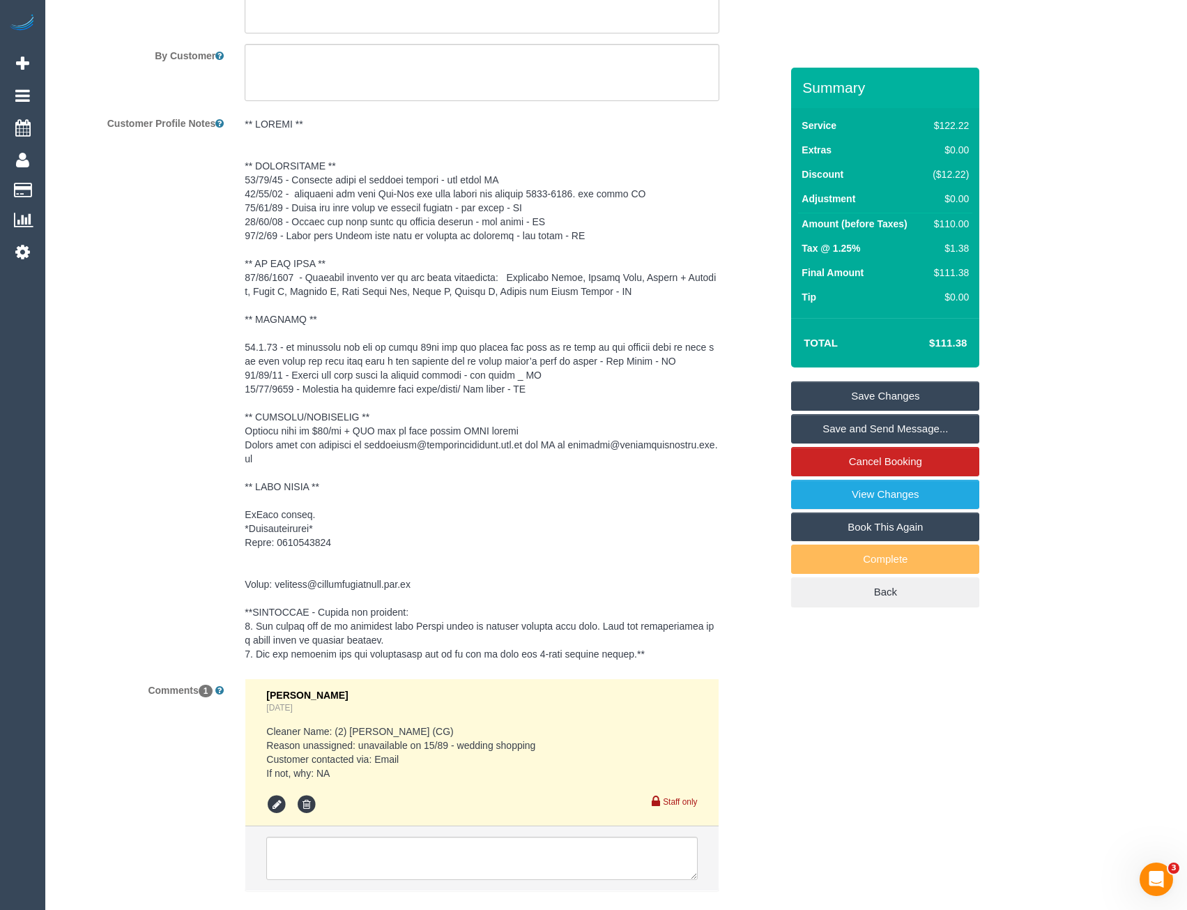
scroll to position [2139, 0]
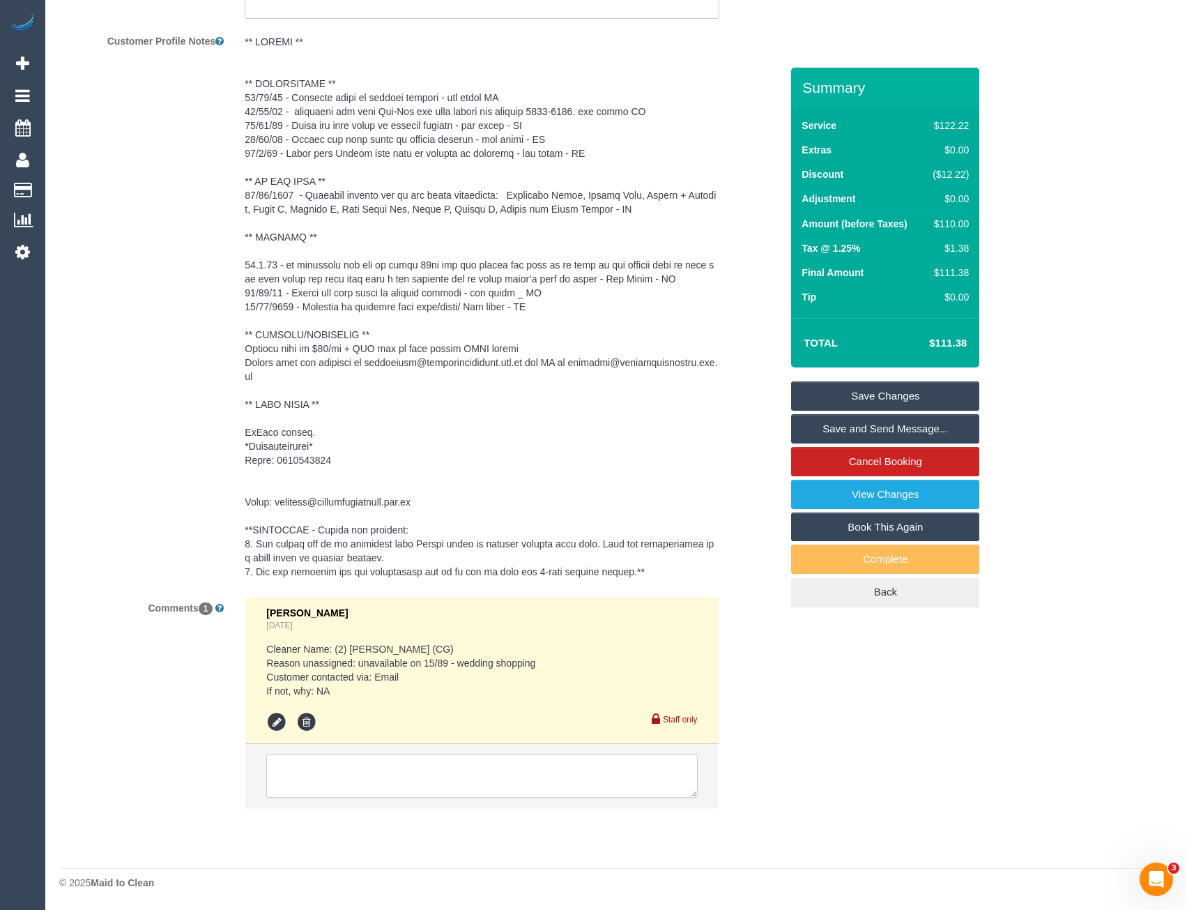
click at [374, 778] on textarea at bounding box center [481, 775] width 431 height 43
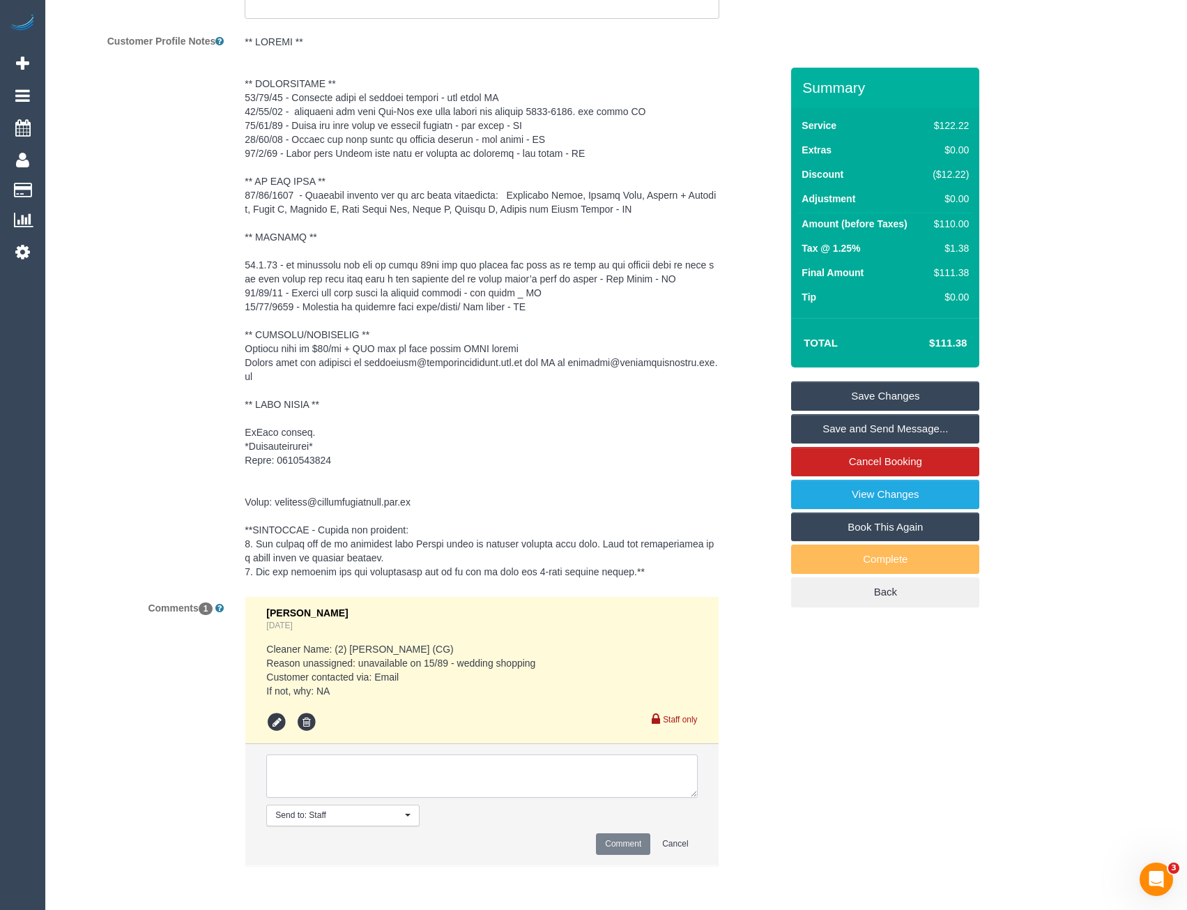
type textarea "/"
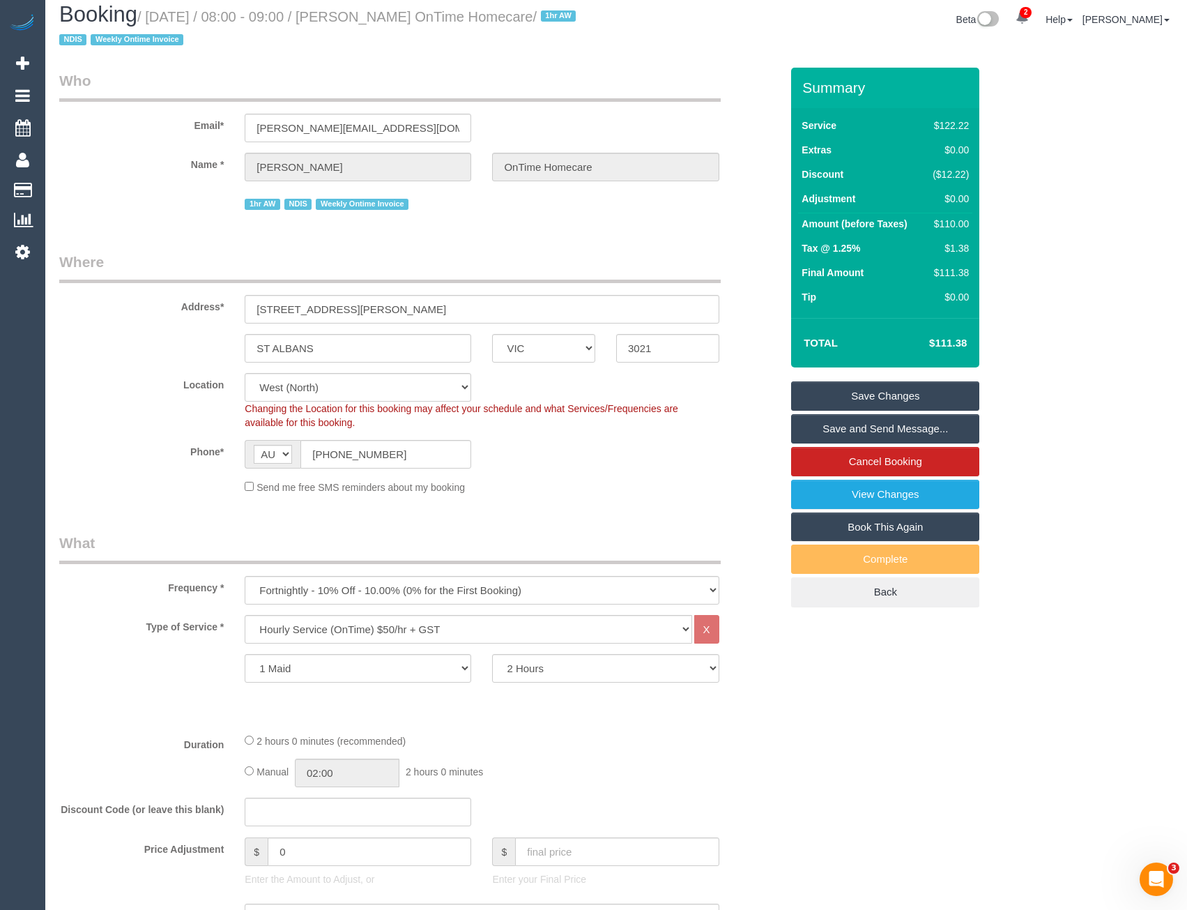
scroll to position [0, 0]
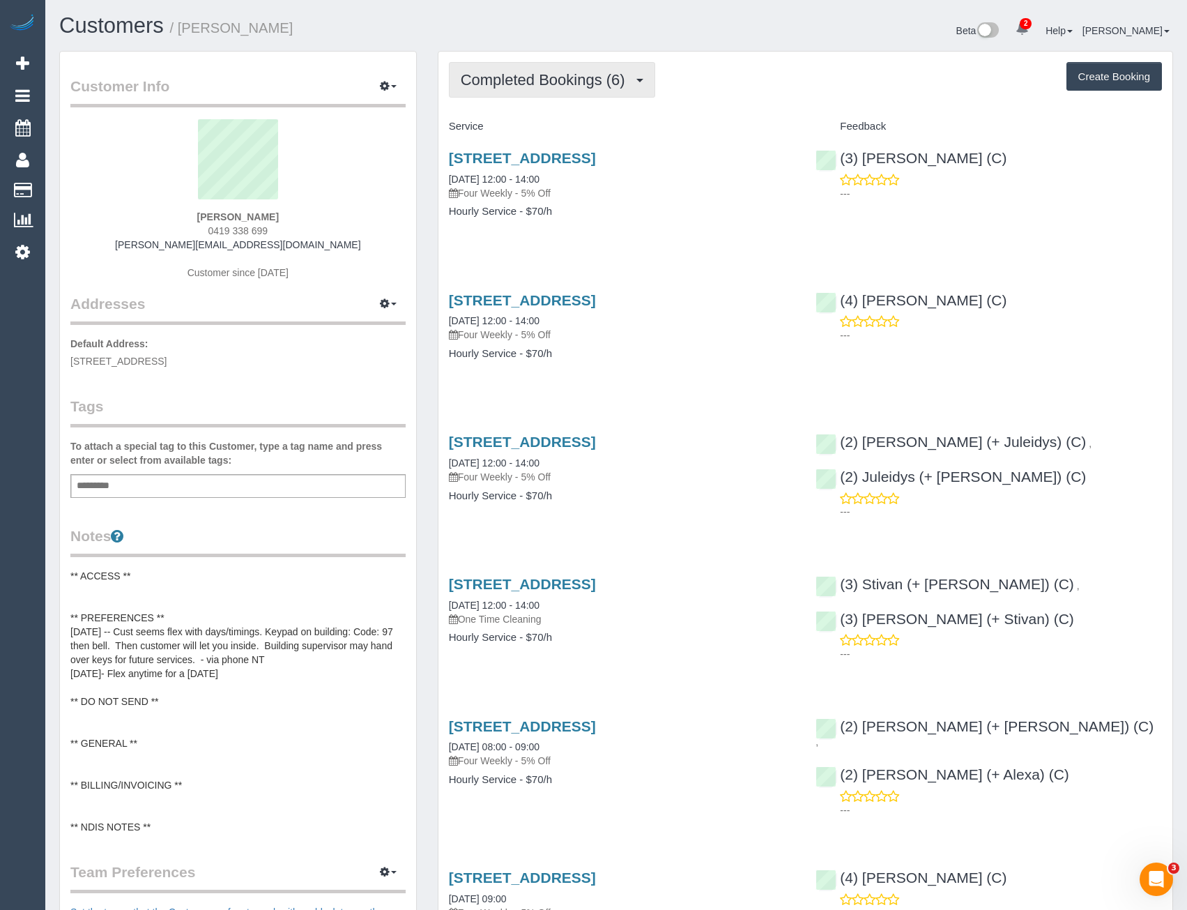
click at [542, 71] on span "Completed Bookings (6)" at bounding box center [546, 79] width 171 height 17
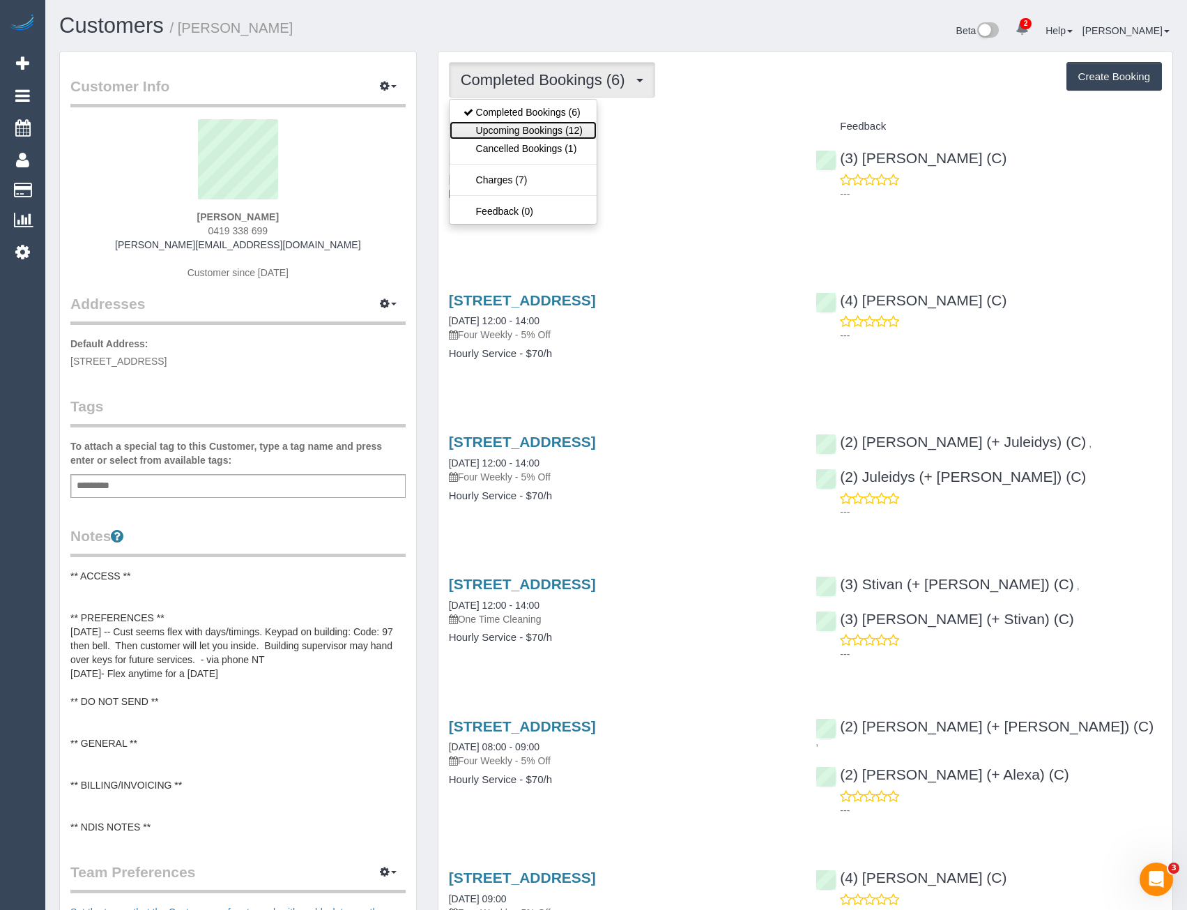
click at [552, 133] on link "Upcoming Bookings (12)" at bounding box center [523, 130] width 147 height 18
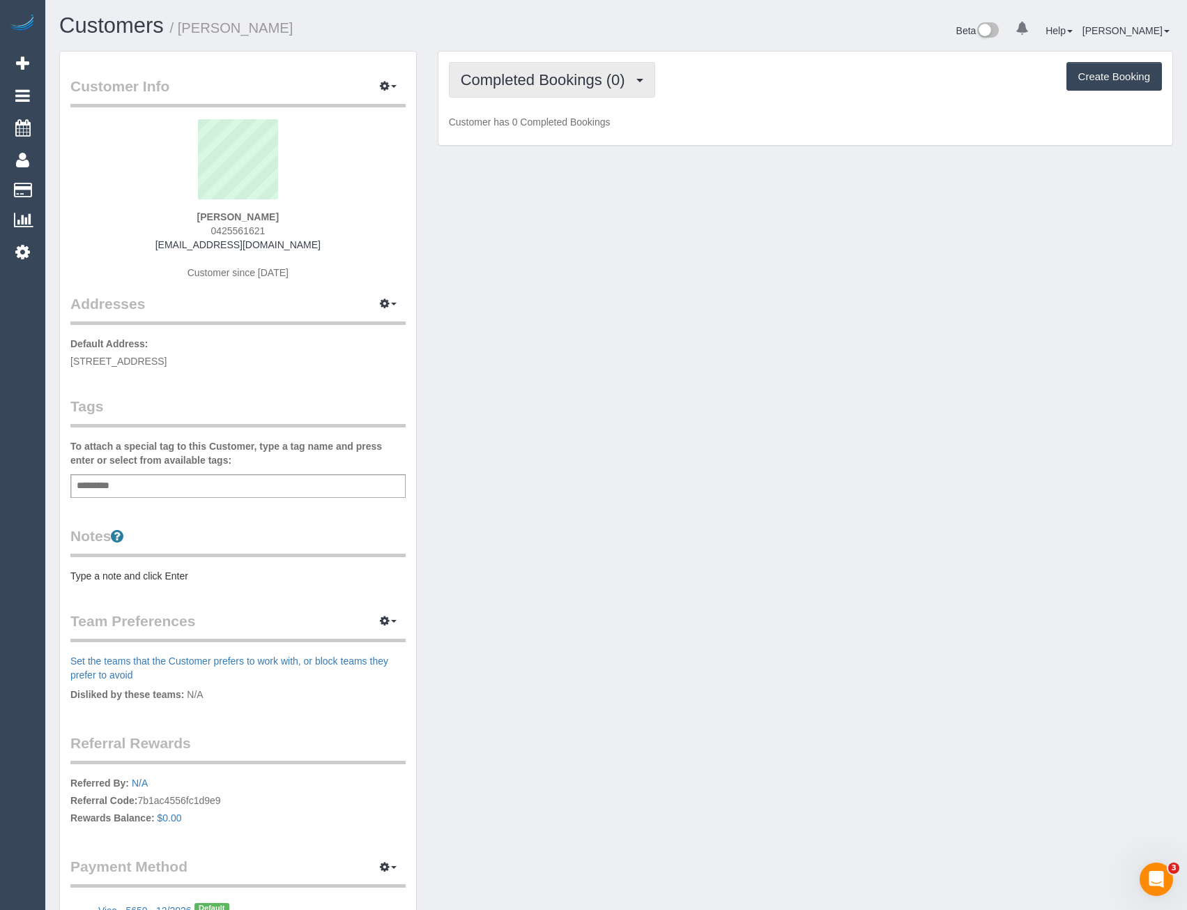
click at [616, 99] on div "Completed Bookings (0) Completed Bookings (0) Upcoming Bookings (1) Cancelled B…" at bounding box center [805, 99] width 734 height 94
click at [606, 83] on span "Completed Bookings (0)" at bounding box center [546, 79] width 171 height 17
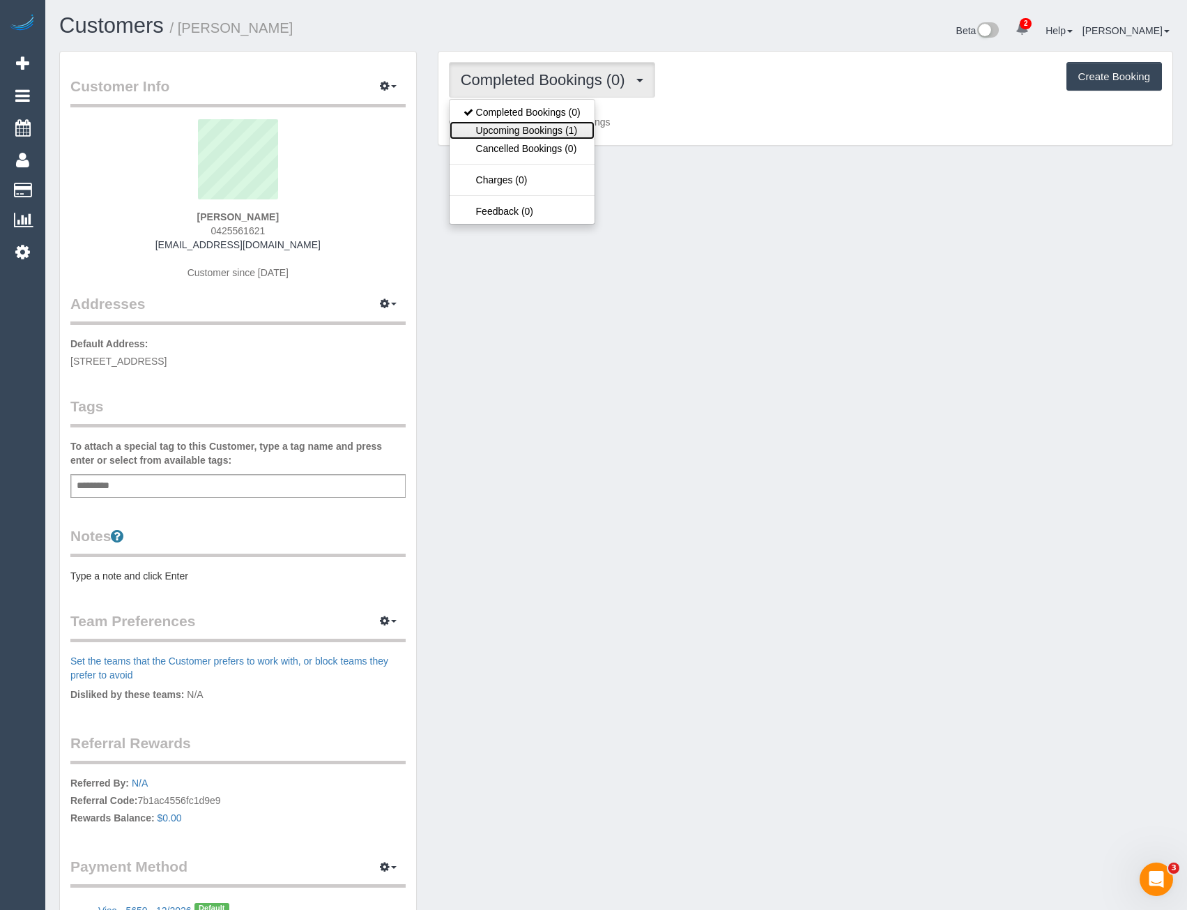
click at [576, 133] on link "Upcoming Bookings (1)" at bounding box center [522, 130] width 145 height 18
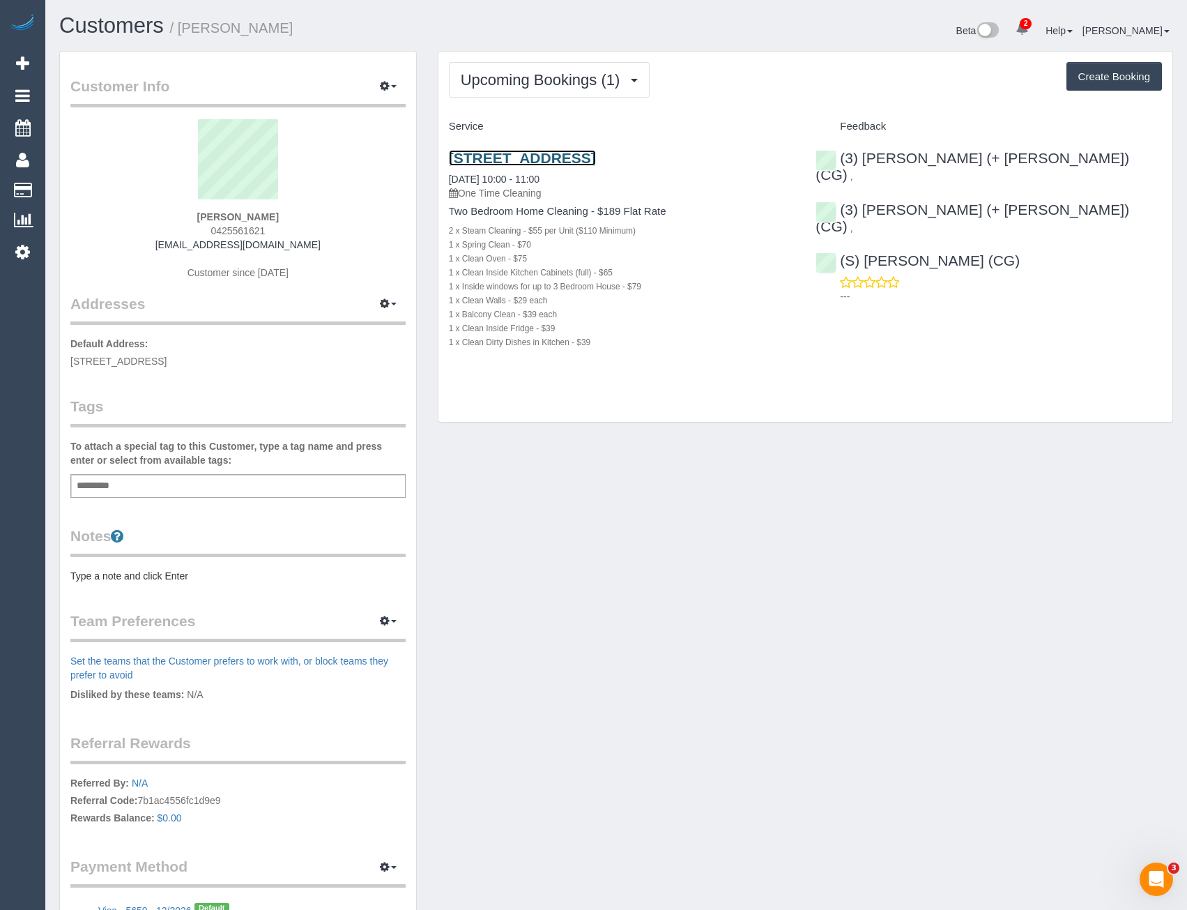
click at [563, 165] on link "[STREET_ADDRESS]" at bounding box center [522, 158] width 147 height 16
click at [676, 489] on div "Customer Info Edit Contact Info Send Message Email Preferences Special Sales Ta…" at bounding box center [616, 511] width 1135 height 920
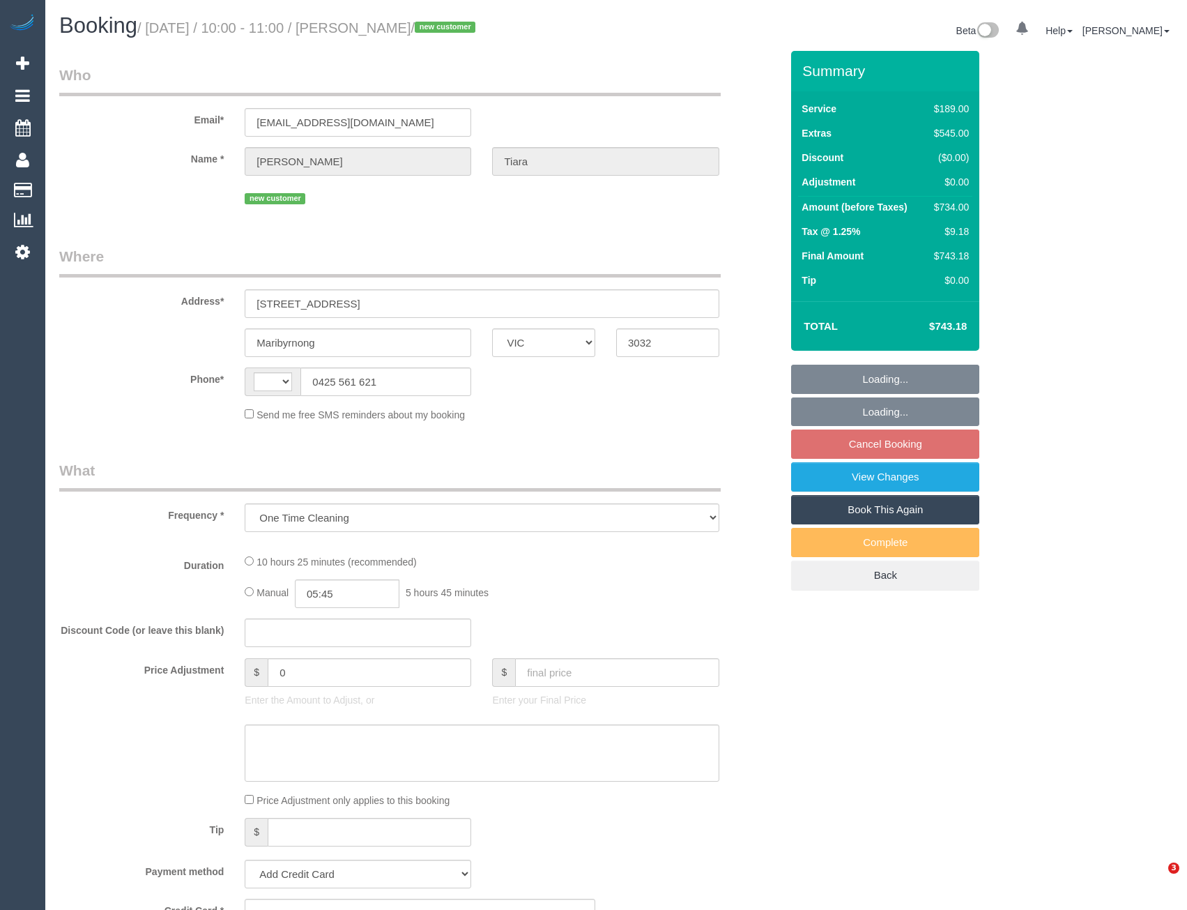
select select "VIC"
select select "number:28"
select select "number:14"
select select "number:19"
select select "number:24"
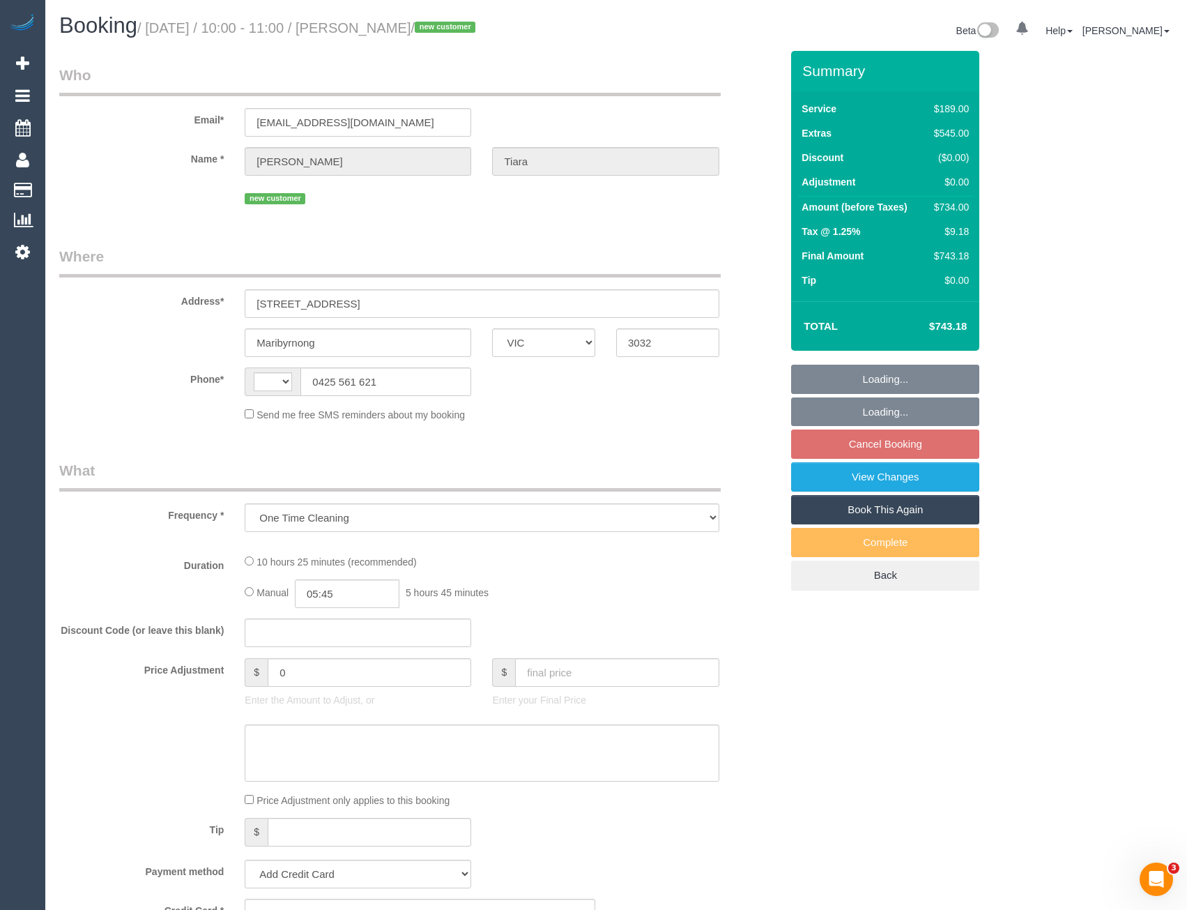
select select "number:26"
select select "string:AU"
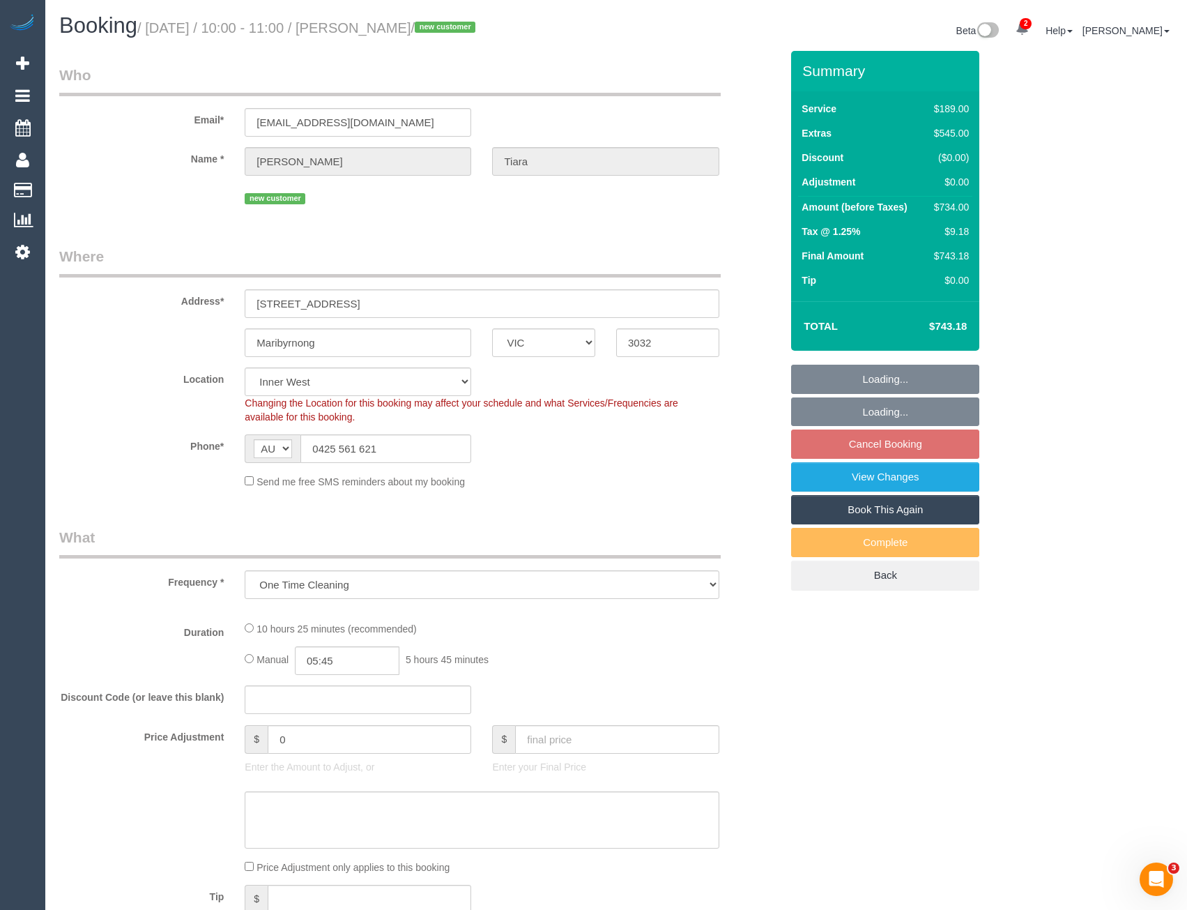
select select "string:stripe-pm_1S5zmc2GScqysDRVyz7m8t0B"
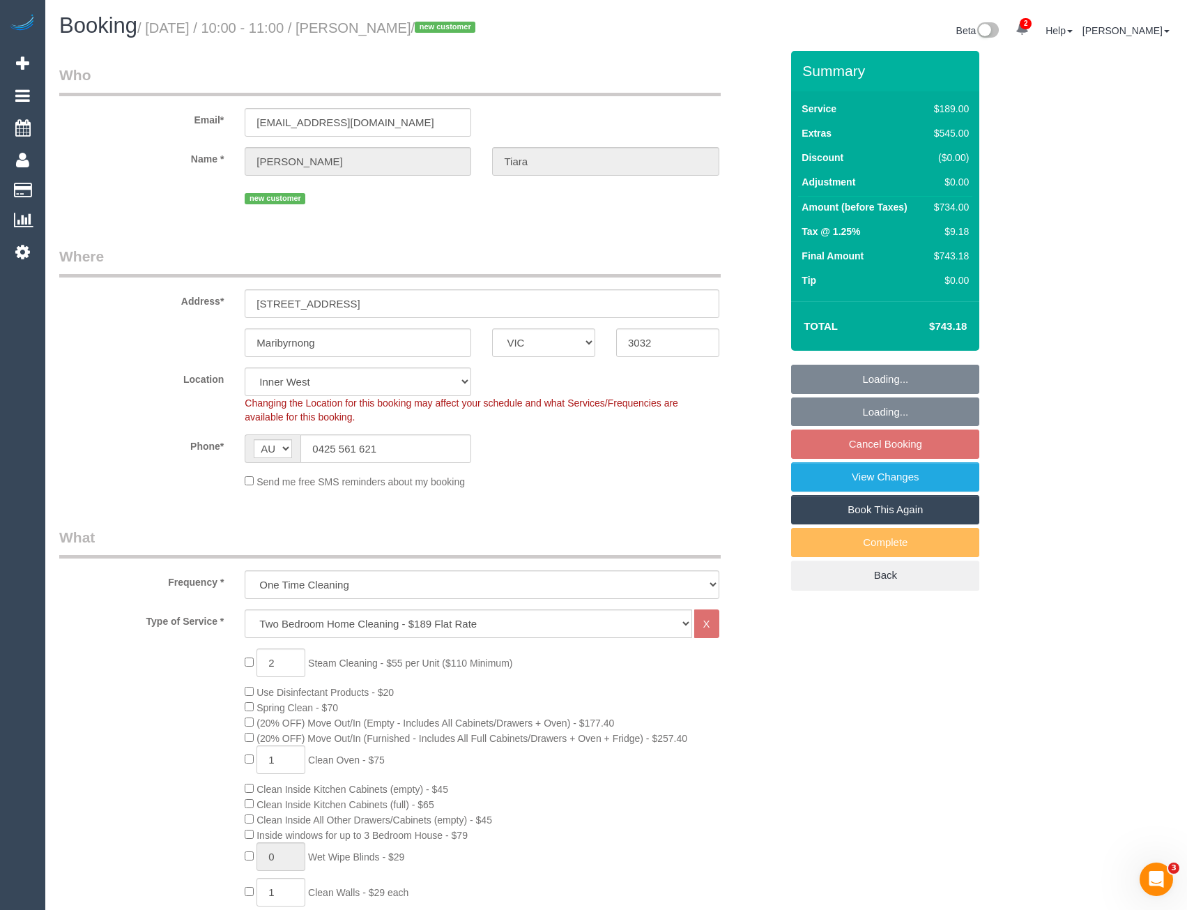
select select "object:1546"
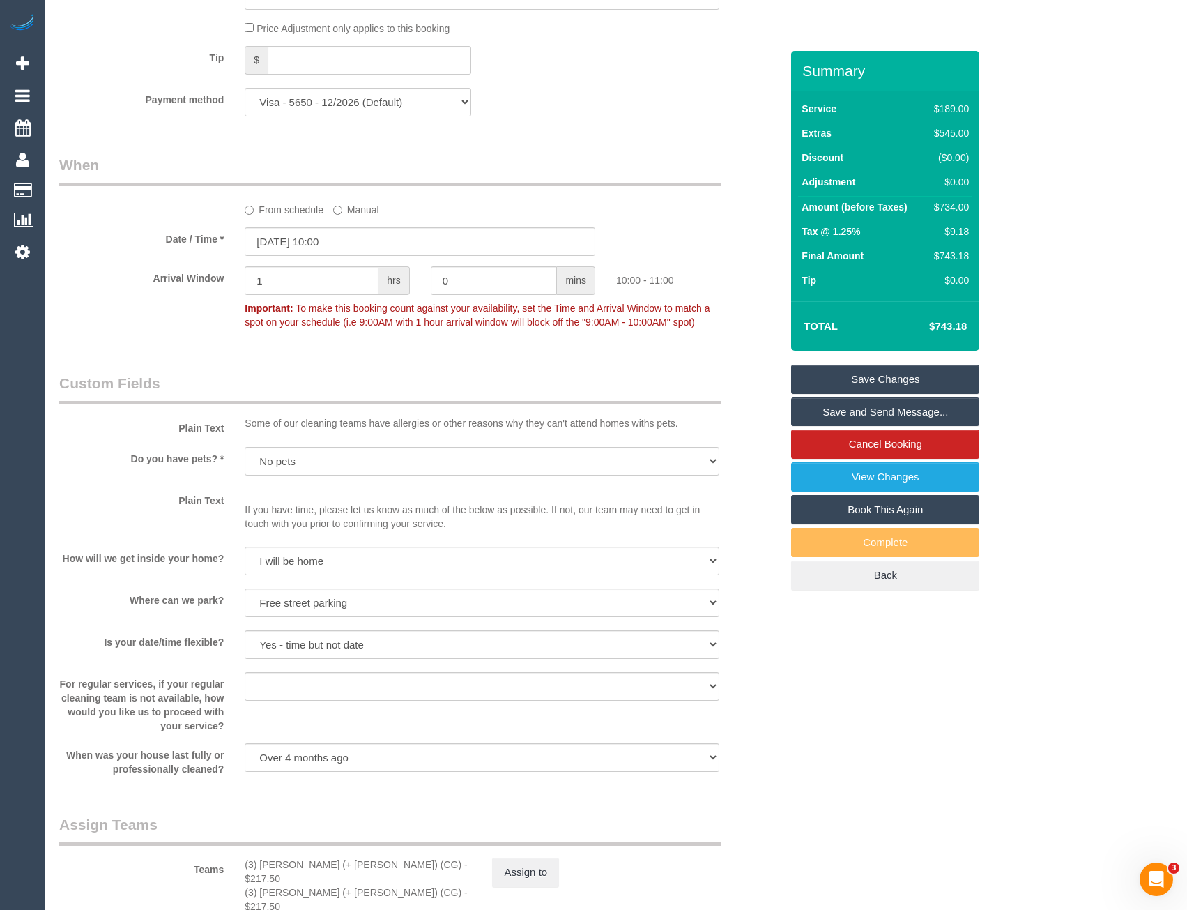
scroll to position [1743, 0]
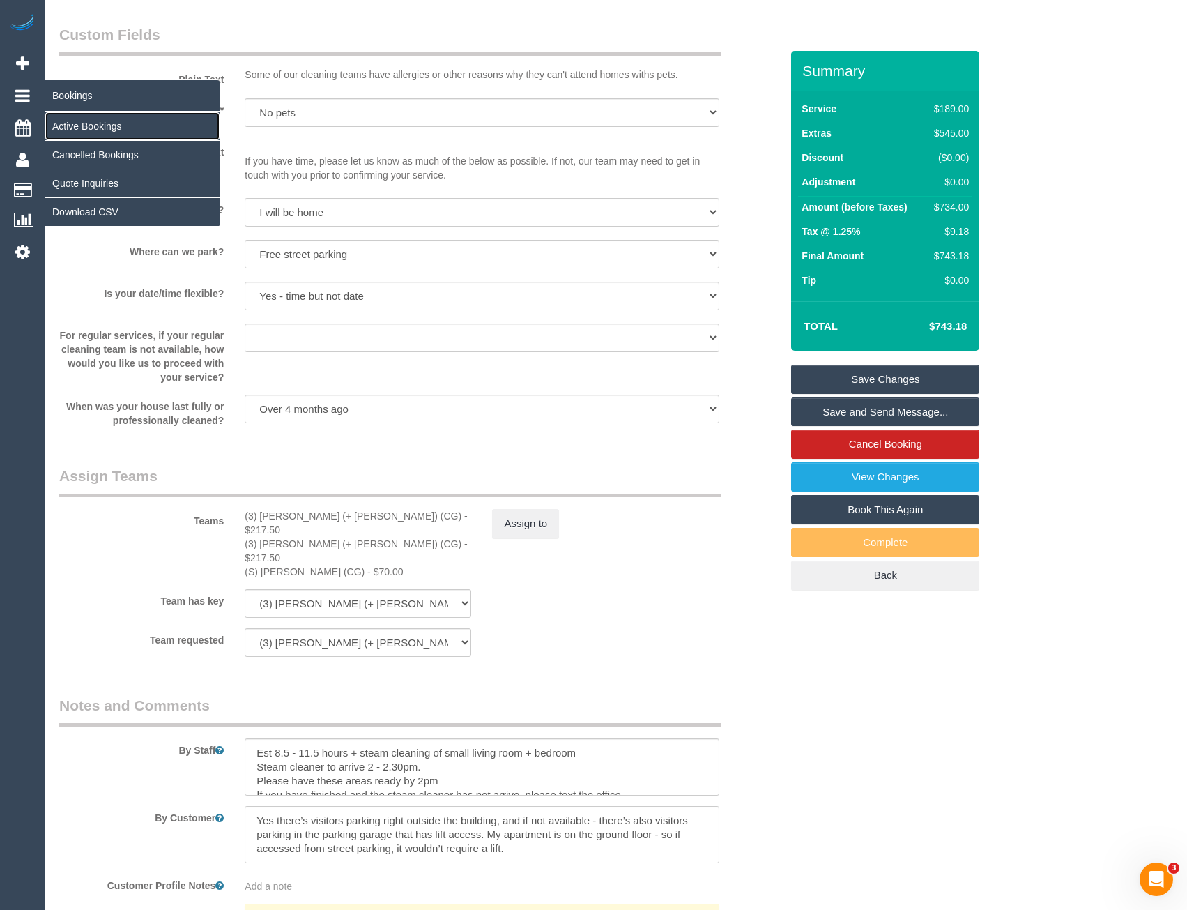
drag, startPoint x: 98, startPoint y: 129, endPoint x: 191, endPoint y: 140, distance: 94.1
click at [98, 129] on link "Active Bookings" at bounding box center [132, 126] width 174 height 28
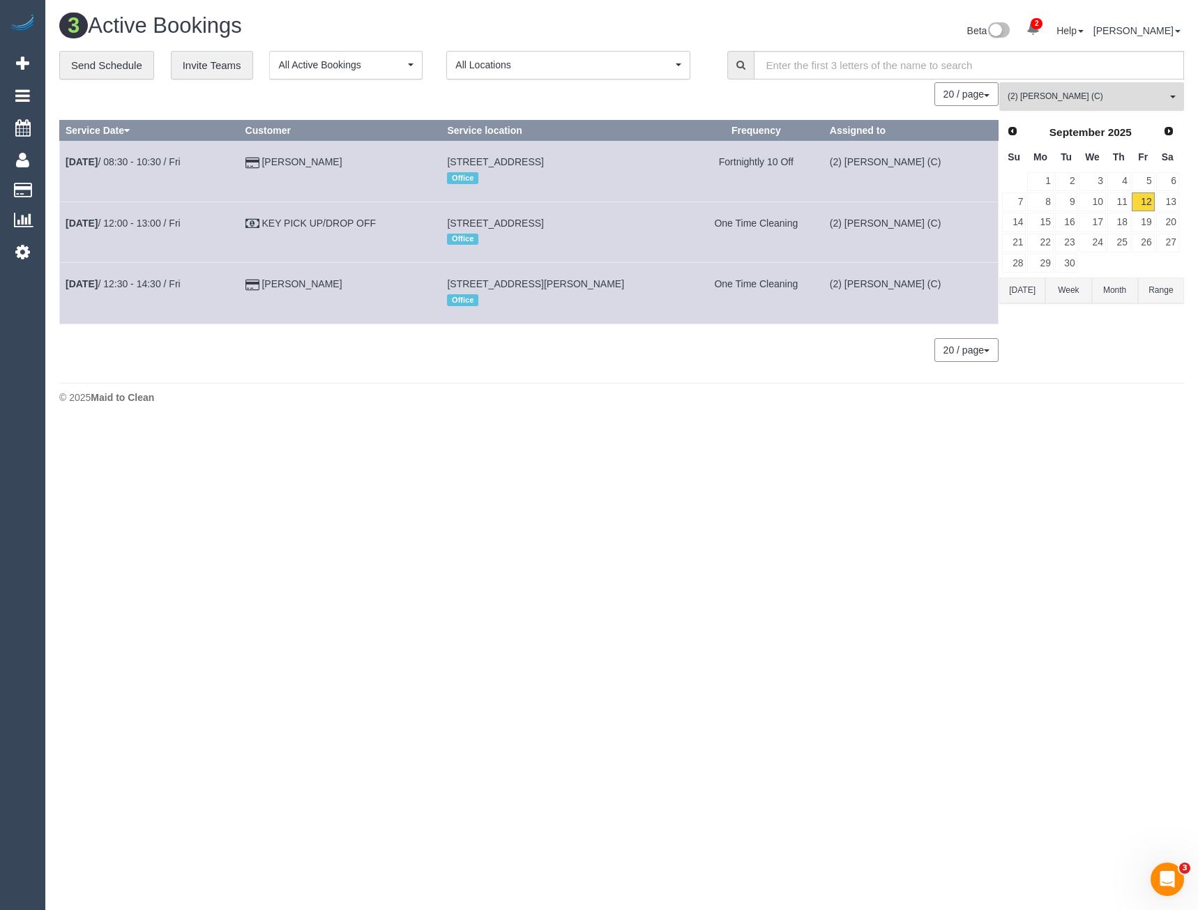
click at [1043, 91] on span "(2) [PERSON_NAME] (C)" at bounding box center [1086, 97] width 159 height 12
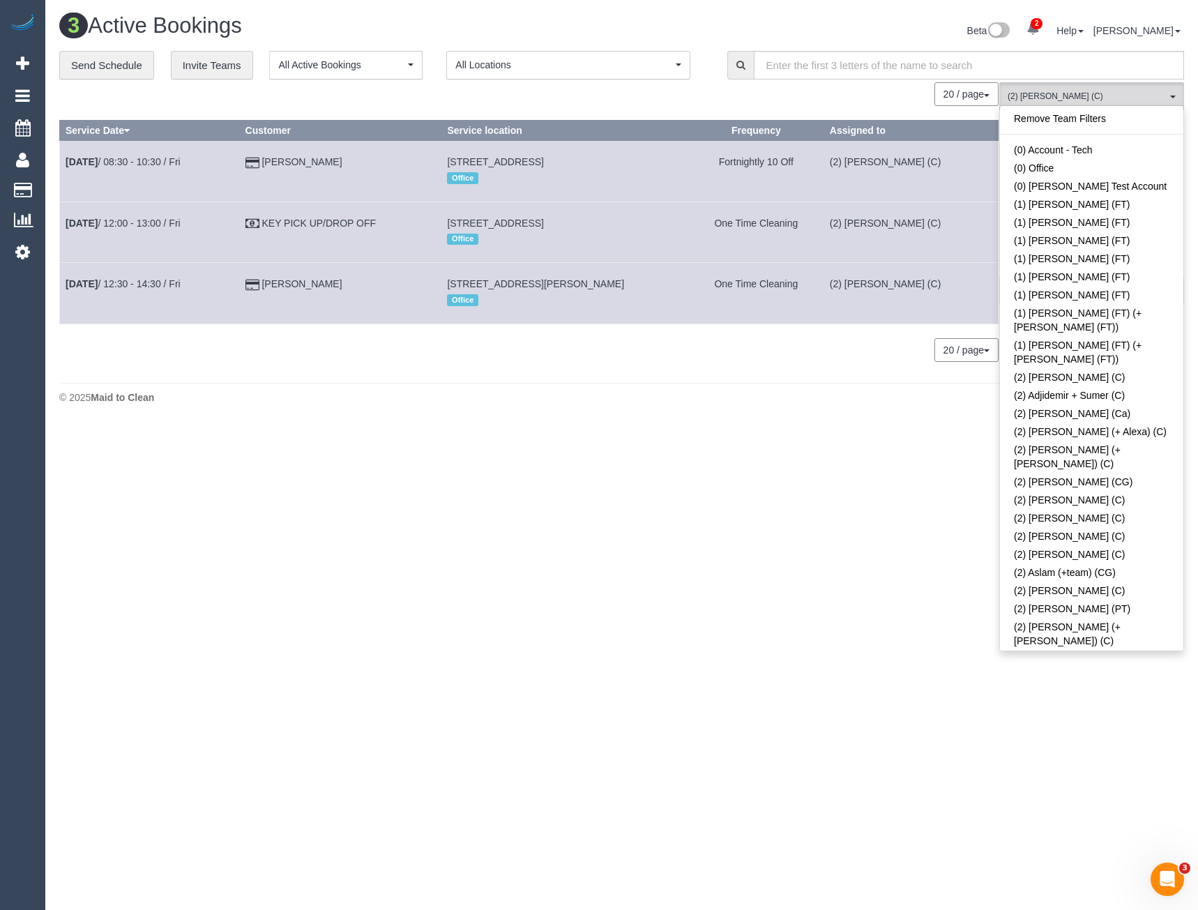
scroll to position [570, 0]
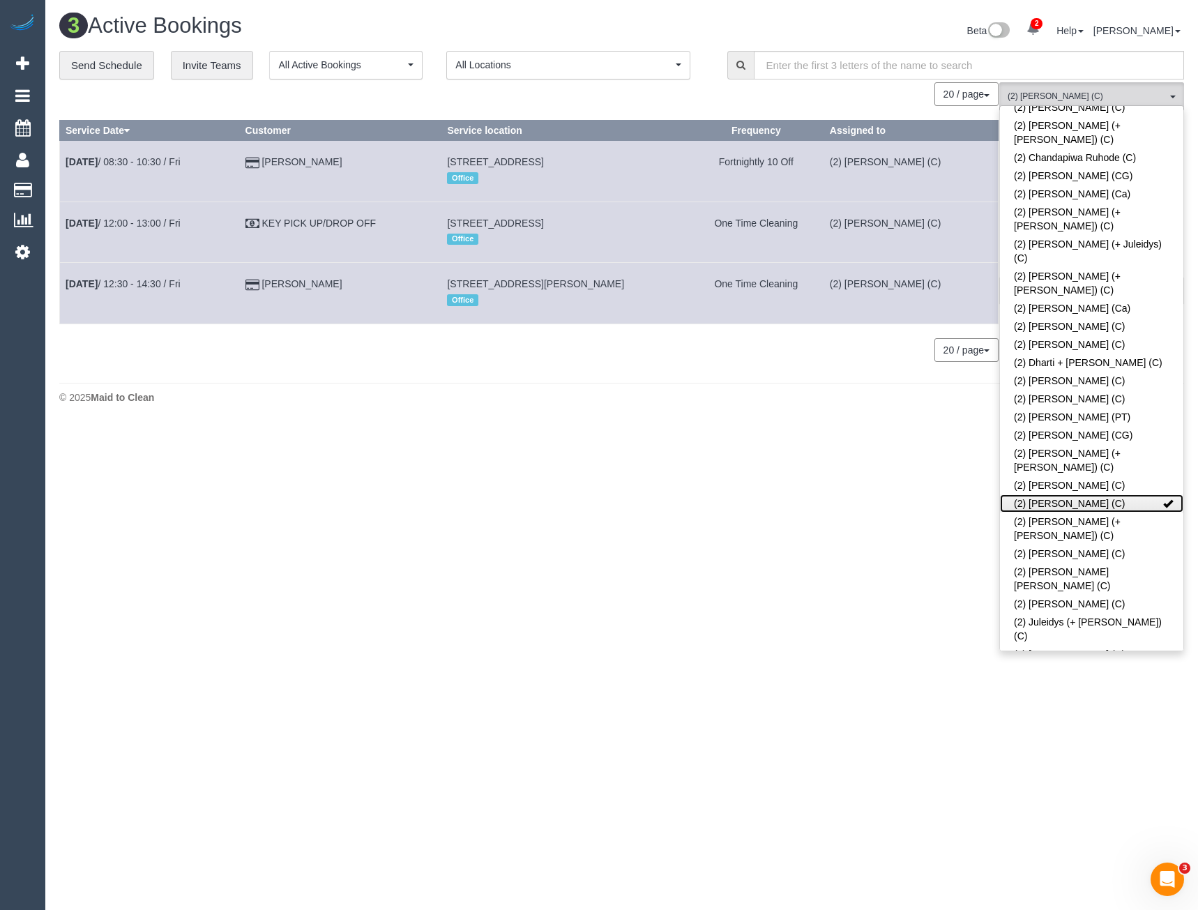
click at [1076, 494] on link "(2) [PERSON_NAME] (C)" at bounding box center [1091, 503] width 183 height 18
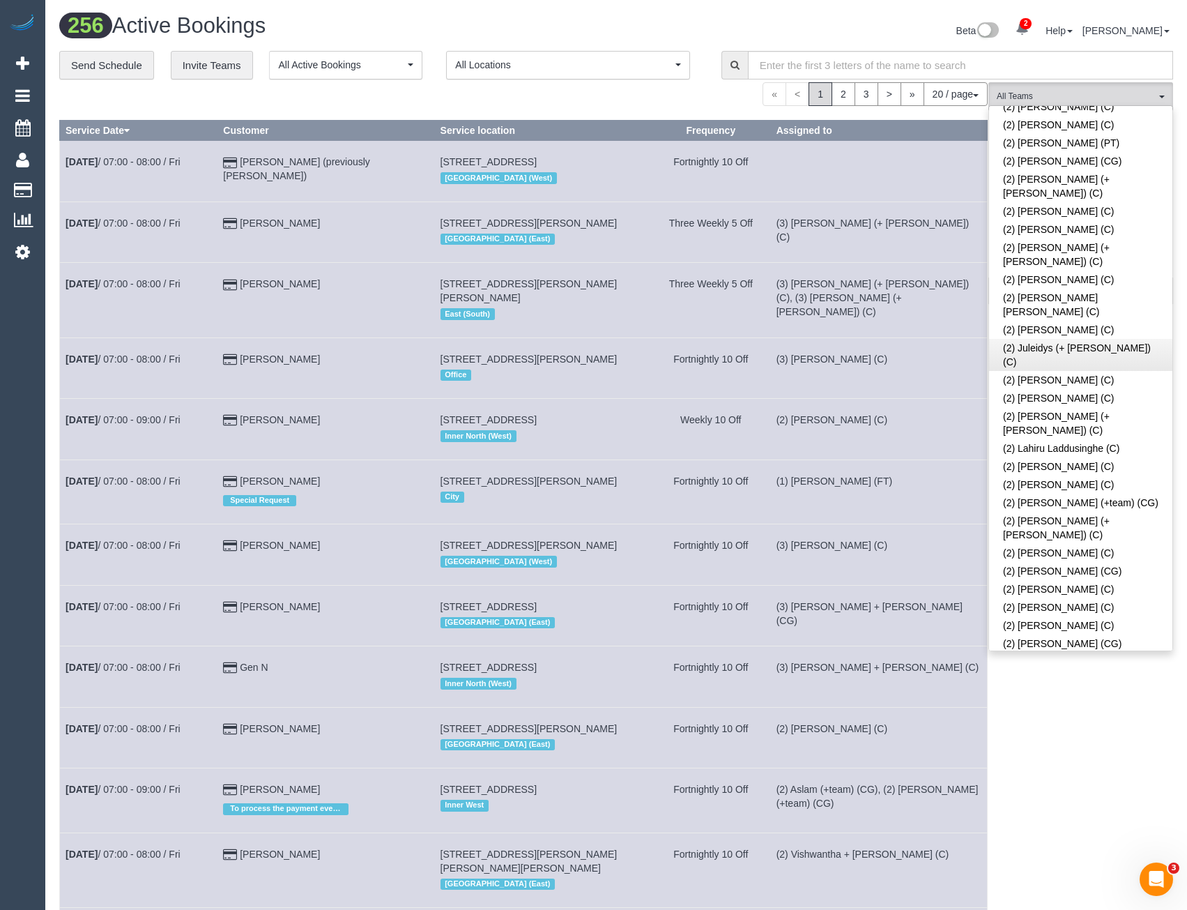
scroll to position [779, 0]
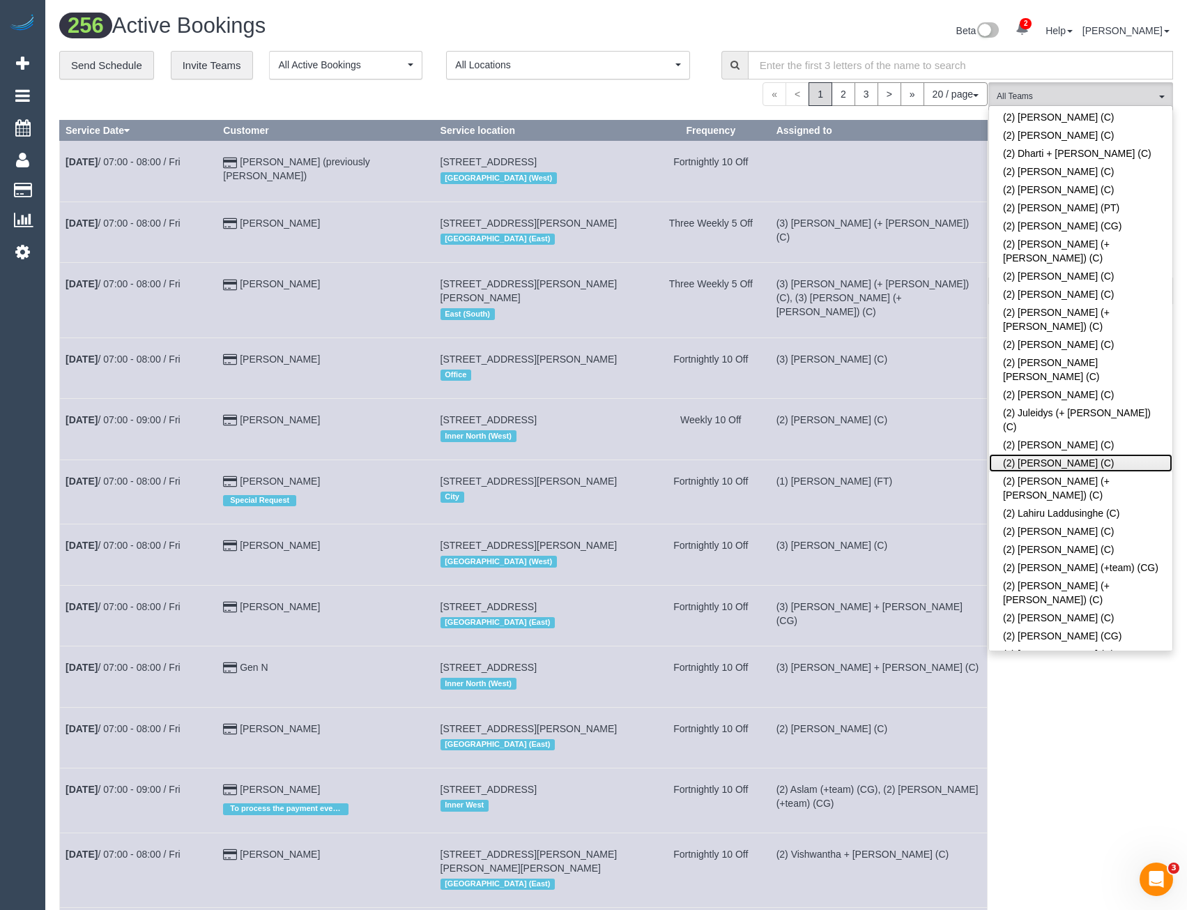
click at [1058, 454] on link "(2) [PERSON_NAME] (C)" at bounding box center [1080, 463] width 183 height 18
click at [1055, 733] on div "(2) [PERSON_NAME] (C) All Teams Remove Team Filters (0) Account - Tech (0) Offi…" at bounding box center [1081, 787] width 185 height 1410
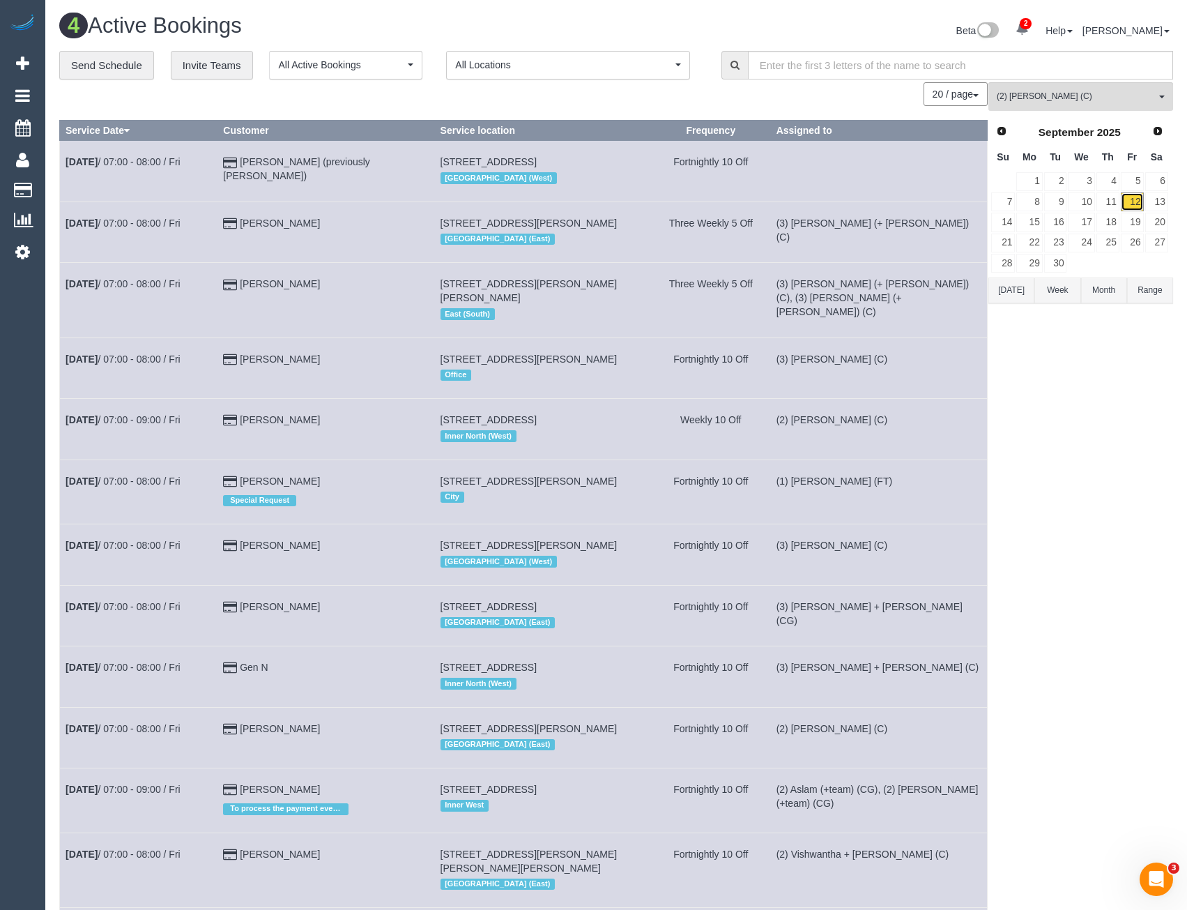
click at [1135, 199] on link "12" at bounding box center [1132, 201] width 23 height 19
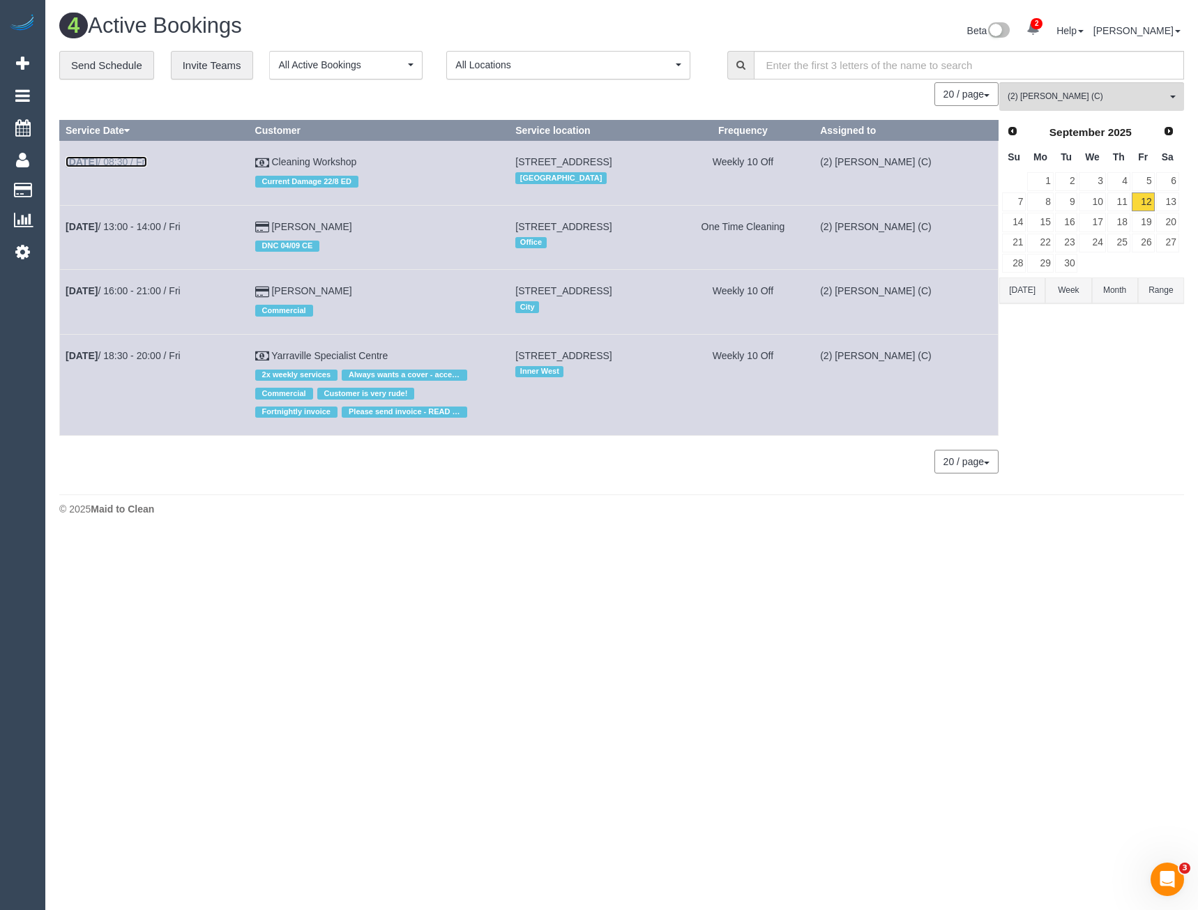
click at [131, 159] on link "[DATE] 08:30 / Fri" at bounding box center [107, 161] width 82 height 11
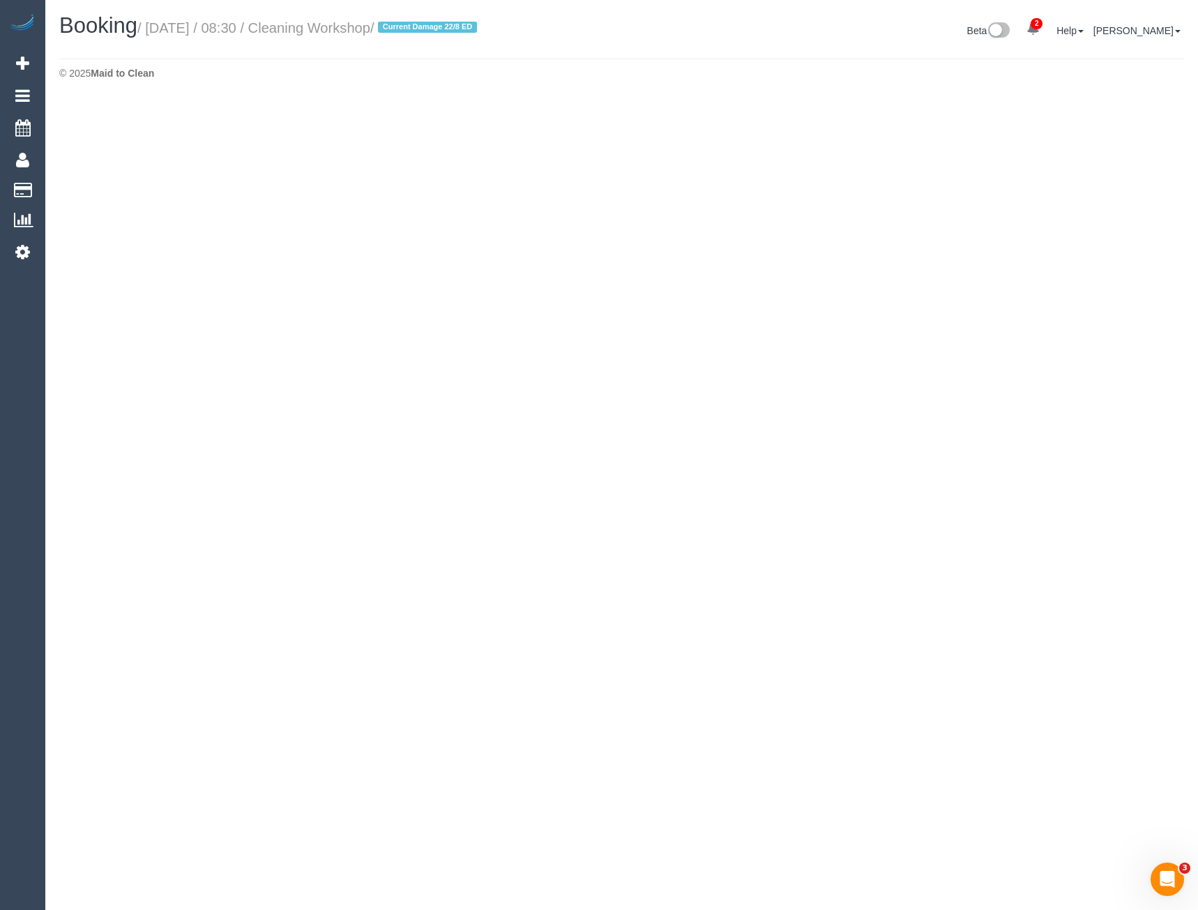
select select "VIC"
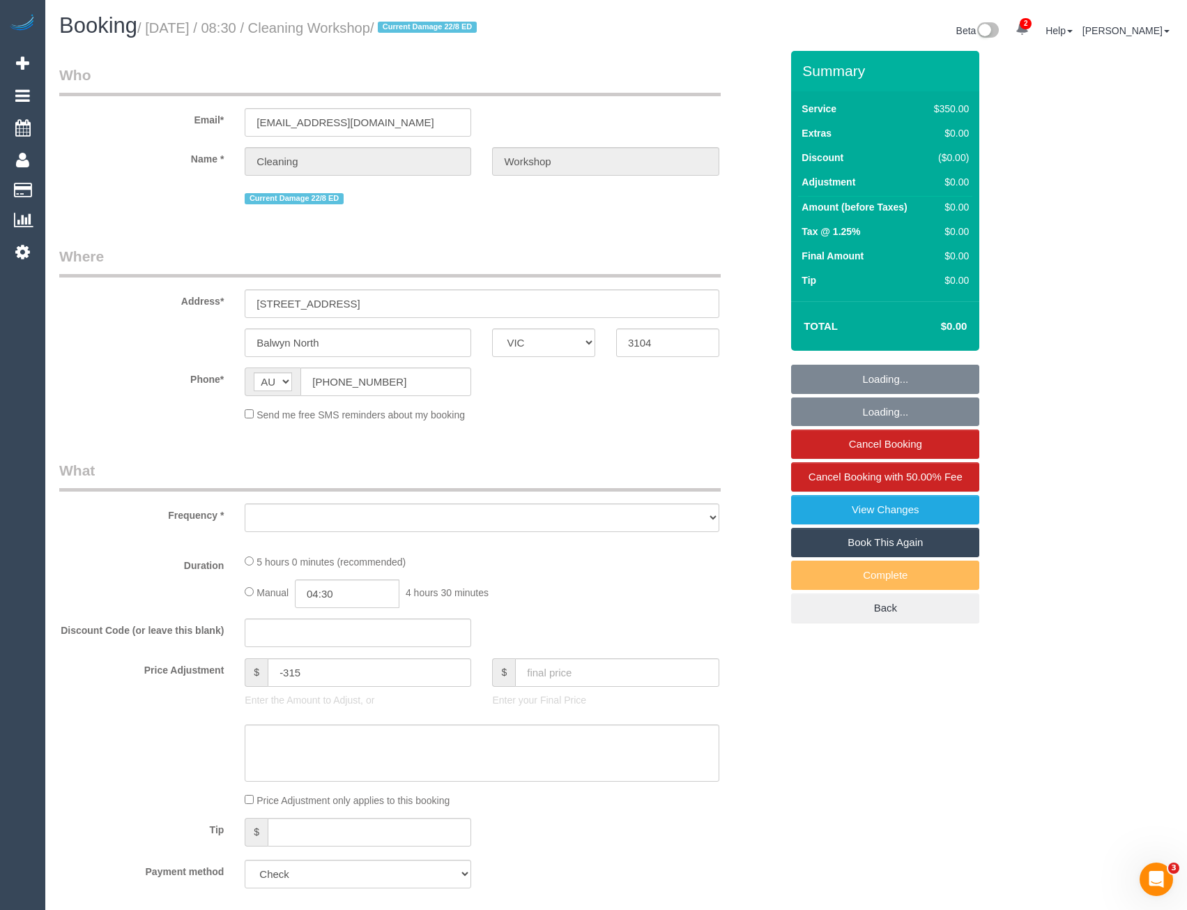
select select "300"
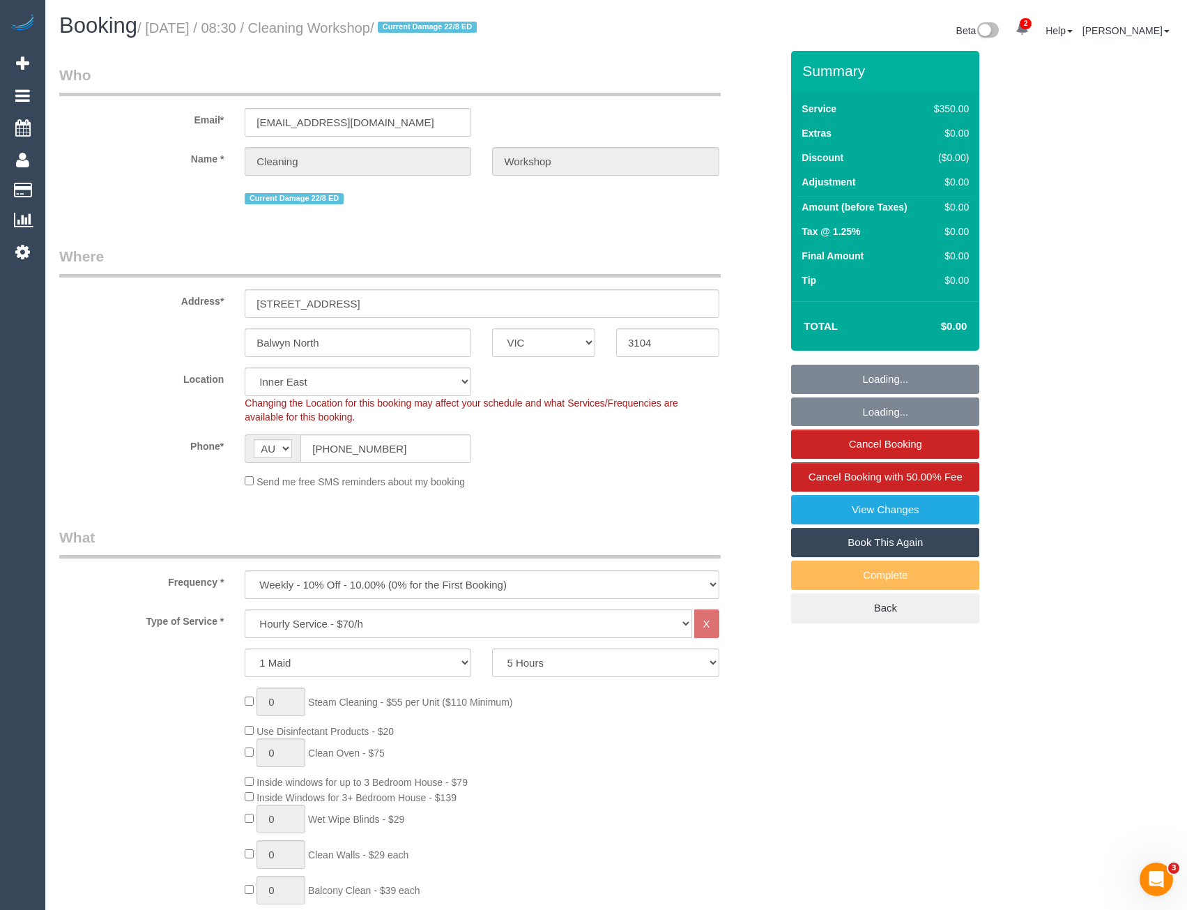
select select "object:3831"
select select "number:28"
